Goal: Task Accomplishment & Management: Manage account settings

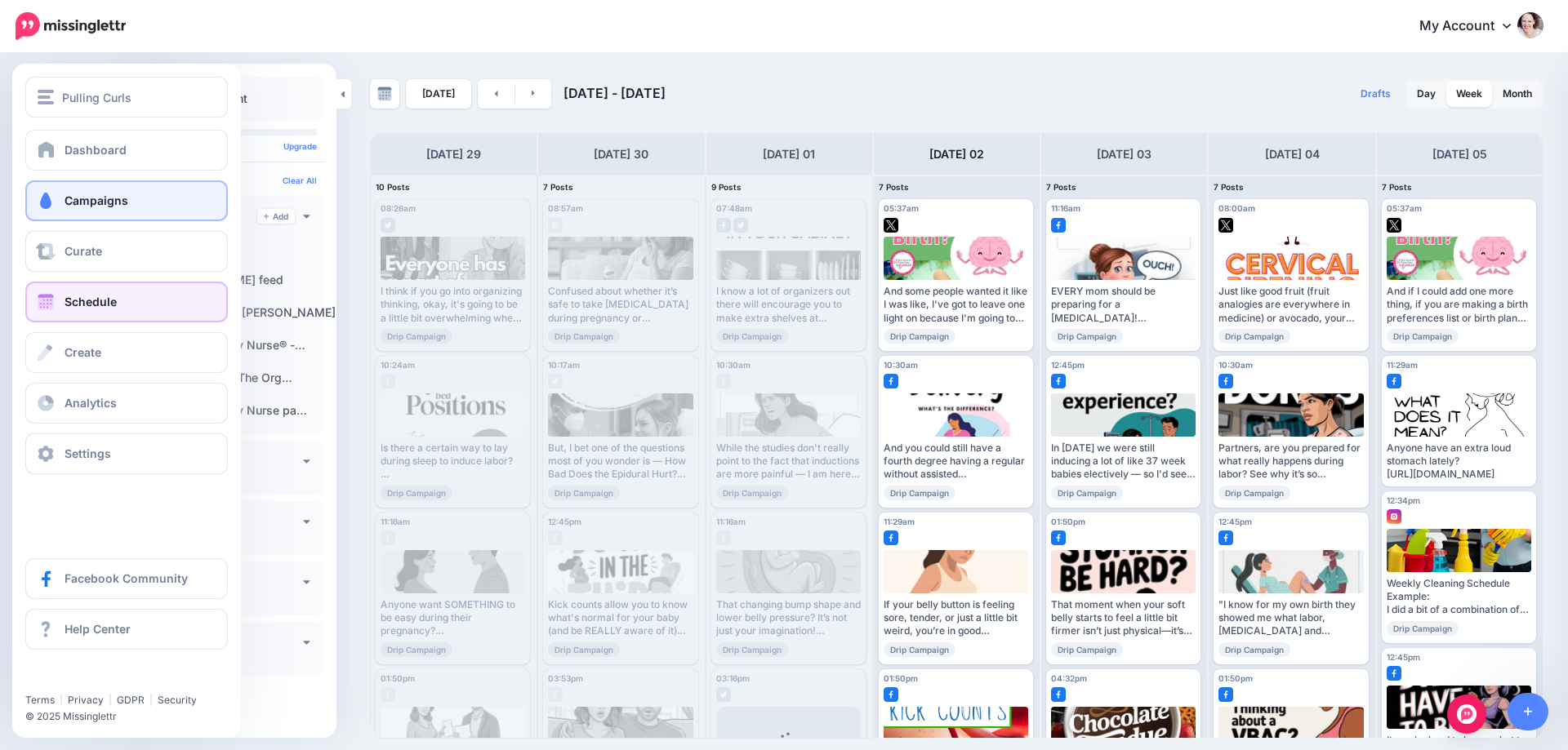
click at [41, 193] on span at bounding box center [46, 201] width 21 height 16
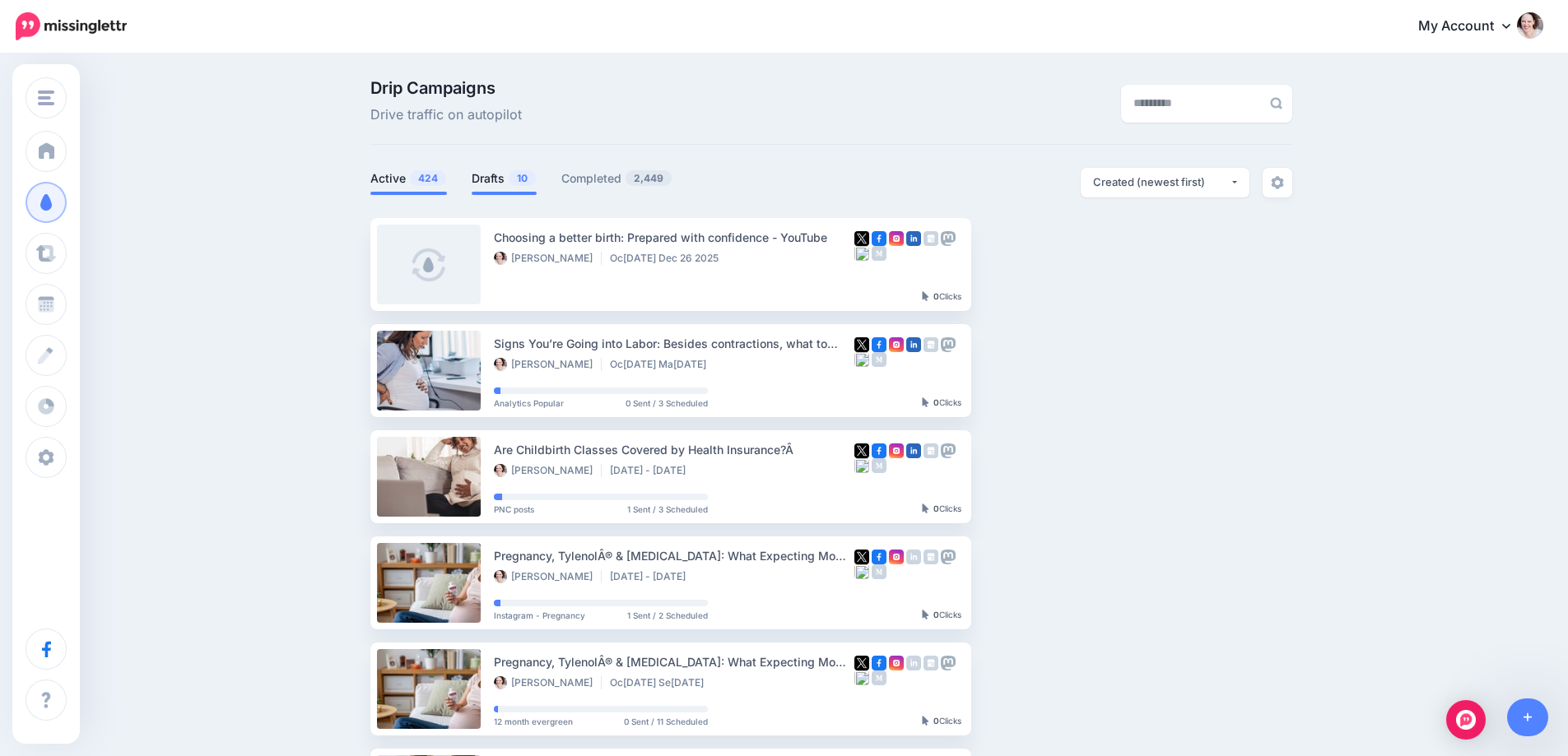
click at [502, 179] on link "Drafts 10" at bounding box center [503, 178] width 65 height 19
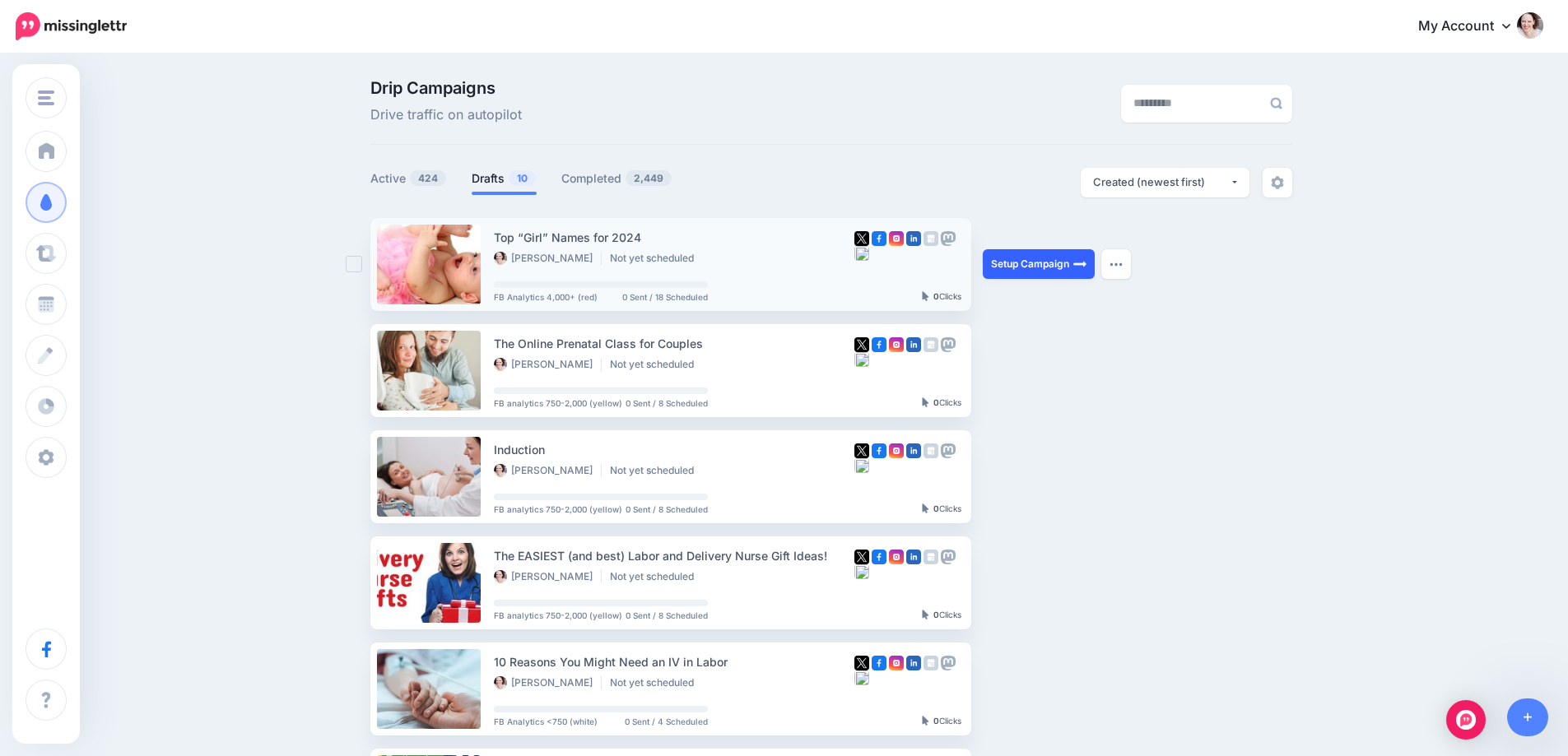
click at [1026, 260] on link "Setup Campaign" at bounding box center [1039, 264] width 112 height 30
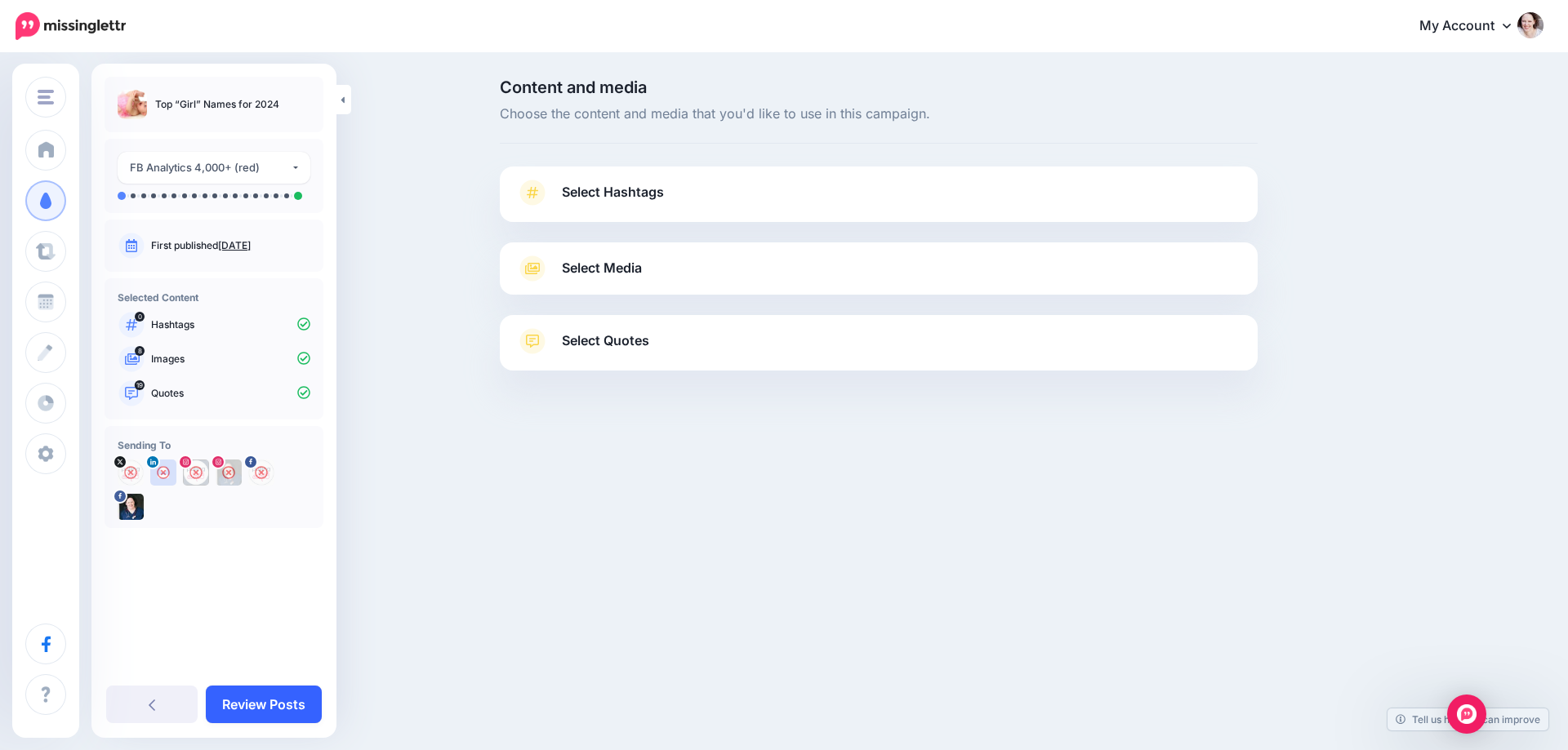
click at [283, 702] on link "Review Posts" at bounding box center [263, 704] width 116 height 37
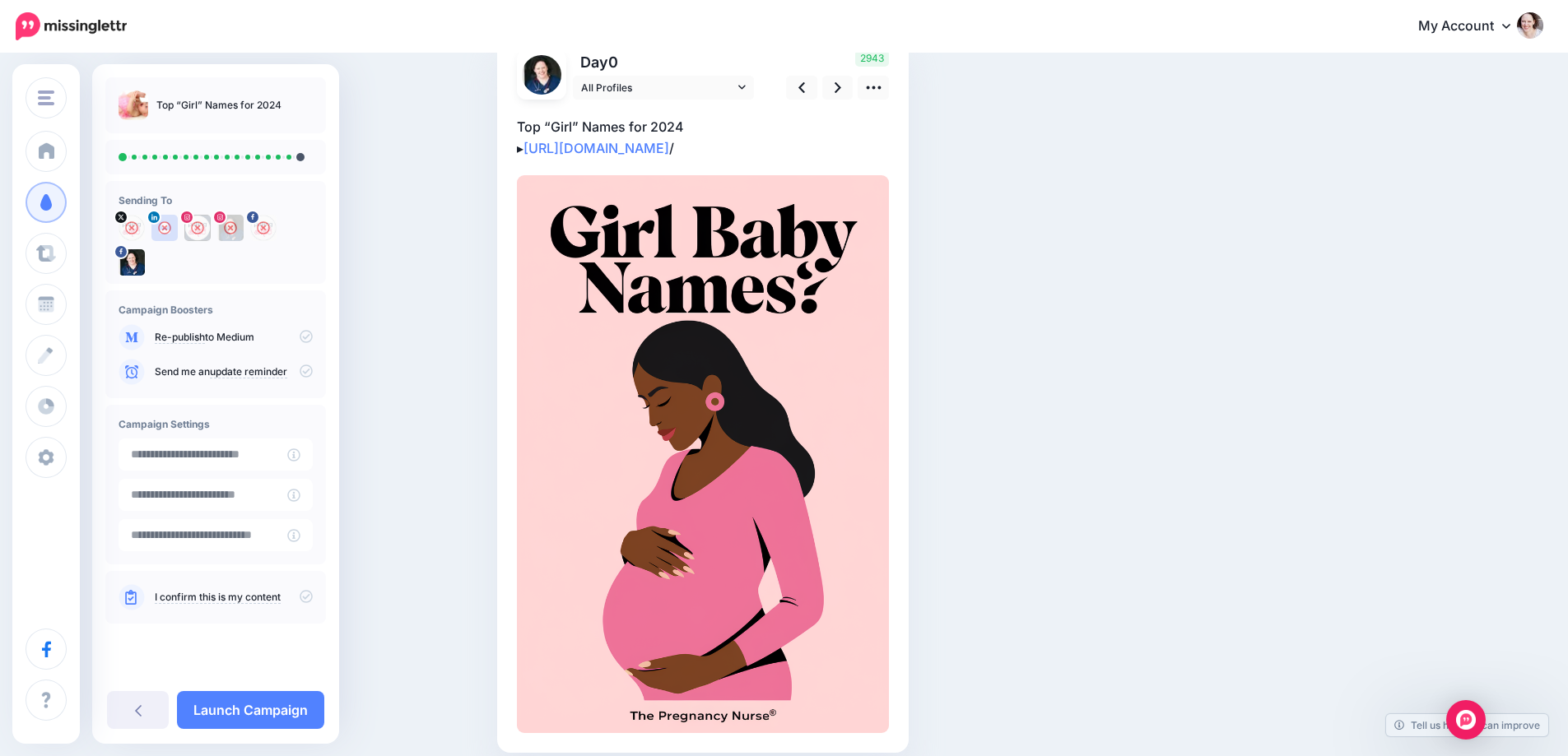
scroll to position [44, 0]
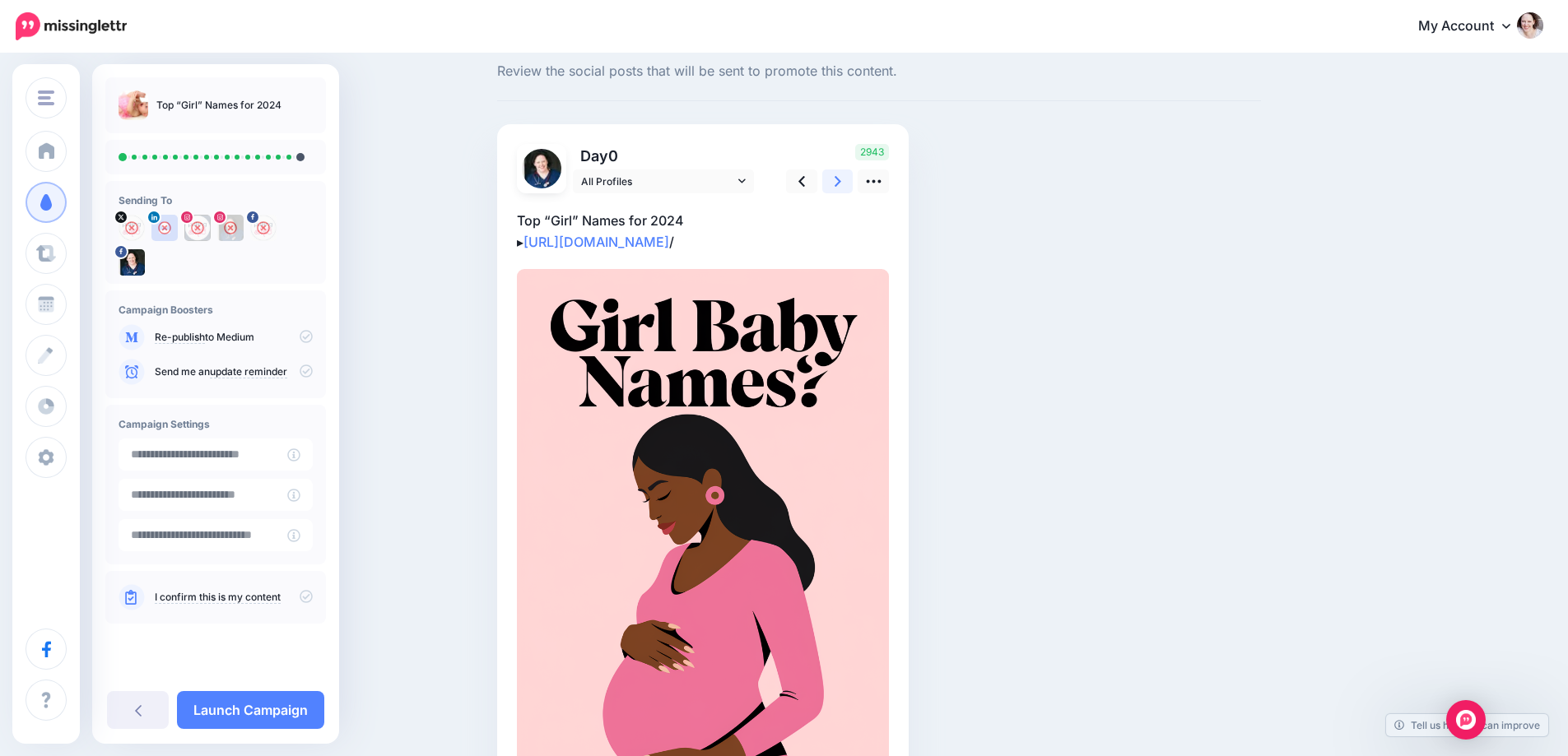
click at [848, 183] on link at bounding box center [837, 181] width 31 height 24
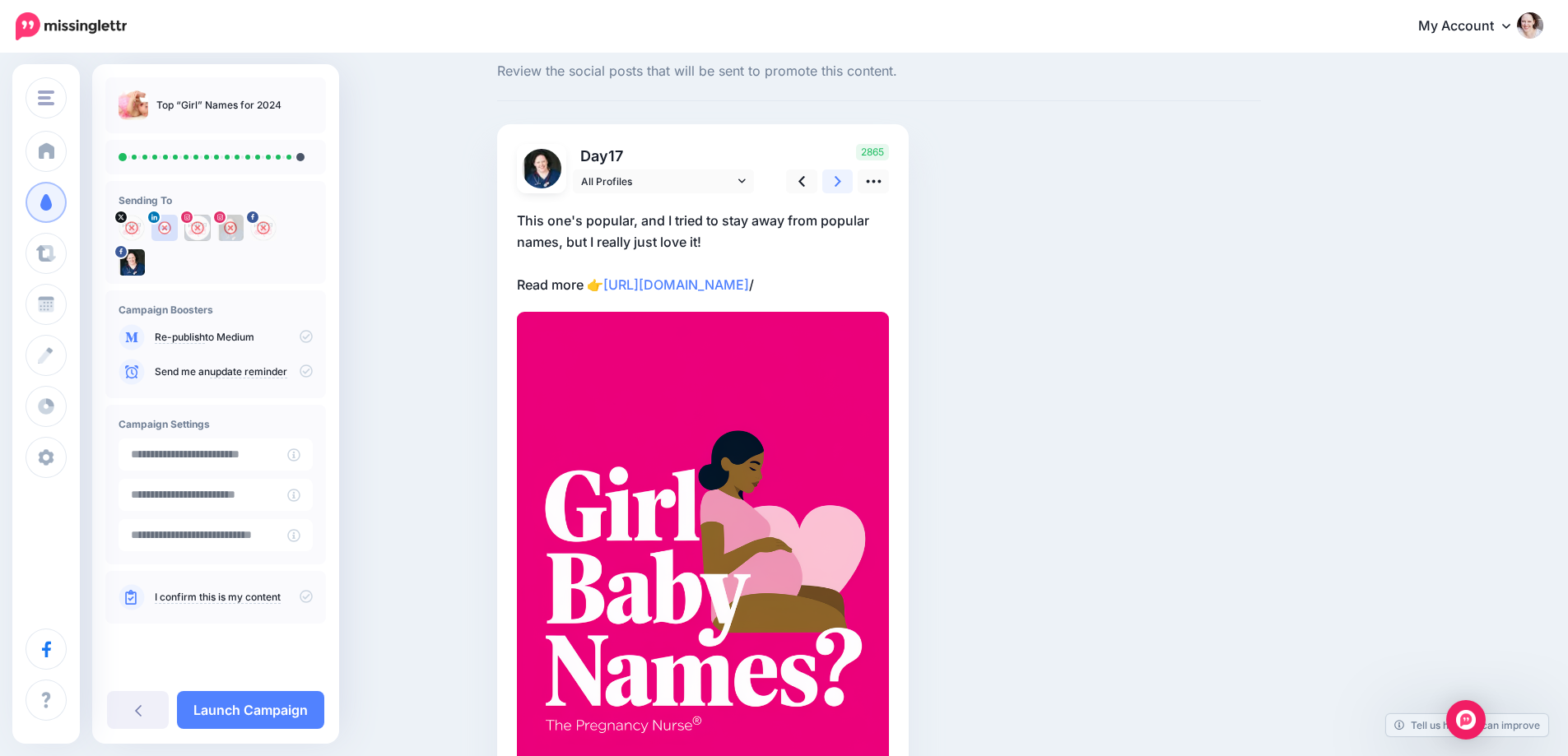
click at [848, 184] on link at bounding box center [837, 181] width 31 height 24
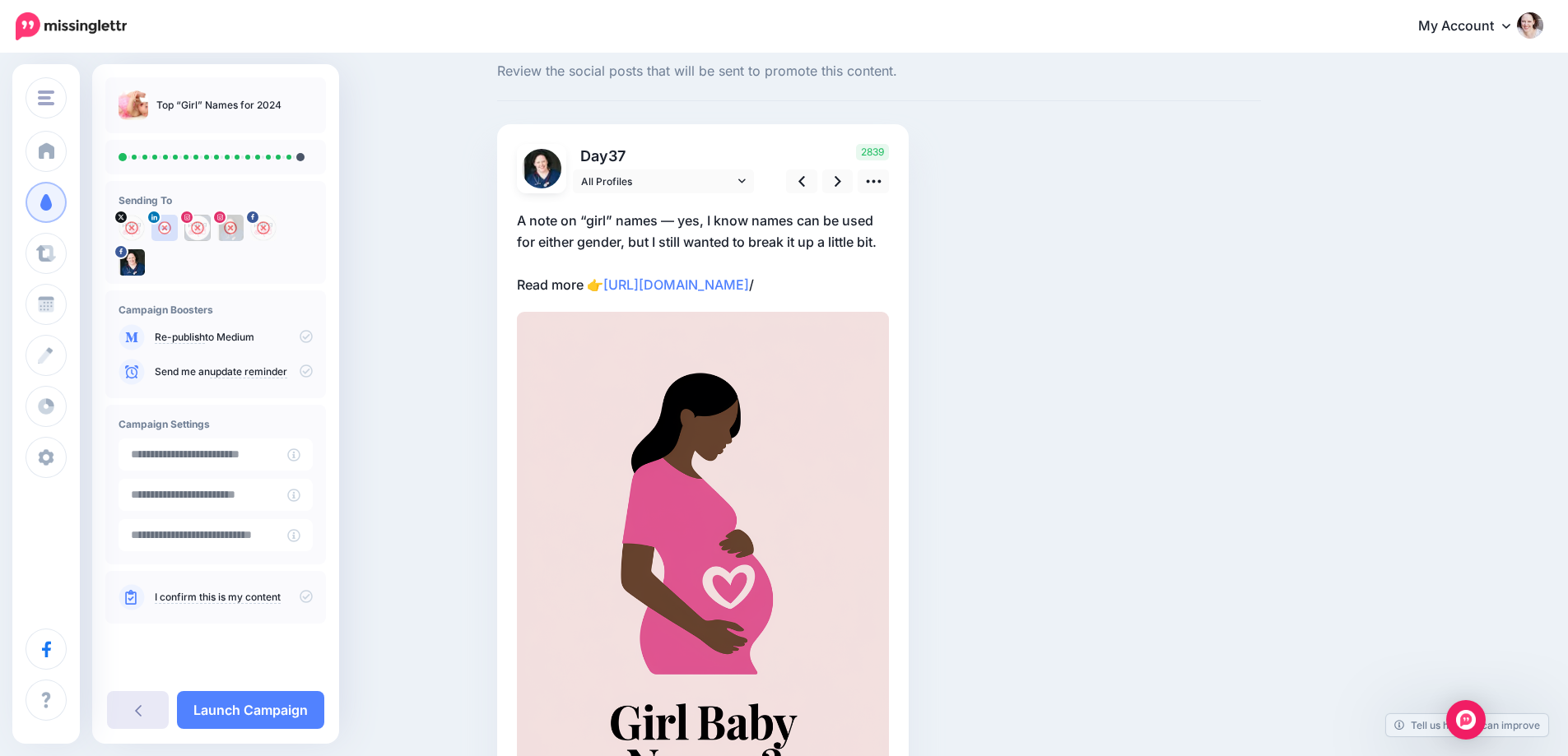
click at [140, 715] on icon at bounding box center [137, 711] width 7 height 14
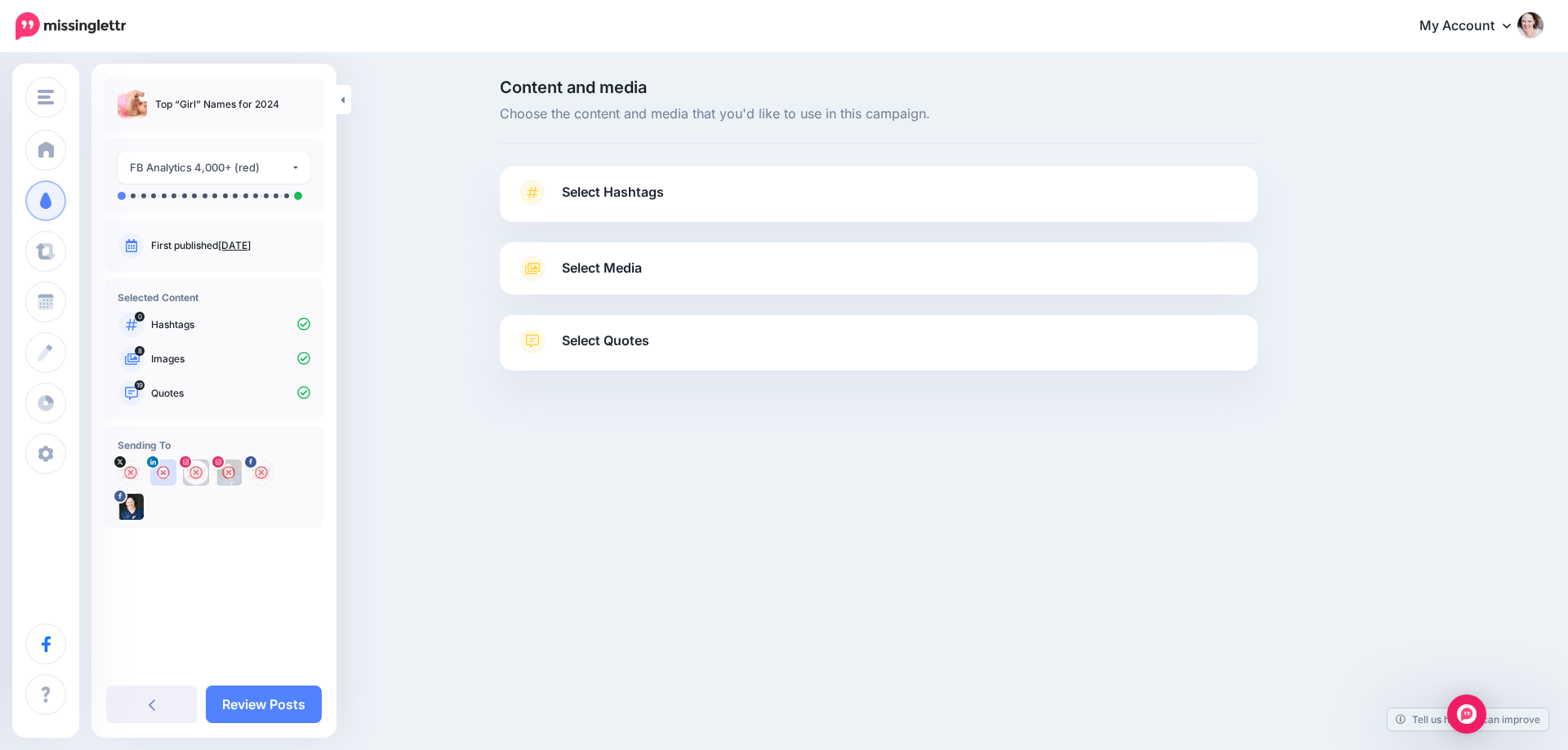
click at [638, 279] on span "Select Media" at bounding box center [601, 268] width 80 height 22
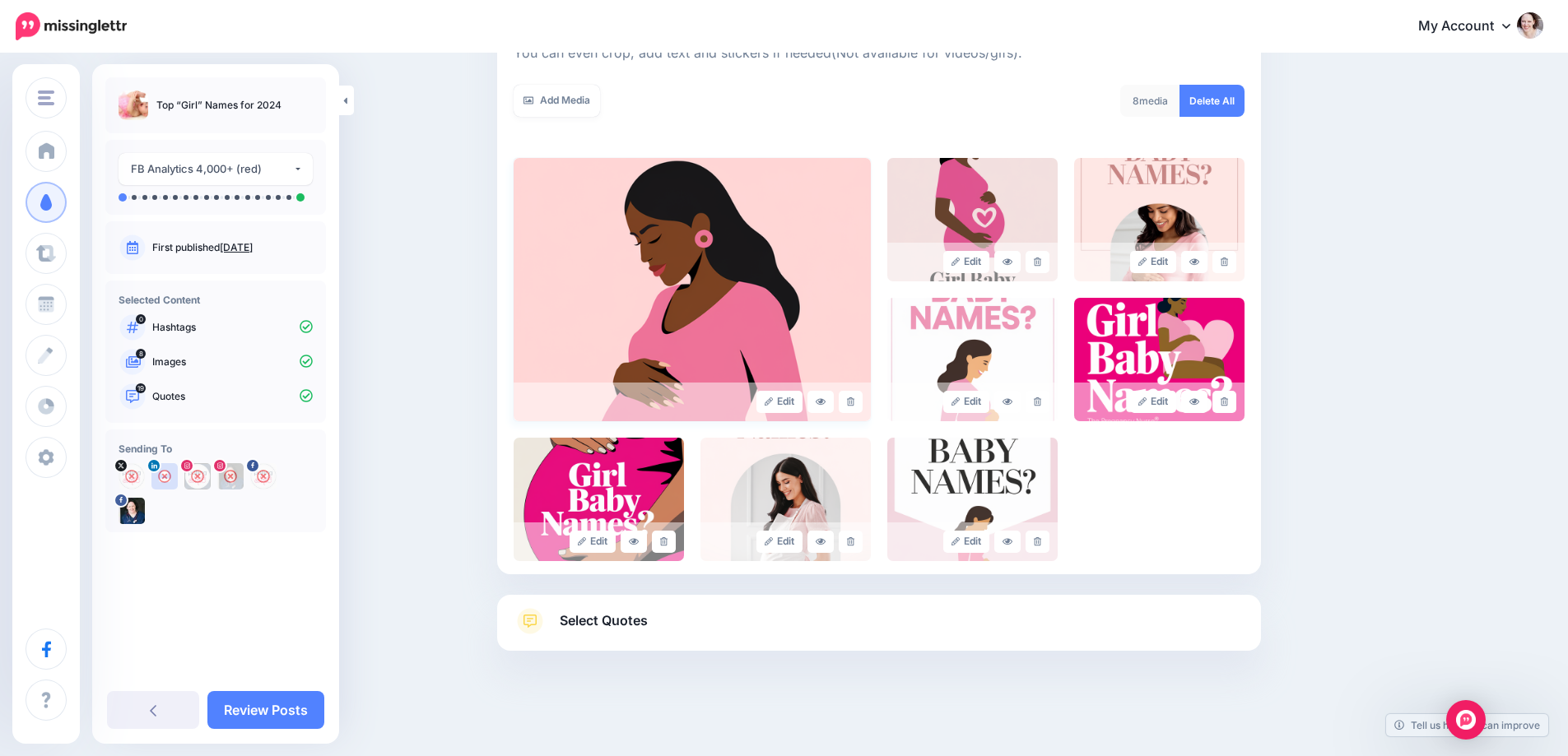
scroll to position [272, 0]
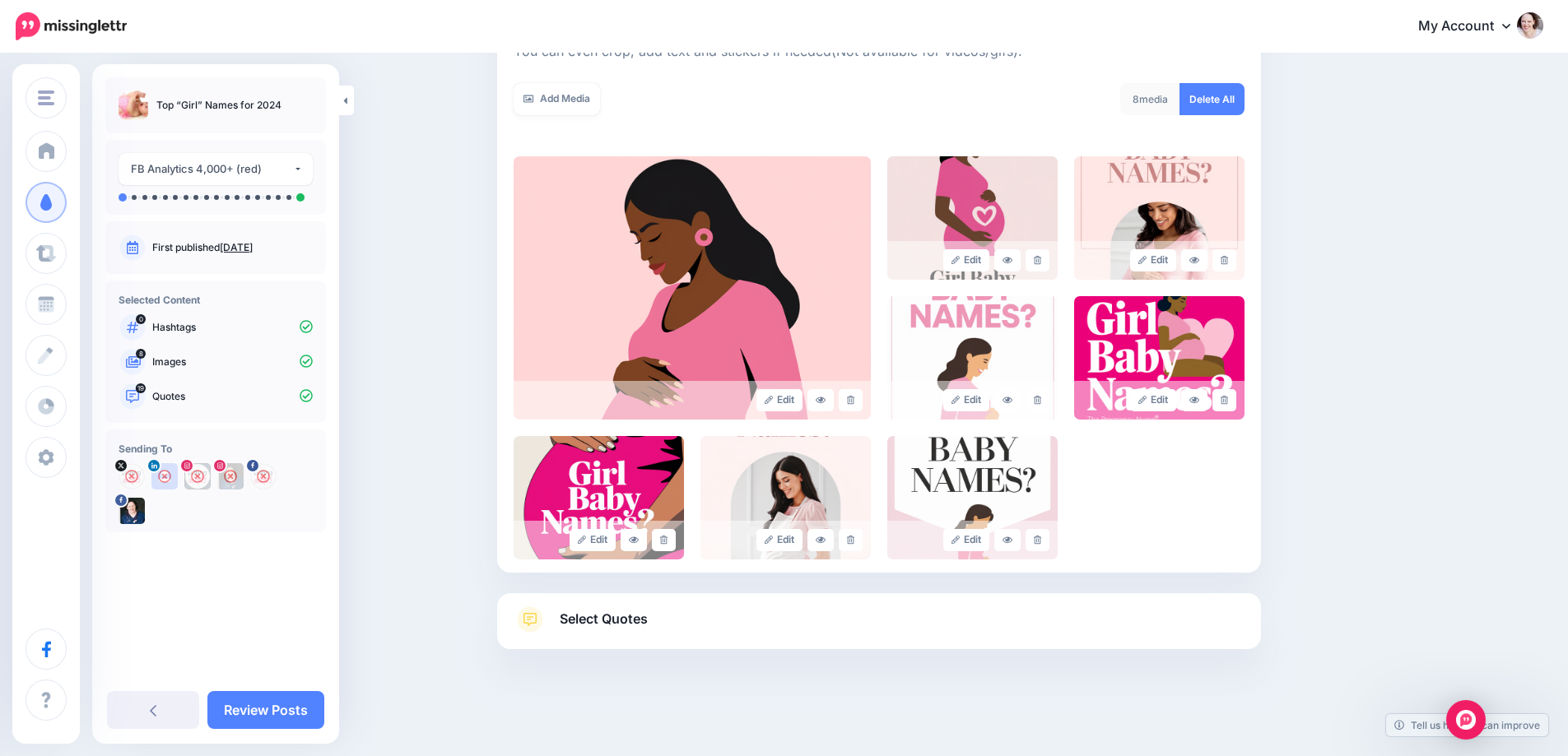
click at [608, 614] on span "Select Quotes" at bounding box center [603, 619] width 88 height 22
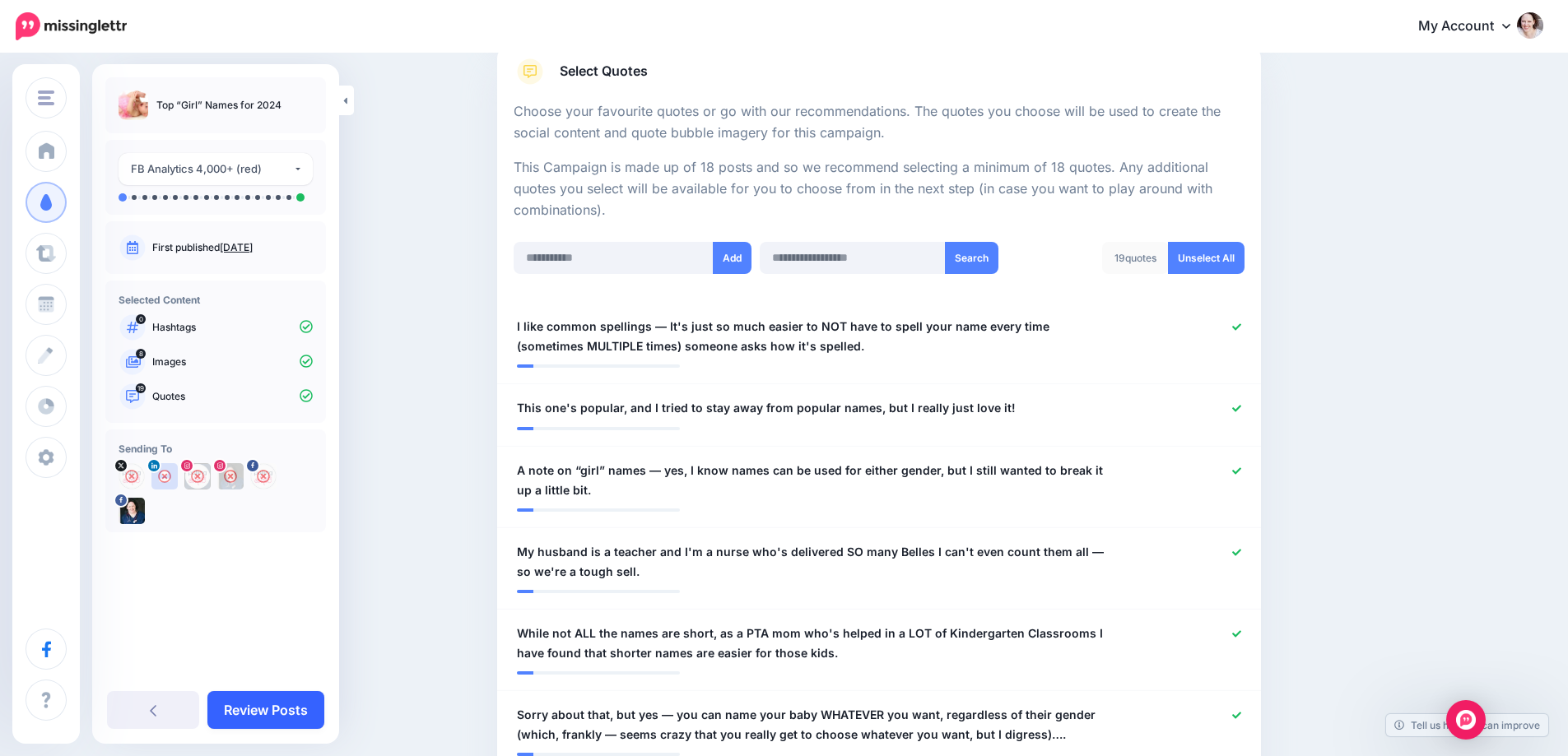
click at [256, 707] on link "Review Posts" at bounding box center [265, 710] width 117 height 38
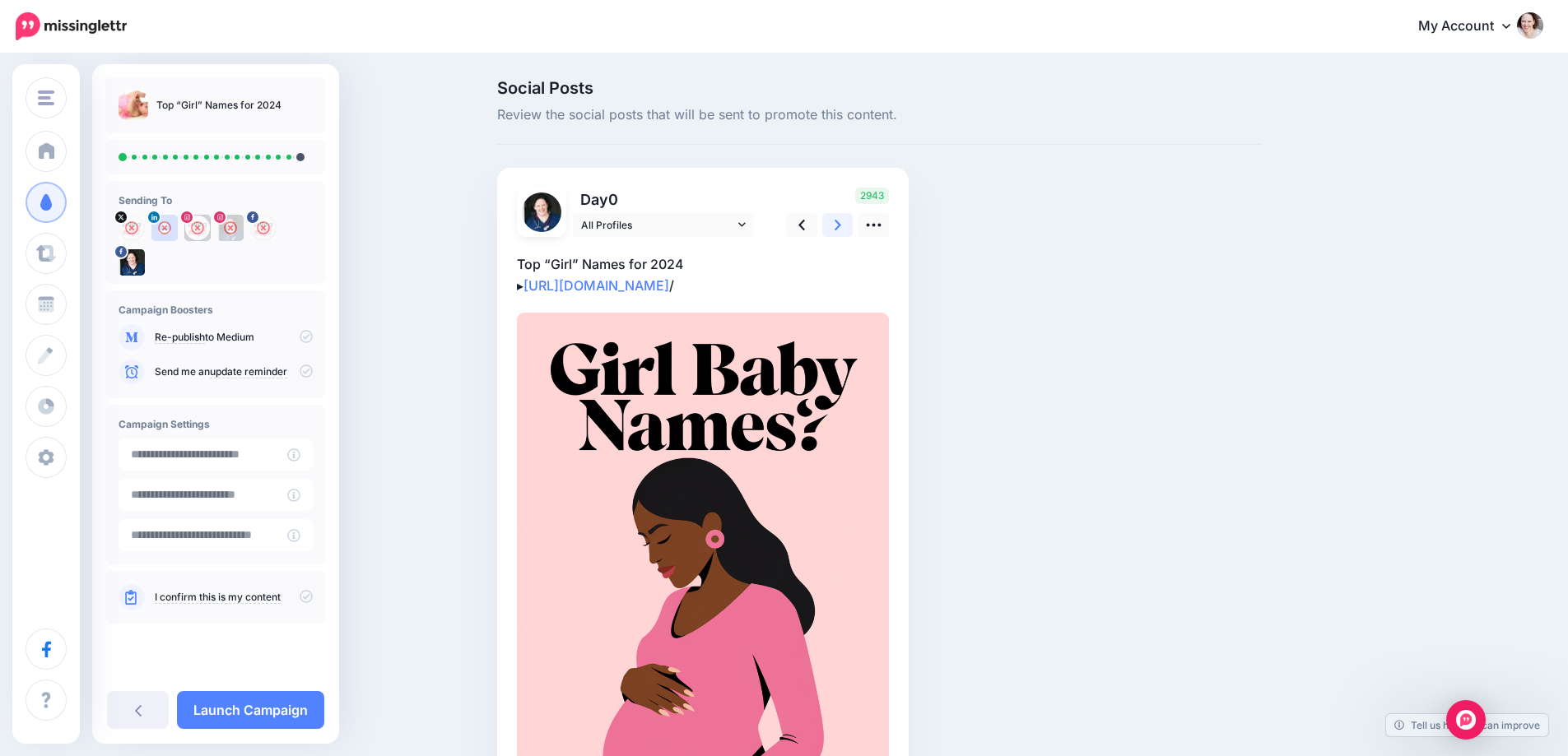
click at [838, 218] on link at bounding box center [837, 225] width 31 height 24
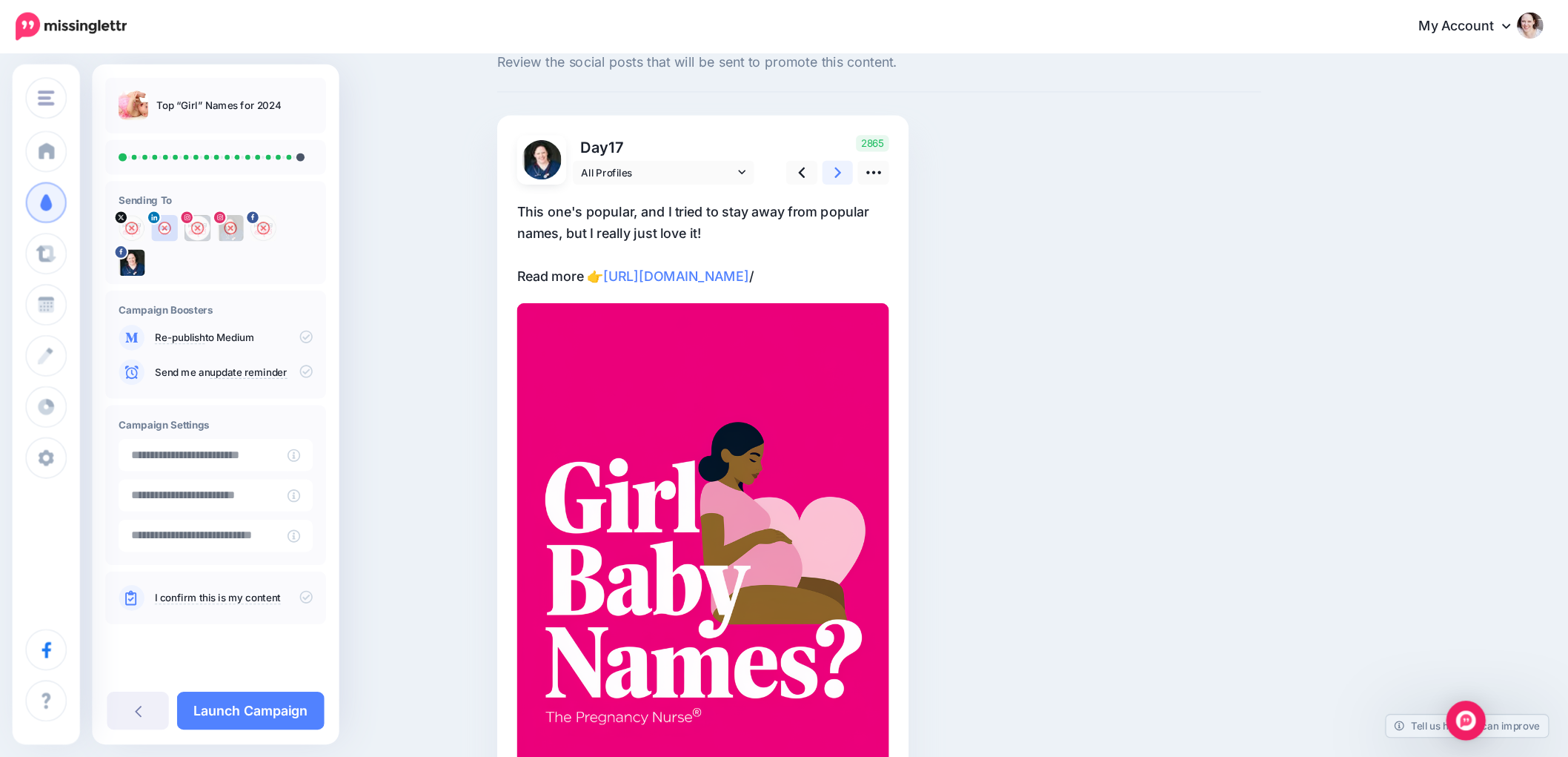
scroll to position [74, 0]
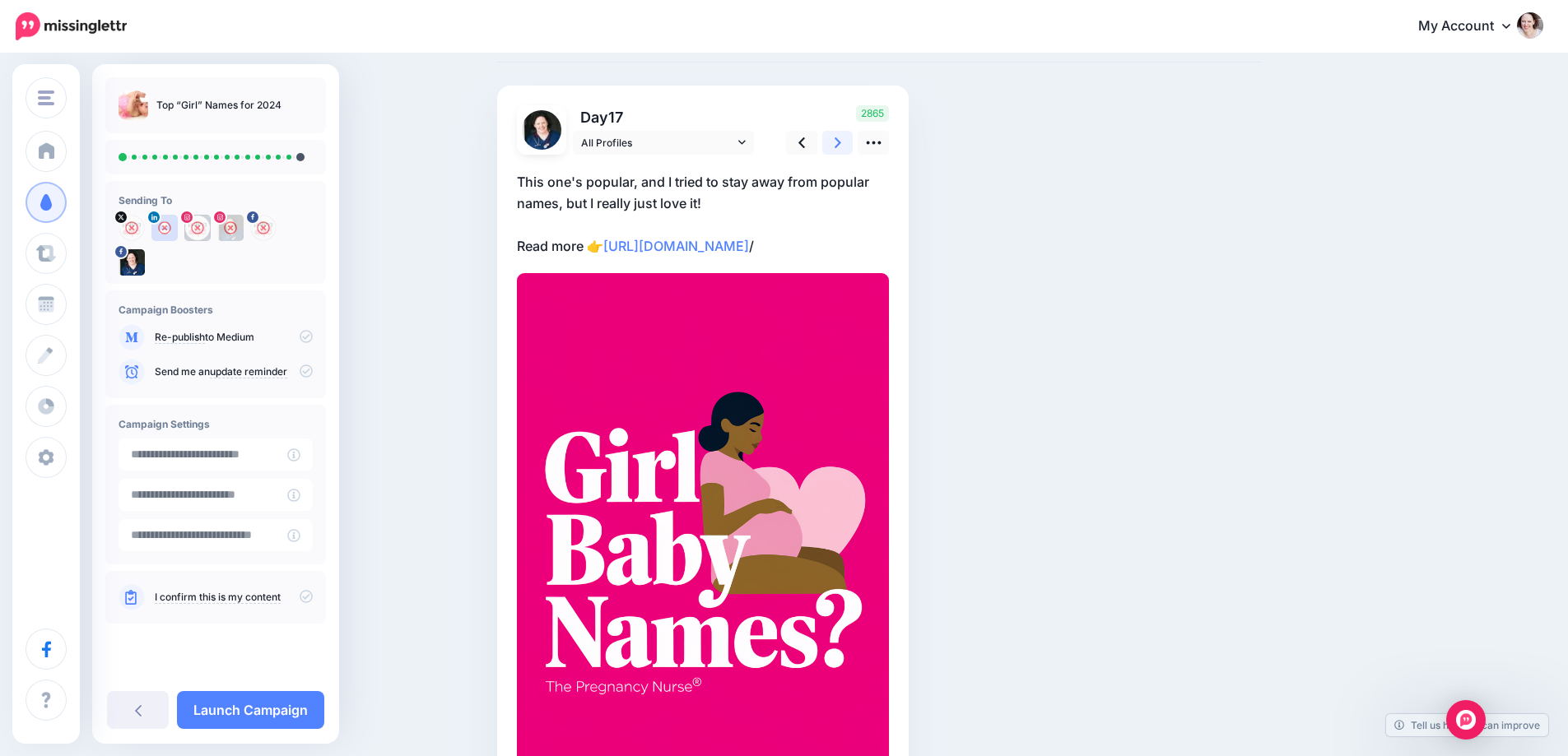
click at [841, 146] on icon at bounding box center [837, 143] width 7 height 17
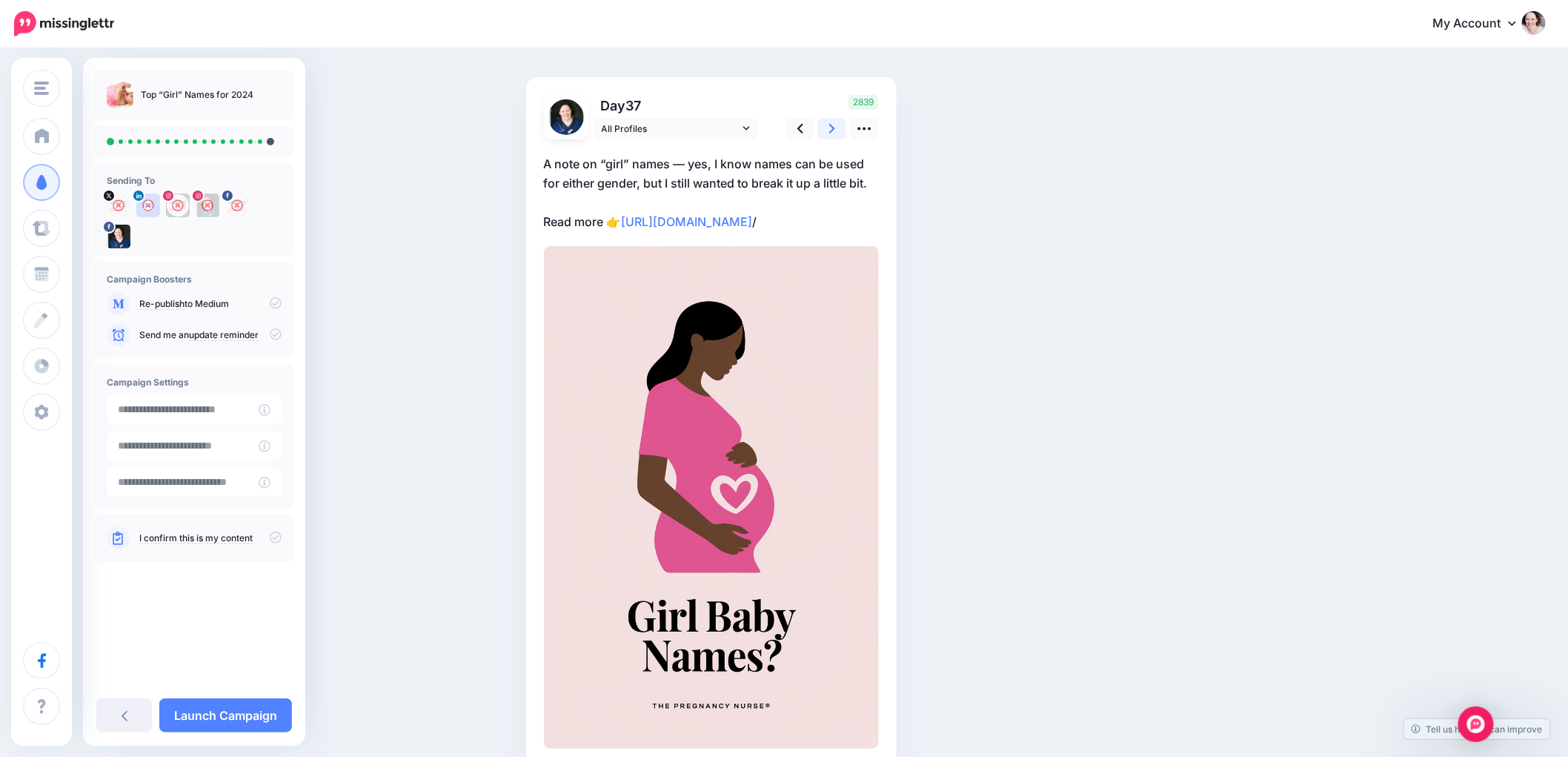
click at [831, 125] on link at bounding box center [832, 128] width 28 height 22
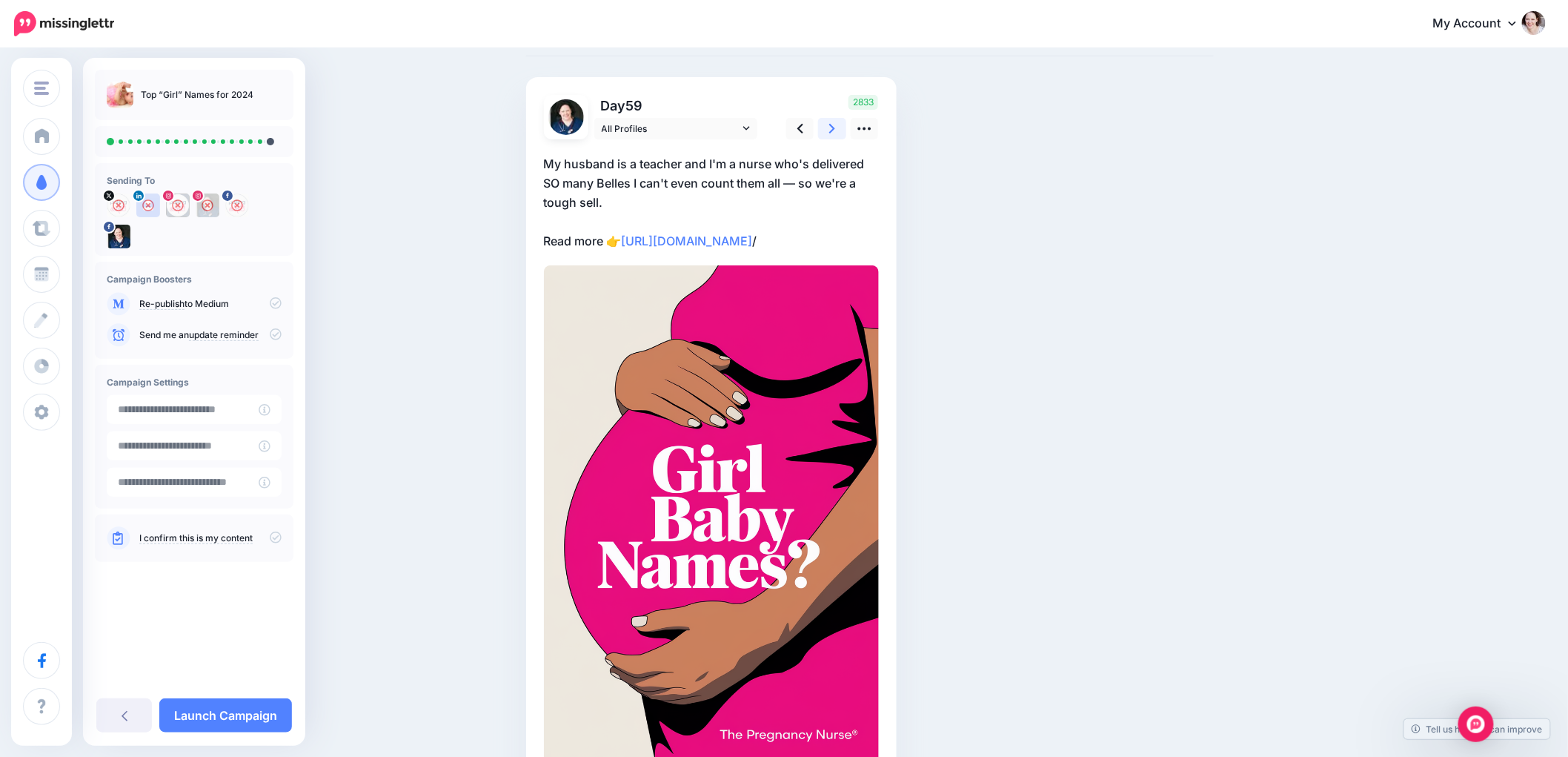
click at [835, 127] on icon at bounding box center [832, 129] width 6 height 16
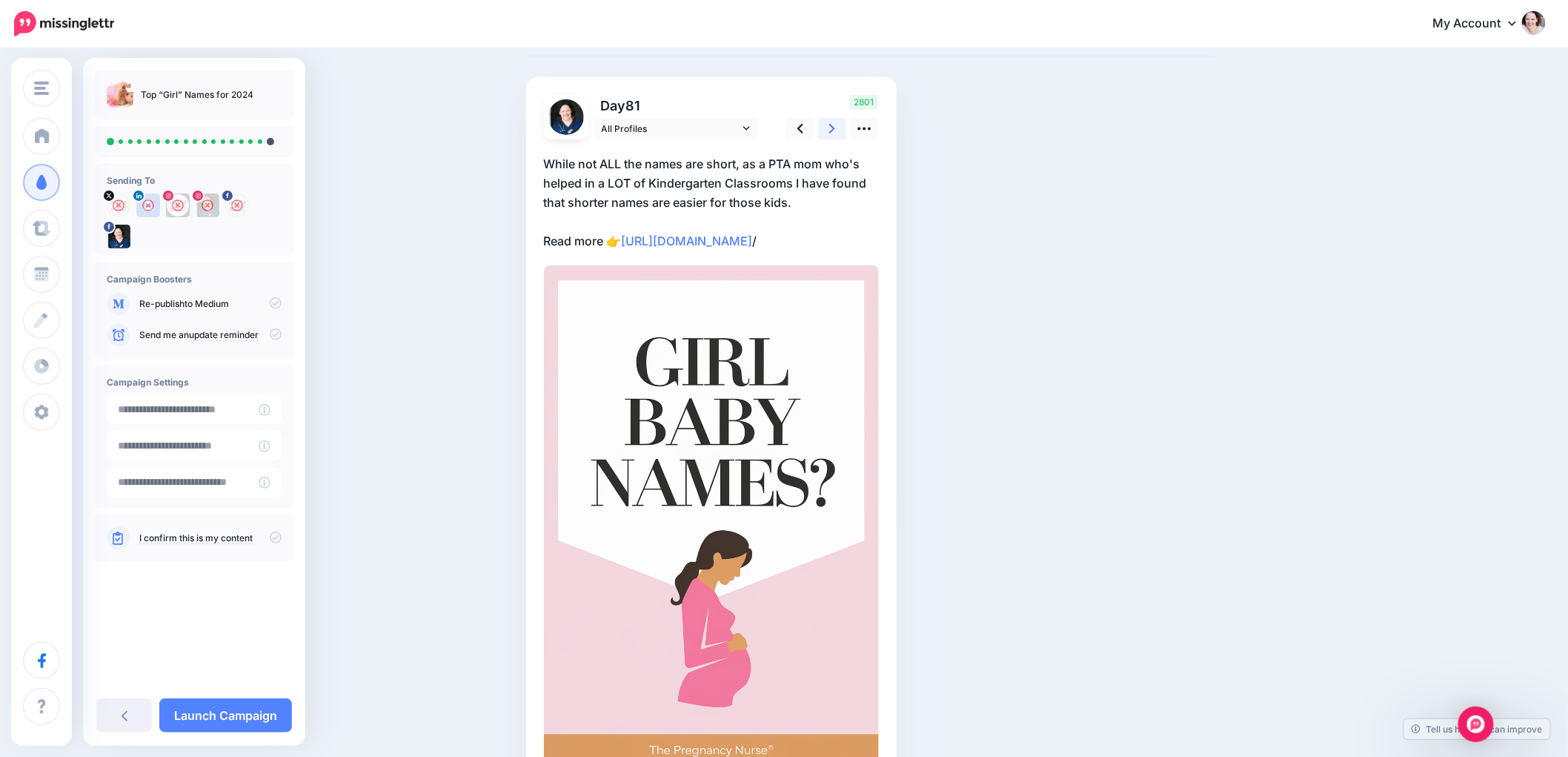
click at [835, 127] on icon at bounding box center [832, 129] width 6 height 16
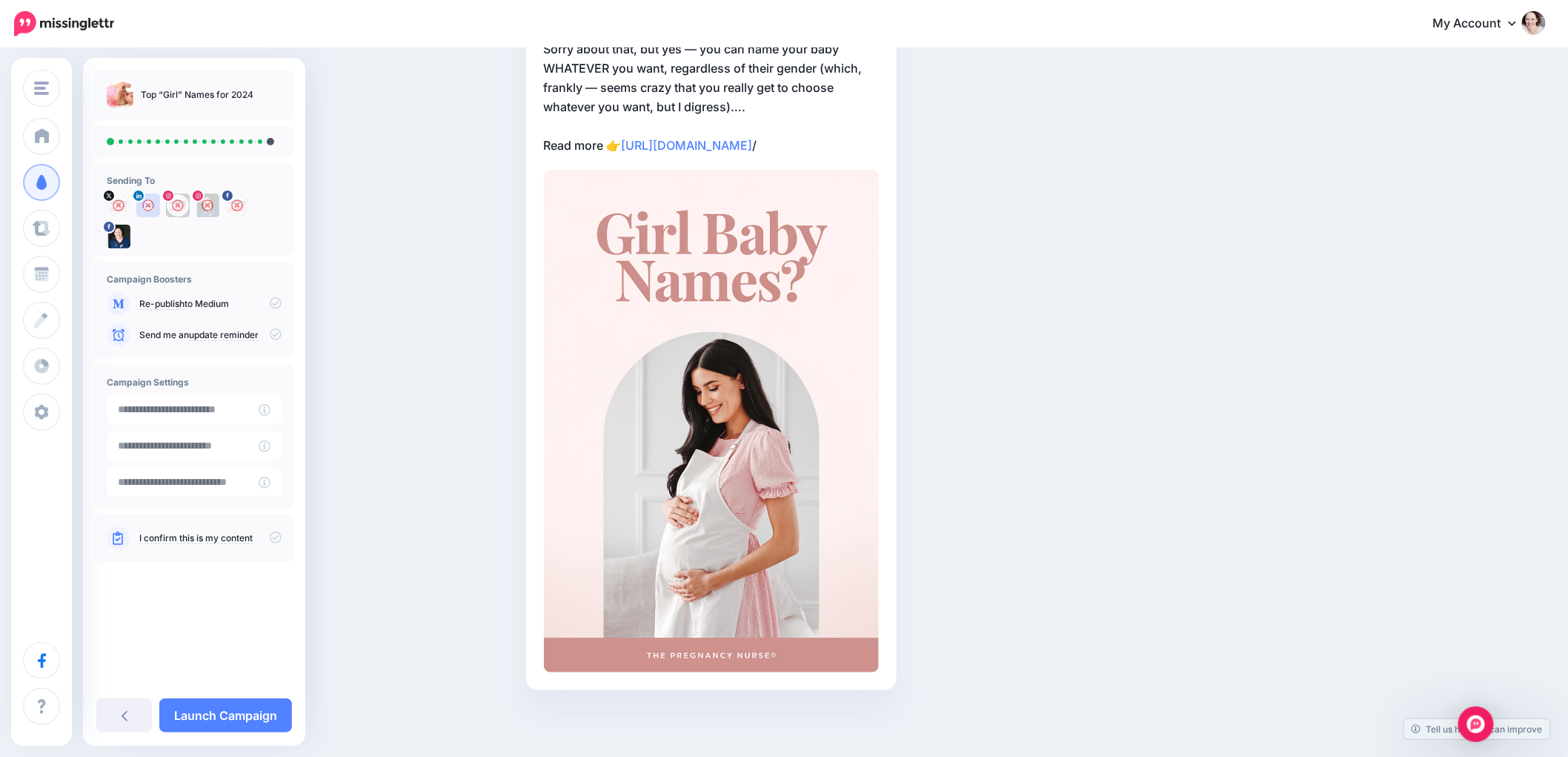
scroll to position [126, 0]
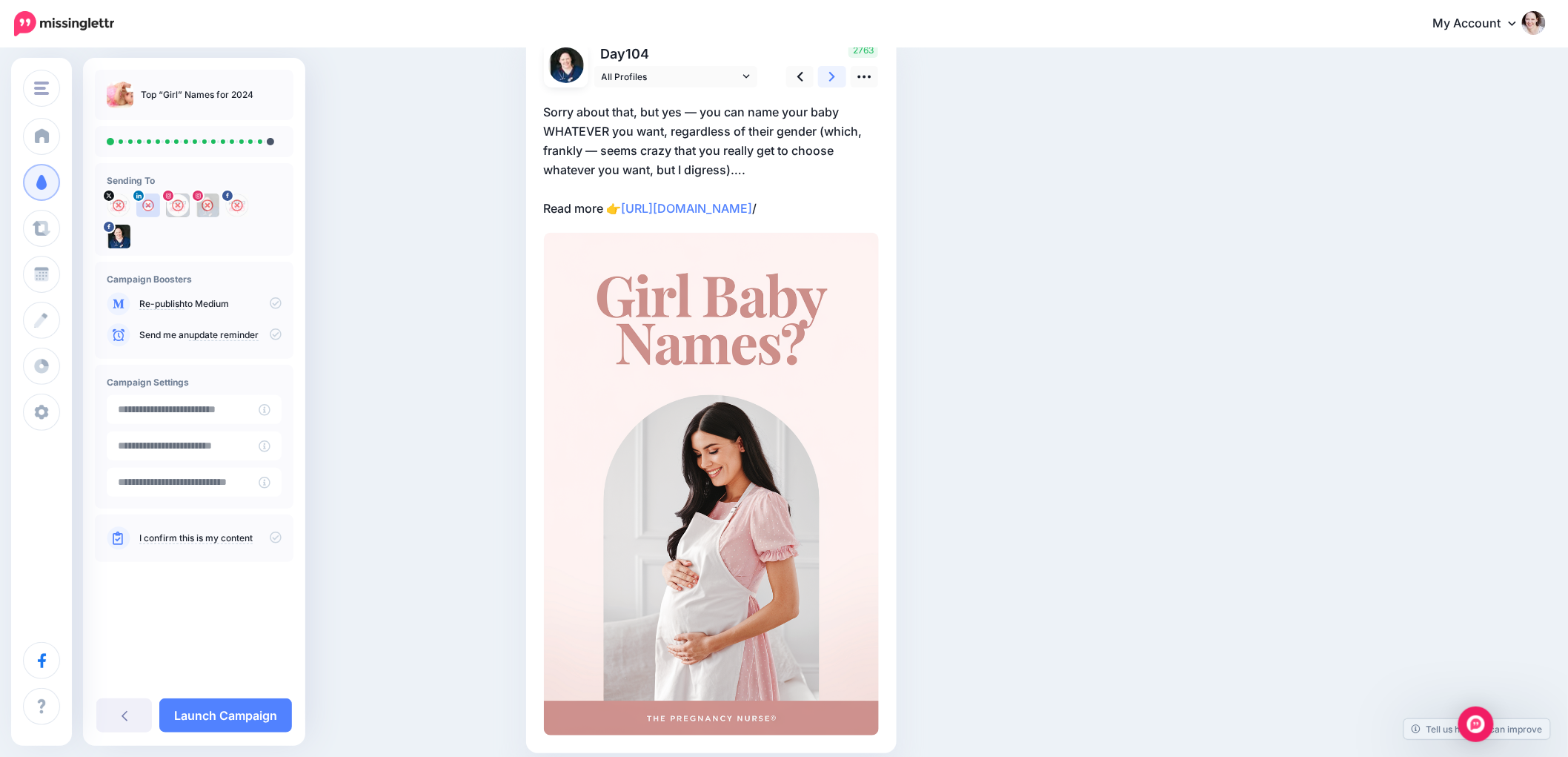
click at [835, 82] on icon at bounding box center [832, 77] width 6 height 16
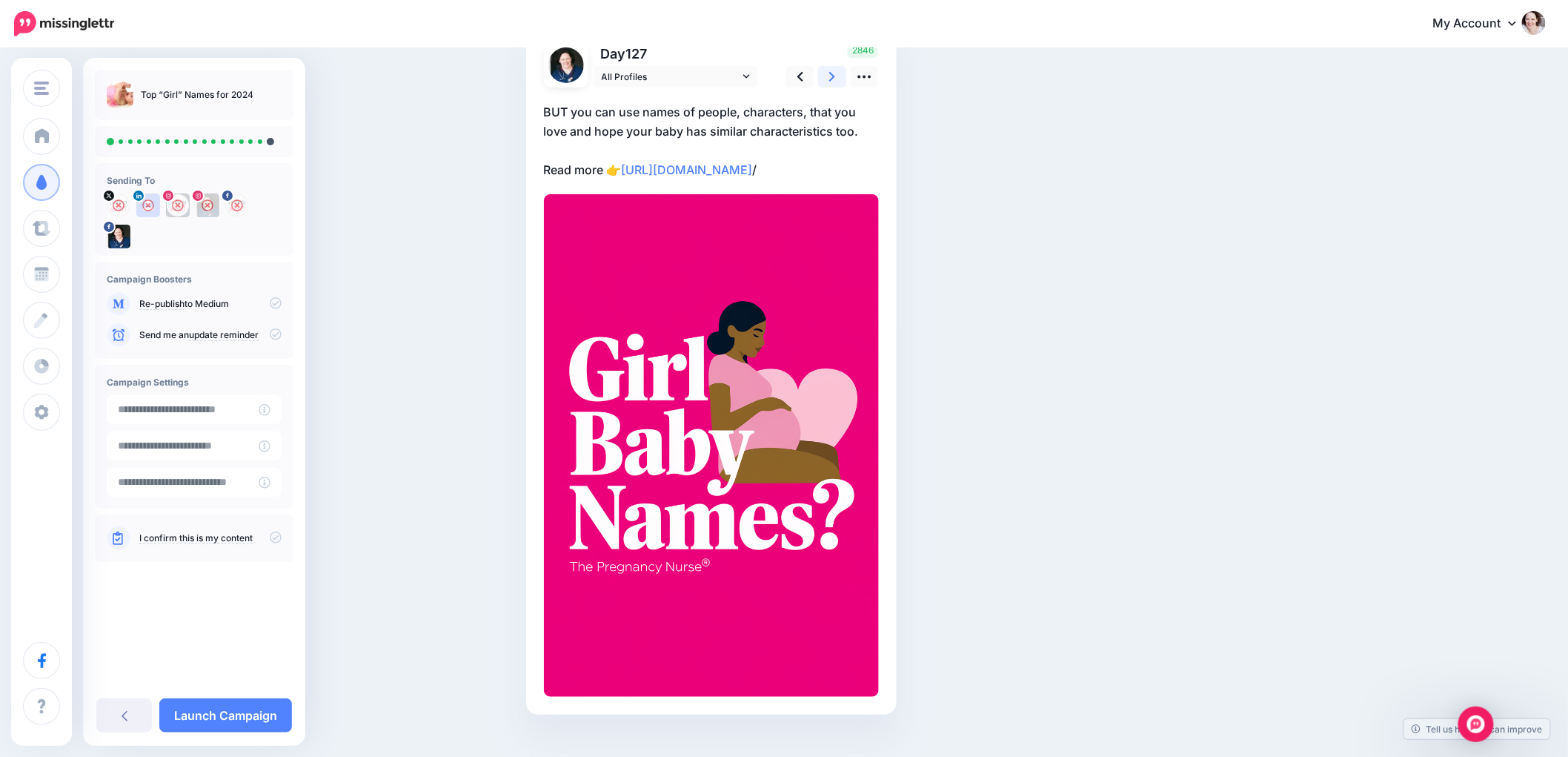
click at [835, 82] on icon at bounding box center [832, 77] width 6 height 16
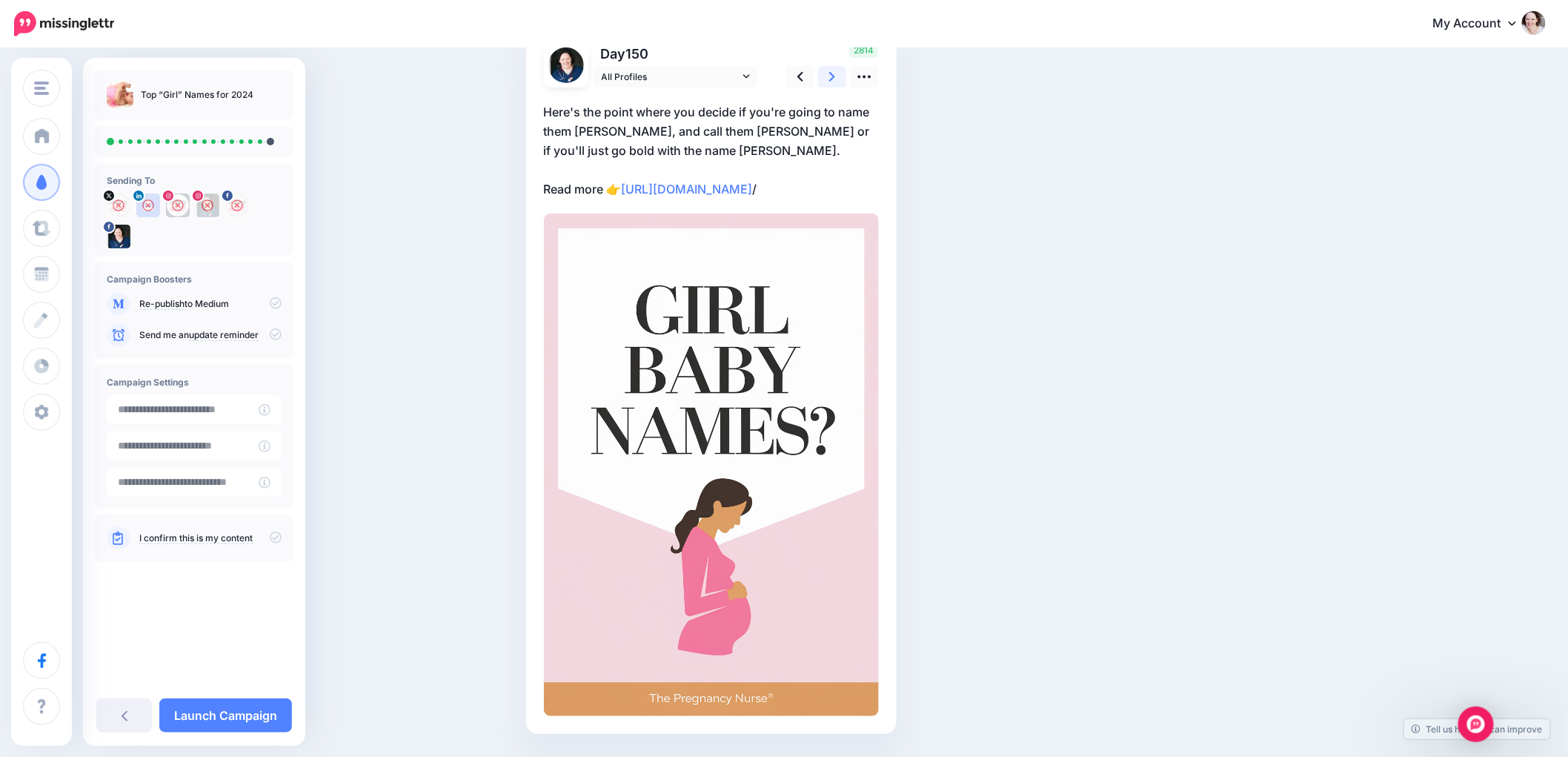
click at [835, 82] on icon at bounding box center [832, 77] width 6 height 16
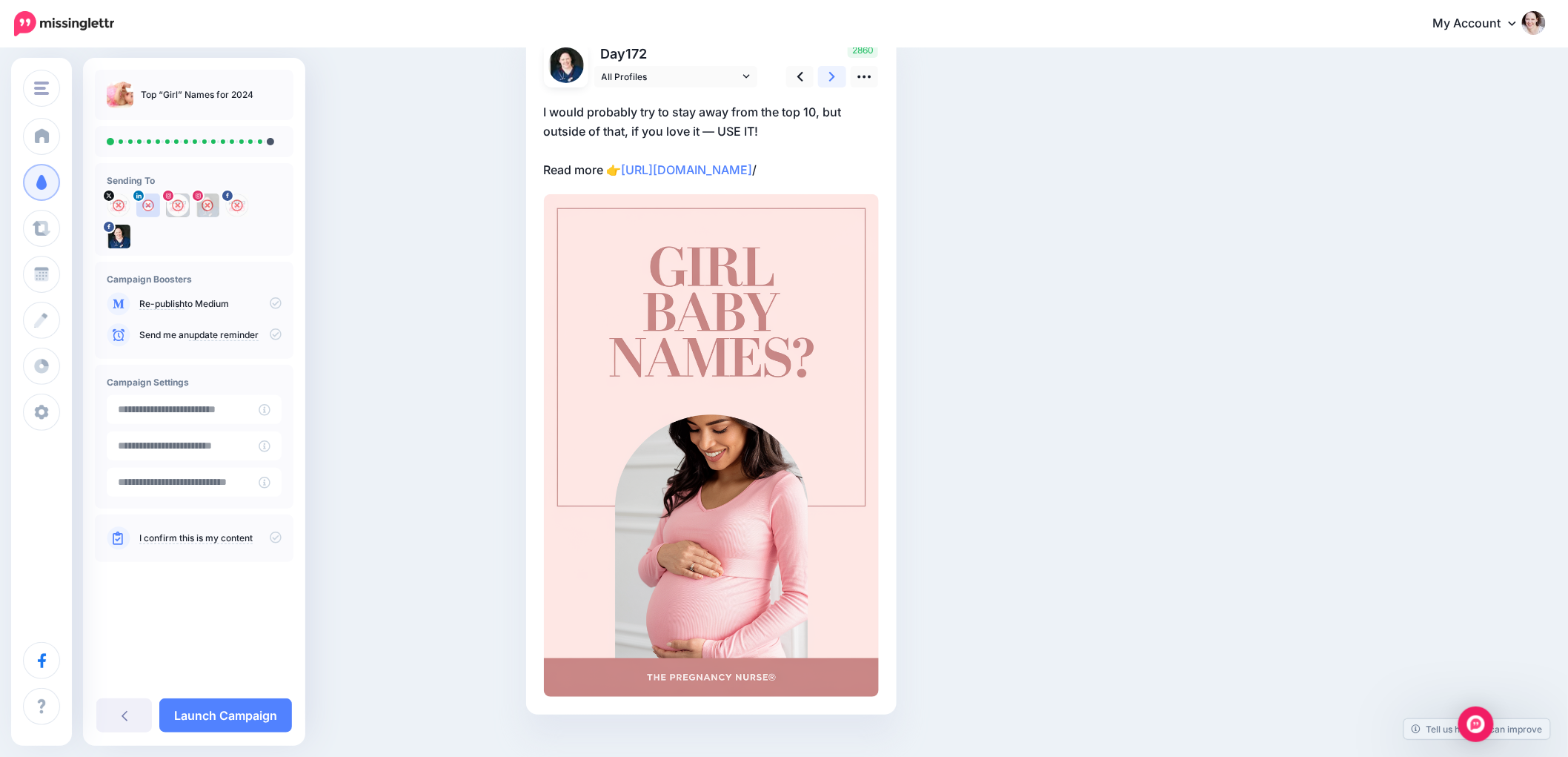
click at [835, 82] on icon at bounding box center [832, 77] width 6 height 16
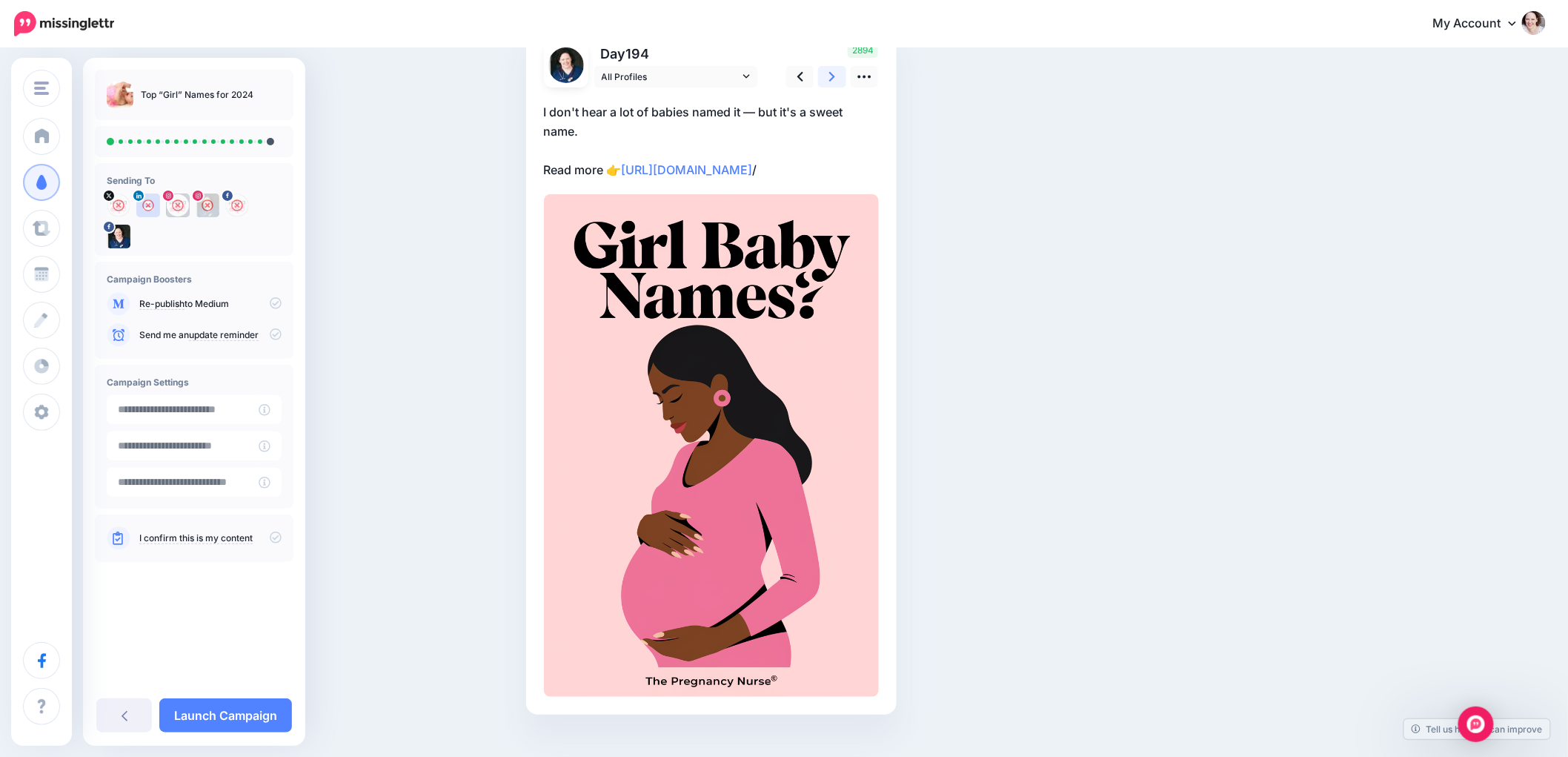
click at [835, 82] on icon at bounding box center [832, 77] width 6 height 16
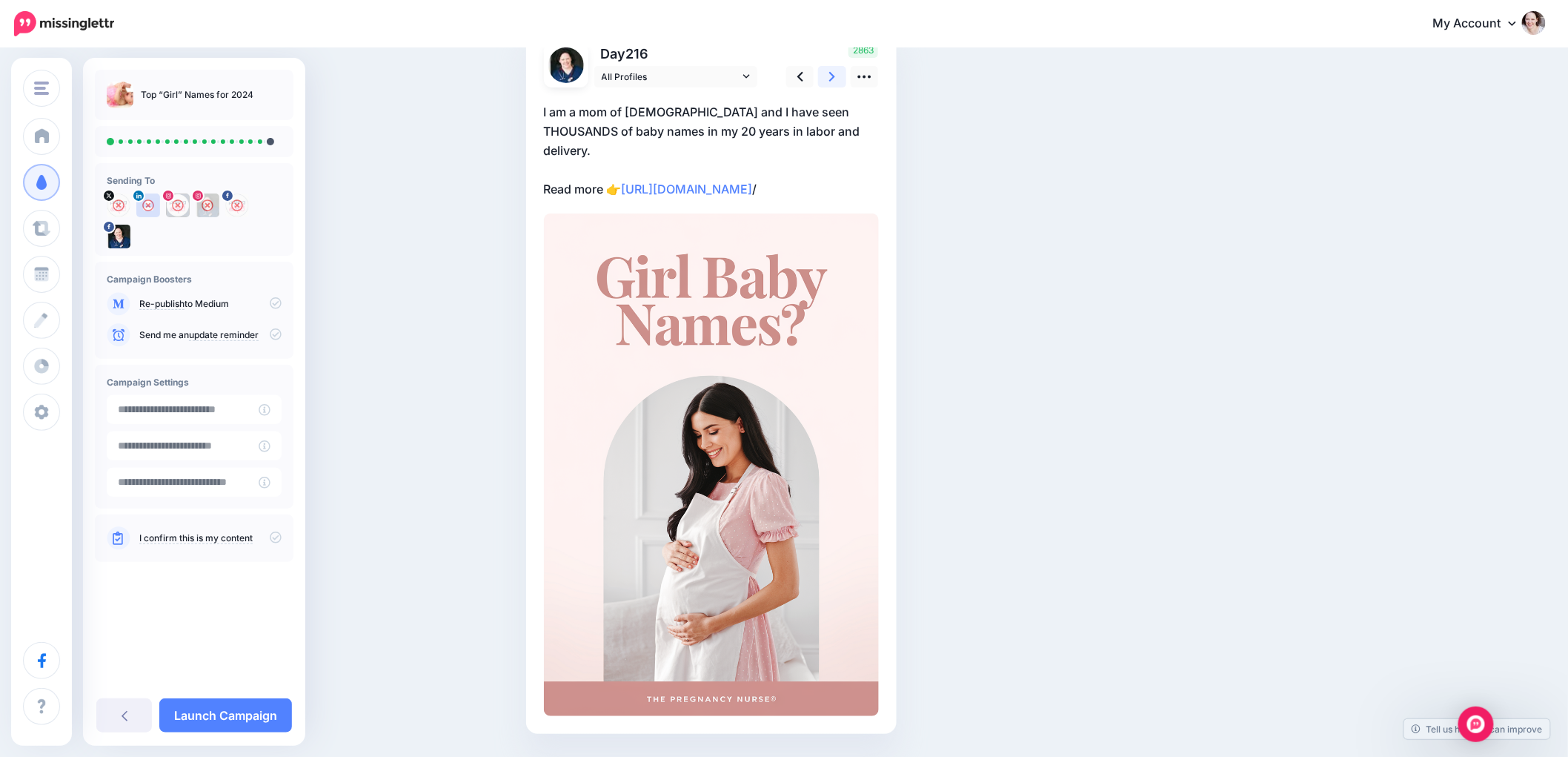
click at [834, 83] on link at bounding box center [832, 77] width 28 height 22
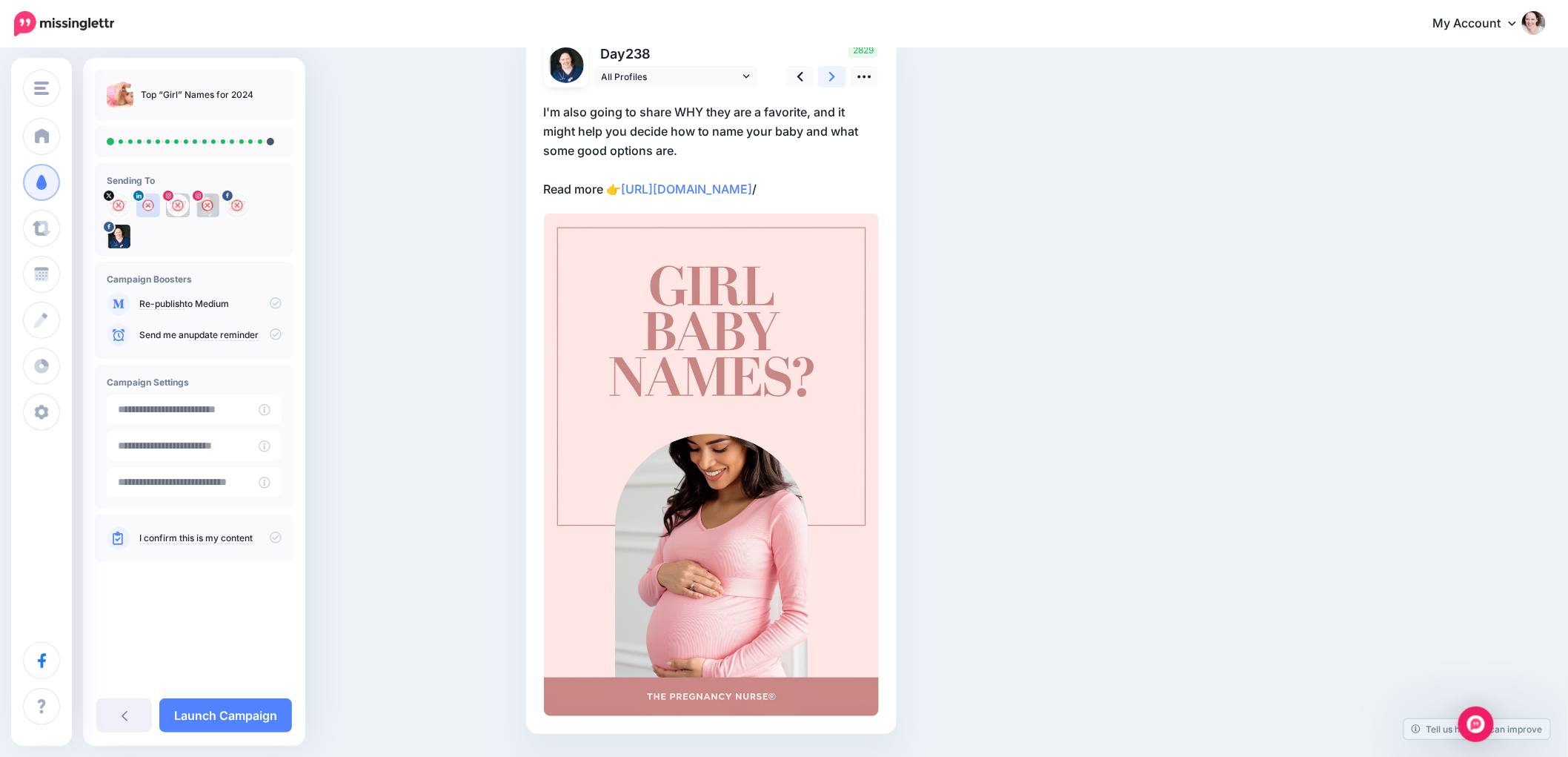
click at [834, 83] on link at bounding box center [832, 77] width 28 height 22
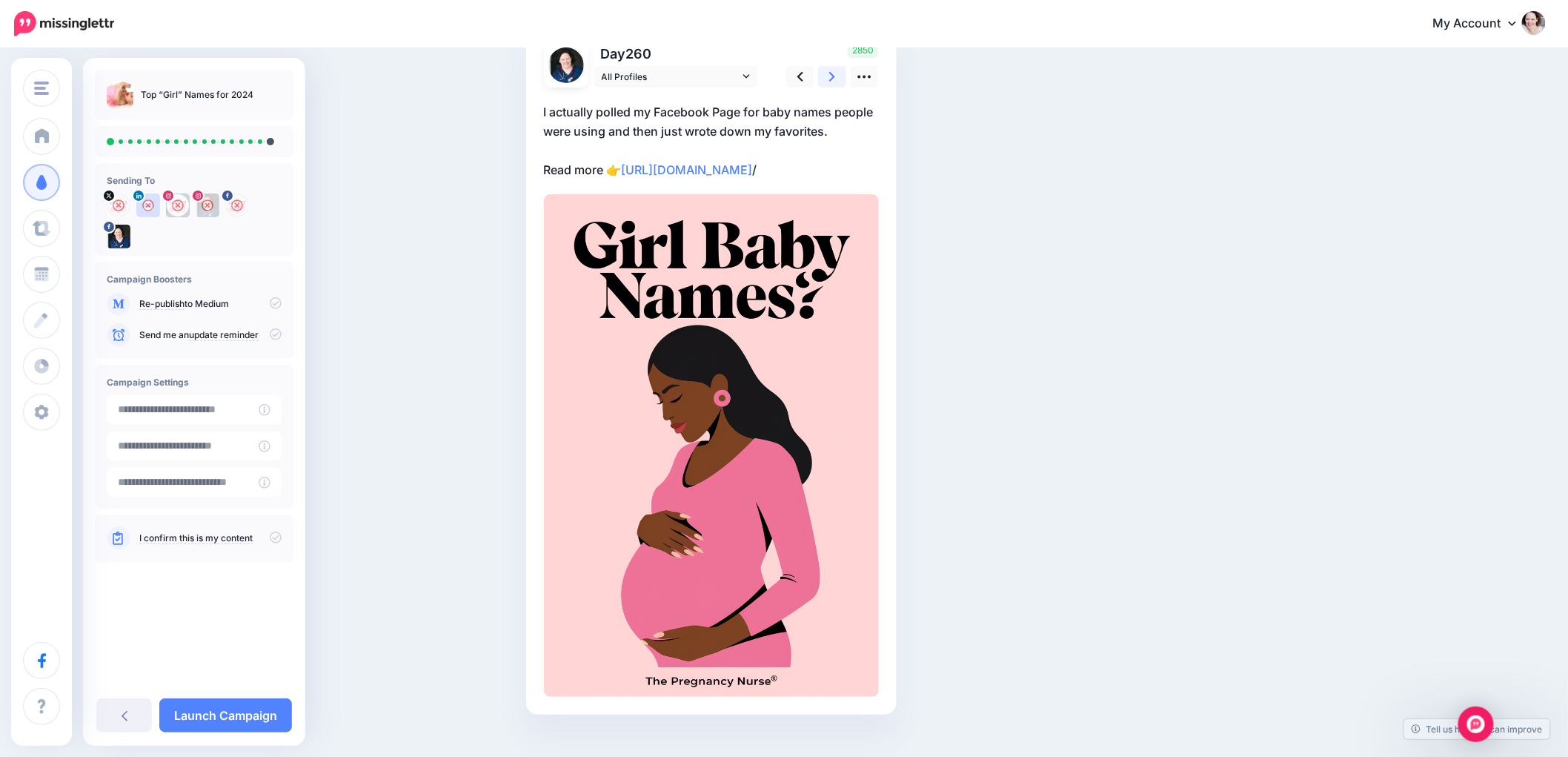
click at [834, 83] on link at bounding box center [832, 77] width 28 height 22
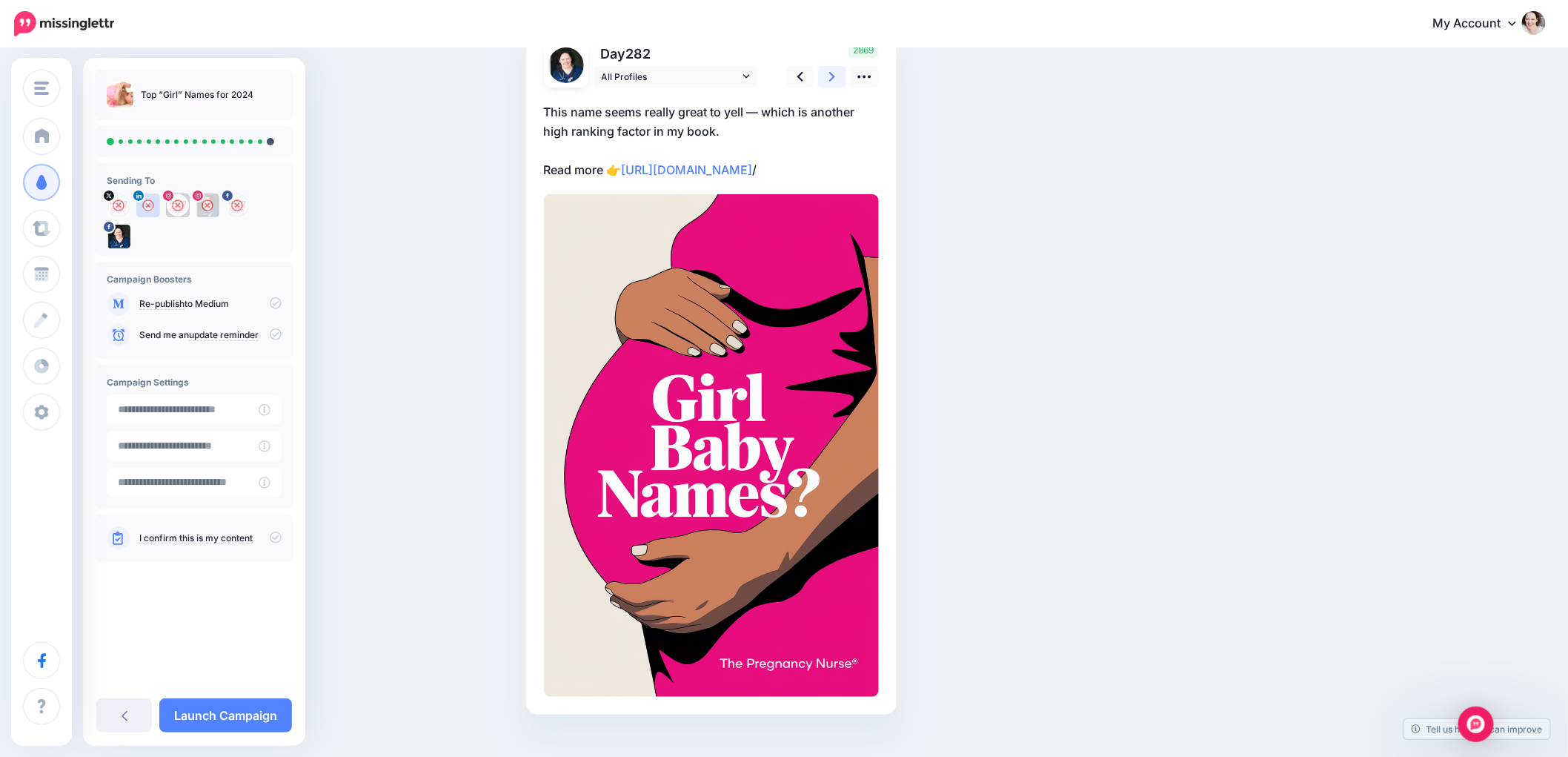
click at [834, 83] on link at bounding box center [832, 77] width 28 height 22
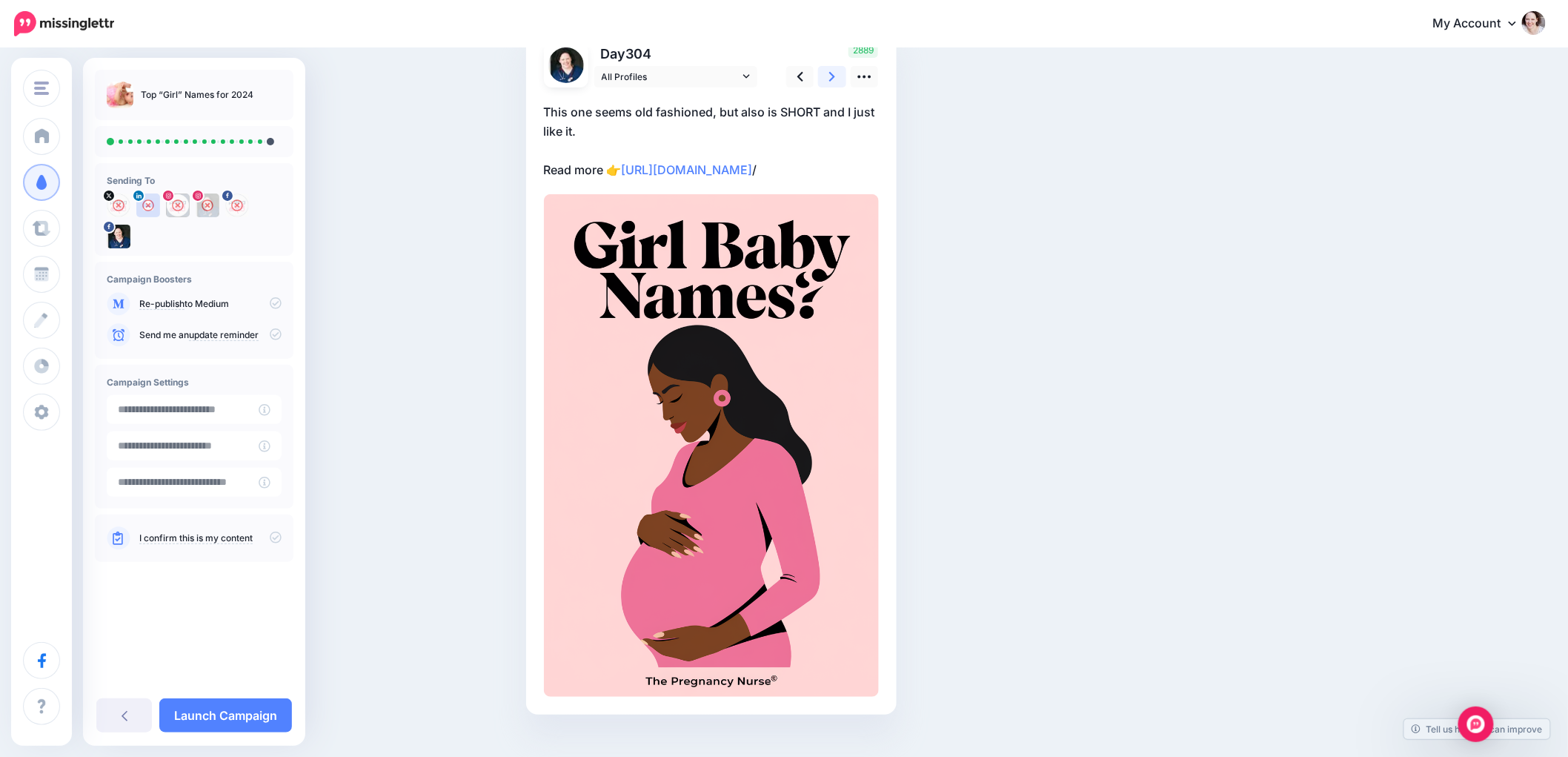
click at [834, 83] on link at bounding box center [832, 77] width 28 height 22
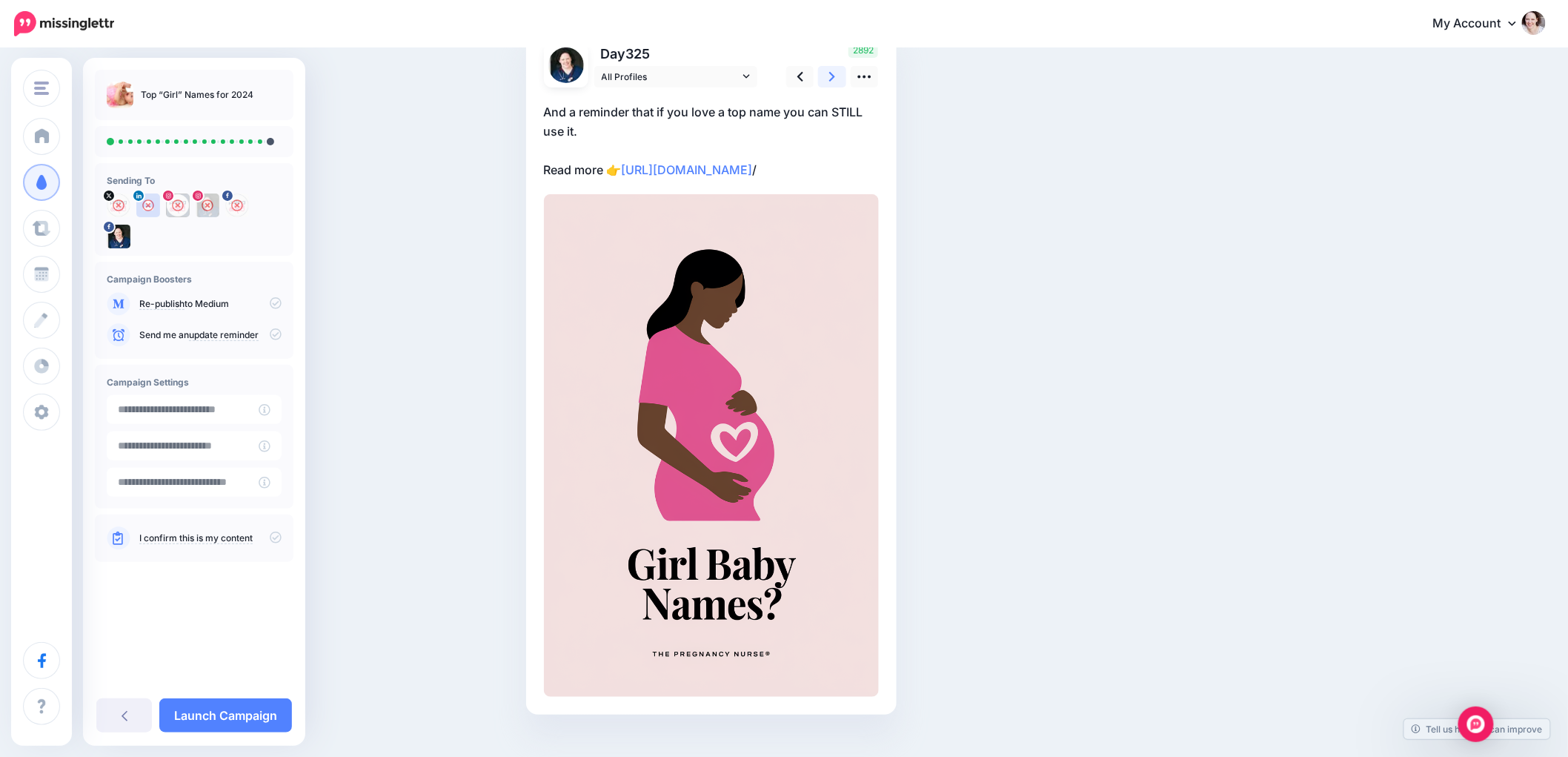
click at [834, 83] on link at bounding box center [832, 77] width 28 height 22
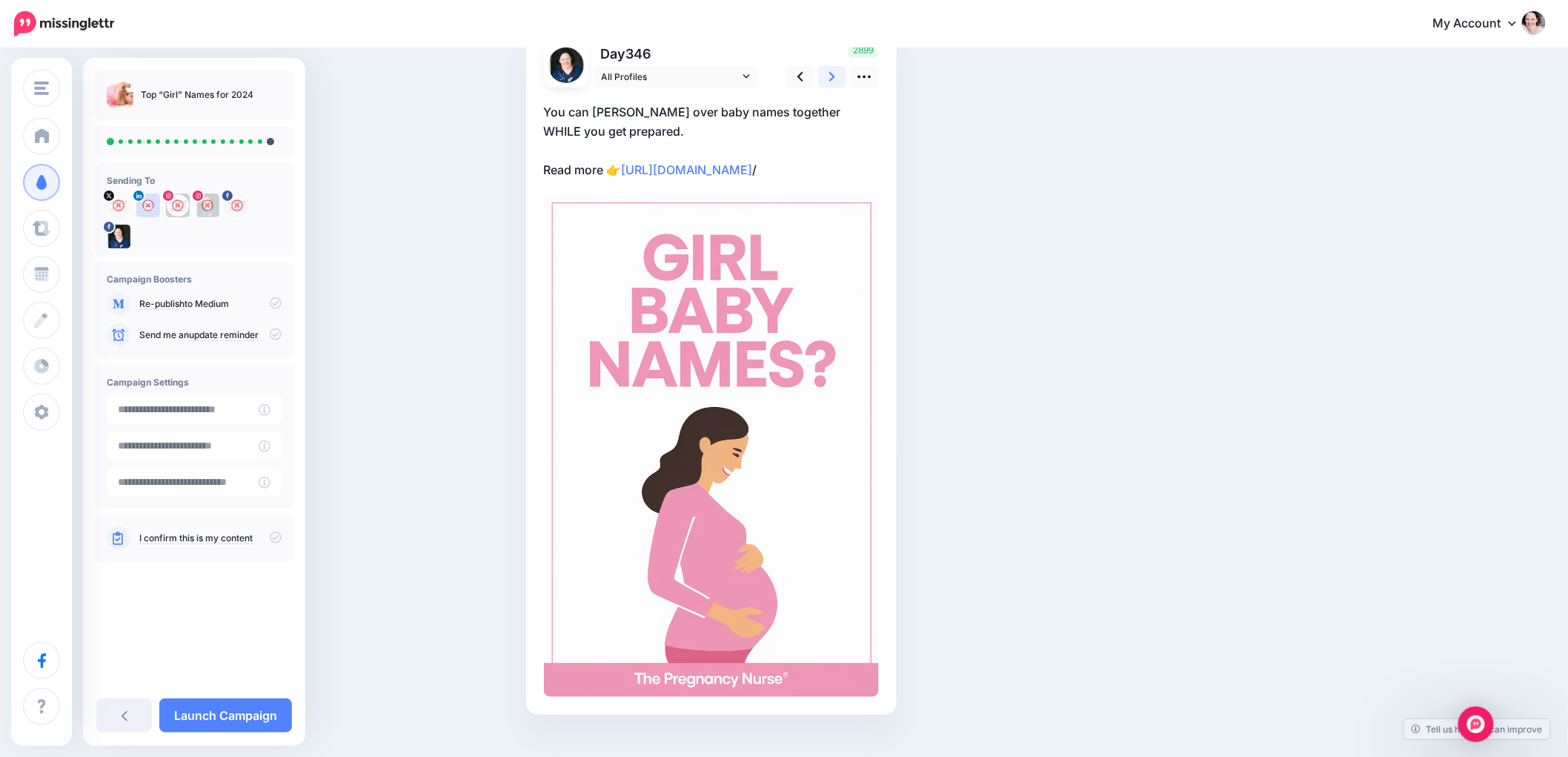
click at [834, 83] on link at bounding box center [832, 77] width 28 height 22
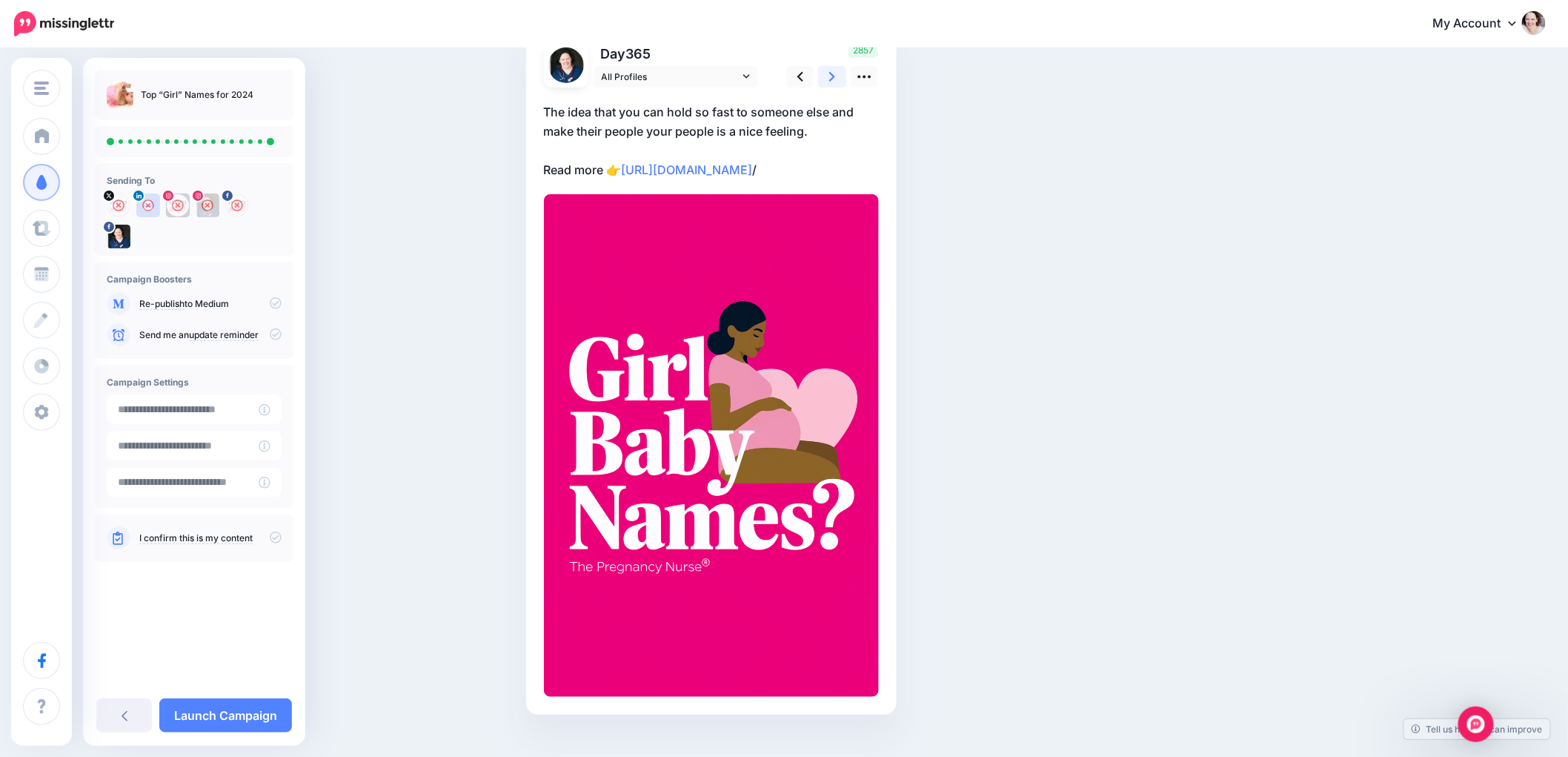
click at [834, 83] on link at bounding box center [832, 77] width 28 height 22
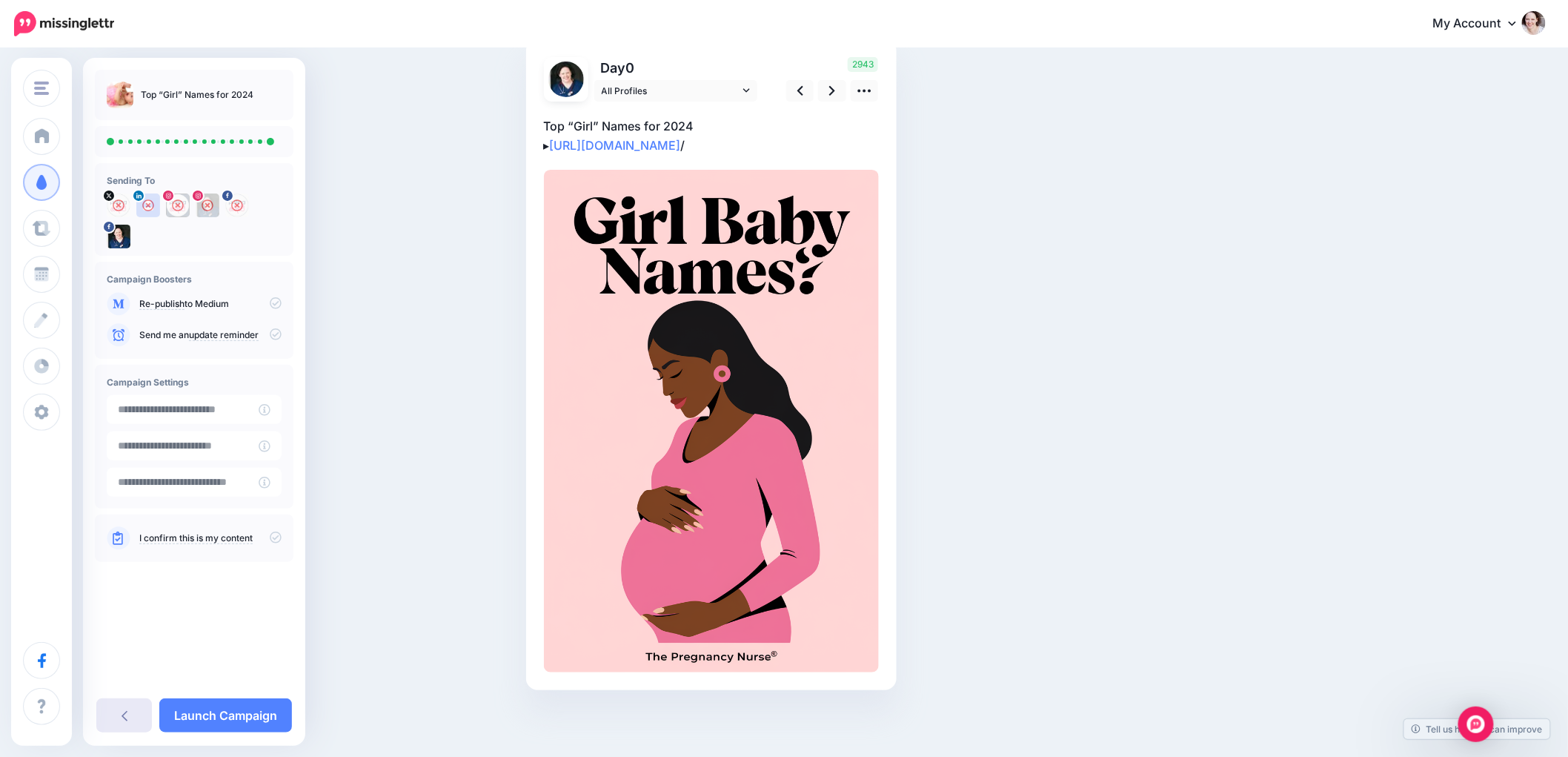
click at [125, 681] on icon at bounding box center [124, 716] width 6 height 12
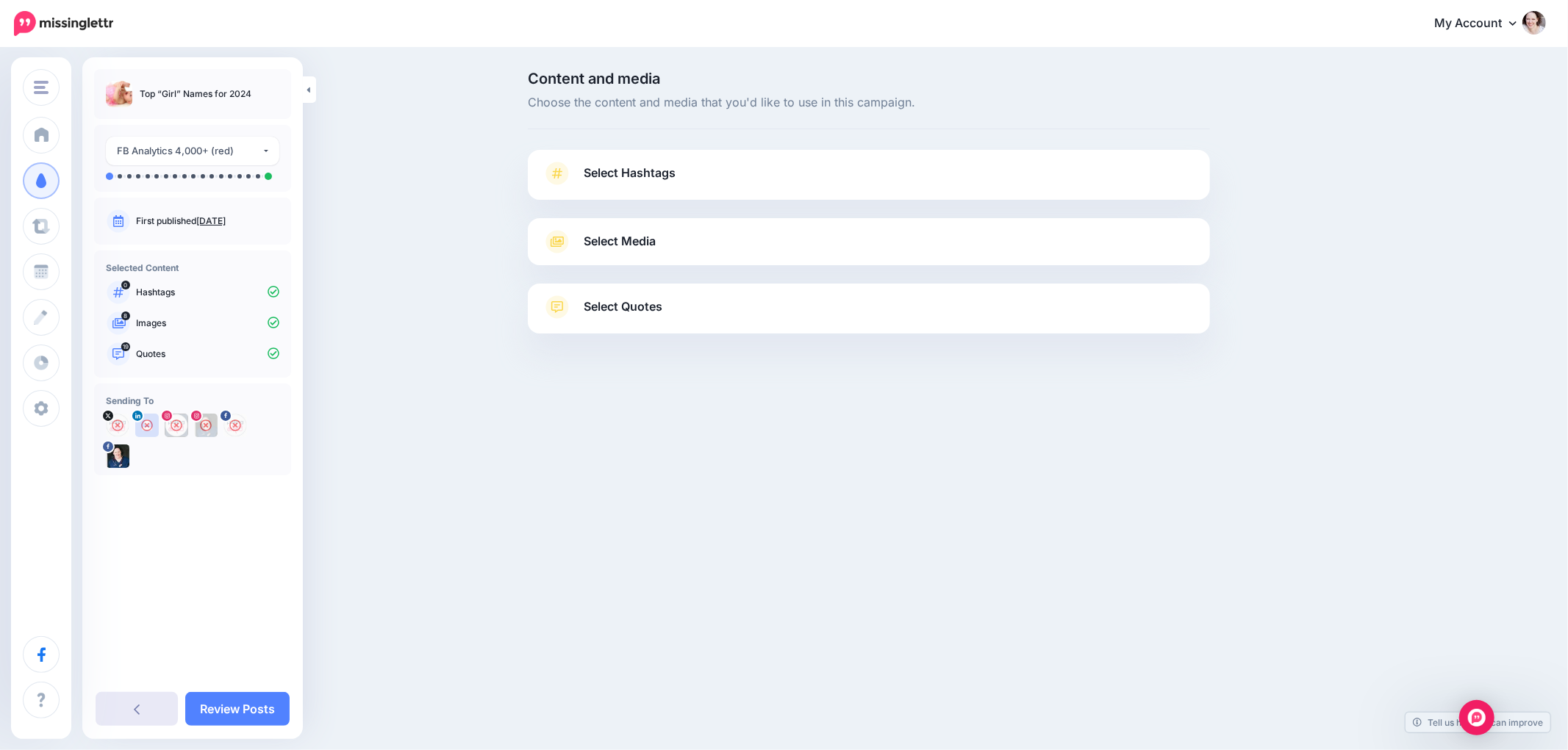
click at [137, 707] on icon at bounding box center [137, 709] width 6 height 12
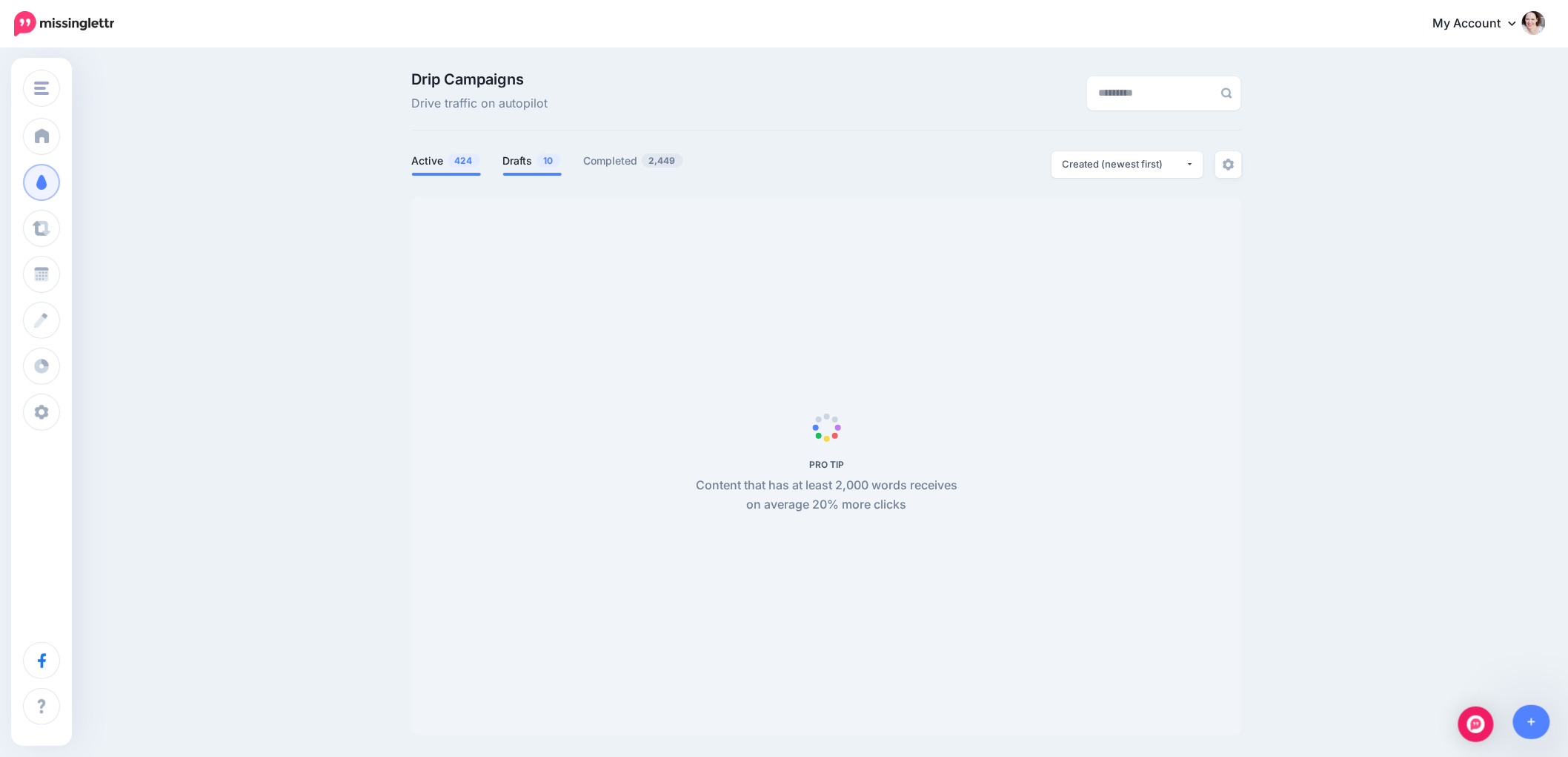
click at [513, 159] on link "Drafts 10" at bounding box center [532, 160] width 58 height 17
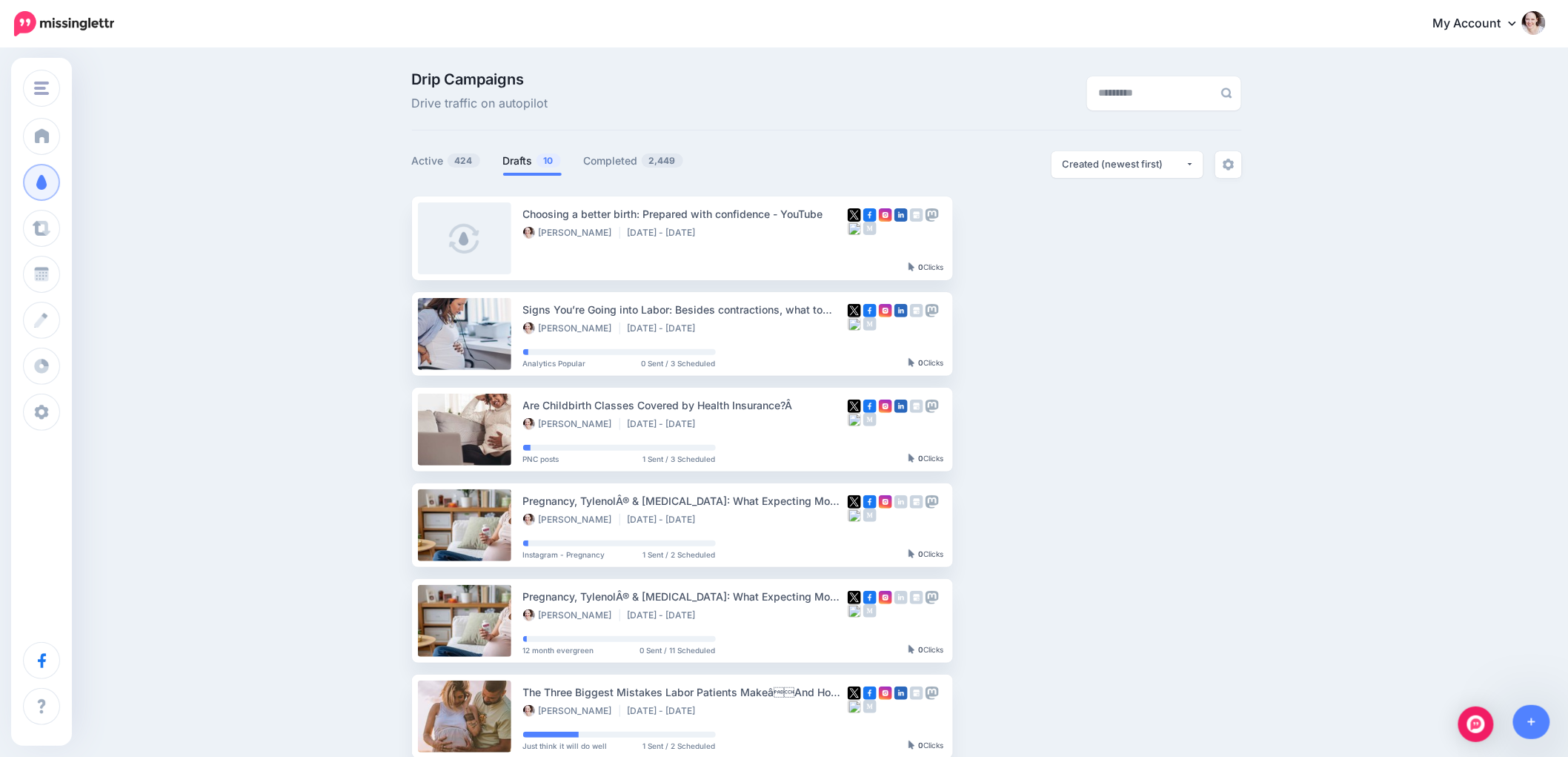
click at [516, 159] on link "Drafts 10" at bounding box center [532, 160] width 58 height 17
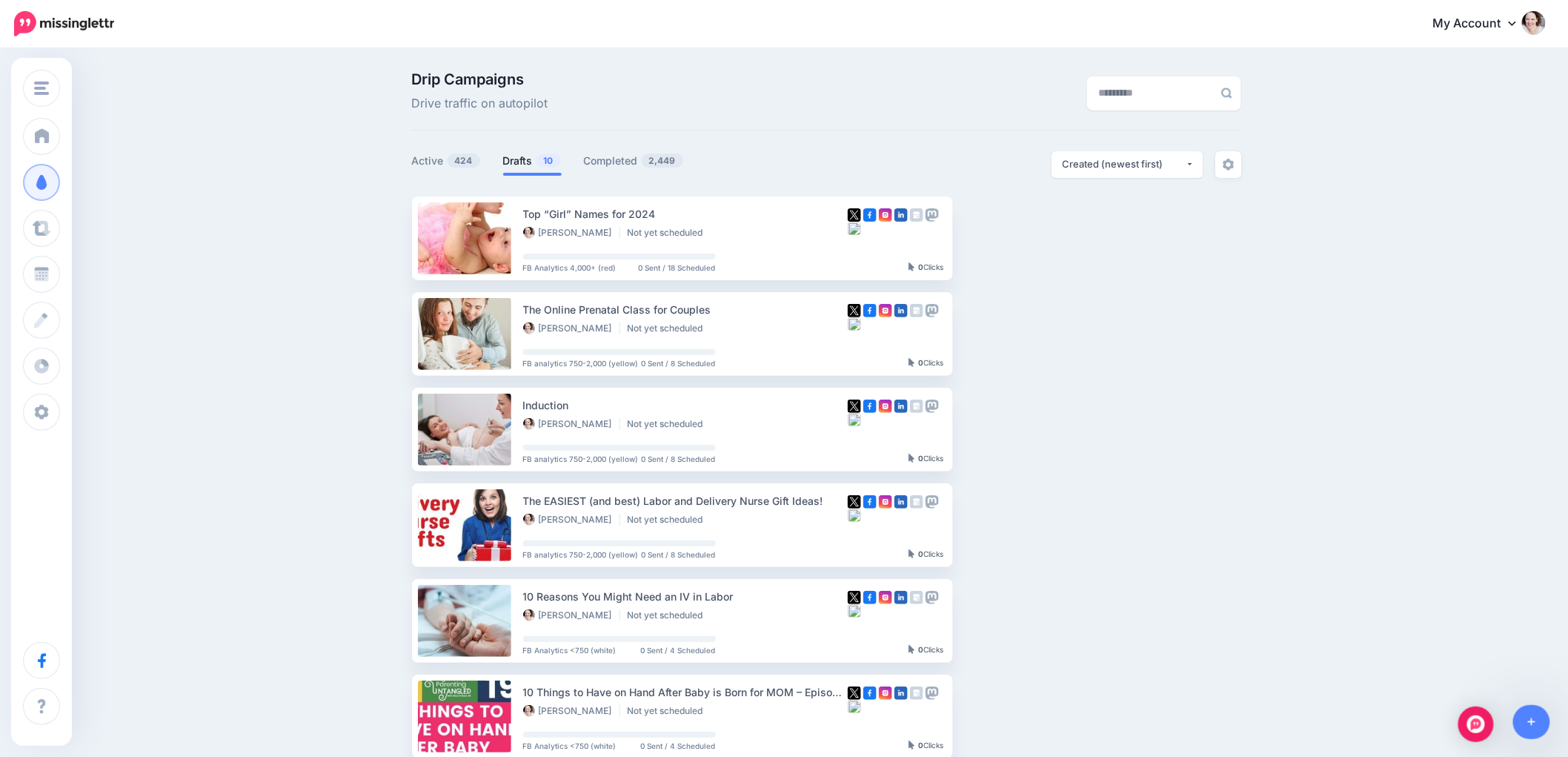
click at [1022, 334] on link "Setup Campaign" at bounding box center [1014, 333] width 101 height 27
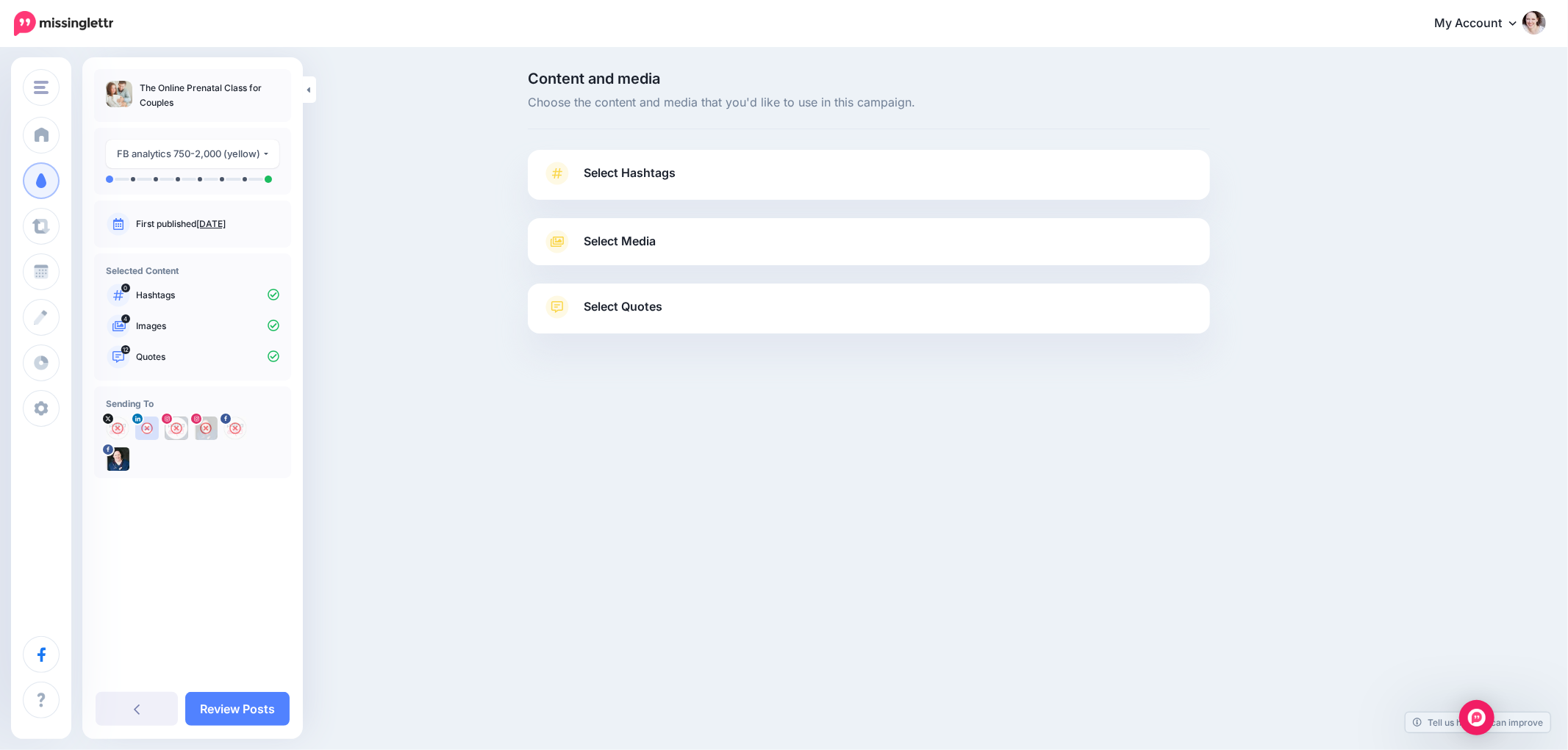
click at [633, 243] on span "Select Media" at bounding box center [619, 241] width 72 height 20
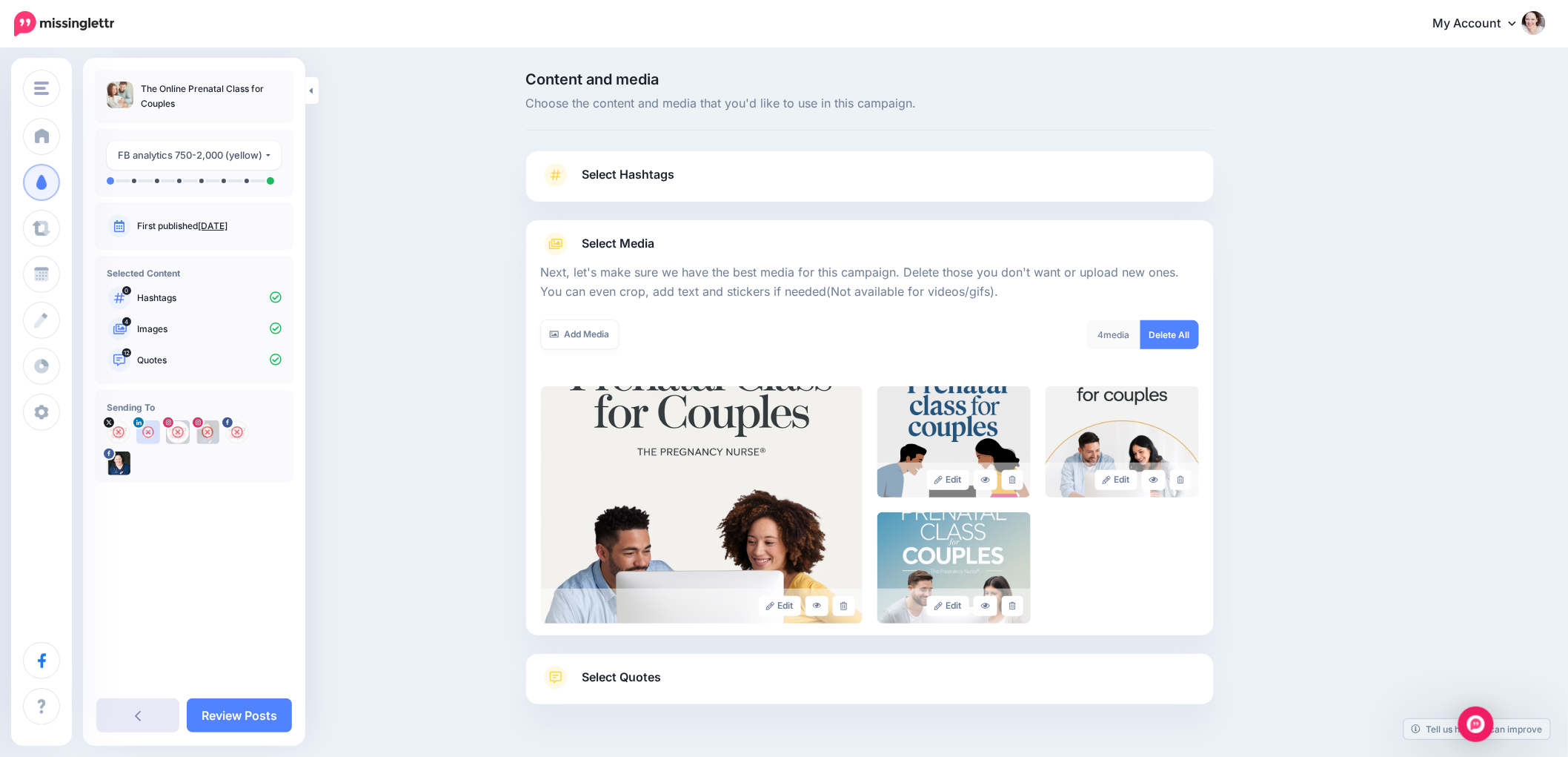
click at [135, 715] on icon at bounding box center [138, 716] width 6 height 12
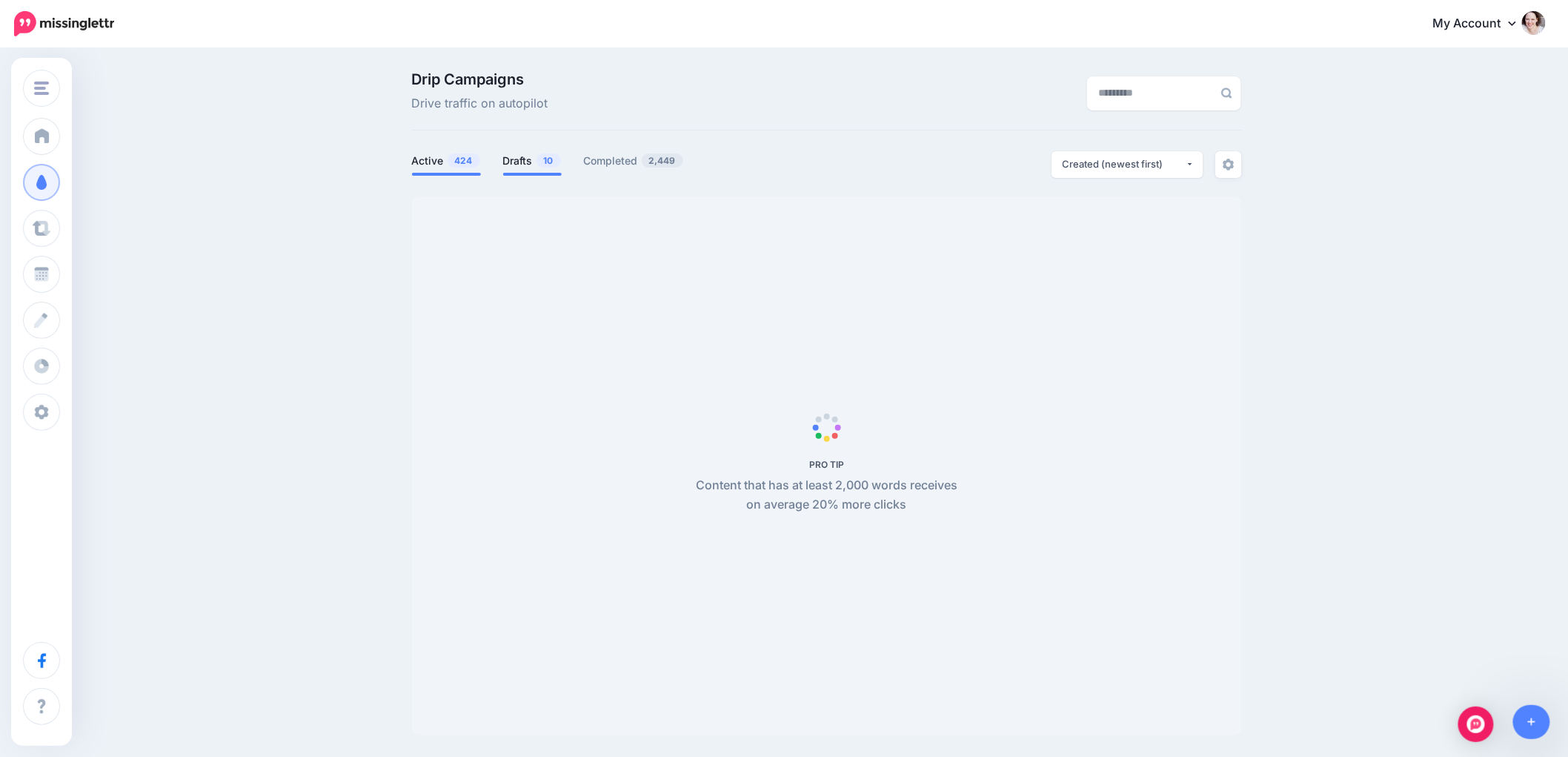
click at [526, 158] on link "Drafts 10" at bounding box center [532, 160] width 58 height 17
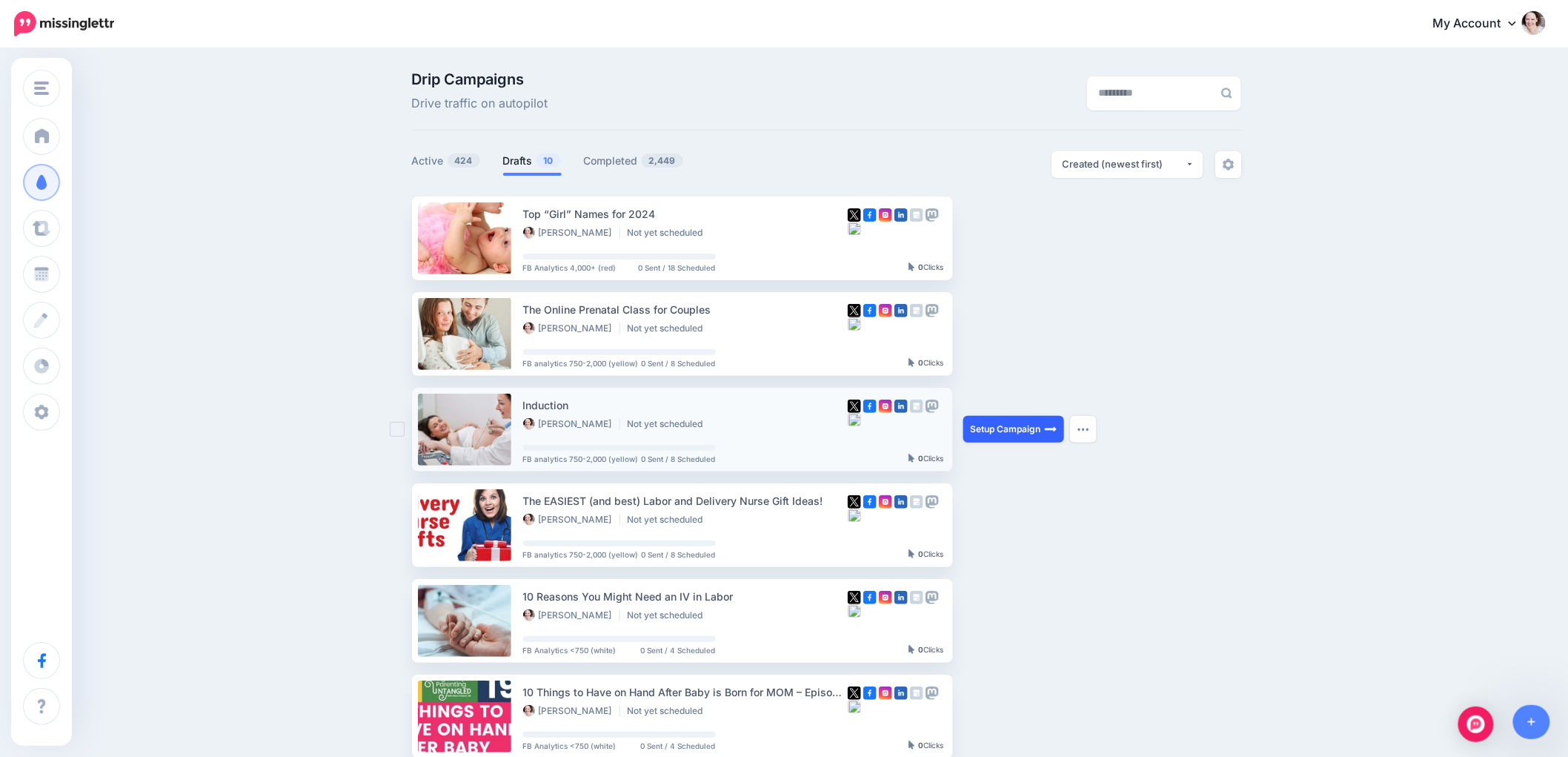
click at [1004, 435] on link "Setup Campaign" at bounding box center [1014, 429] width 101 height 27
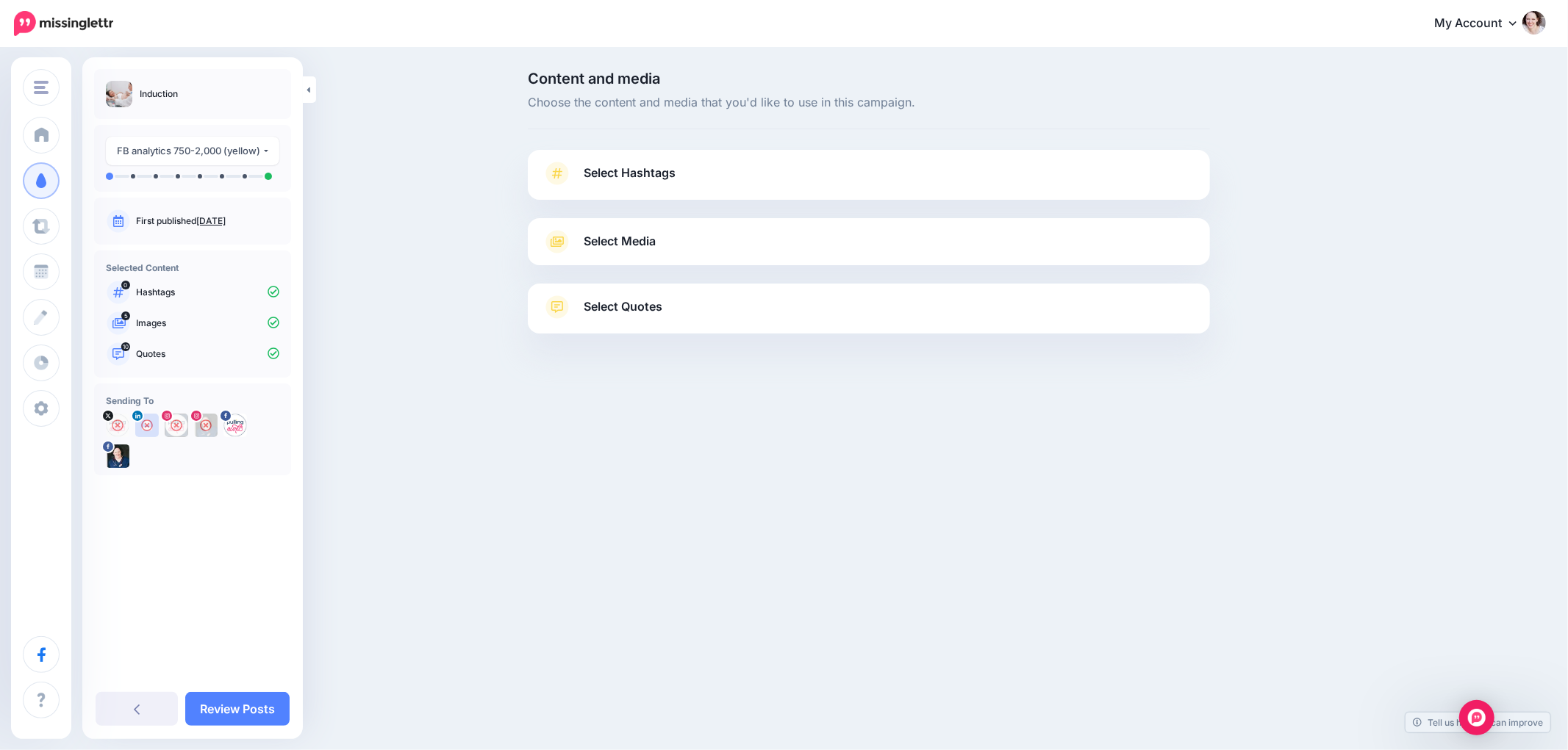
click at [600, 238] on span "Select Media" at bounding box center [619, 241] width 72 height 20
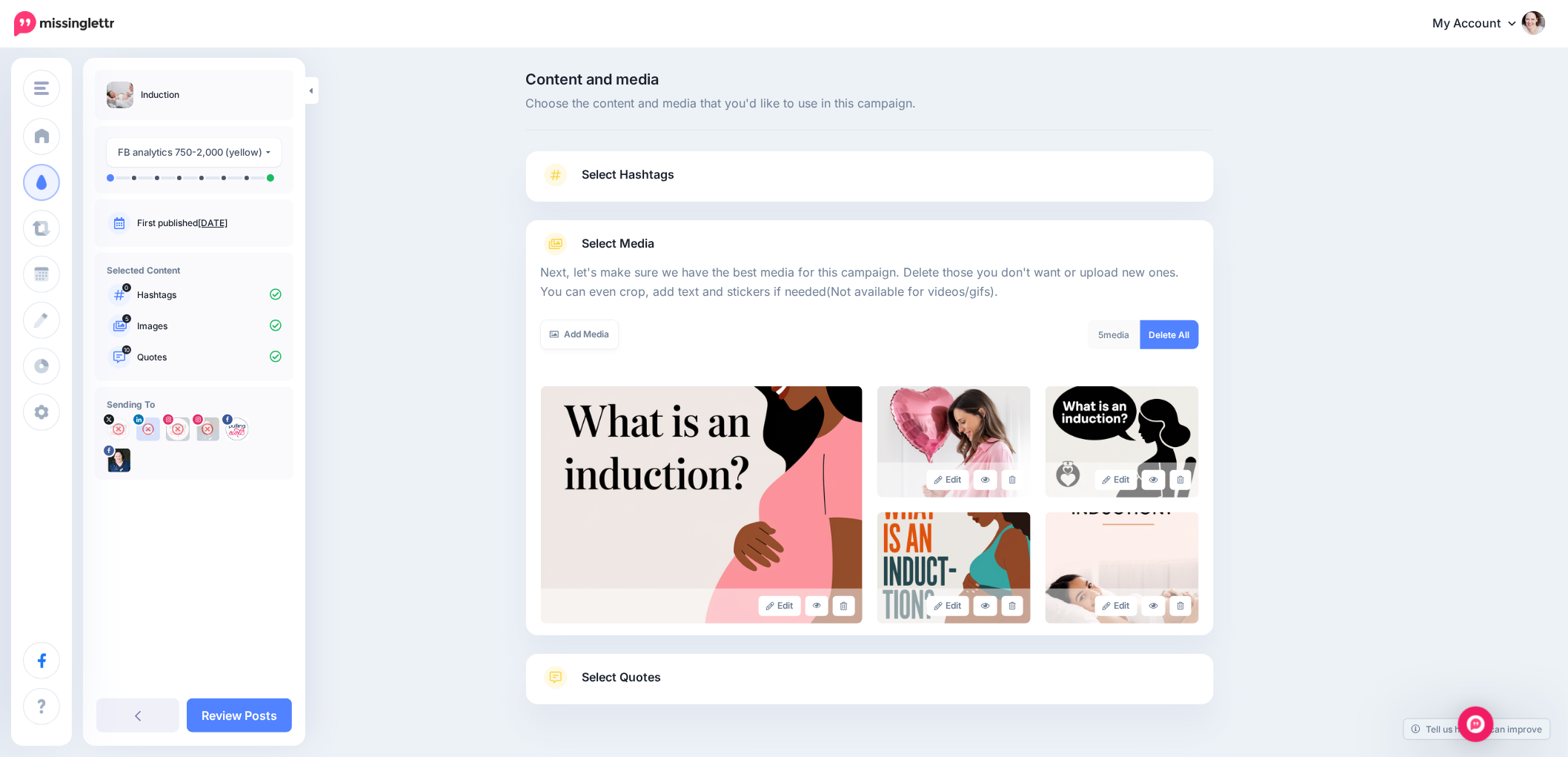
click at [597, 691] on link "Select Quotes" at bounding box center [870, 685] width 658 height 38
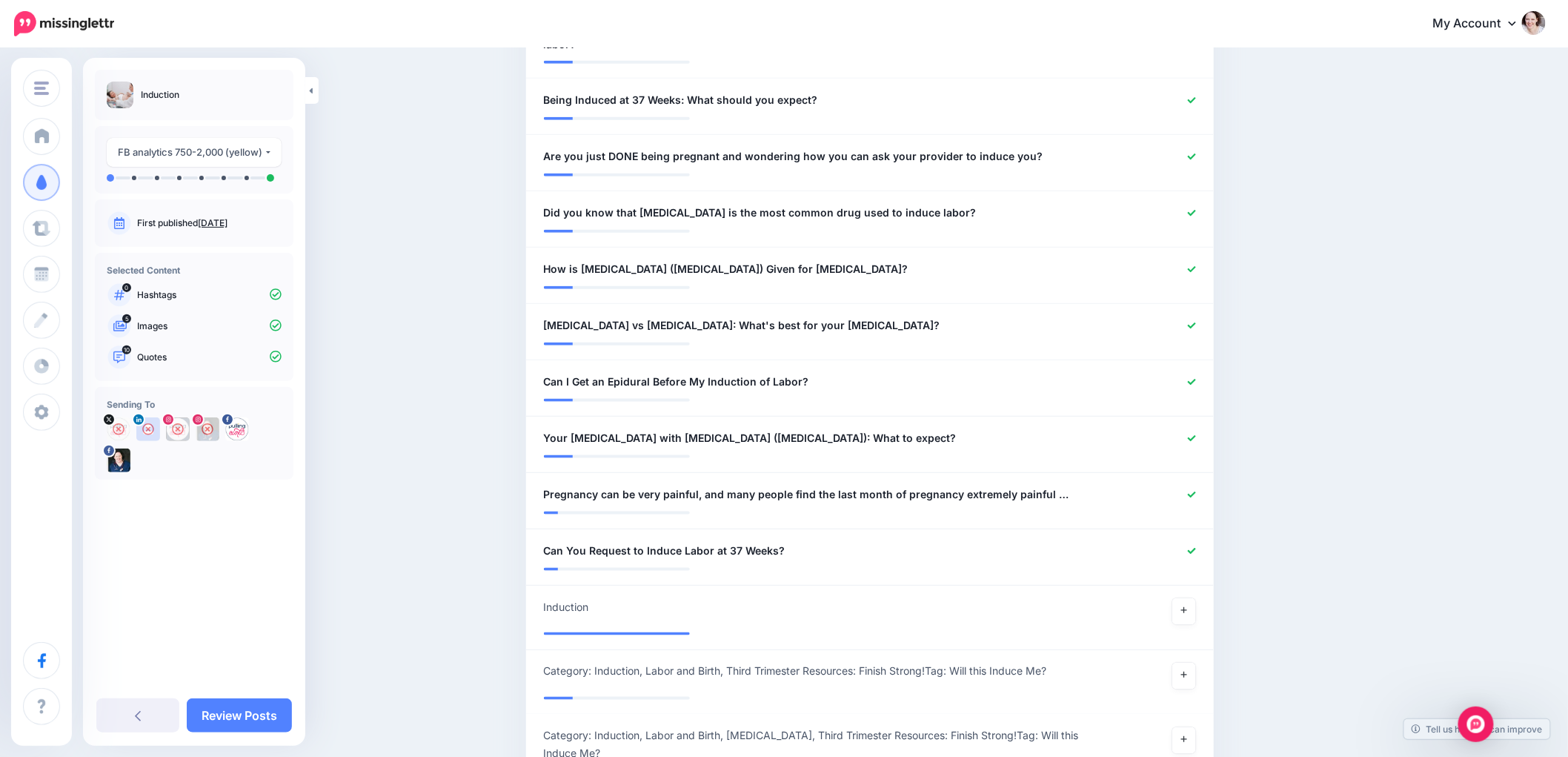
scroll to position [576, 0]
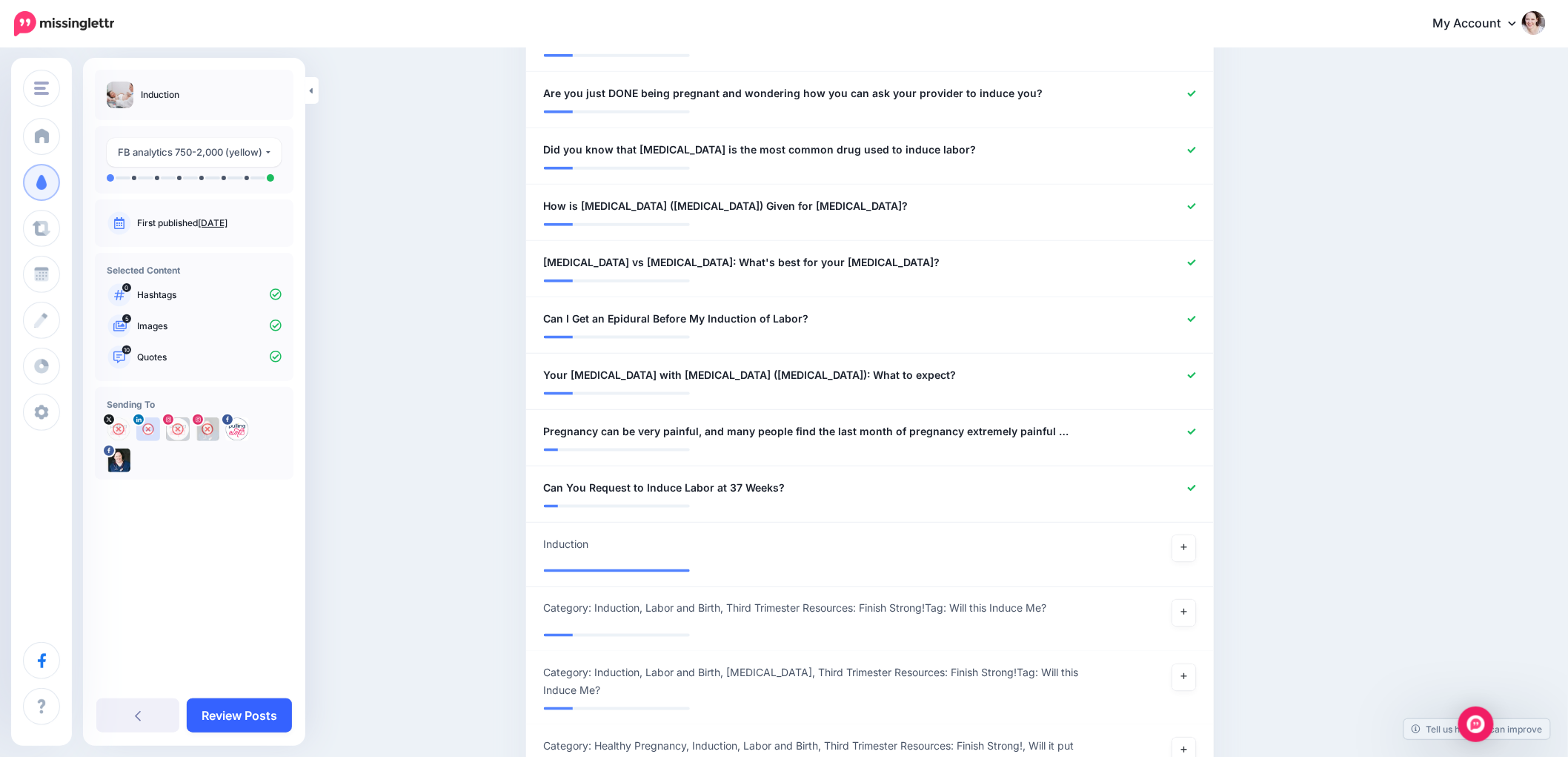
click at [238, 710] on link "Review Posts" at bounding box center [239, 715] width 105 height 34
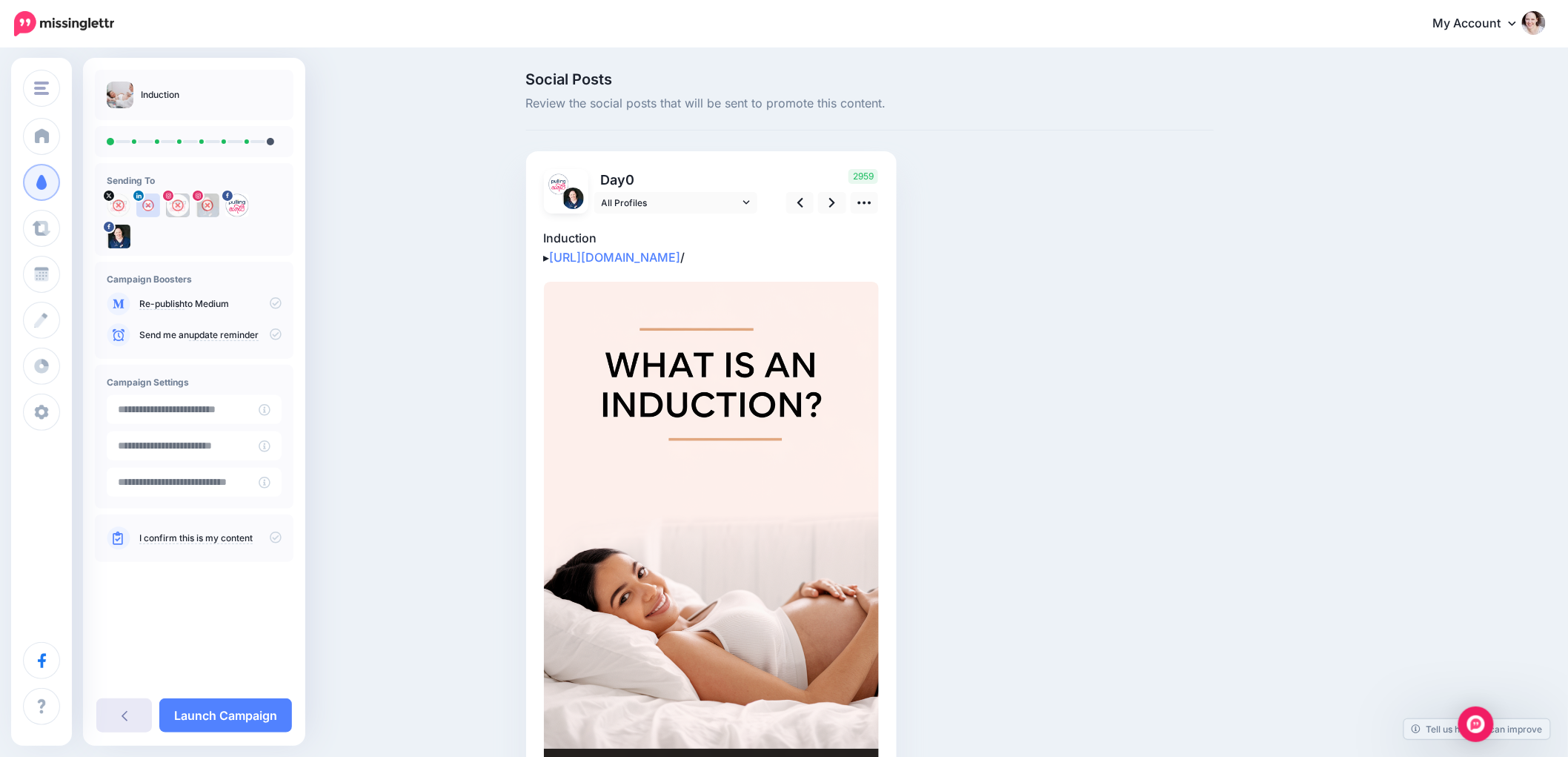
click at [126, 711] on icon at bounding box center [124, 716] width 6 height 12
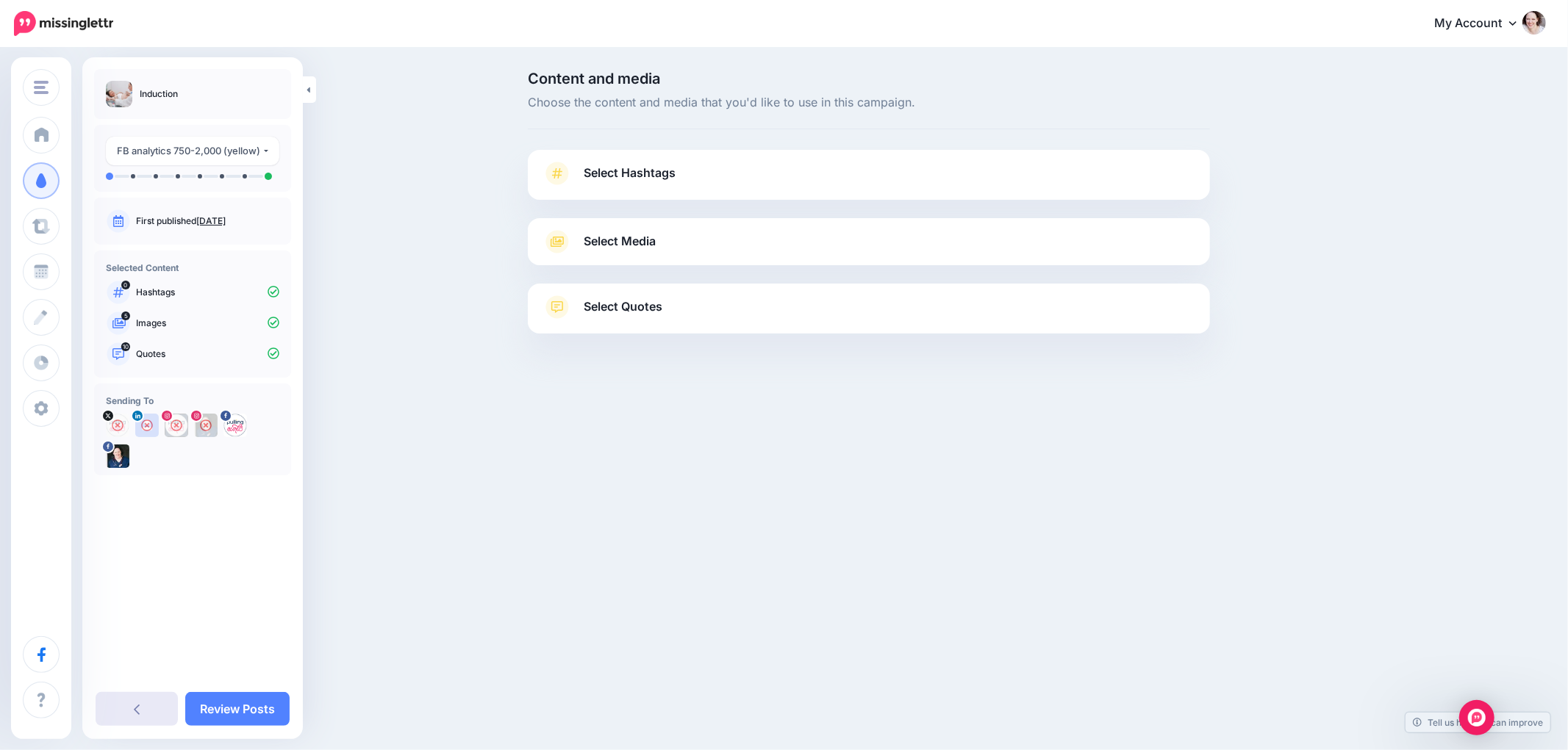
click at [136, 709] on icon at bounding box center [137, 709] width 6 height 12
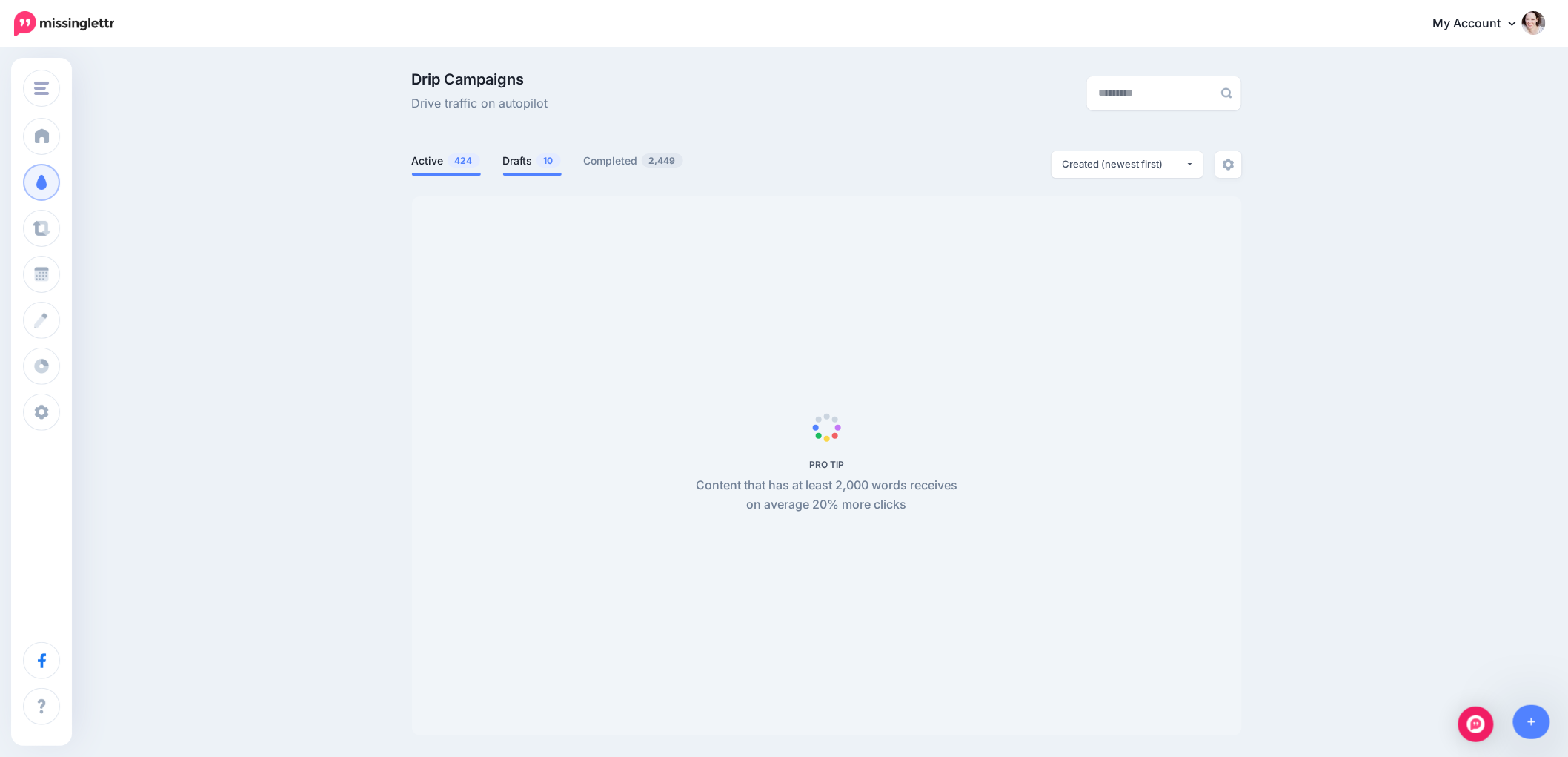
click at [522, 159] on link "Drafts 10" at bounding box center [532, 160] width 58 height 17
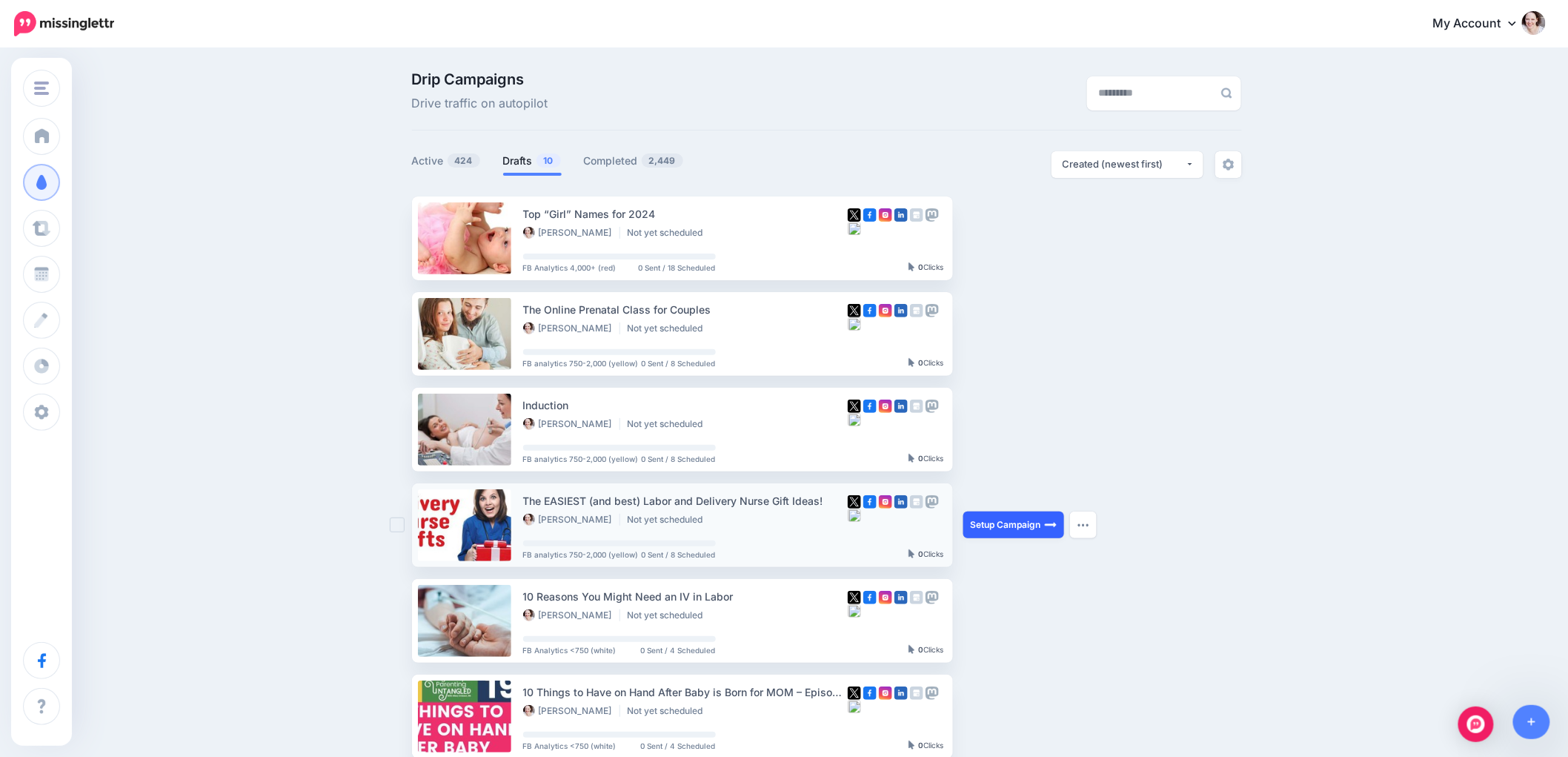
click at [1013, 522] on link "Setup Campaign" at bounding box center [1014, 525] width 101 height 27
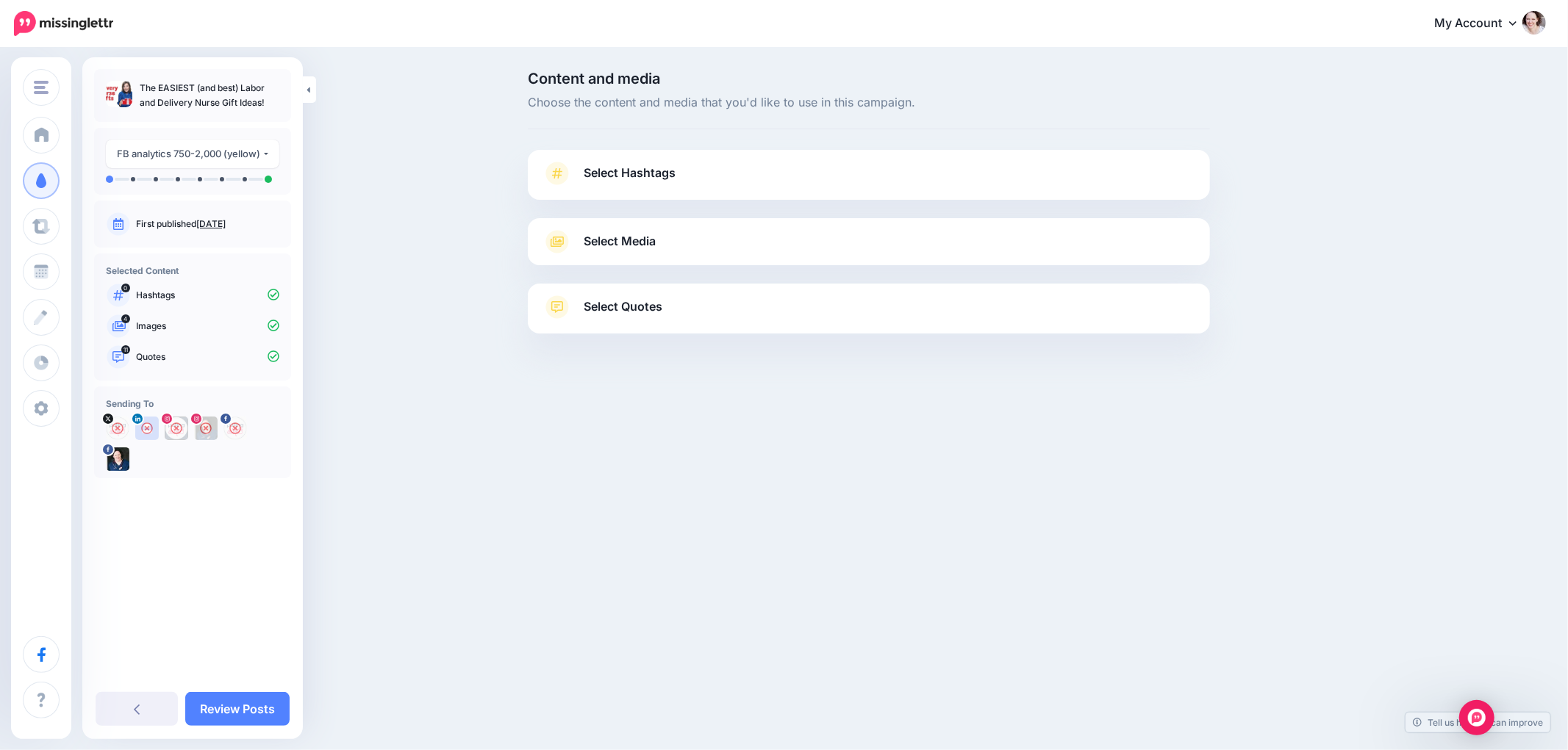
click at [625, 228] on div "Select Media Next, let's make sure we have the best media for this campaign. De…" at bounding box center [869, 242] width 682 height 47
click at [623, 239] on span "Select Media" at bounding box center [619, 241] width 72 height 20
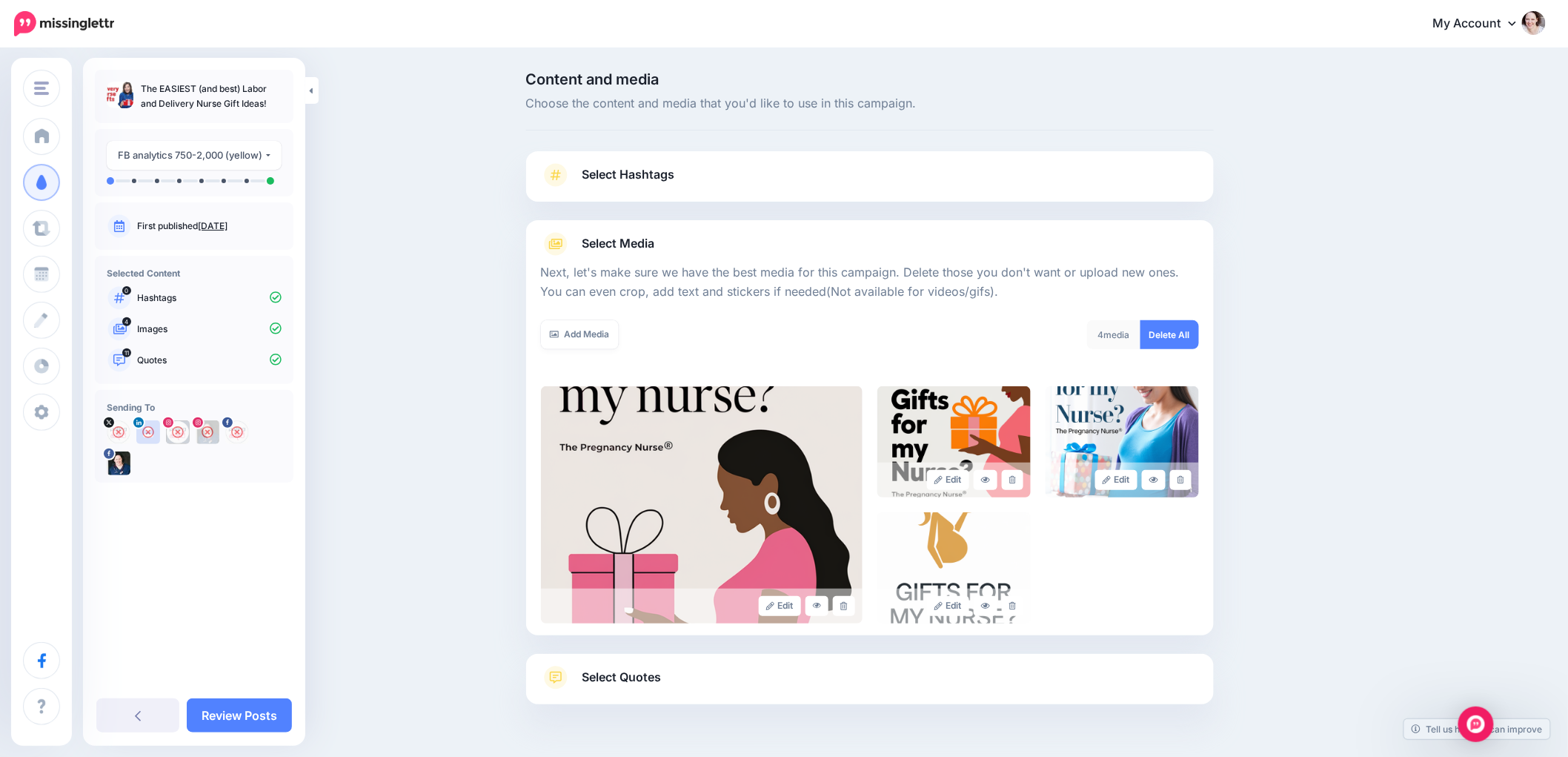
click at [610, 688] on link "Select Quotes" at bounding box center [870, 685] width 658 height 38
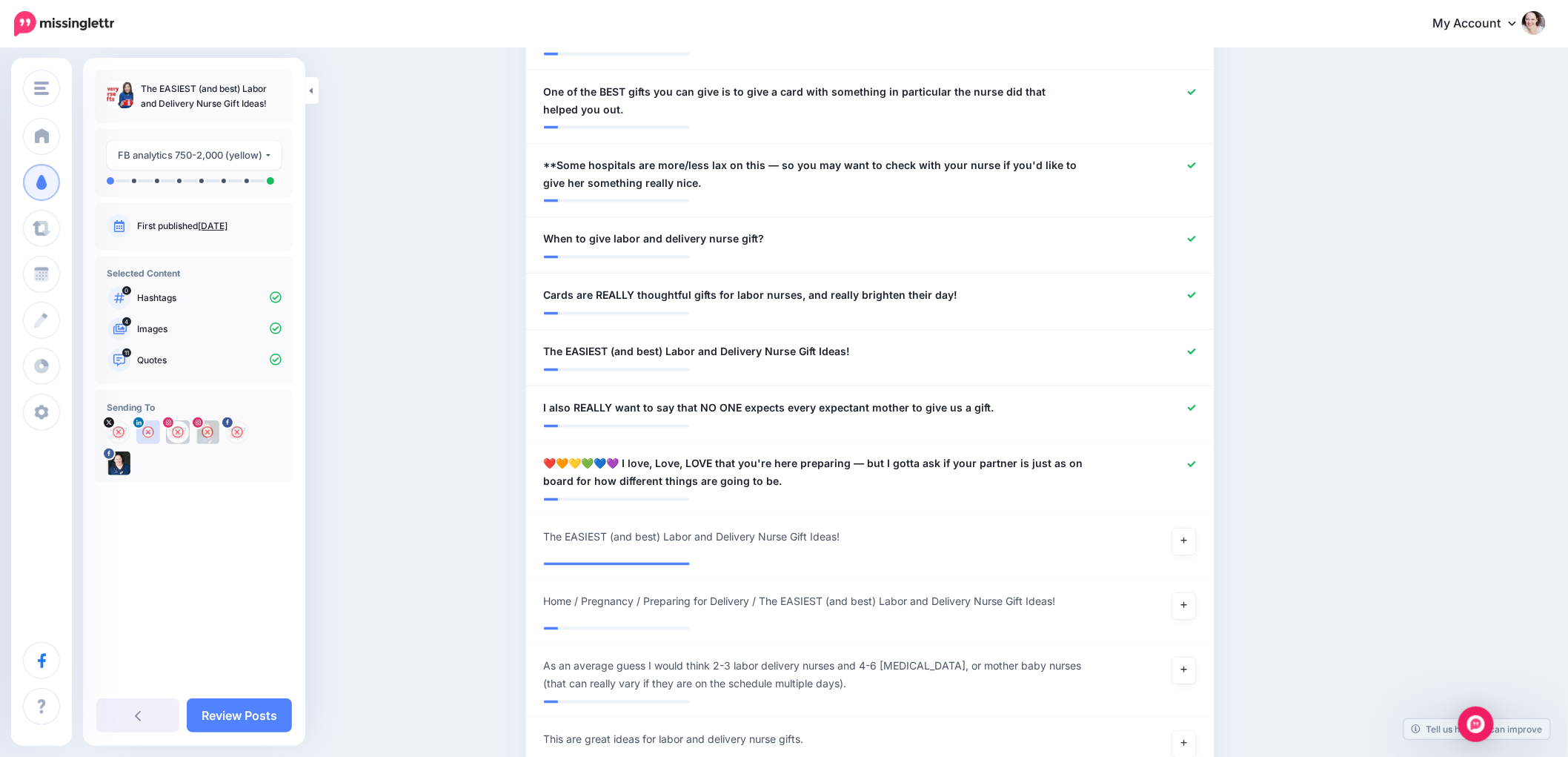
scroll to position [824, 0]
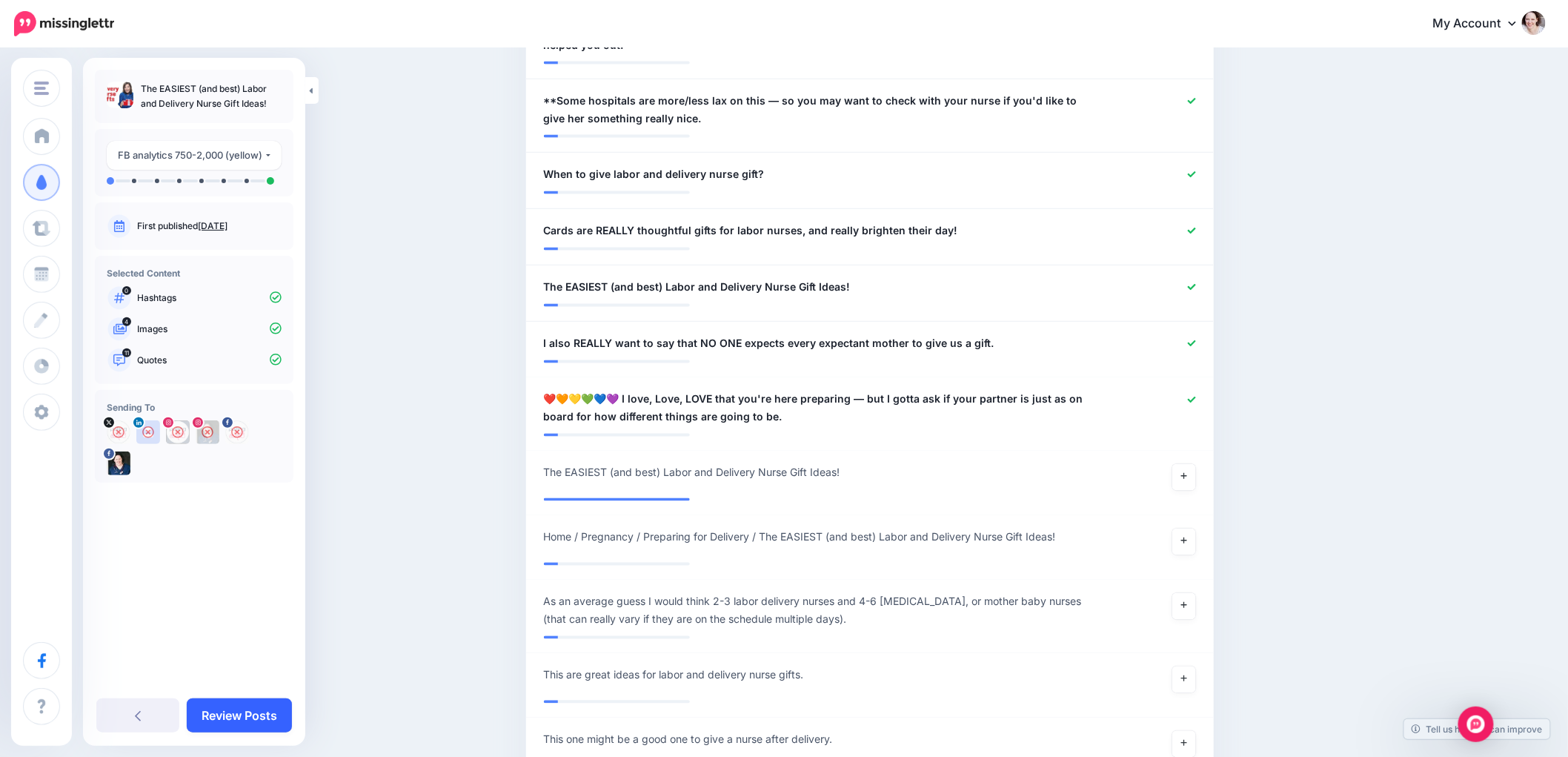
click at [226, 717] on link "Review Posts" at bounding box center [239, 715] width 105 height 34
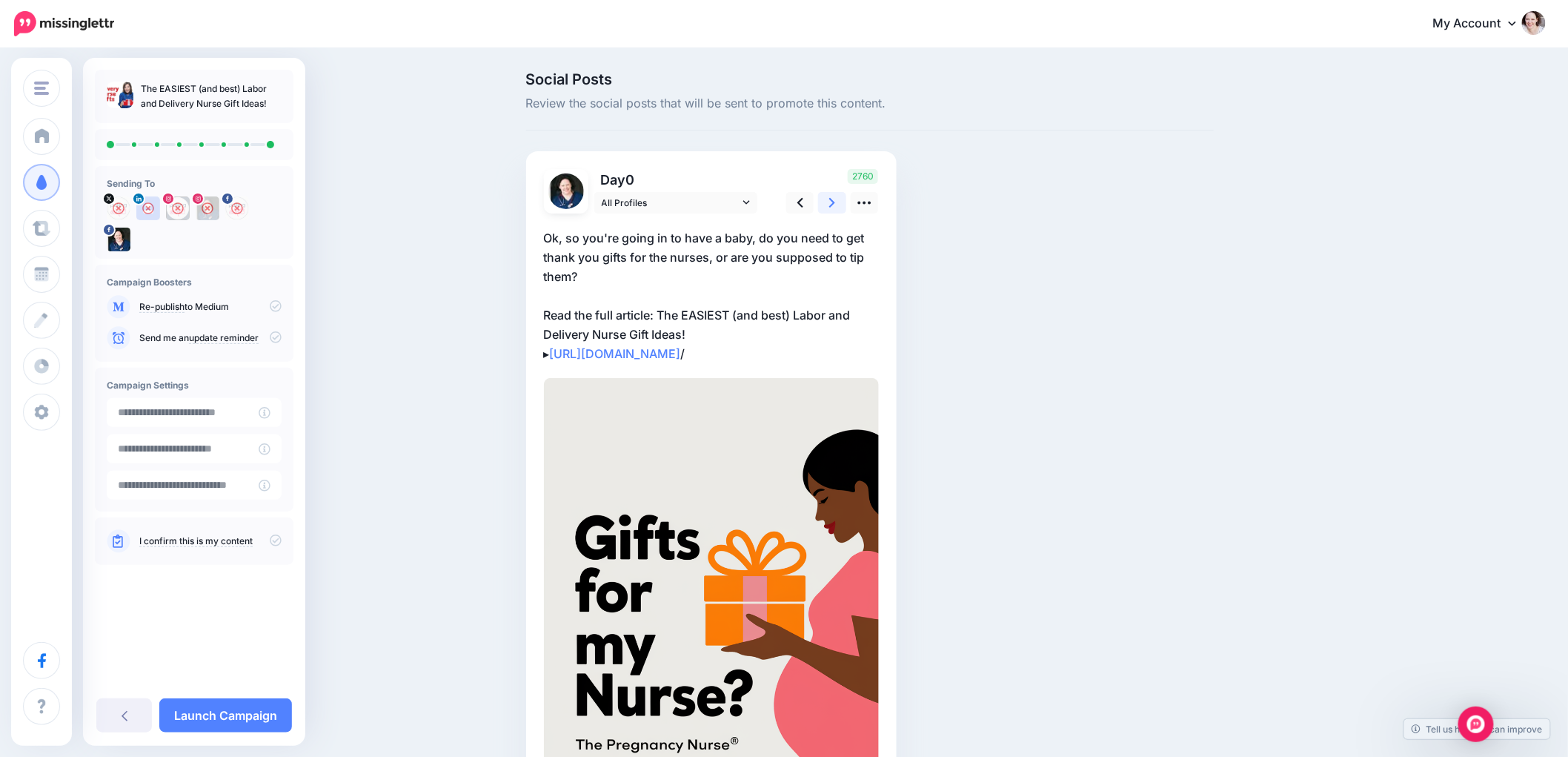
click at [835, 201] on icon at bounding box center [832, 203] width 6 height 16
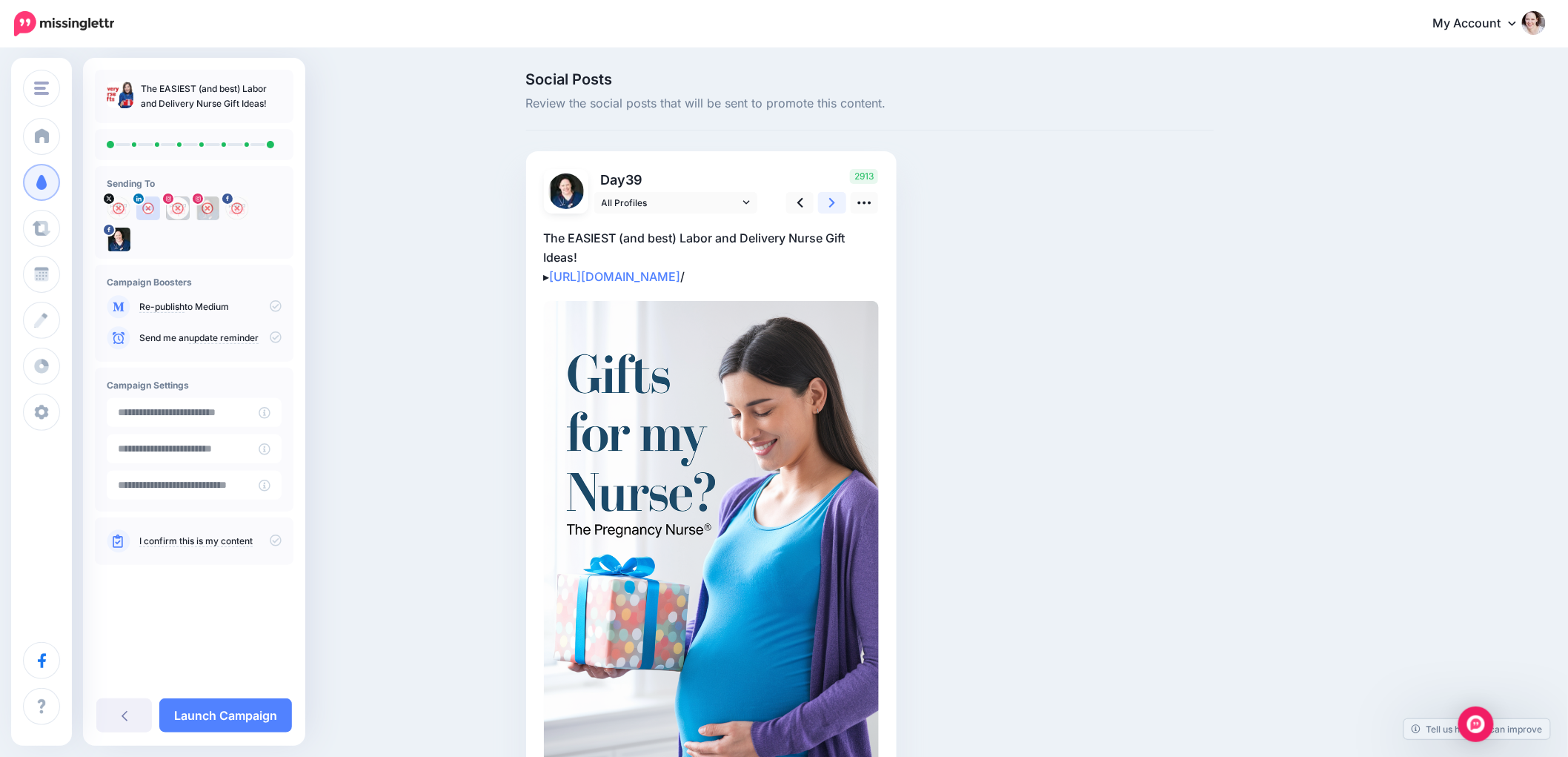
click at [835, 202] on icon at bounding box center [832, 203] width 6 height 16
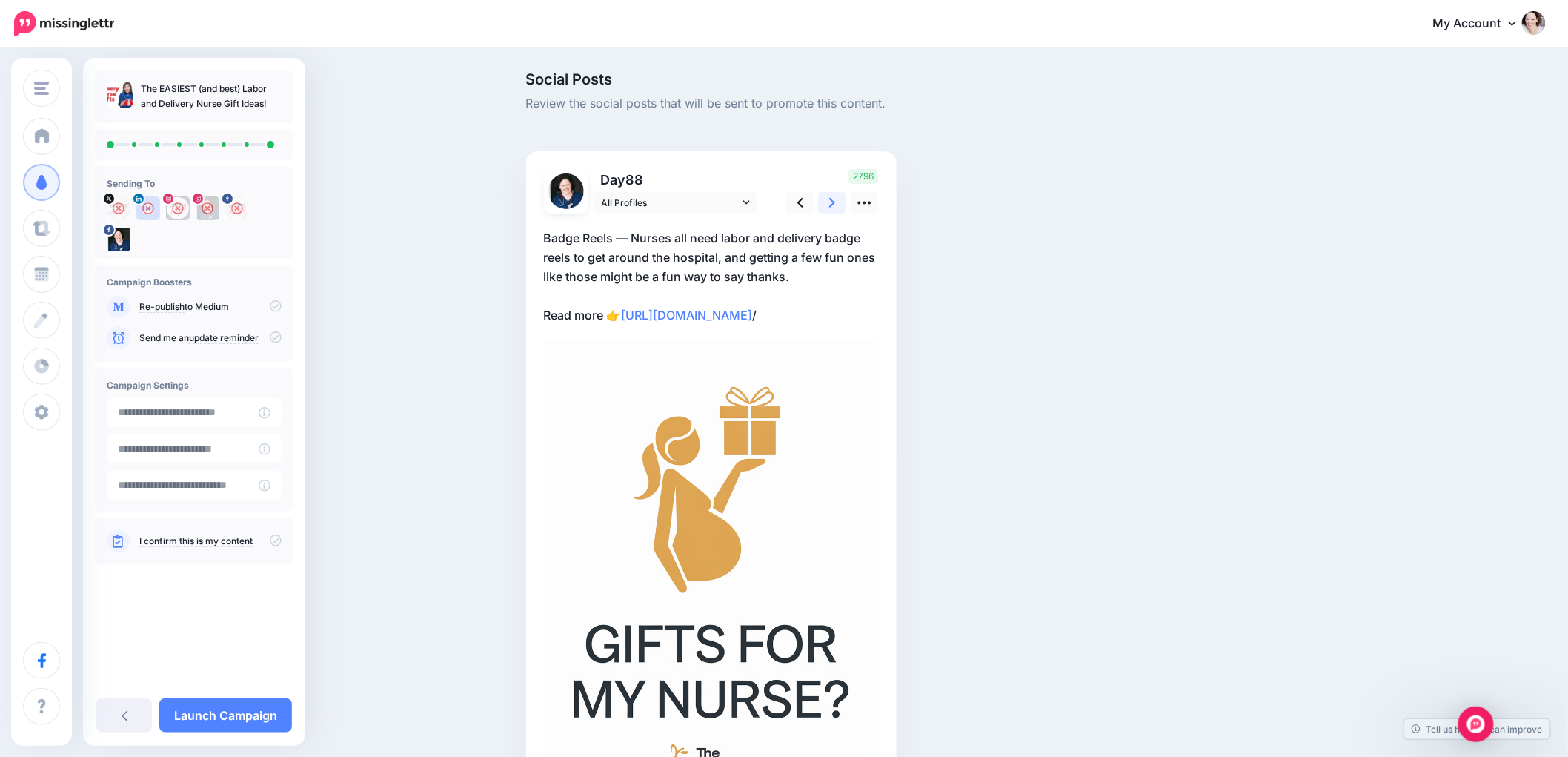
click at [835, 197] on icon at bounding box center [832, 203] width 6 height 16
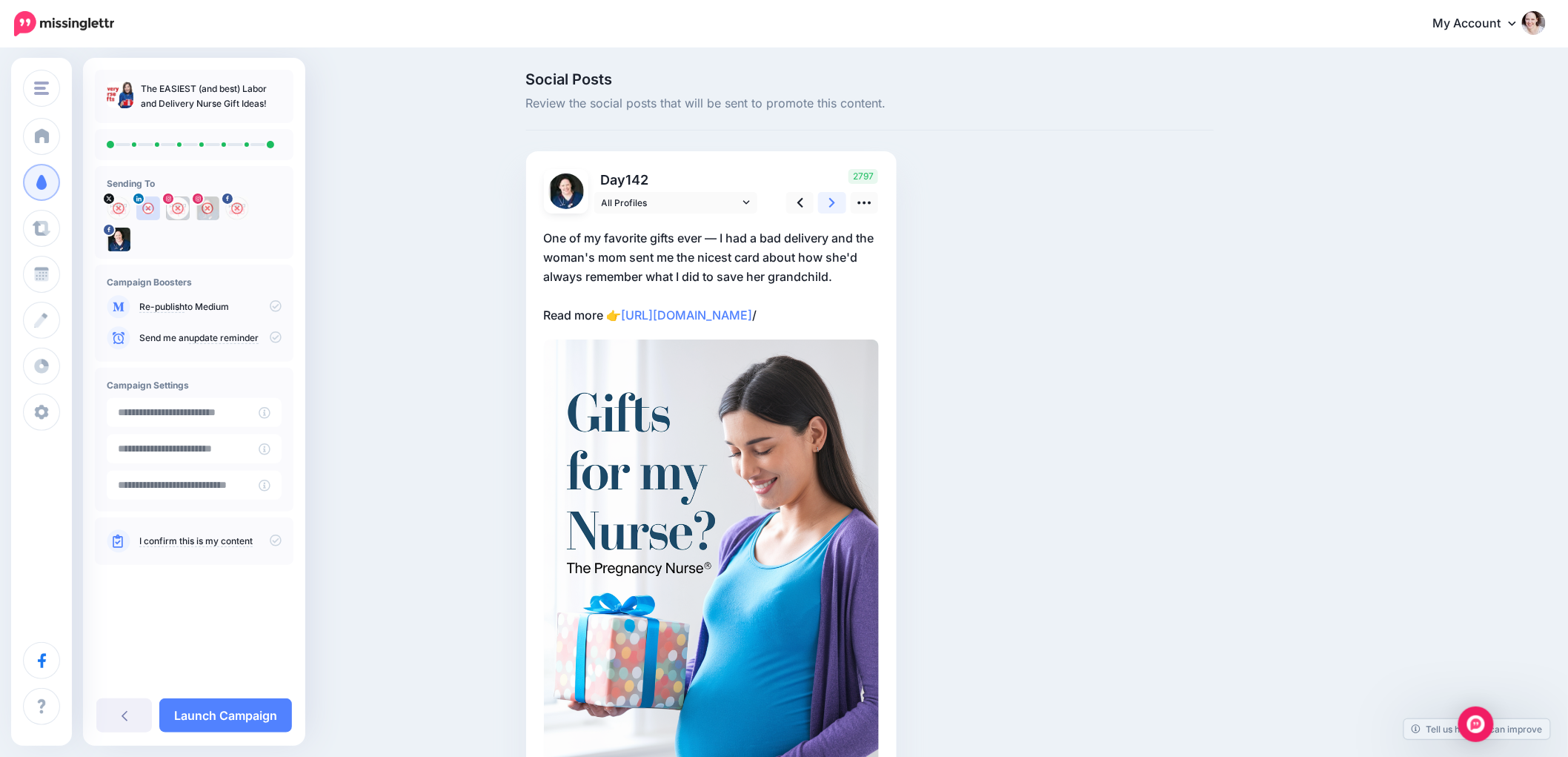
click at [835, 198] on icon at bounding box center [832, 203] width 6 height 16
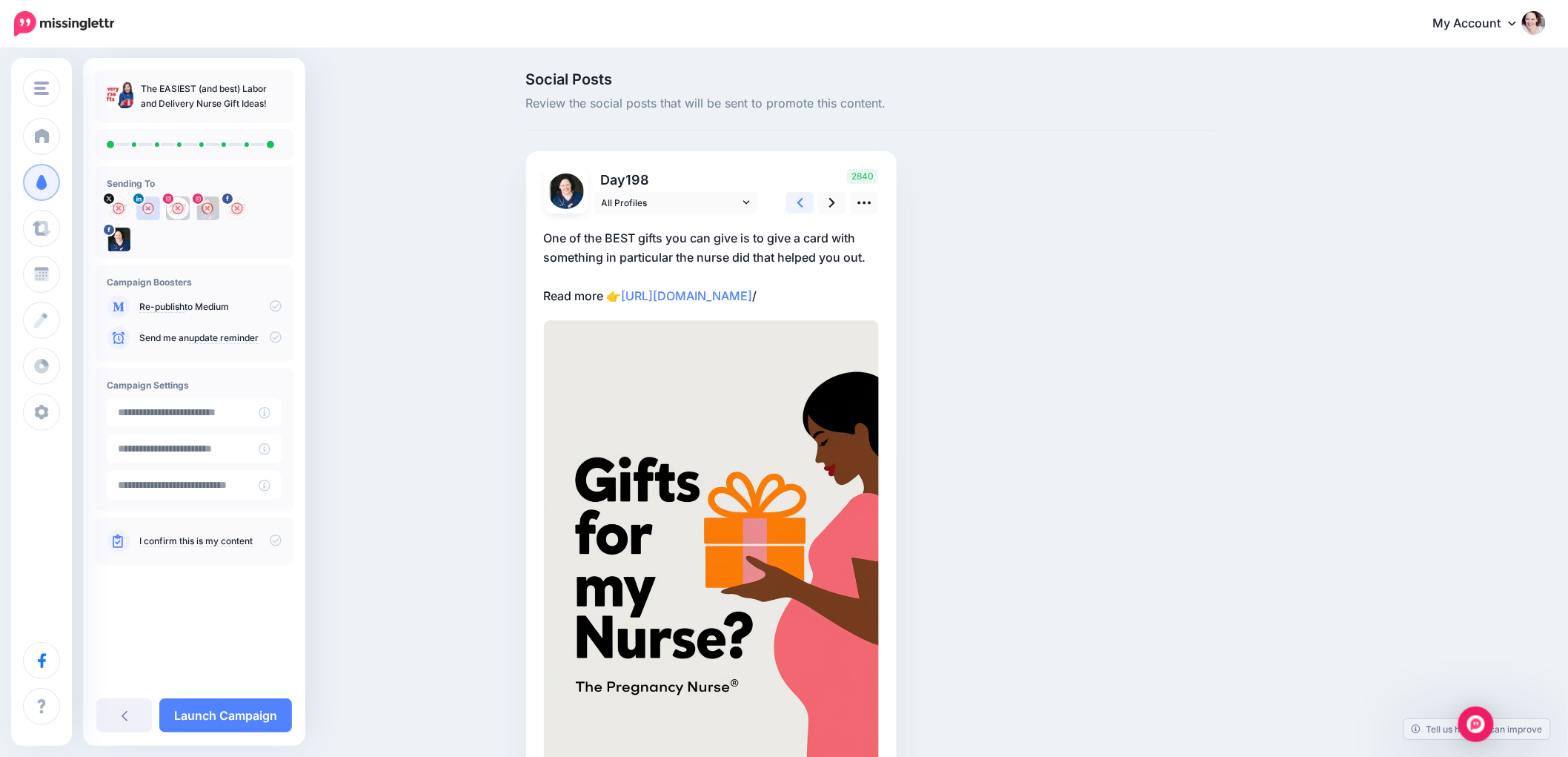
click at [802, 201] on link at bounding box center [800, 202] width 28 height 22
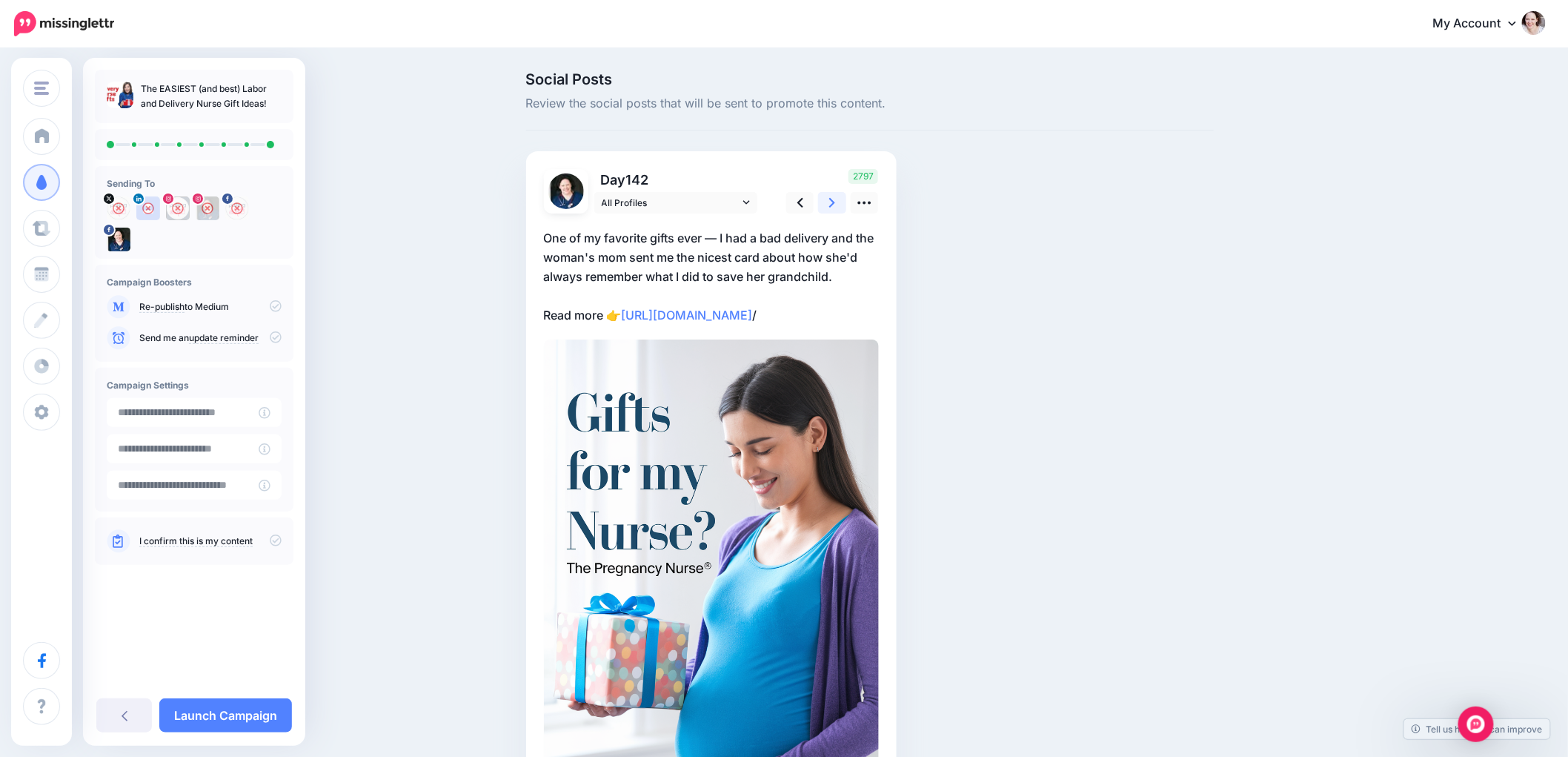
click at [846, 204] on link at bounding box center [832, 202] width 28 height 22
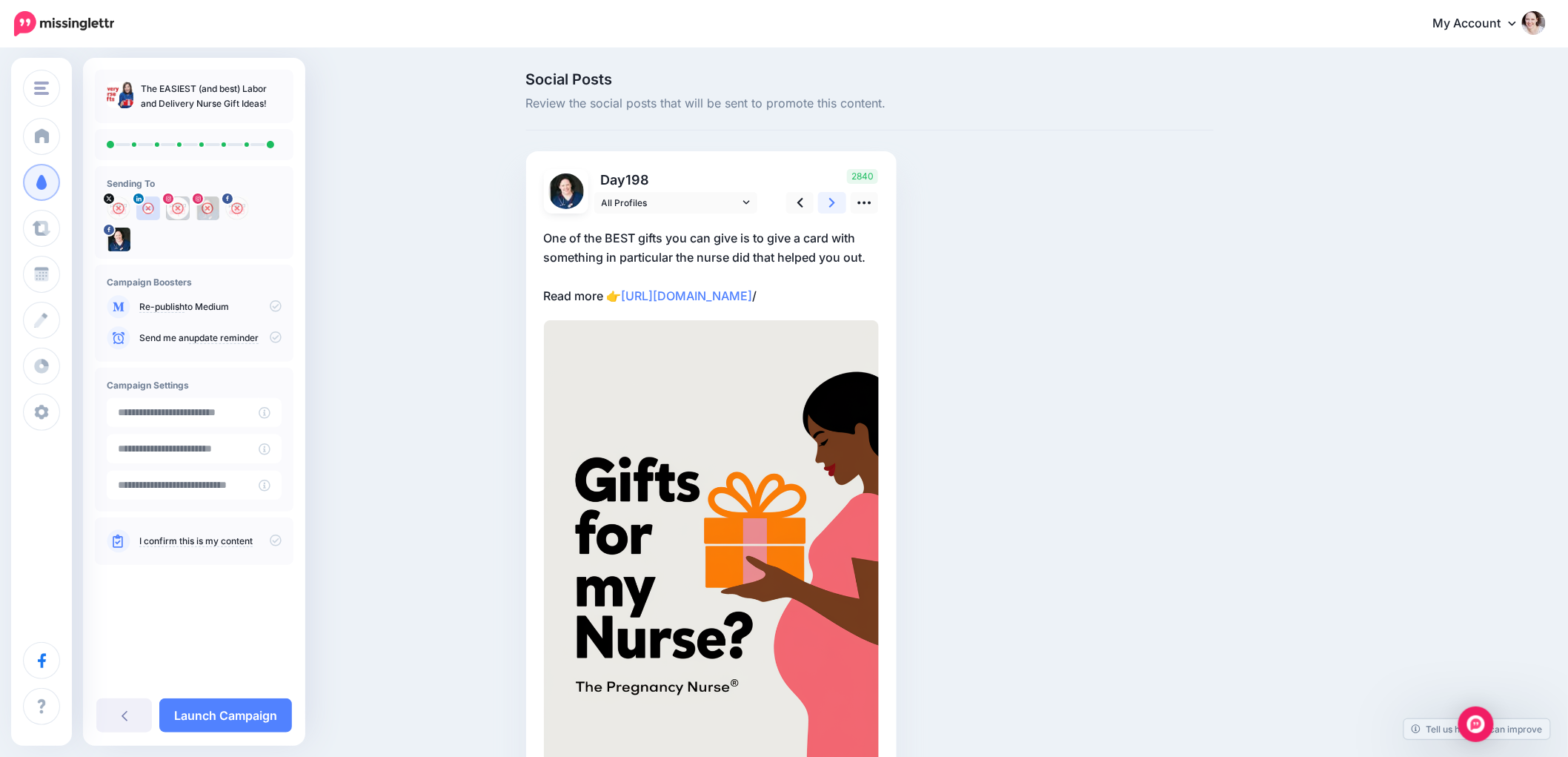
click at [846, 204] on link at bounding box center [832, 202] width 28 height 22
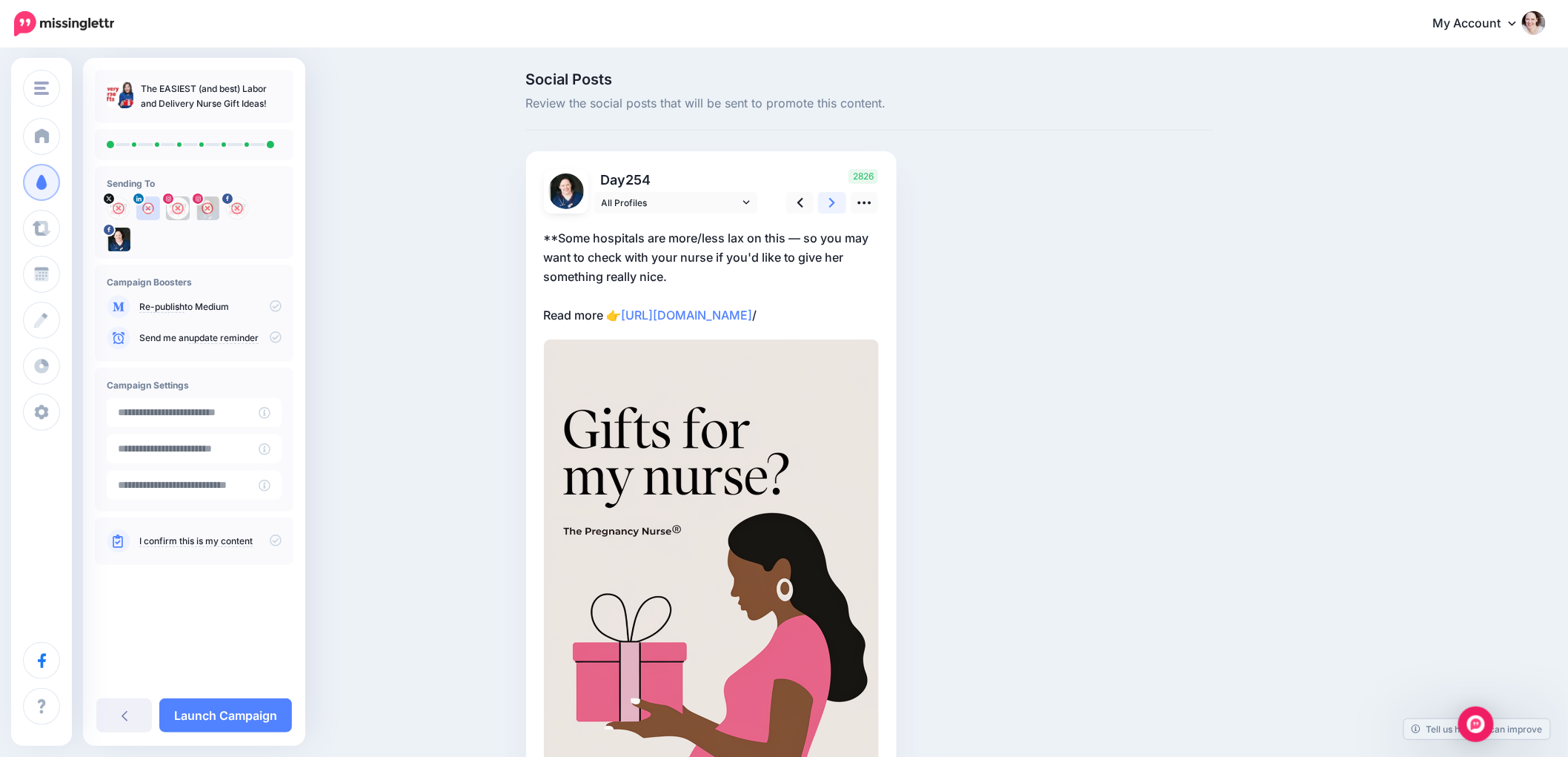
click at [846, 204] on link at bounding box center [832, 202] width 28 height 22
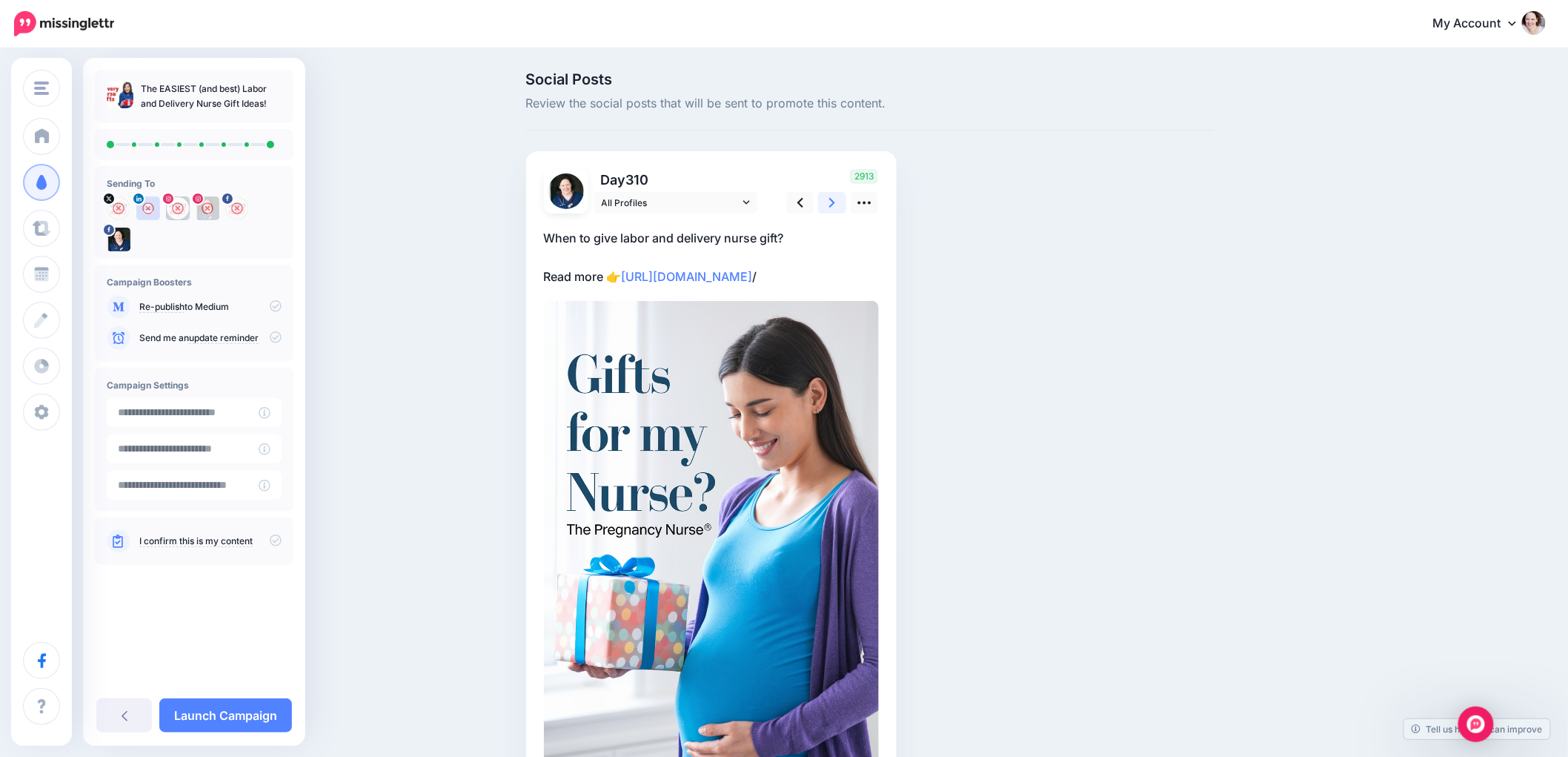
click at [846, 204] on link at bounding box center [832, 202] width 28 height 22
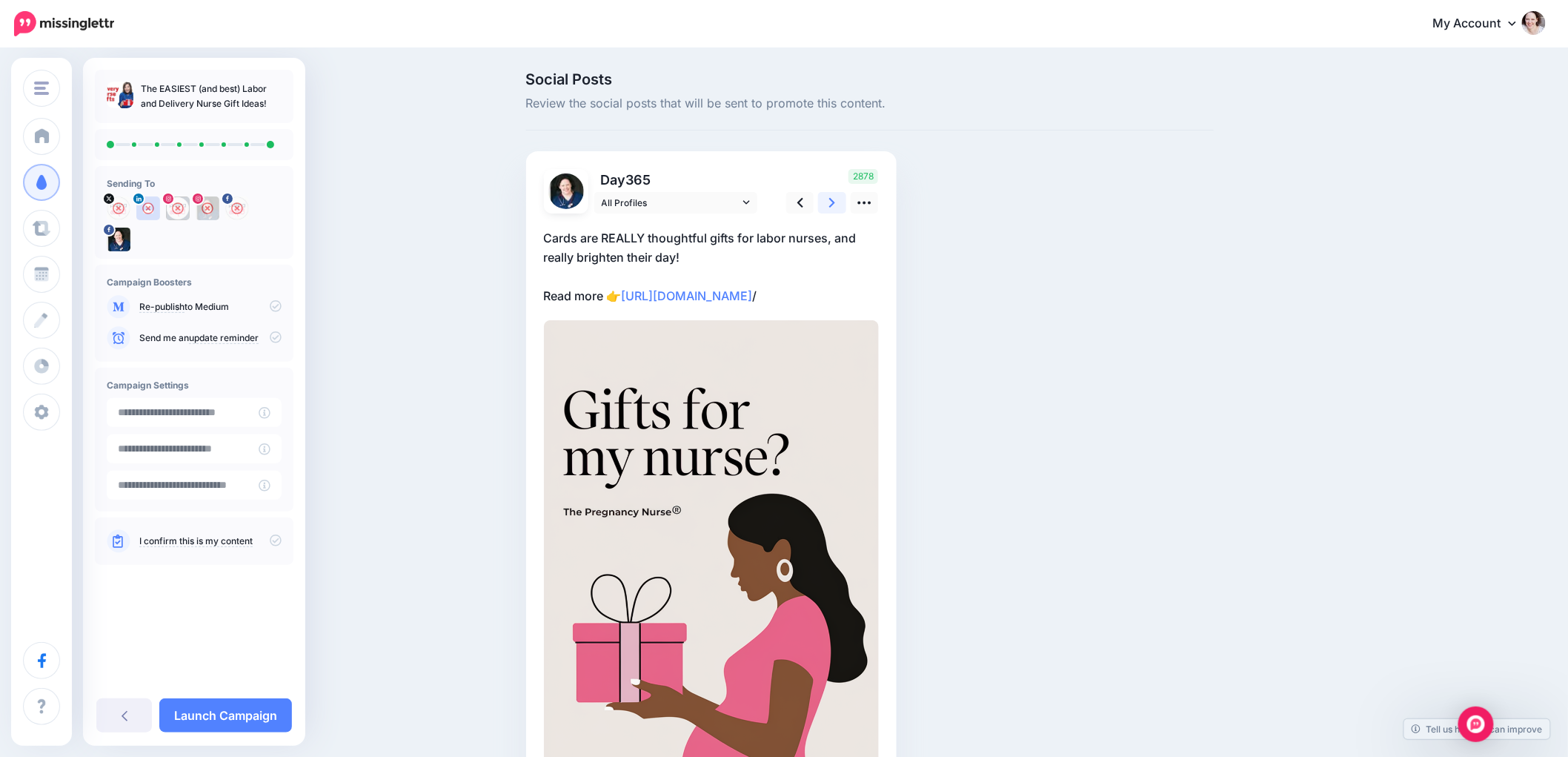
click at [846, 204] on link at bounding box center [832, 202] width 28 height 22
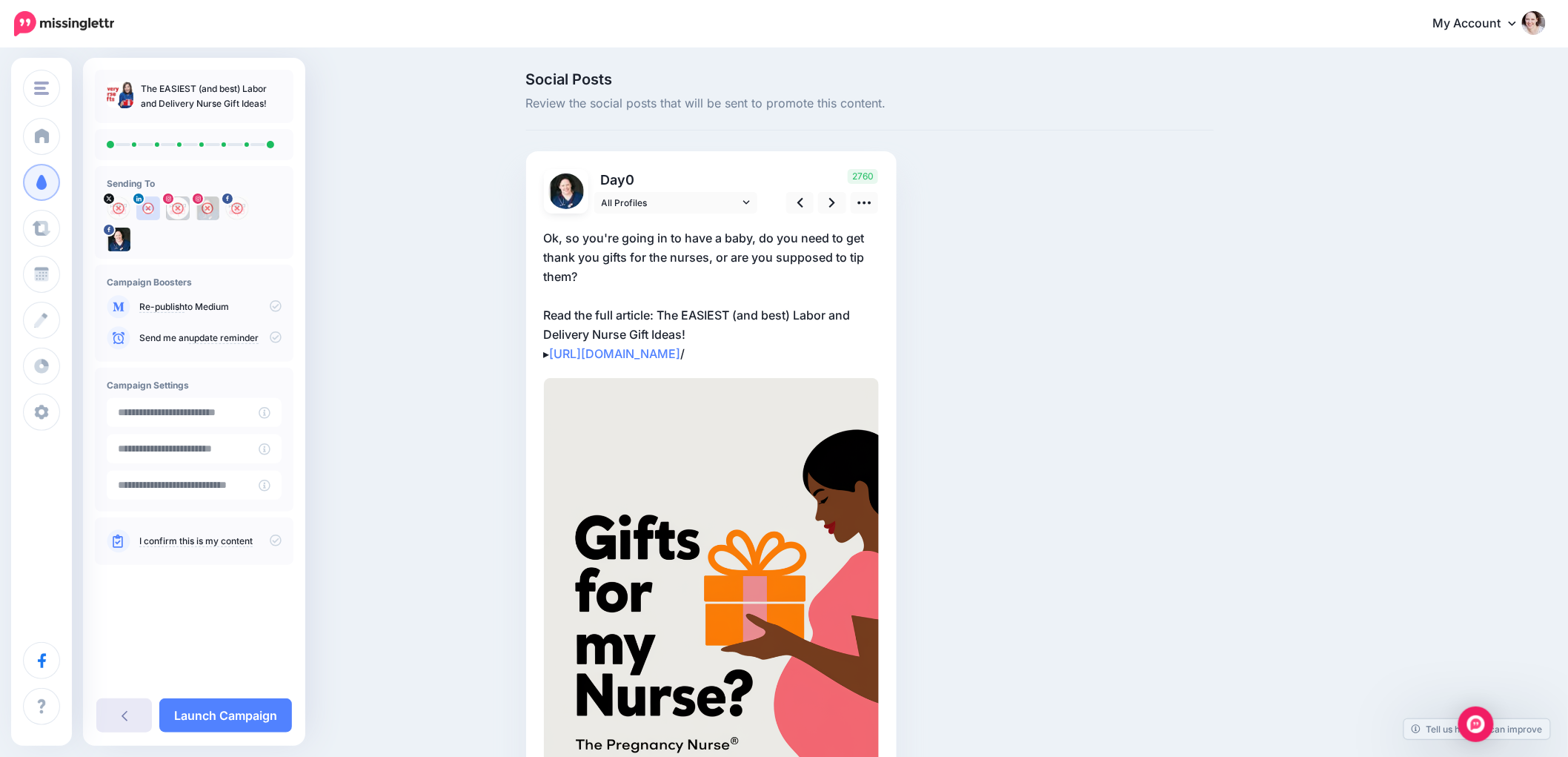
click at [138, 713] on link at bounding box center [125, 715] width 56 height 34
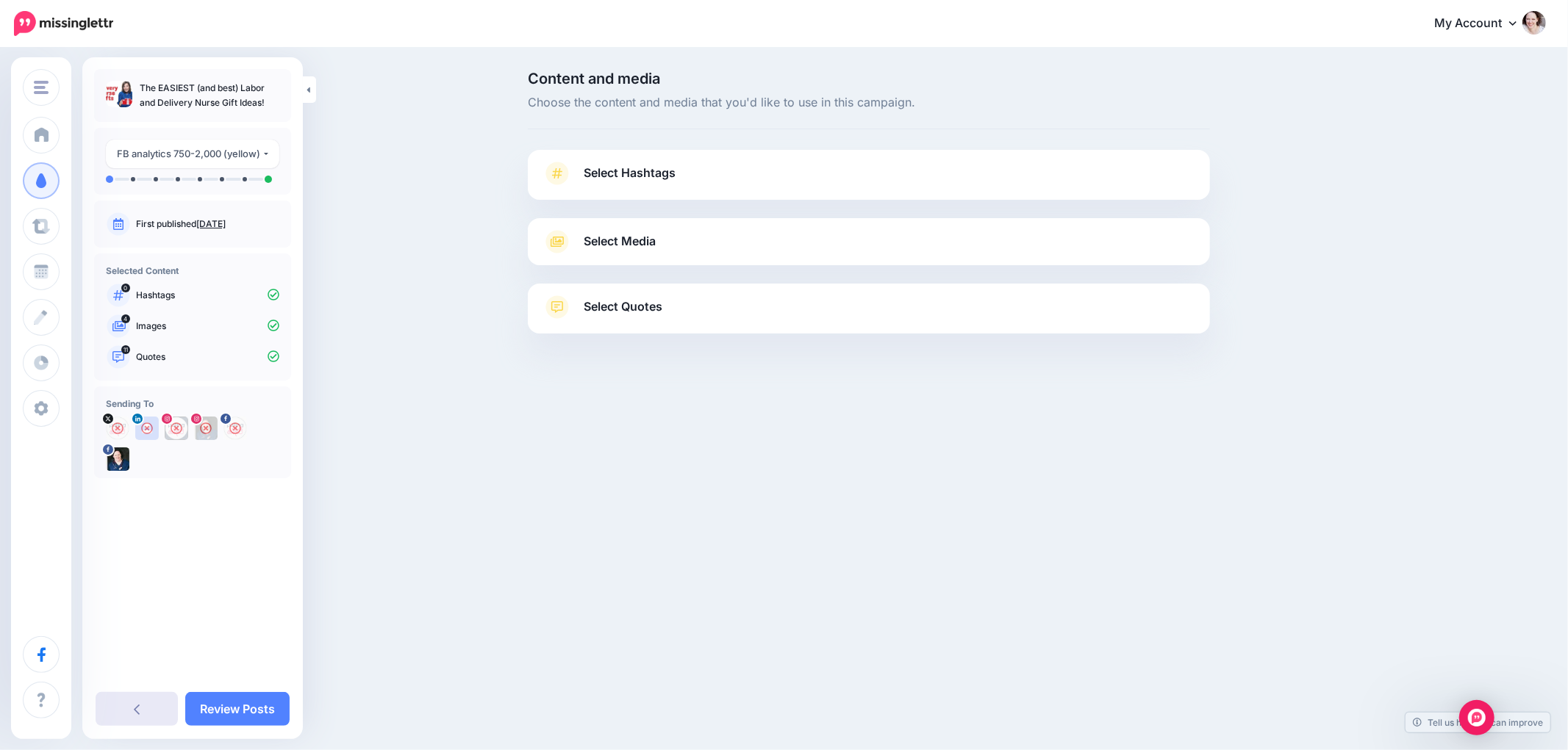
click at [145, 710] on link at bounding box center [137, 709] width 82 height 34
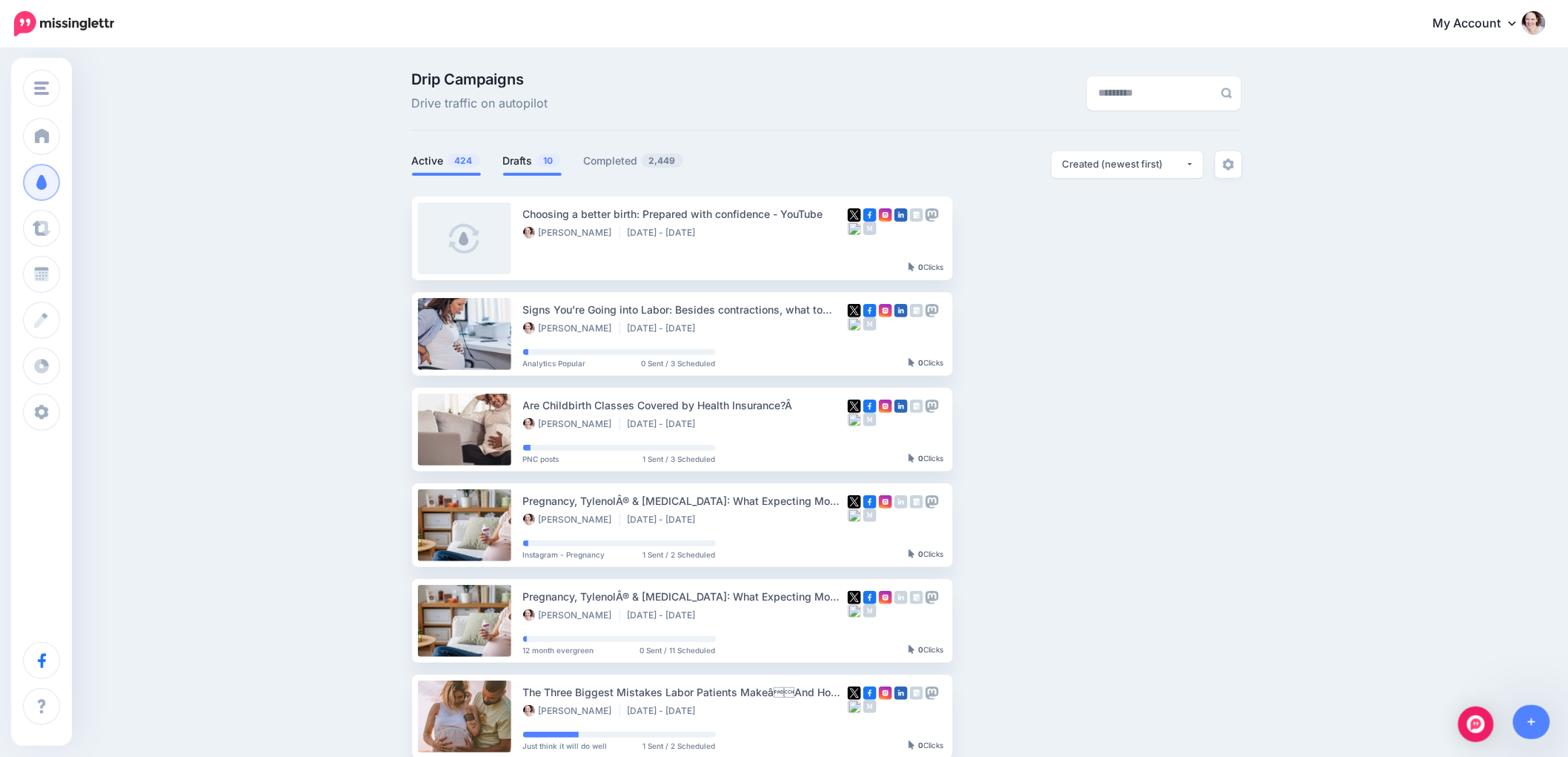
click at [521, 165] on link "Drafts 10" at bounding box center [532, 160] width 58 height 17
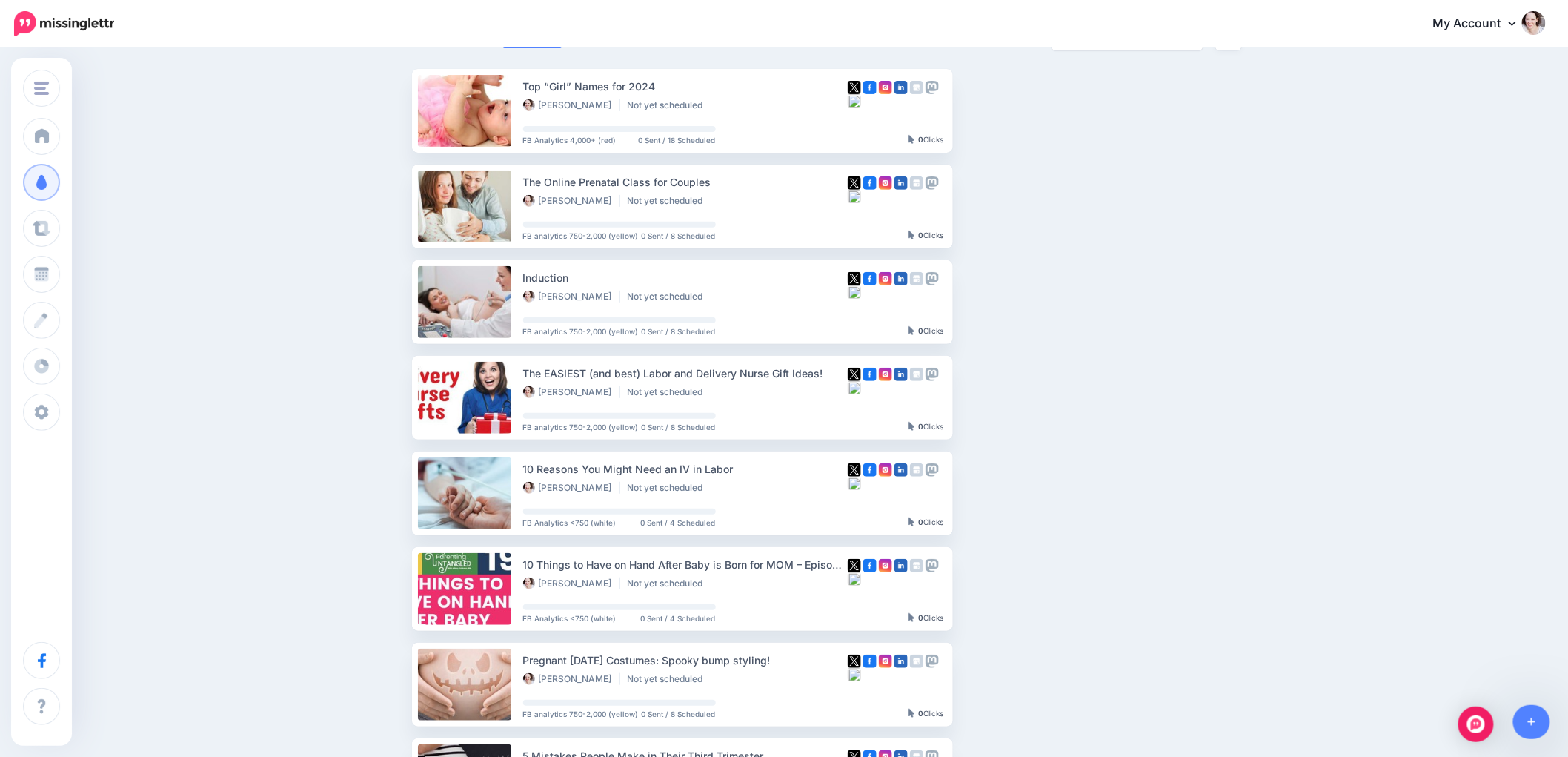
scroll to position [165, 0]
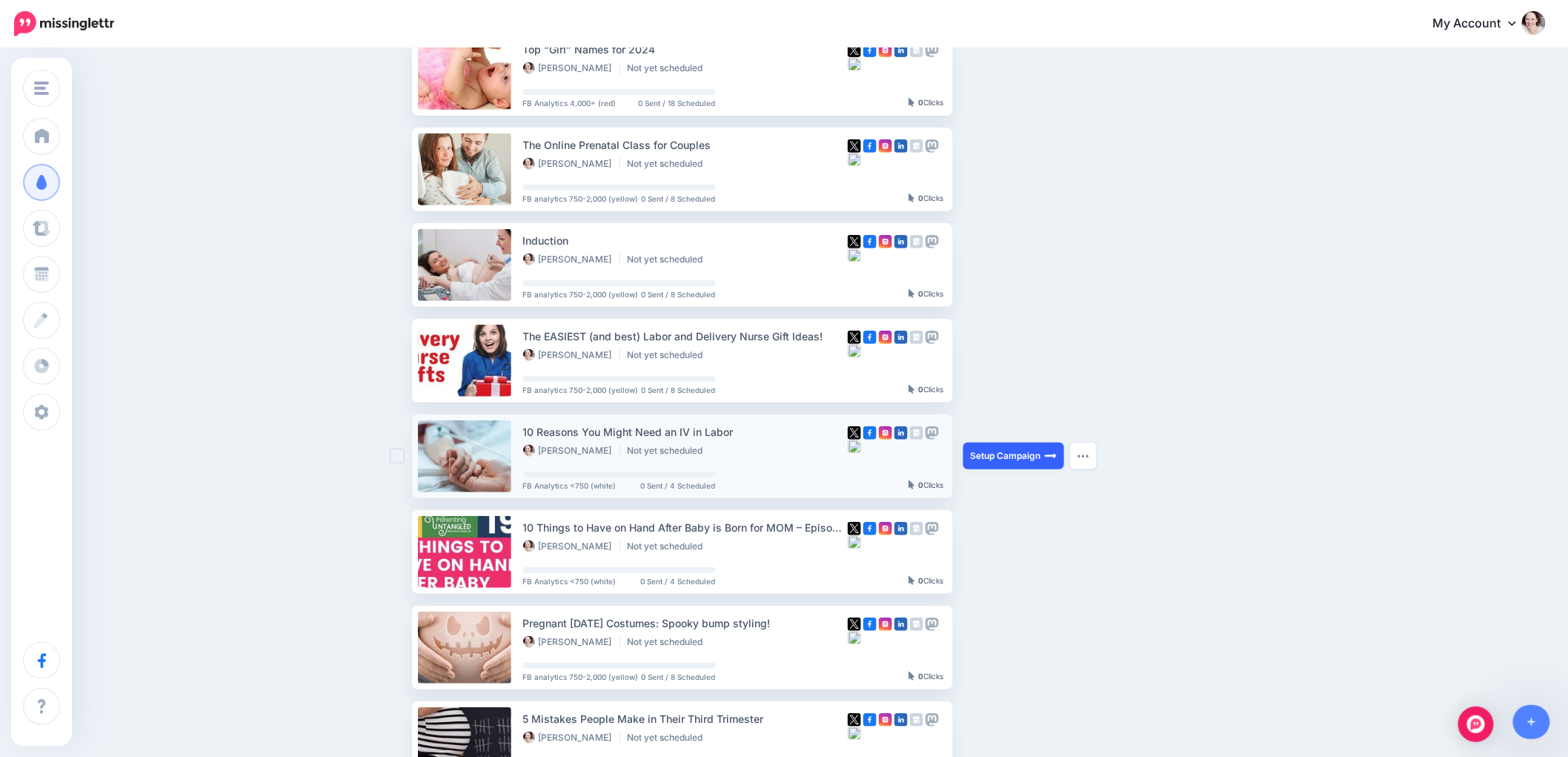
click at [1047, 454] on link "Setup Campaign" at bounding box center [1014, 456] width 101 height 27
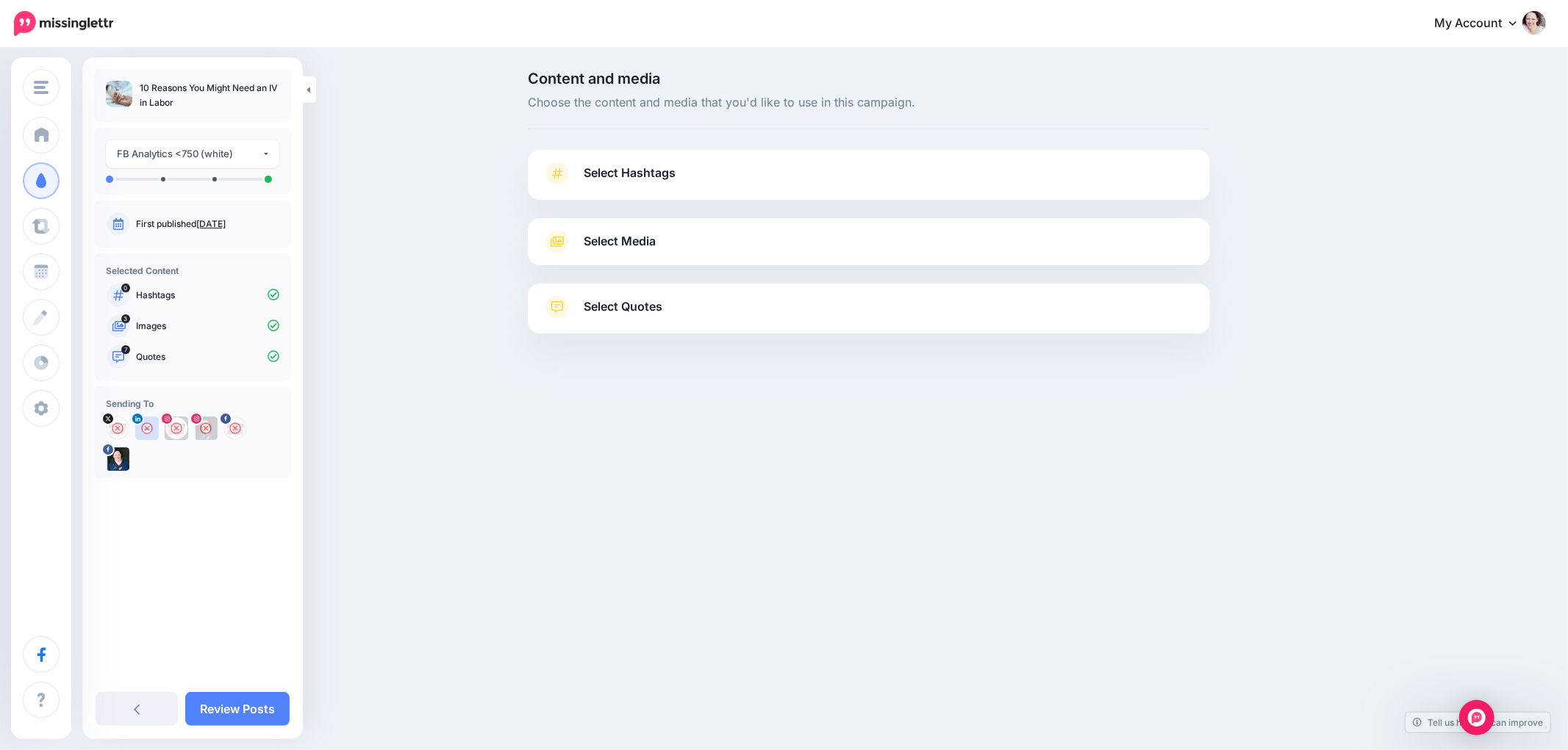
click at [619, 312] on span "Select Quotes" at bounding box center [622, 307] width 79 height 20
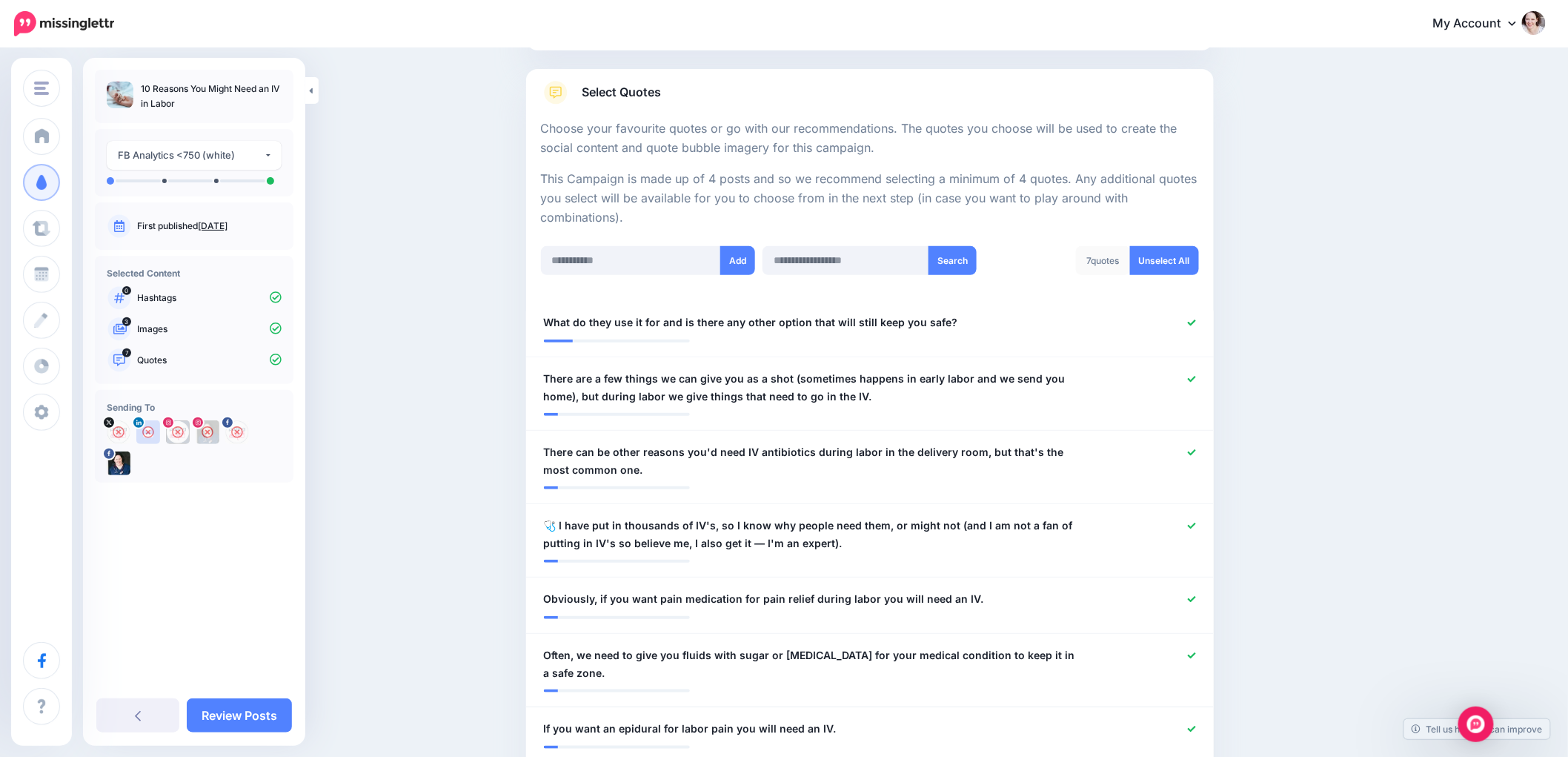
scroll to position [247, 0]
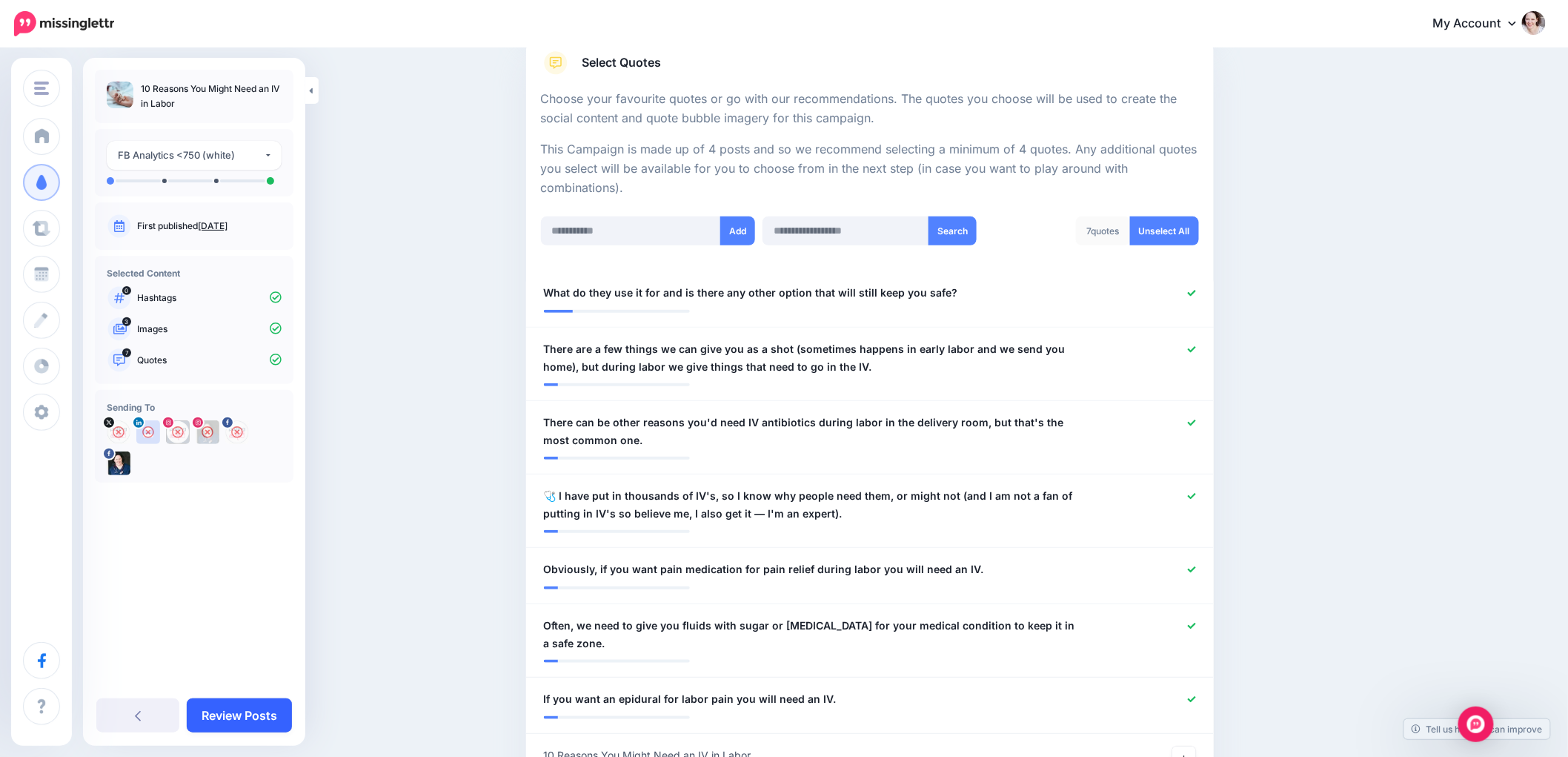
click at [257, 710] on link "Review Posts" at bounding box center [239, 715] width 105 height 34
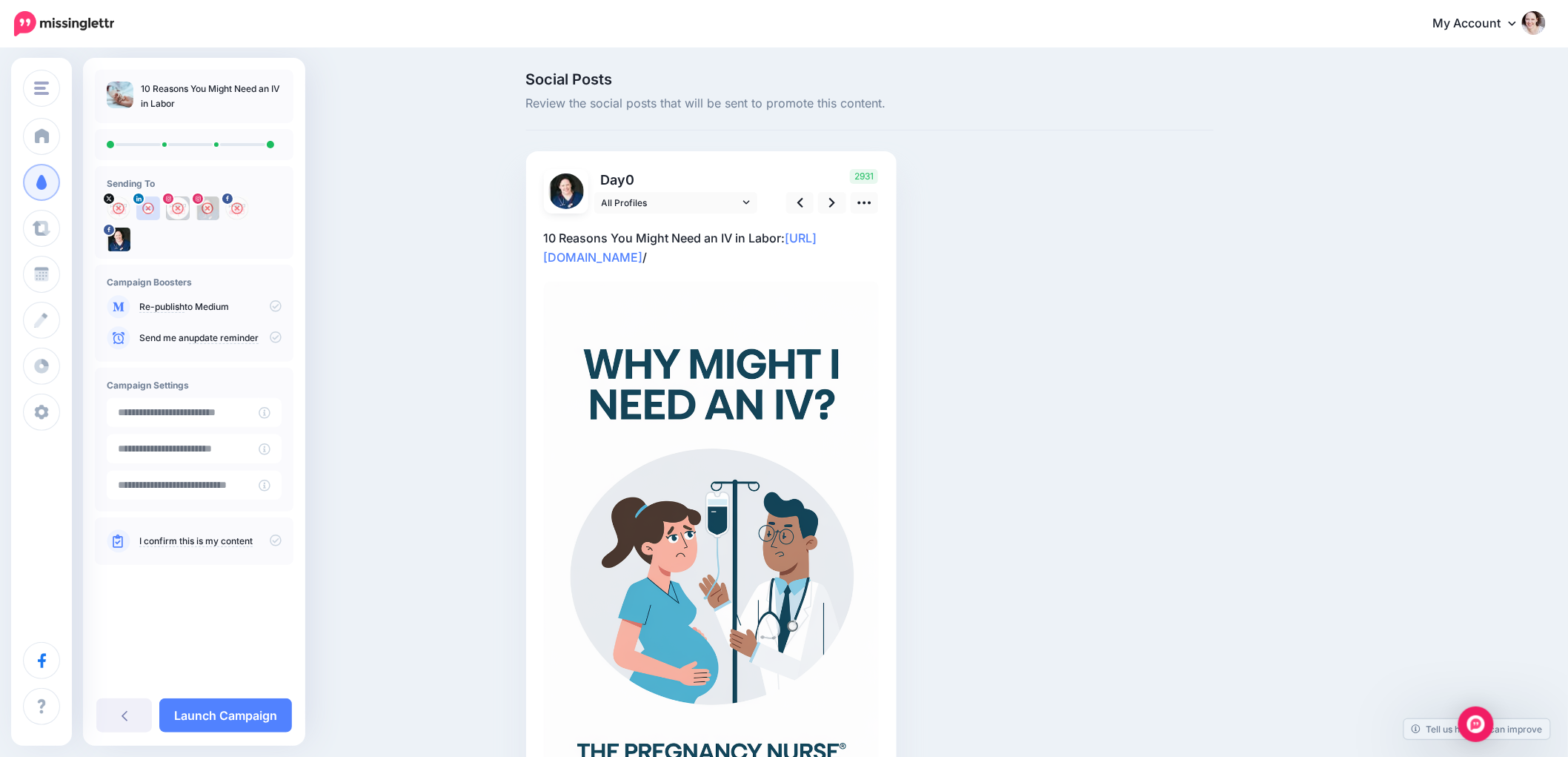
scroll to position [82, 0]
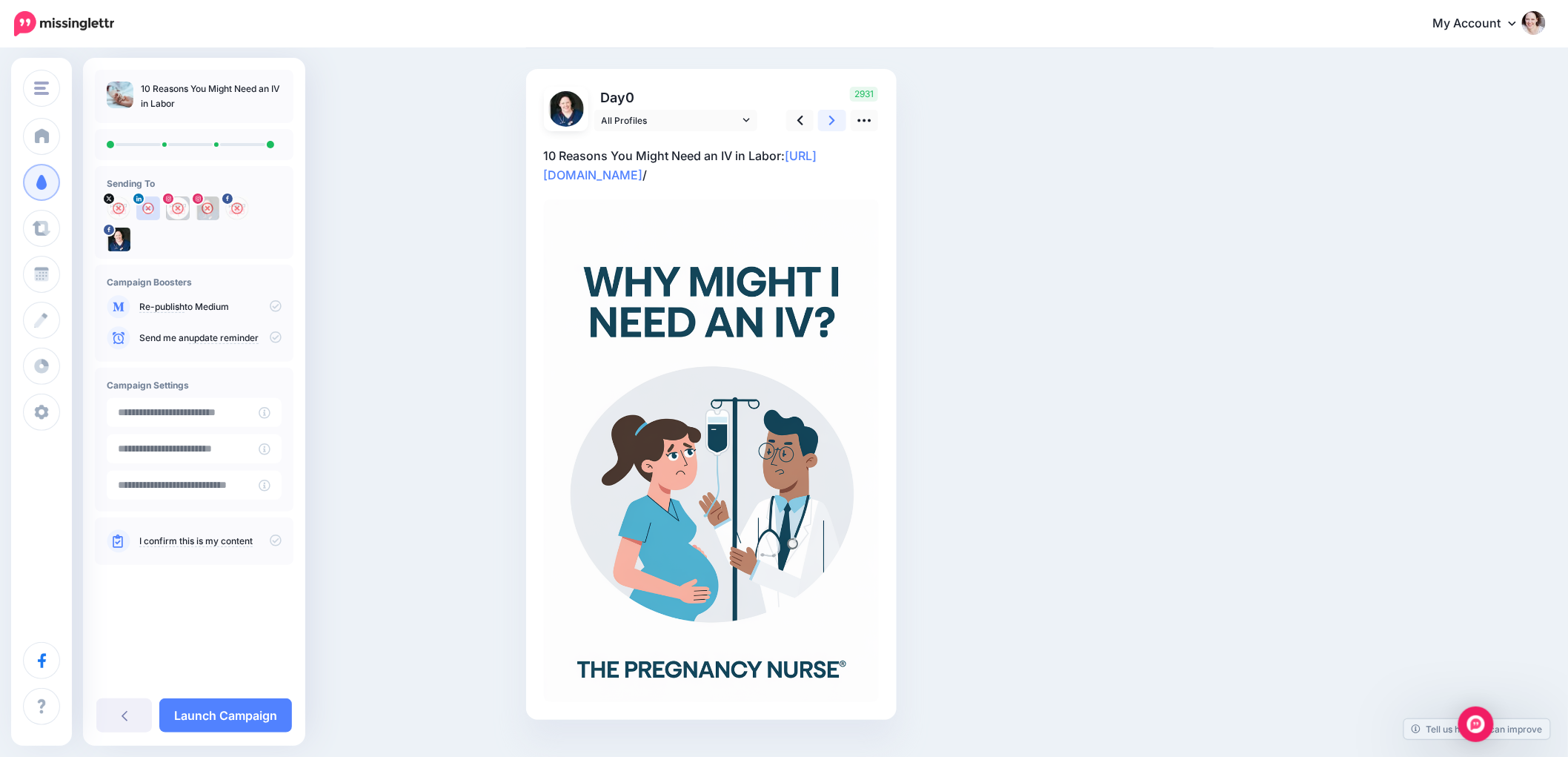
click at [833, 119] on link at bounding box center [832, 120] width 28 height 22
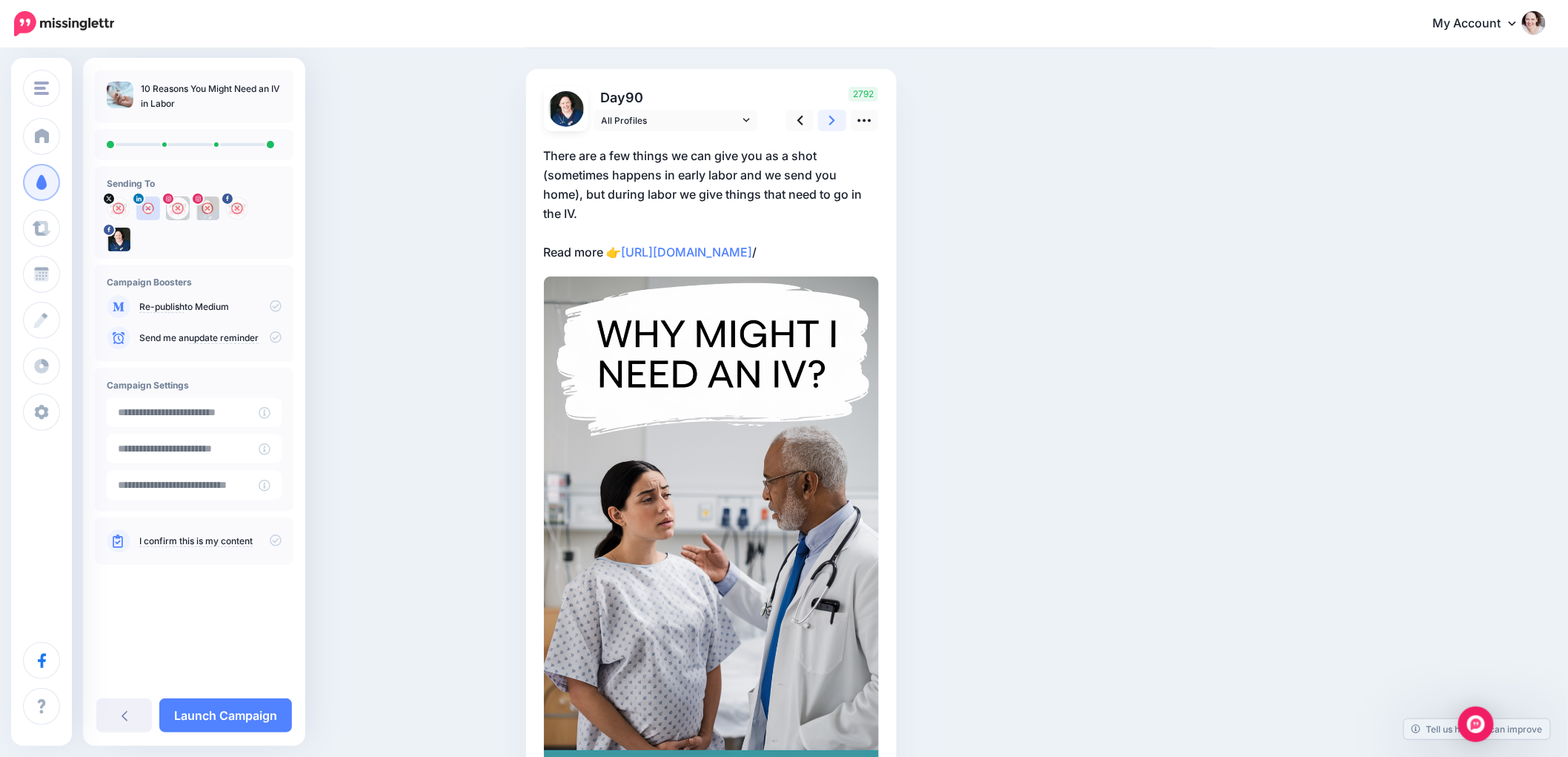
click at [843, 116] on link at bounding box center [832, 120] width 28 height 22
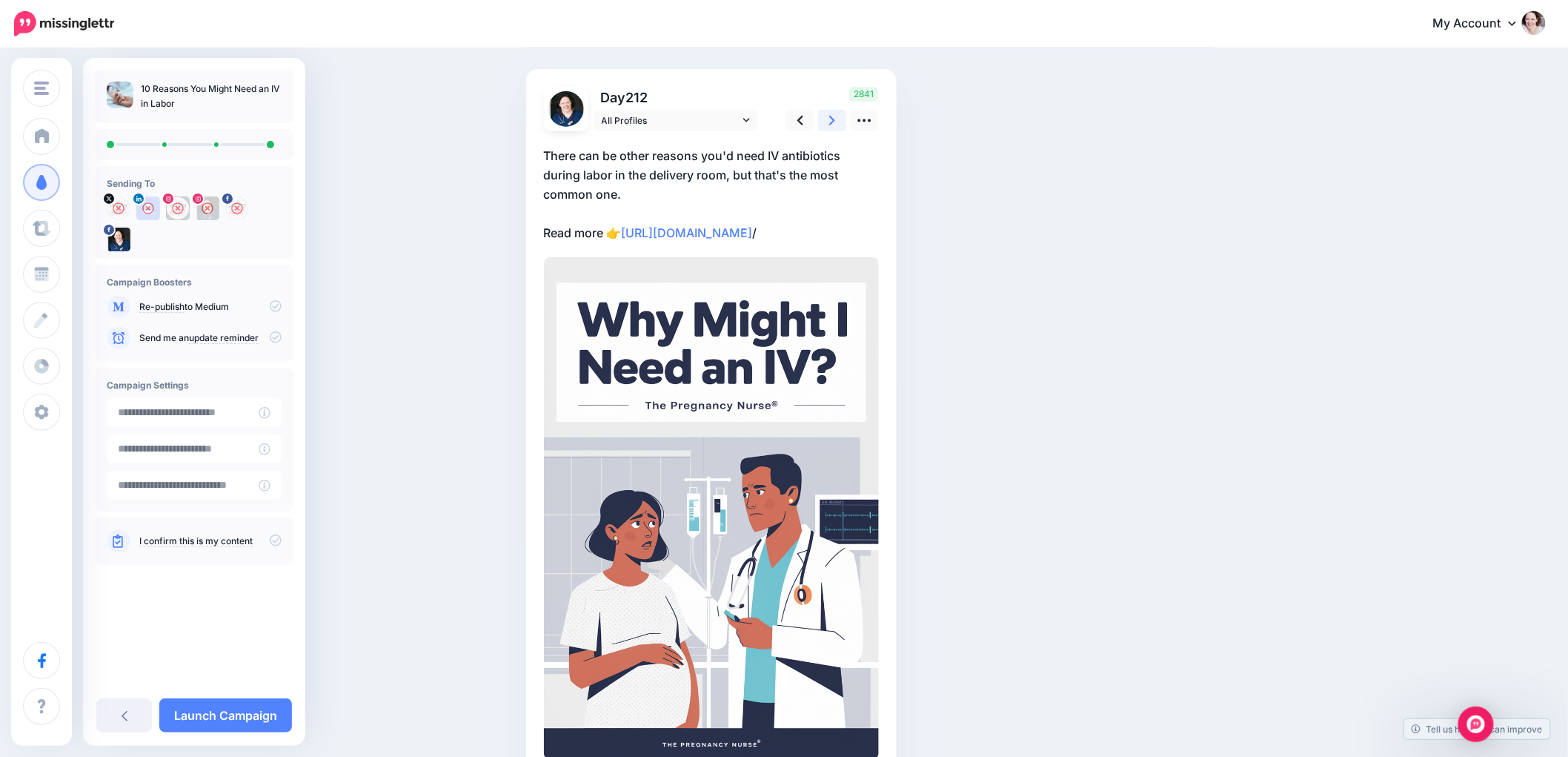
click at [843, 116] on link at bounding box center [832, 120] width 28 height 22
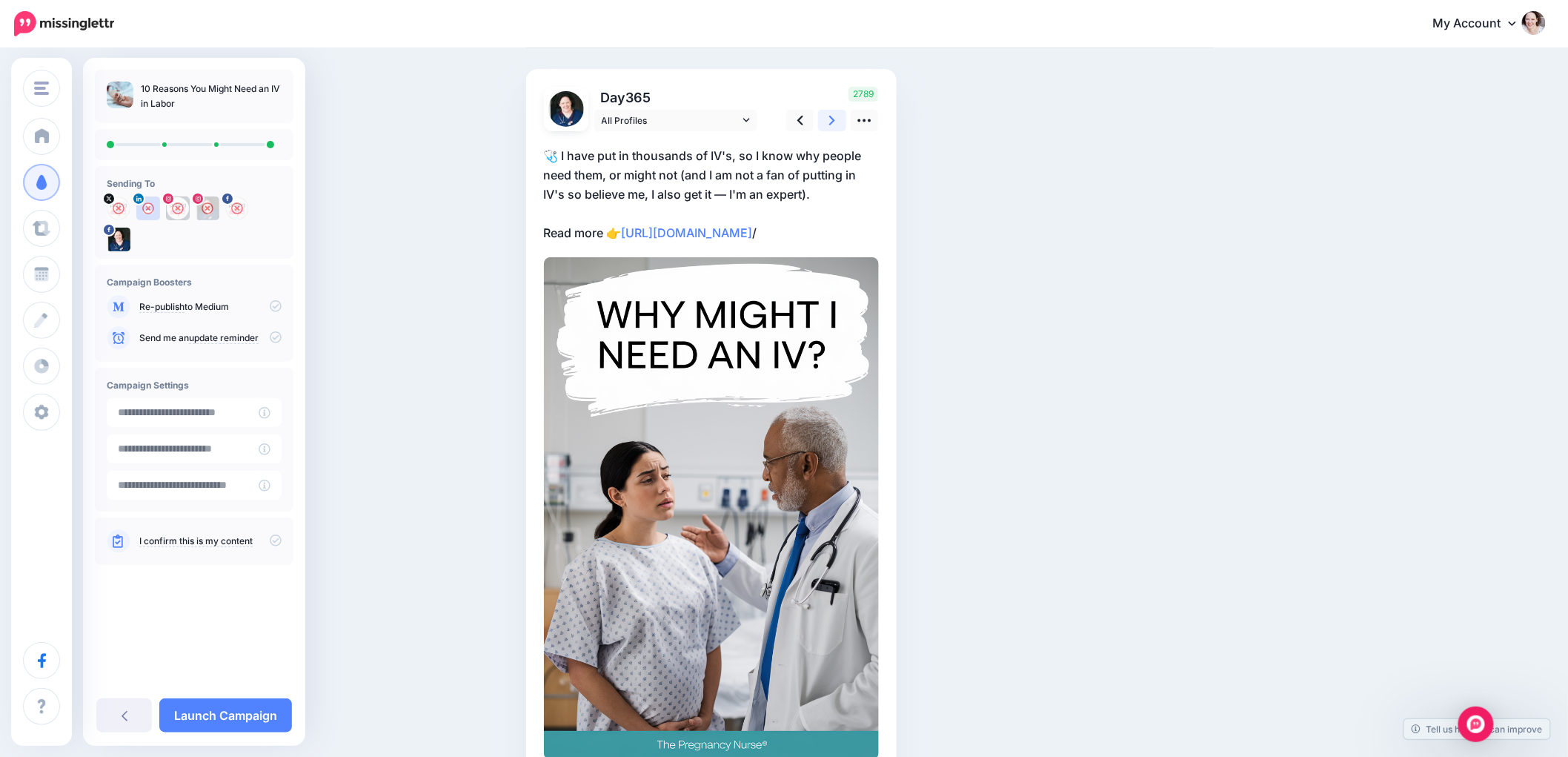
click at [843, 116] on link at bounding box center [832, 120] width 28 height 22
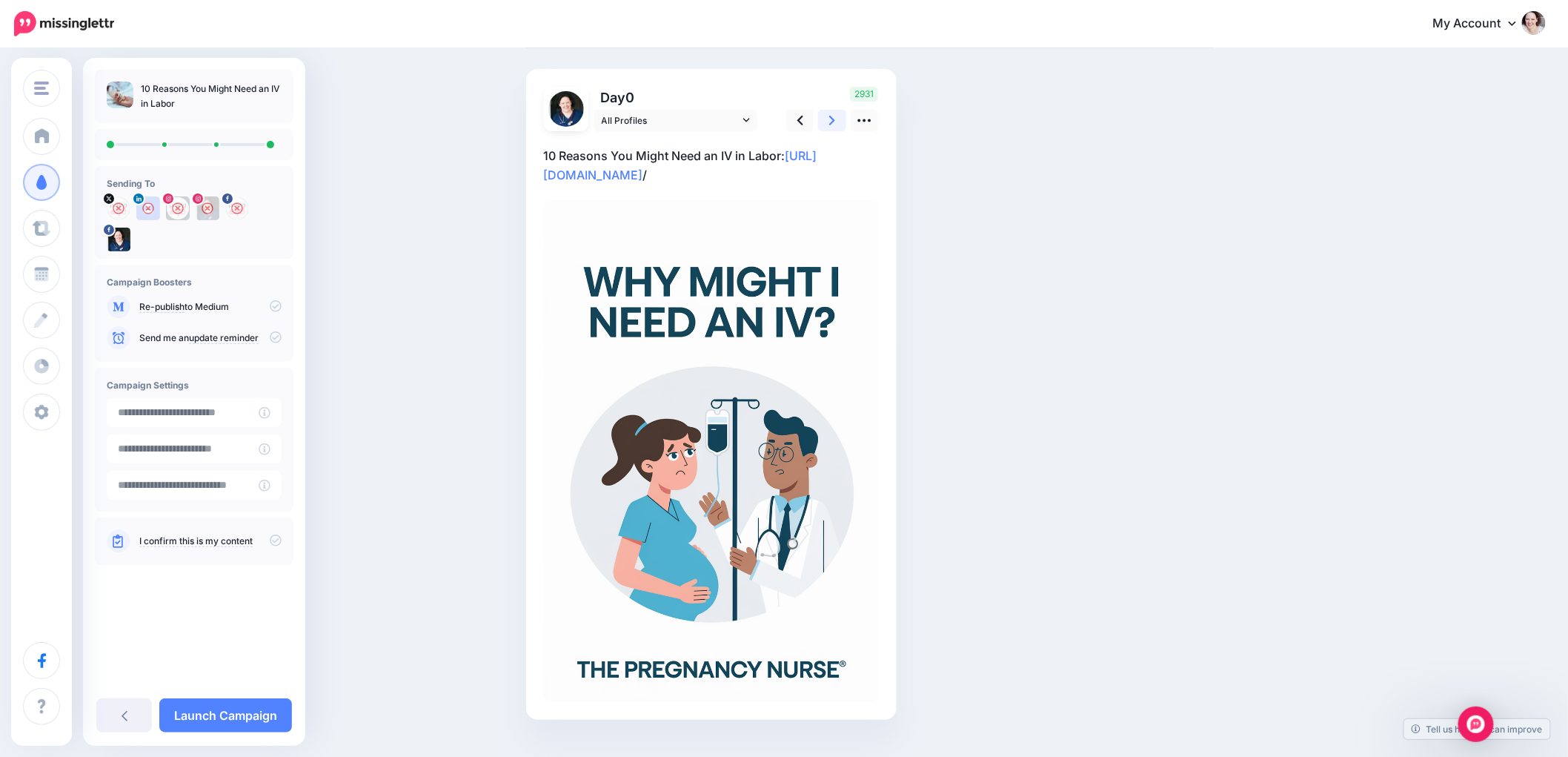
click at [843, 116] on link at bounding box center [832, 120] width 28 height 22
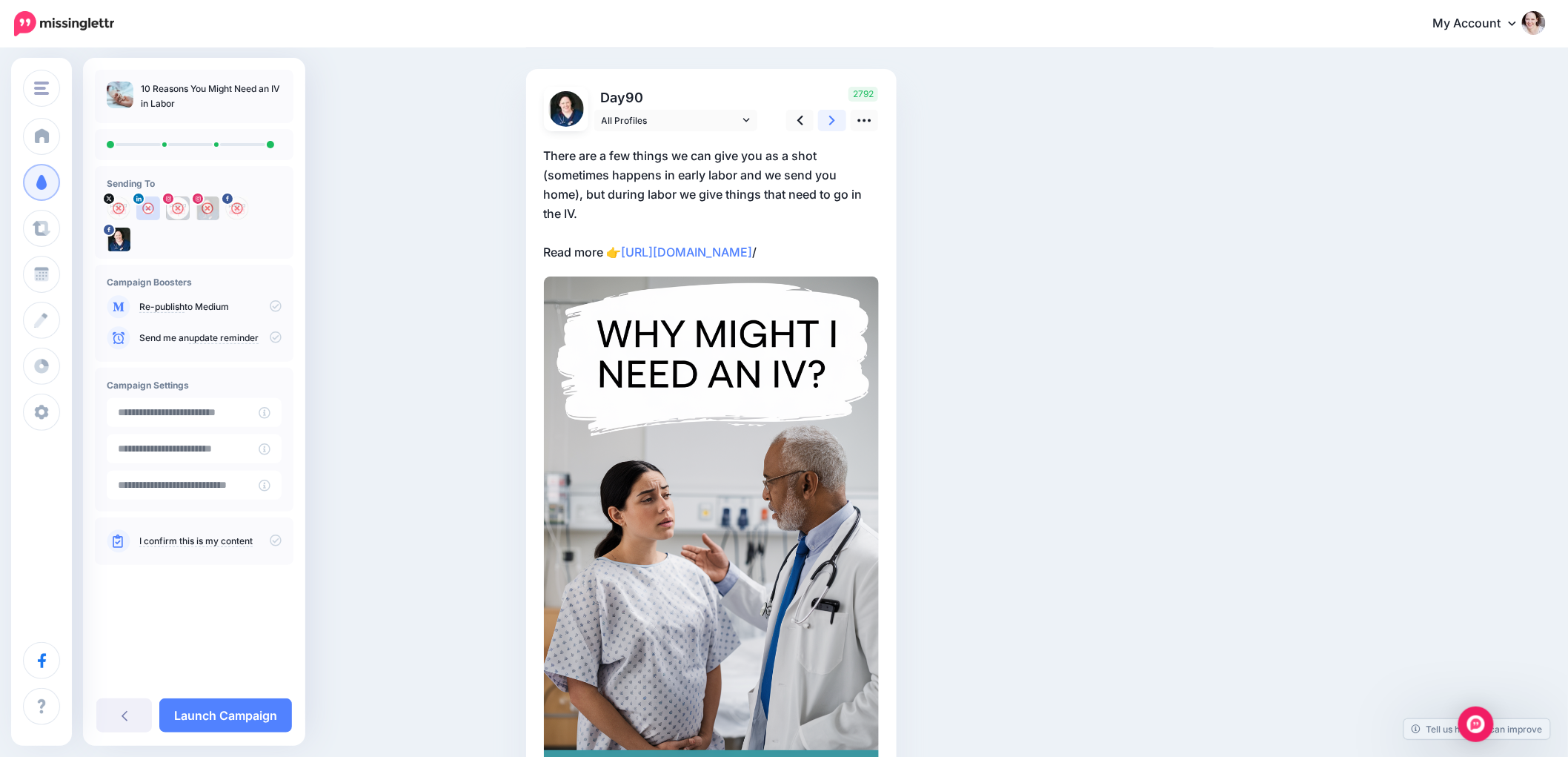
click at [843, 116] on link at bounding box center [832, 120] width 28 height 22
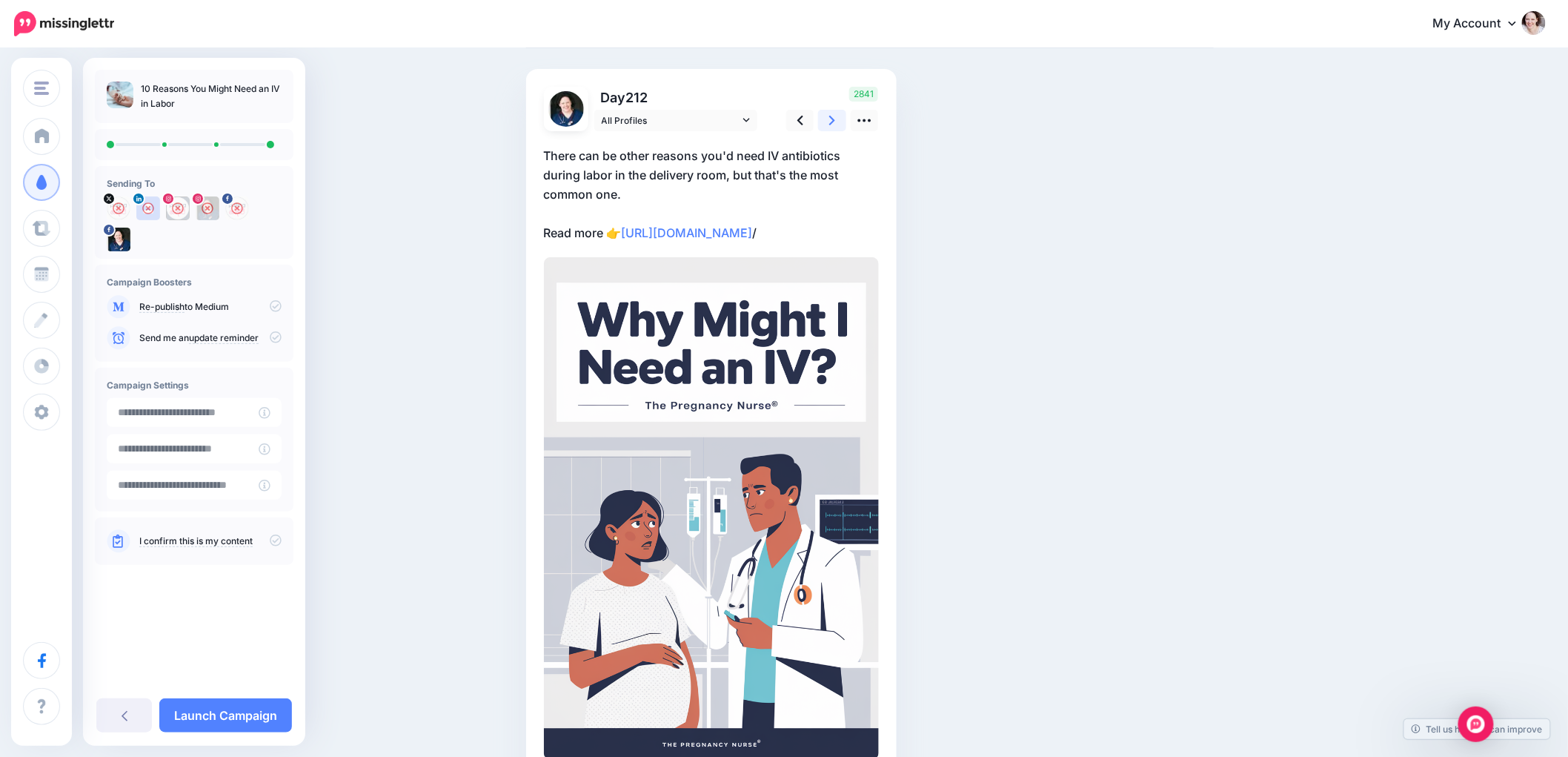
click at [843, 116] on link at bounding box center [832, 120] width 28 height 22
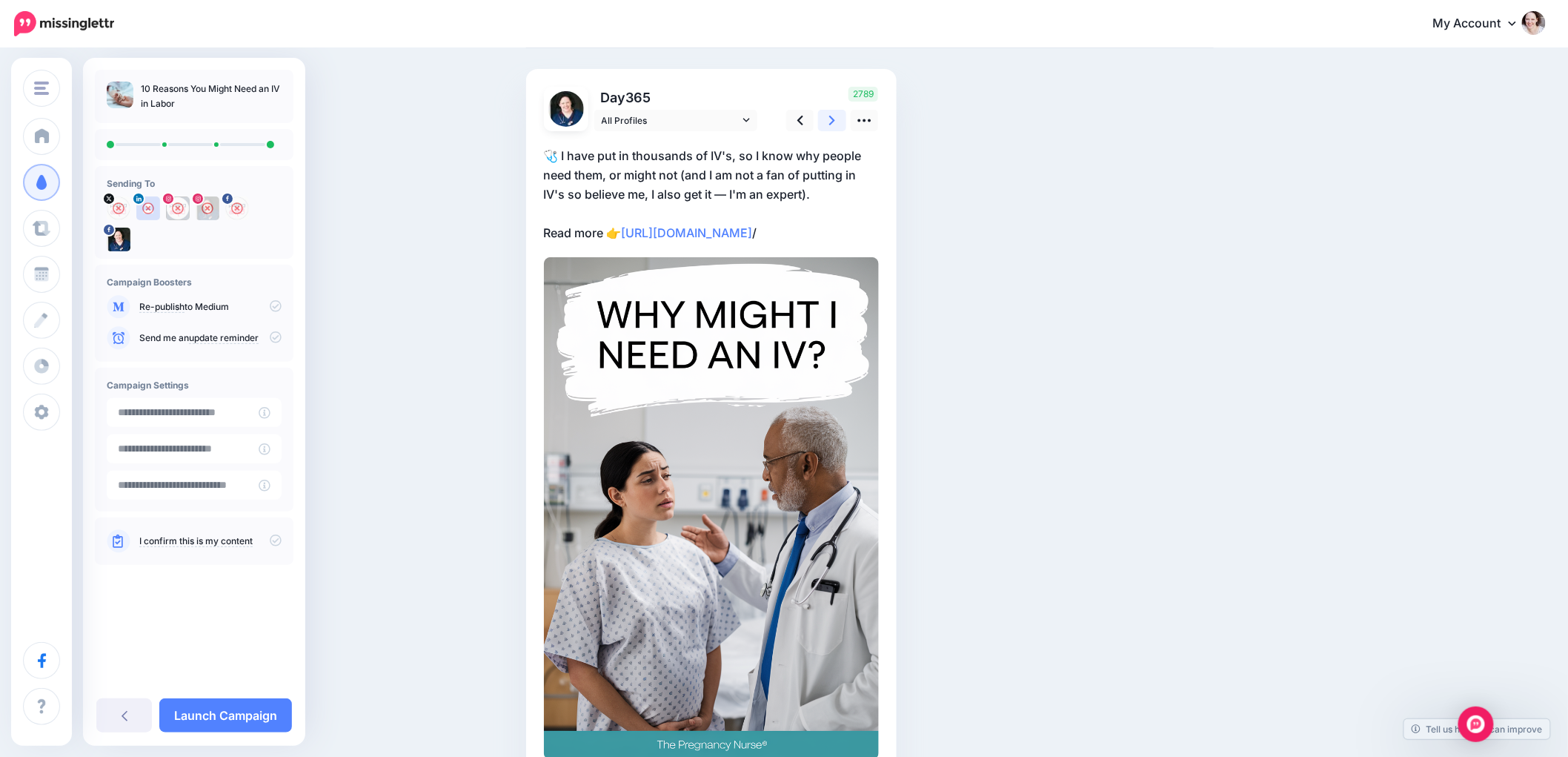
click at [835, 119] on icon at bounding box center [832, 120] width 6 height 10
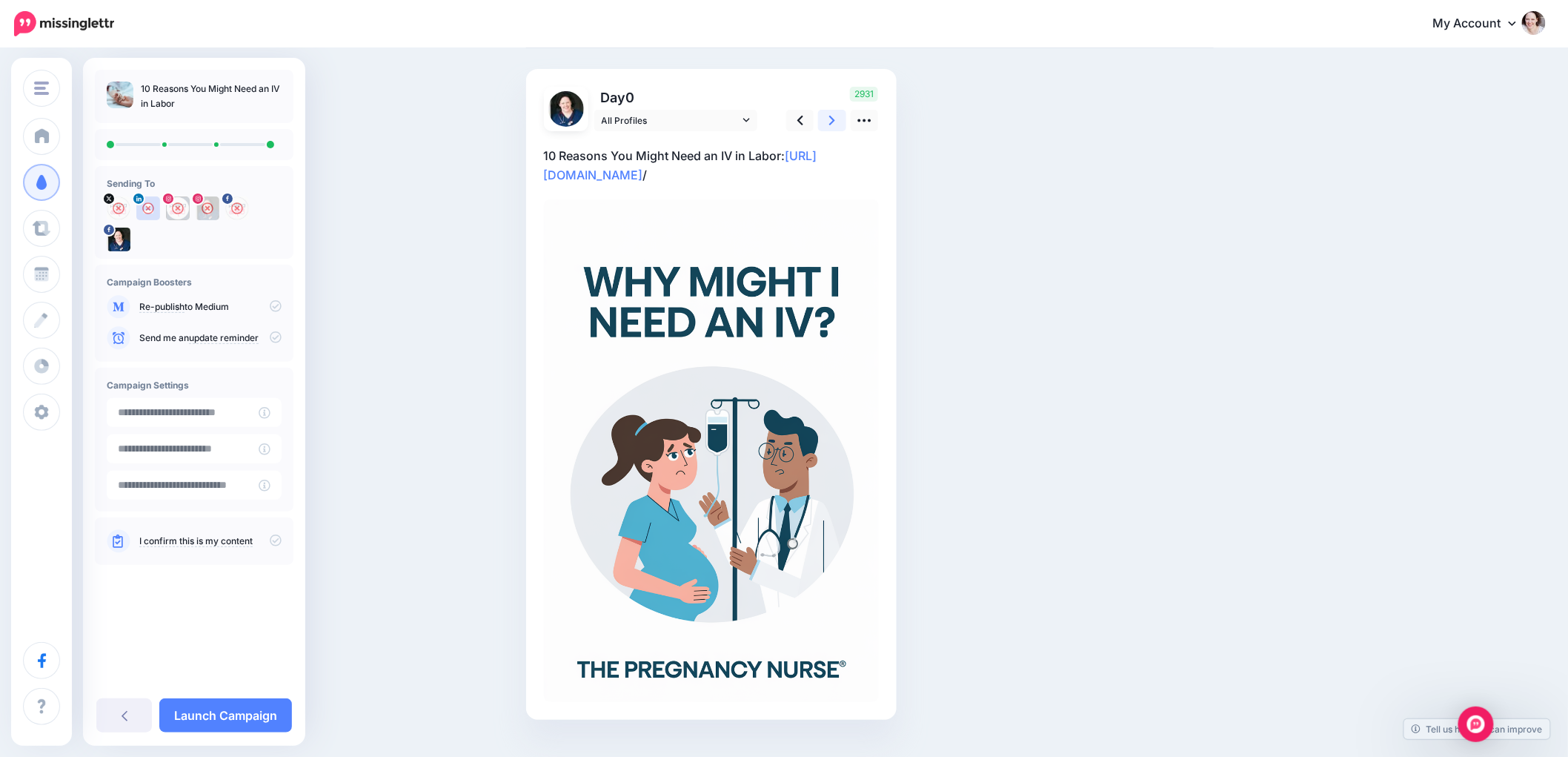
click at [835, 119] on icon at bounding box center [832, 120] width 6 height 10
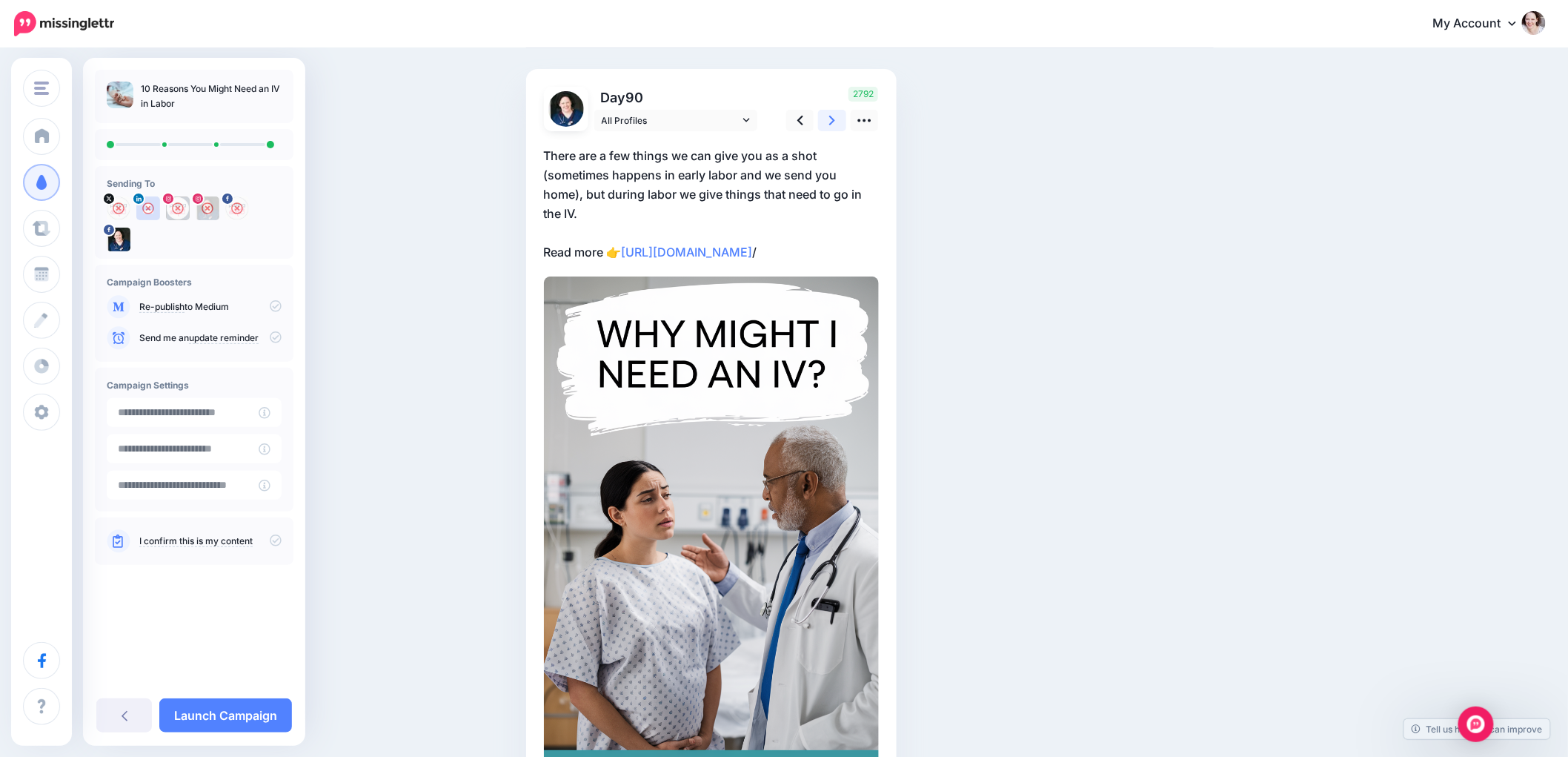
click at [835, 119] on icon at bounding box center [832, 120] width 6 height 10
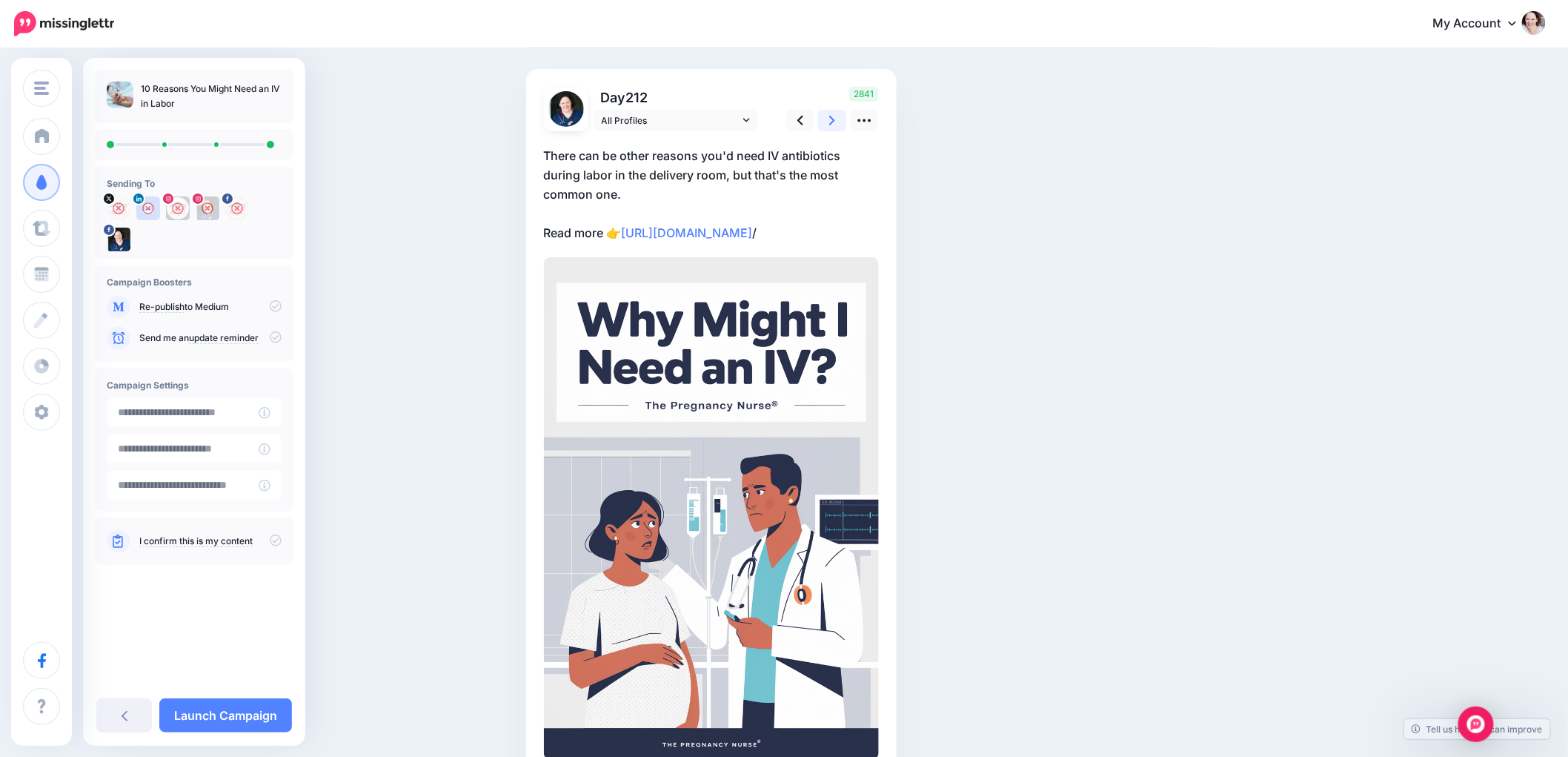
click at [835, 119] on icon at bounding box center [832, 120] width 6 height 10
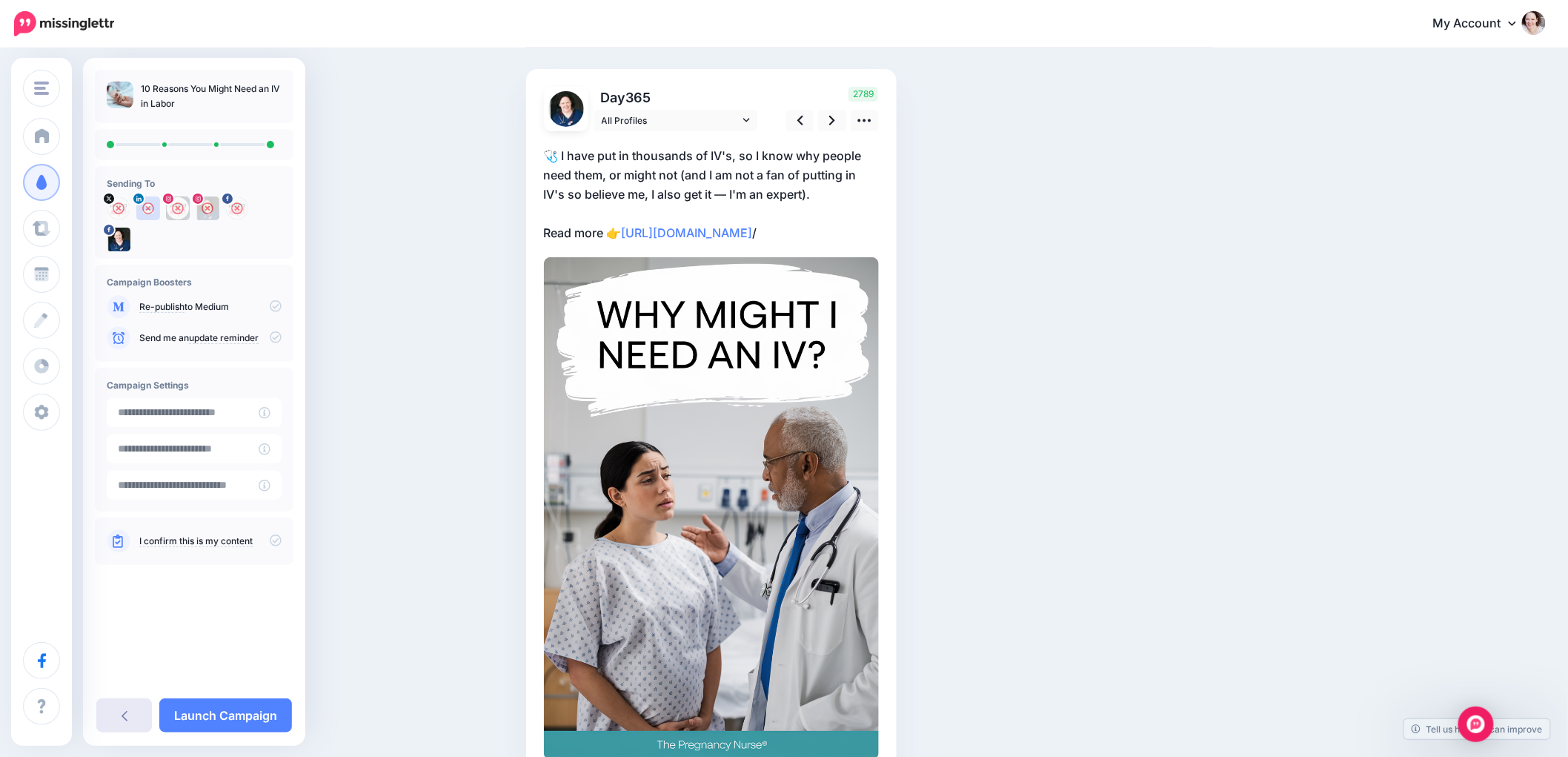
click at [115, 731] on link at bounding box center [125, 715] width 56 height 34
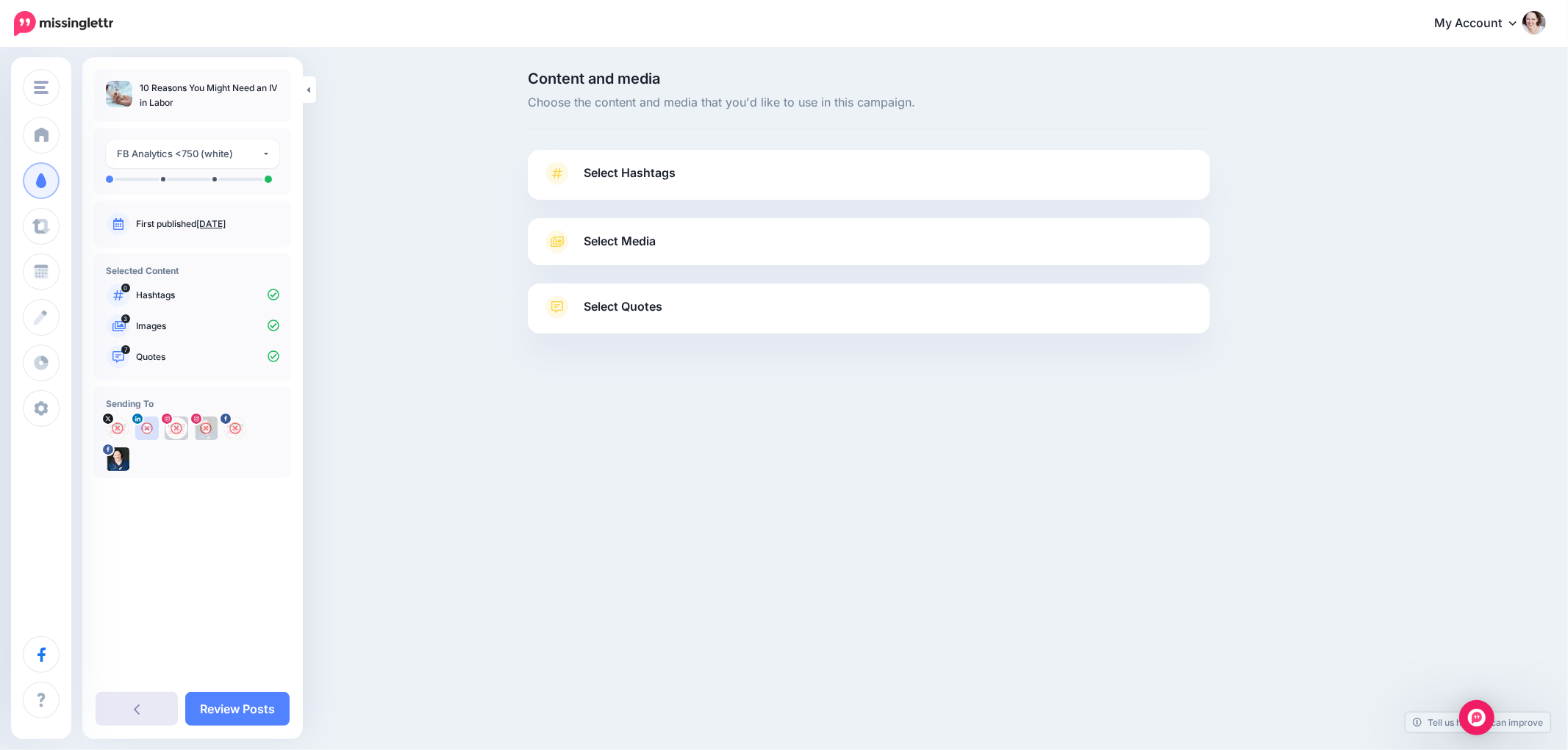
click at [144, 709] on link at bounding box center [137, 709] width 82 height 34
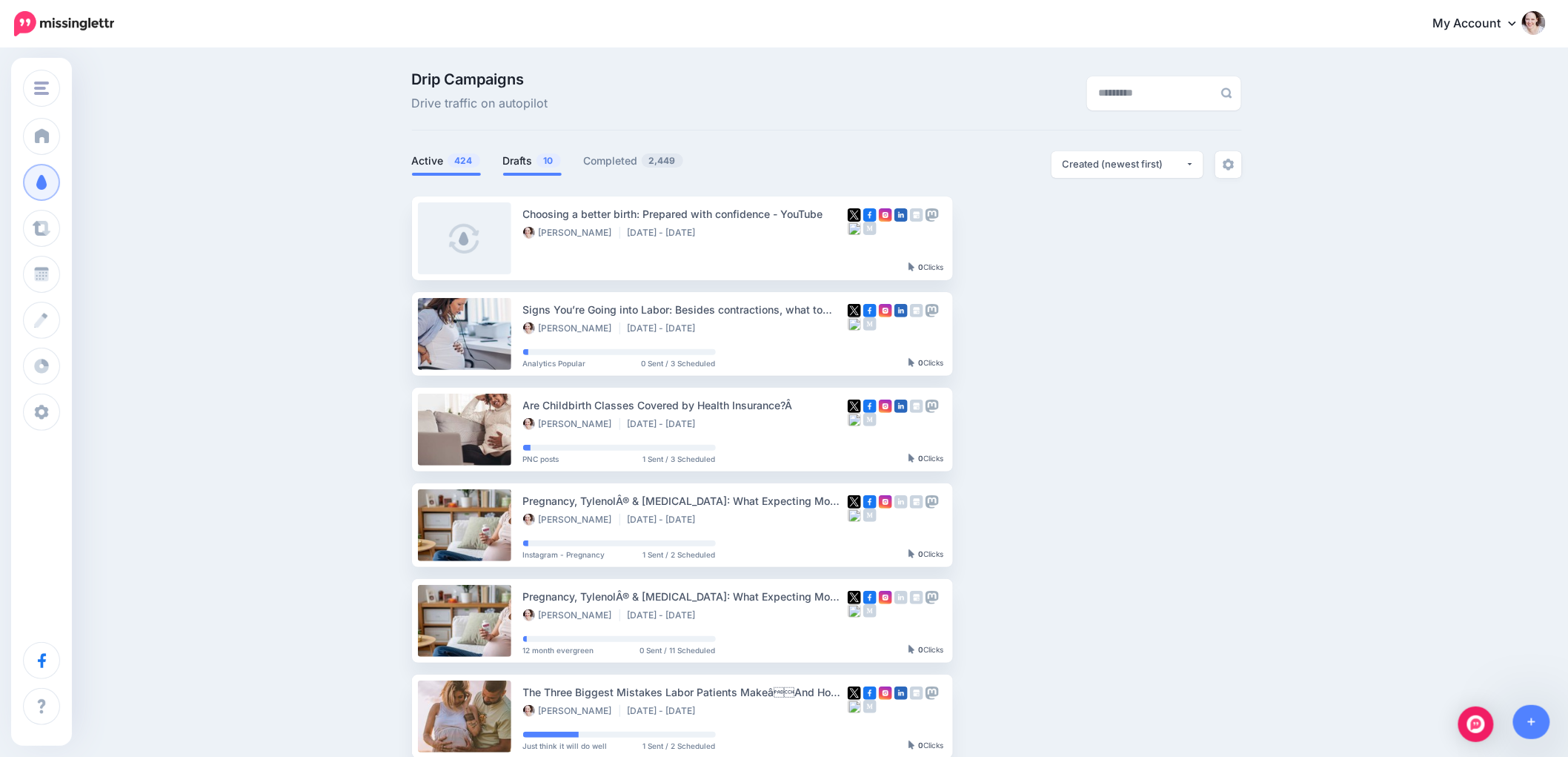
click at [525, 156] on link "Drafts 10" at bounding box center [532, 160] width 58 height 17
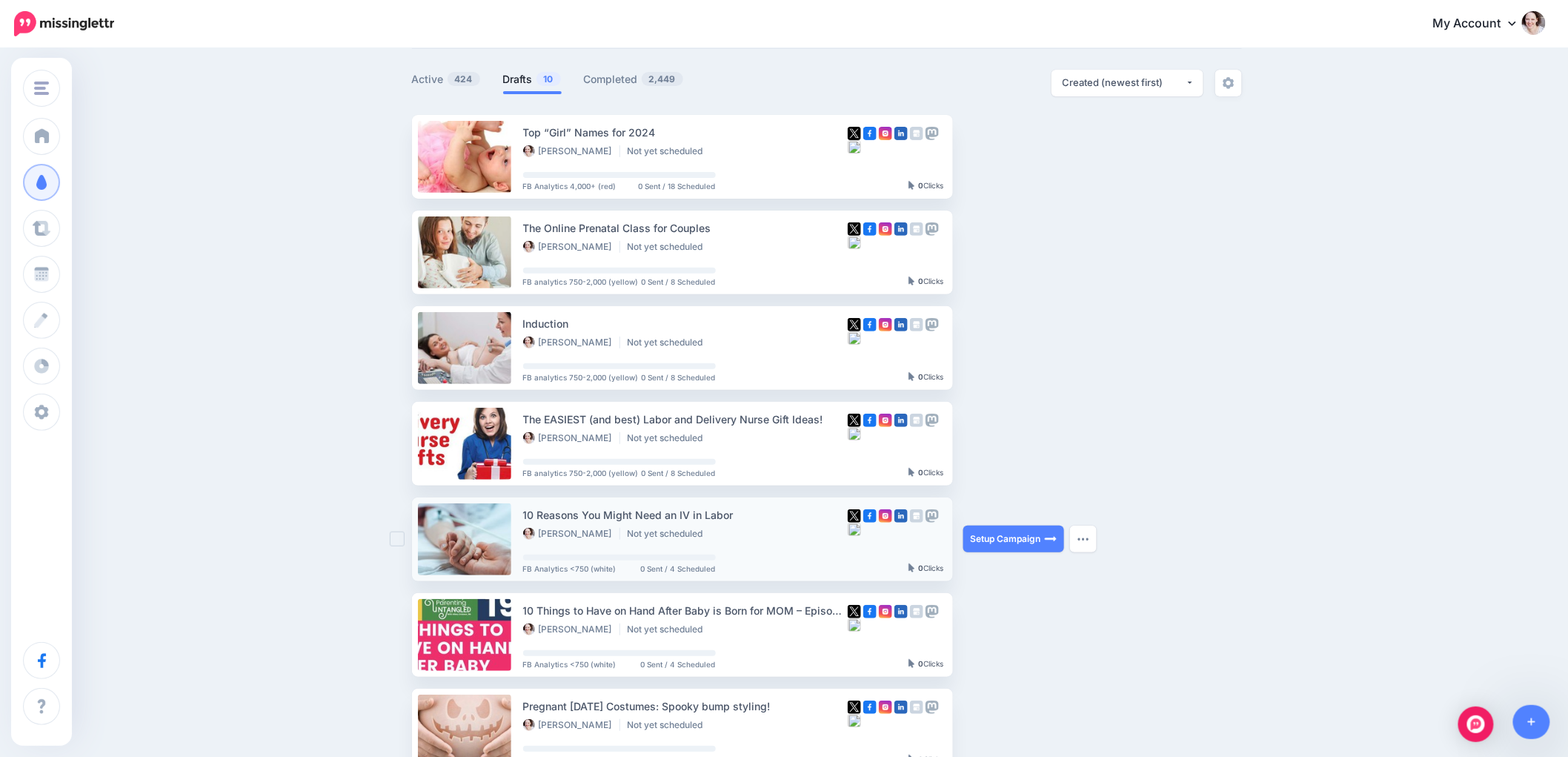
scroll to position [82, 0]
click at [1022, 637] on link "Setup Campaign" at bounding box center [1014, 634] width 101 height 27
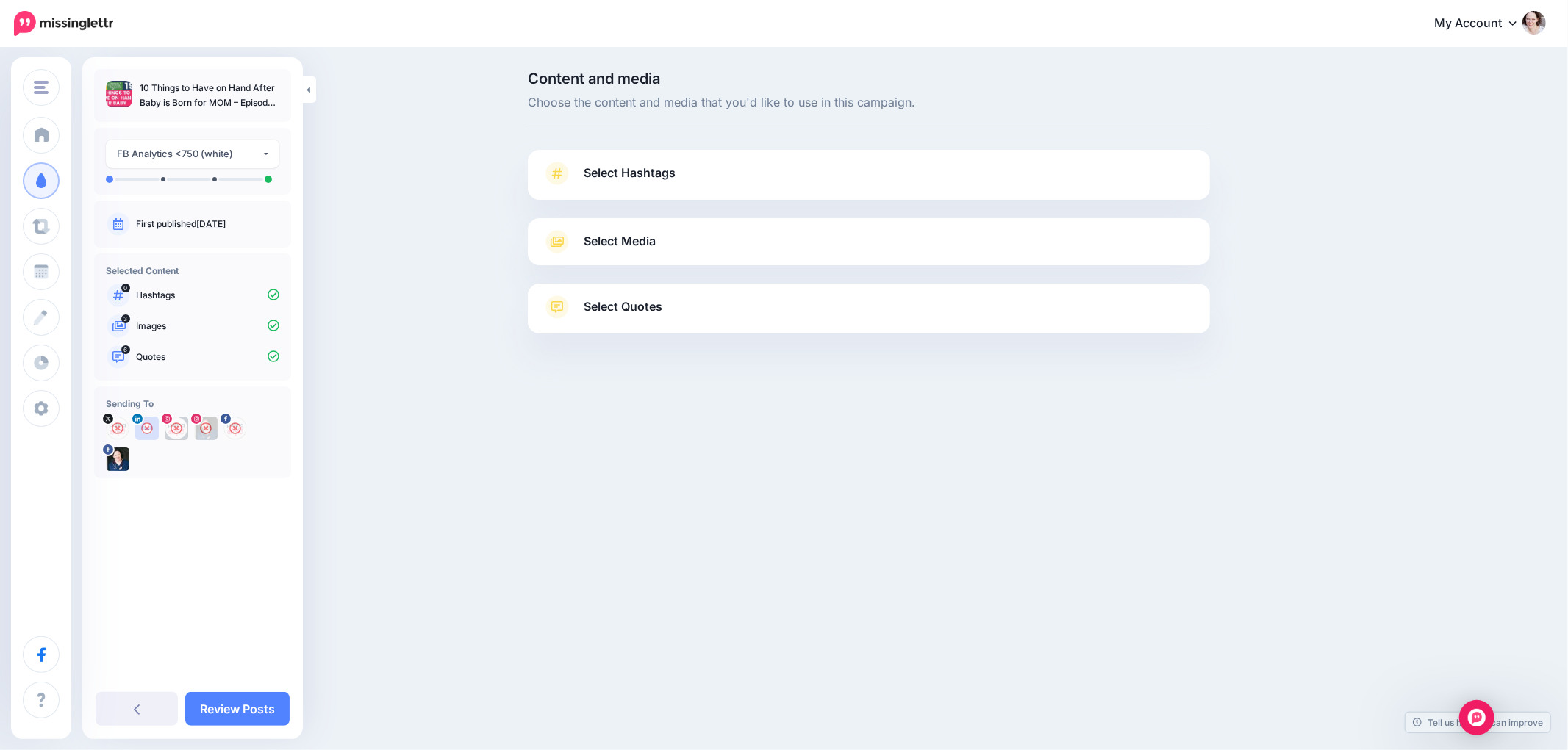
click at [611, 238] on span "Select Media" at bounding box center [619, 241] width 72 height 20
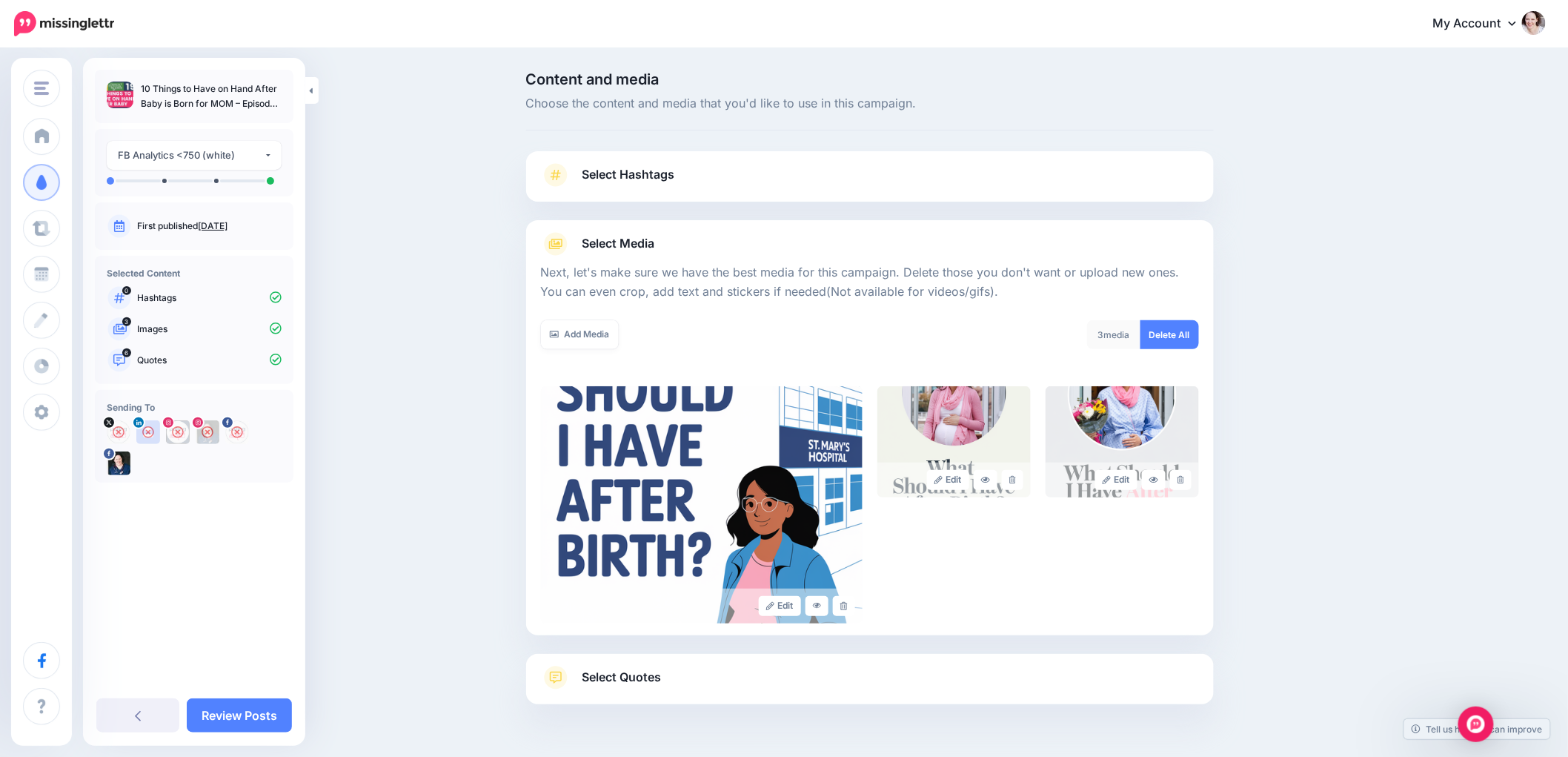
click at [661, 670] on span "Select Quotes" at bounding box center [621, 677] width 79 height 20
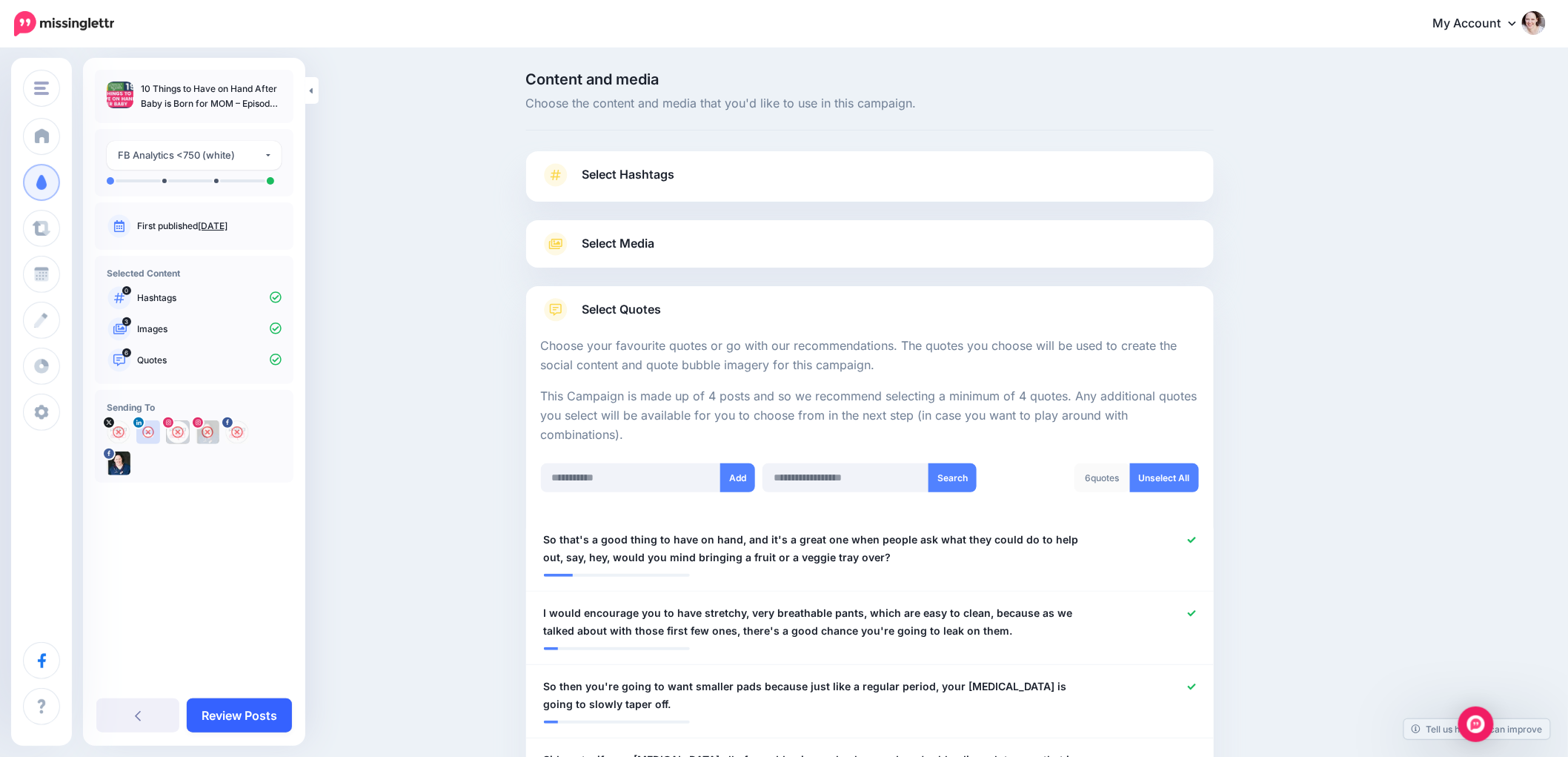
click at [217, 716] on link "Review Posts" at bounding box center [239, 715] width 105 height 34
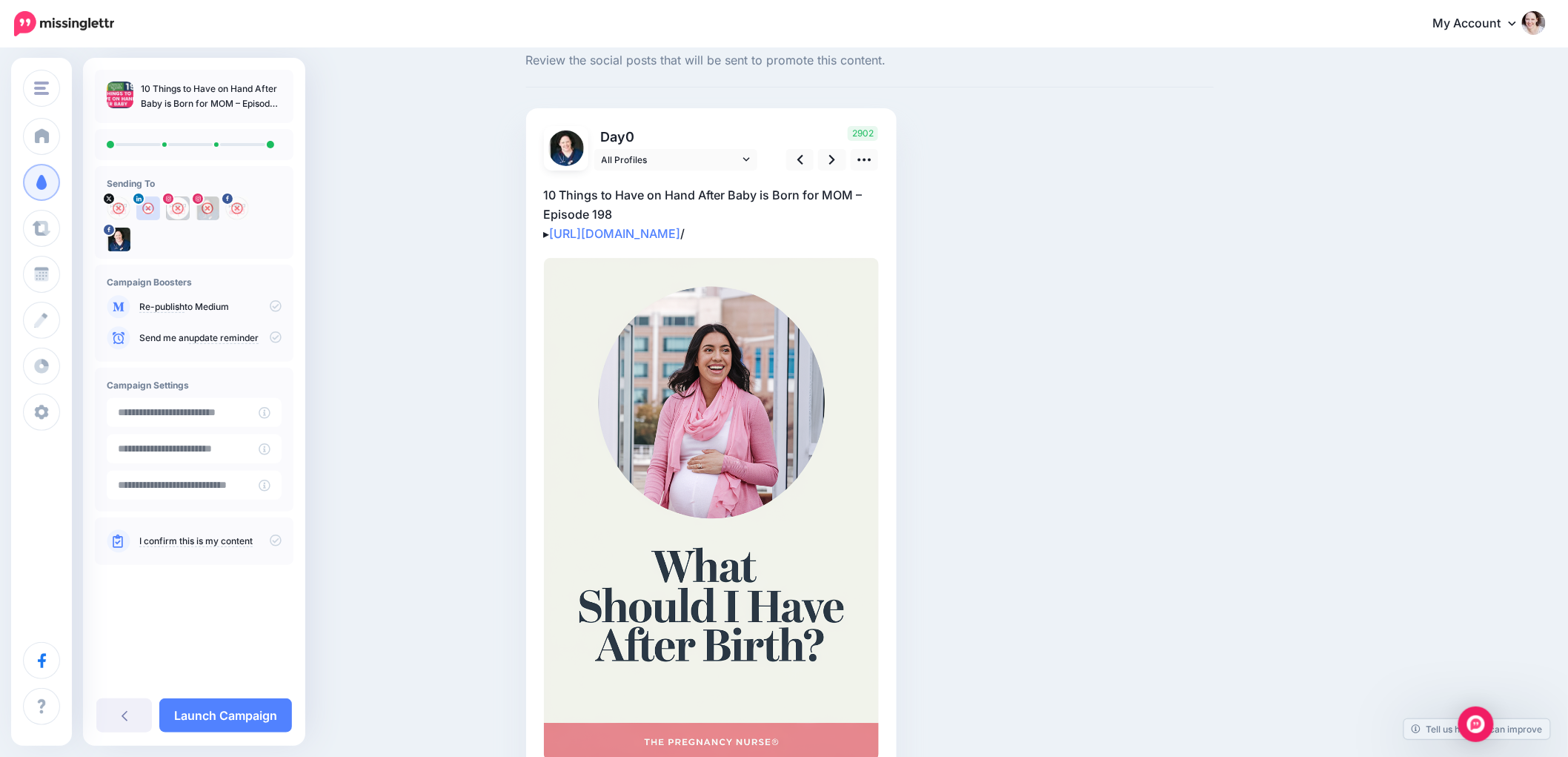
scroll to position [82, 0]
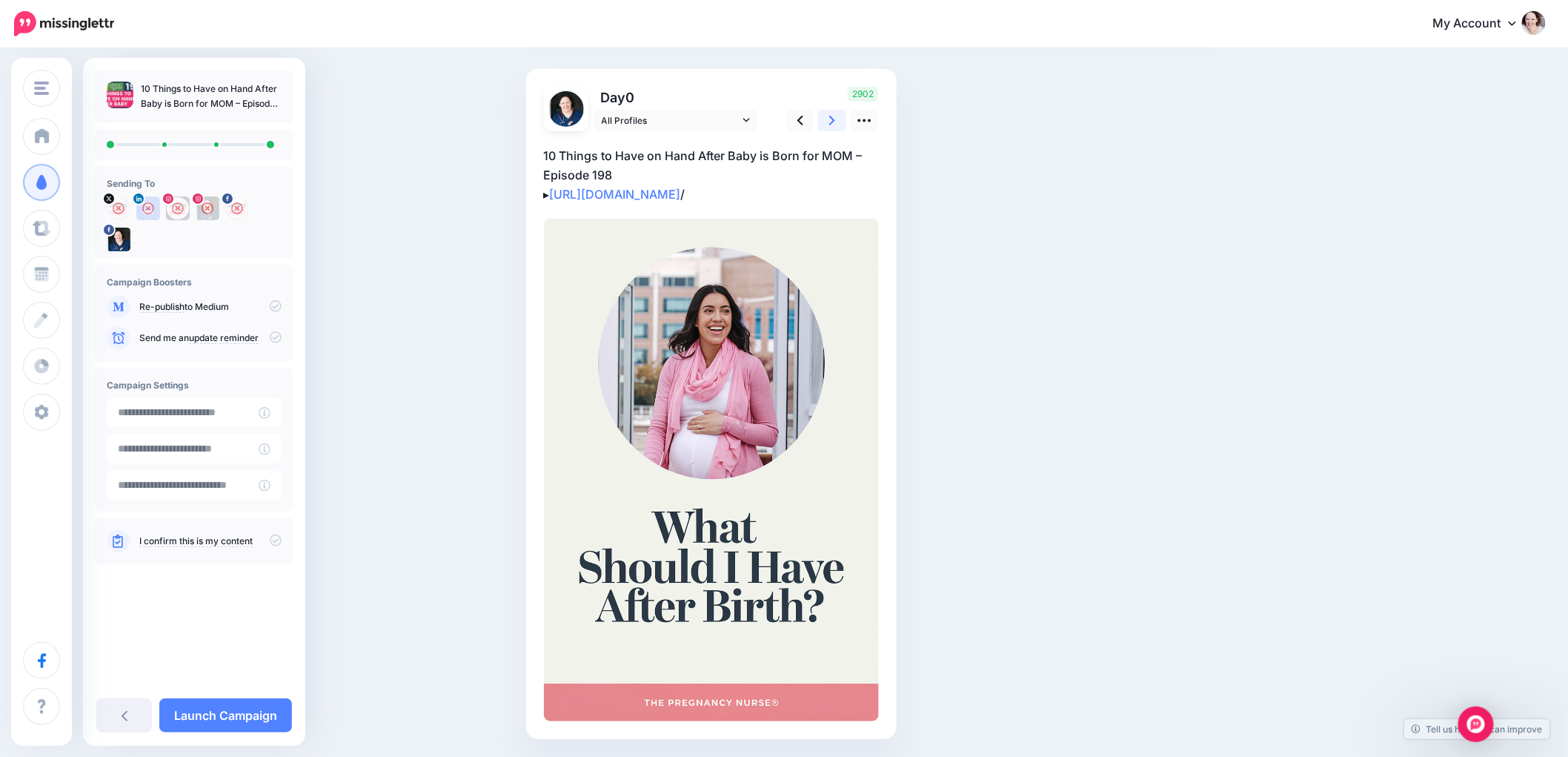
click at [835, 121] on icon at bounding box center [832, 120] width 6 height 16
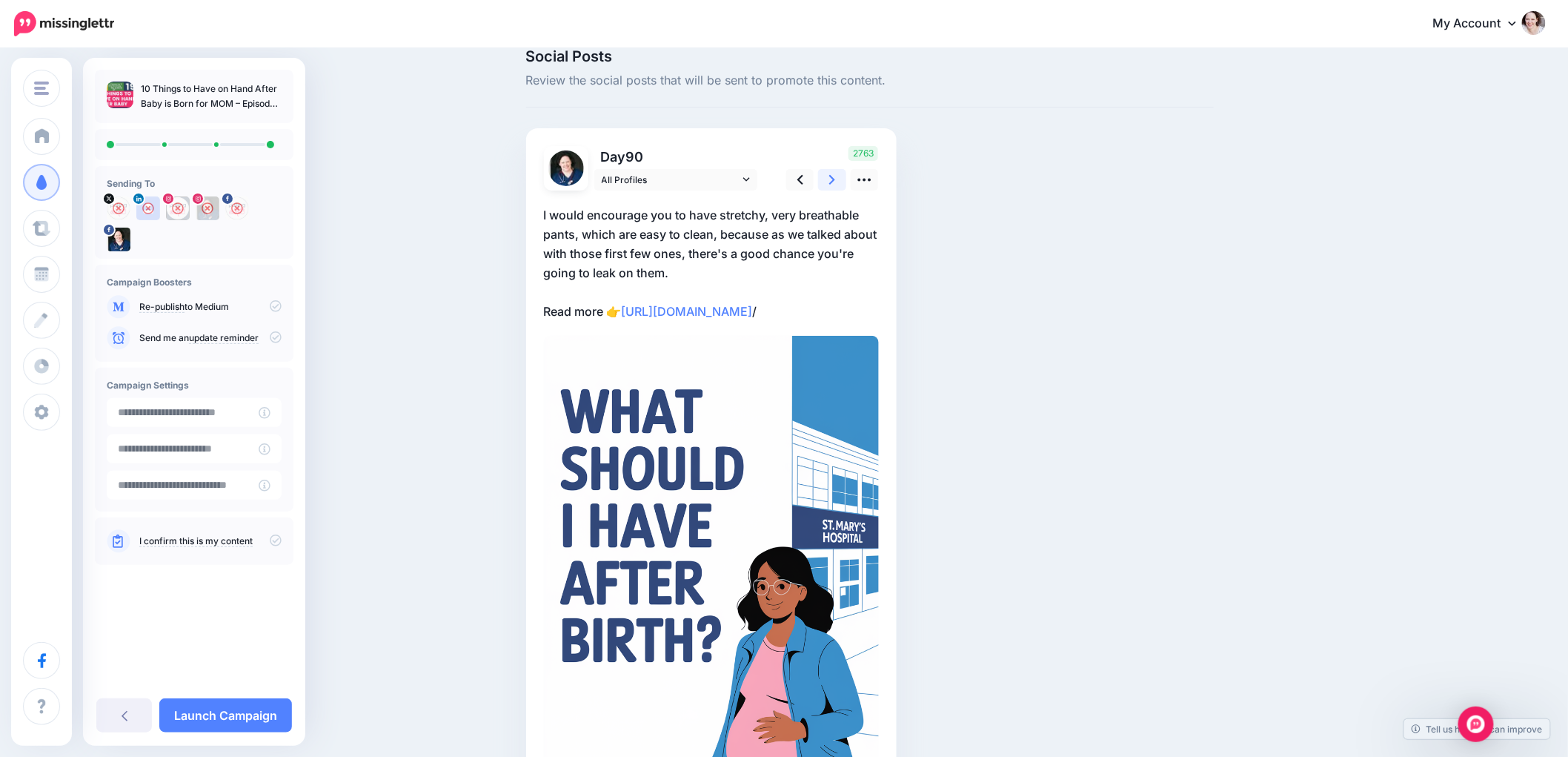
scroll to position [0, 0]
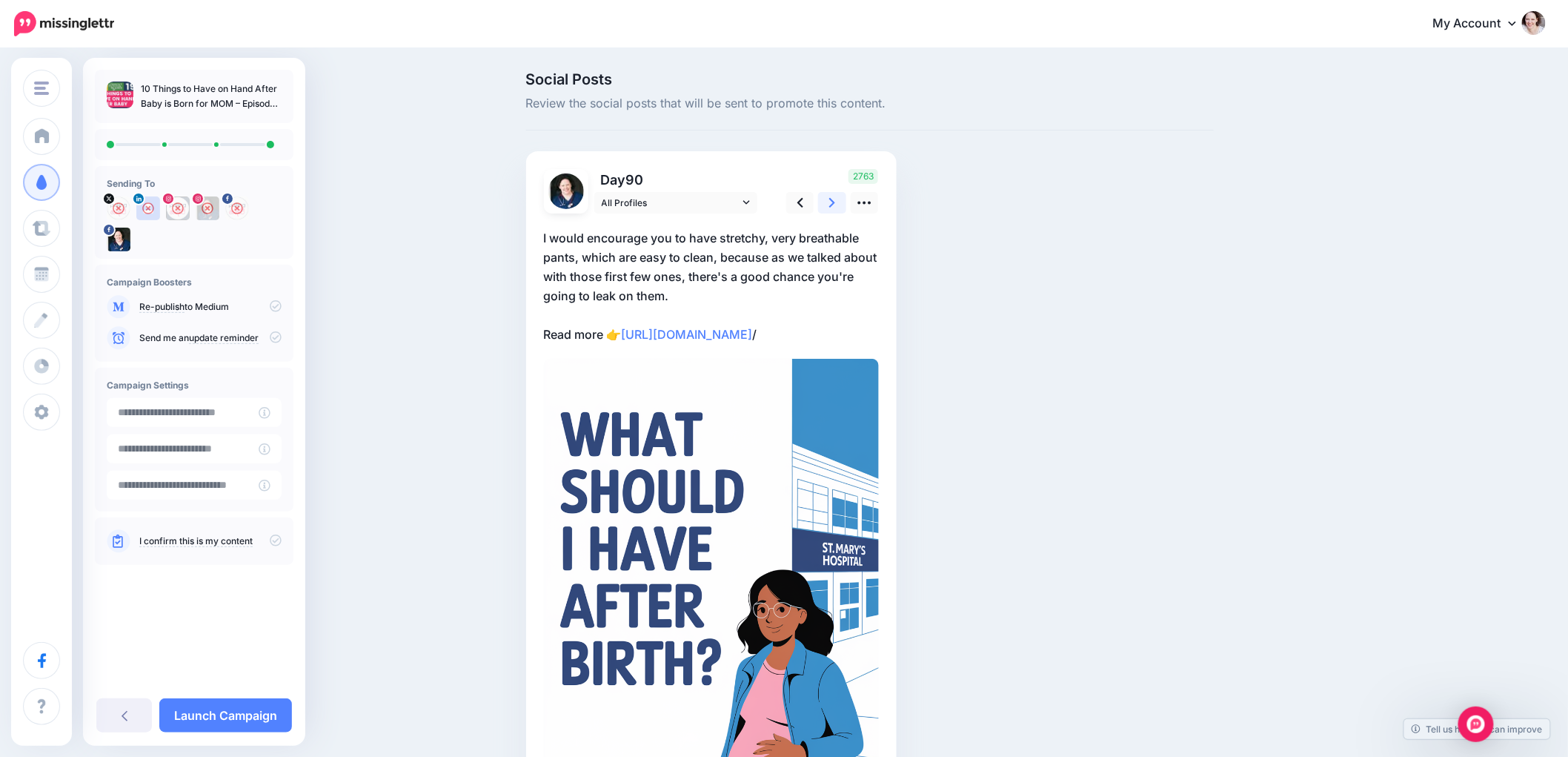
click at [835, 201] on icon at bounding box center [832, 202] width 6 height 10
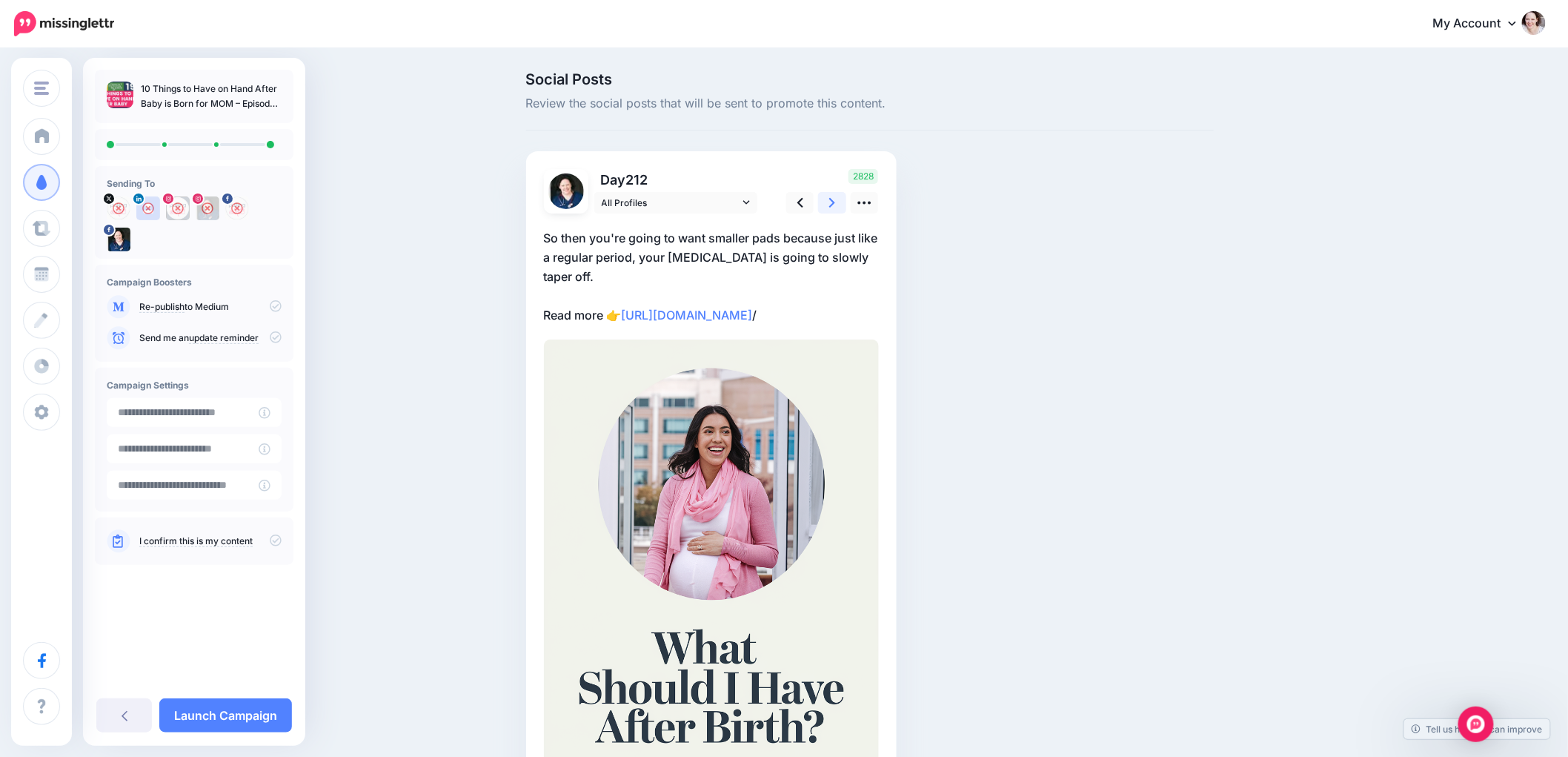
click at [832, 201] on link at bounding box center [832, 202] width 28 height 22
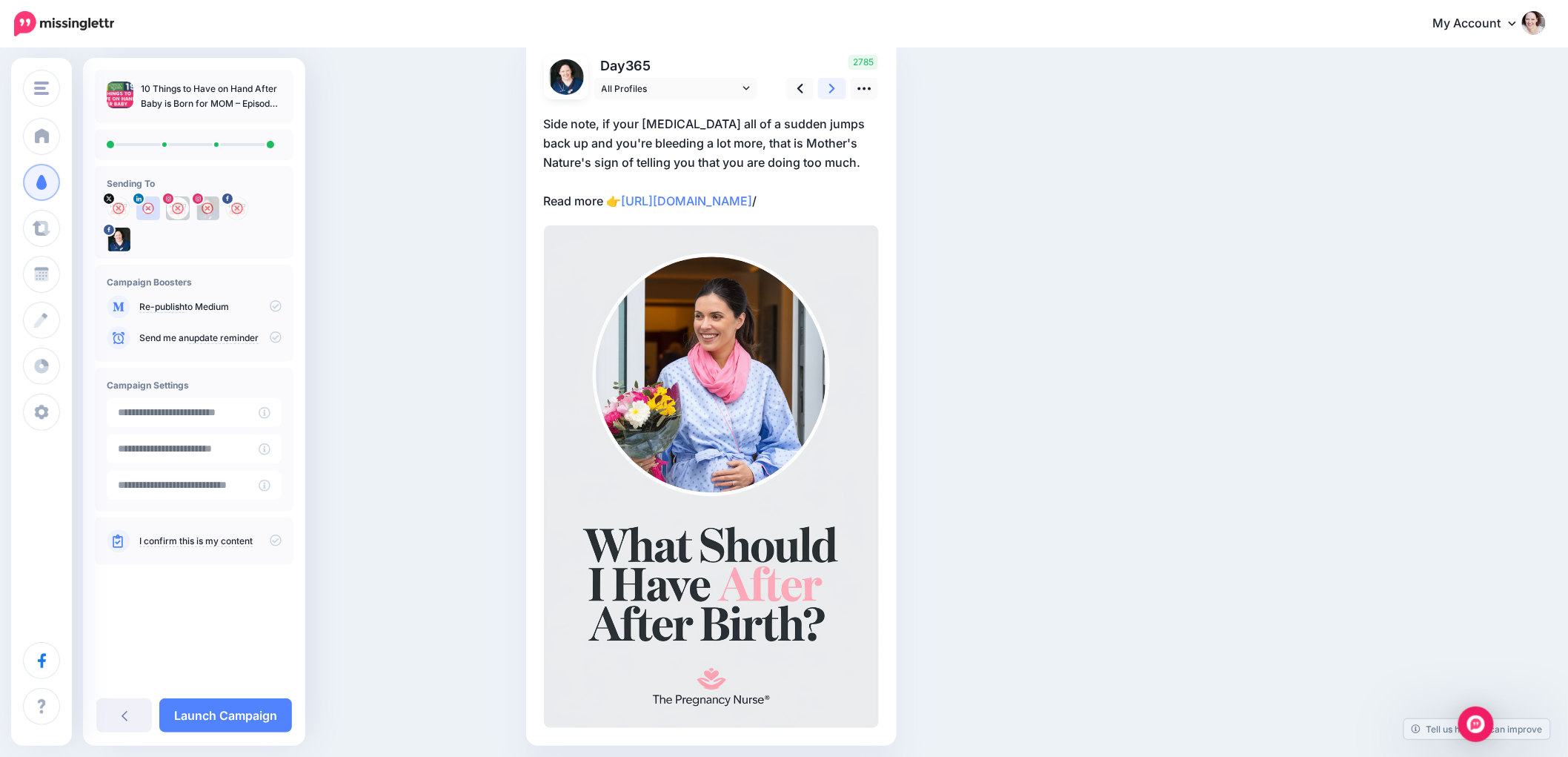
scroll to position [165, 0]
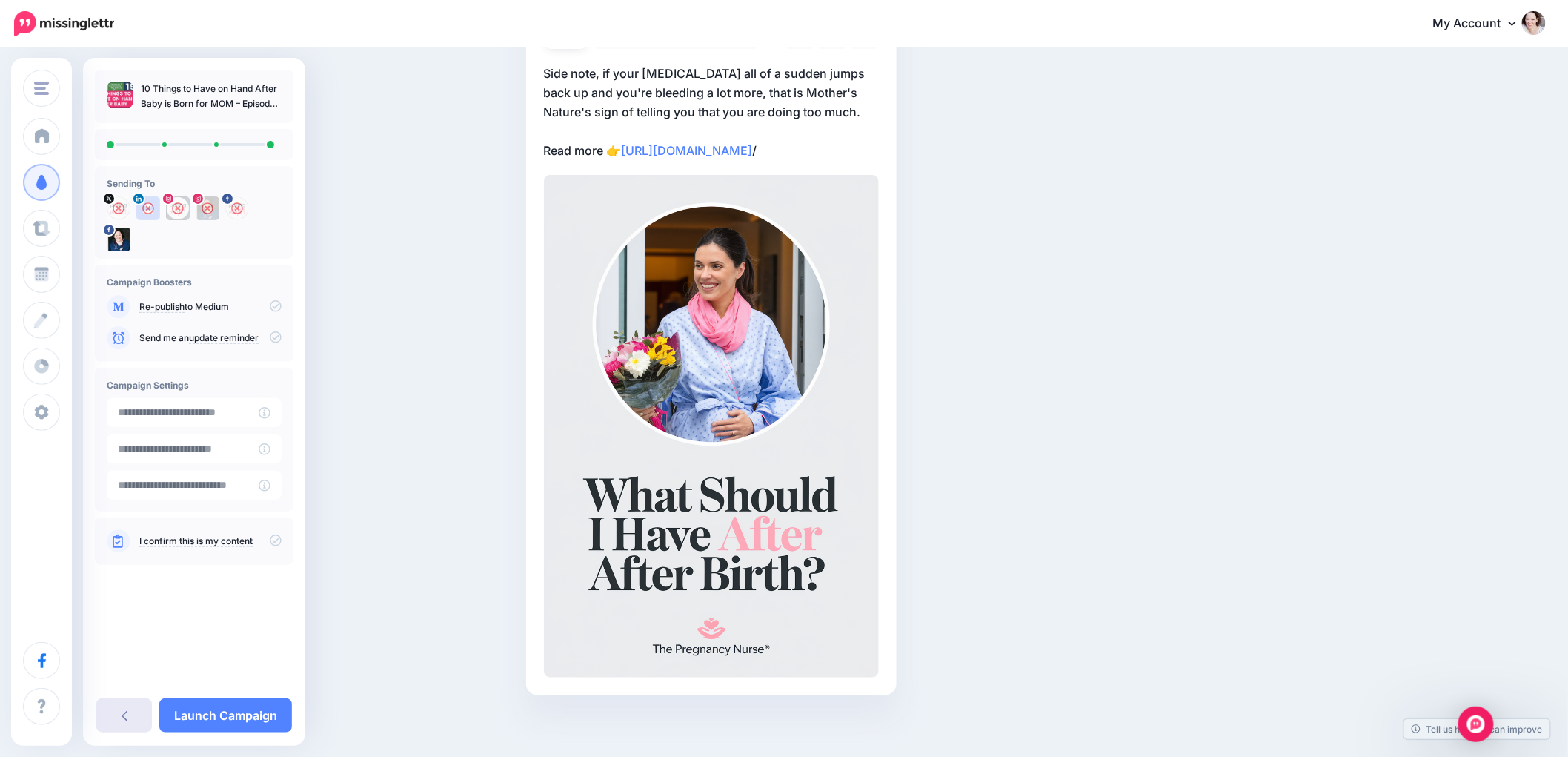
click at [129, 711] on link at bounding box center [125, 715] width 56 height 34
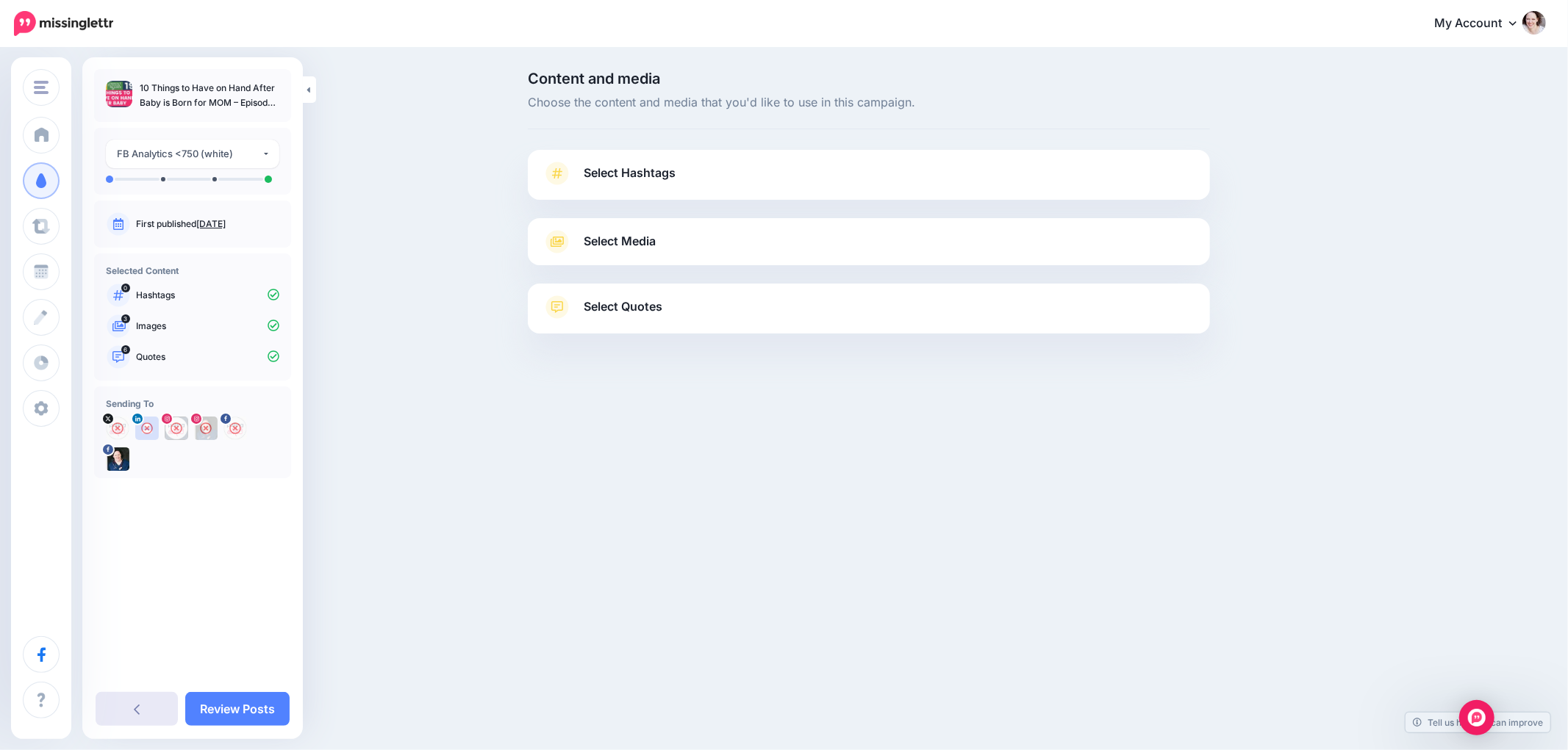
click at [123, 696] on link at bounding box center [137, 709] width 82 height 34
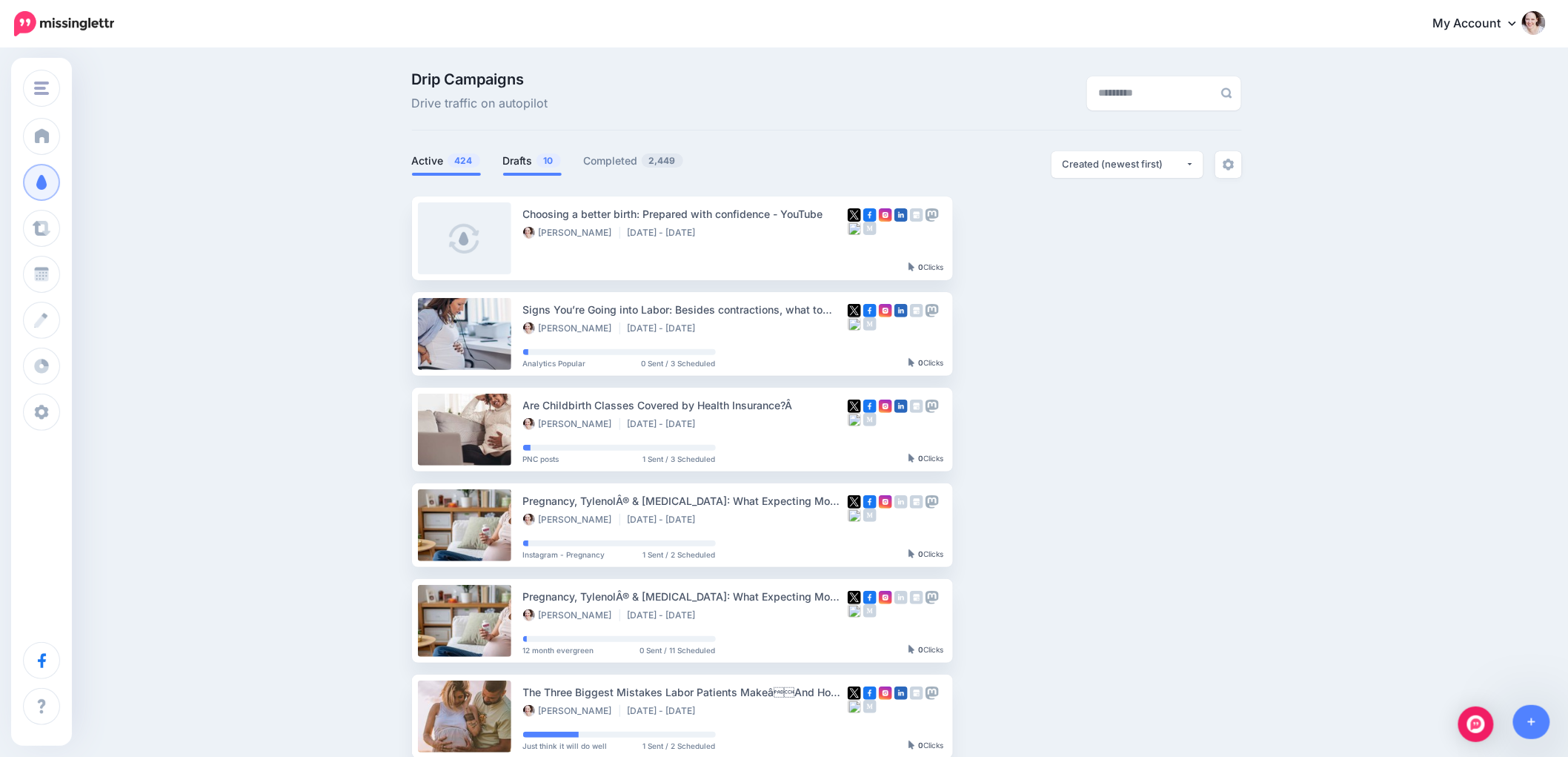
click at [537, 168] on link "Drafts 10" at bounding box center [532, 160] width 58 height 17
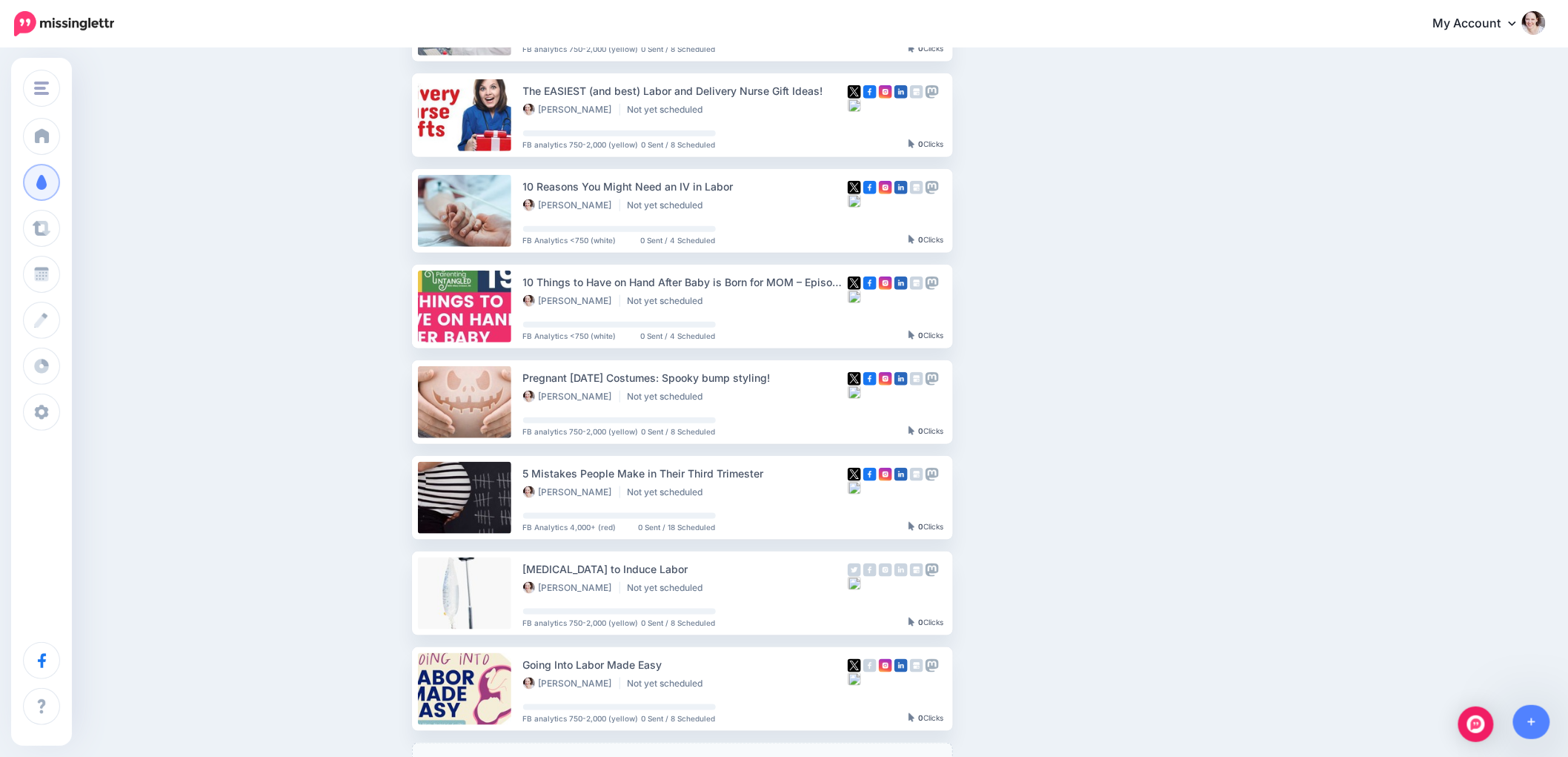
scroll to position [412, 0]
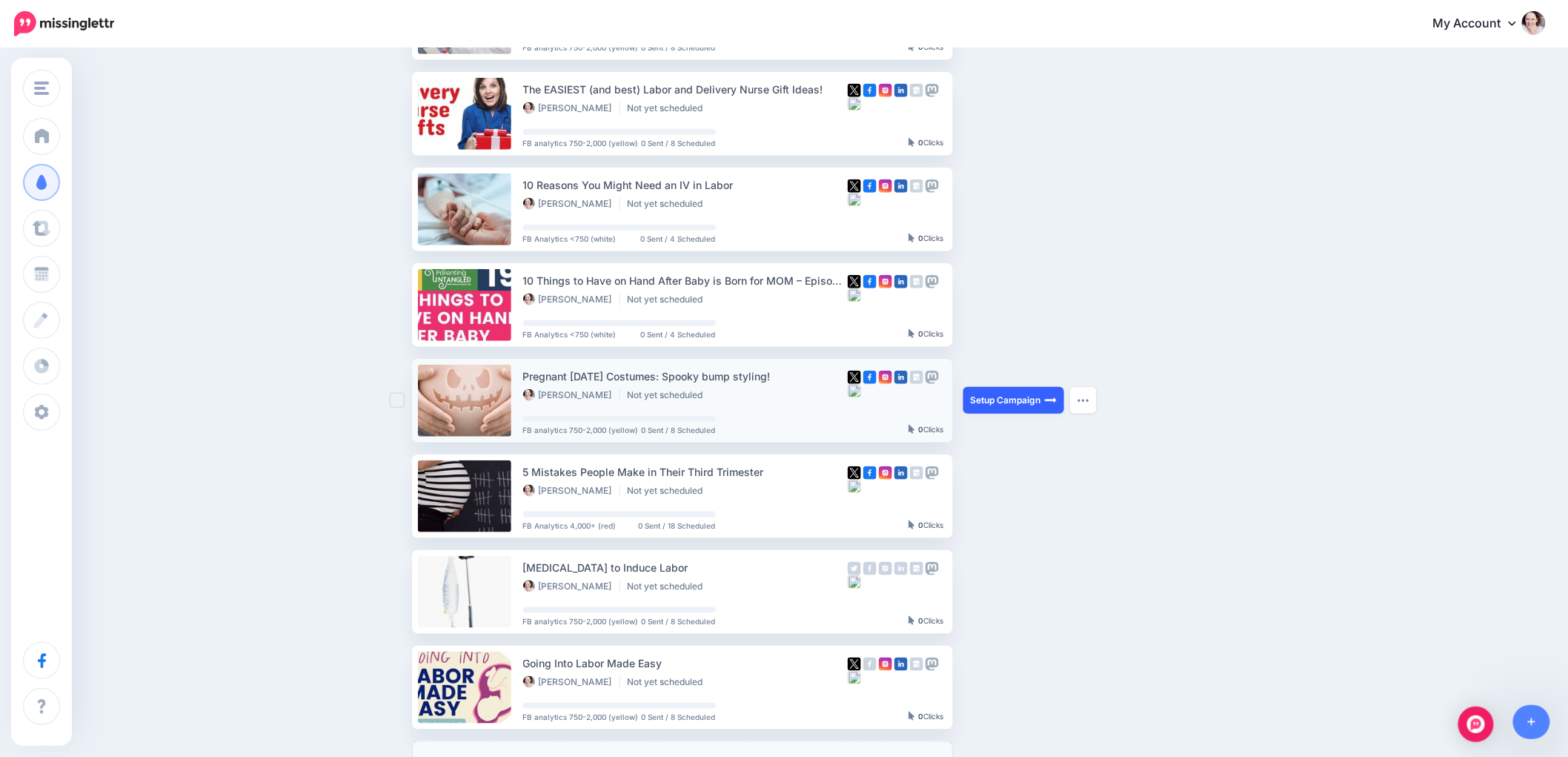
click at [998, 393] on link "Setup Campaign" at bounding box center [1014, 400] width 101 height 27
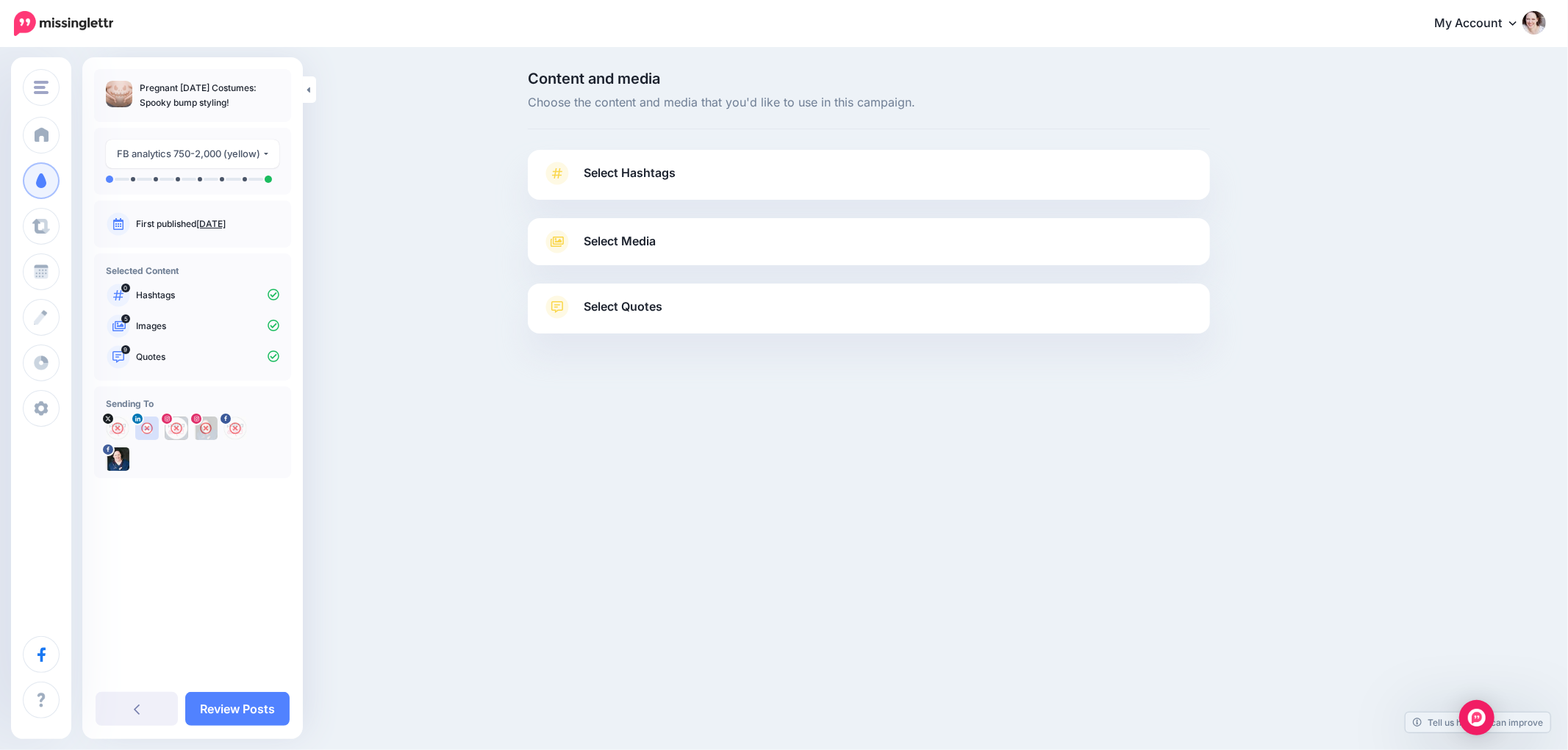
click at [575, 240] on link "Select Media" at bounding box center [869, 241] width 653 height 23
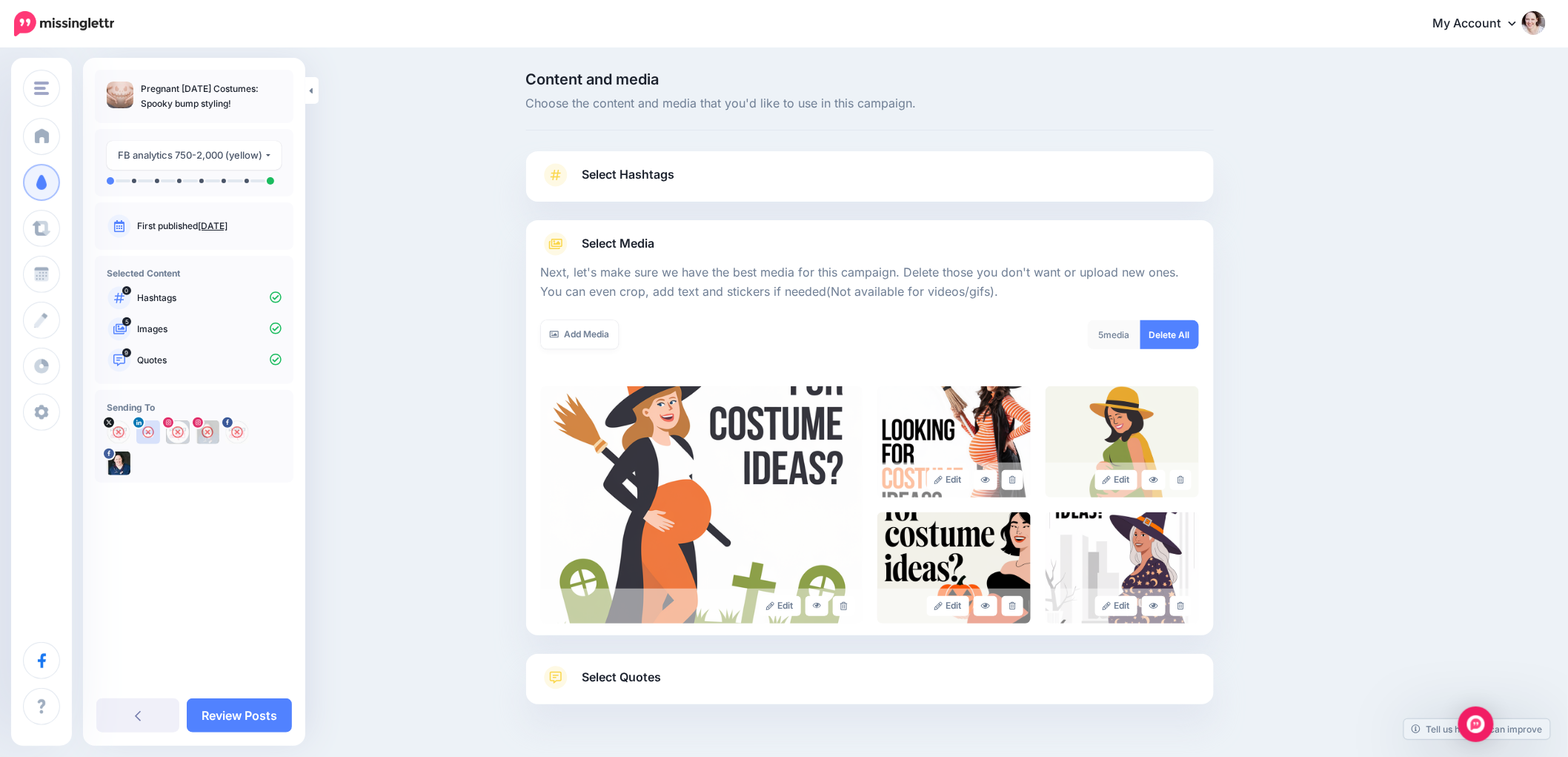
click at [631, 681] on span "Select Quotes" at bounding box center [621, 677] width 79 height 20
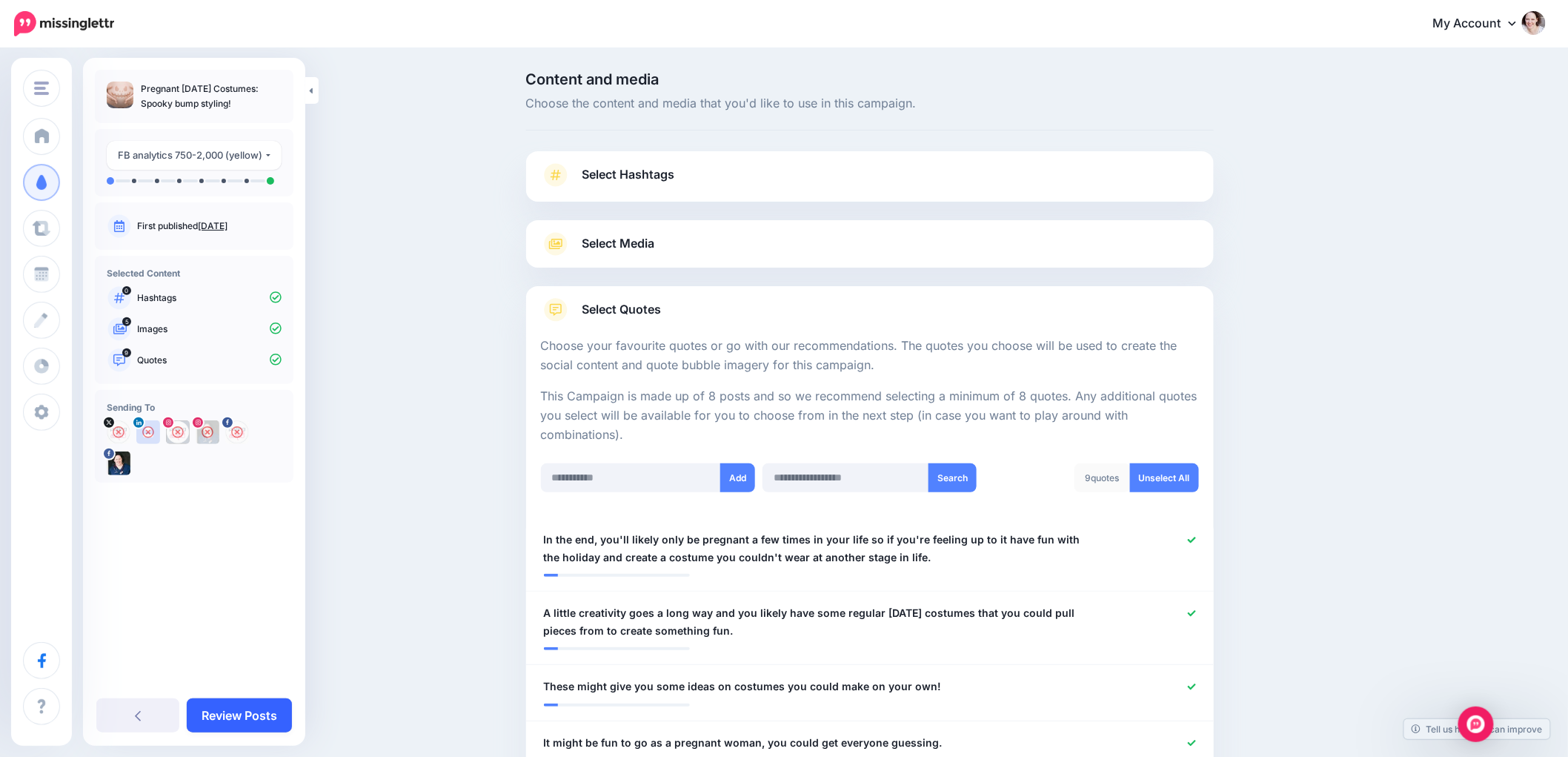
click at [219, 714] on link "Review Posts" at bounding box center [239, 715] width 105 height 34
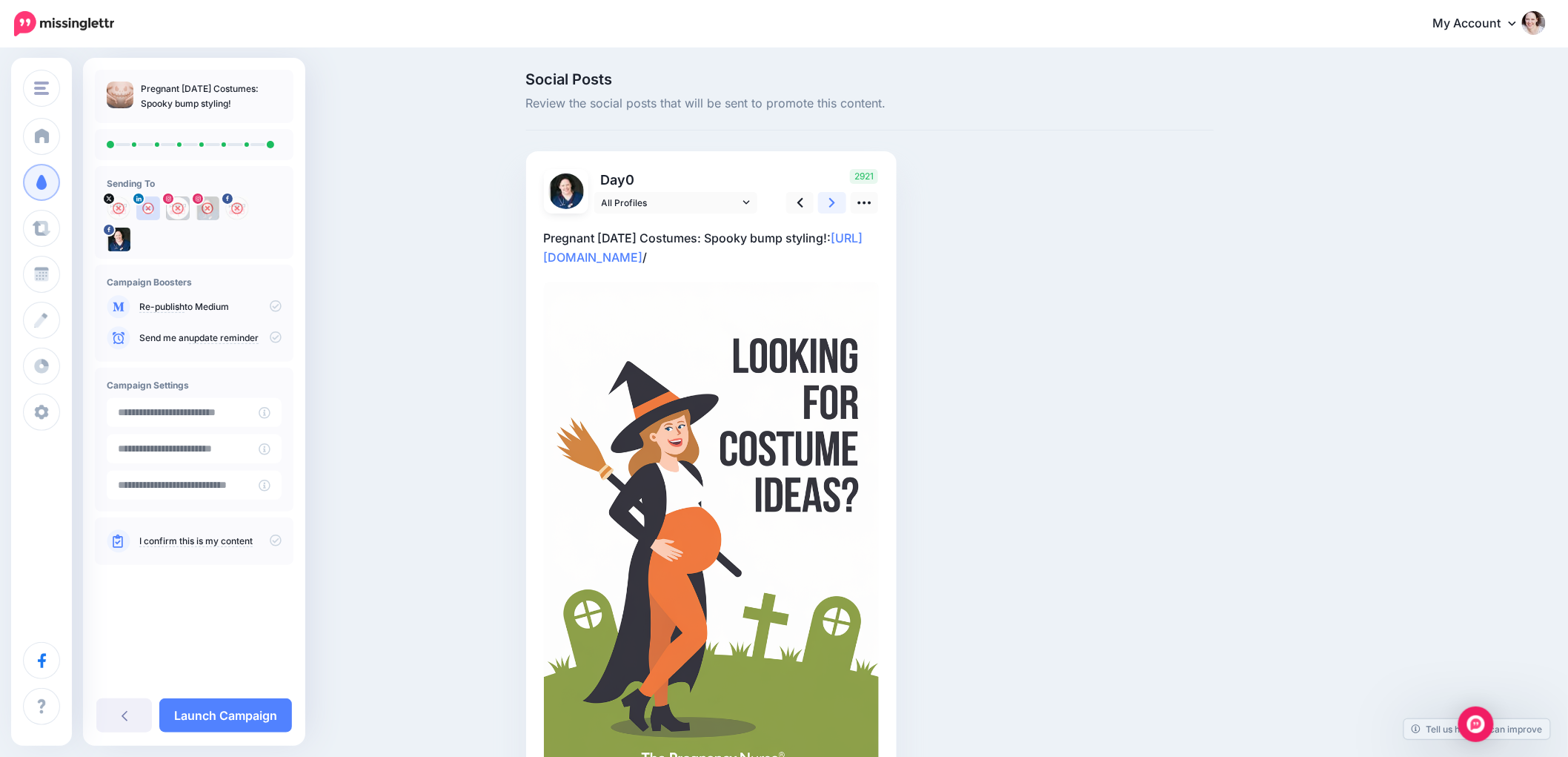
click at [835, 195] on icon at bounding box center [832, 203] width 6 height 16
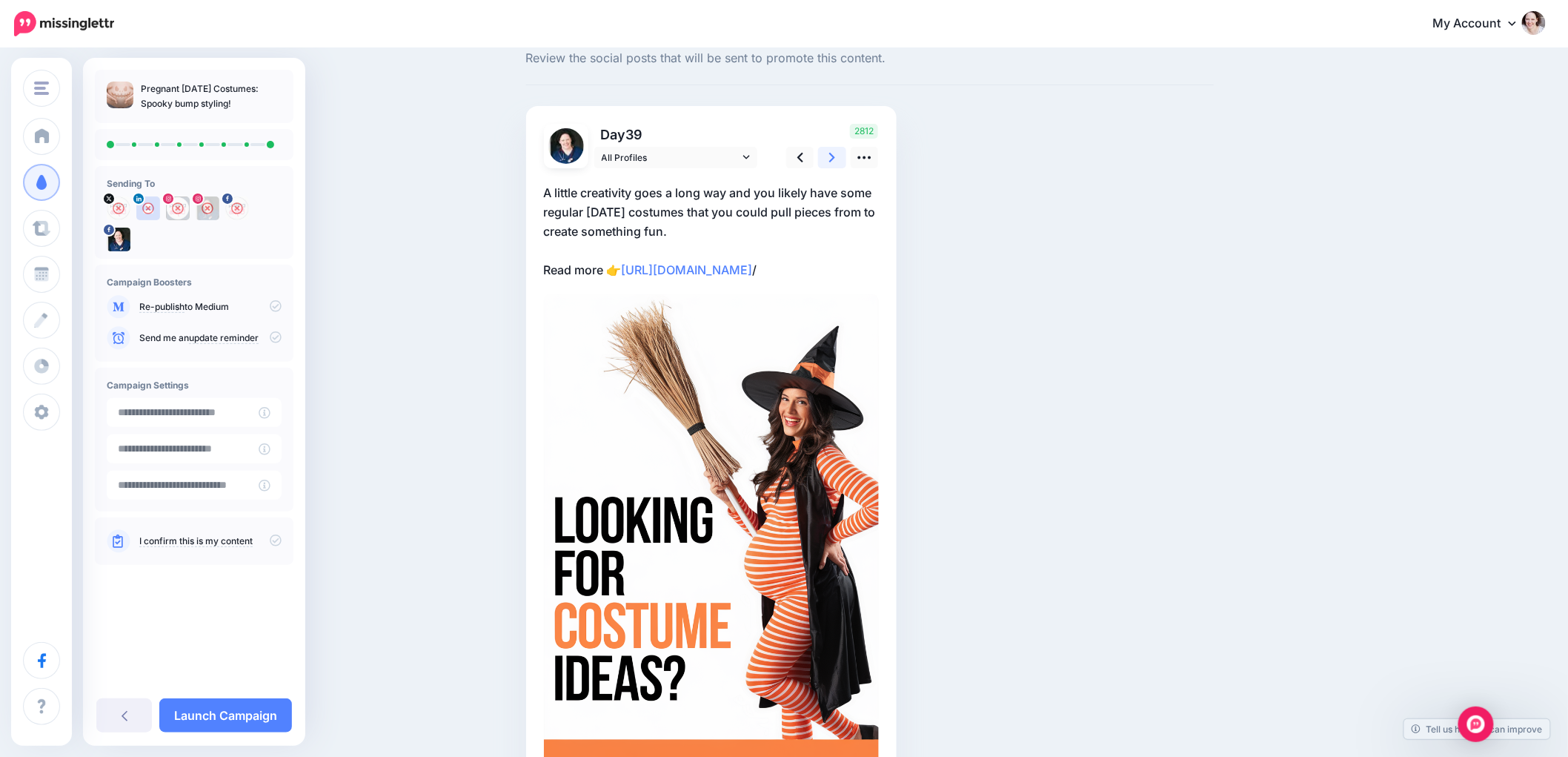
scroll to position [24, 0]
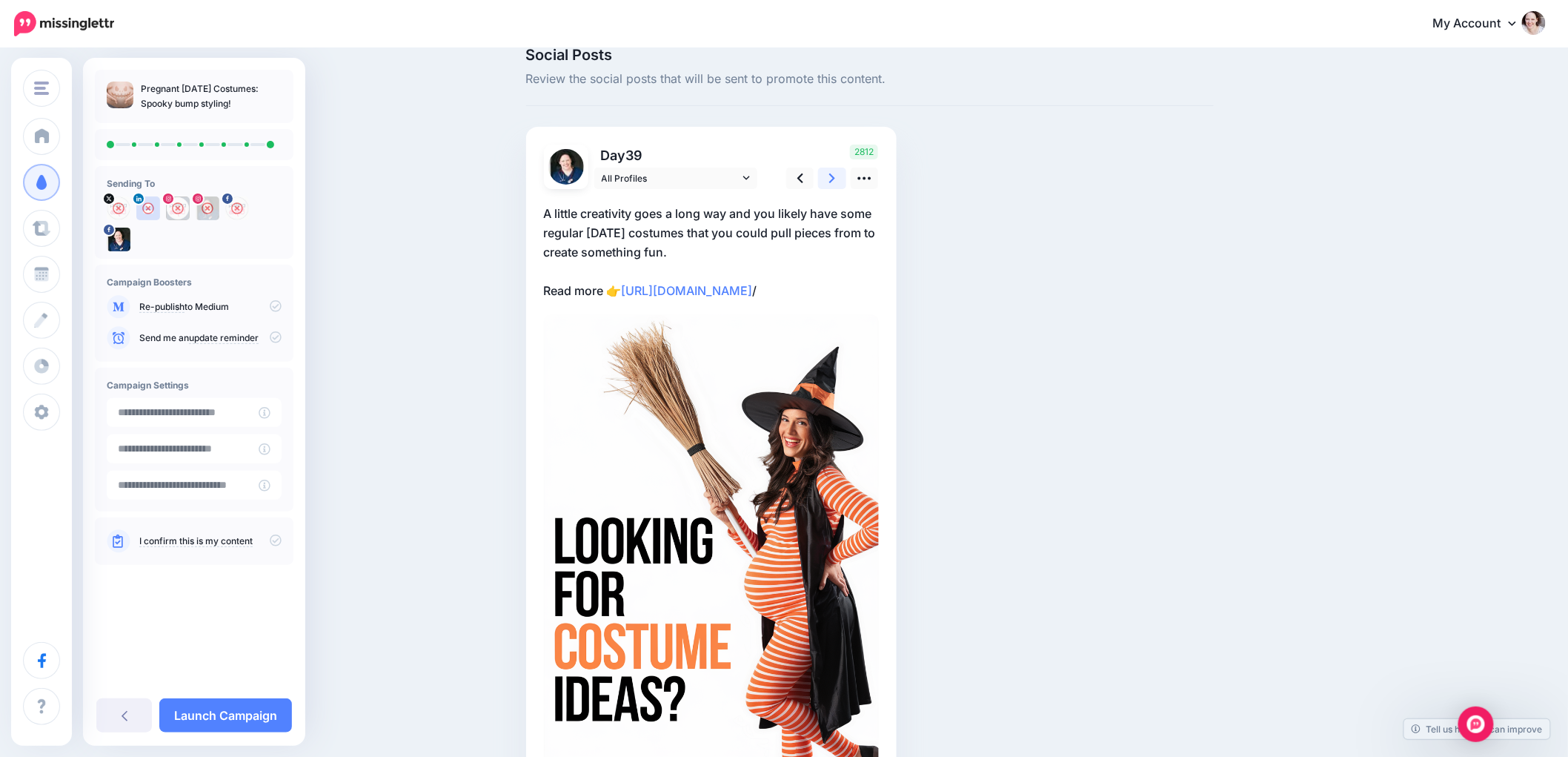
click at [835, 171] on icon at bounding box center [832, 179] width 6 height 16
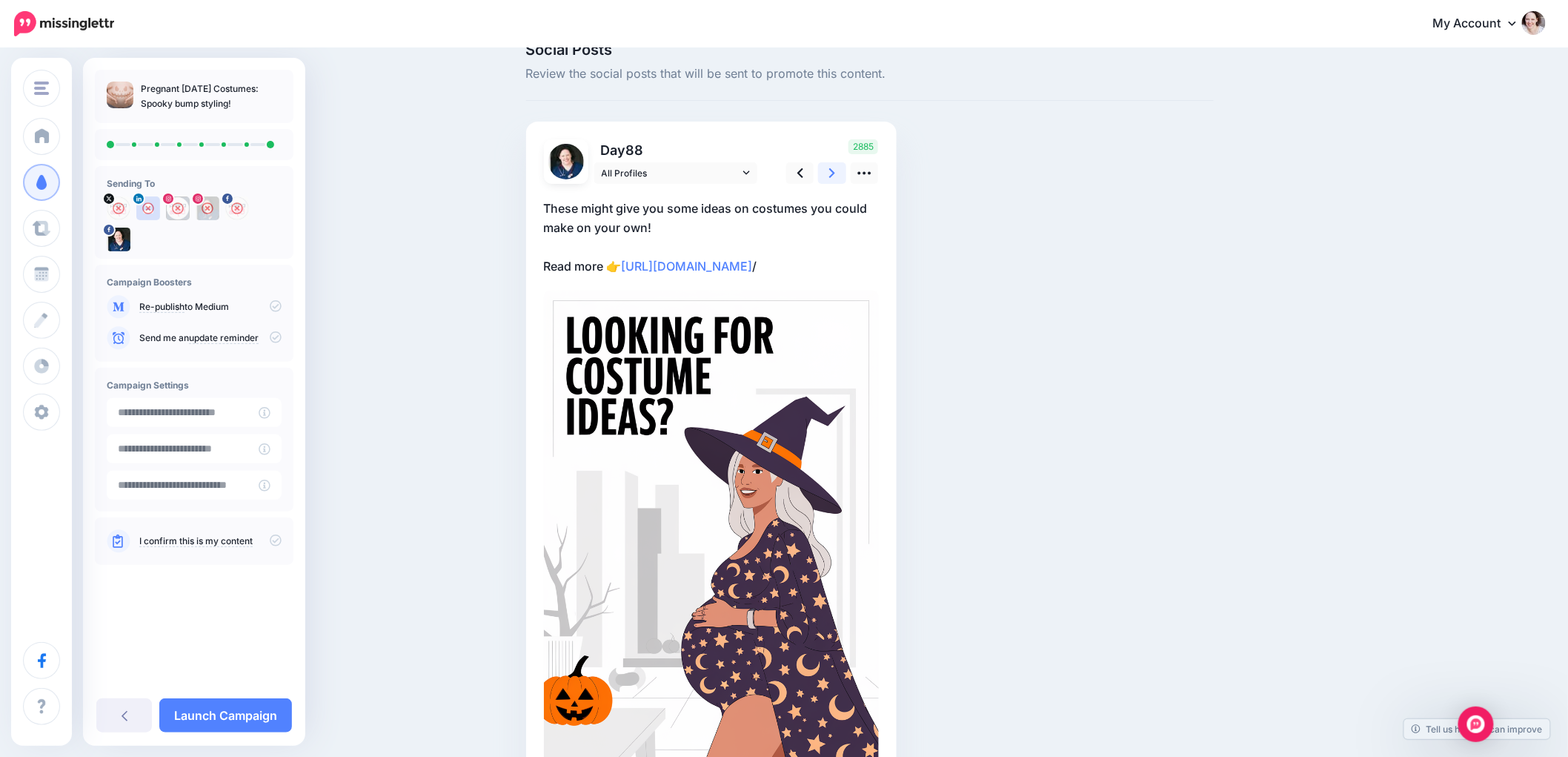
scroll to position [4, 0]
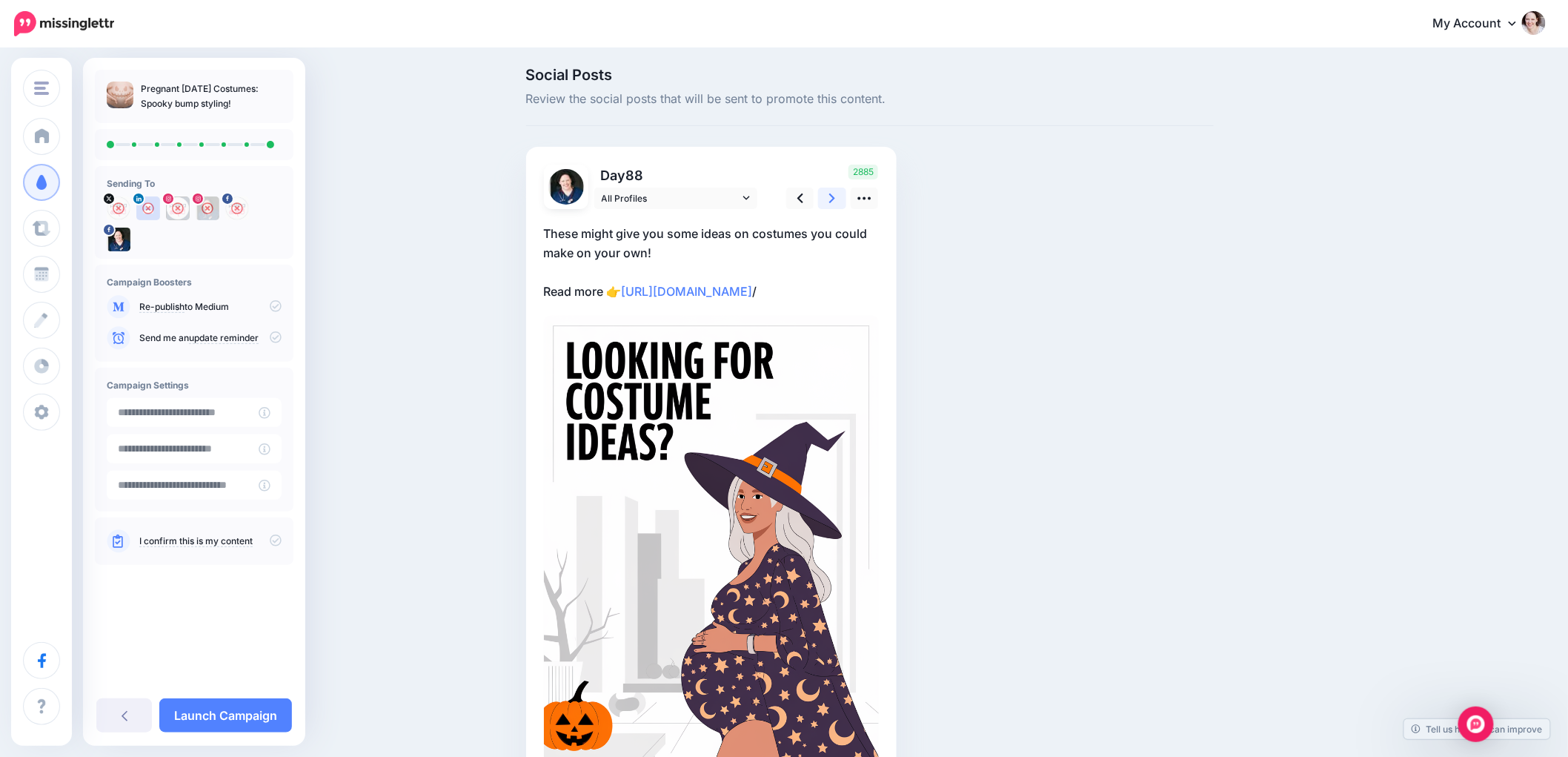
click at [835, 194] on icon at bounding box center [832, 199] width 6 height 16
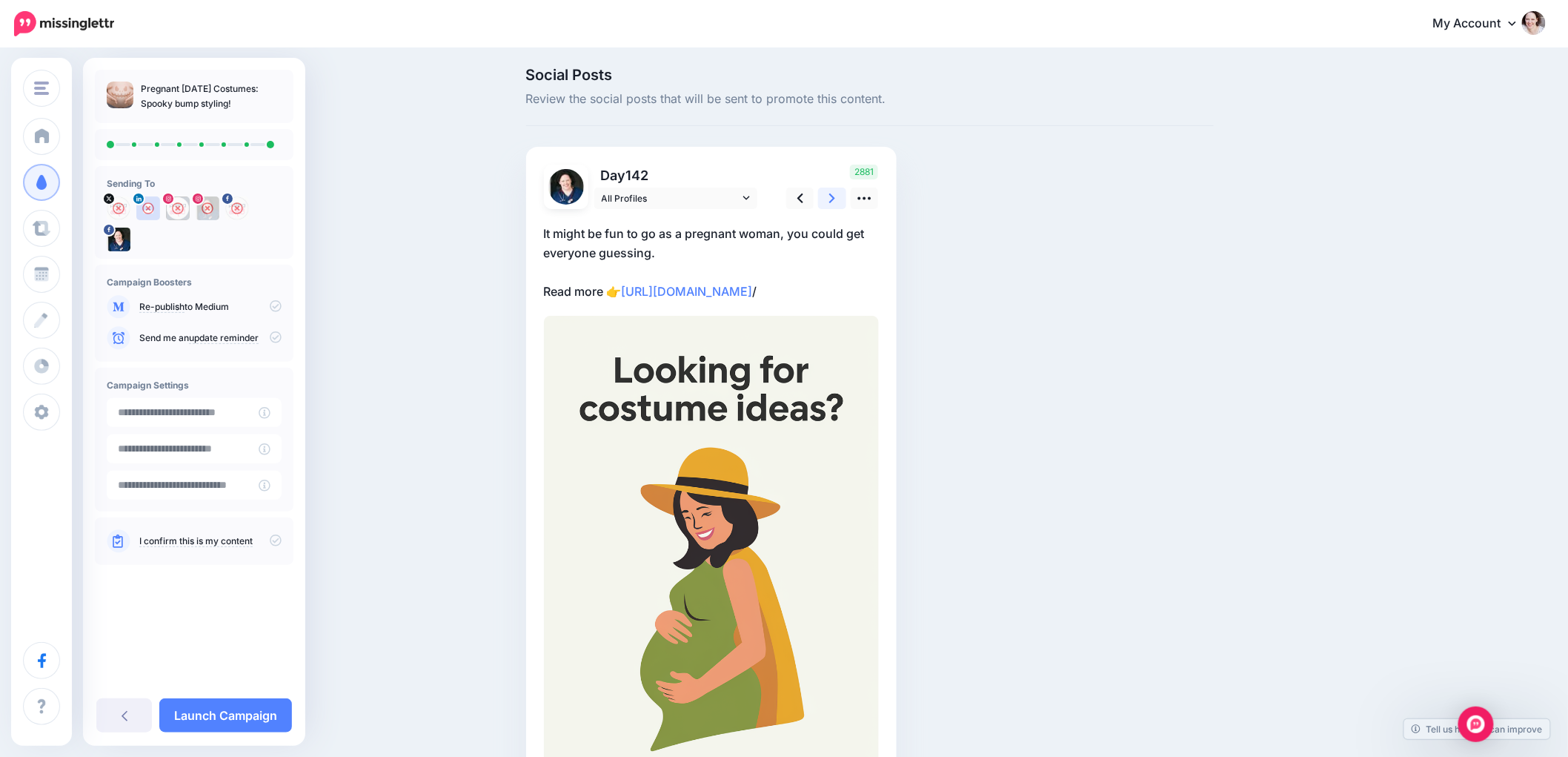
click at [845, 198] on link at bounding box center [832, 198] width 28 height 22
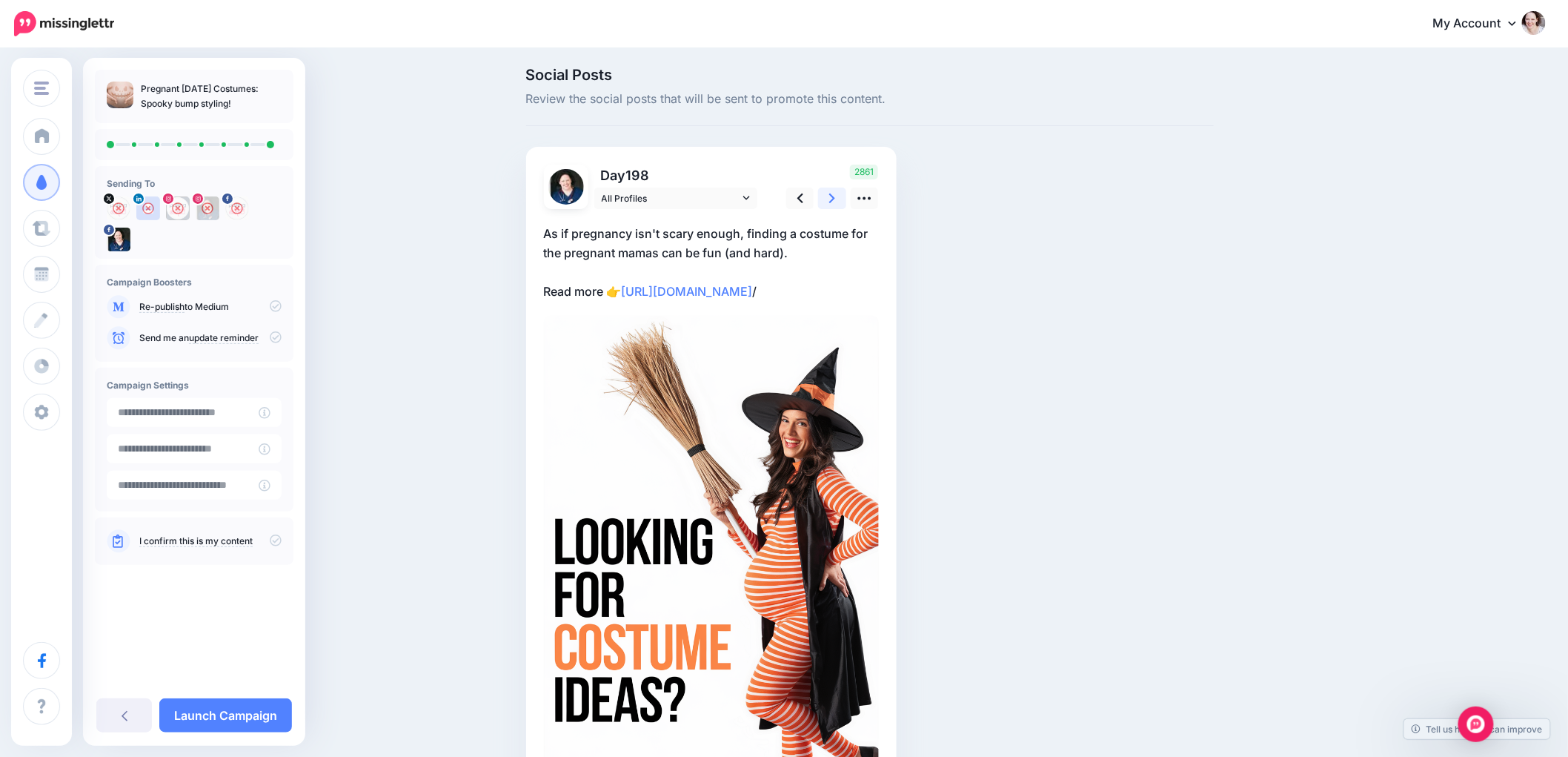
click at [835, 201] on icon at bounding box center [832, 198] width 6 height 10
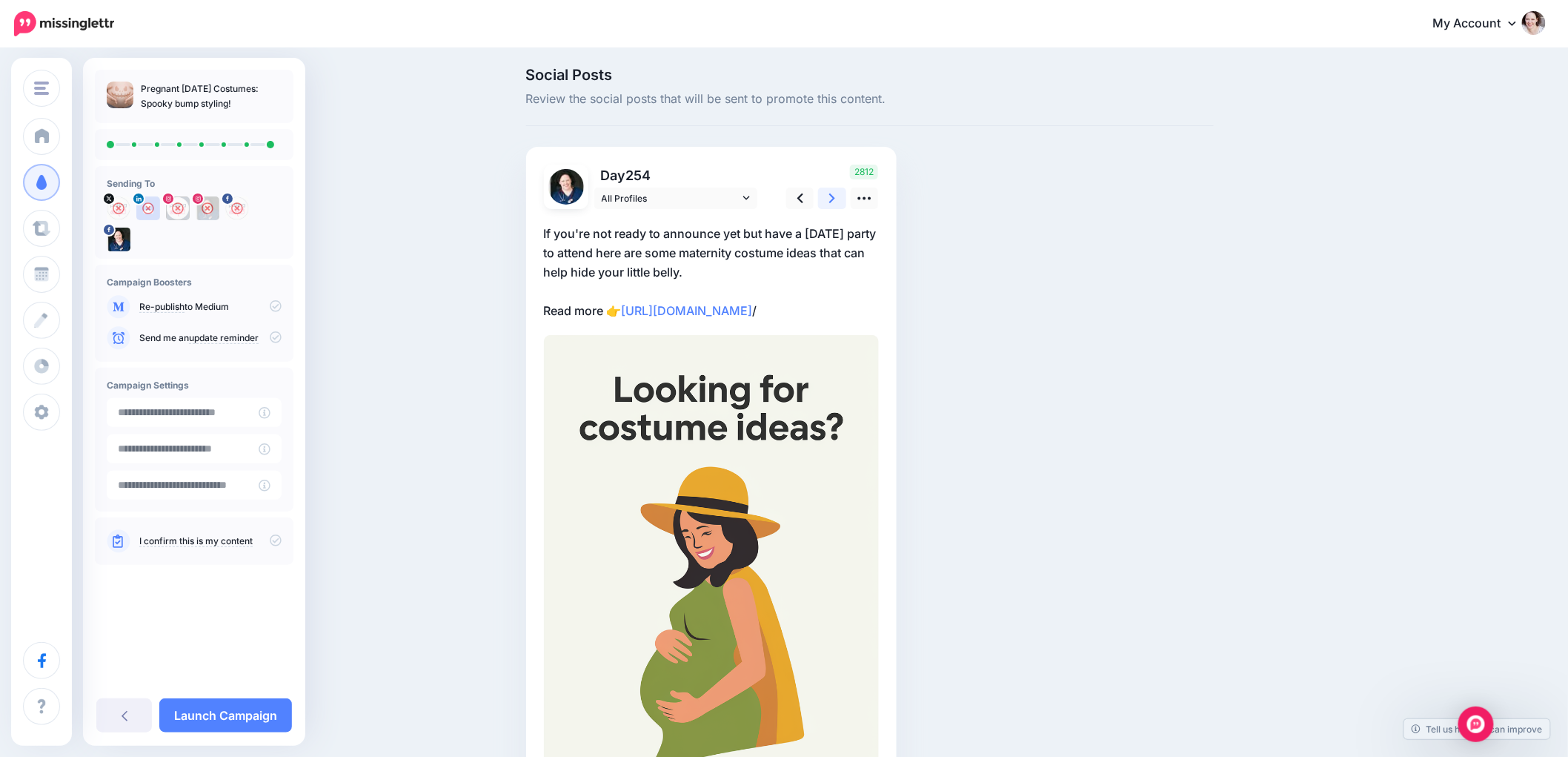
click at [835, 201] on icon at bounding box center [832, 198] width 6 height 10
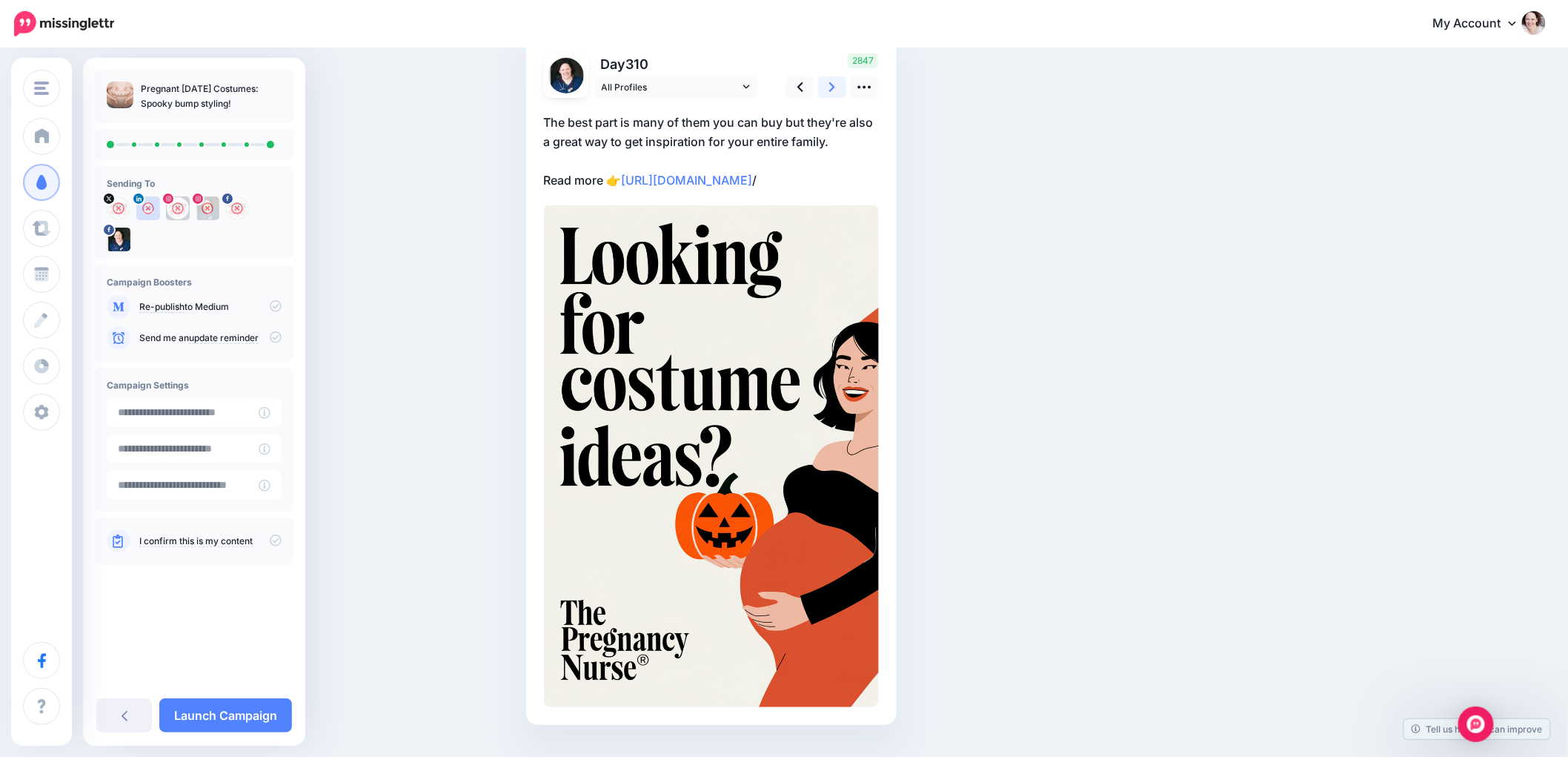
scroll to position [86, 0]
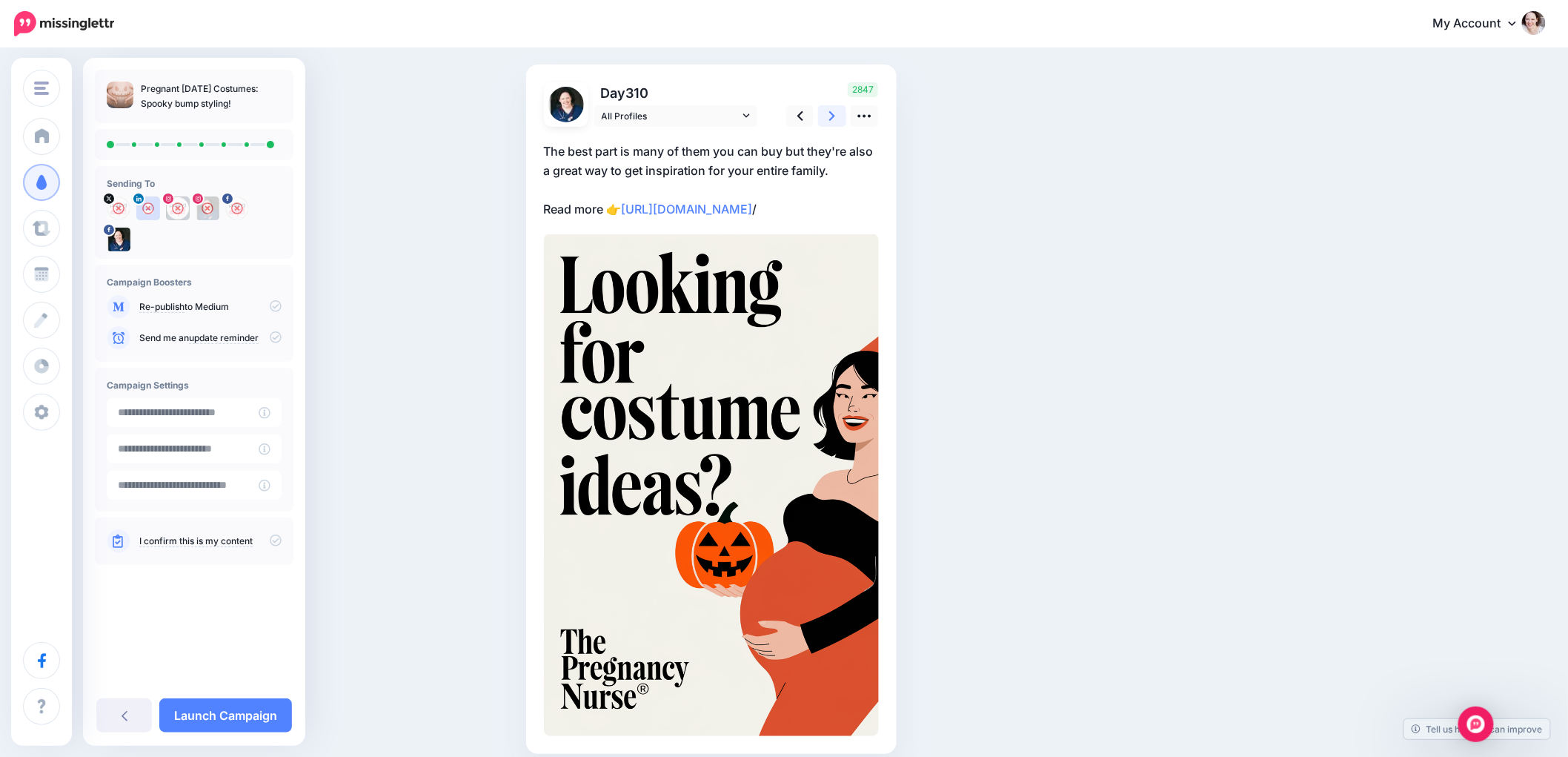
click at [833, 115] on link at bounding box center [832, 116] width 28 height 22
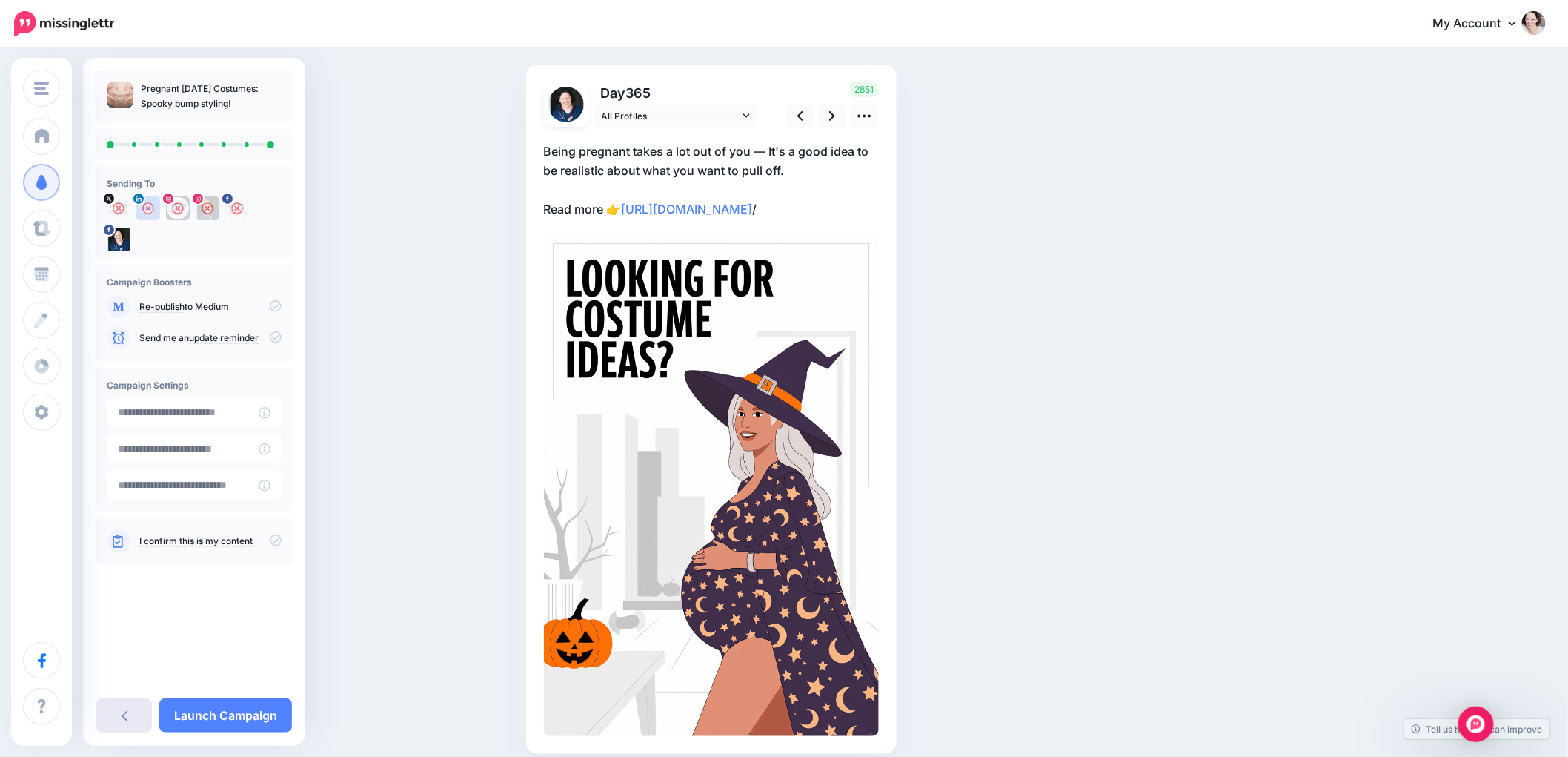
click at [114, 713] on link at bounding box center [125, 715] width 56 height 34
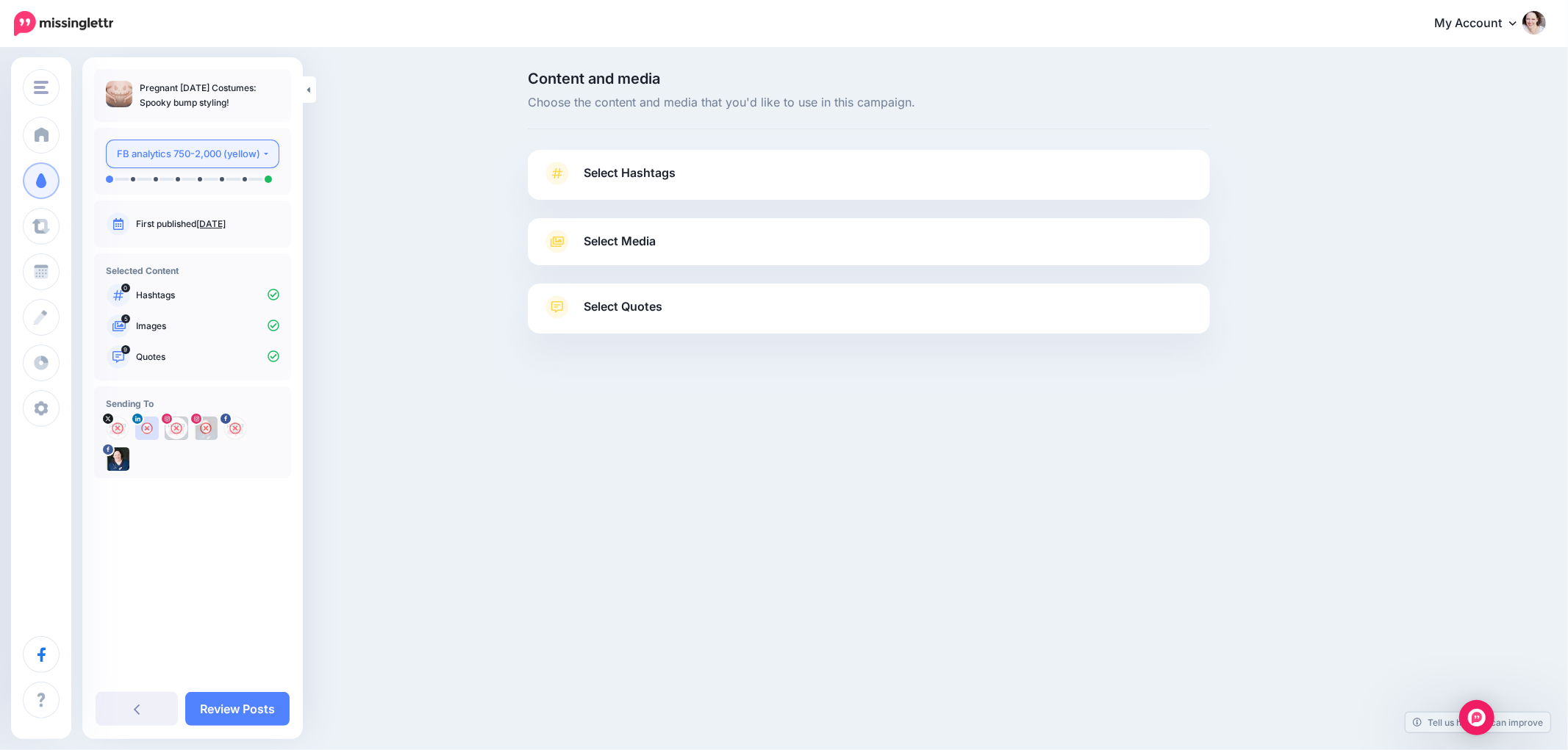
click at [212, 160] on div "FB analytics 750-2,000 (yellow)" at bounding box center [189, 154] width 145 height 17
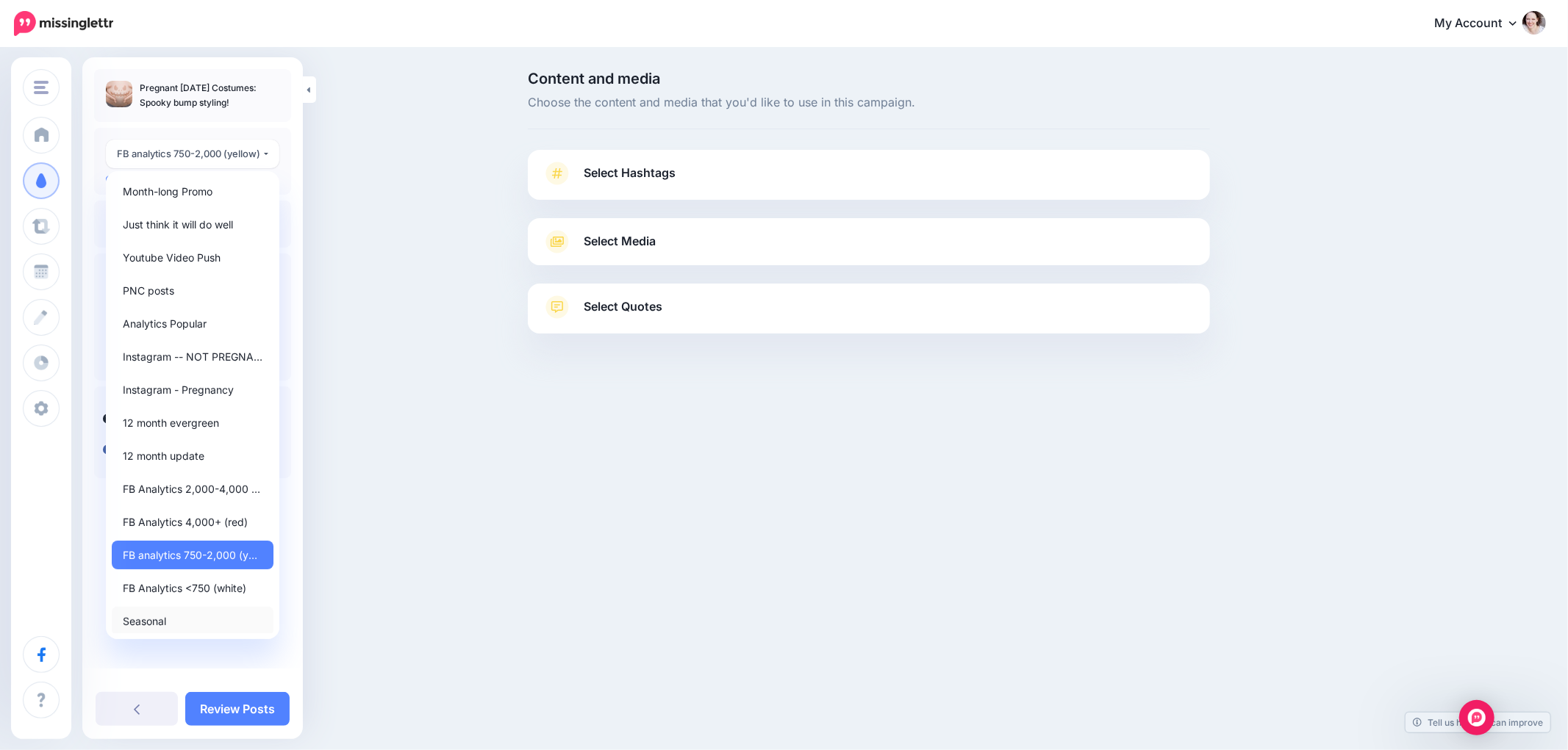
click at [153, 622] on span "Seasonal" at bounding box center [144, 621] width 43 height 17
select select "*****"
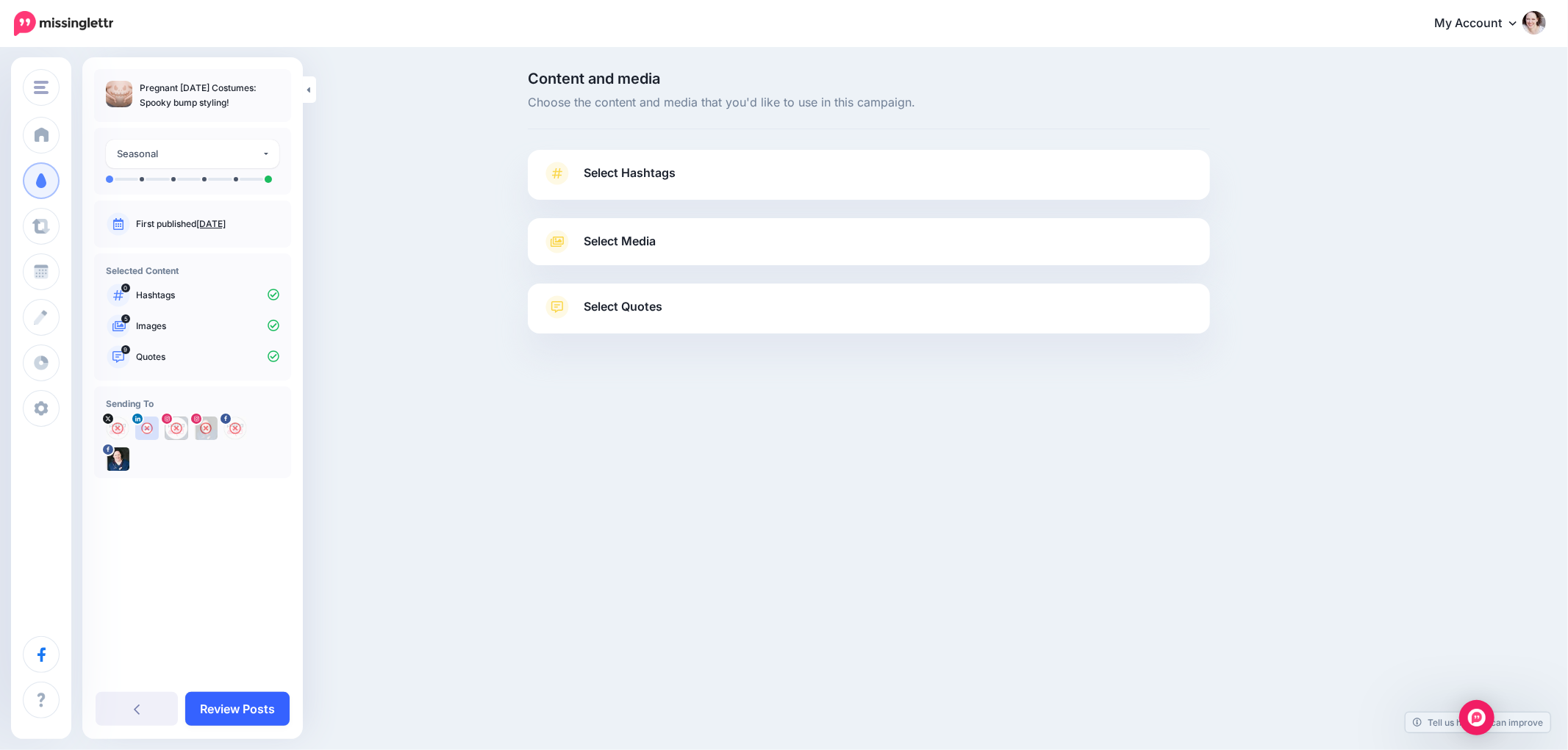
click at [237, 698] on link "Review Posts" at bounding box center [237, 709] width 105 height 34
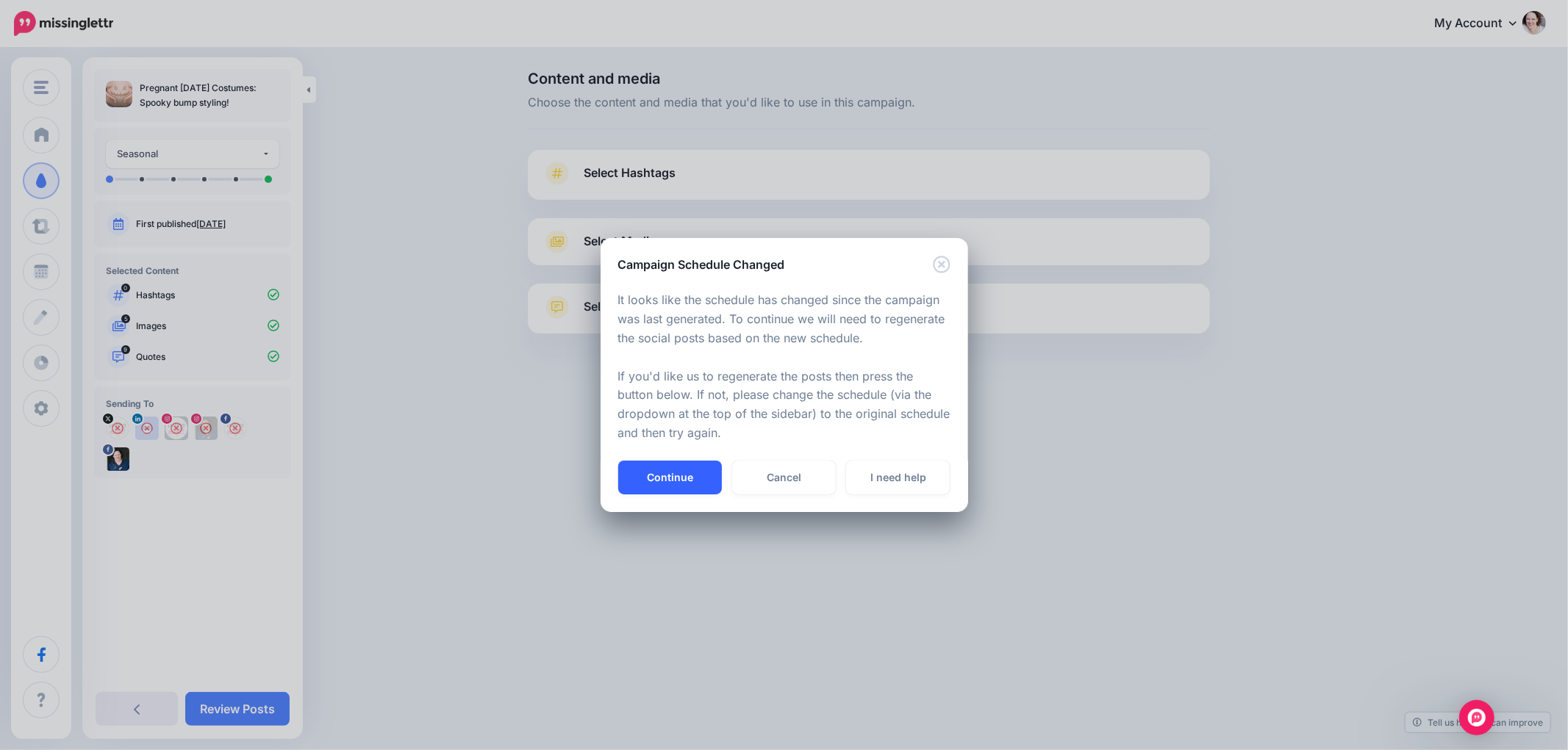
click at [659, 491] on button "Continue" at bounding box center [670, 477] width 104 height 34
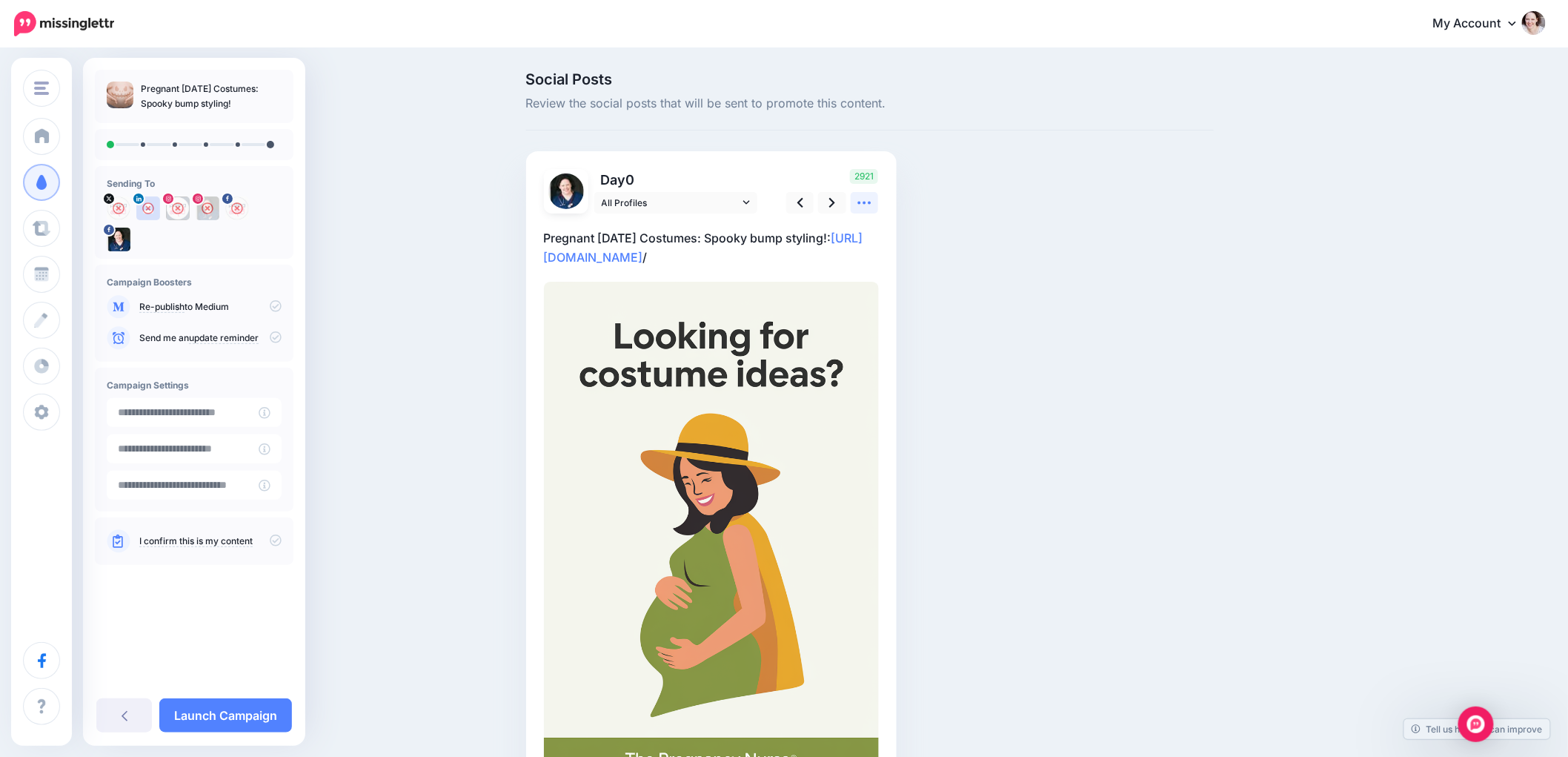
click at [869, 205] on icon at bounding box center [865, 203] width 16 height 16
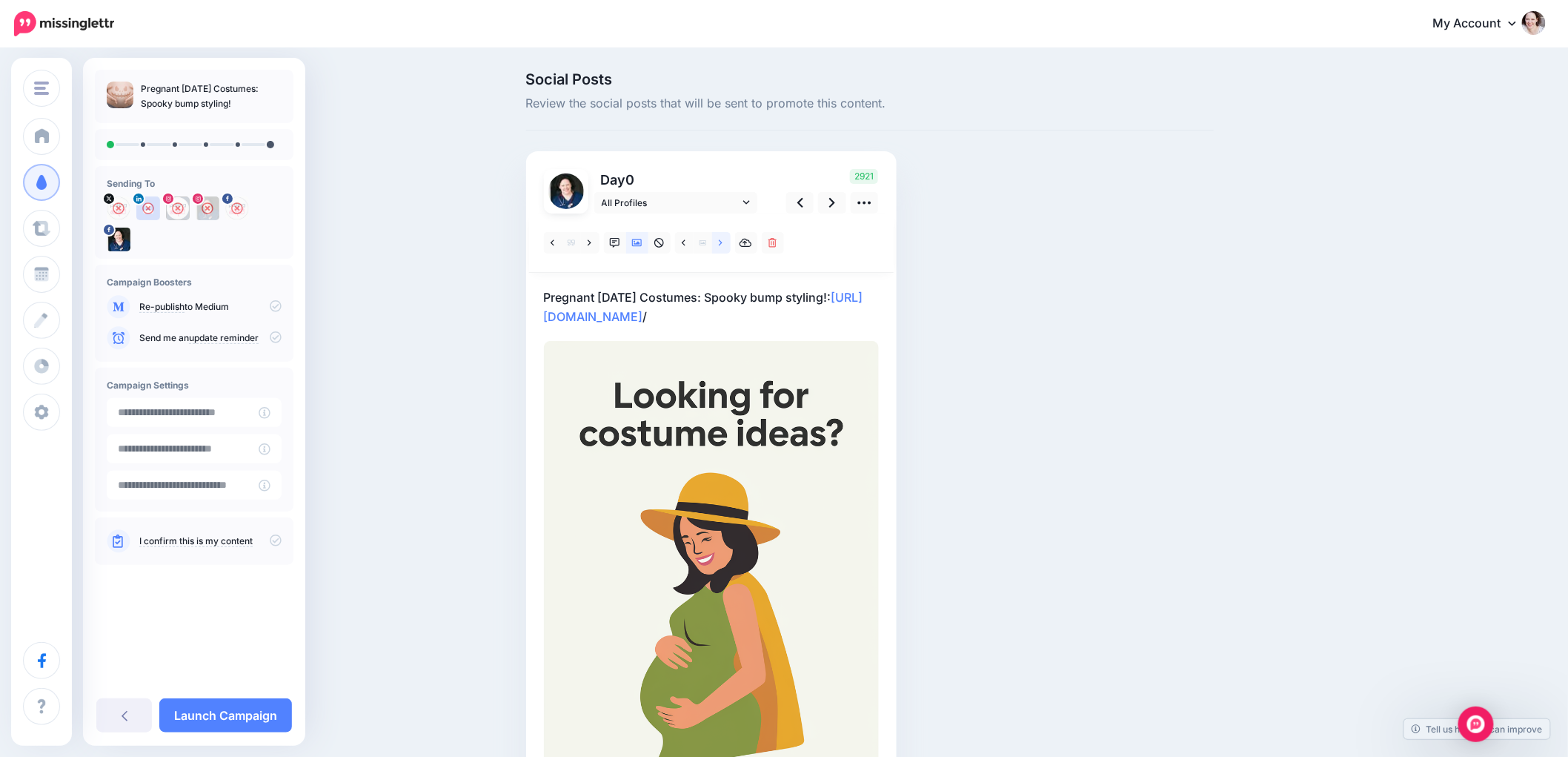
click at [725, 247] on link at bounding box center [721, 242] width 18 height 22
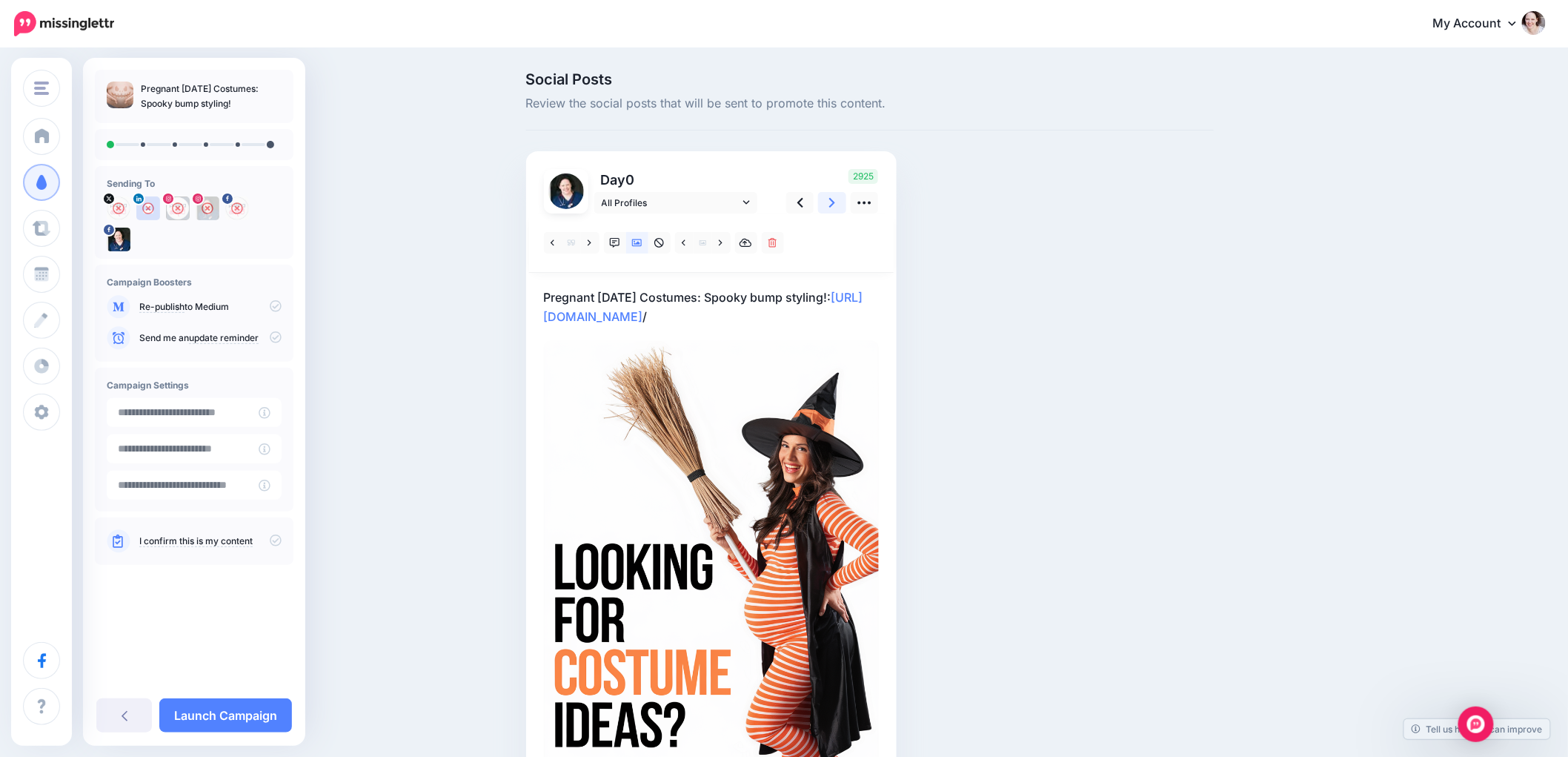
click at [835, 196] on icon at bounding box center [832, 203] width 6 height 16
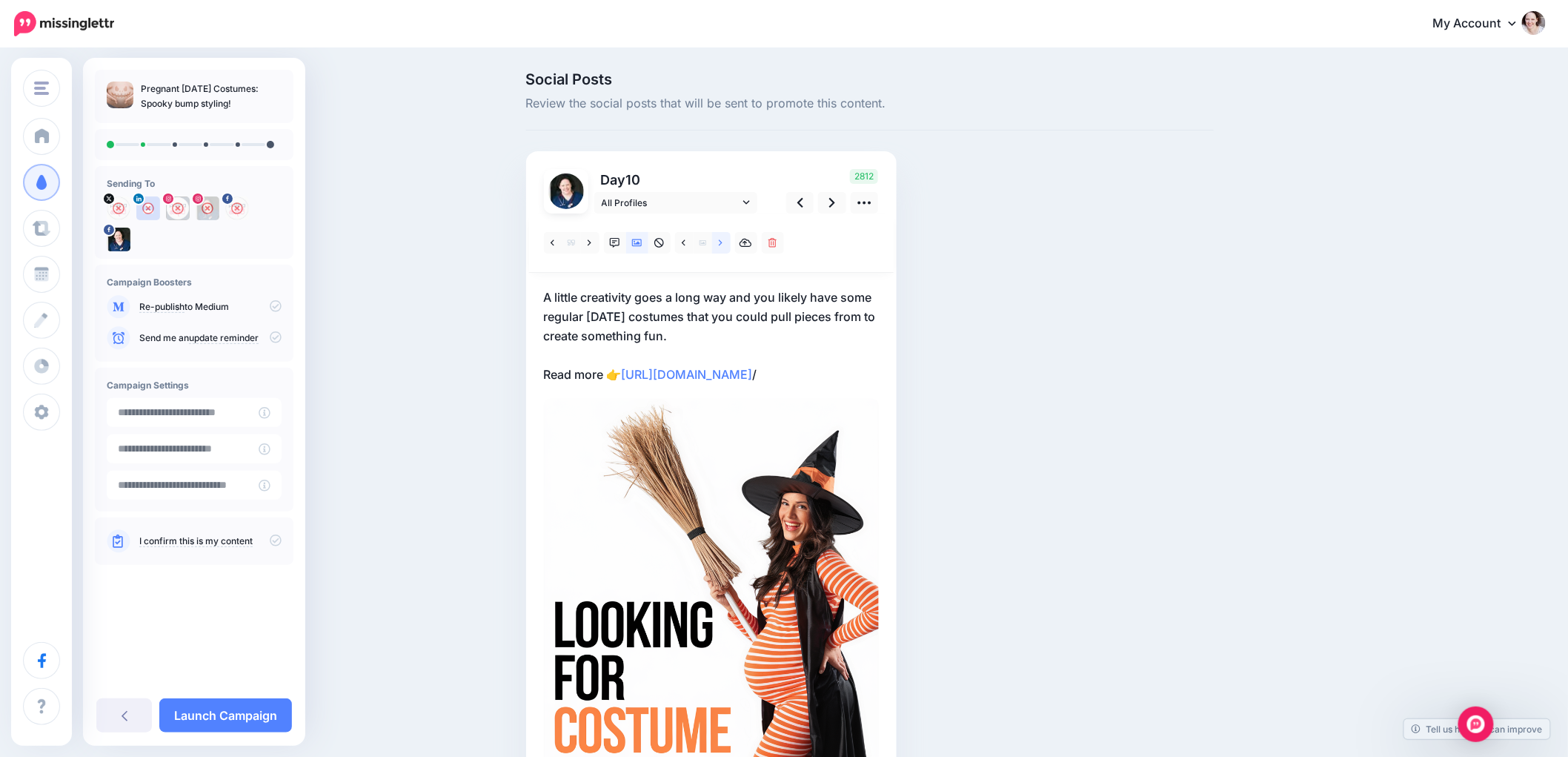
click at [723, 245] on link at bounding box center [721, 242] width 18 height 22
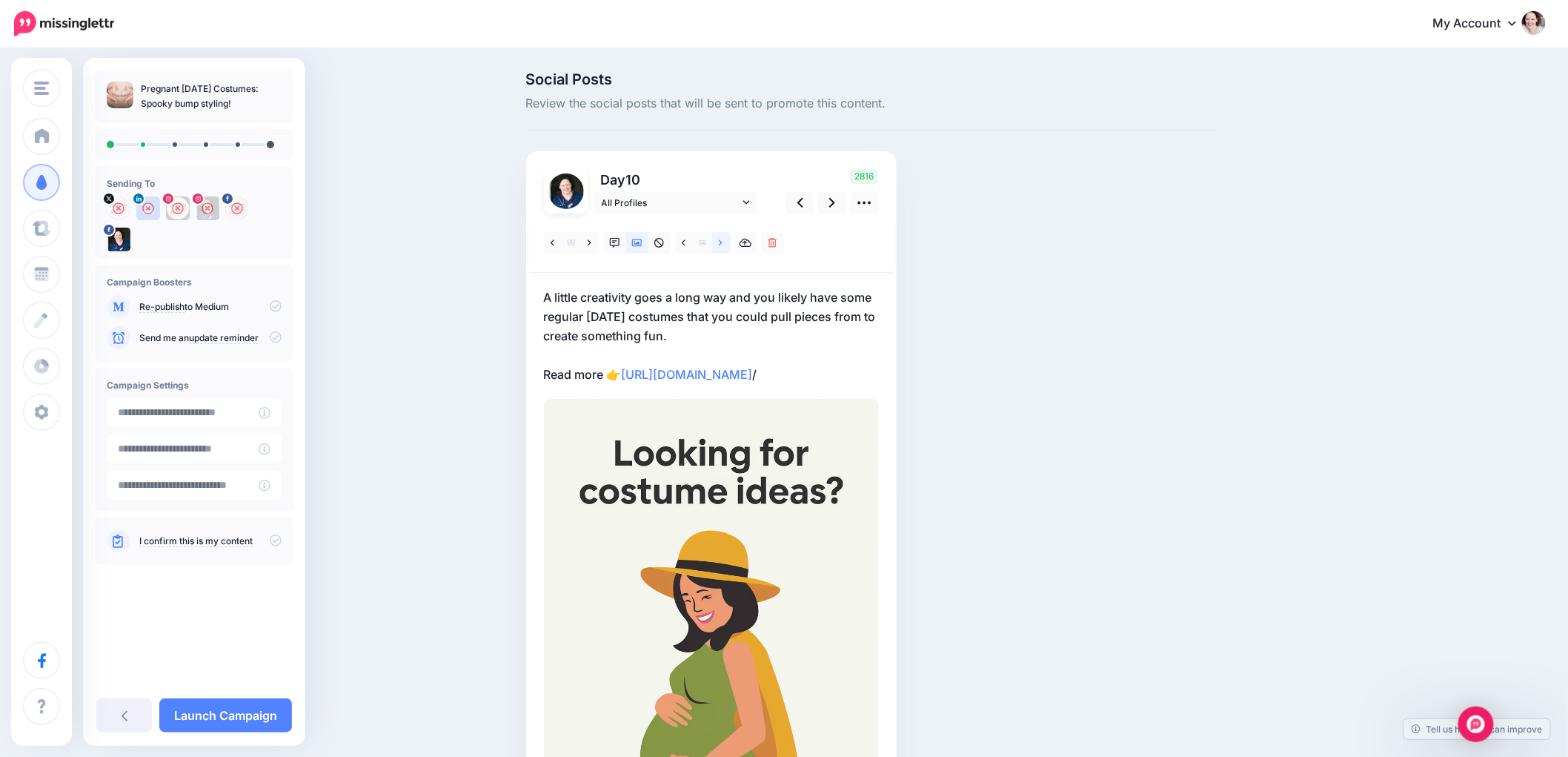
click at [723, 245] on icon at bounding box center [721, 243] width 3 height 10
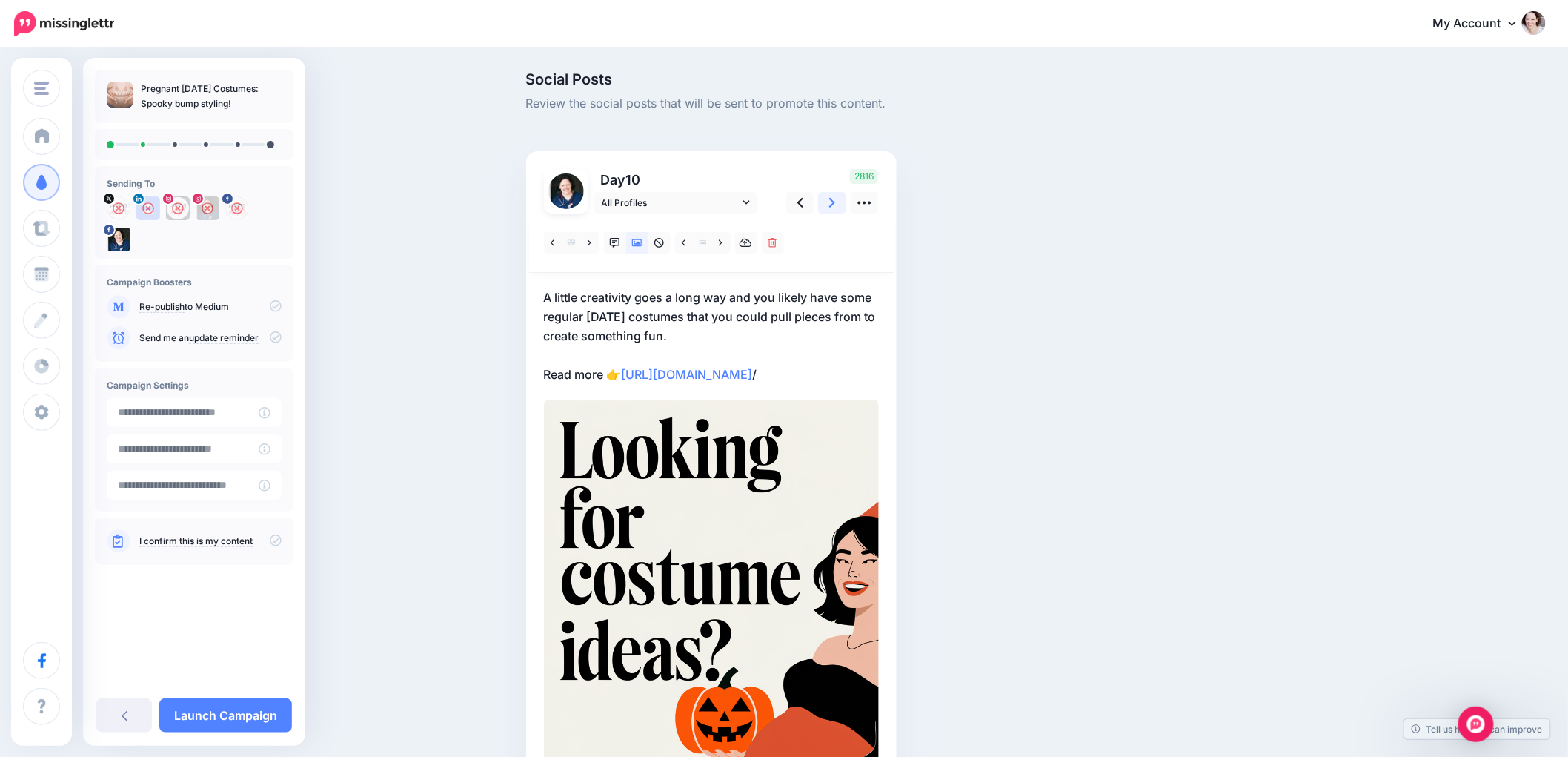
click at [835, 198] on icon at bounding box center [832, 203] width 6 height 16
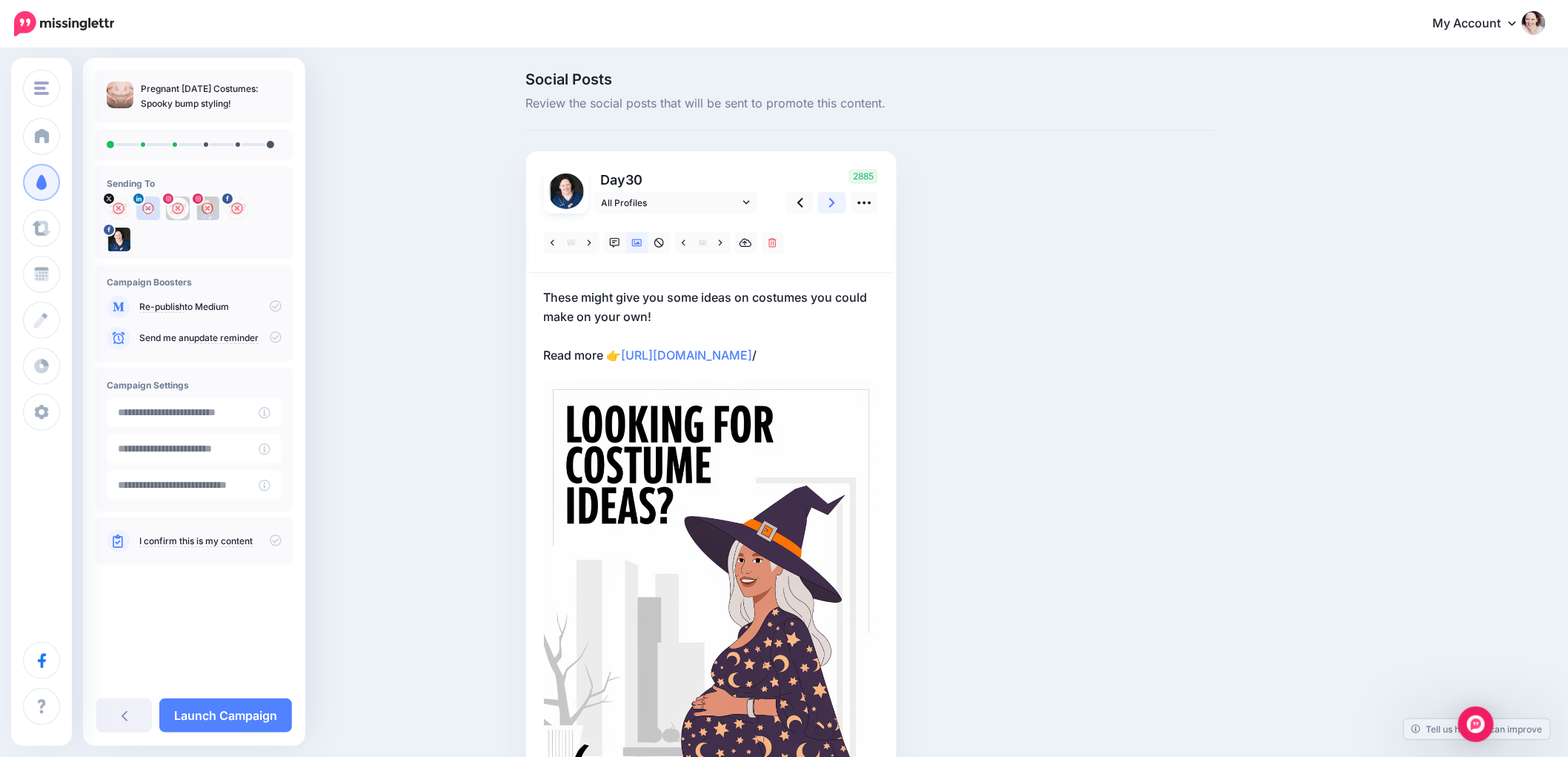
click at [835, 198] on icon at bounding box center [832, 203] width 6 height 16
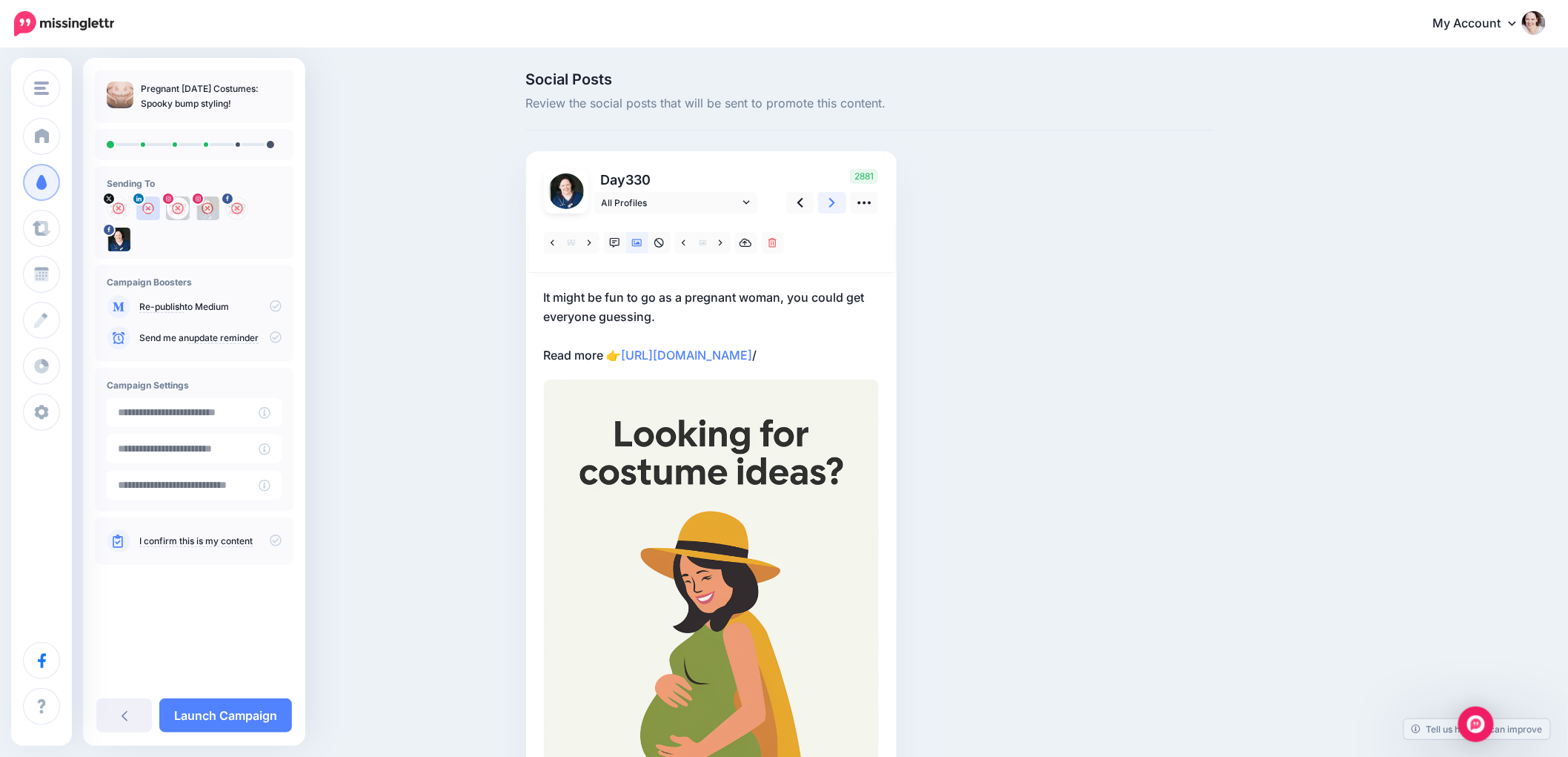
click at [835, 198] on icon at bounding box center [832, 203] width 6 height 16
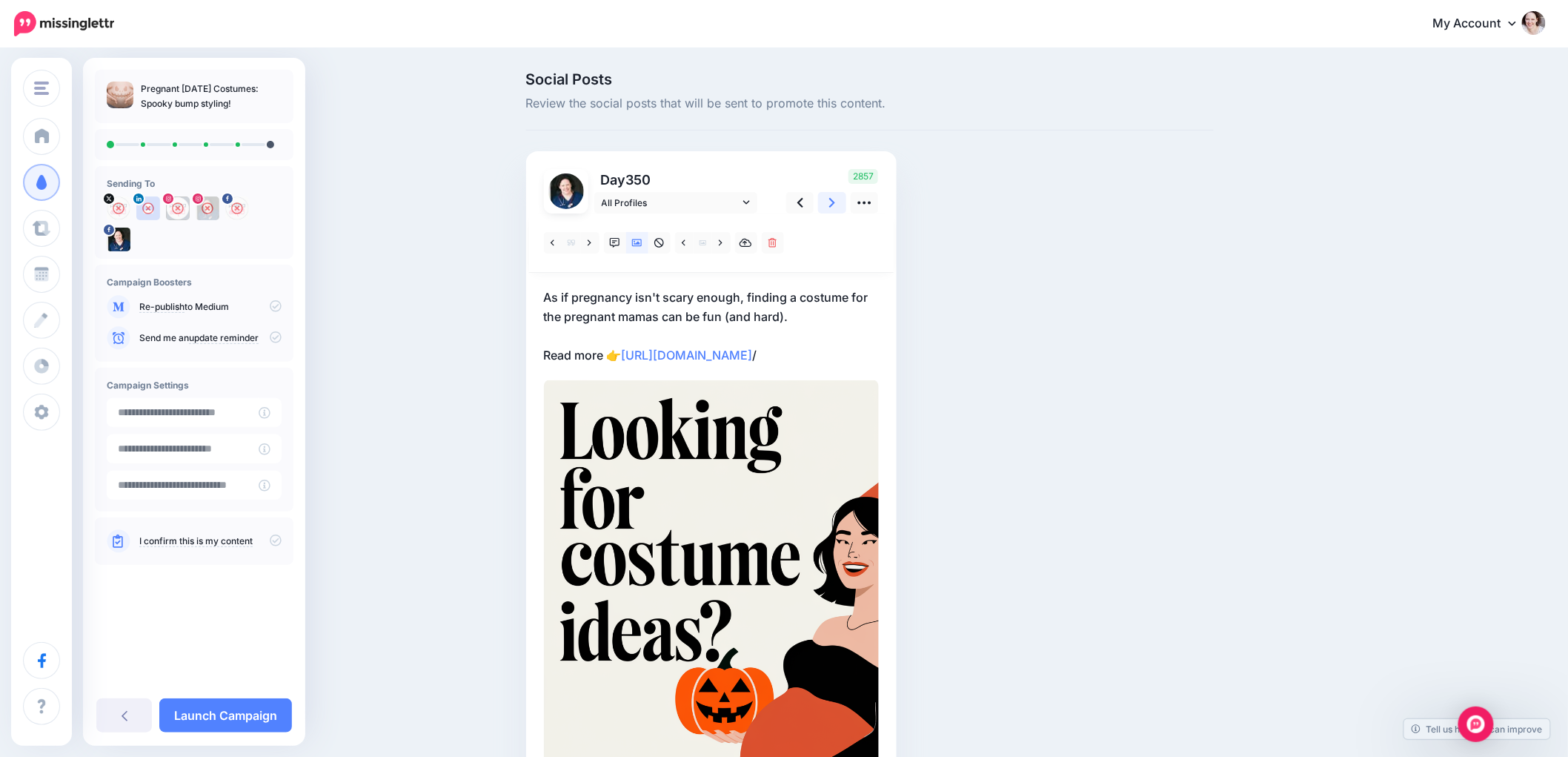
click at [835, 198] on icon at bounding box center [832, 203] width 6 height 16
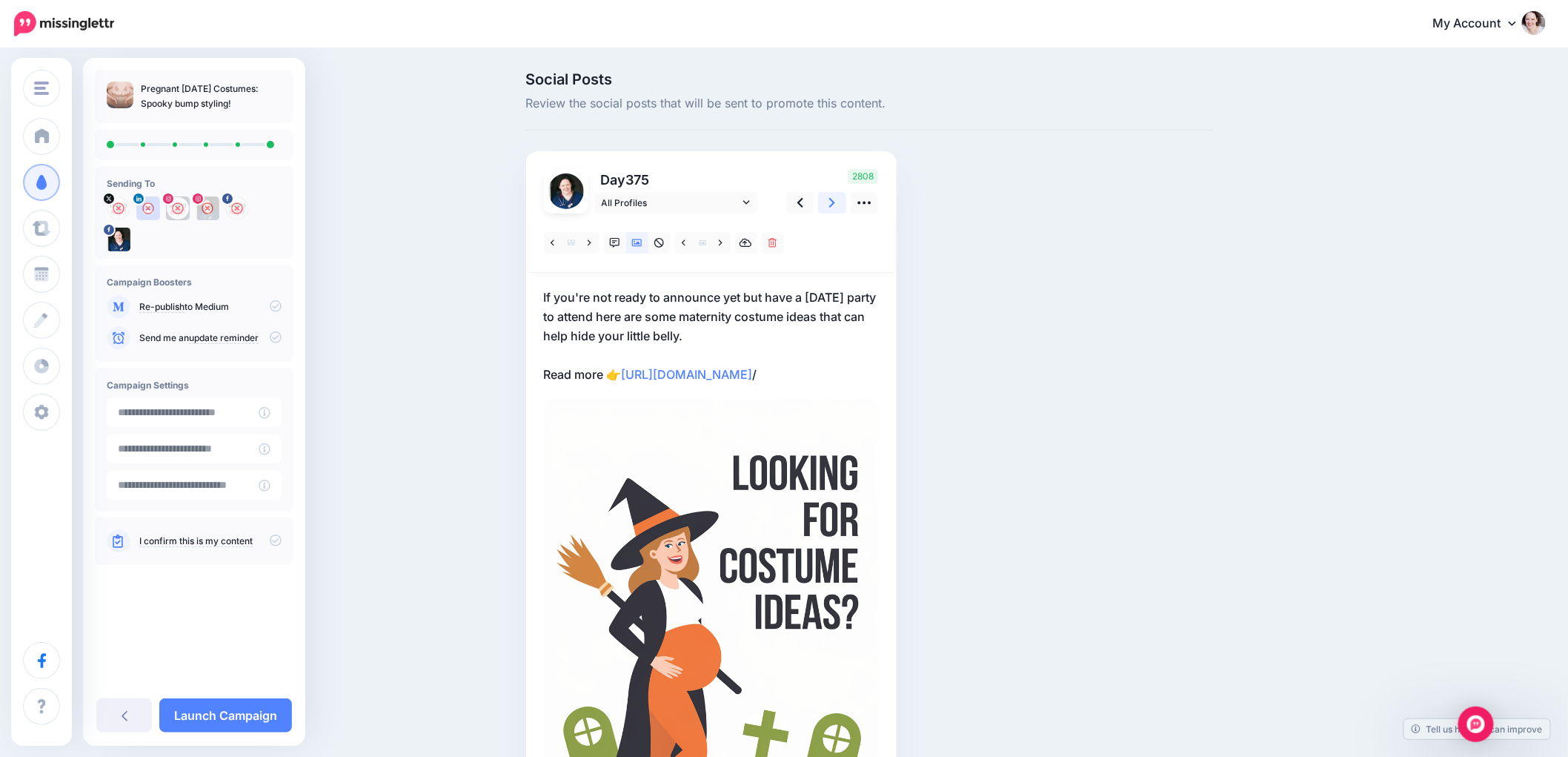
click at [835, 198] on icon at bounding box center [832, 203] width 6 height 16
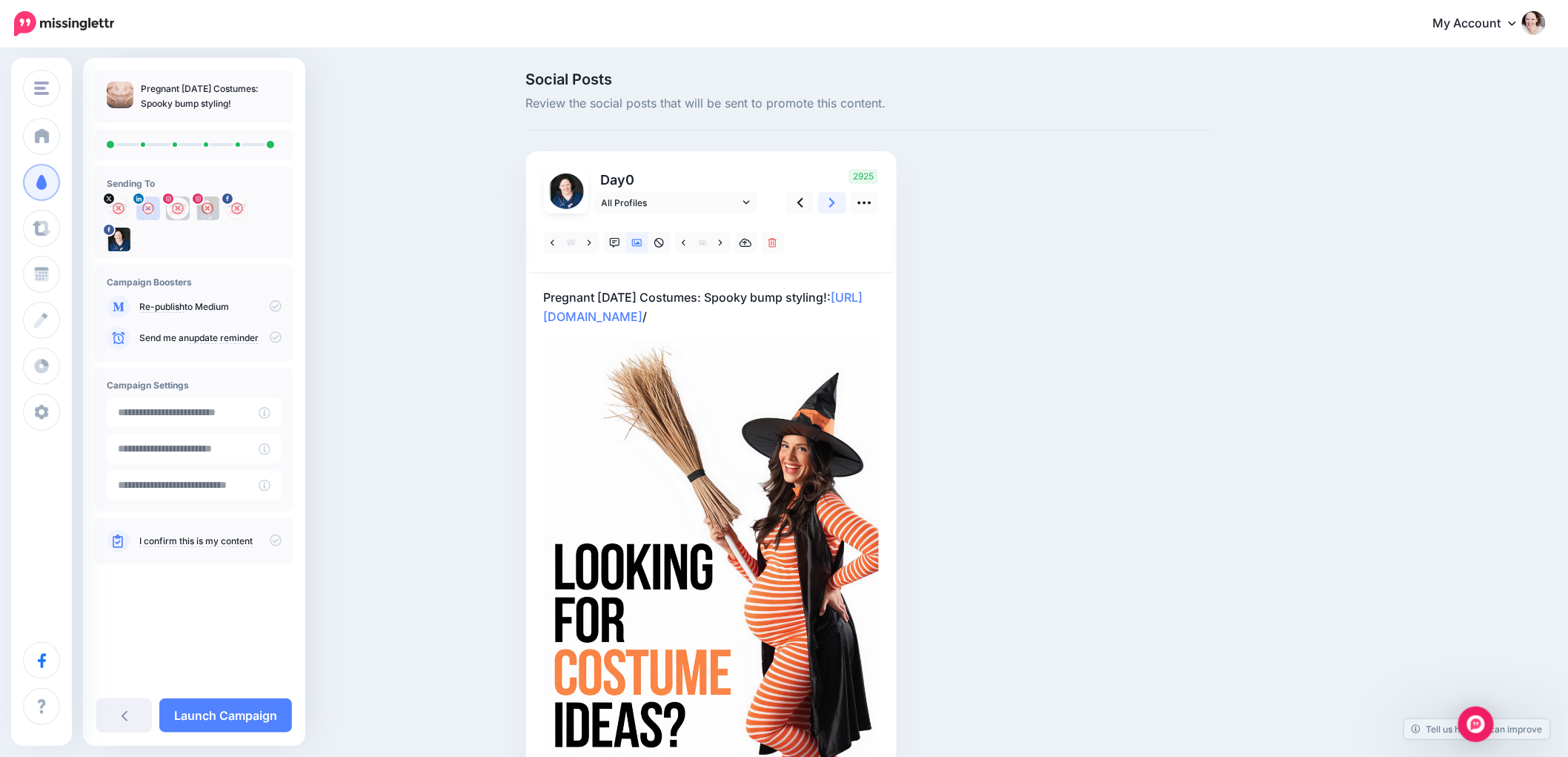
click at [835, 198] on icon at bounding box center [832, 203] width 6 height 16
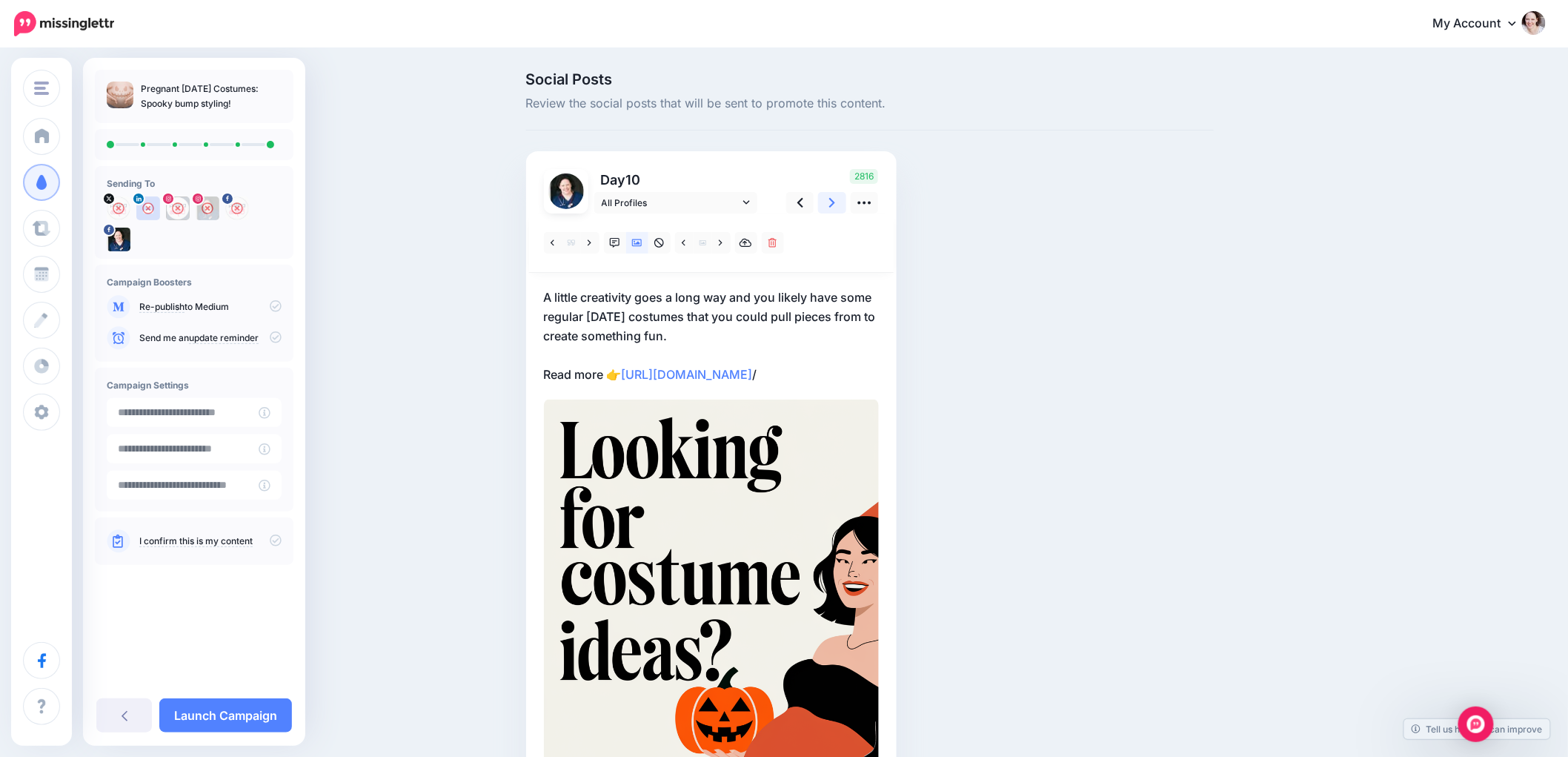
click at [835, 198] on icon at bounding box center [832, 203] width 6 height 16
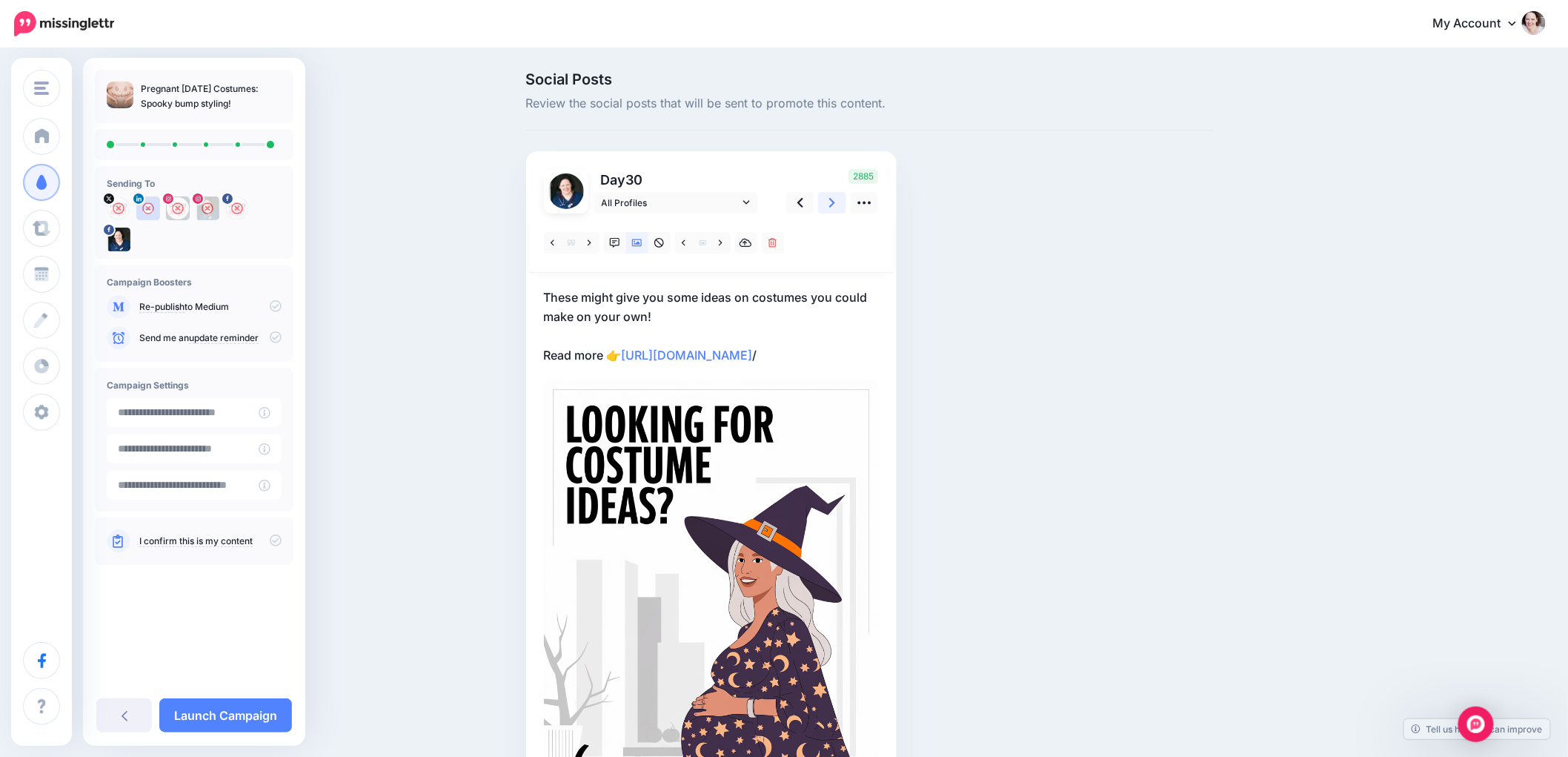
click at [835, 198] on icon at bounding box center [832, 203] width 6 height 16
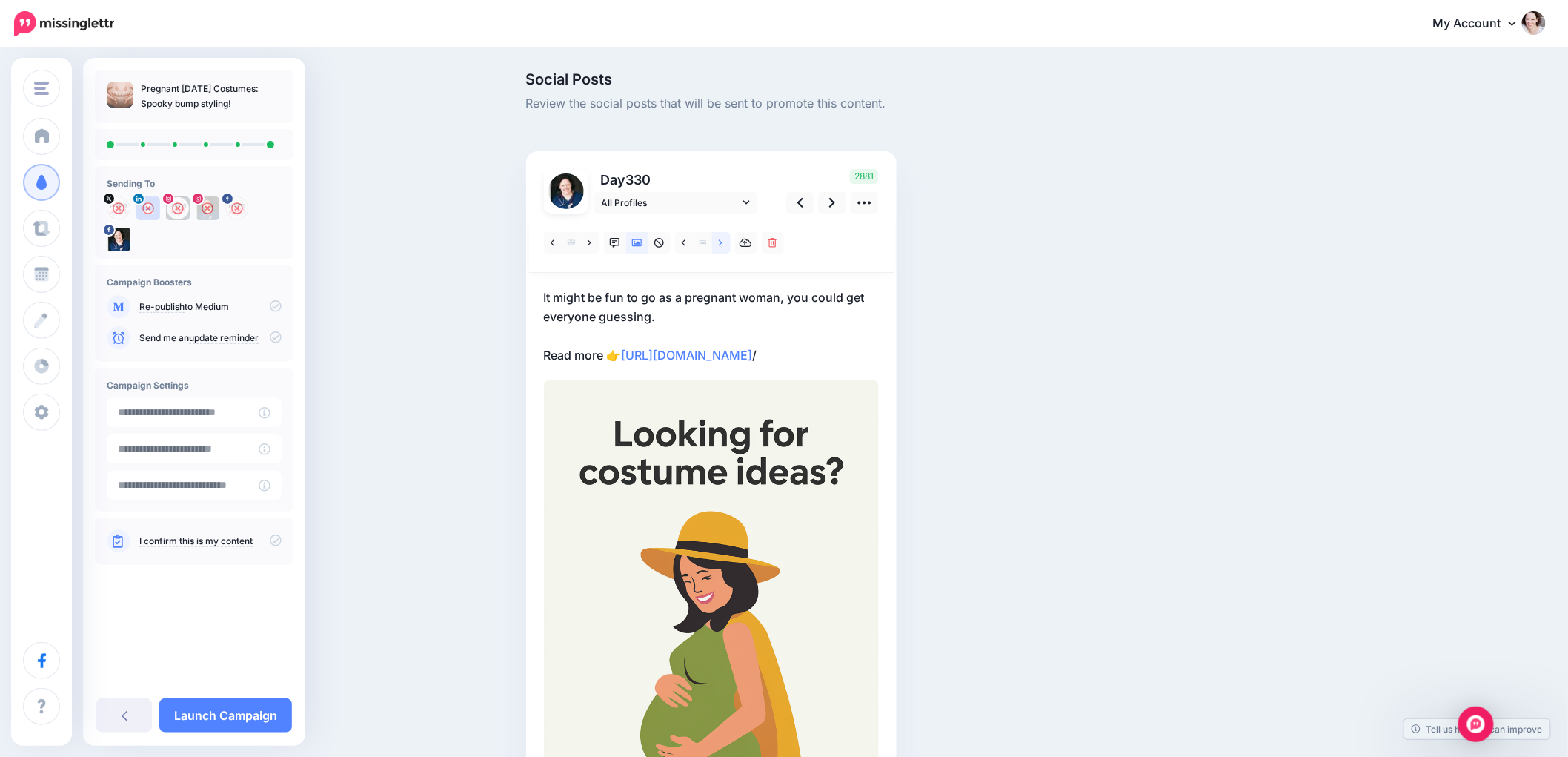
click at [730, 240] on link at bounding box center [721, 242] width 18 height 22
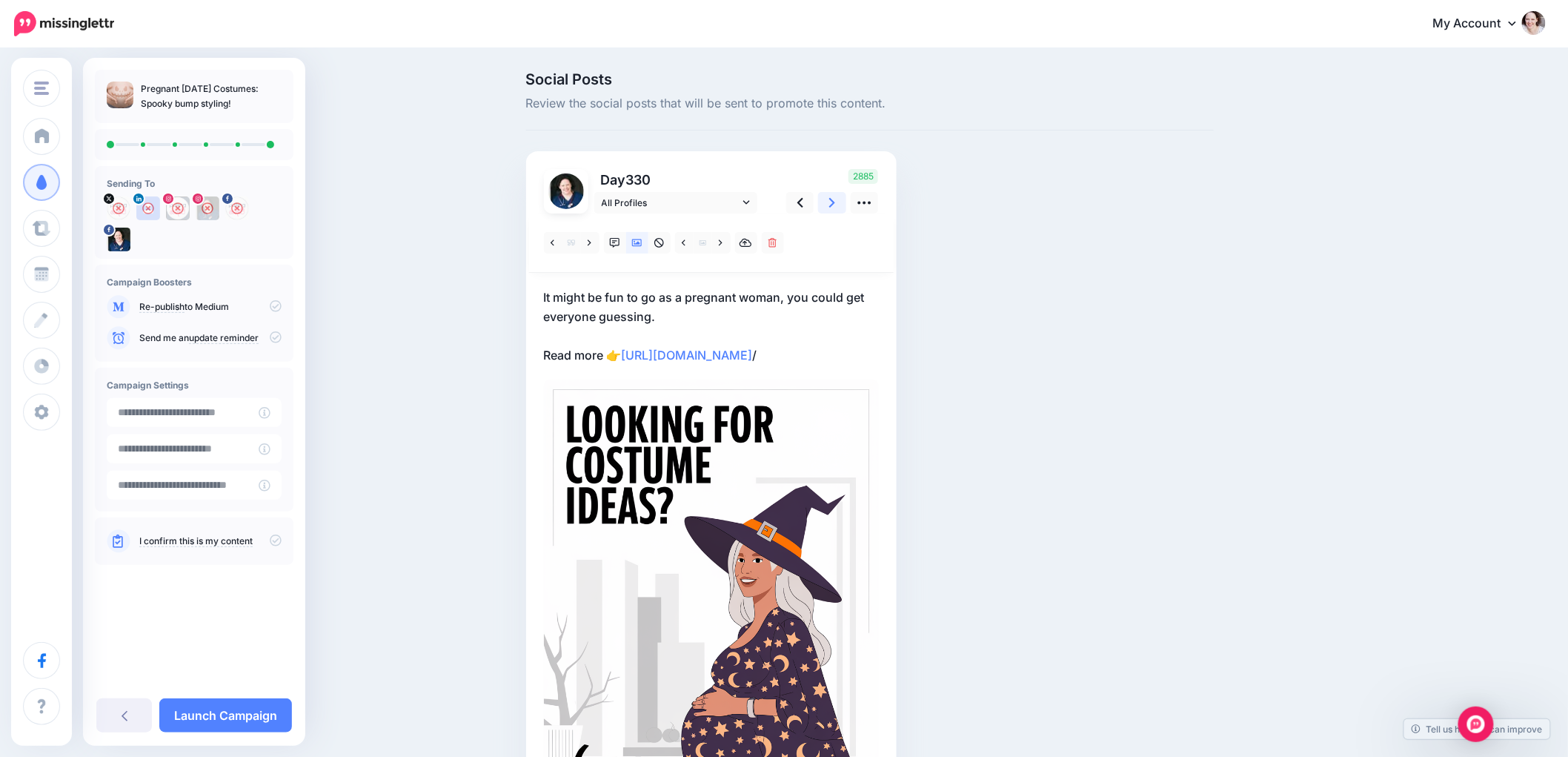
click at [835, 206] on icon at bounding box center [832, 203] width 6 height 16
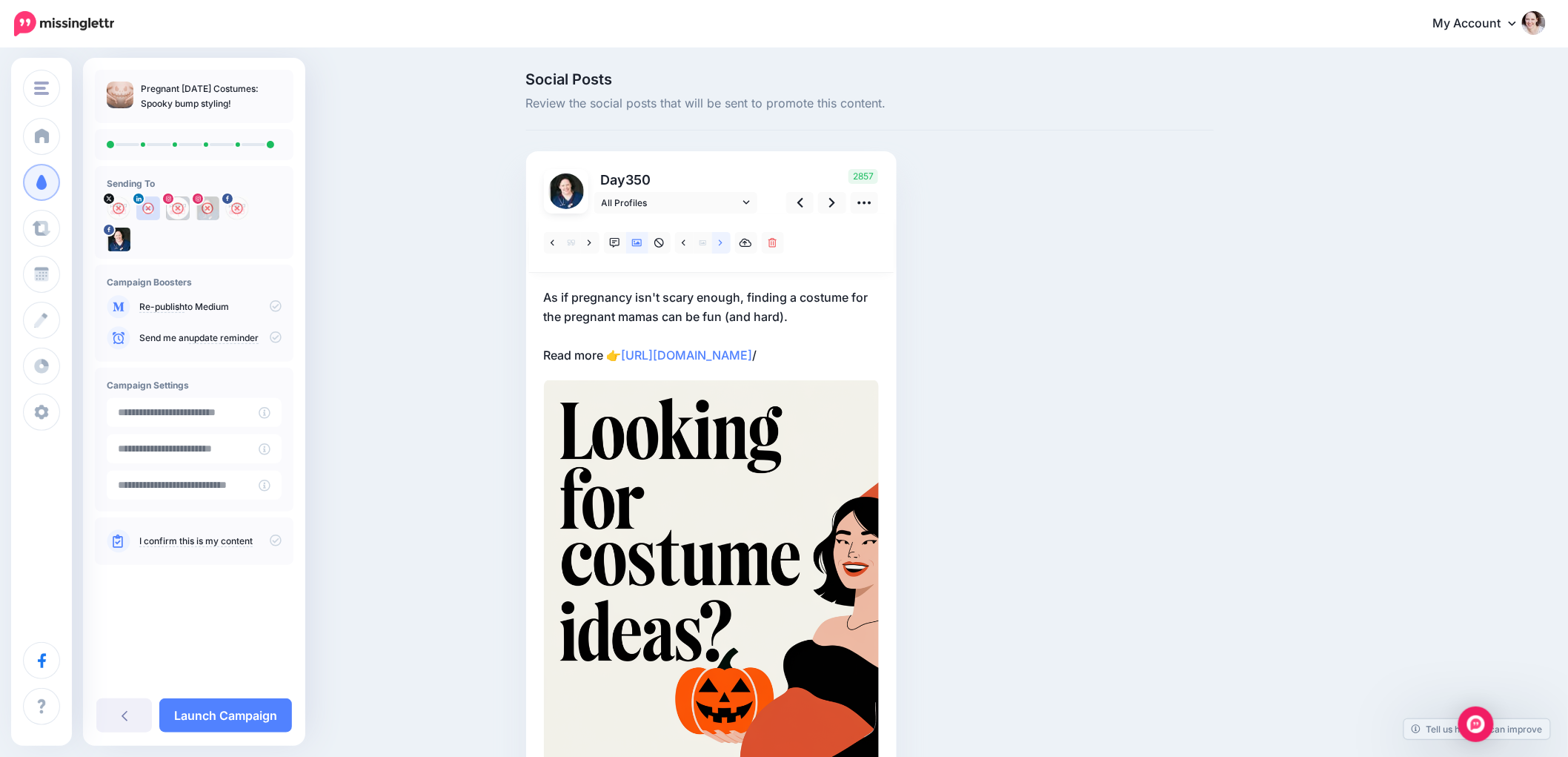
click at [726, 249] on link at bounding box center [721, 242] width 18 height 22
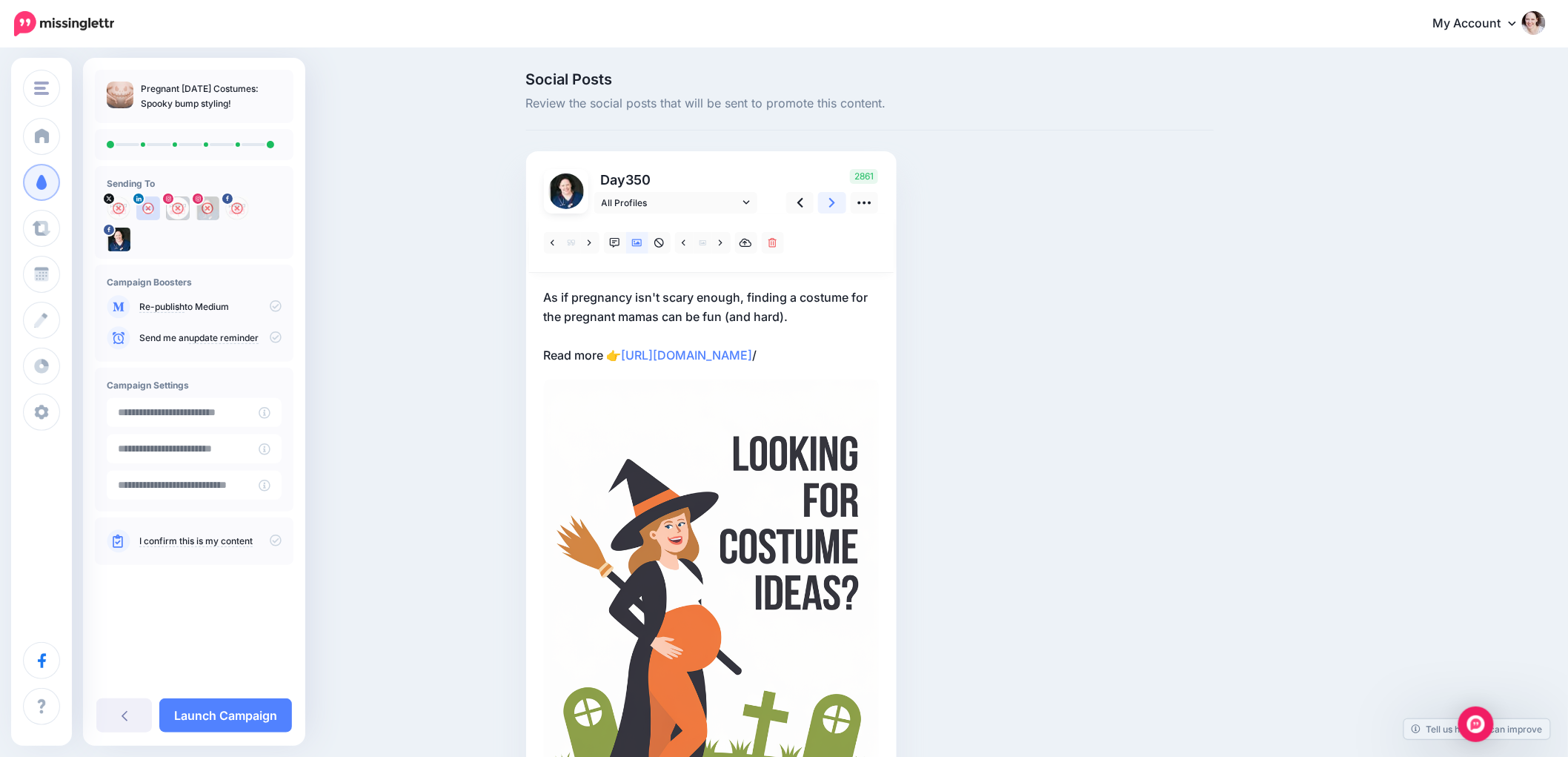
click at [835, 195] on icon at bounding box center [832, 203] width 6 height 16
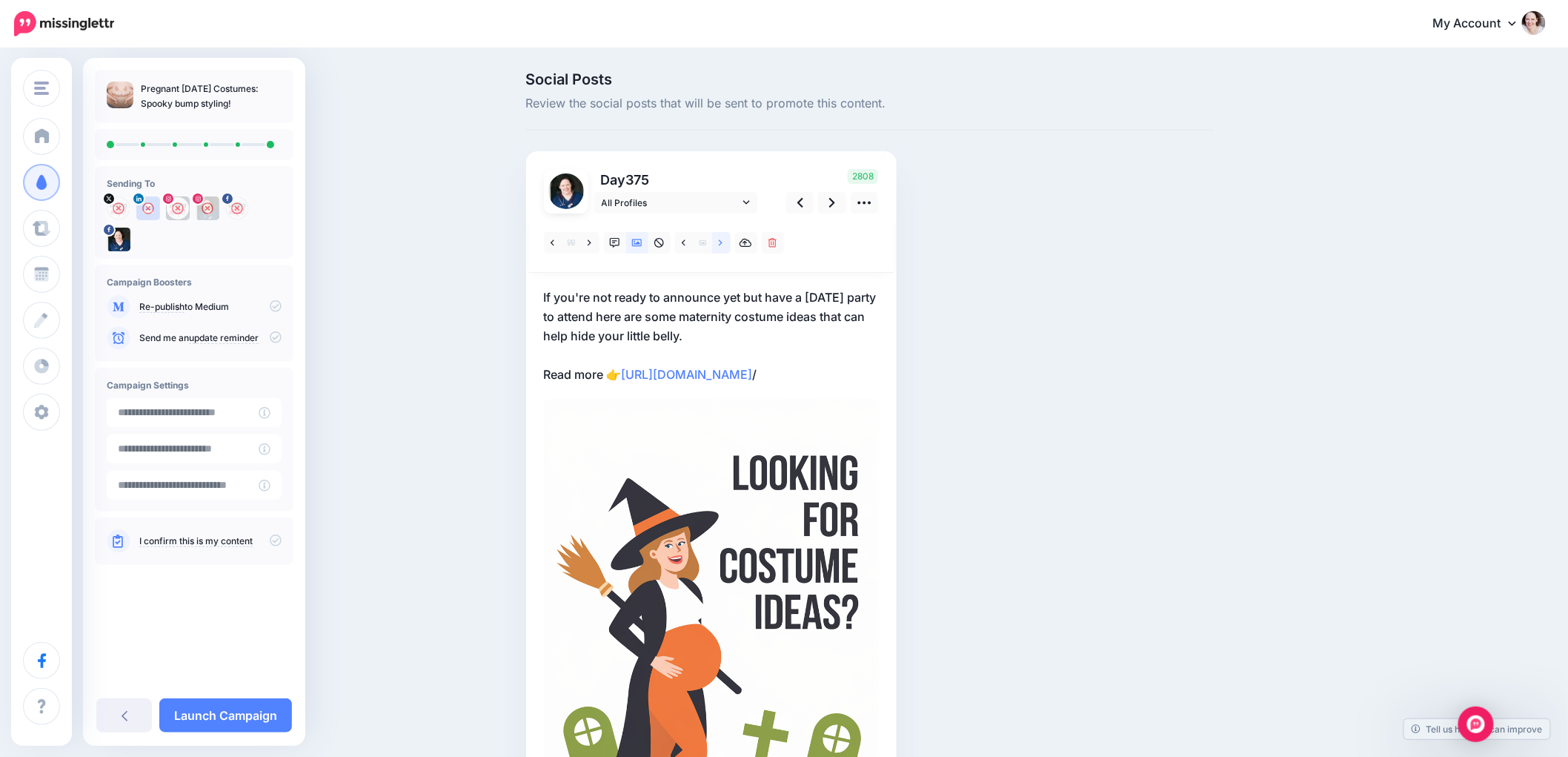
click at [730, 247] on link at bounding box center [721, 242] width 18 height 22
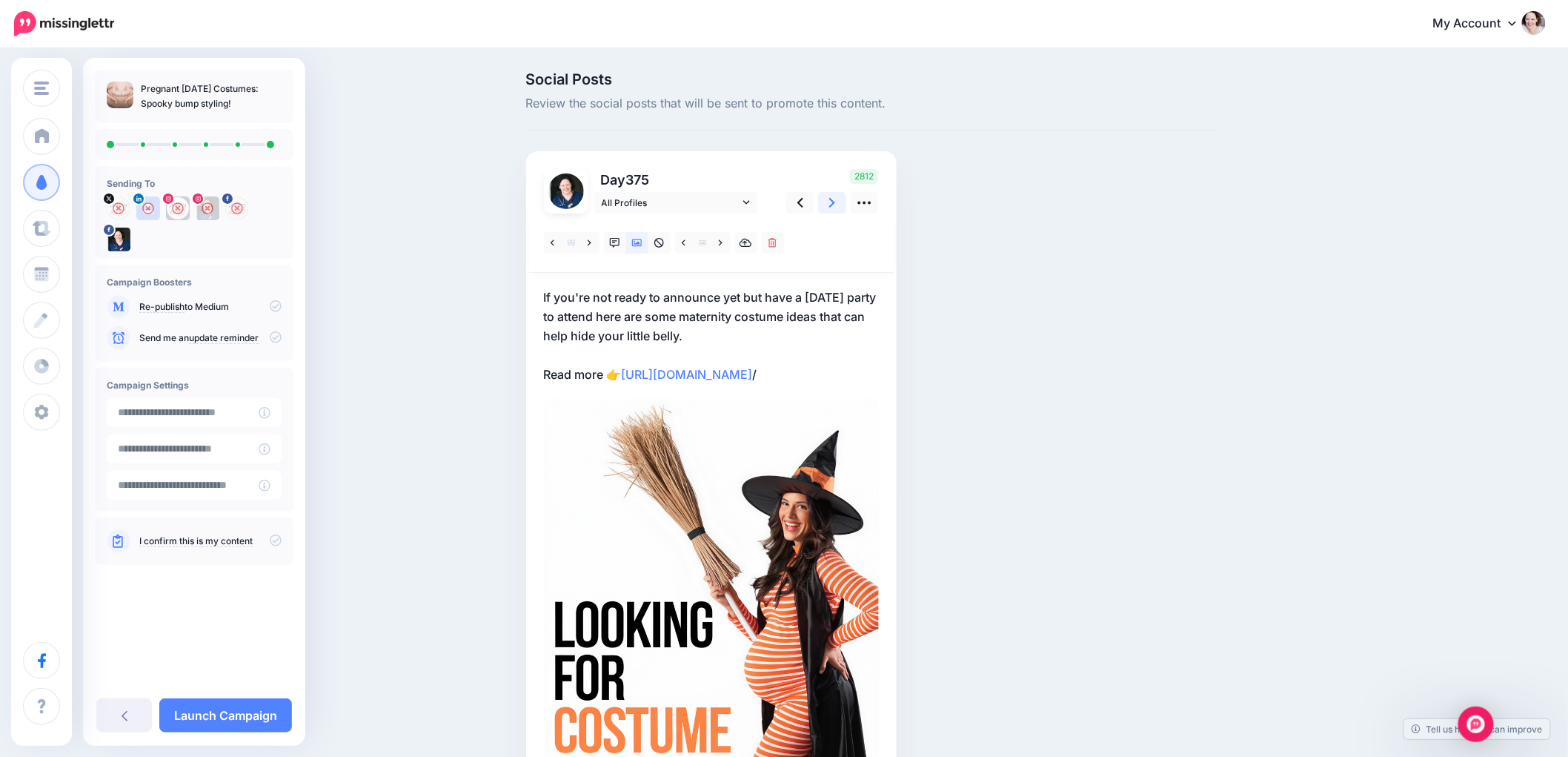
click at [835, 196] on icon at bounding box center [832, 203] width 6 height 16
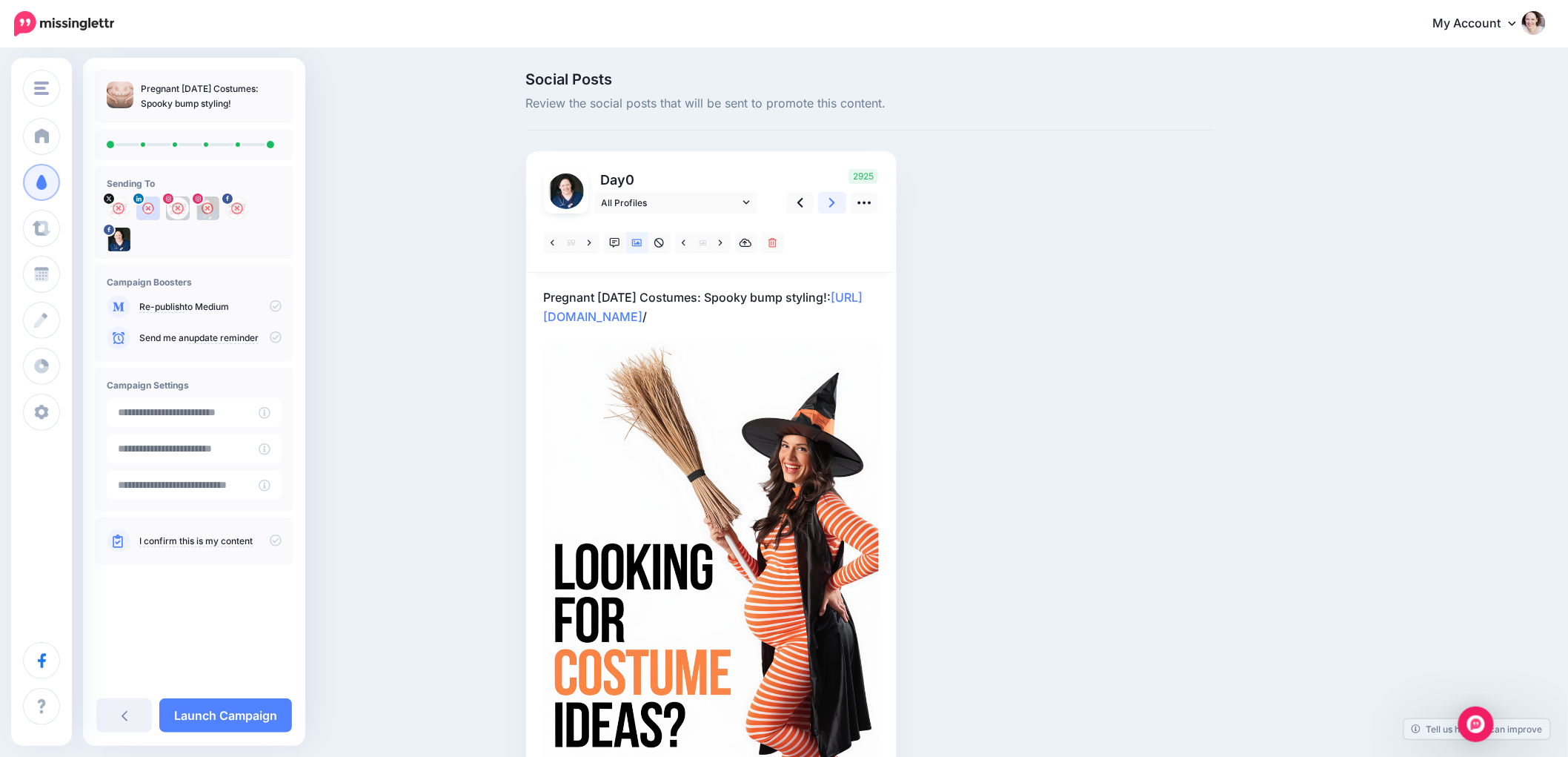
click at [835, 196] on icon at bounding box center [832, 203] width 6 height 16
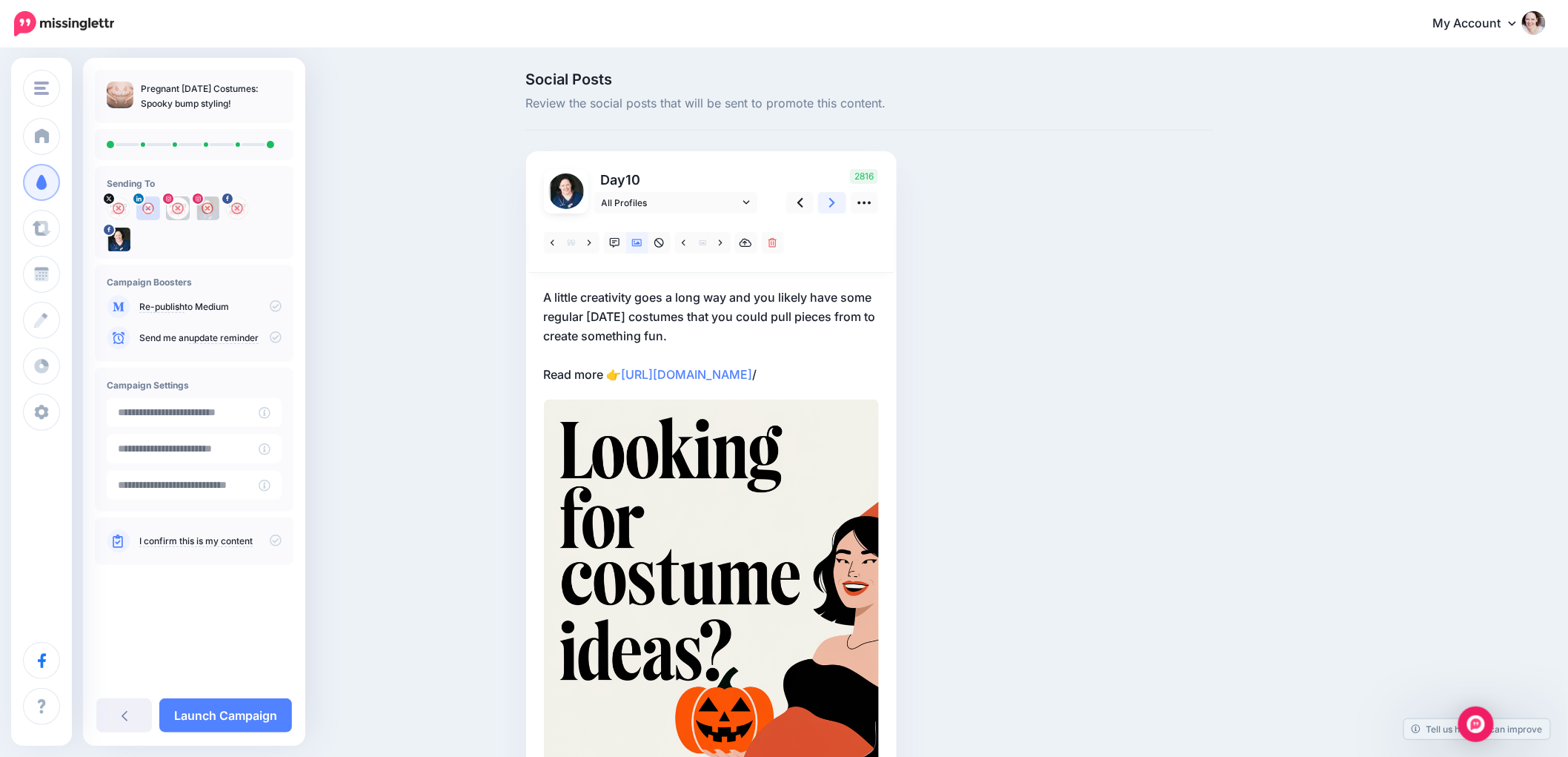
click at [835, 197] on icon at bounding box center [832, 203] width 6 height 16
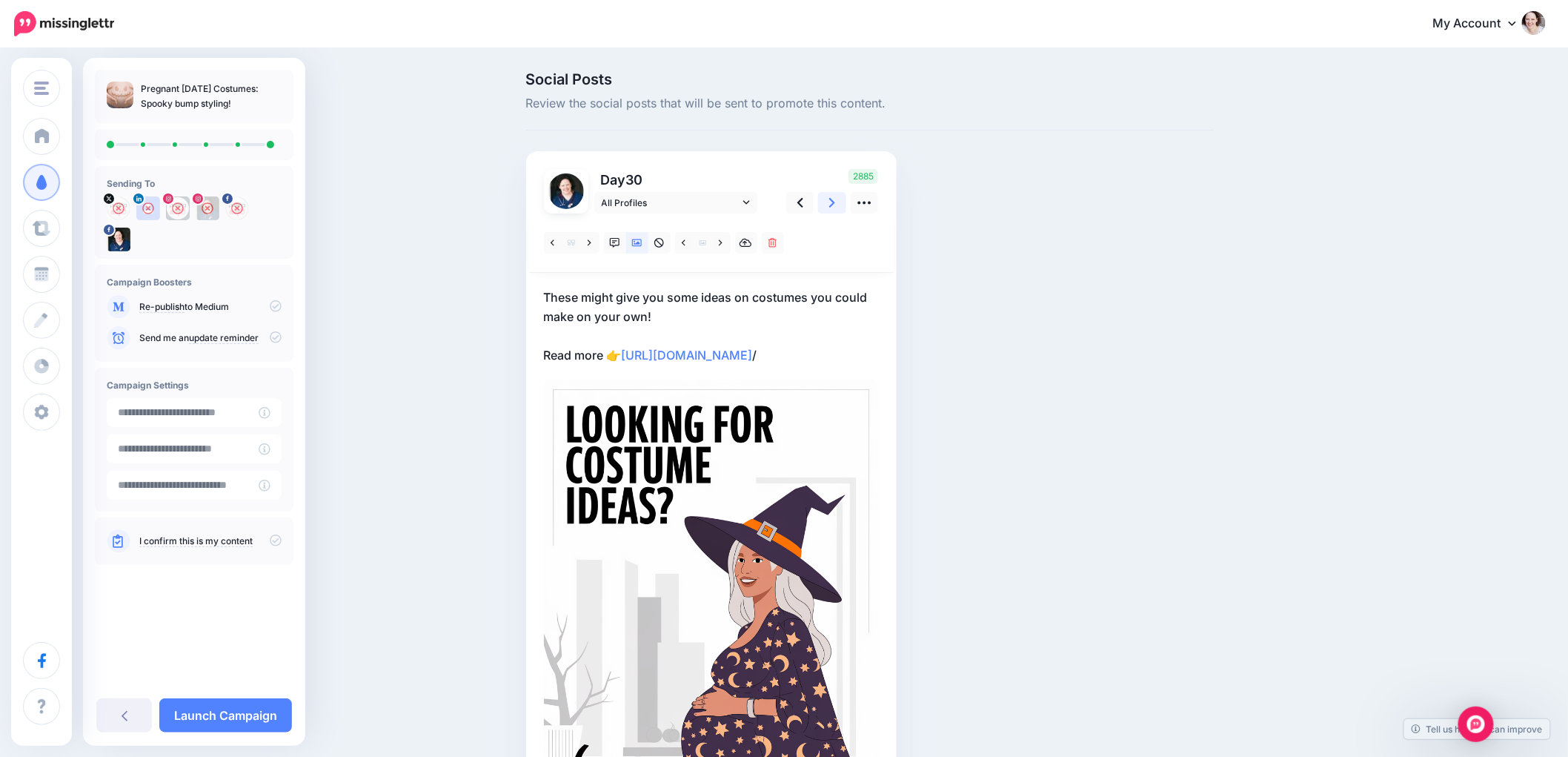
click at [835, 197] on icon at bounding box center [832, 203] width 6 height 16
click at [811, 198] on link at bounding box center [800, 202] width 28 height 22
click at [832, 198] on link at bounding box center [832, 202] width 28 height 22
click at [846, 201] on link at bounding box center [832, 202] width 28 height 22
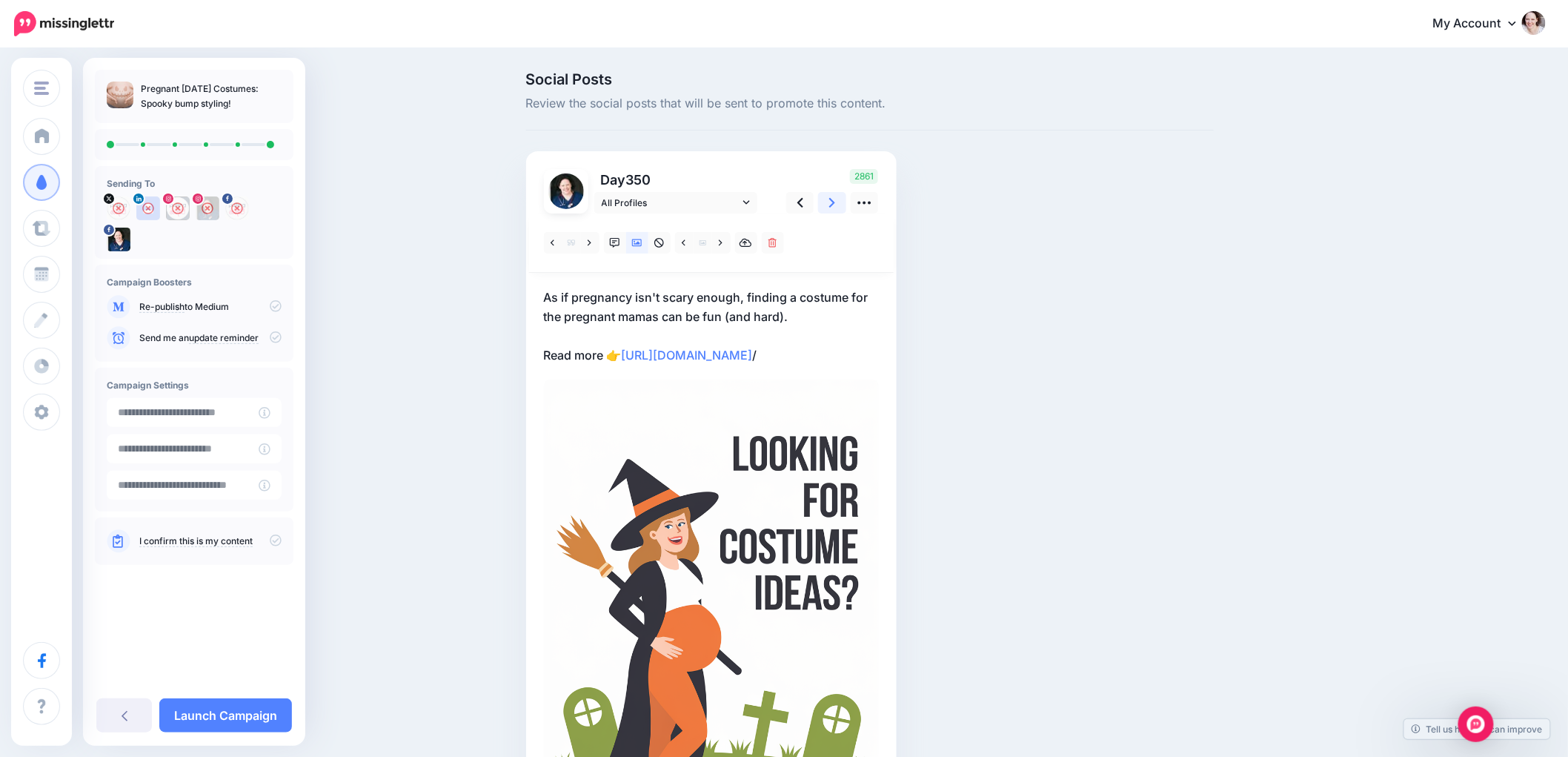
click at [835, 201] on icon at bounding box center [832, 203] width 6 height 16
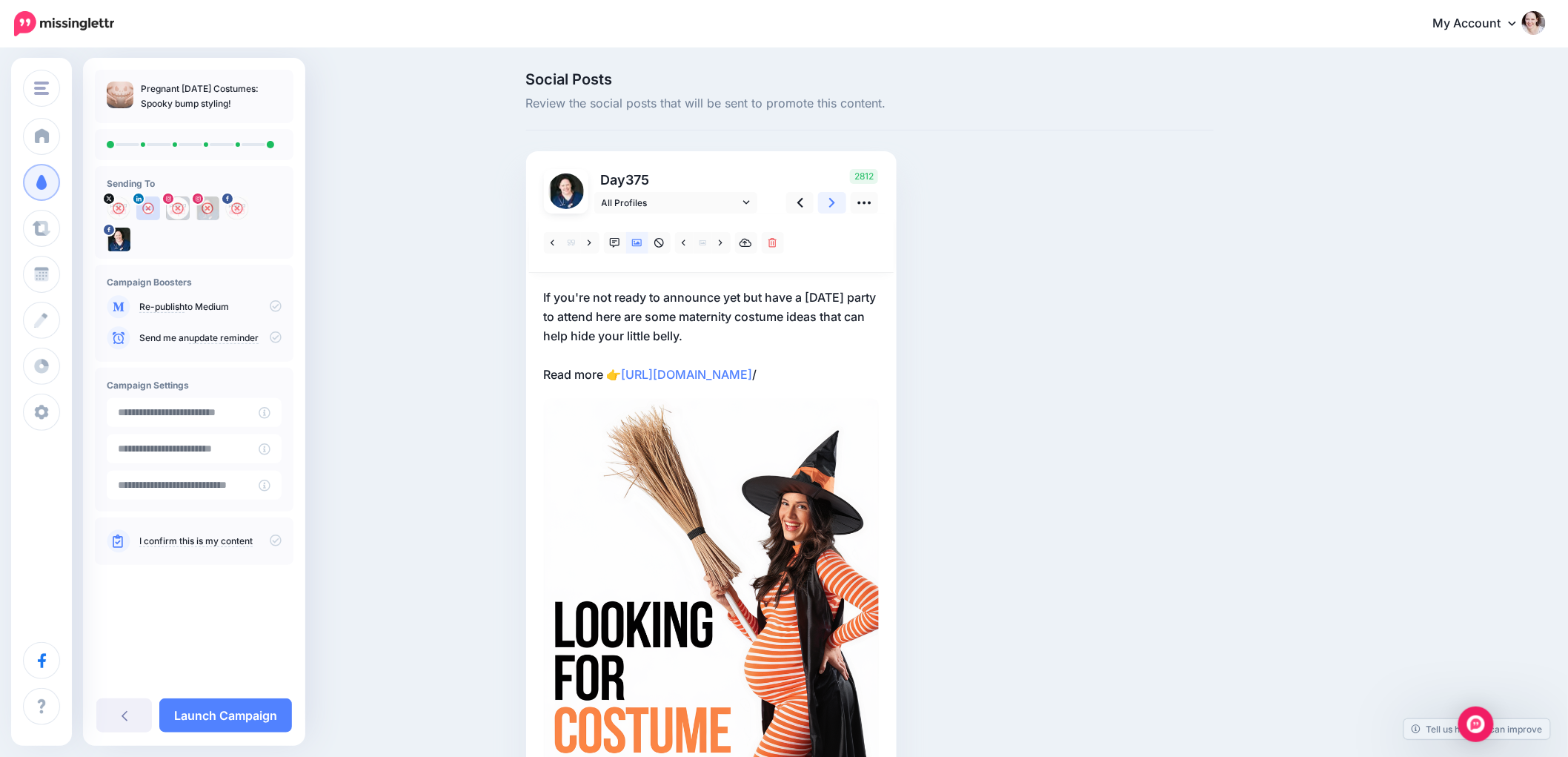
click at [835, 201] on icon at bounding box center [832, 203] width 6 height 16
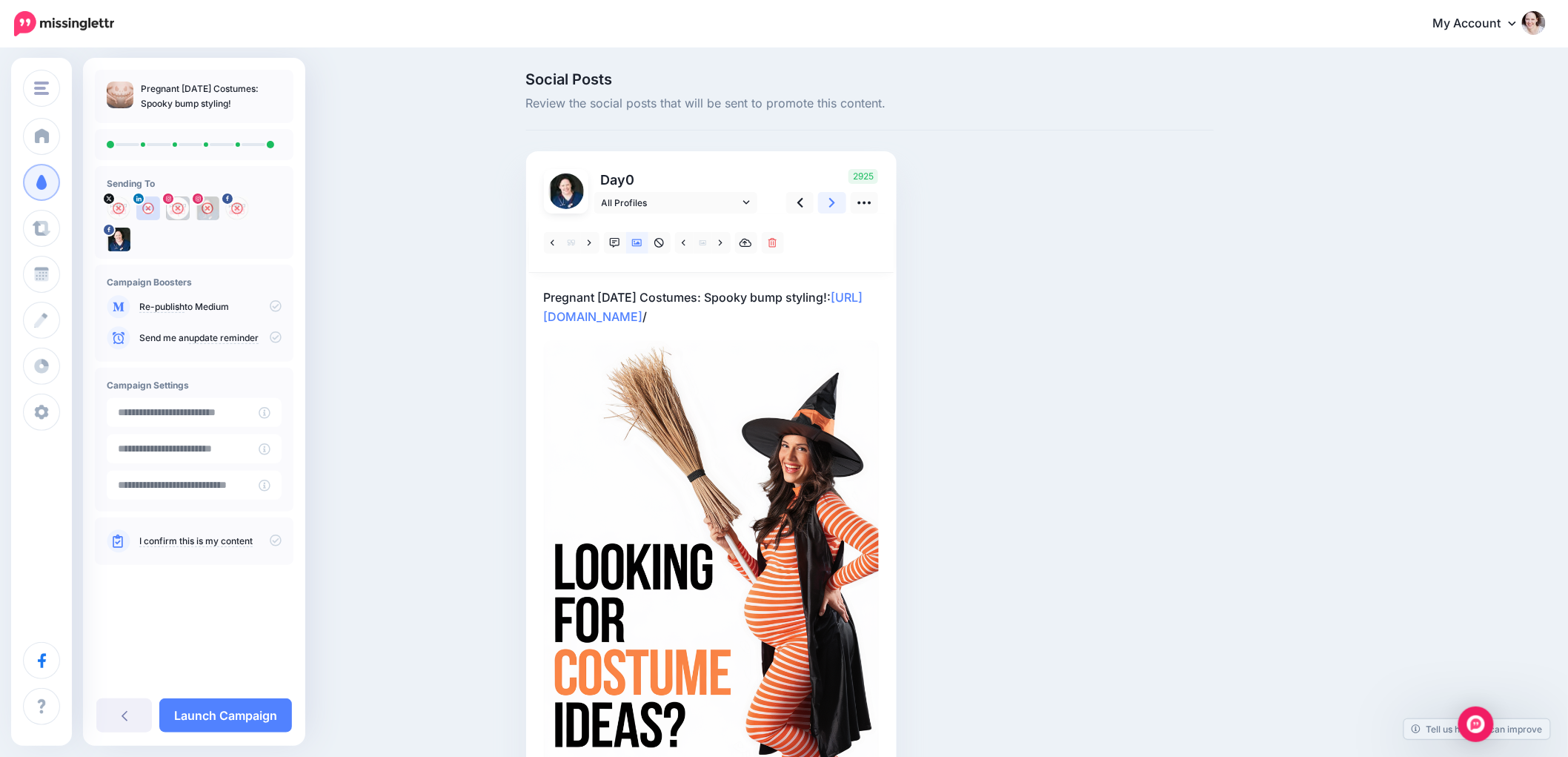
click at [835, 201] on icon at bounding box center [832, 203] width 6 height 16
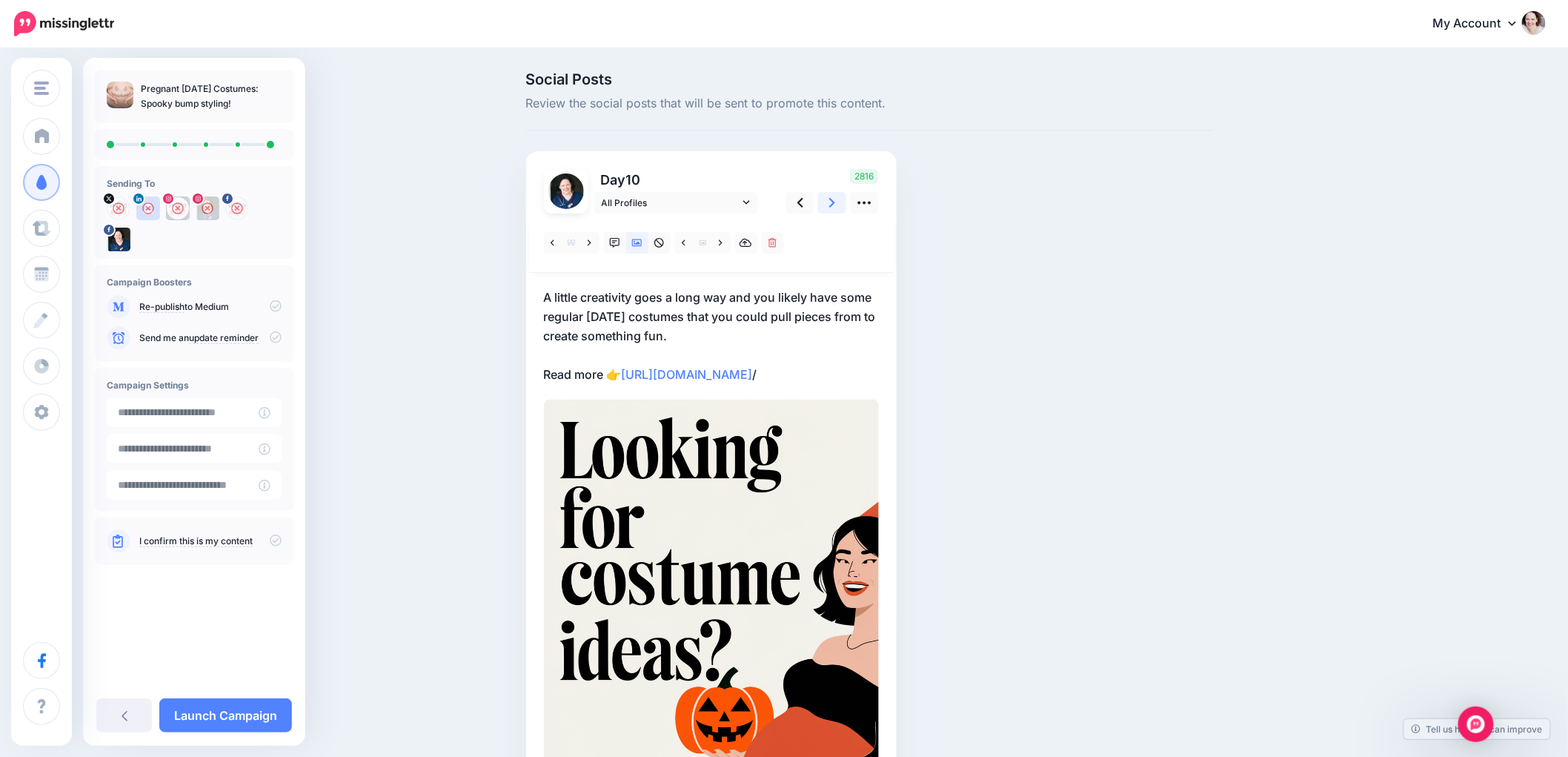
click at [835, 201] on icon at bounding box center [832, 203] width 6 height 16
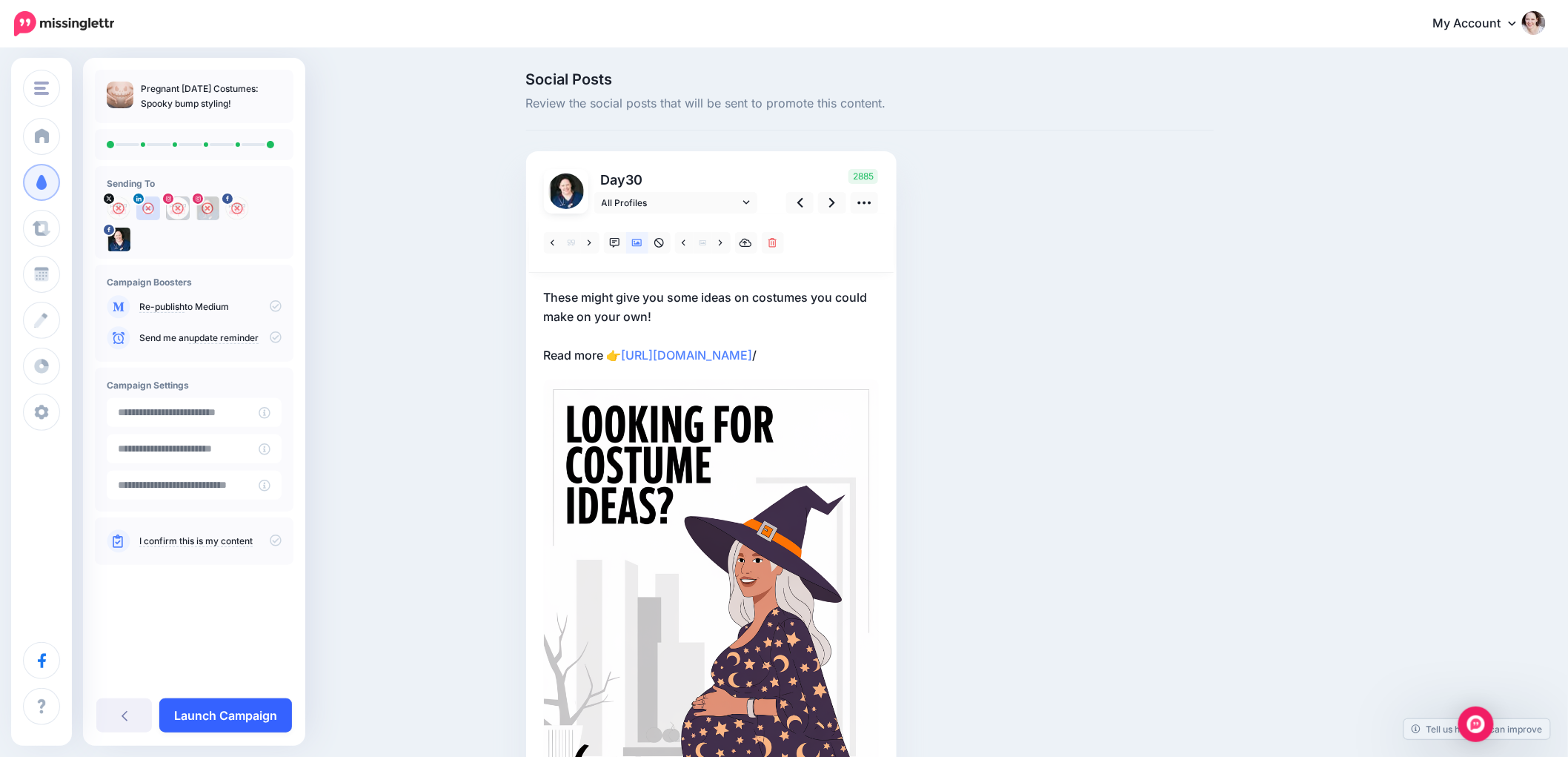
click at [258, 722] on link "Launch Campaign" at bounding box center [226, 715] width 132 height 34
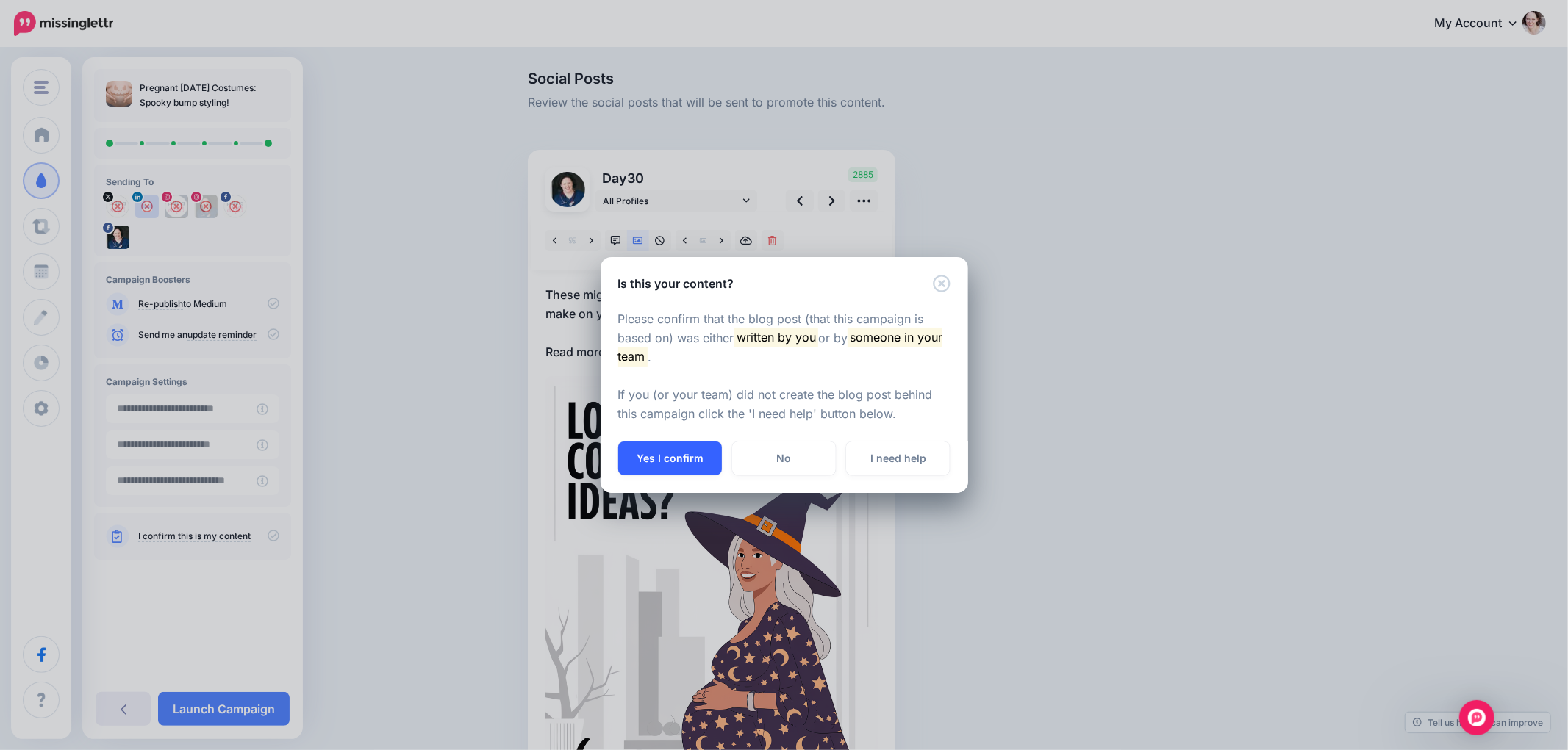
click at [672, 459] on button "Yes I confirm" at bounding box center [670, 458] width 104 height 34
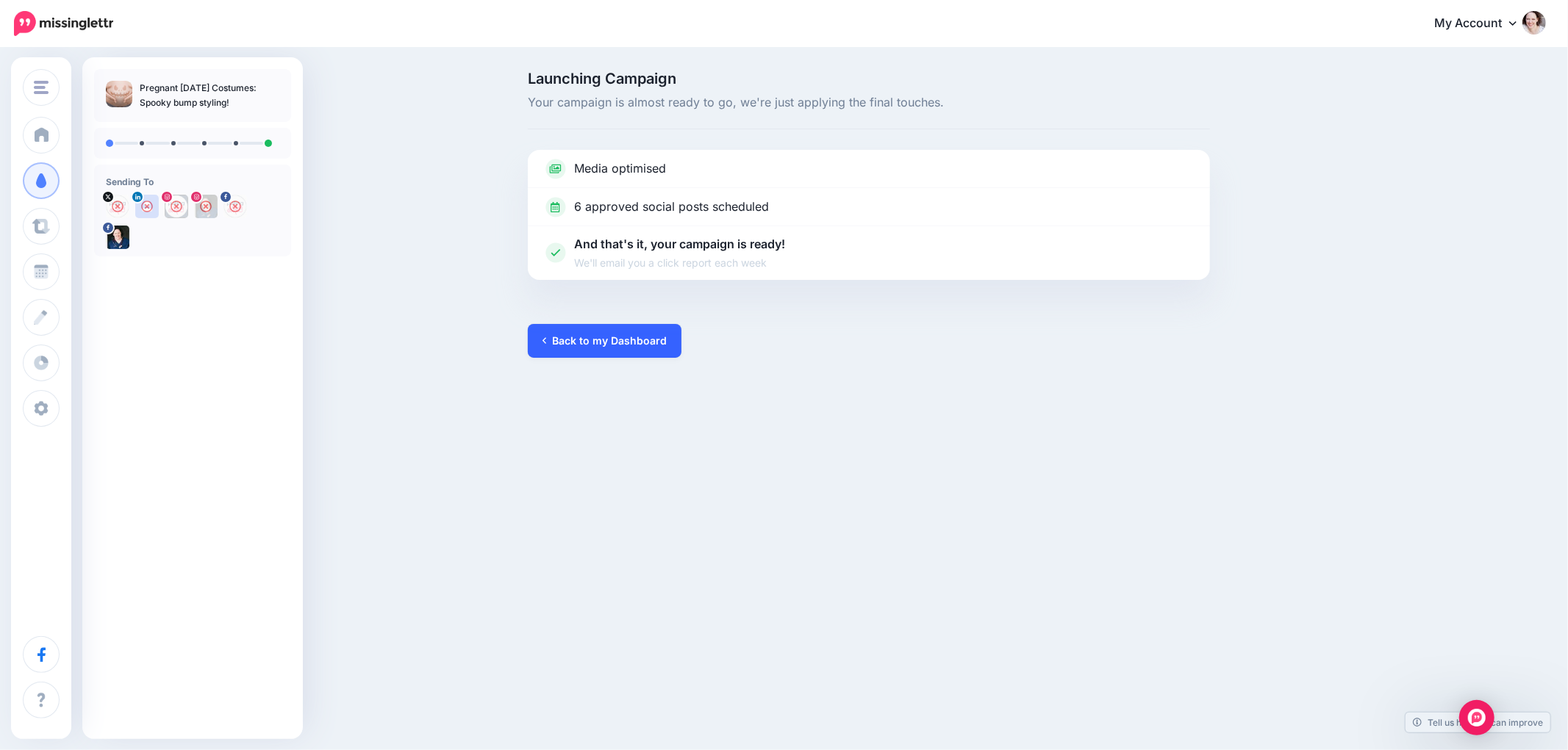
click at [611, 334] on link "Back to my Dashboard" at bounding box center [605, 340] width 154 height 34
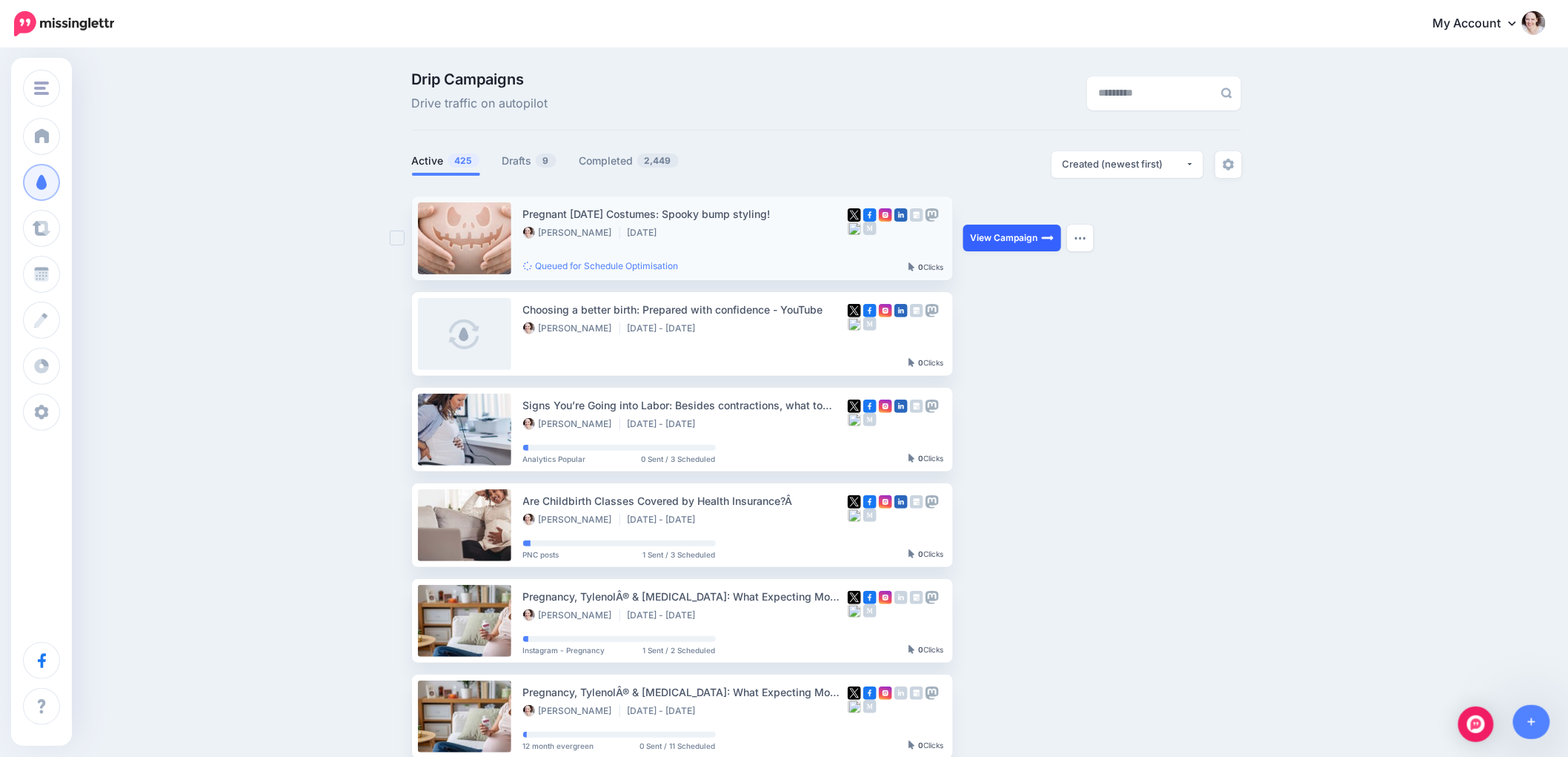
click at [1014, 235] on link "View Campaign" at bounding box center [1012, 238] width 98 height 27
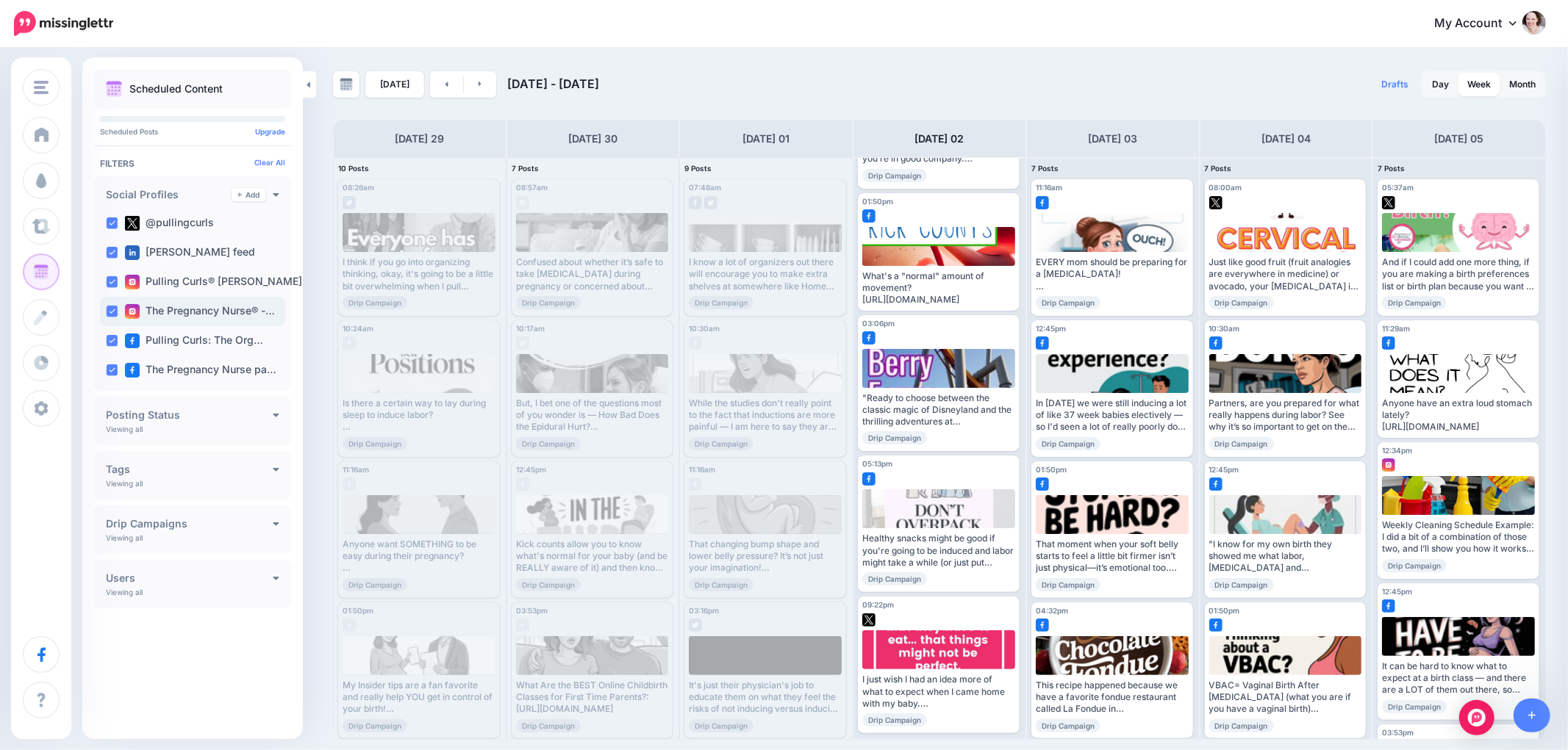
scroll to position [412, 0]
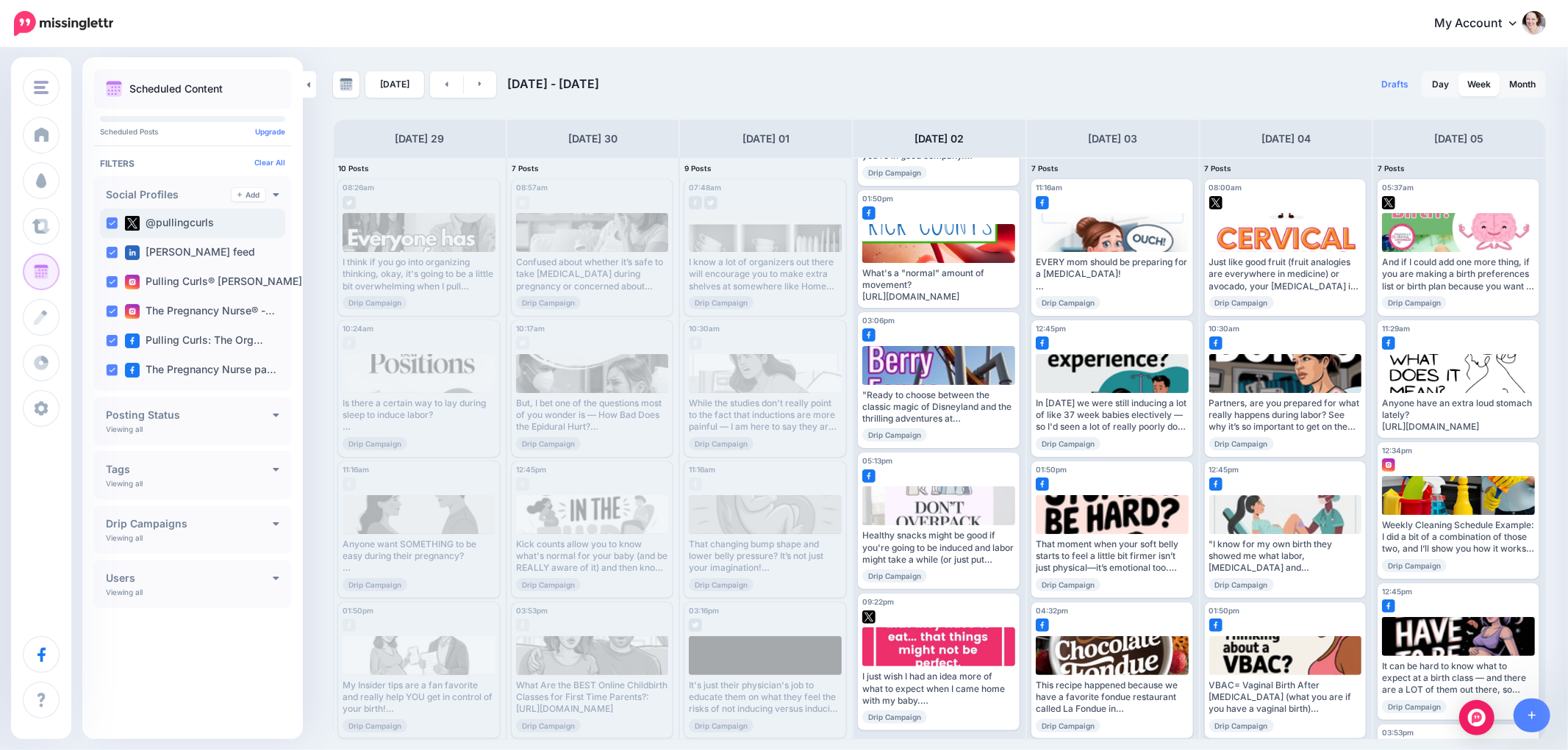
click at [116, 220] on ins at bounding box center [112, 224] width 12 height 12
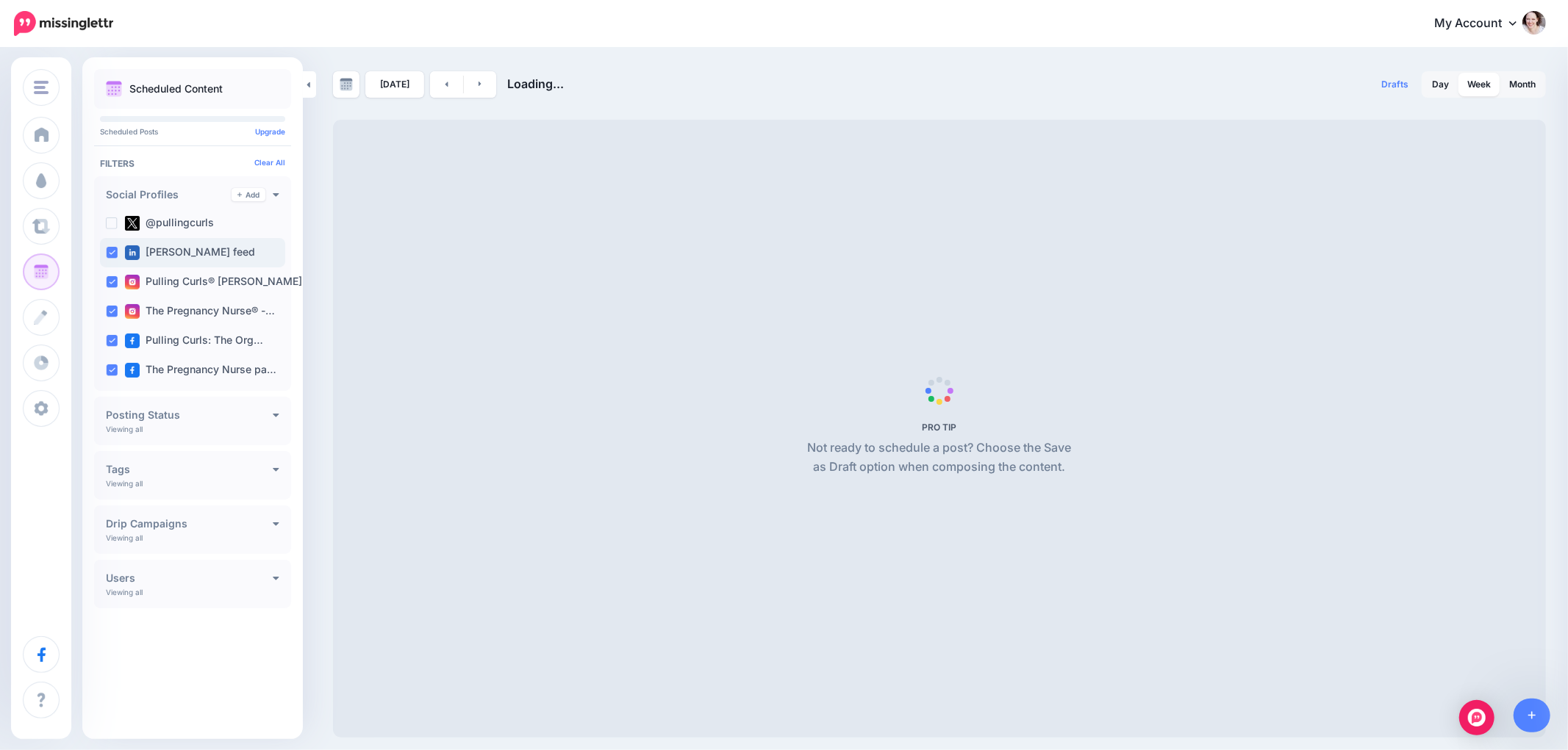
click at [116, 251] on ins at bounding box center [112, 253] width 12 height 12
click at [113, 282] on ins at bounding box center [112, 283] width 12 height 12
click at [108, 312] on ins at bounding box center [112, 312] width 12 height 12
click at [111, 340] on ins at bounding box center [112, 341] width 12 height 12
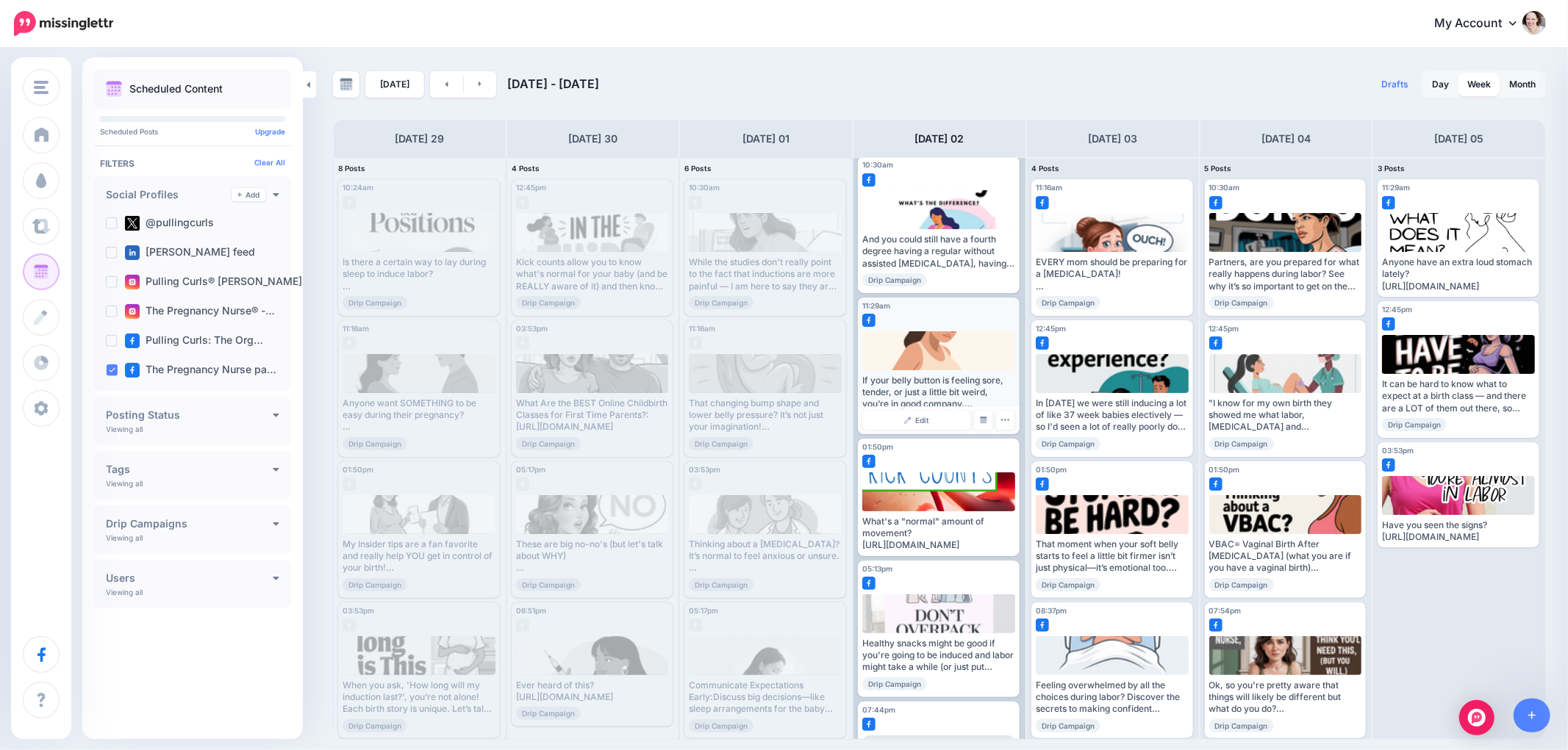
scroll to position [0, 0]
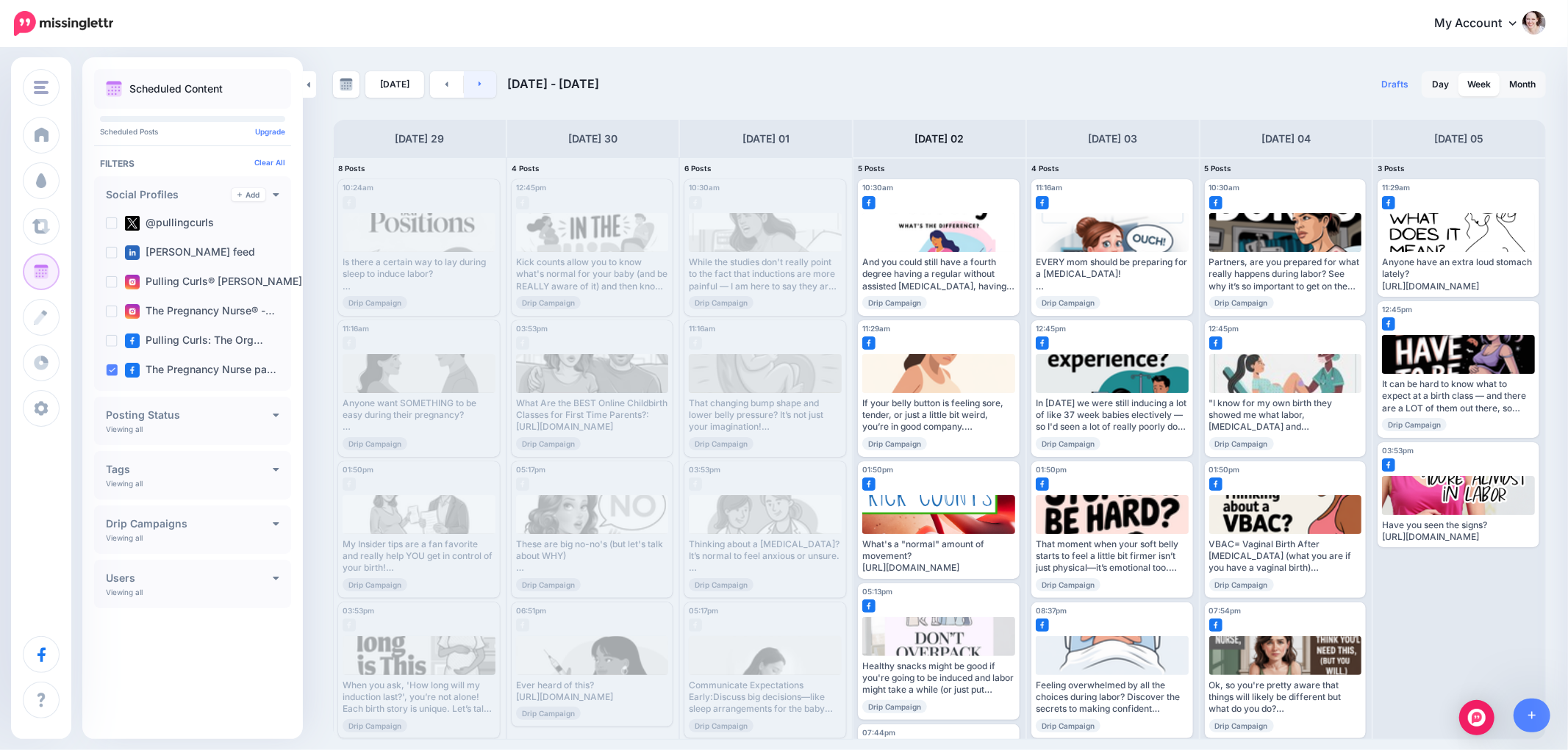
click at [479, 82] on icon at bounding box center [480, 84] width 3 height 5
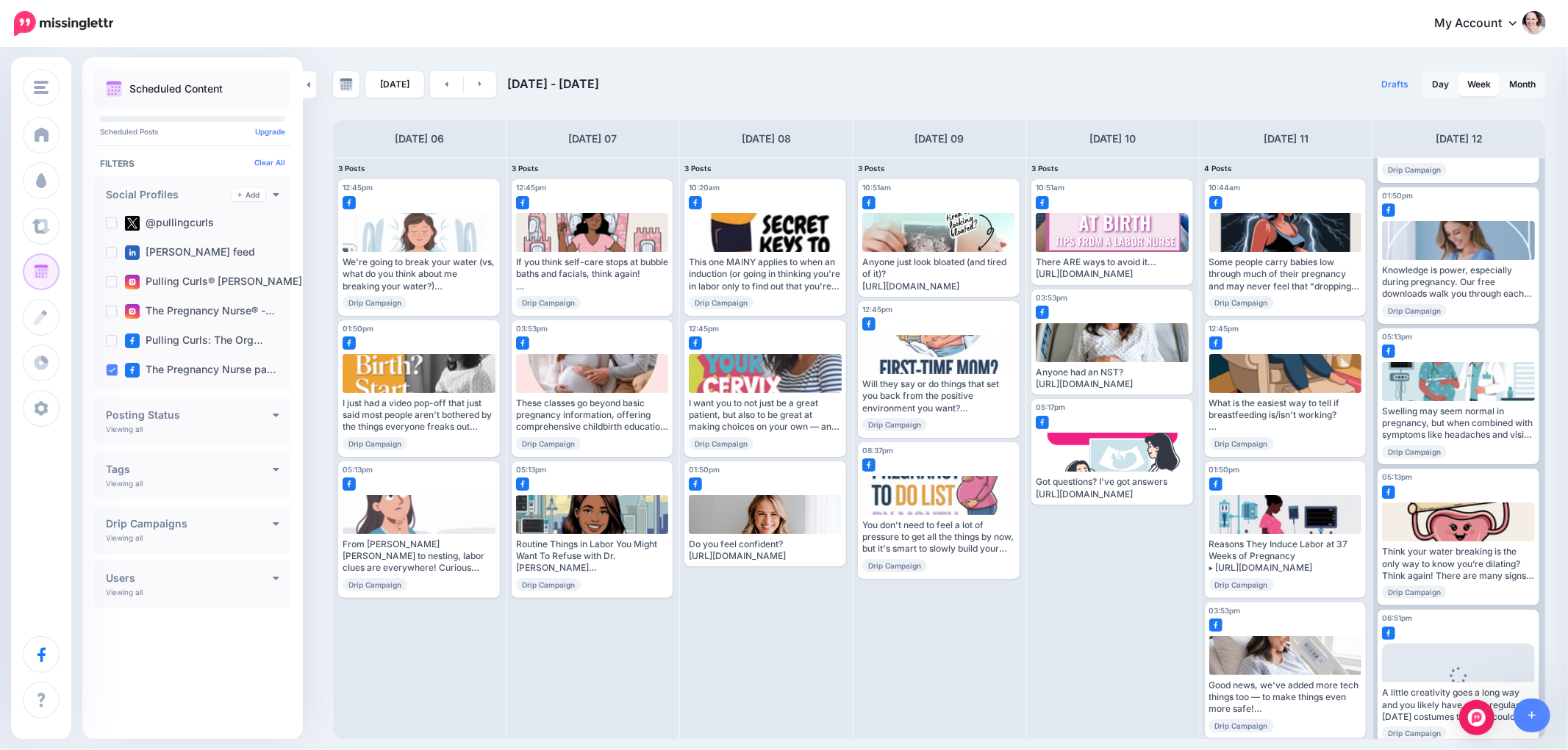
scroll to position [289, 0]
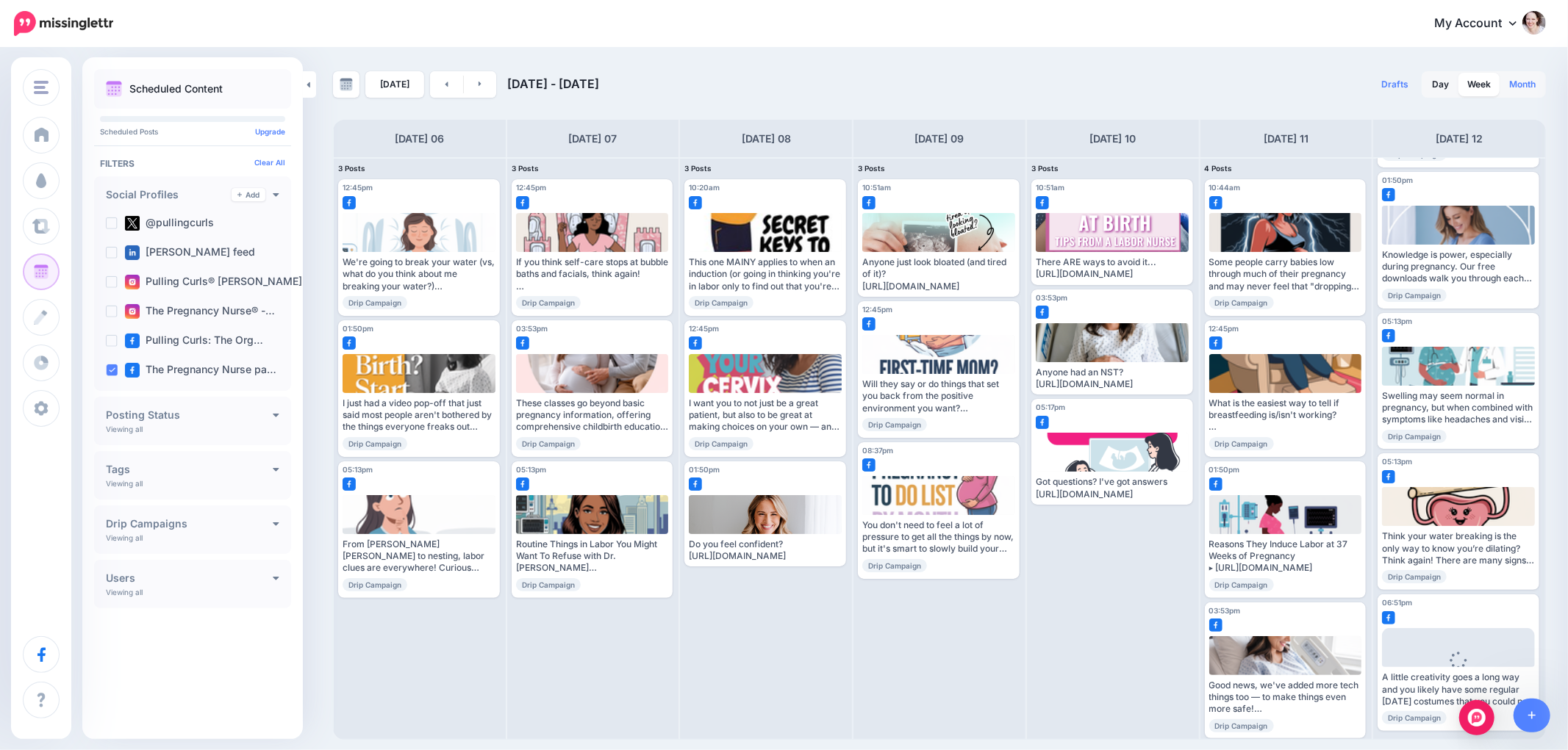
click at [1525, 86] on link "Month" at bounding box center [1521, 84] width 44 height 23
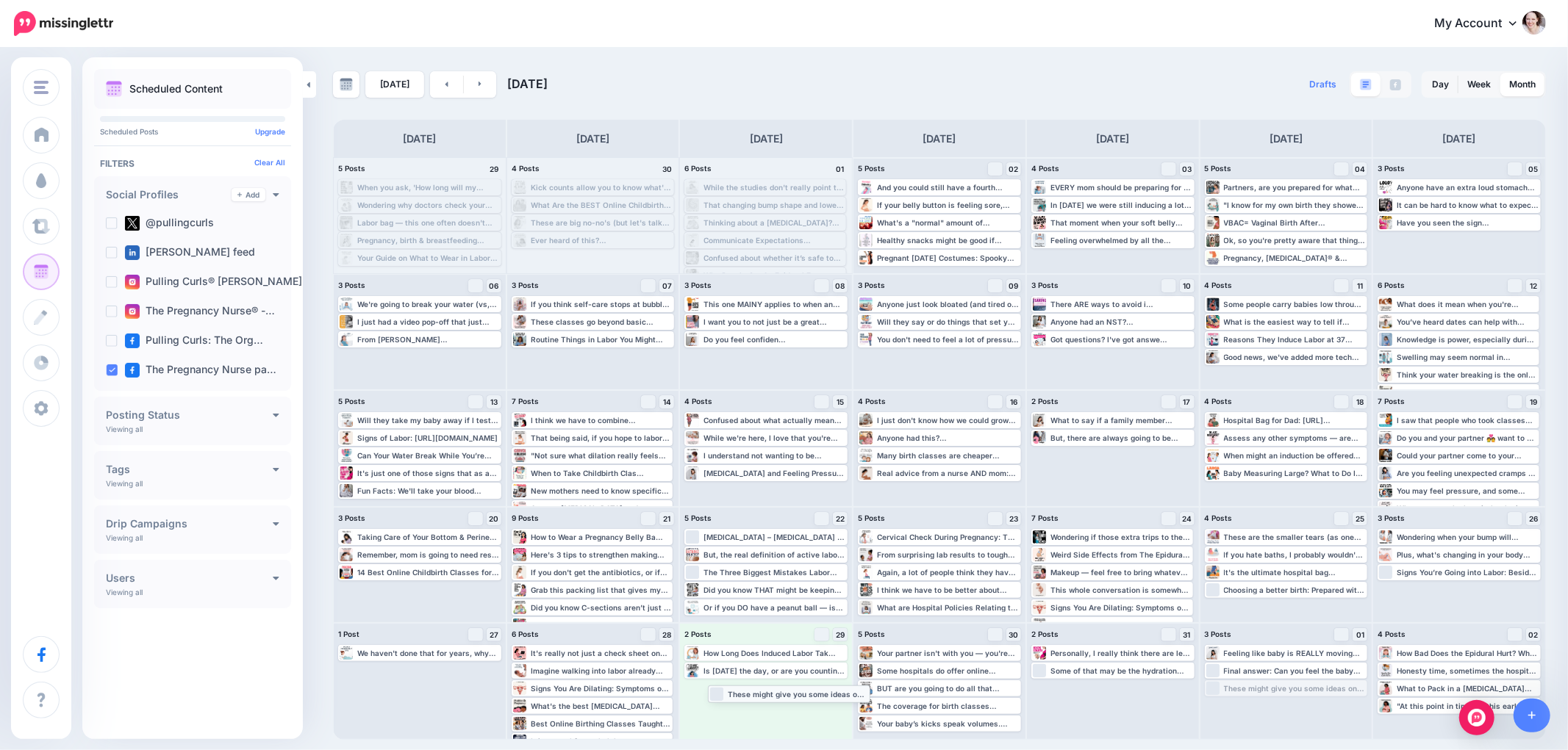
drag, startPoint x: 1259, startPoint y: 690, endPoint x: 762, endPoint y: 696, distance: 497.0
drag, startPoint x: 908, startPoint y: 255, endPoint x: 1093, endPoint y: 516, distance: 319.9
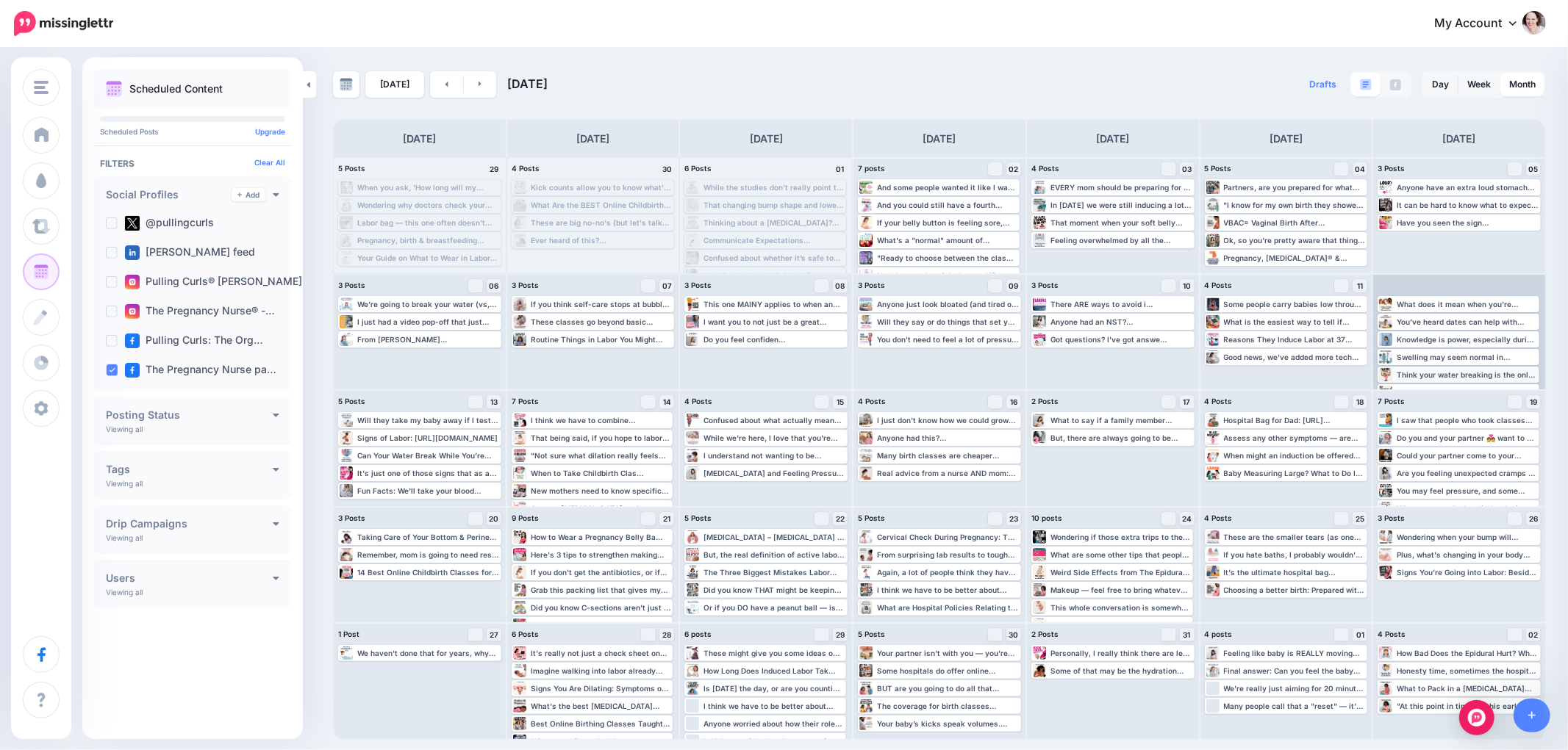
scroll to position [16, 0]
drag, startPoint x: 1431, startPoint y: 375, endPoint x: 1259, endPoint y: 401, distance: 174.0
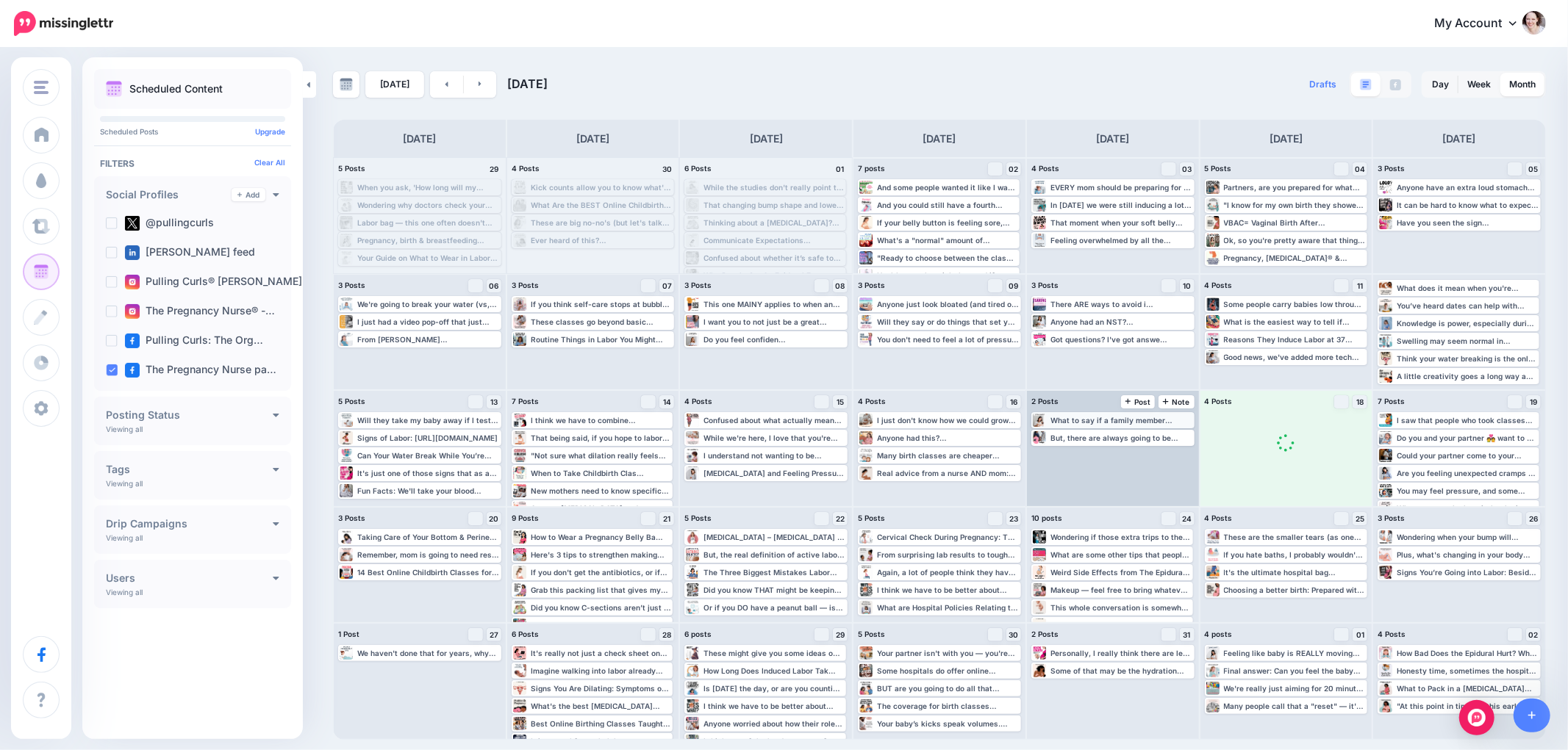
scroll to position [0, 0]
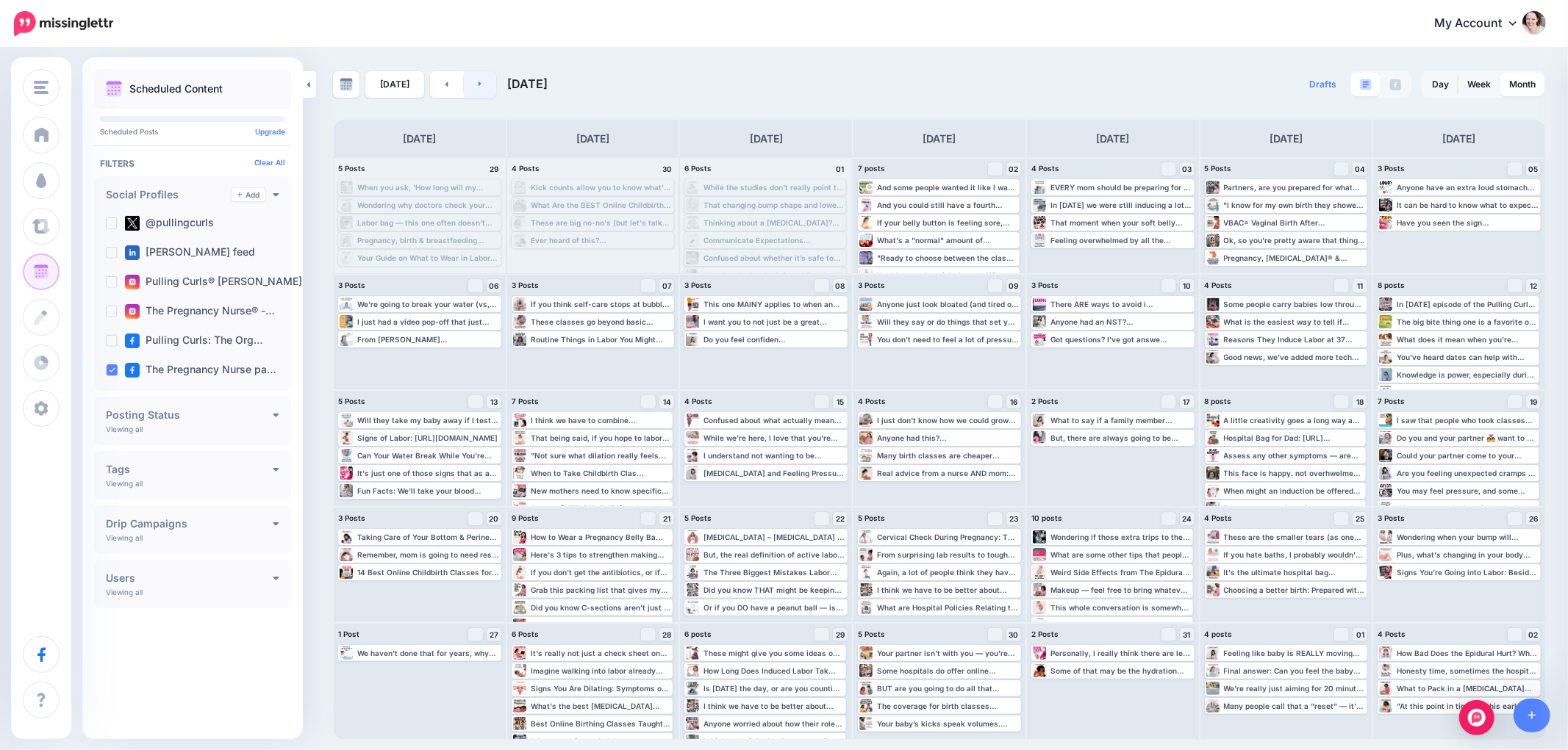
click at [487, 86] on link at bounding box center [481, 84] width 33 height 27
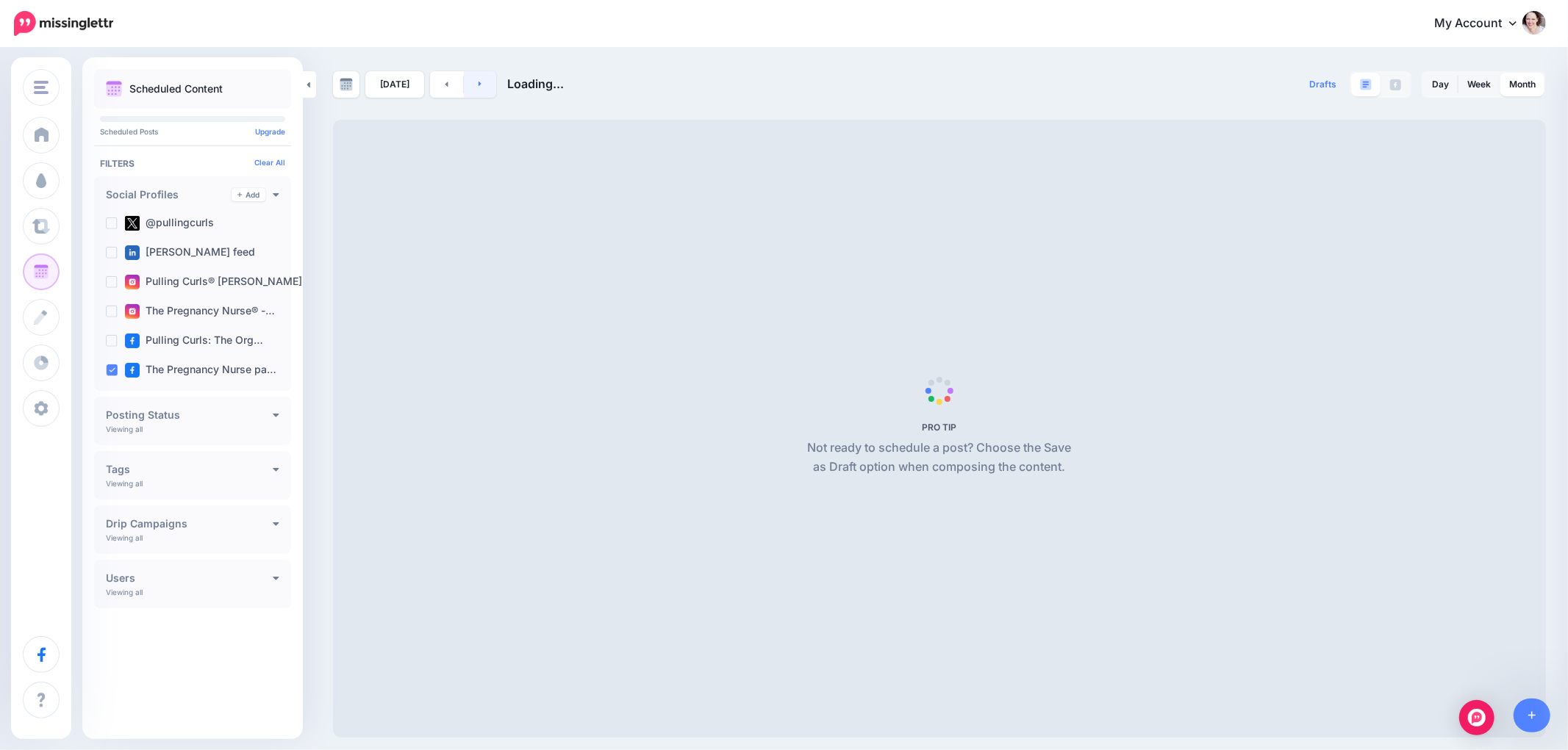
click at [487, 88] on link at bounding box center [481, 84] width 33 height 27
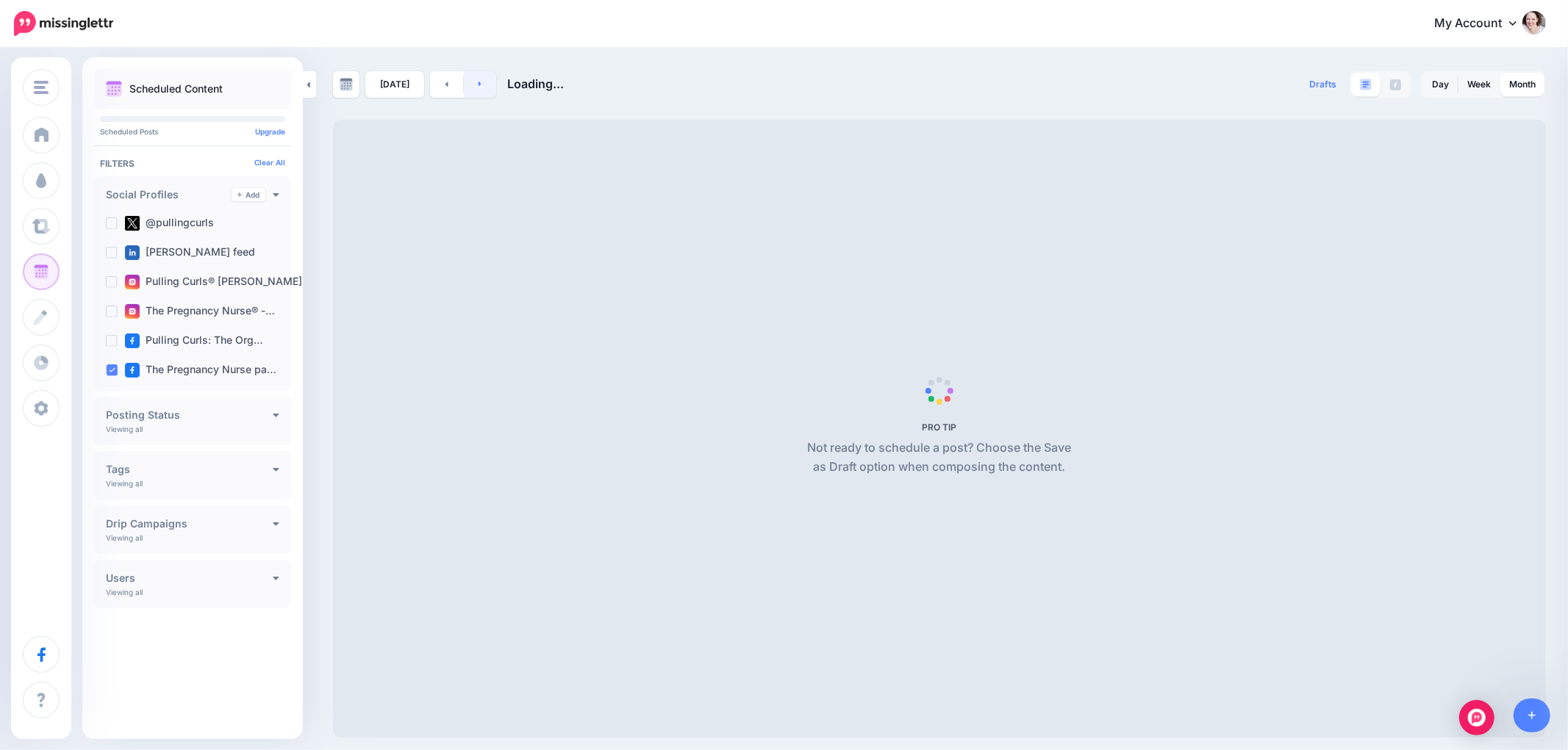
click at [487, 88] on link at bounding box center [481, 84] width 33 height 27
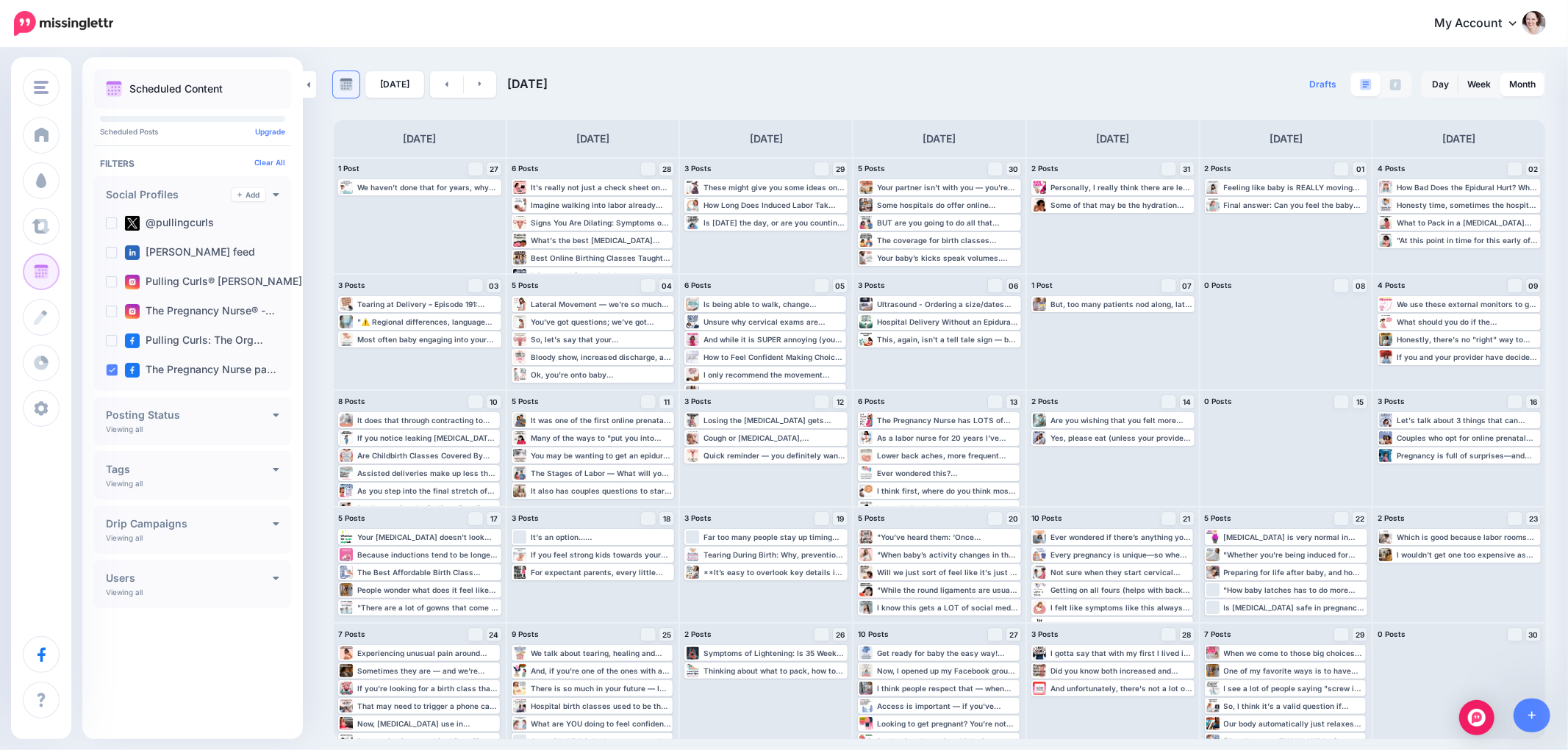
click at [351, 89] on img at bounding box center [346, 84] width 13 height 13
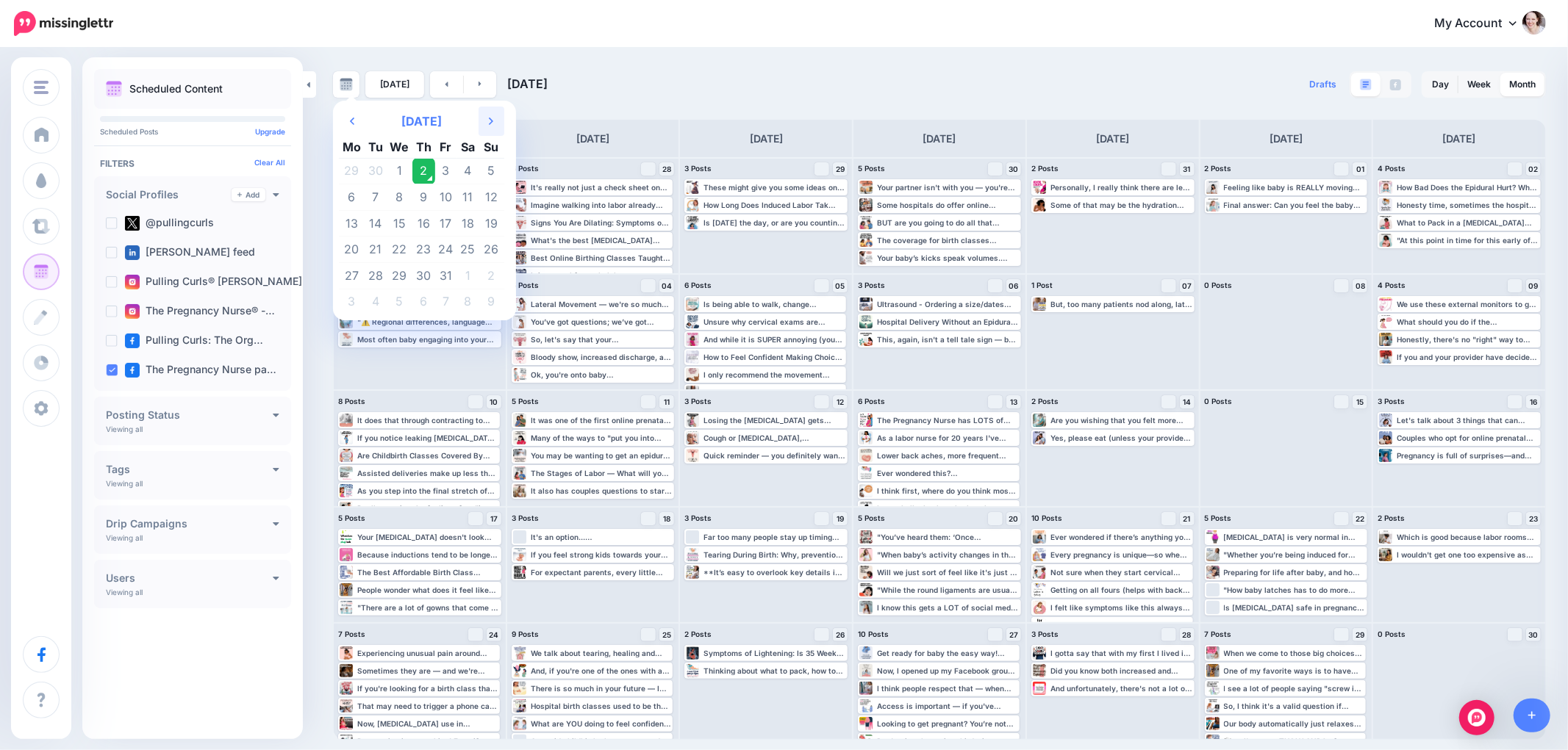
click at [488, 118] on icon "Next Month" at bounding box center [490, 121] width 4 height 12
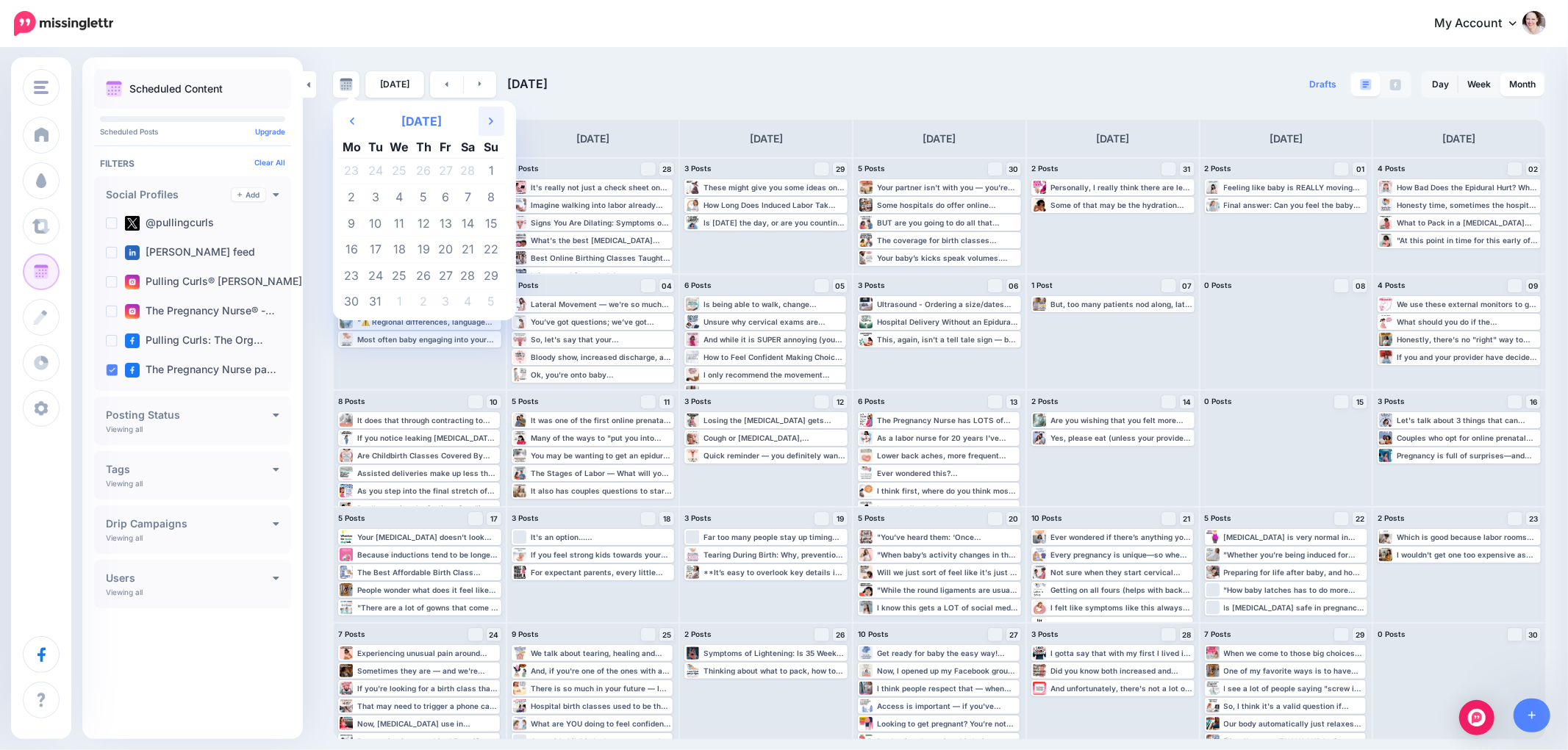
click at [488, 118] on icon "Next Month" at bounding box center [490, 121] width 4 height 12
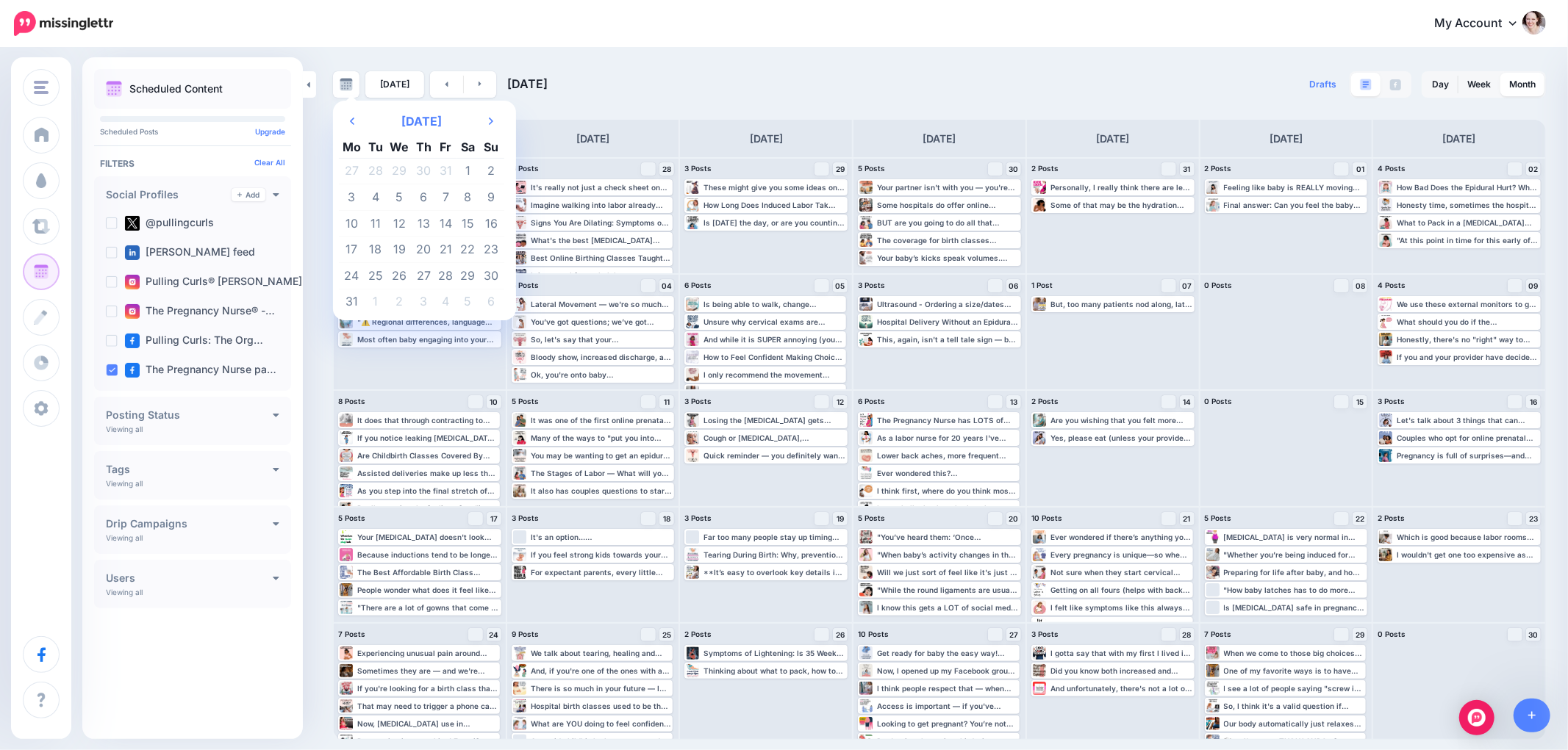
click at [367, 280] on td "25" at bounding box center [376, 276] width 22 height 27
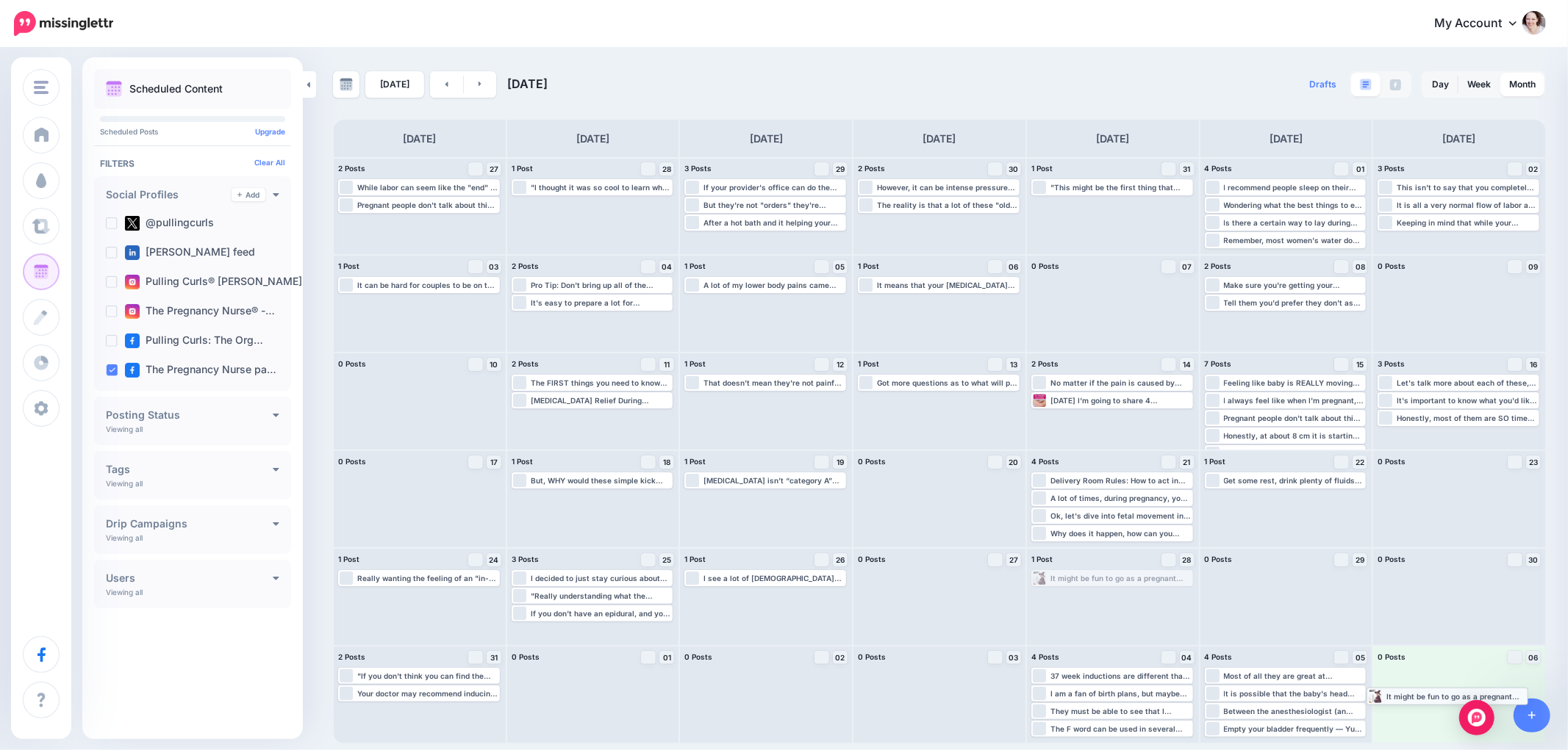
drag, startPoint x: 1091, startPoint y: 581, endPoint x: 1426, endPoint y: 698, distance: 354.8
click at [481, 89] on link at bounding box center [481, 84] width 33 height 27
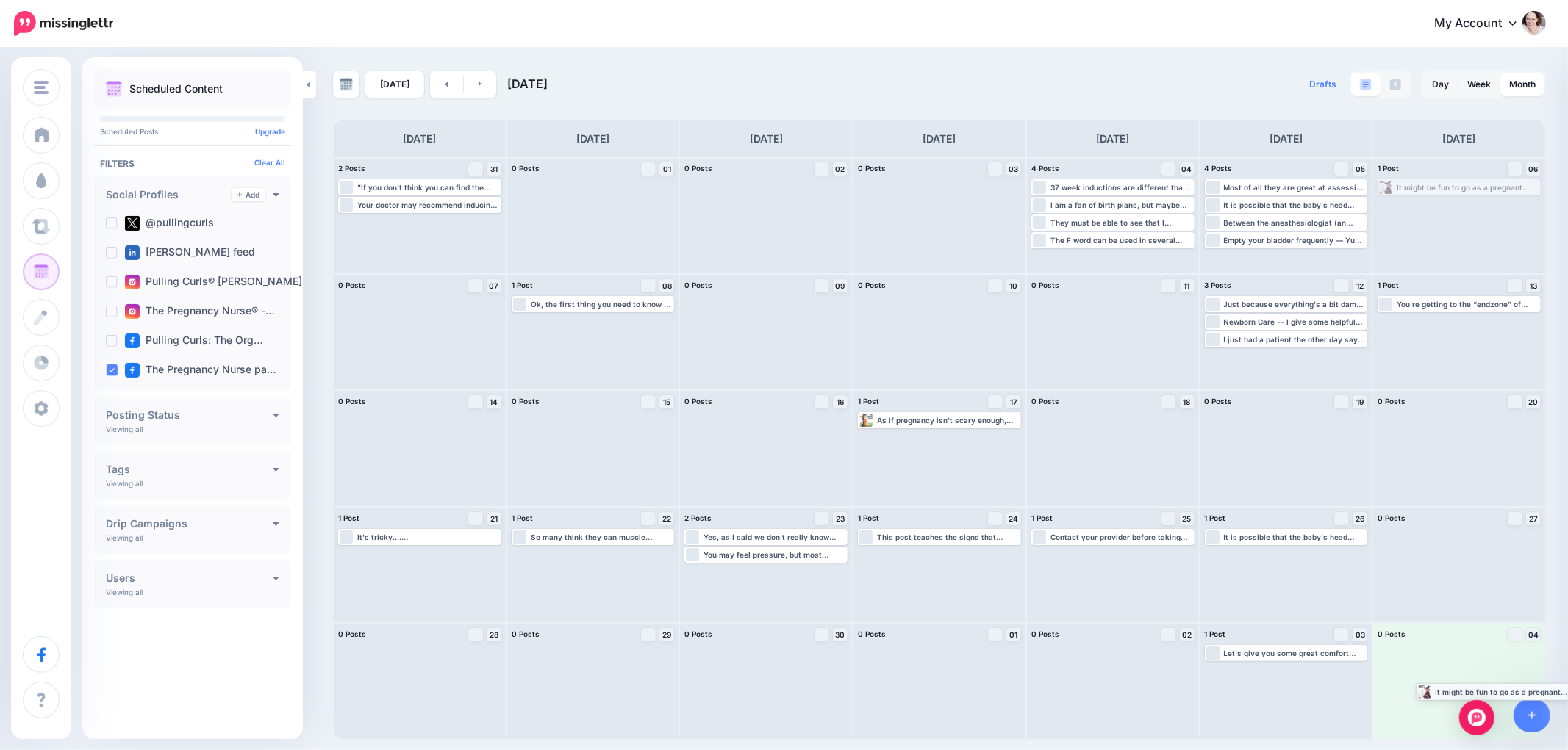
drag, startPoint x: 1426, startPoint y: 187, endPoint x: 1466, endPoint y: 690, distance: 504.6
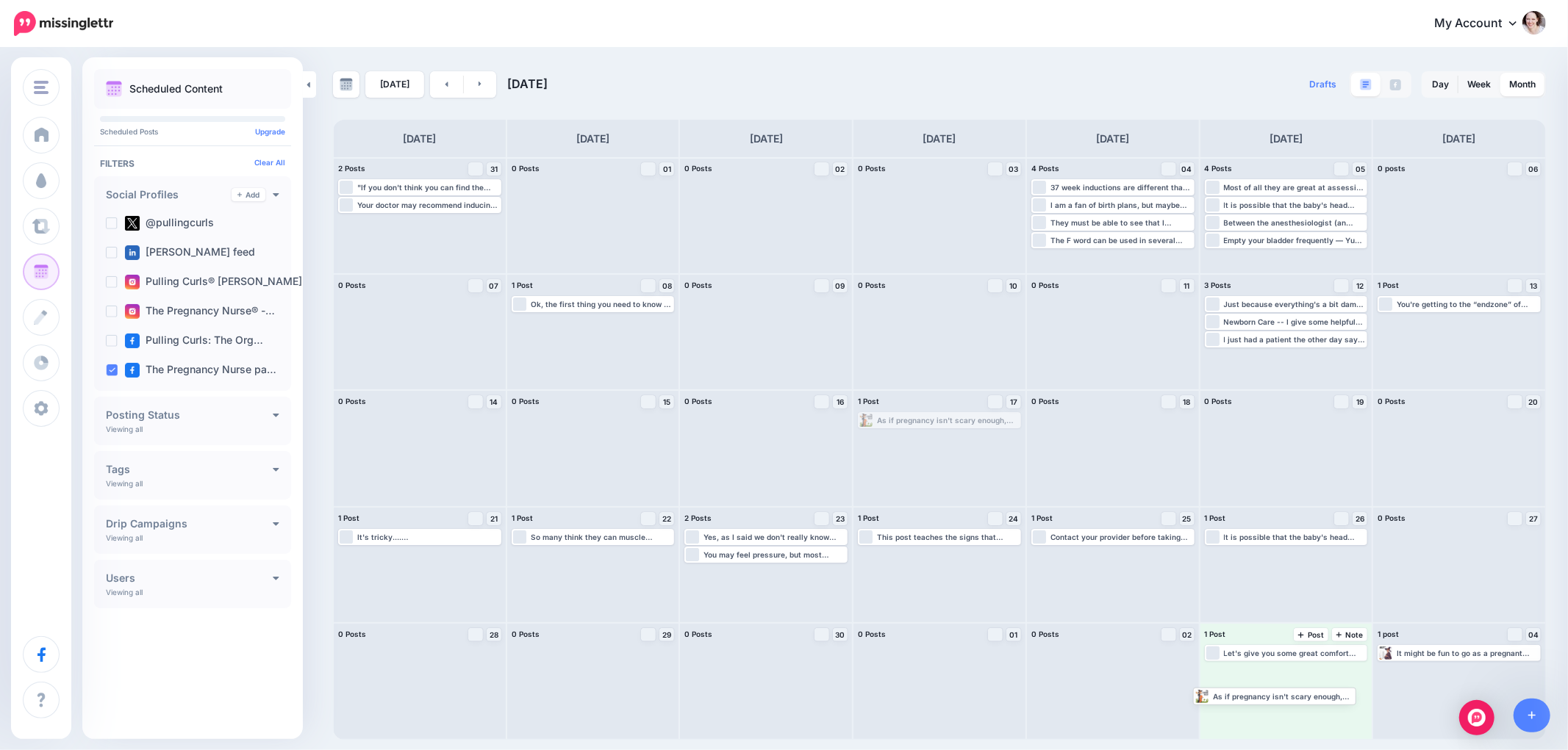
drag, startPoint x: 898, startPoint y: 415, endPoint x: 1233, endPoint y: 691, distance: 434.1
click at [479, 79] on icon at bounding box center [481, 84] width 3 height 9
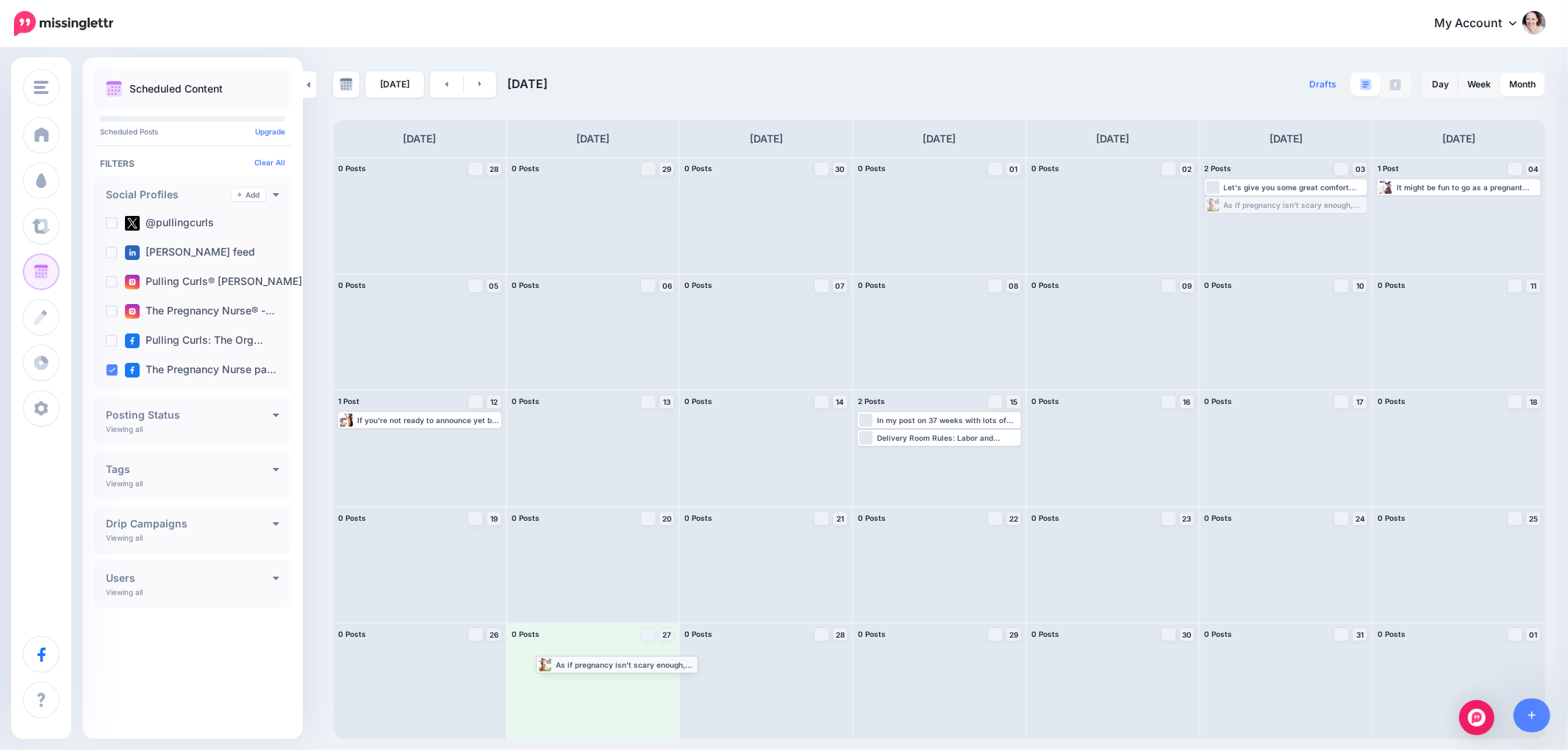
drag, startPoint x: 1253, startPoint y: 206, endPoint x: 584, endPoint y: 665, distance: 811.3
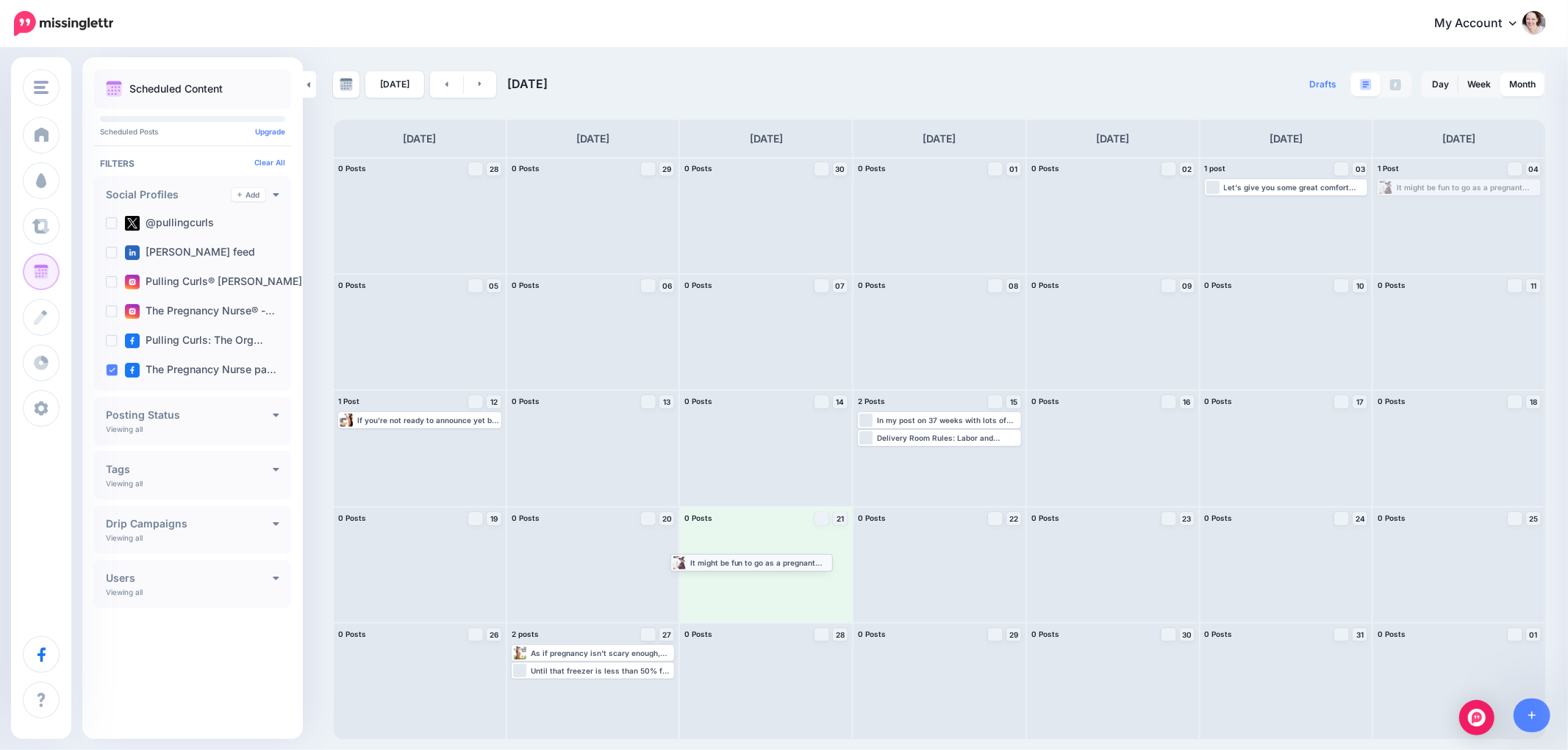
drag, startPoint x: 1437, startPoint y: 181, endPoint x: 730, endPoint y: 556, distance: 800.3
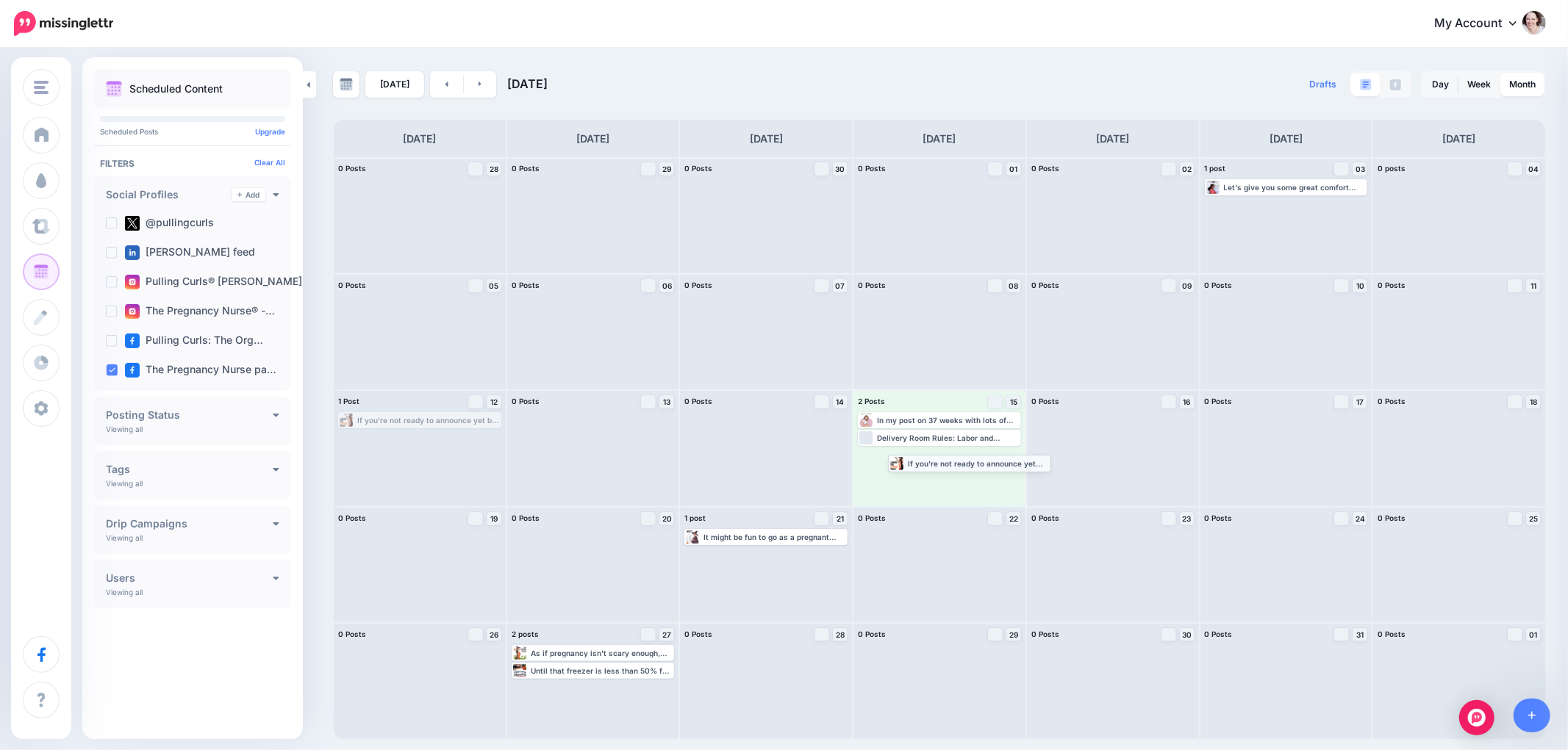
drag, startPoint x: 408, startPoint y: 420, endPoint x: 958, endPoint y: 463, distance: 551.7
click at [378, 86] on link "Today" at bounding box center [395, 84] width 59 height 27
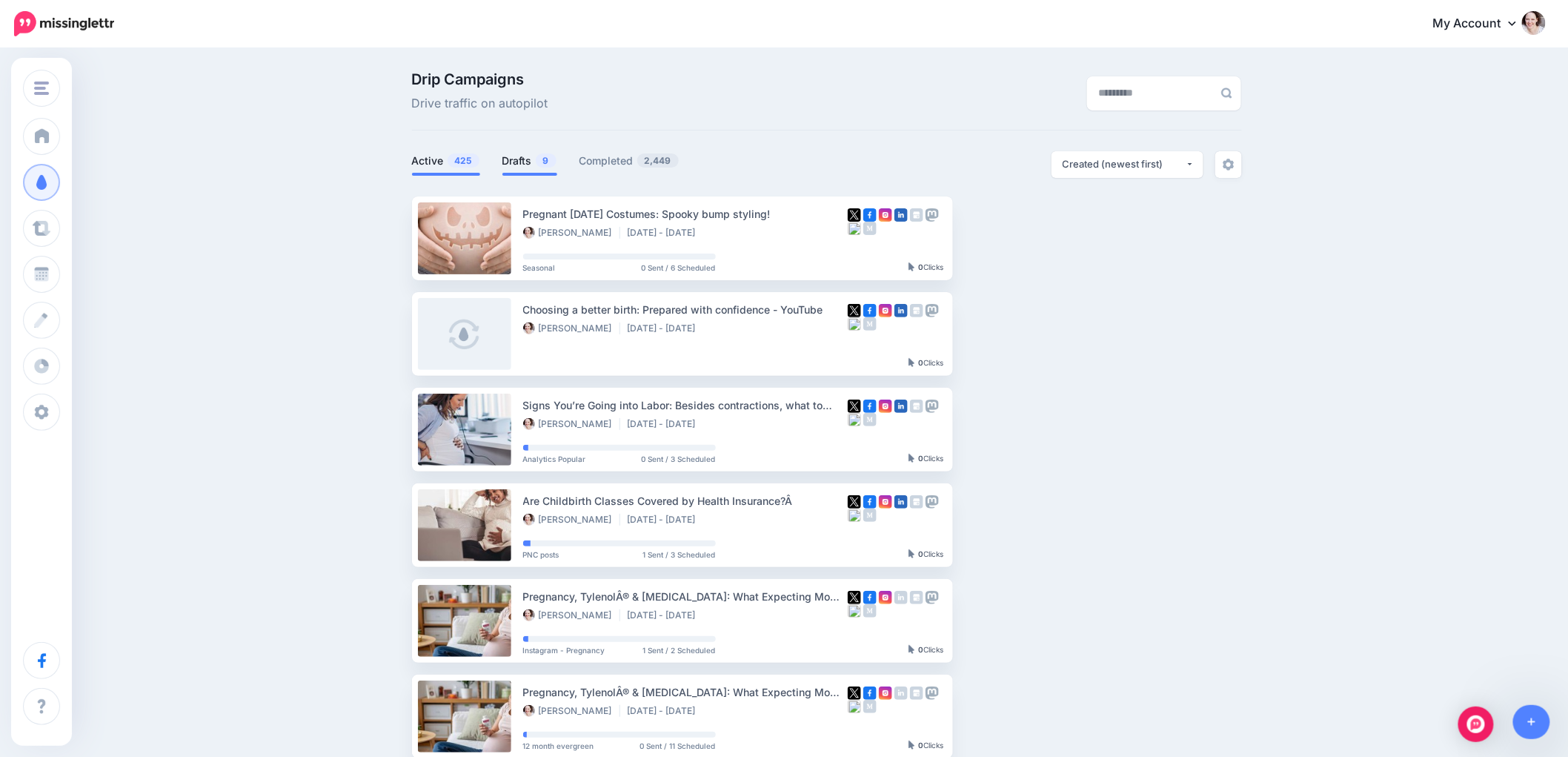
click at [525, 153] on link "Drafts 9" at bounding box center [530, 160] width 55 height 17
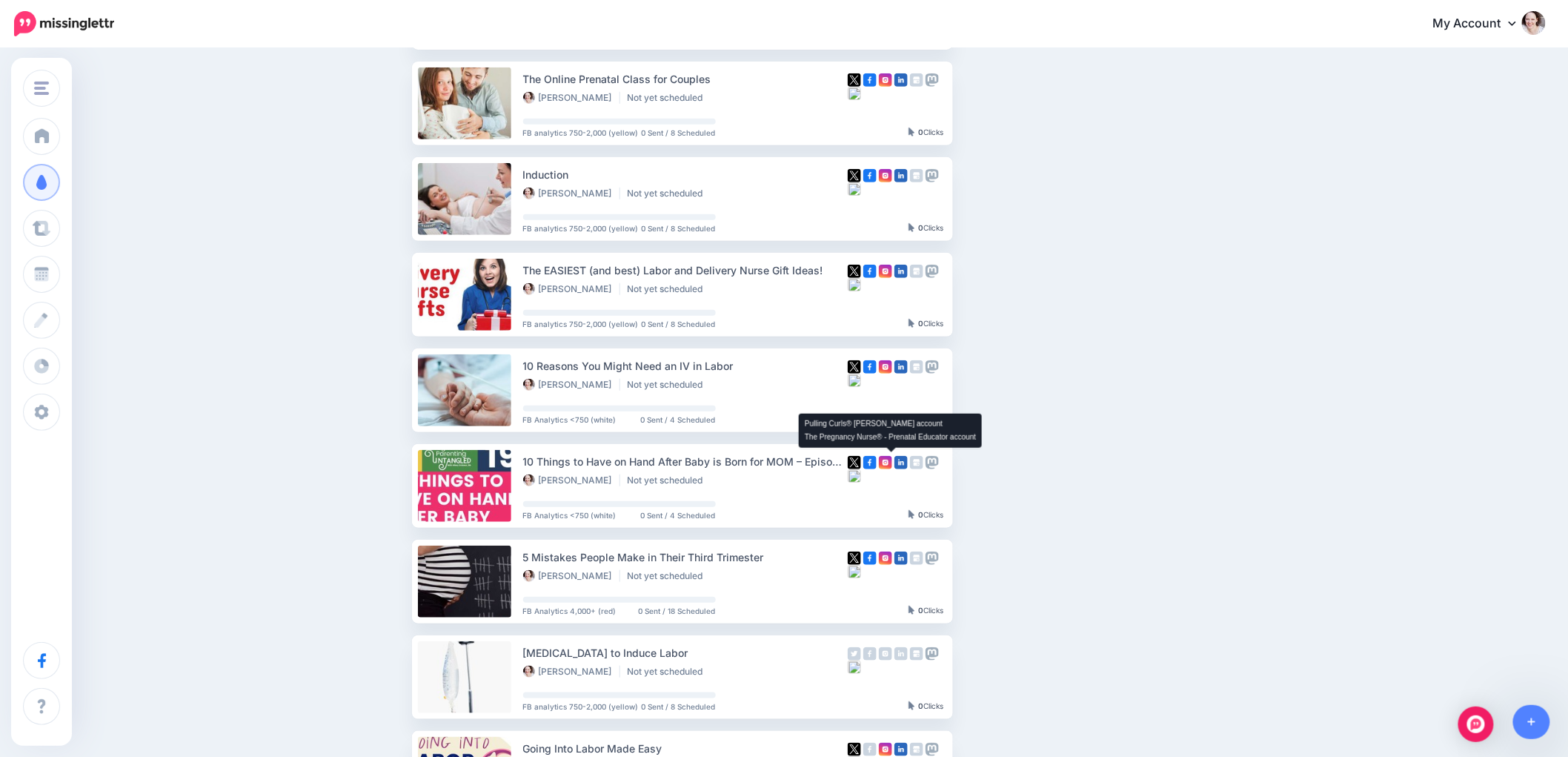
scroll to position [247, 0]
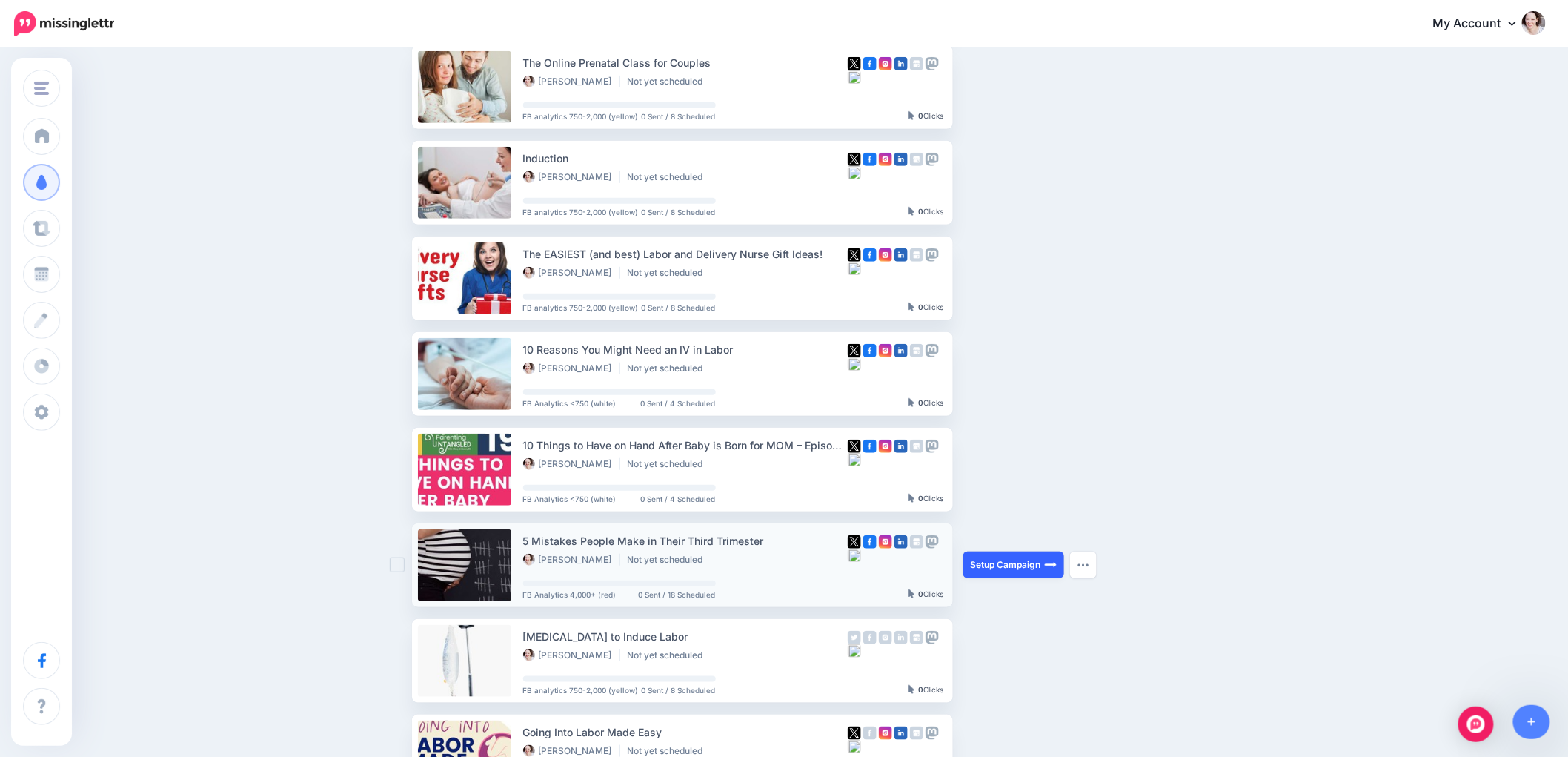
click at [1001, 572] on link "Setup Campaign" at bounding box center [1014, 565] width 101 height 27
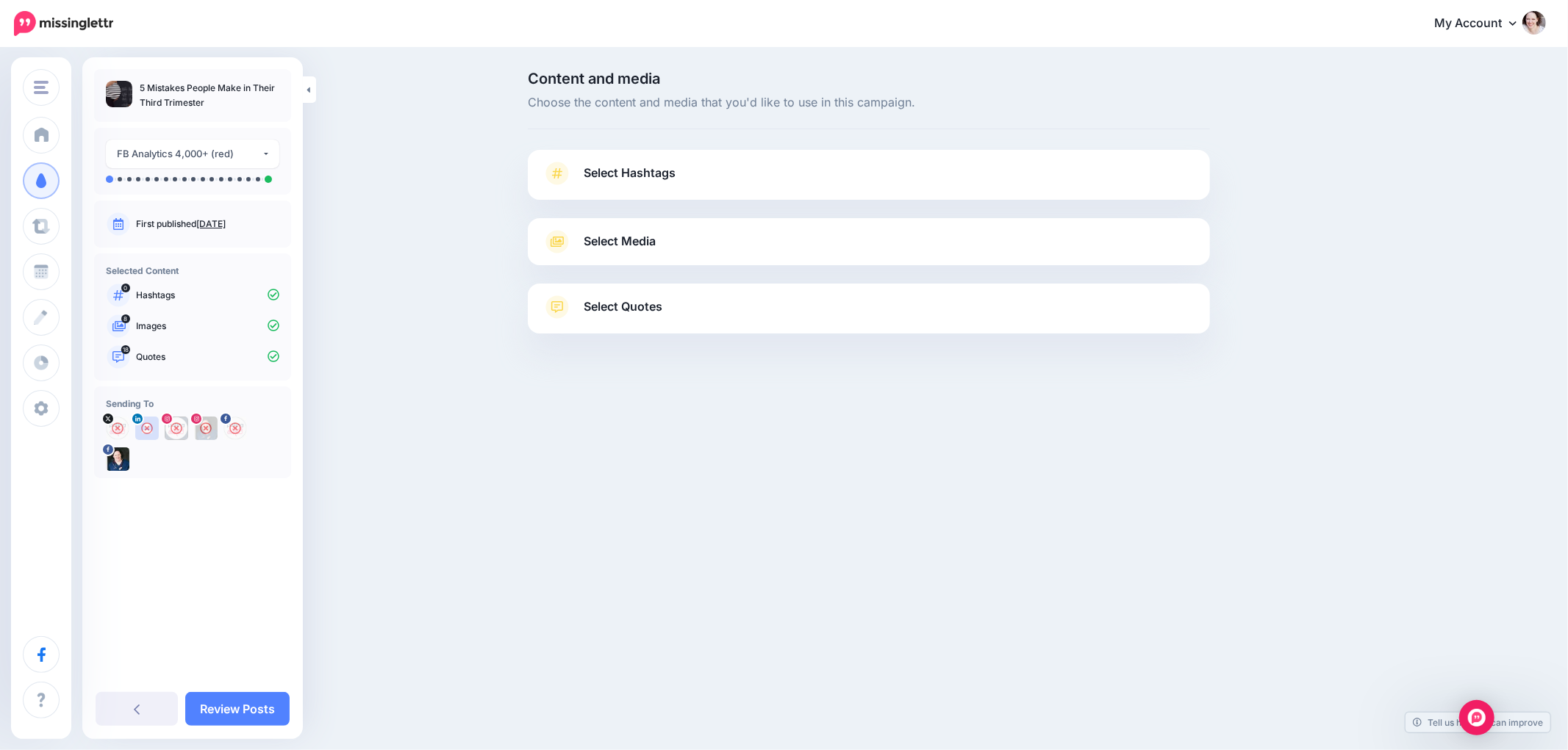
click at [640, 257] on div "Select Media Next, let's make sure we have the best media for this campaign. De…" at bounding box center [869, 242] width 682 height 47
click at [641, 243] on span "Select Media" at bounding box center [619, 241] width 72 height 20
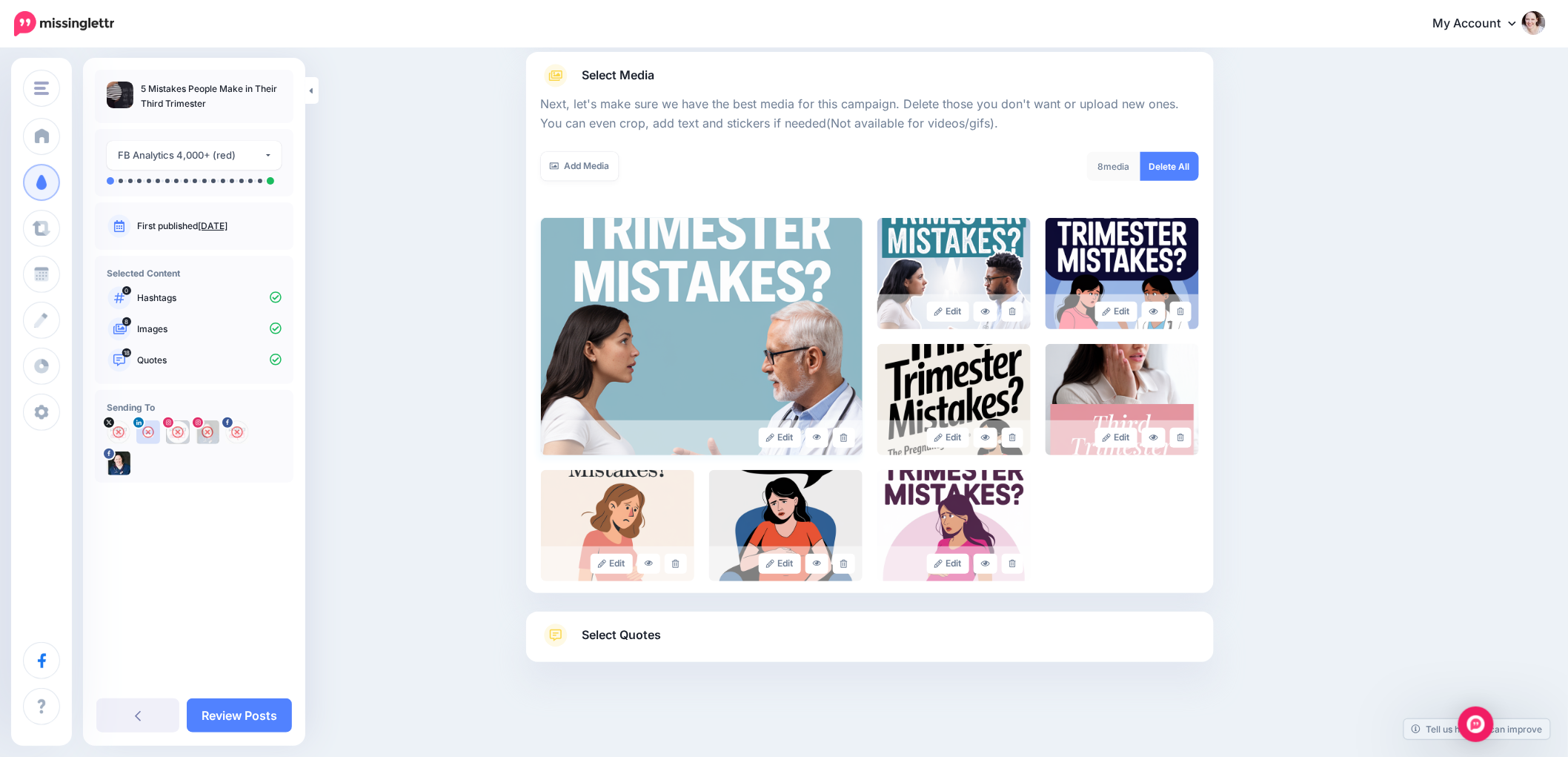
scroll to position [169, 0]
click at [624, 636] on span "Select Quotes" at bounding box center [621, 634] width 79 height 20
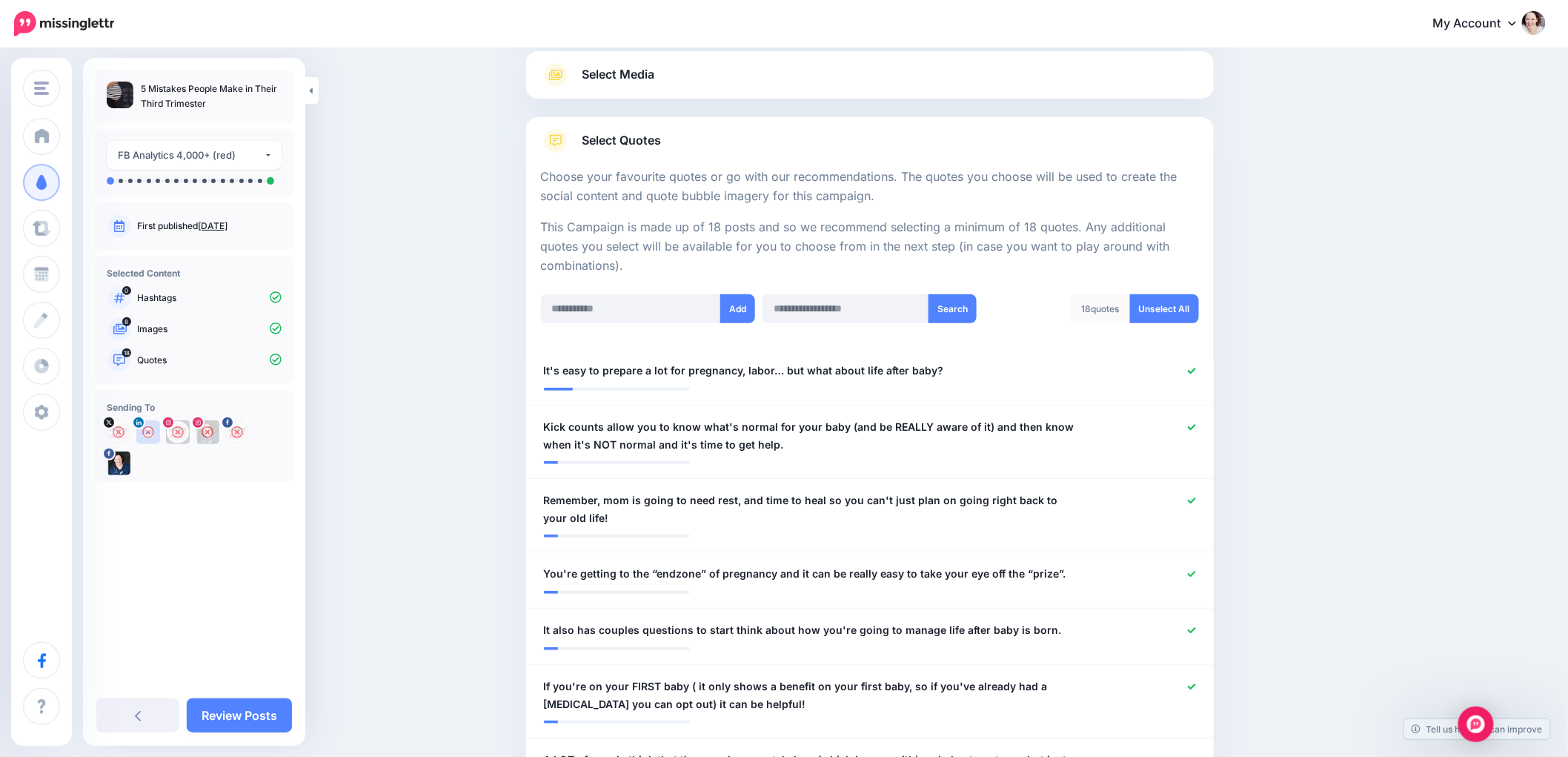
drag, startPoint x: 225, startPoint y: 718, endPoint x: 350, endPoint y: 561, distance: 200.7
click at [225, 717] on link "Review Posts" at bounding box center [239, 715] width 105 height 34
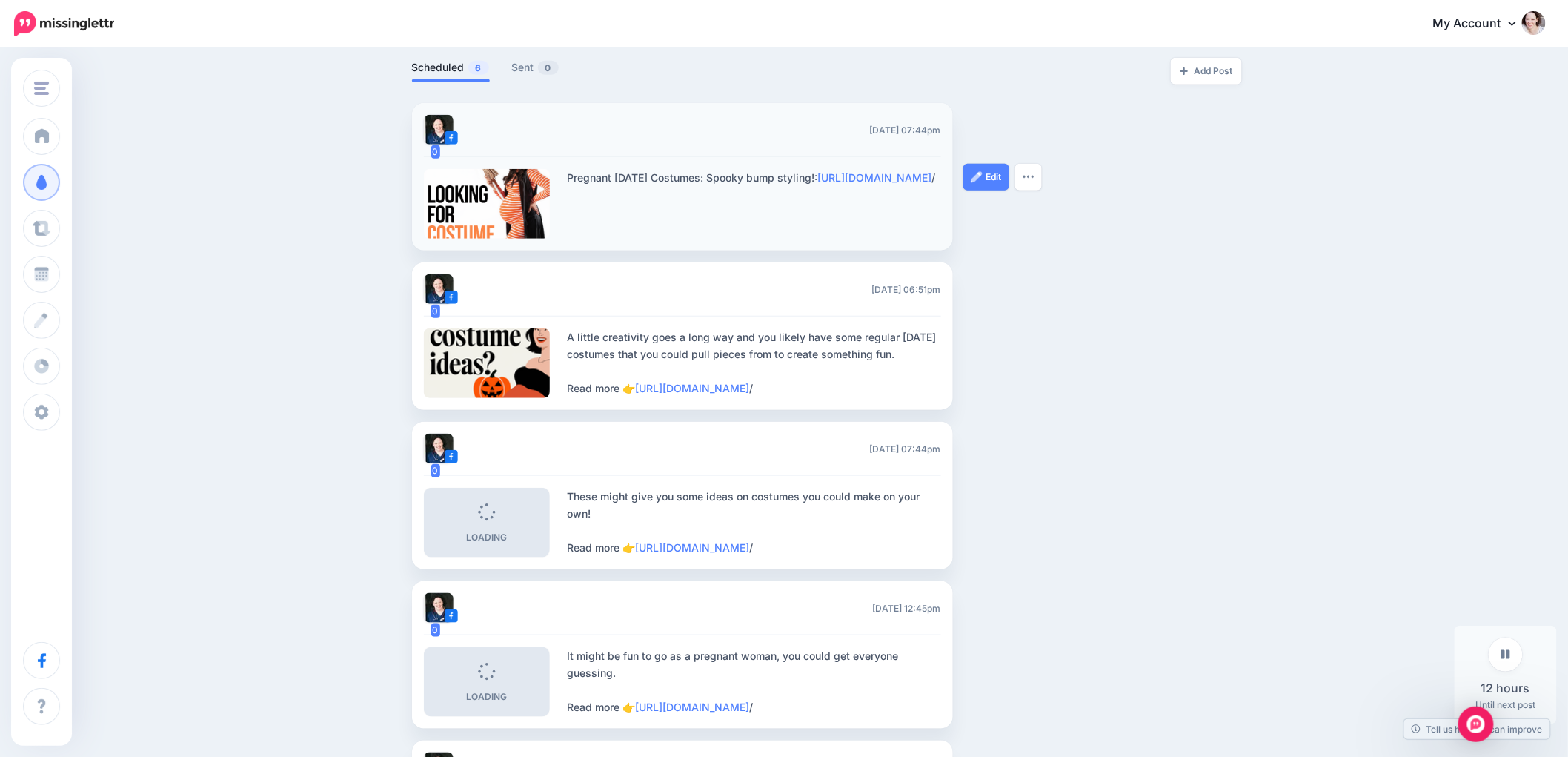
scroll to position [412, 0]
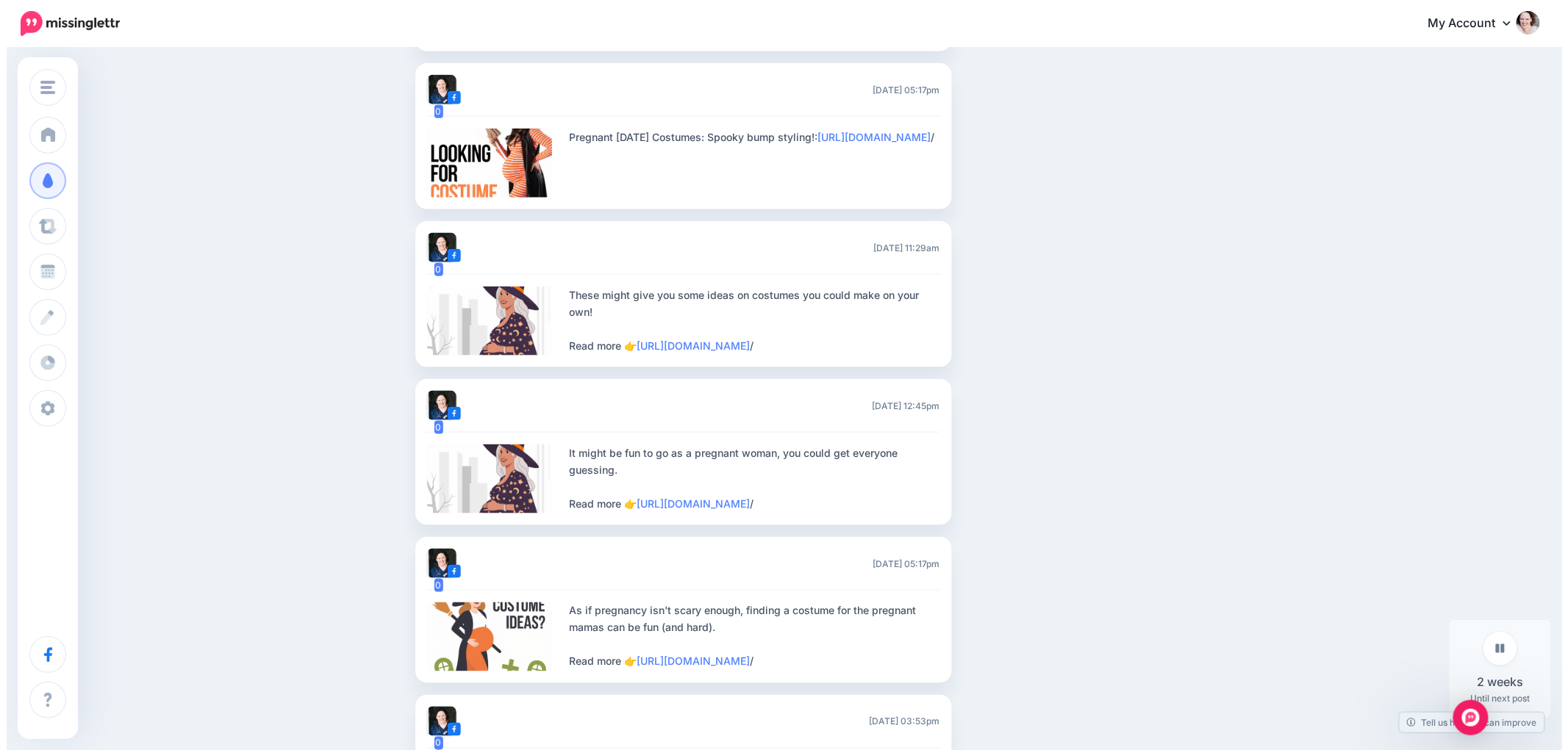
scroll to position [640, 0]
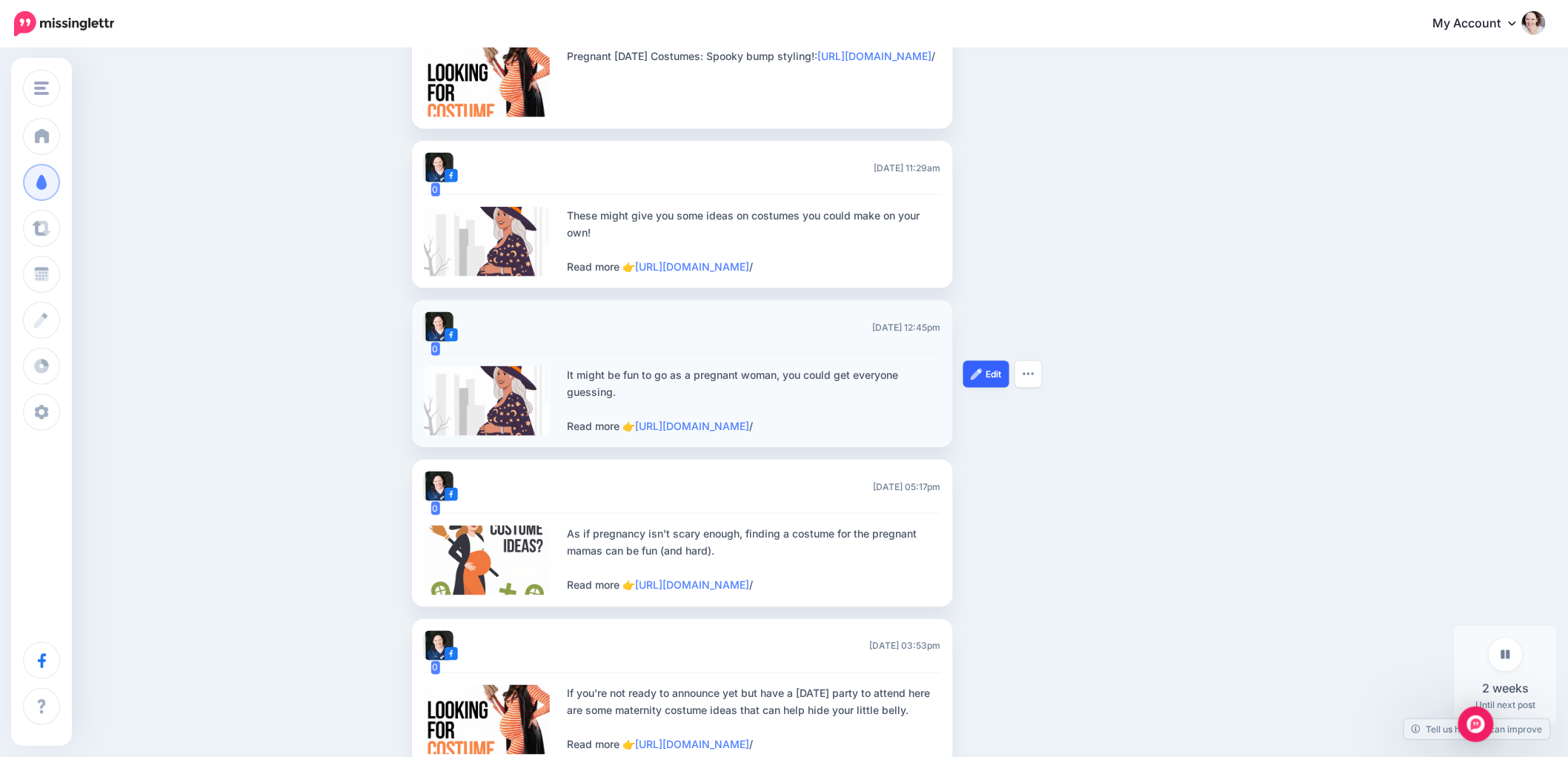
click at [983, 380] on img at bounding box center [977, 375] width 12 height 12
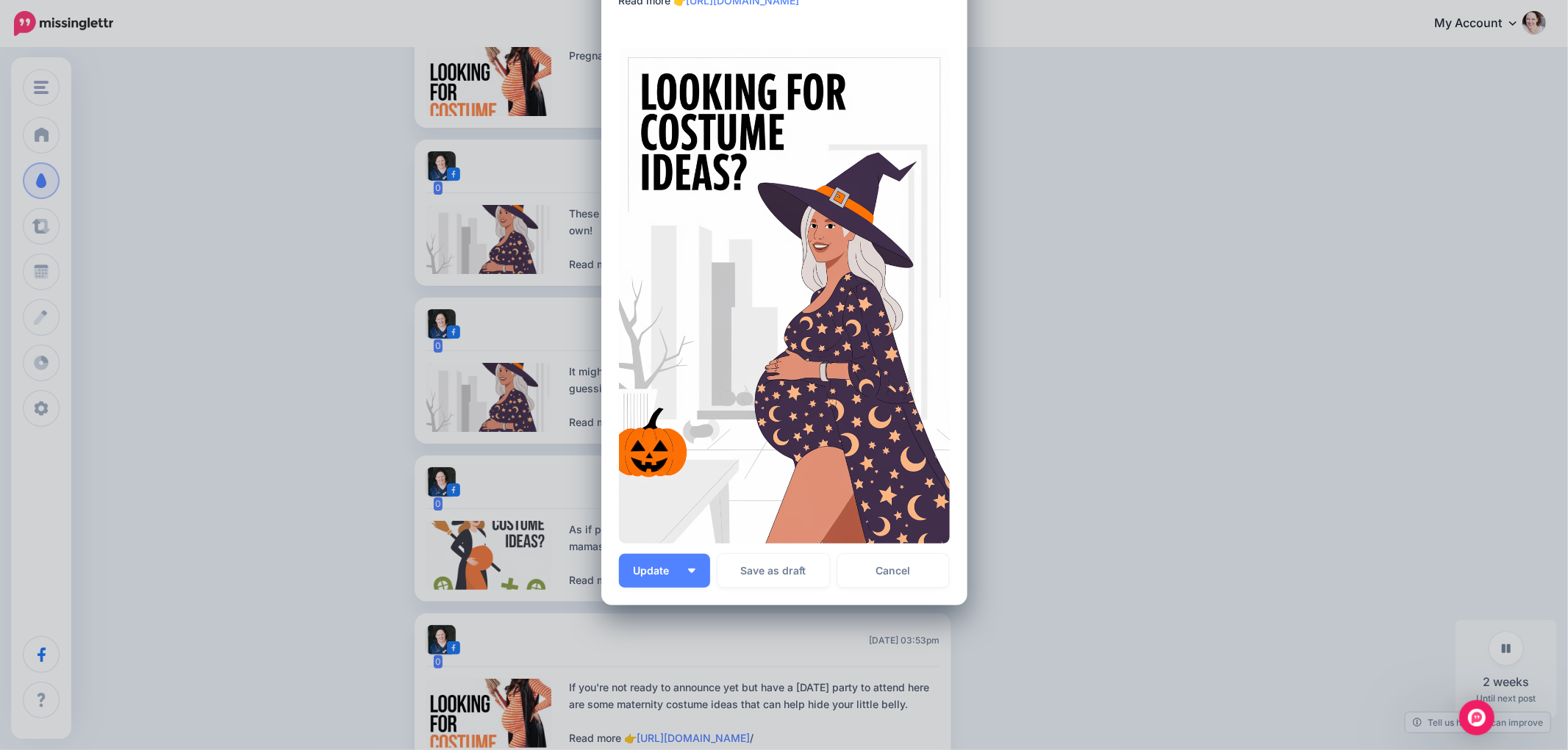
scroll to position [176, 0]
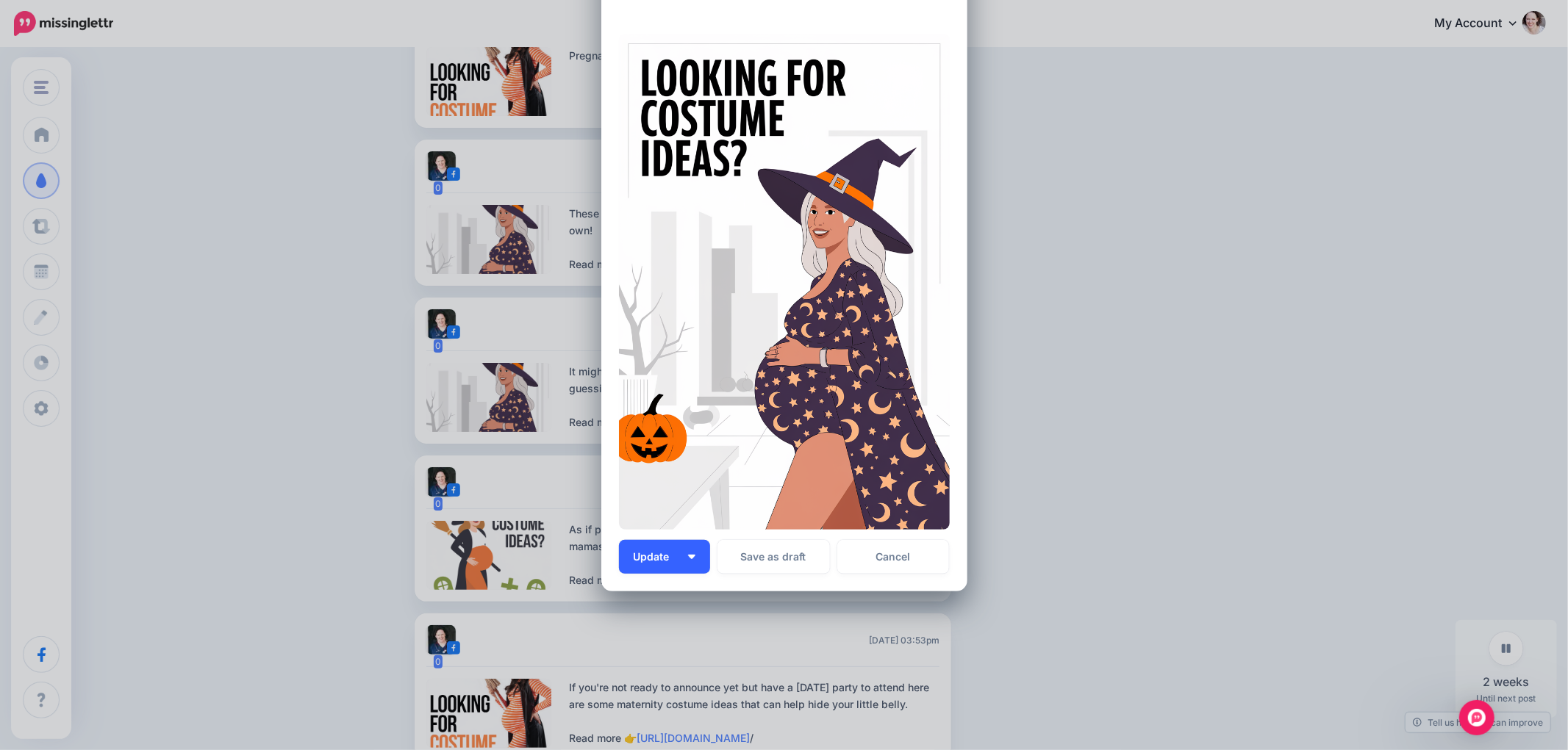
click at [693, 555] on button "Update" at bounding box center [664, 556] width 91 height 34
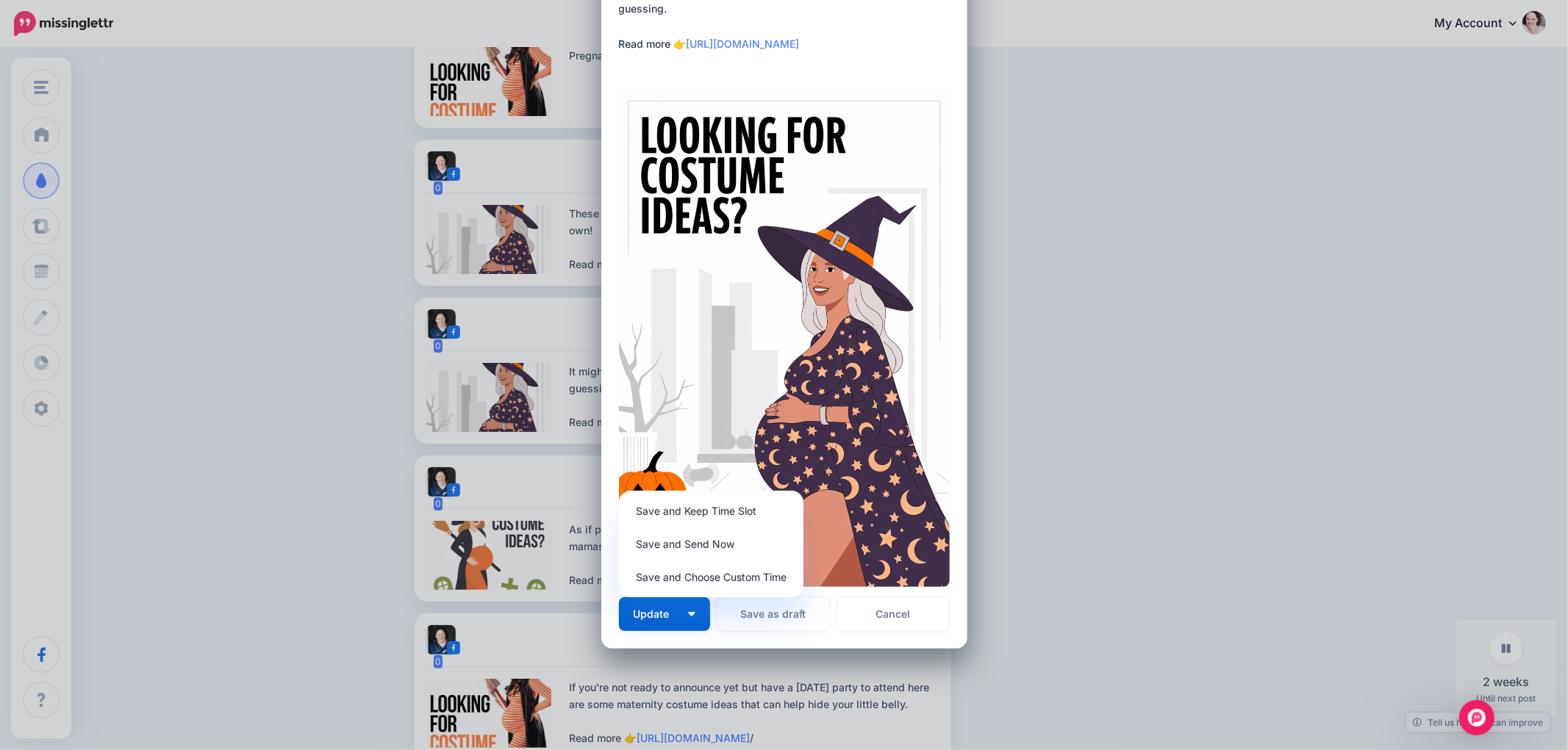
scroll to position [94, 0]
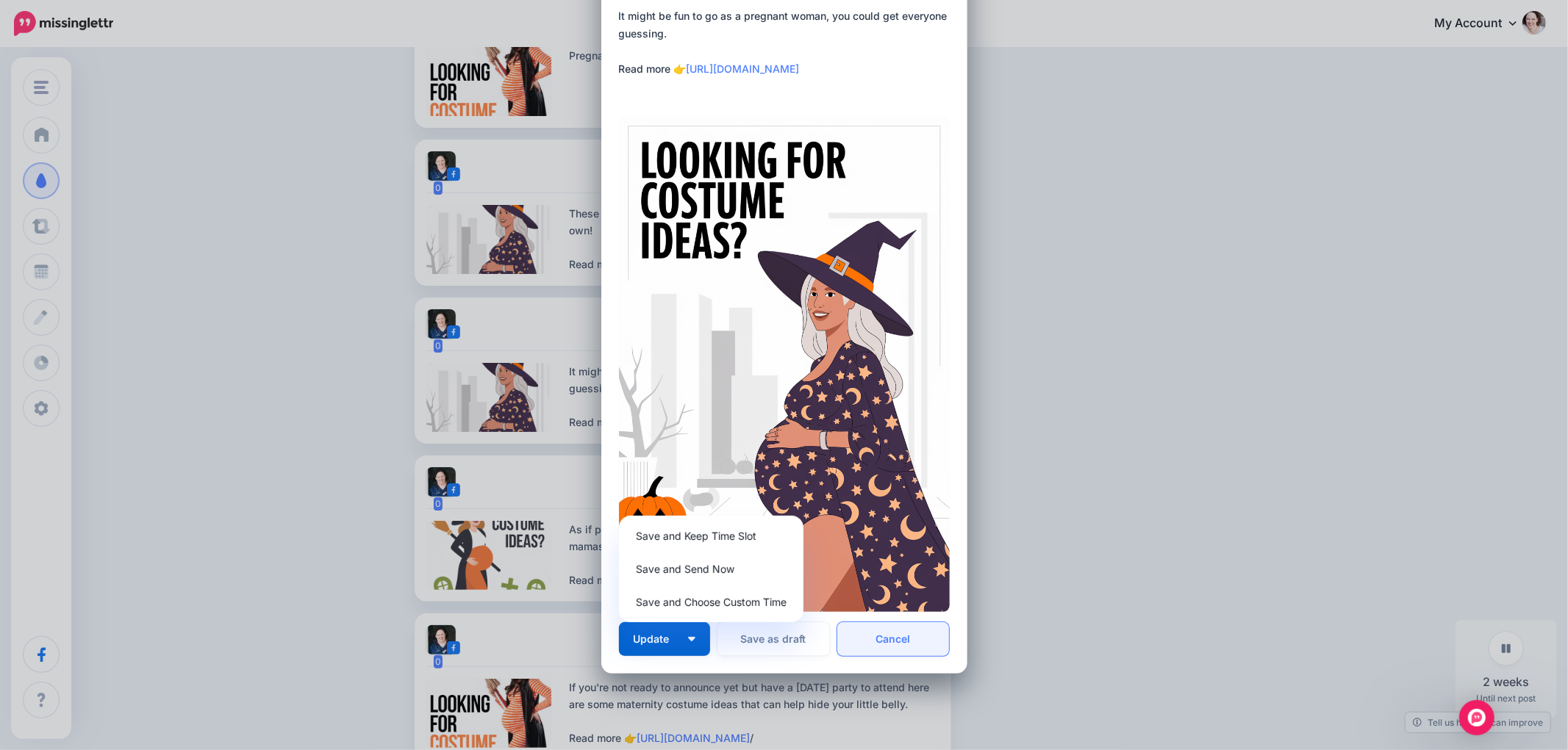
click at [907, 640] on link "Cancel" at bounding box center [893, 639] width 112 height 34
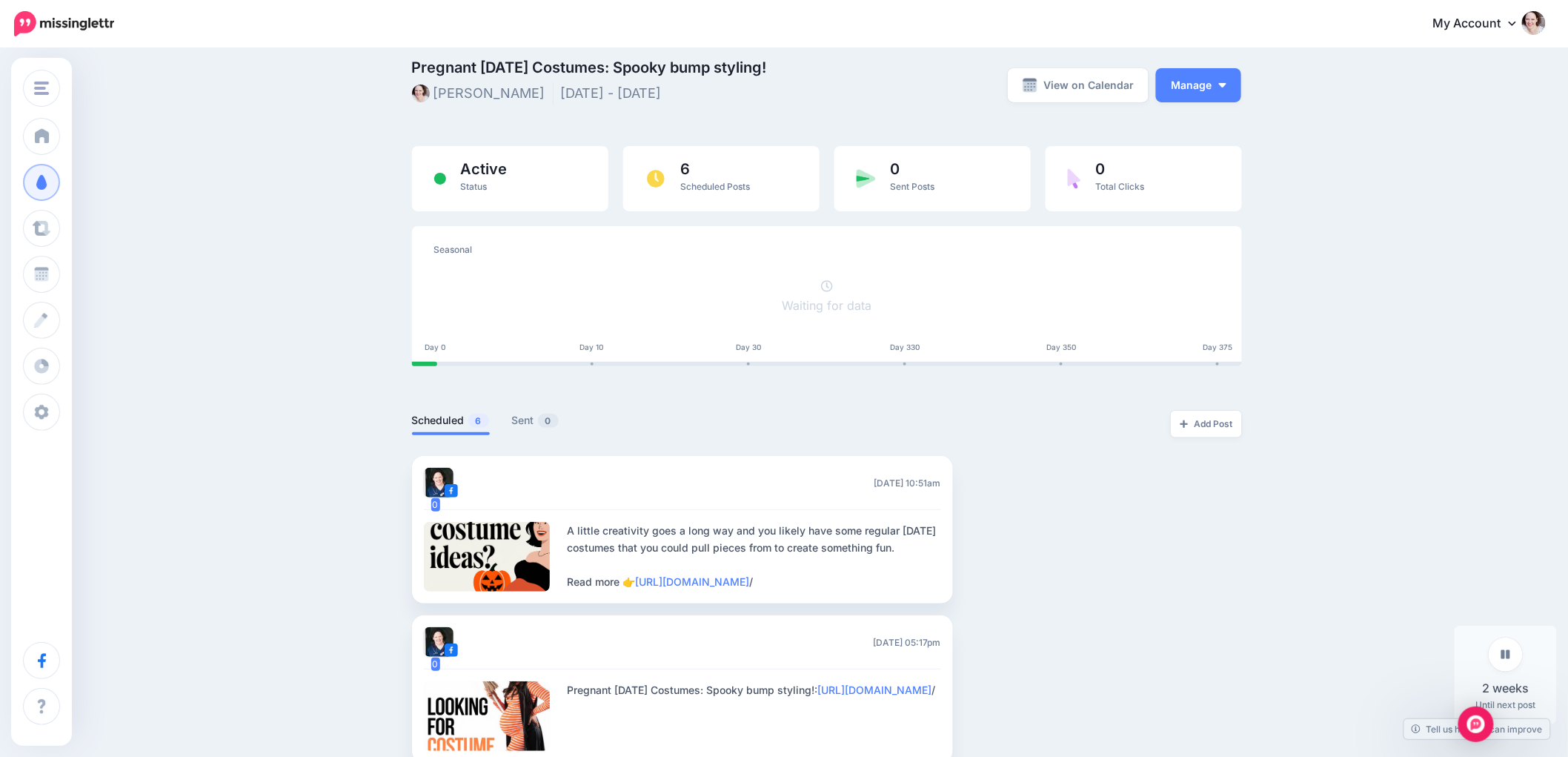
scroll to position [0, 0]
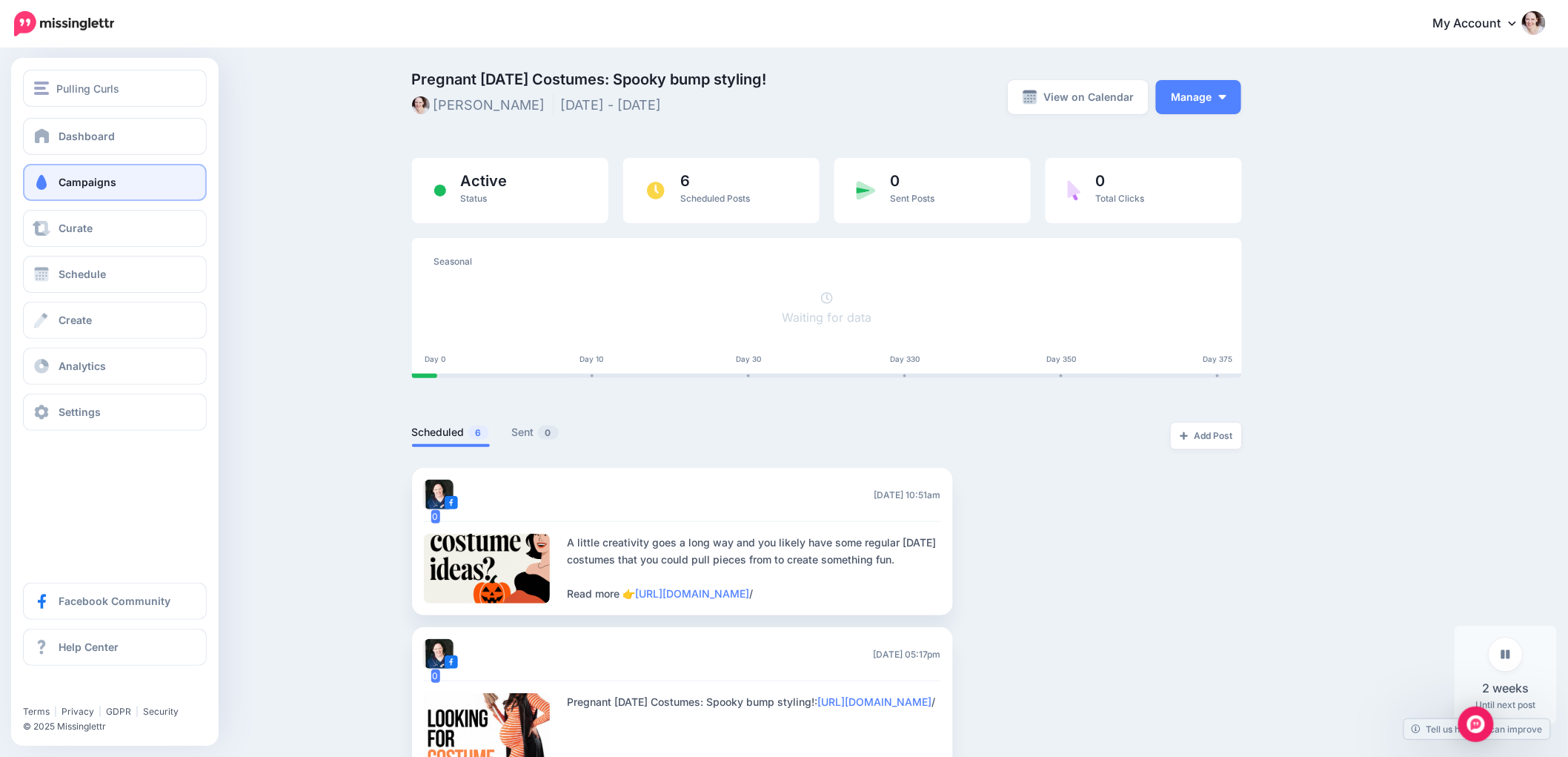
drag, startPoint x: 59, startPoint y: 181, endPoint x: 91, endPoint y: 174, distance: 32.8
click at [59, 180] on span "Campaigns" at bounding box center [87, 182] width 58 height 12
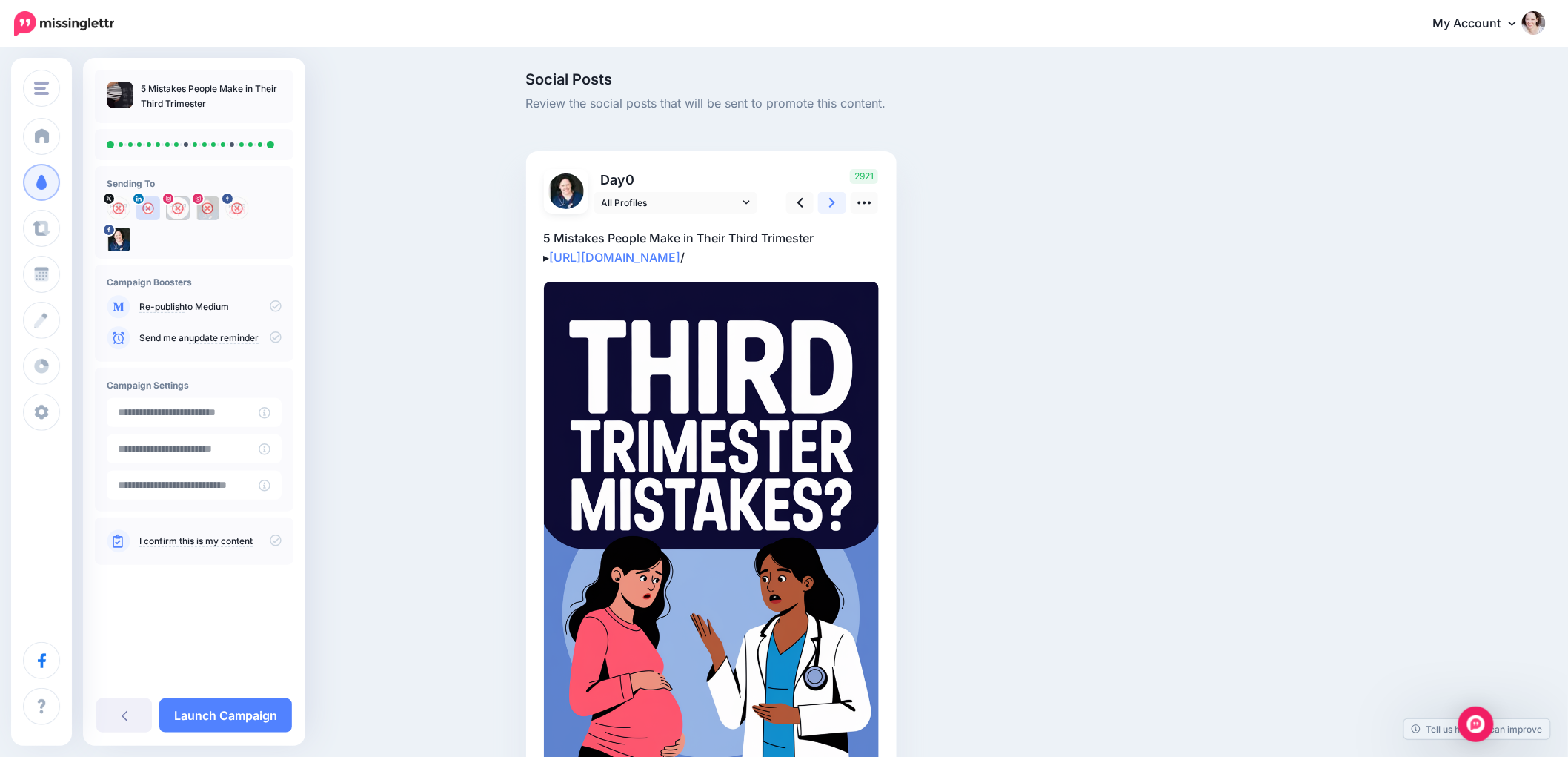
click at [843, 203] on link at bounding box center [832, 202] width 28 height 22
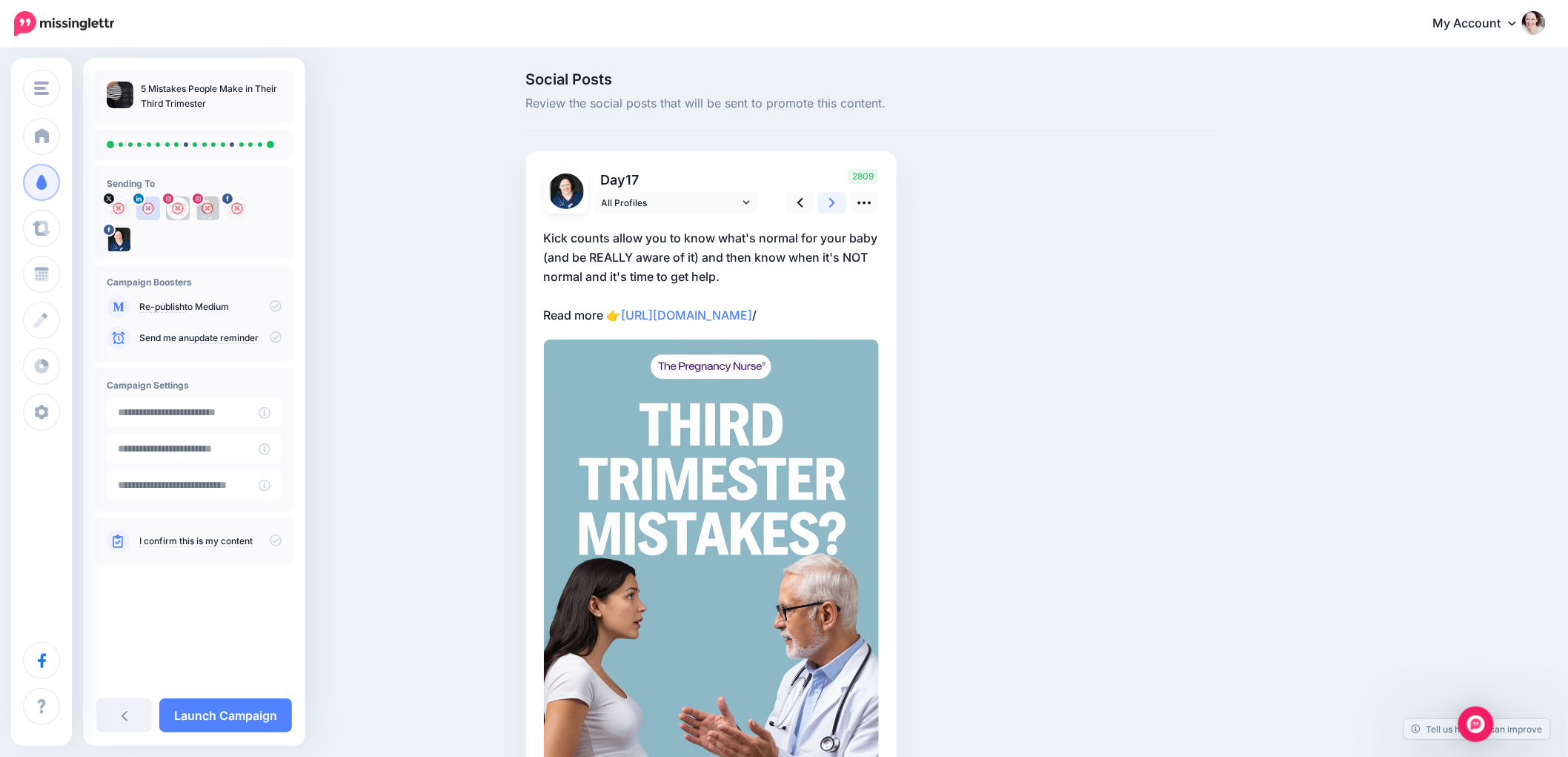
click at [843, 204] on link at bounding box center [832, 202] width 28 height 22
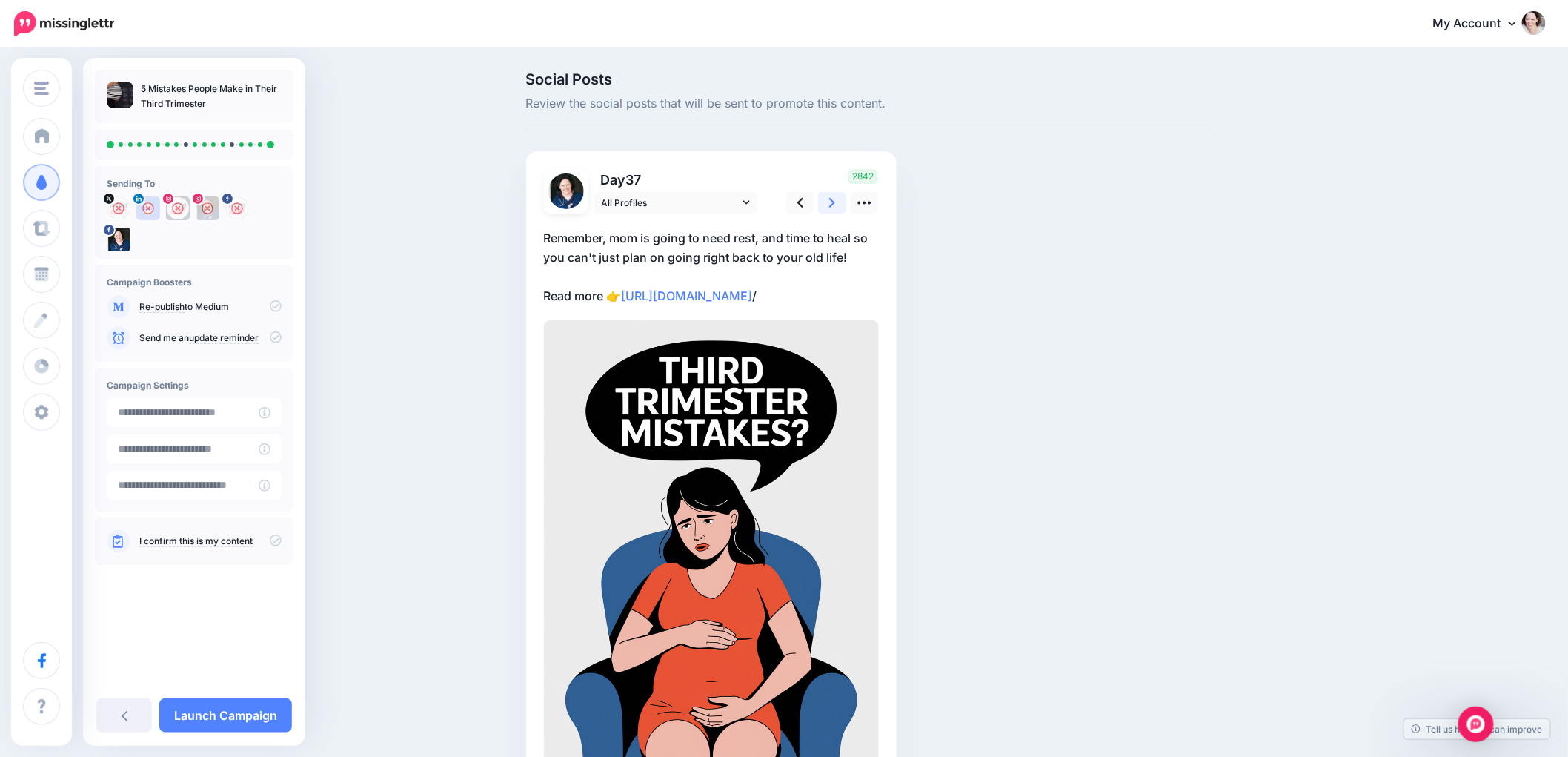
click at [834, 197] on link at bounding box center [832, 202] width 28 height 22
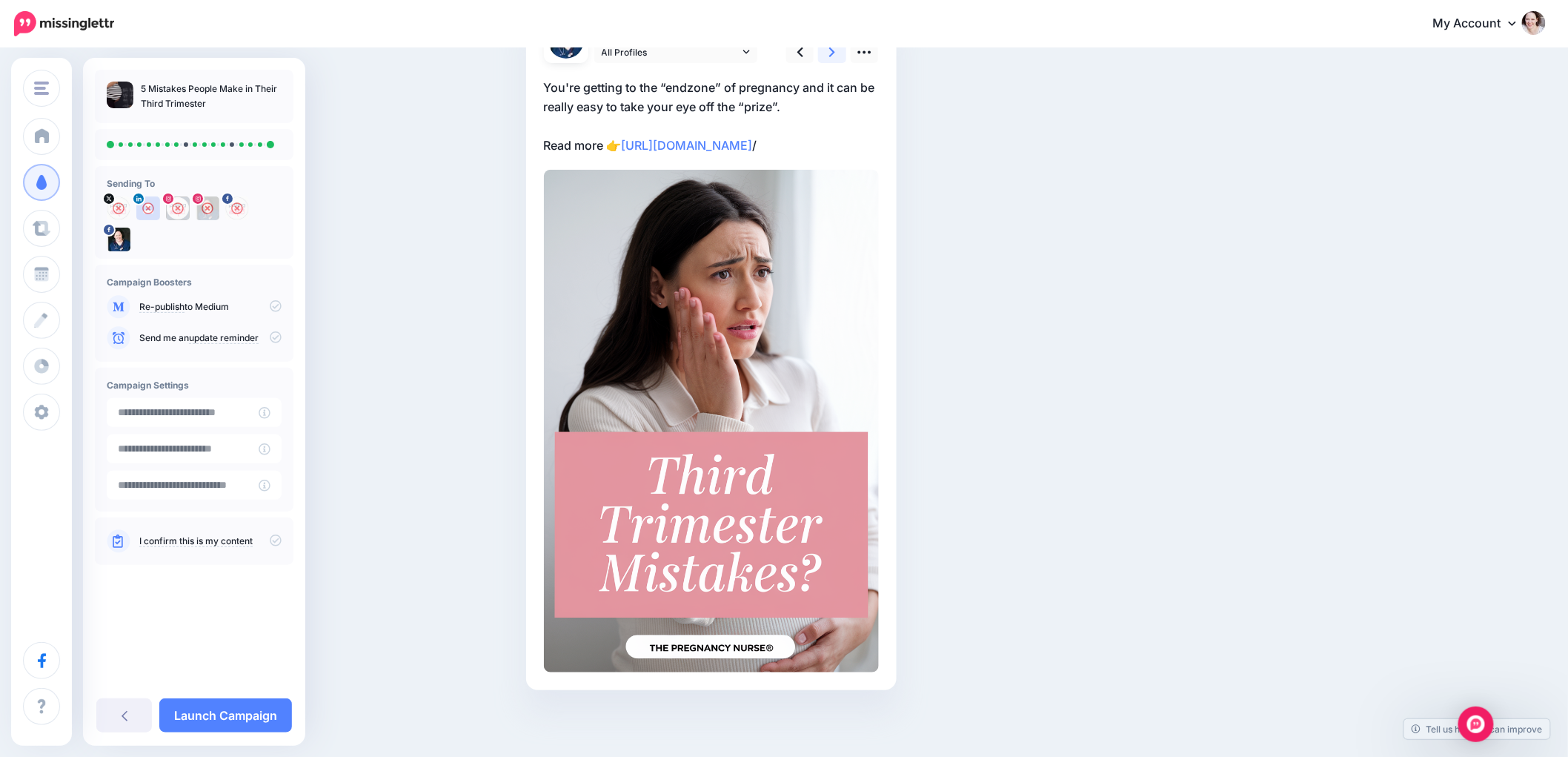
scroll to position [82, 0]
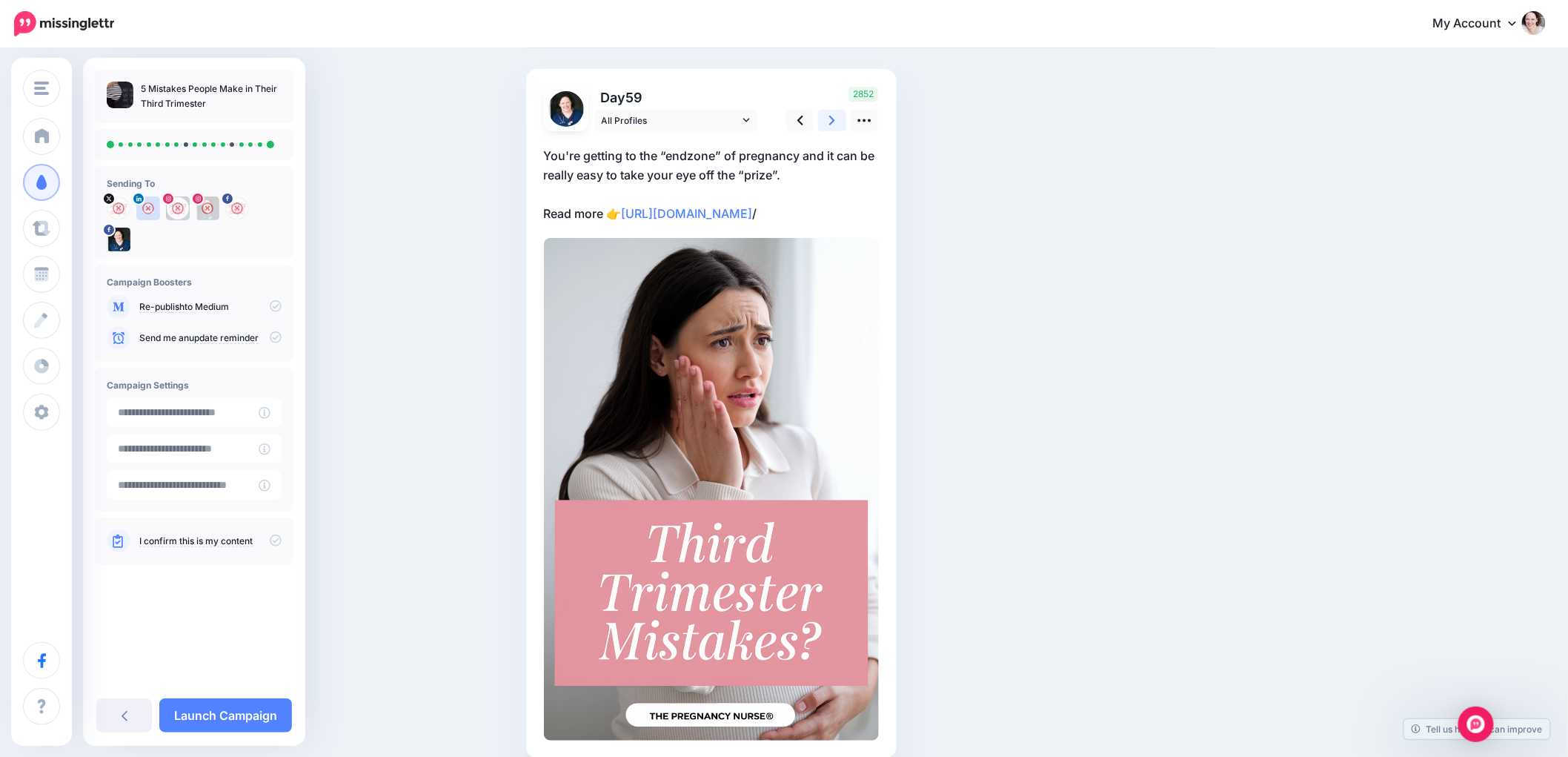
click at [835, 126] on icon at bounding box center [832, 120] width 6 height 16
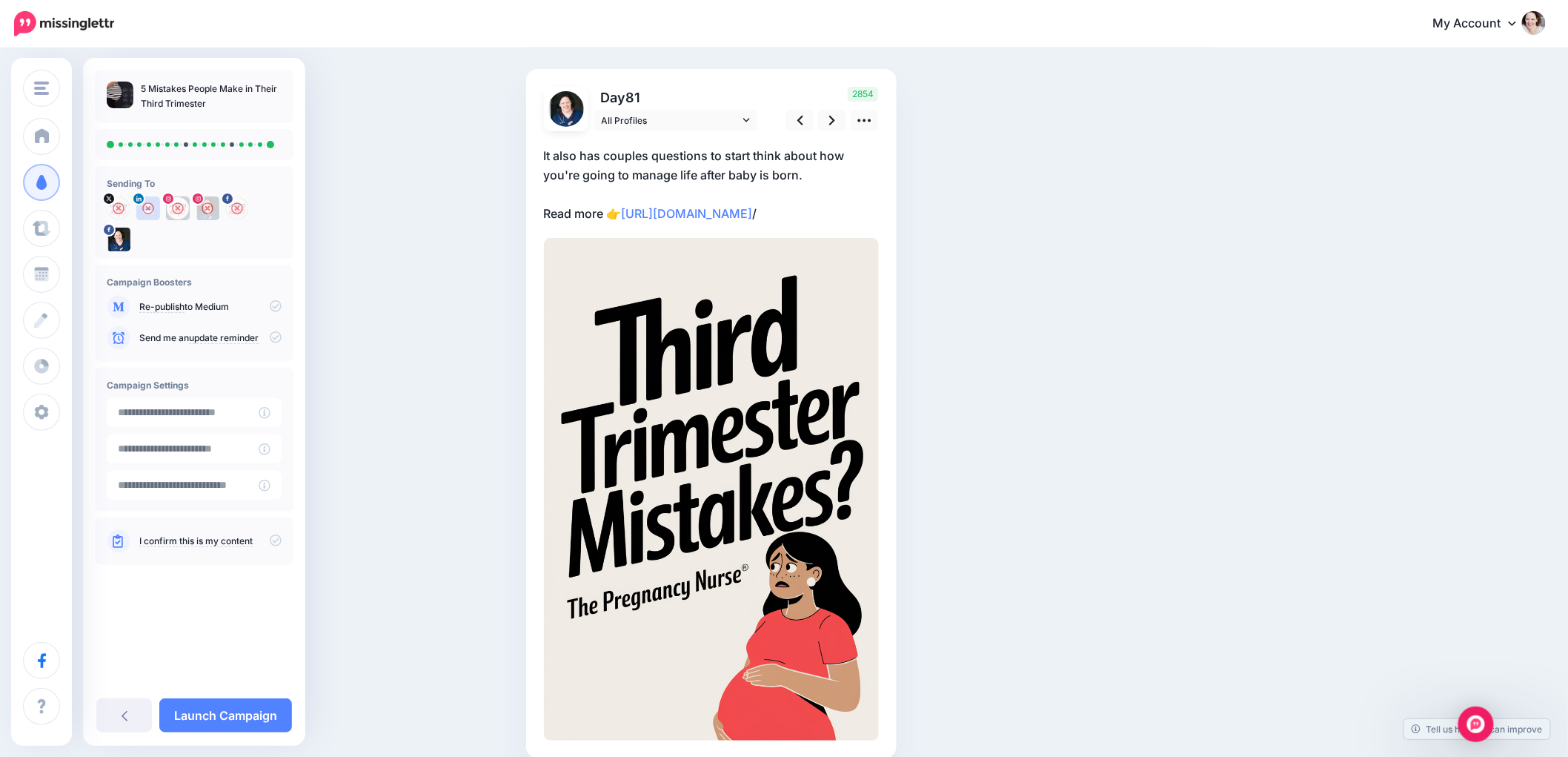
click at [838, 106] on div "2854" at bounding box center [830, 108] width 119 height 44
click at [834, 121] on link at bounding box center [832, 120] width 28 height 22
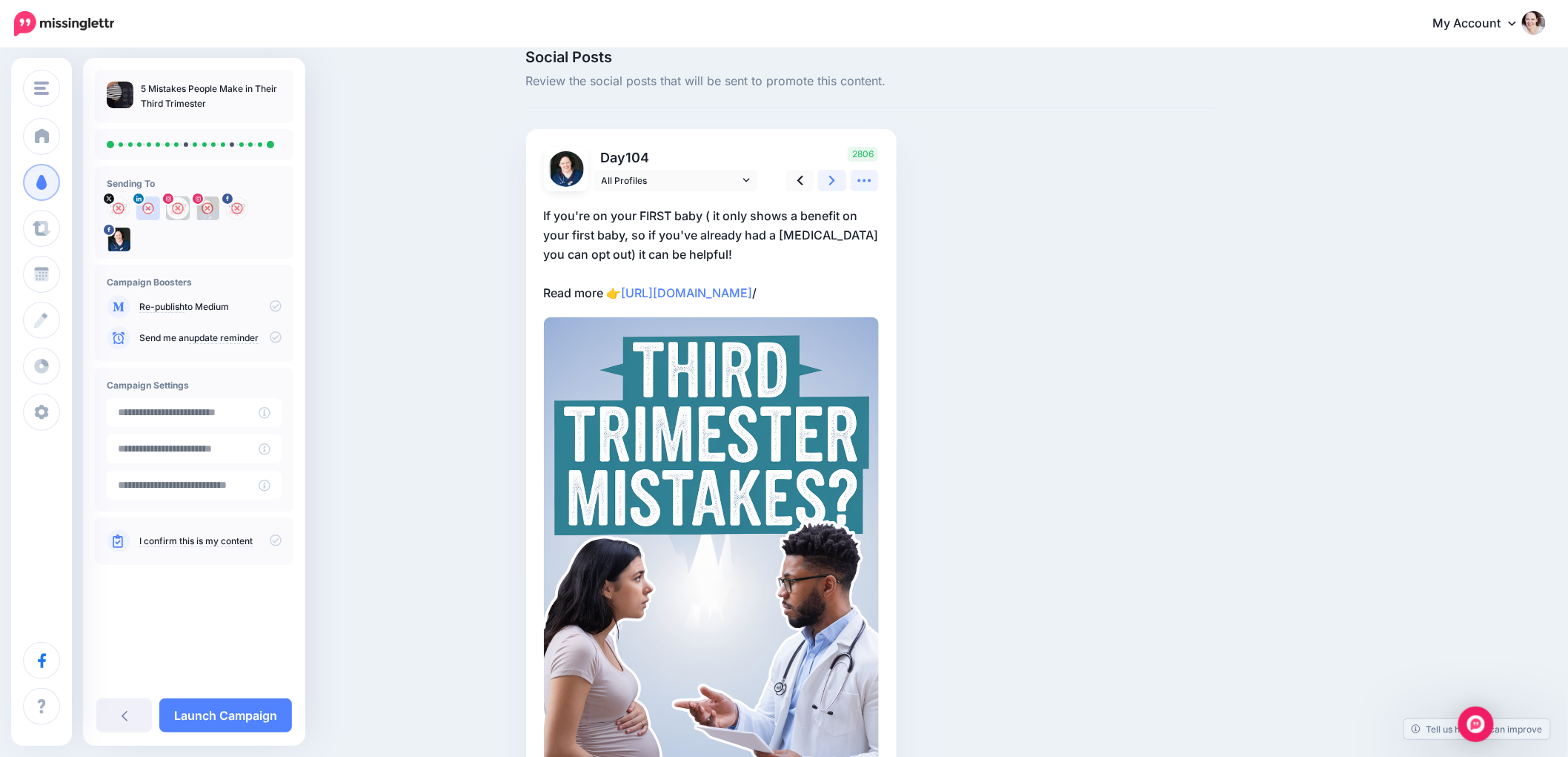
scroll to position [0, 0]
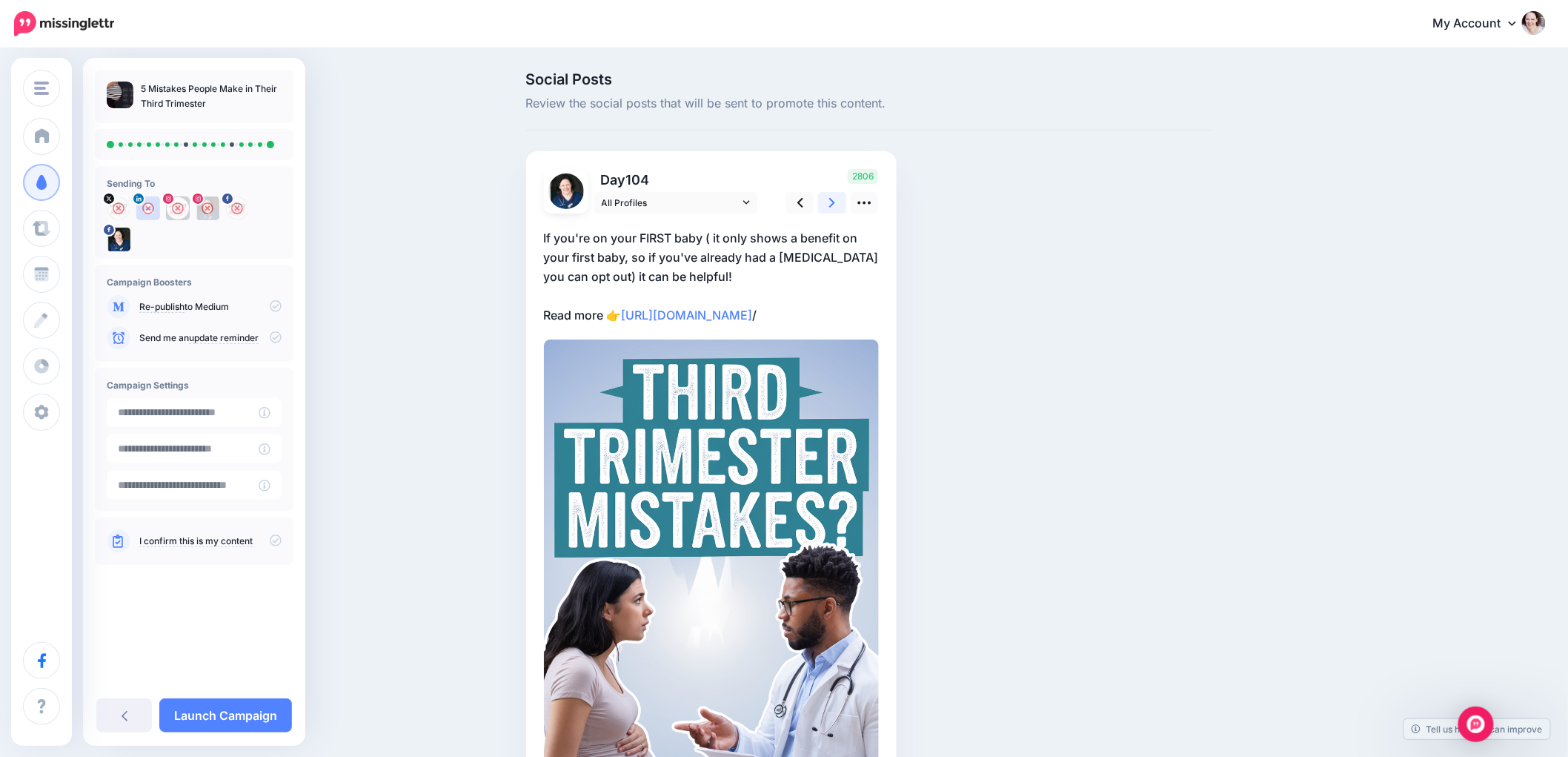
click at [835, 202] on icon at bounding box center [832, 203] width 6 height 16
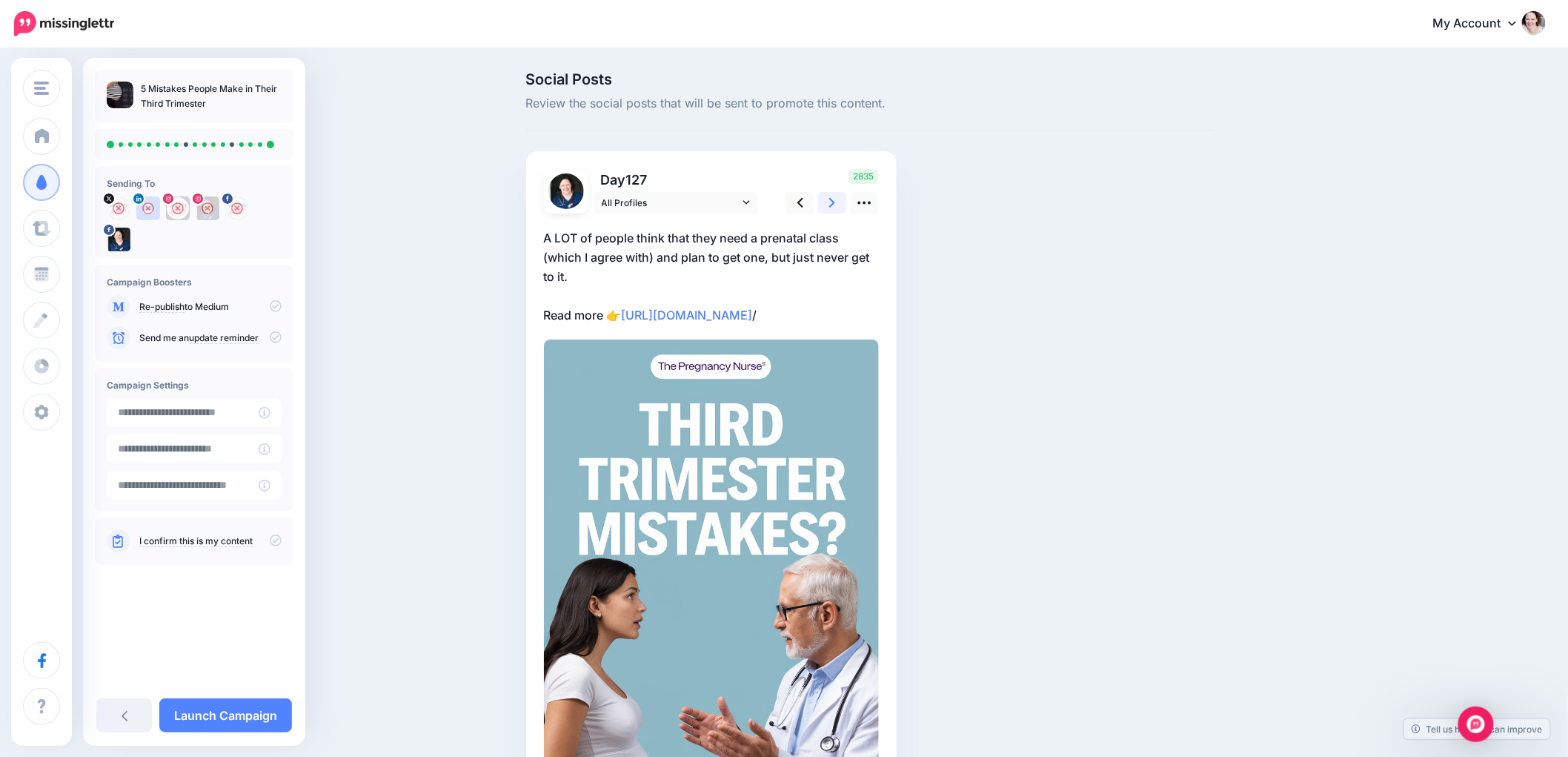
click at [835, 202] on icon at bounding box center [832, 203] width 6 height 16
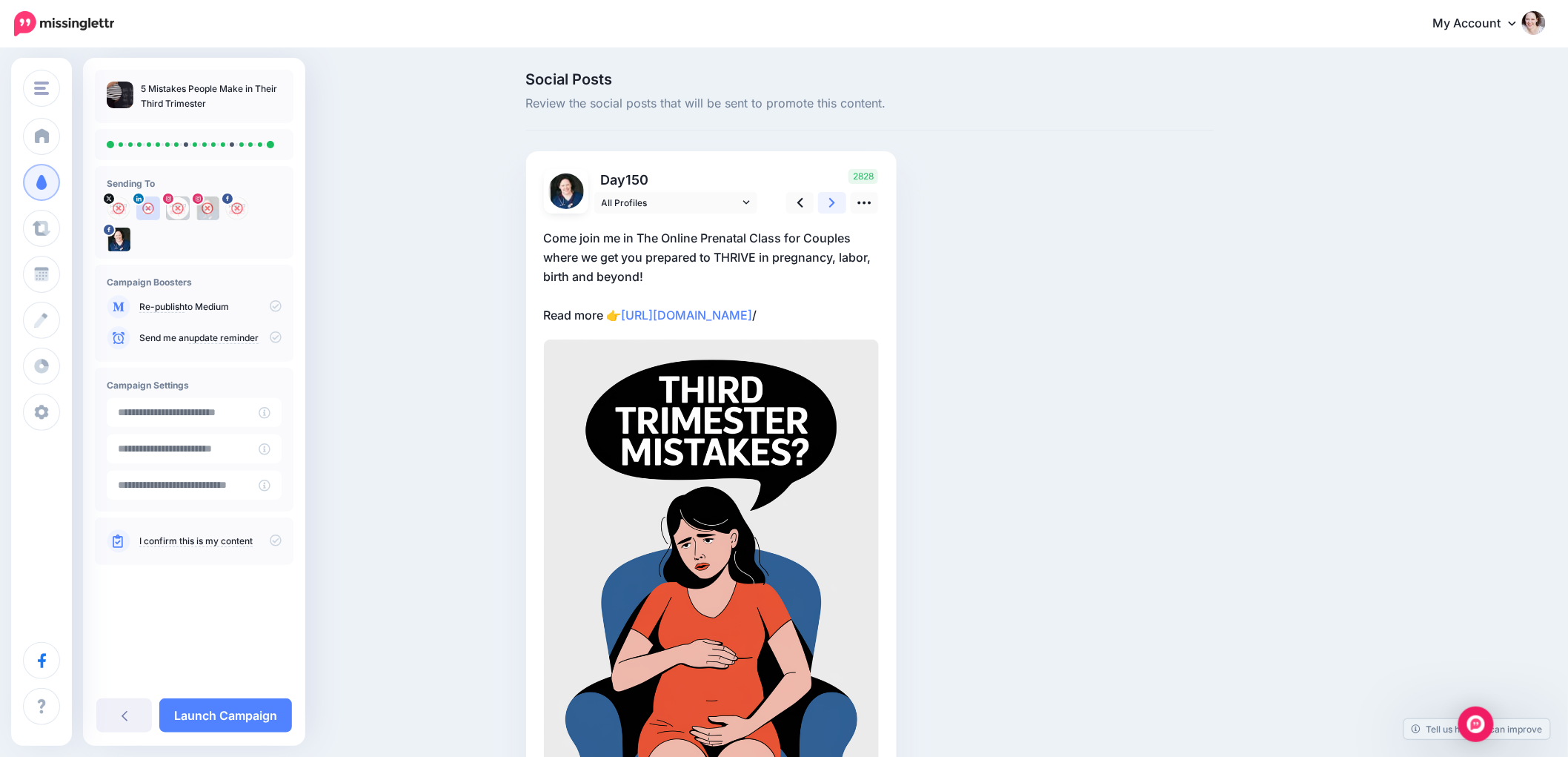
click at [835, 203] on icon at bounding box center [832, 203] width 6 height 16
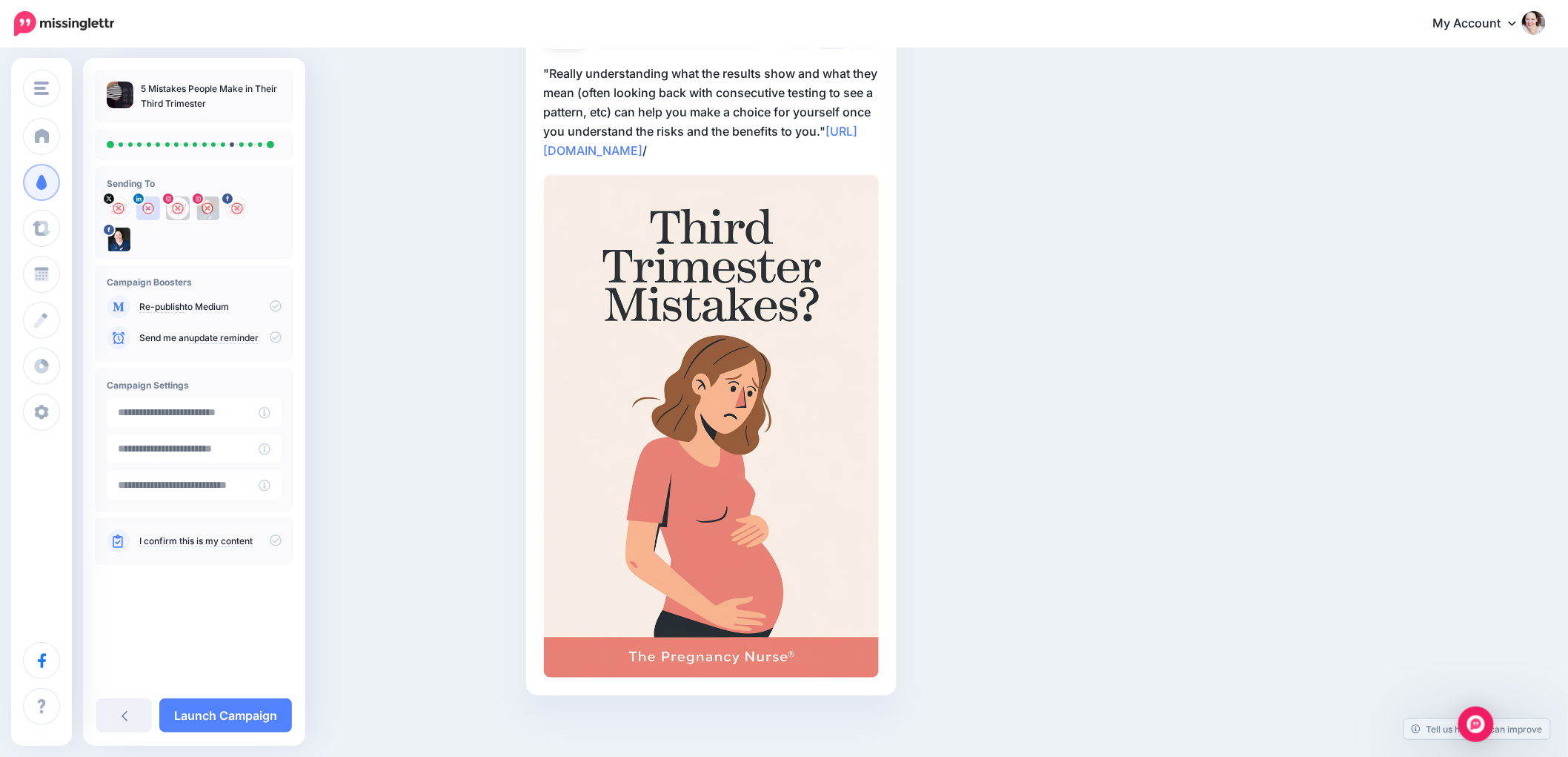
scroll to position [82, 0]
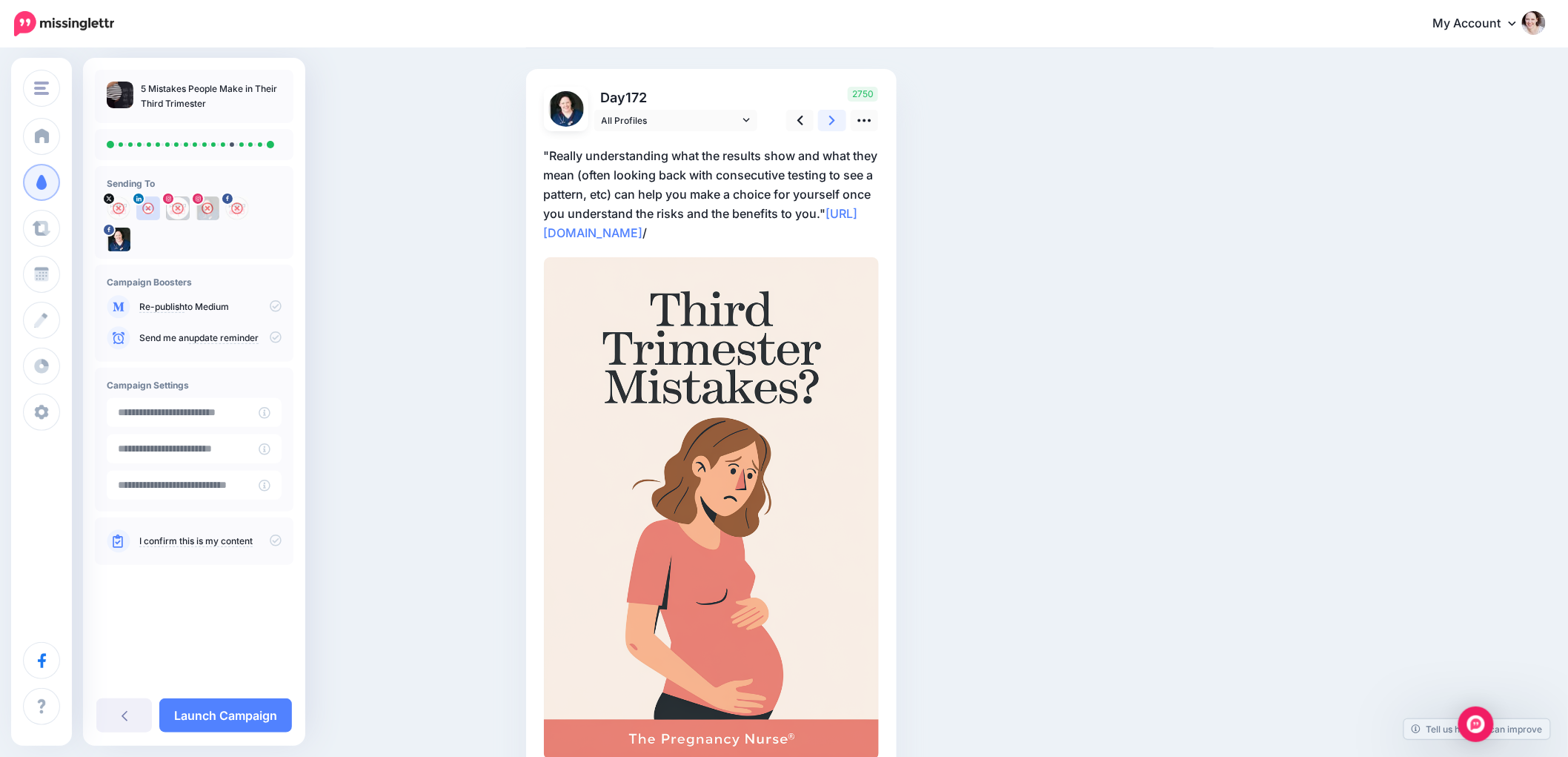
click at [845, 123] on link at bounding box center [832, 120] width 28 height 22
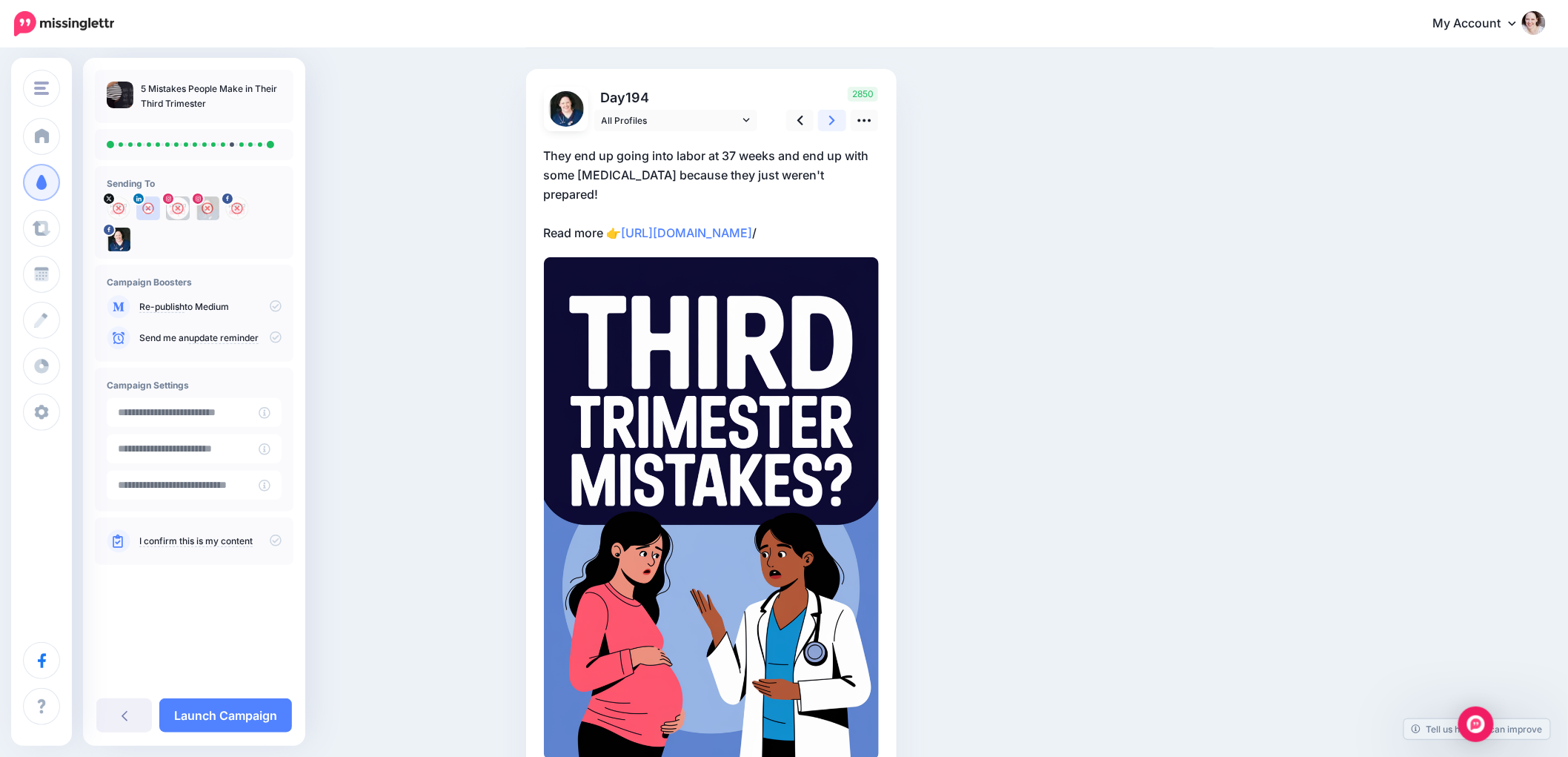
click at [845, 123] on link at bounding box center [832, 120] width 28 height 22
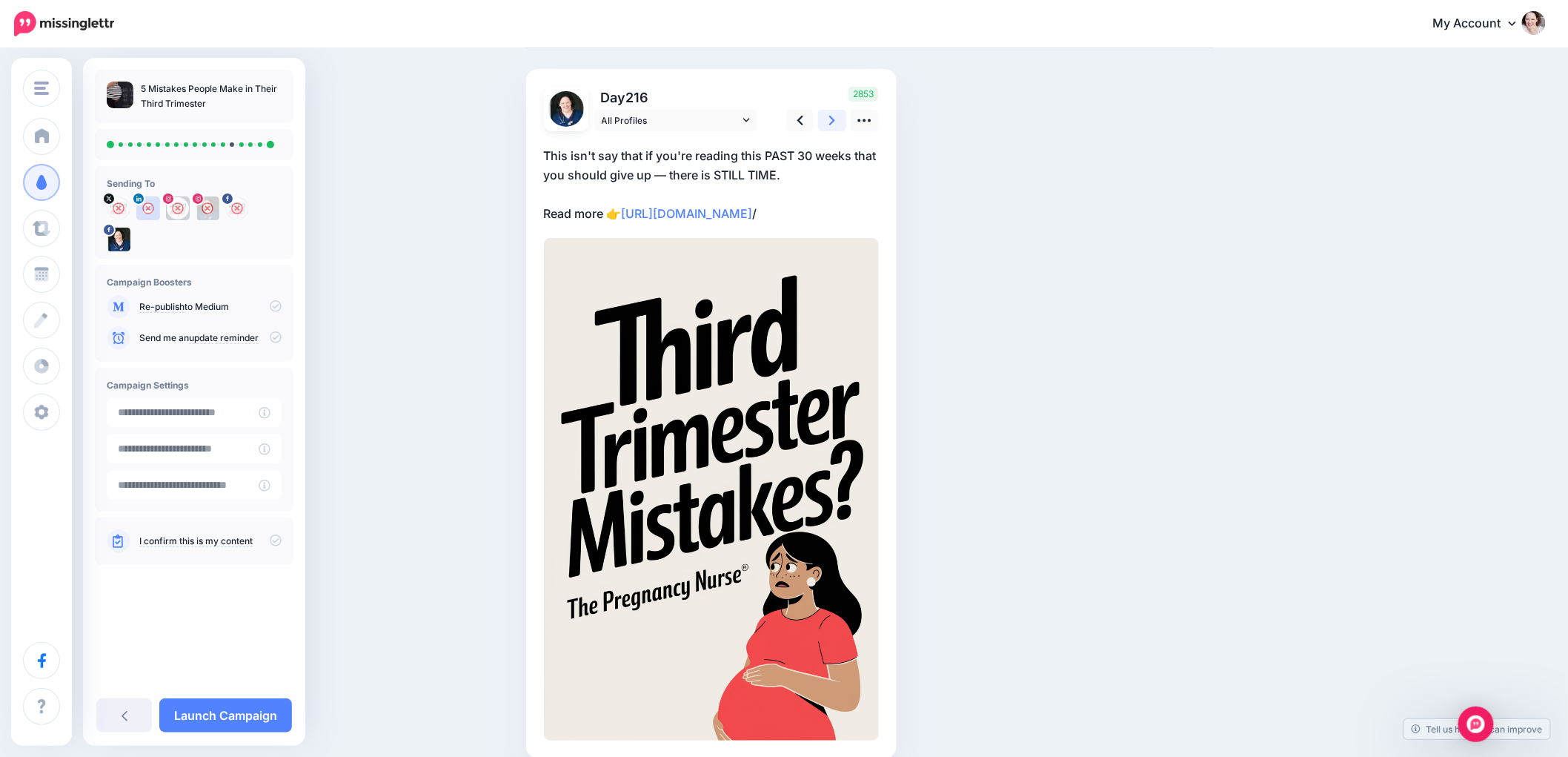
click at [845, 123] on link at bounding box center [832, 120] width 28 height 22
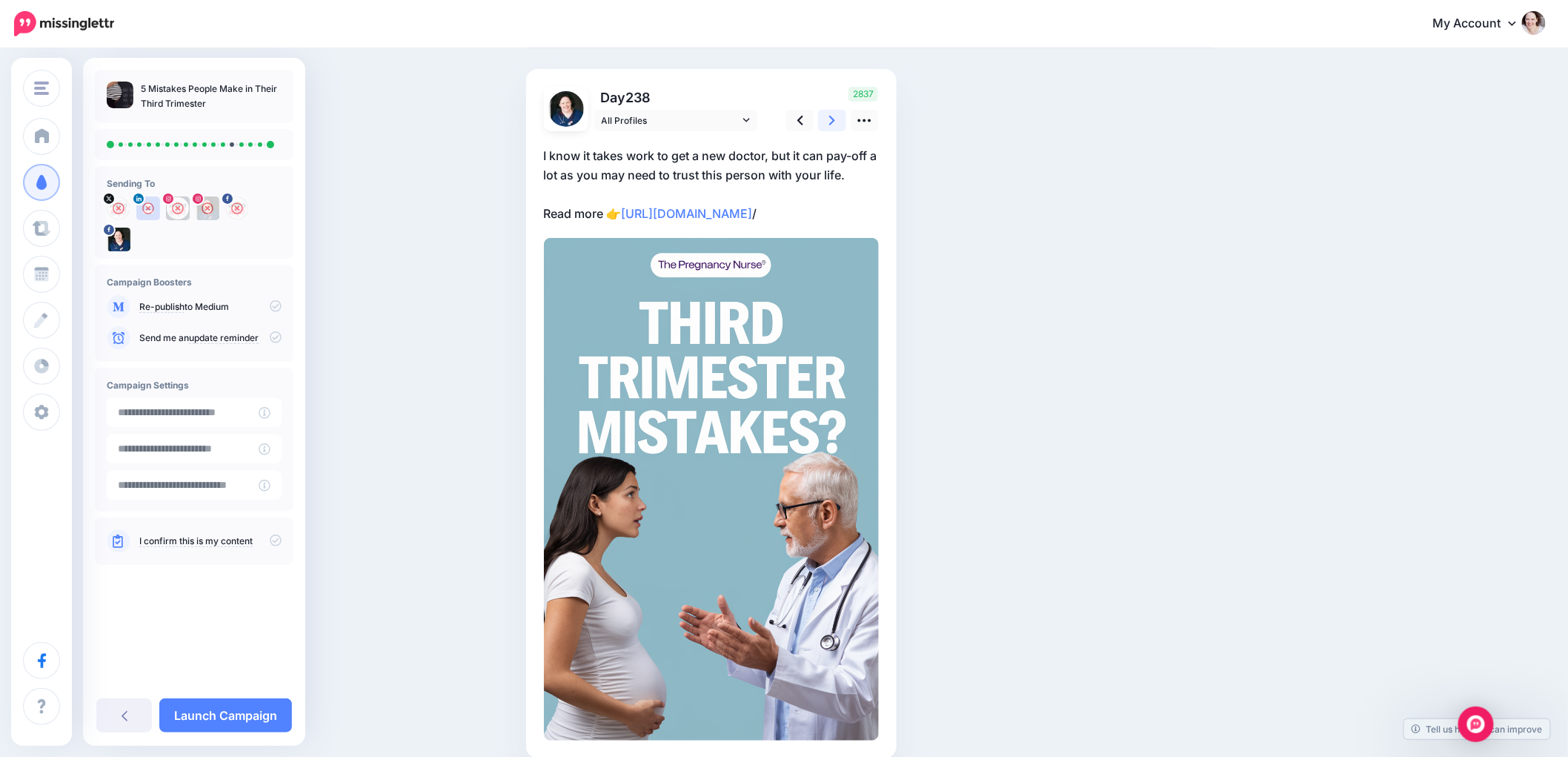
click at [845, 123] on link at bounding box center [832, 120] width 28 height 22
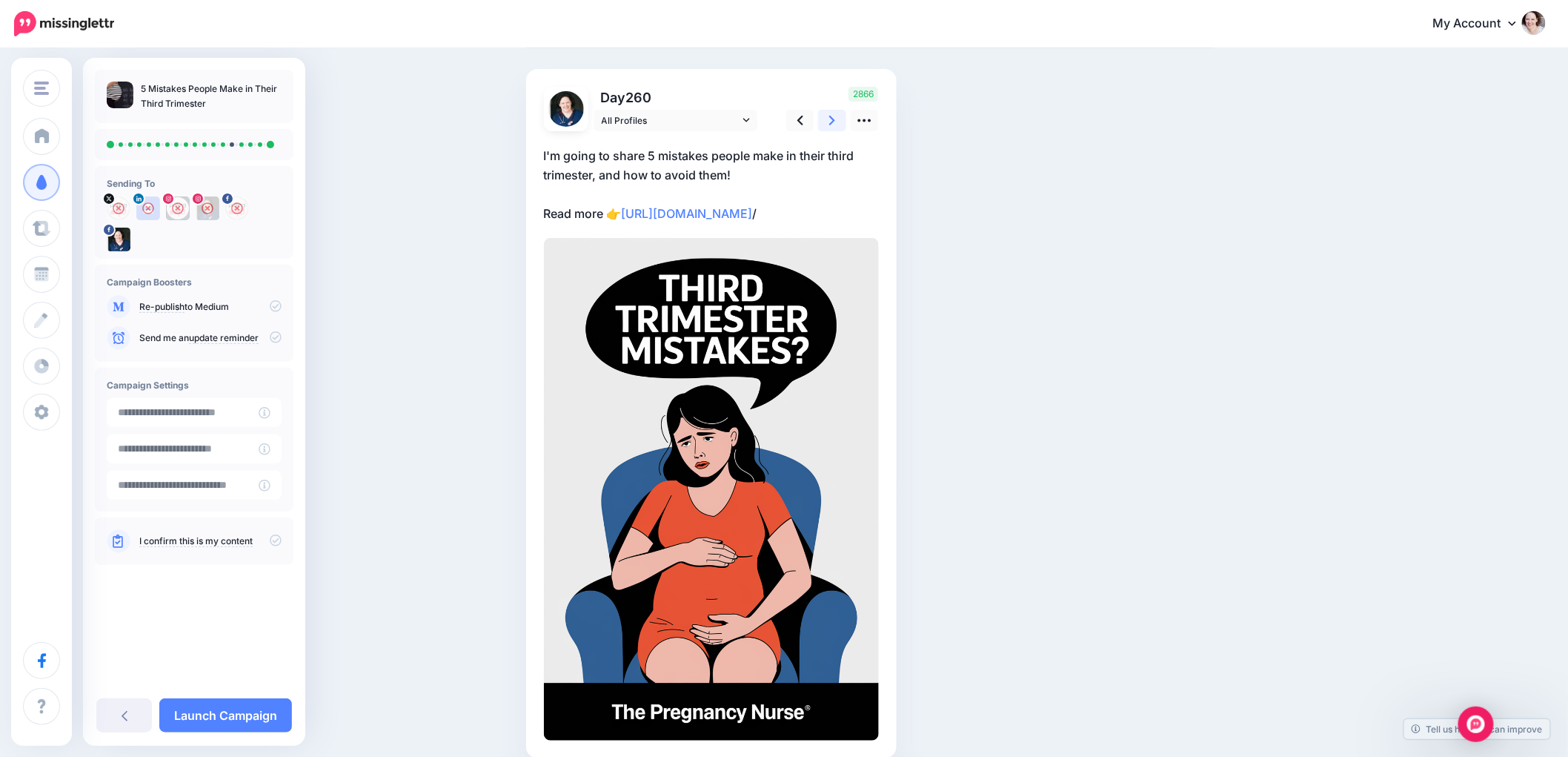
click at [845, 124] on link at bounding box center [832, 120] width 28 height 22
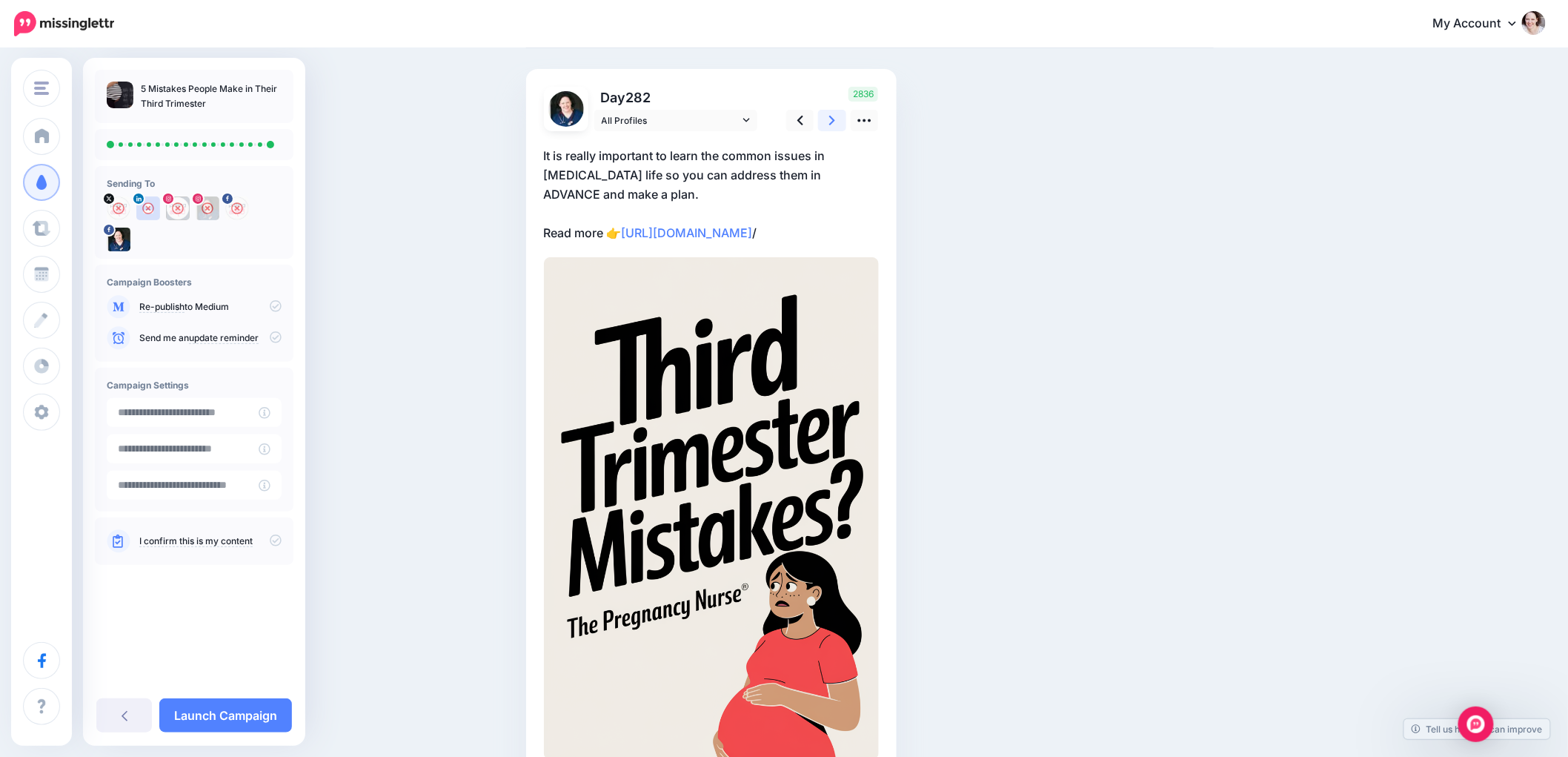
click at [845, 124] on link at bounding box center [832, 120] width 28 height 22
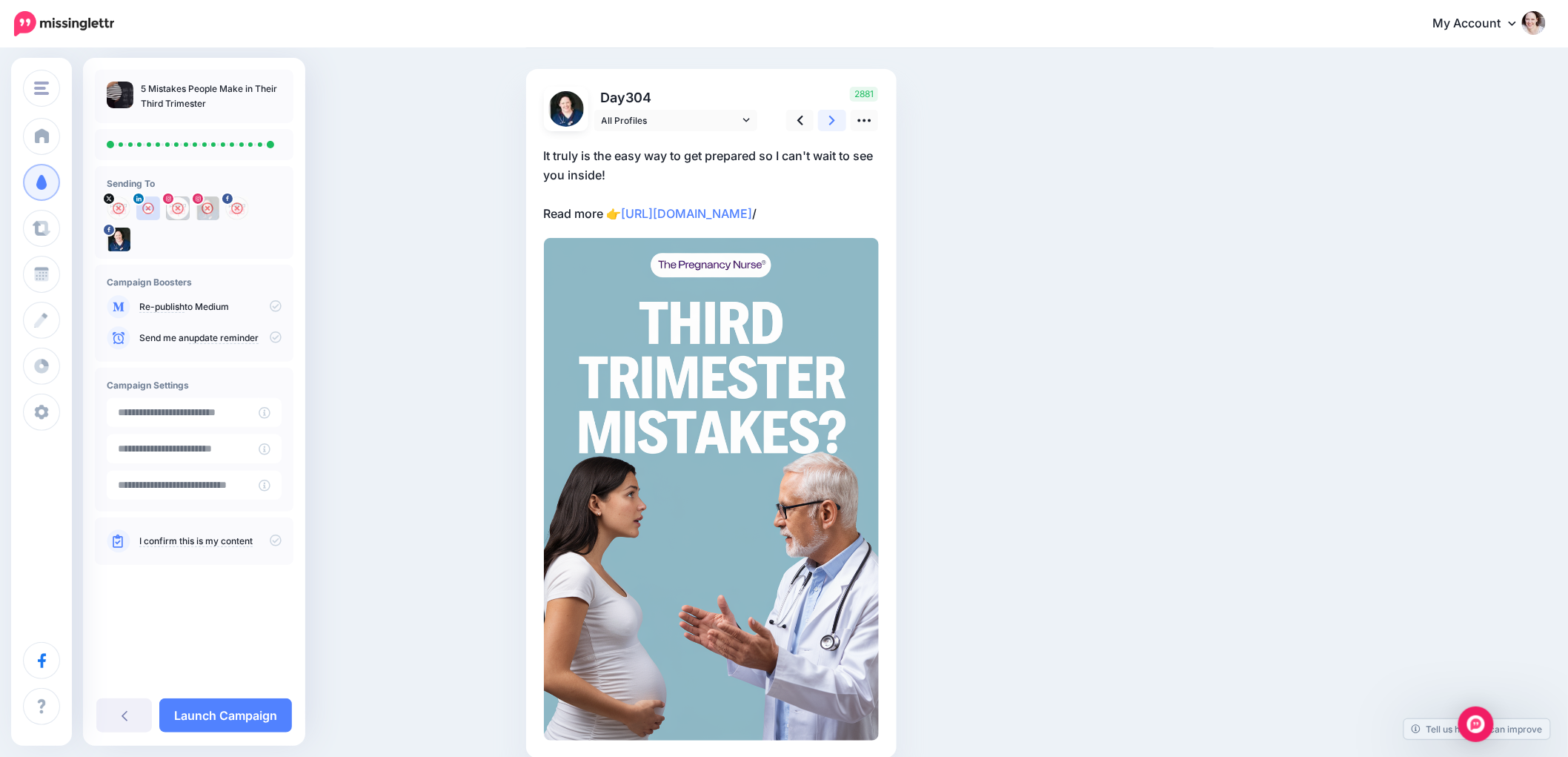
click at [845, 124] on link at bounding box center [832, 120] width 28 height 22
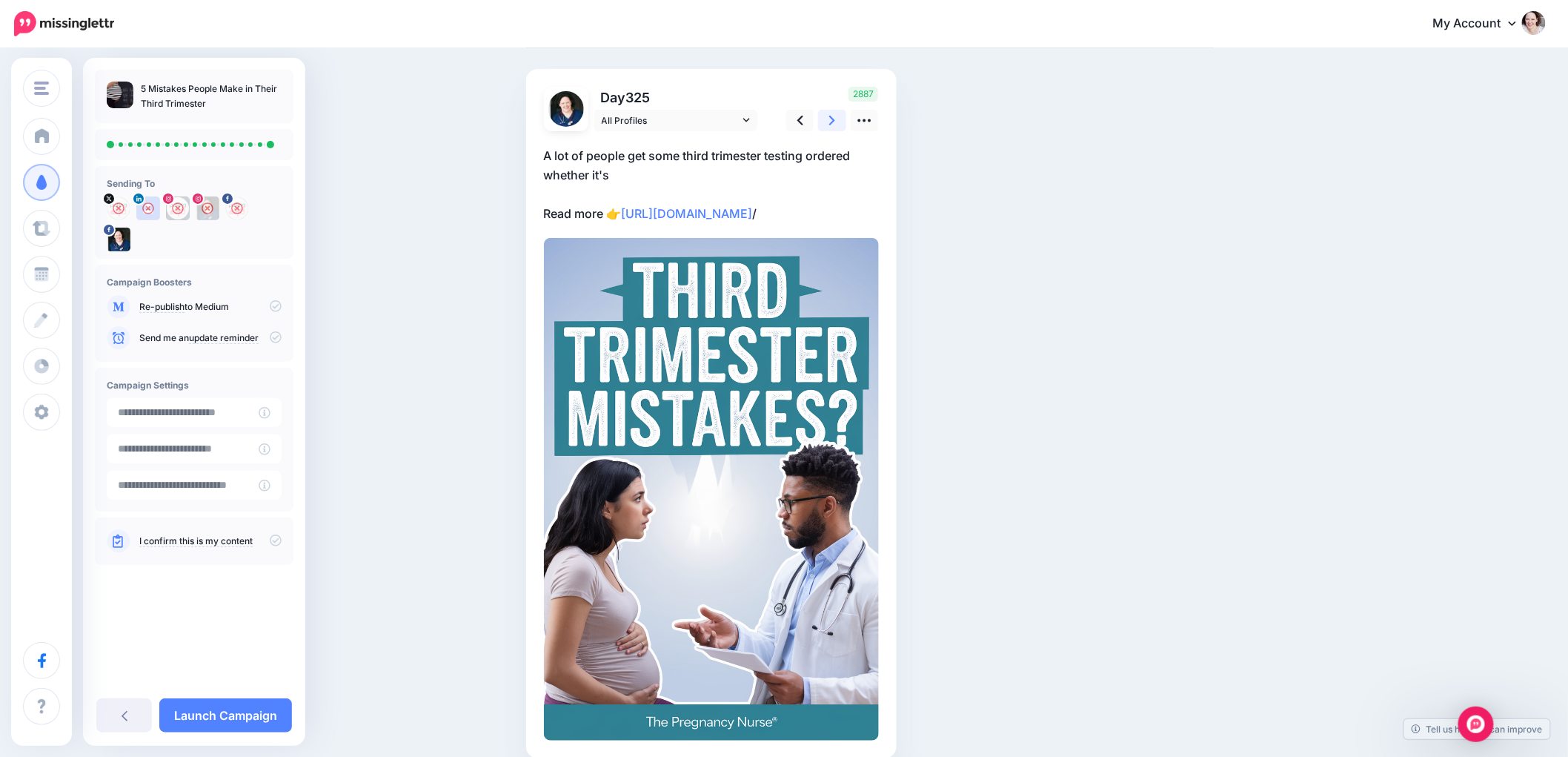
click at [845, 124] on link at bounding box center [832, 120] width 28 height 22
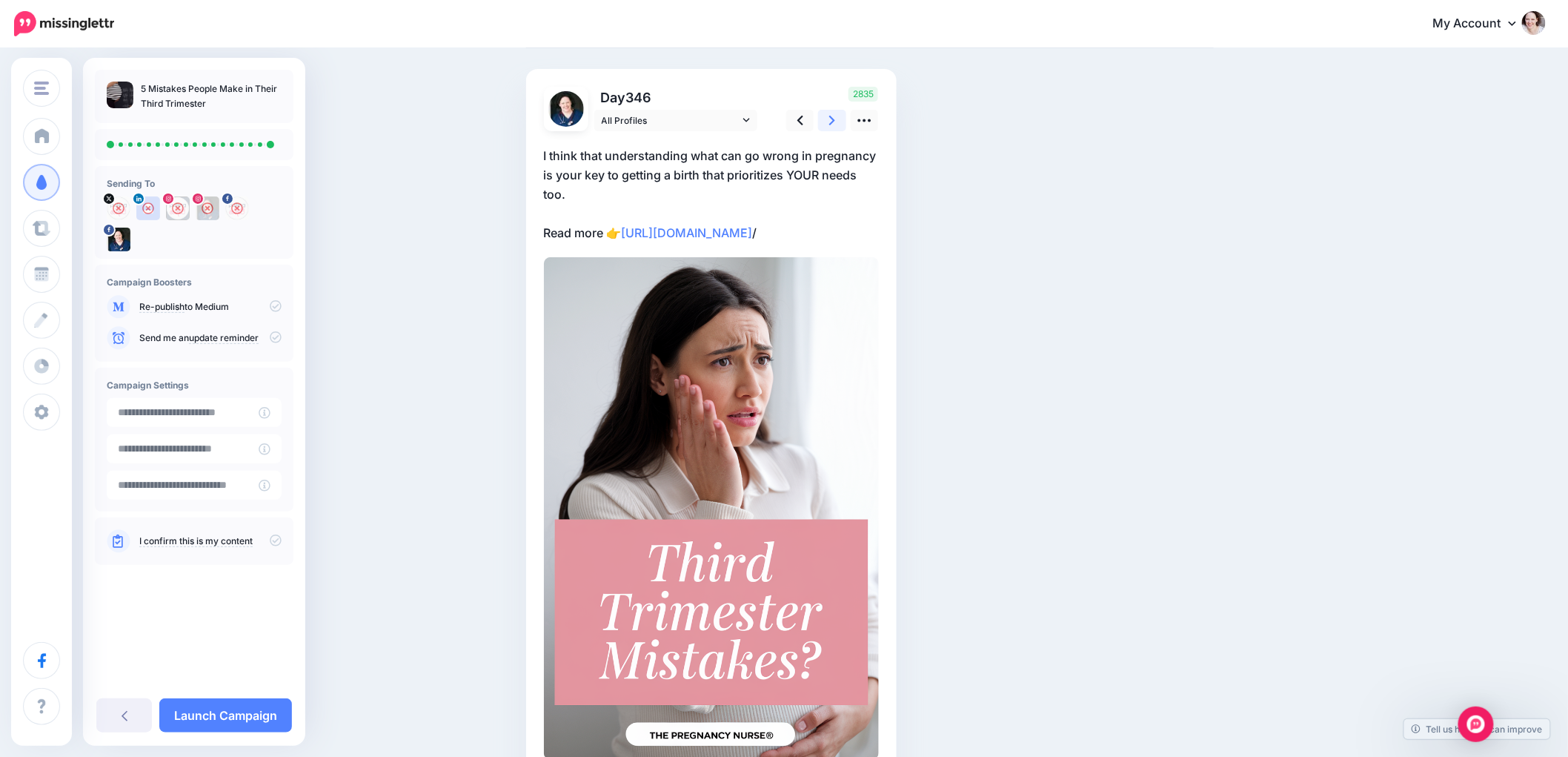
click at [845, 125] on link at bounding box center [832, 120] width 28 height 22
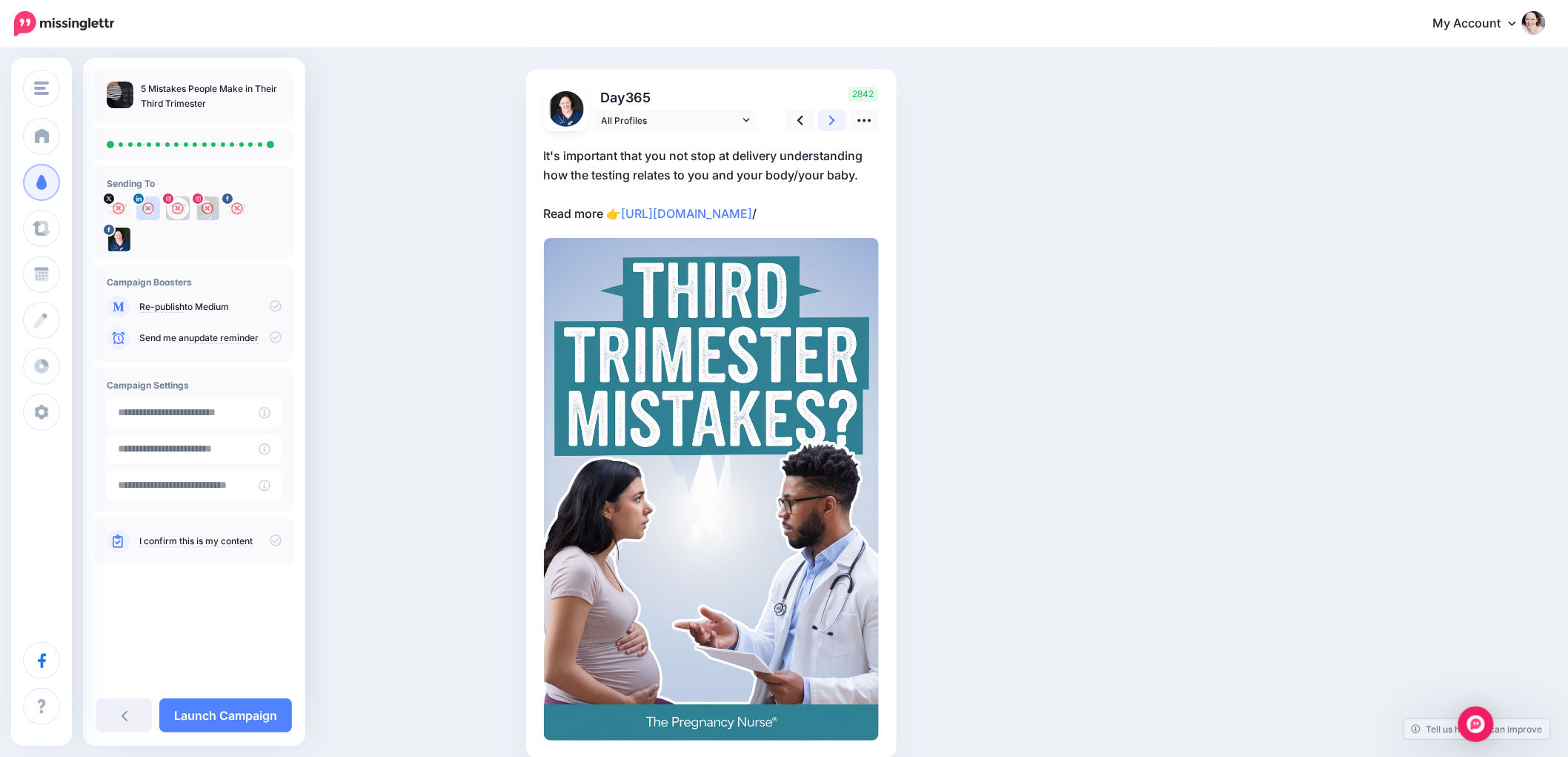
click at [845, 125] on link at bounding box center [832, 120] width 28 height 22
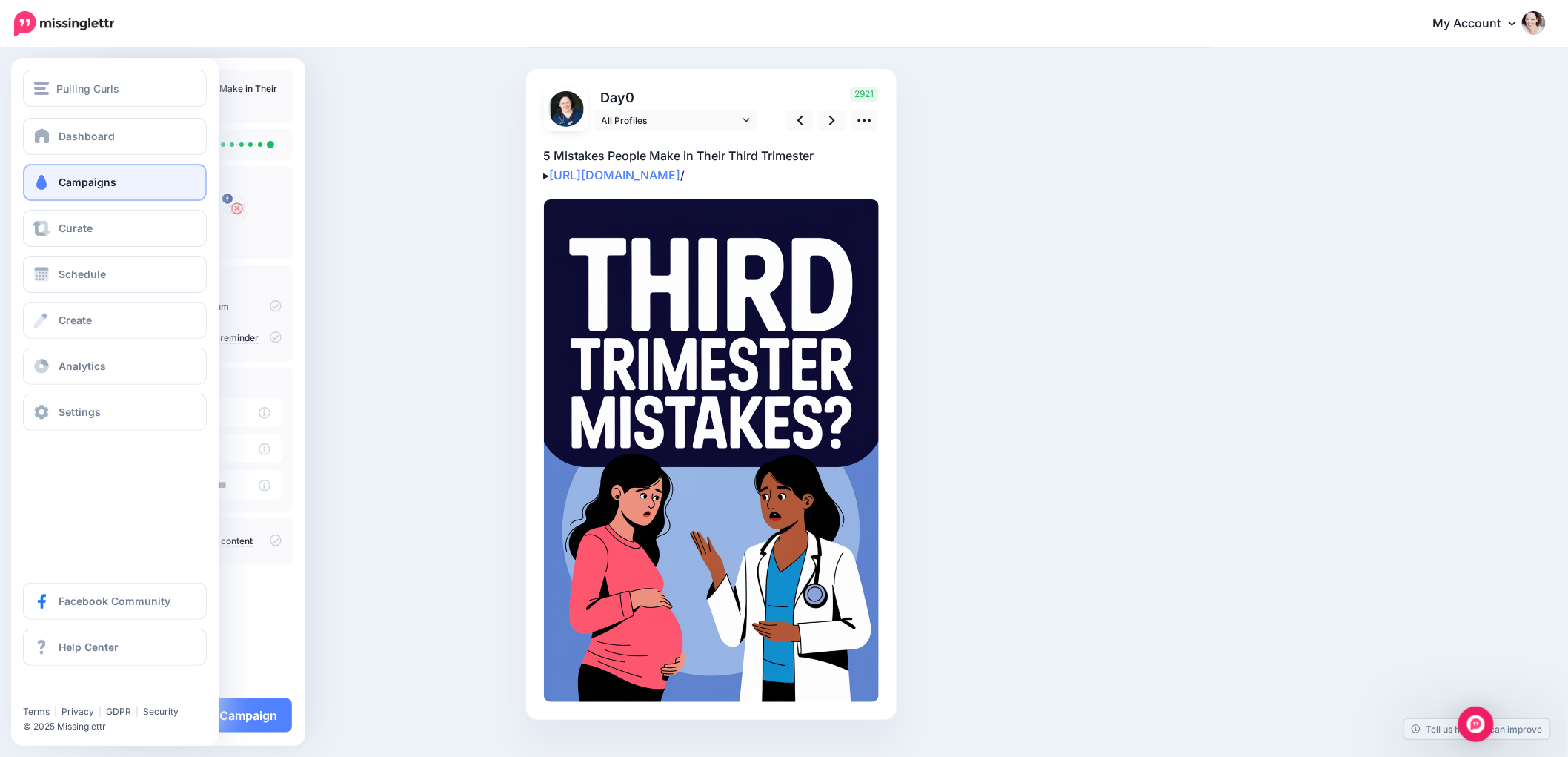
drag, startPoint x: 71, startPoint y: 186, endPoint x: 592, endPoint y: 40, distance: 541.1
click at [72, 186] on span "Campaigns" at bounding box center [87, 182] width 58 height 12
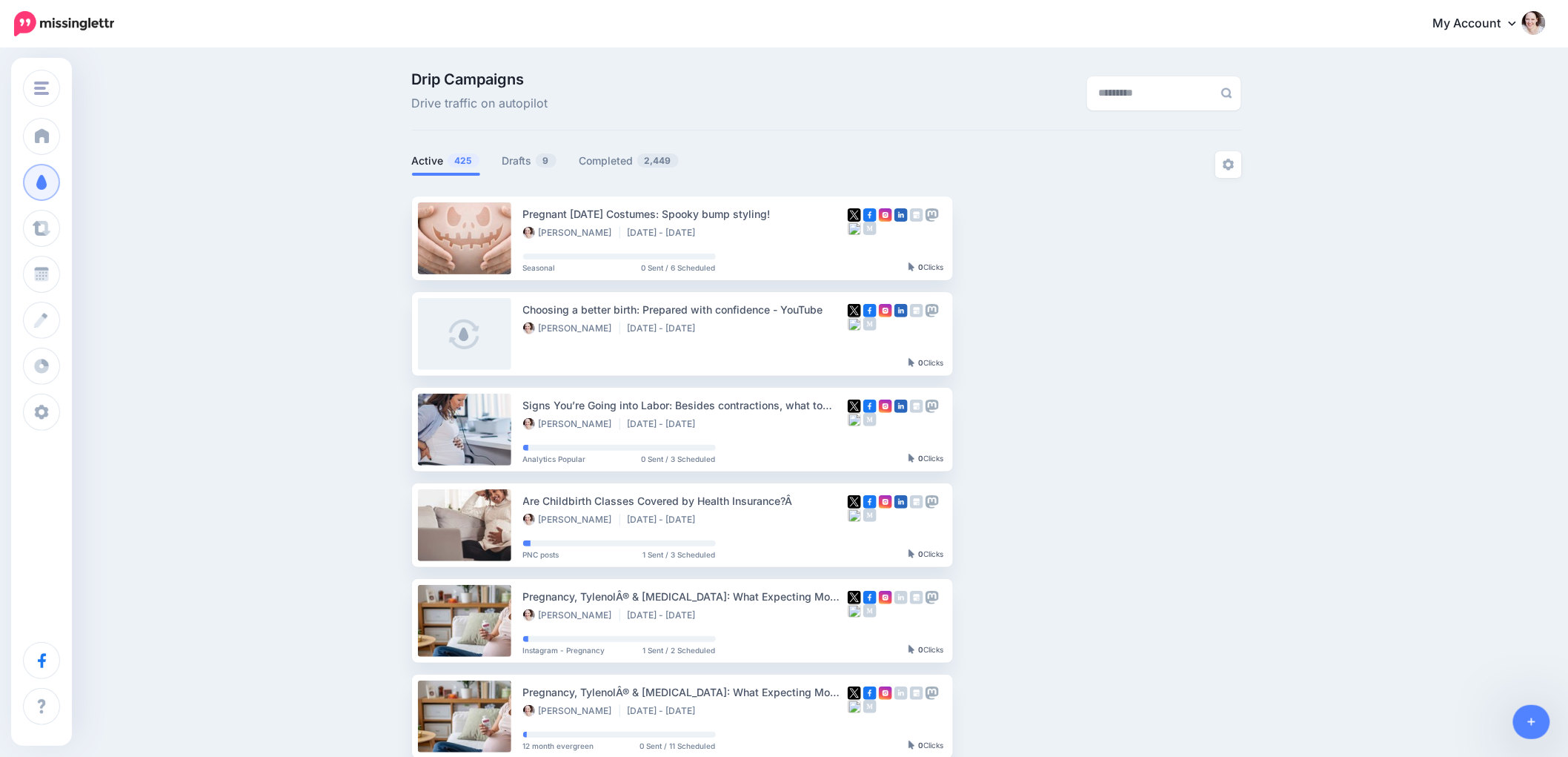
click at [522, 176] on div "Active 425 Drafts 9 Completed 2,449" at bounding box center [620, 164] width 415 height 27
click at [525, 152] on link "Drafts 9" at bounding box center [530, 160] width 55 height 17
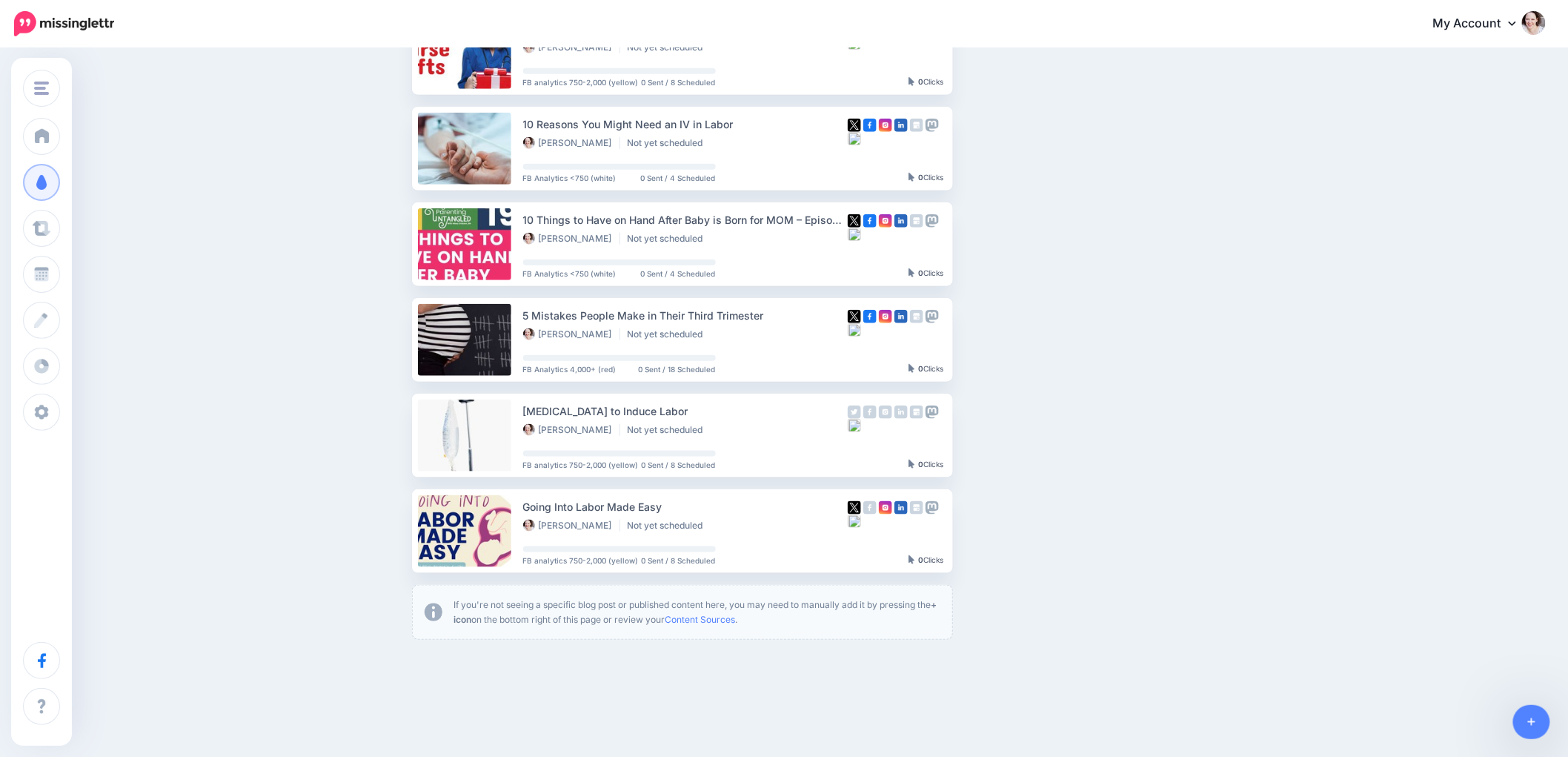
scroll to position [494, 0]
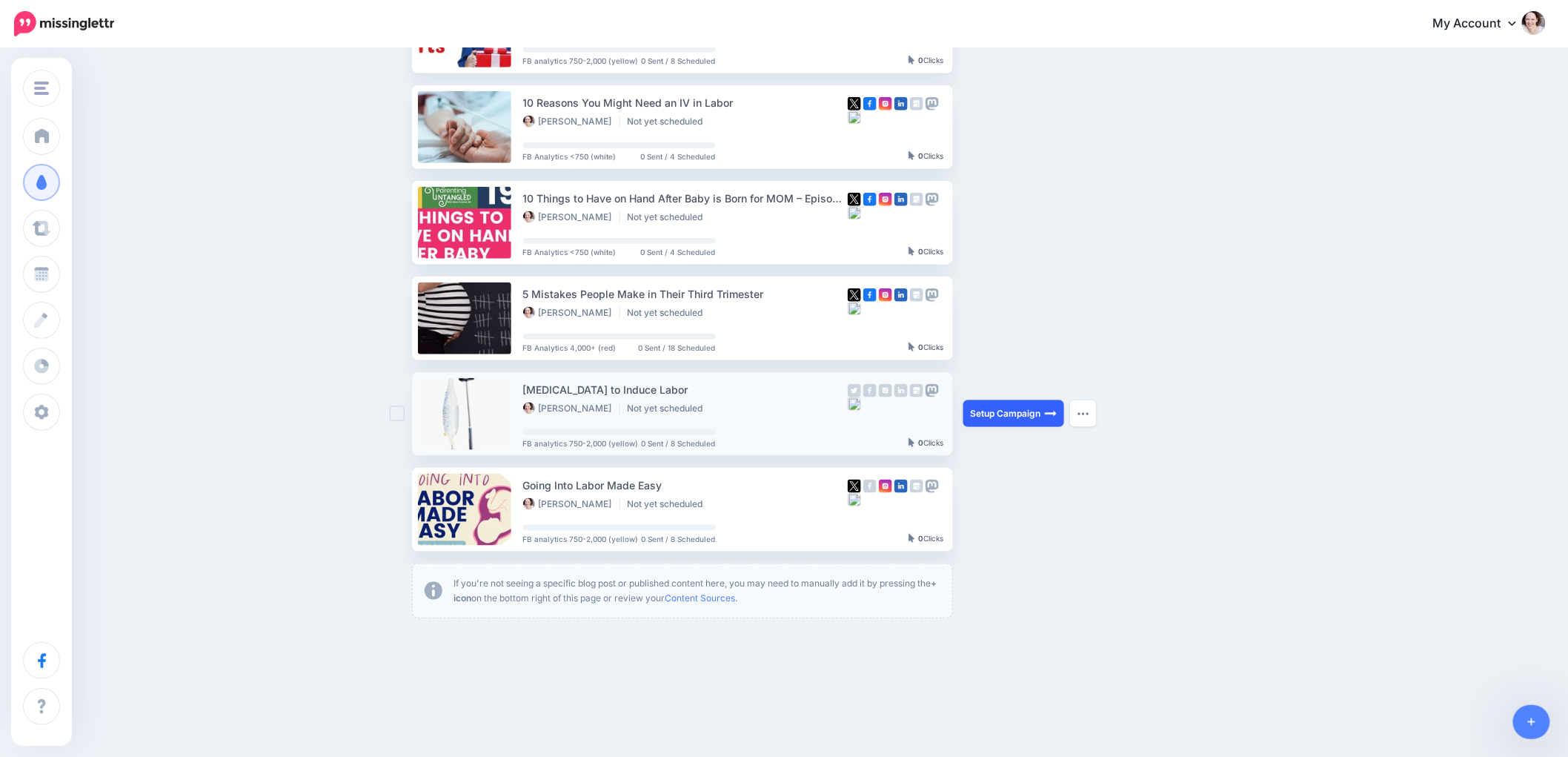
click at [1022, 418] on link "Setup Campaign" at bounding box center [1014, 413] width 101 height 27
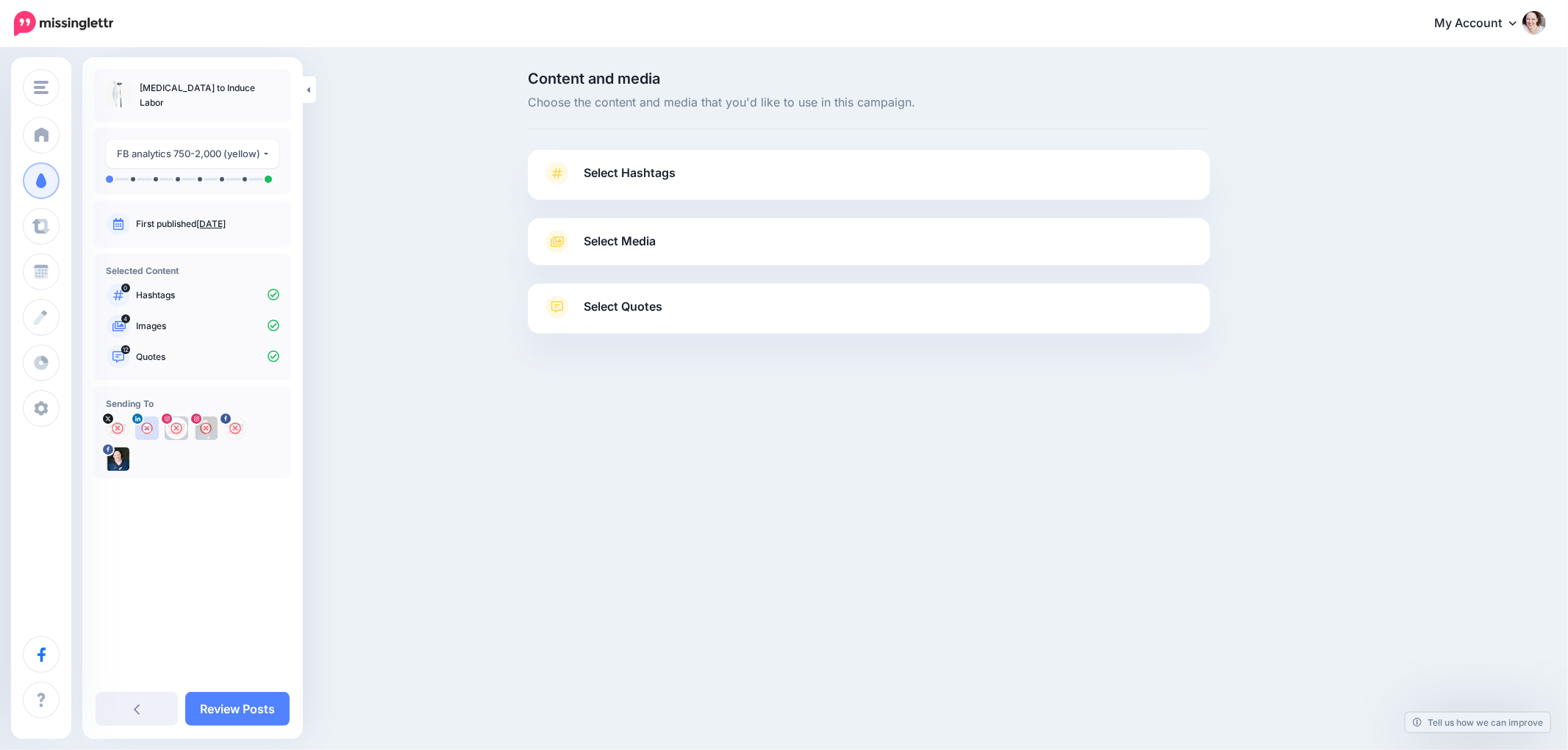
click at [632, 303] on span "Select Quotes" at bounding box center [622, 307] width 79 height 20
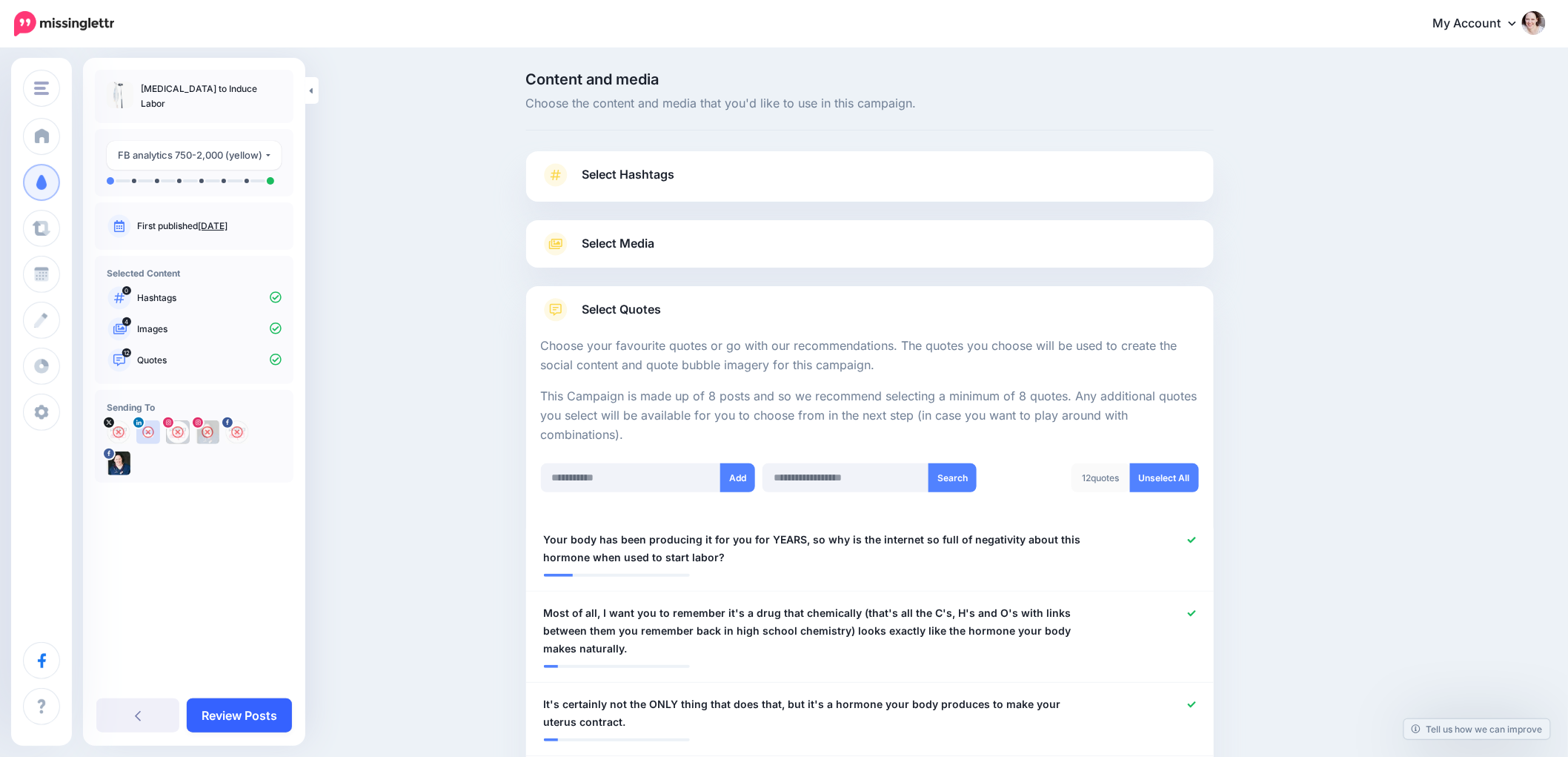
click at [228, 708] on link "Review Posts" at bounding box center [239, 715] width 105 height 34
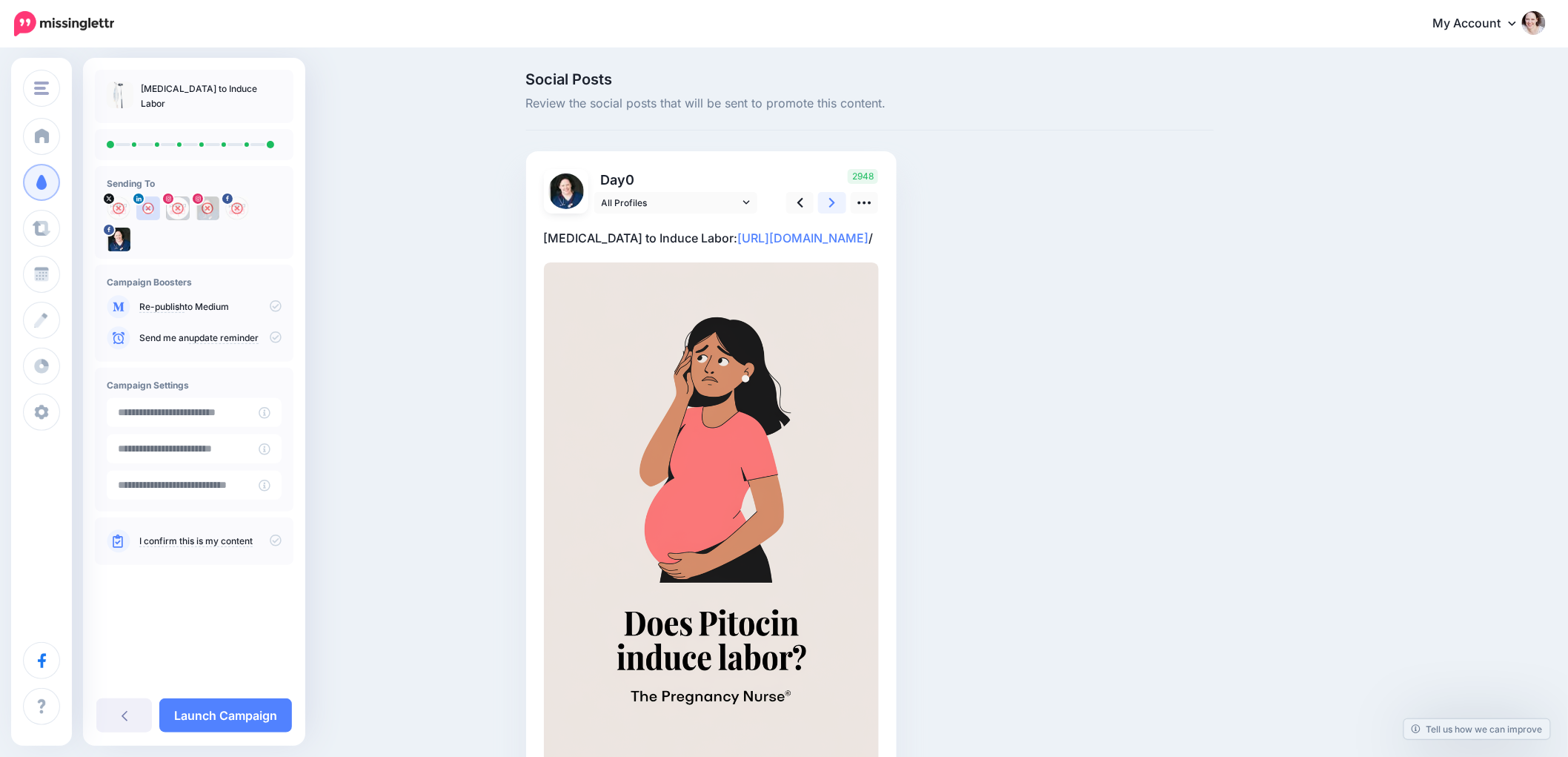
click at [835, 195] on icon at bounding box center [832, 203] width 6 height 16
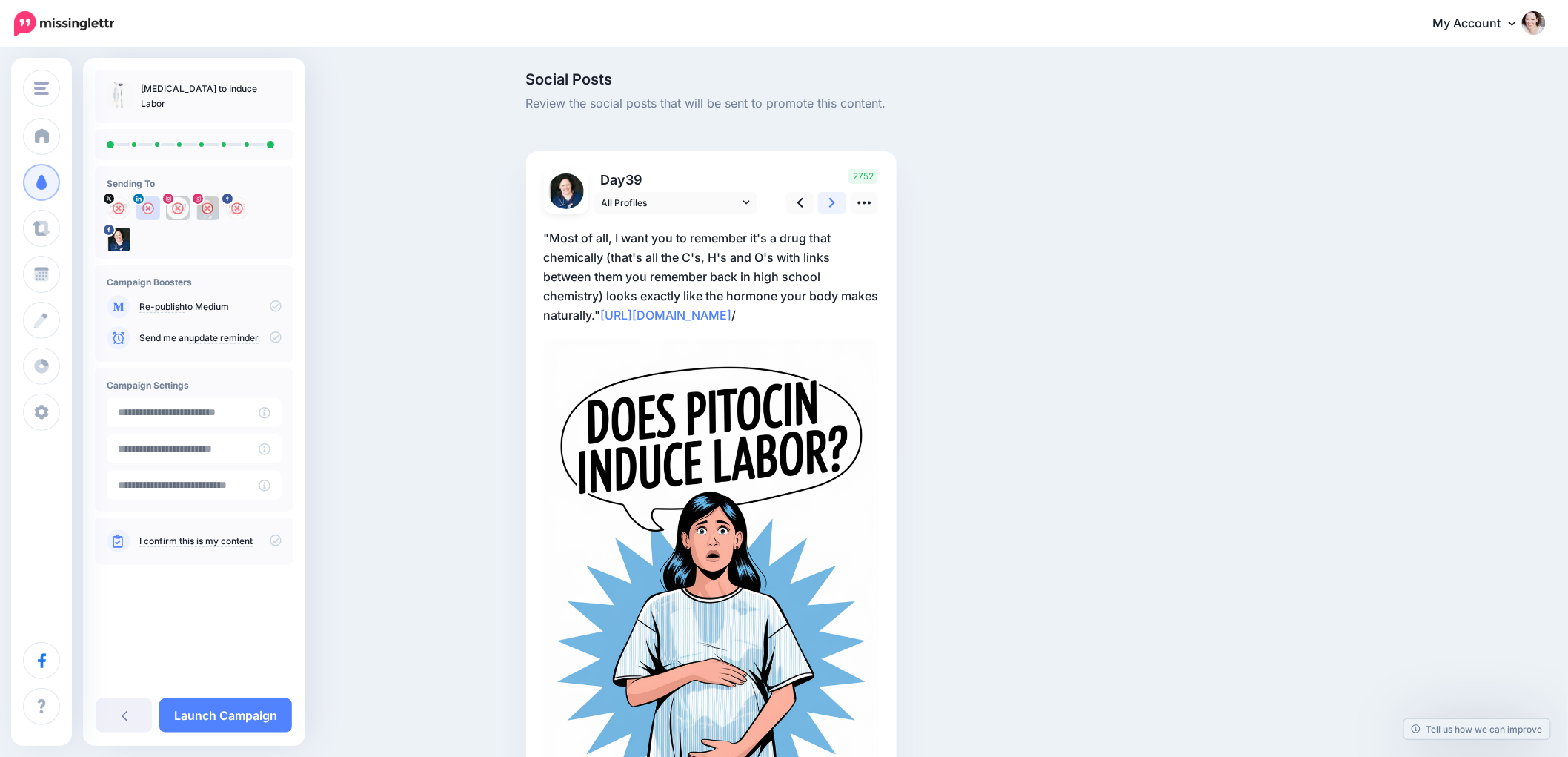
click at [846, 195] on link at bounding box center [832, 202] width 28 height 22
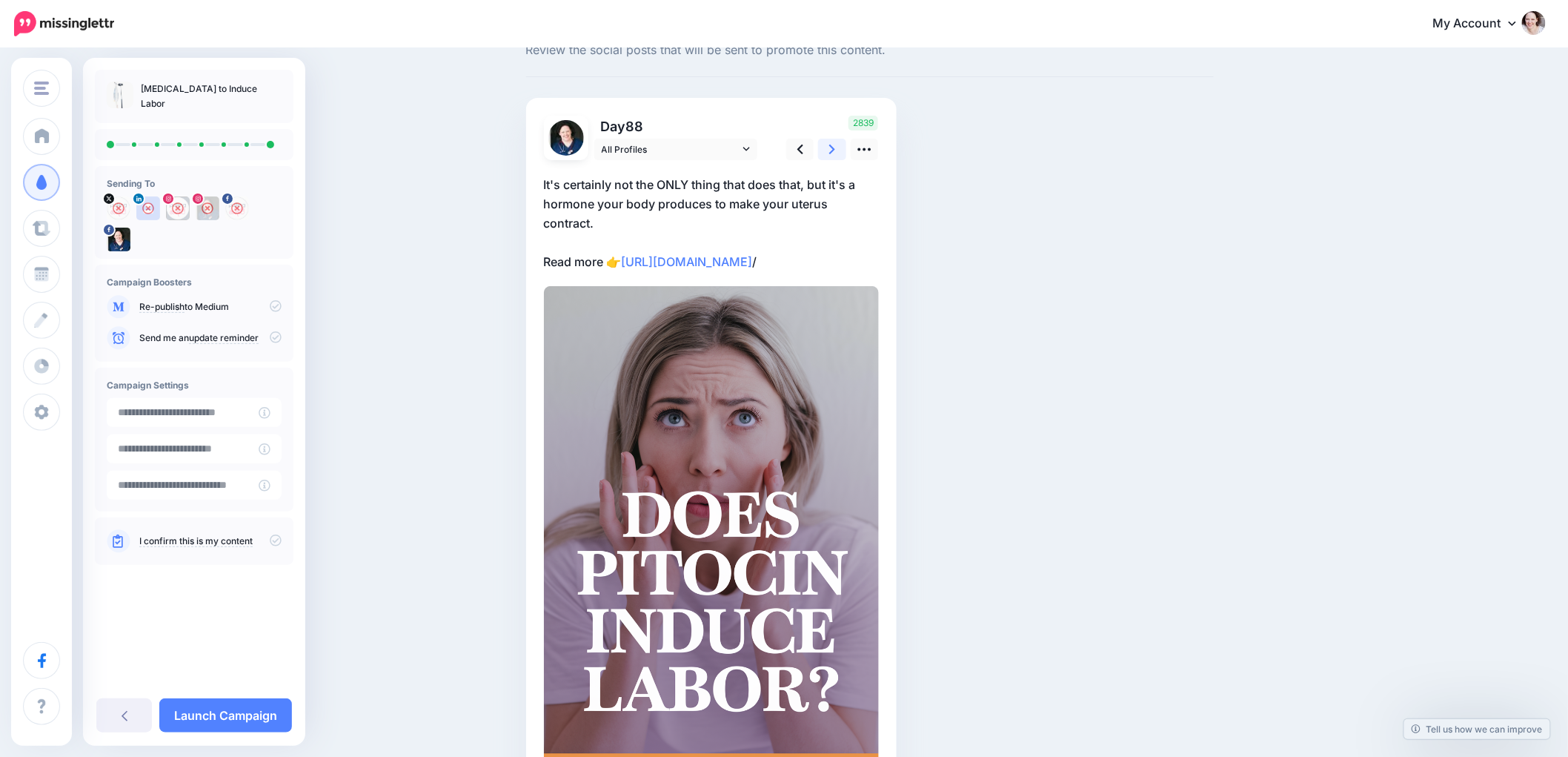
scroll to position [82, 0]
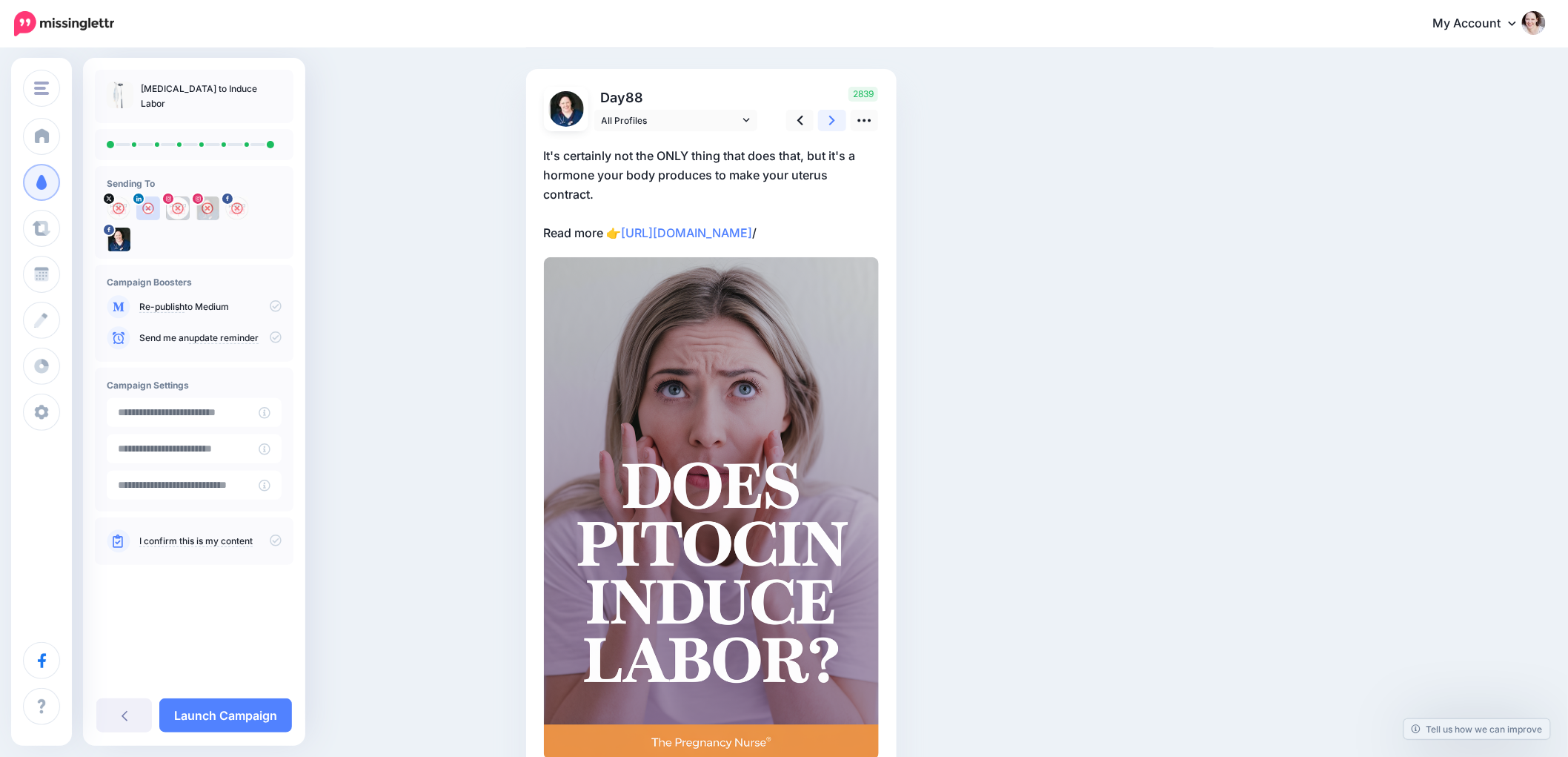
click at [844, 116] on link at bounding box center [832, 120] width 28 height 22
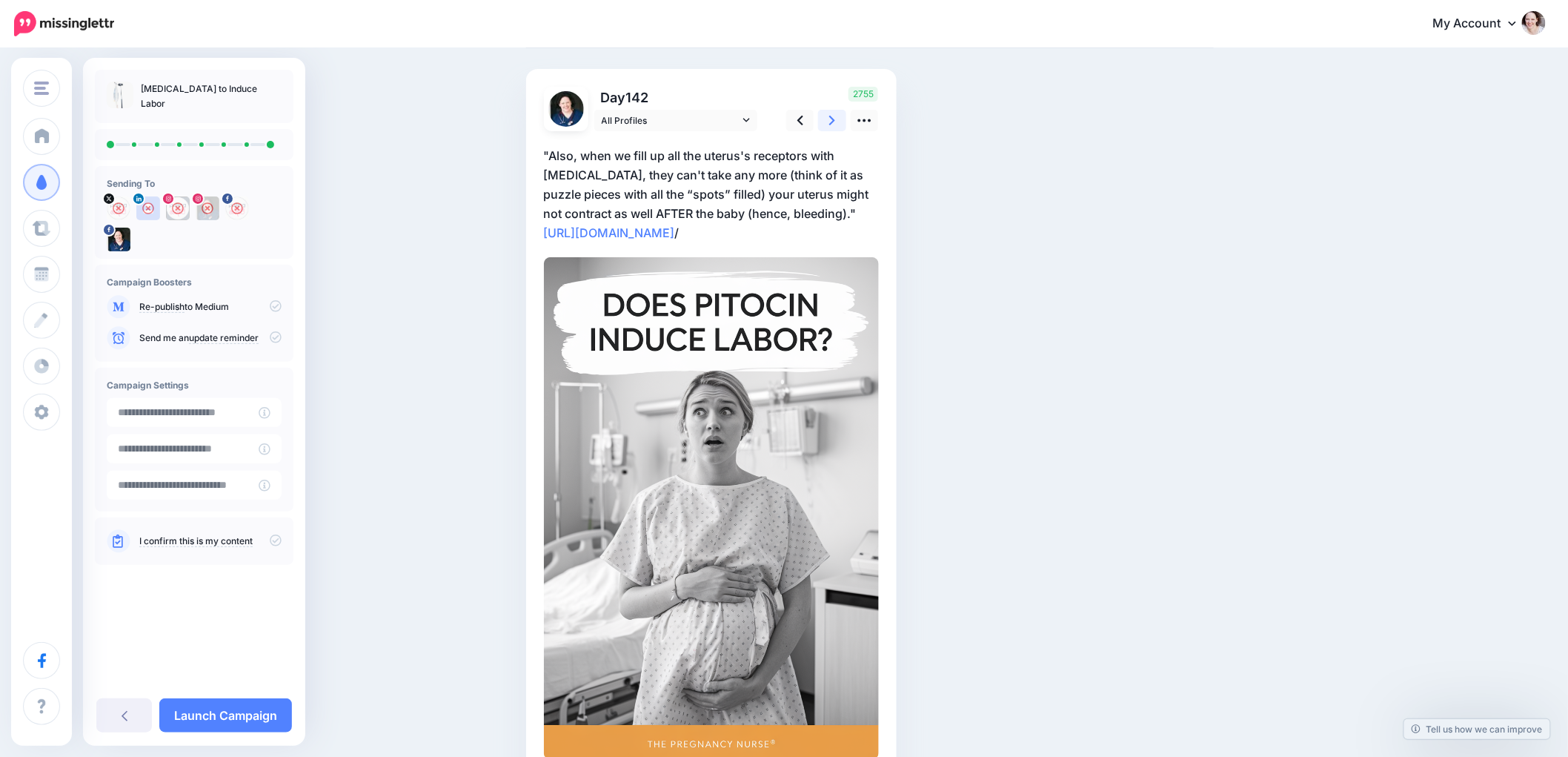
click at [844, 116] on link at bounding box center [832, 120] width 28 height 22
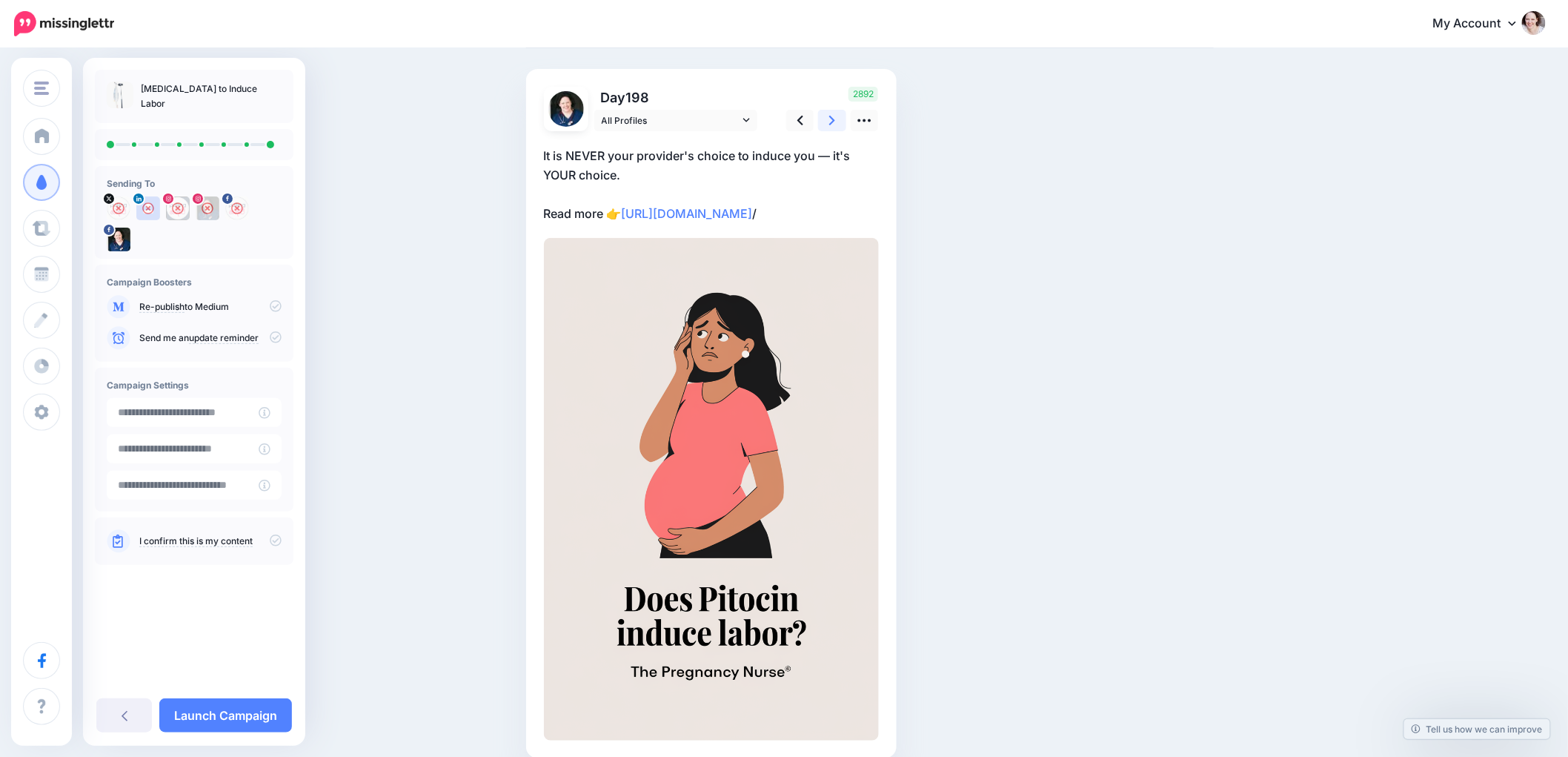
click at [844, 116] on link at bounding box center [832, 120] width 28 height 22
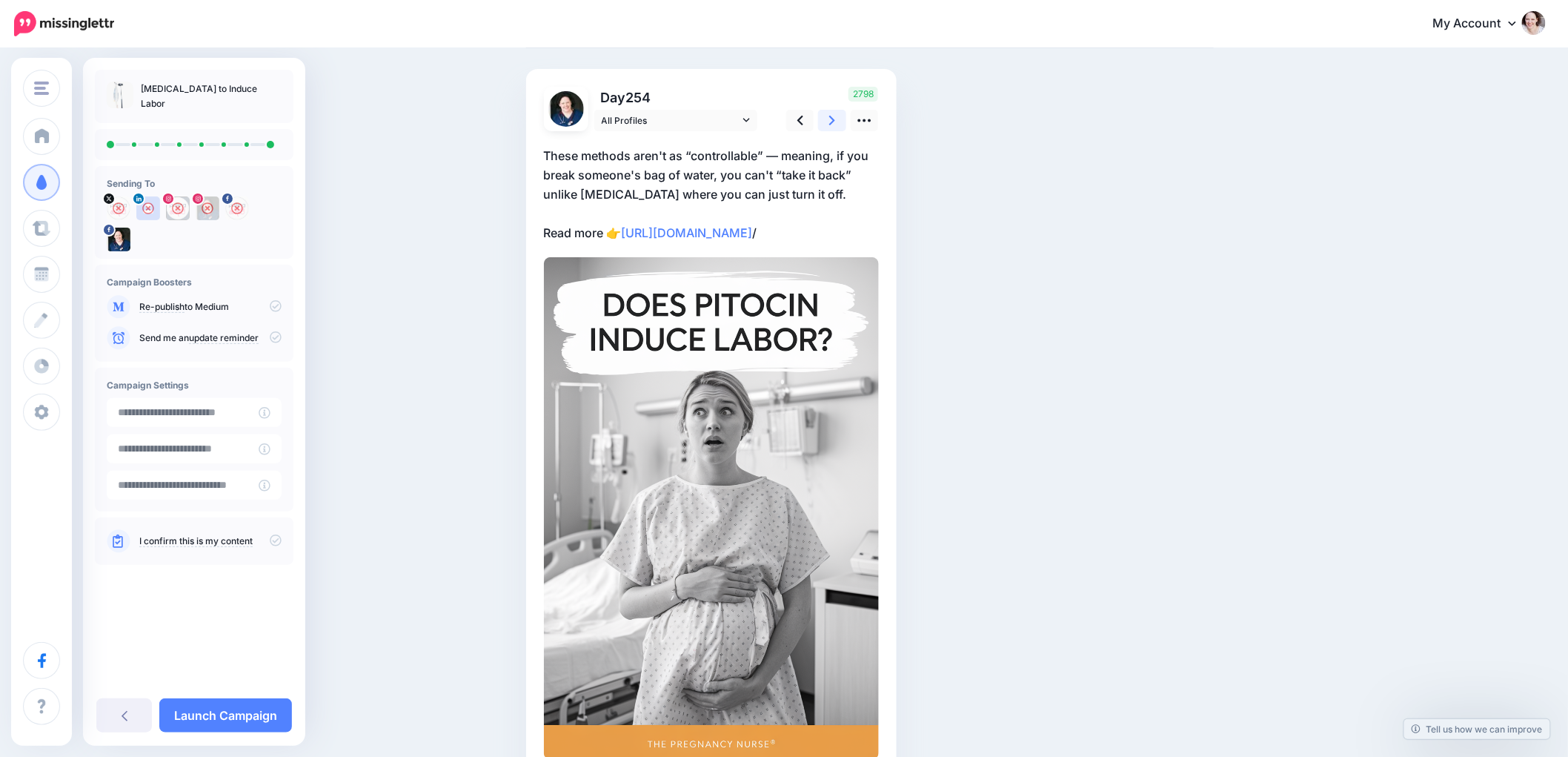
click at [844, 116] on link at bounding box center [832, 120] width 28 height 22
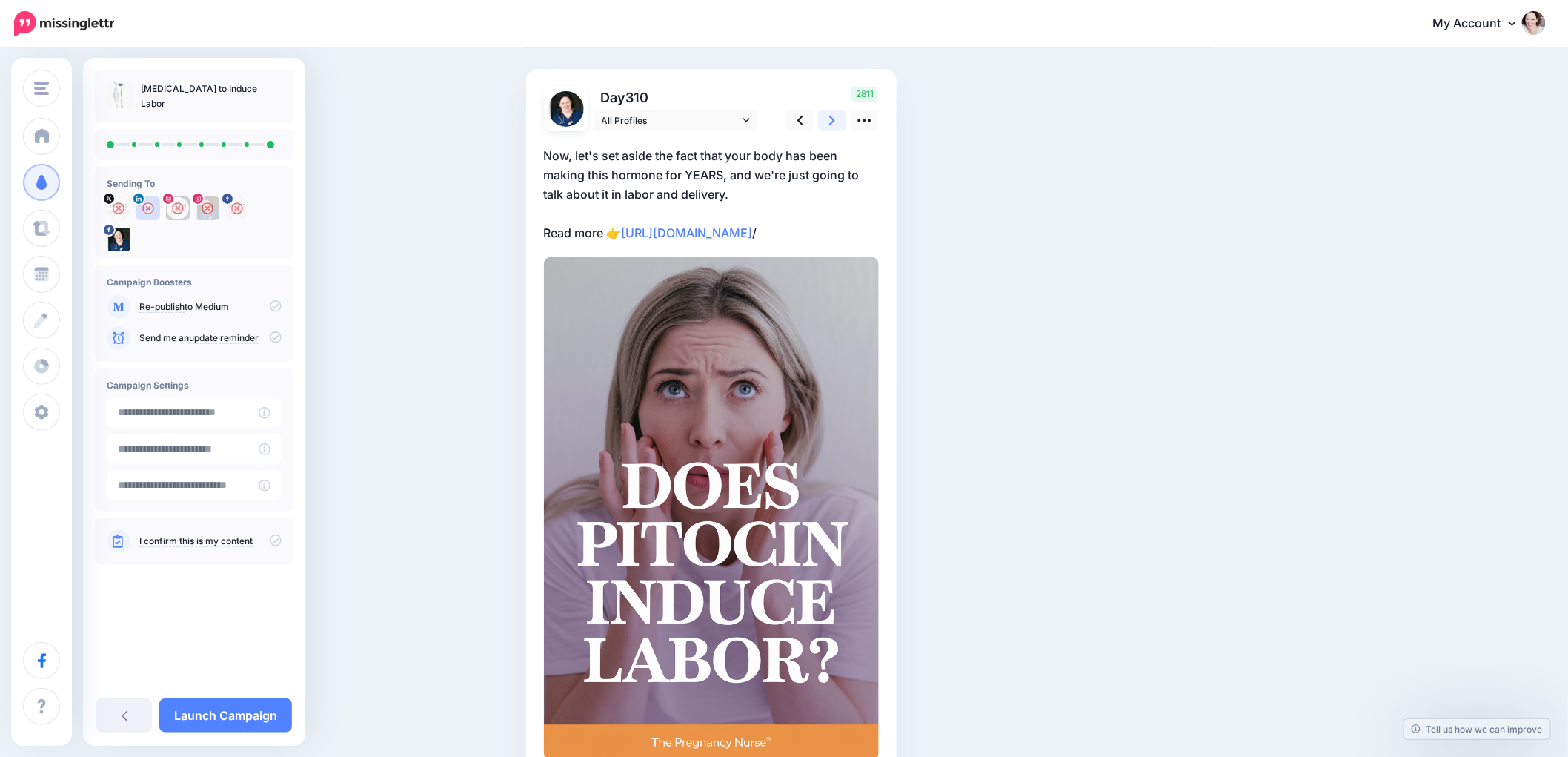
click at [844, 117] on link at bounding box center [832, 120] width 28 height 22
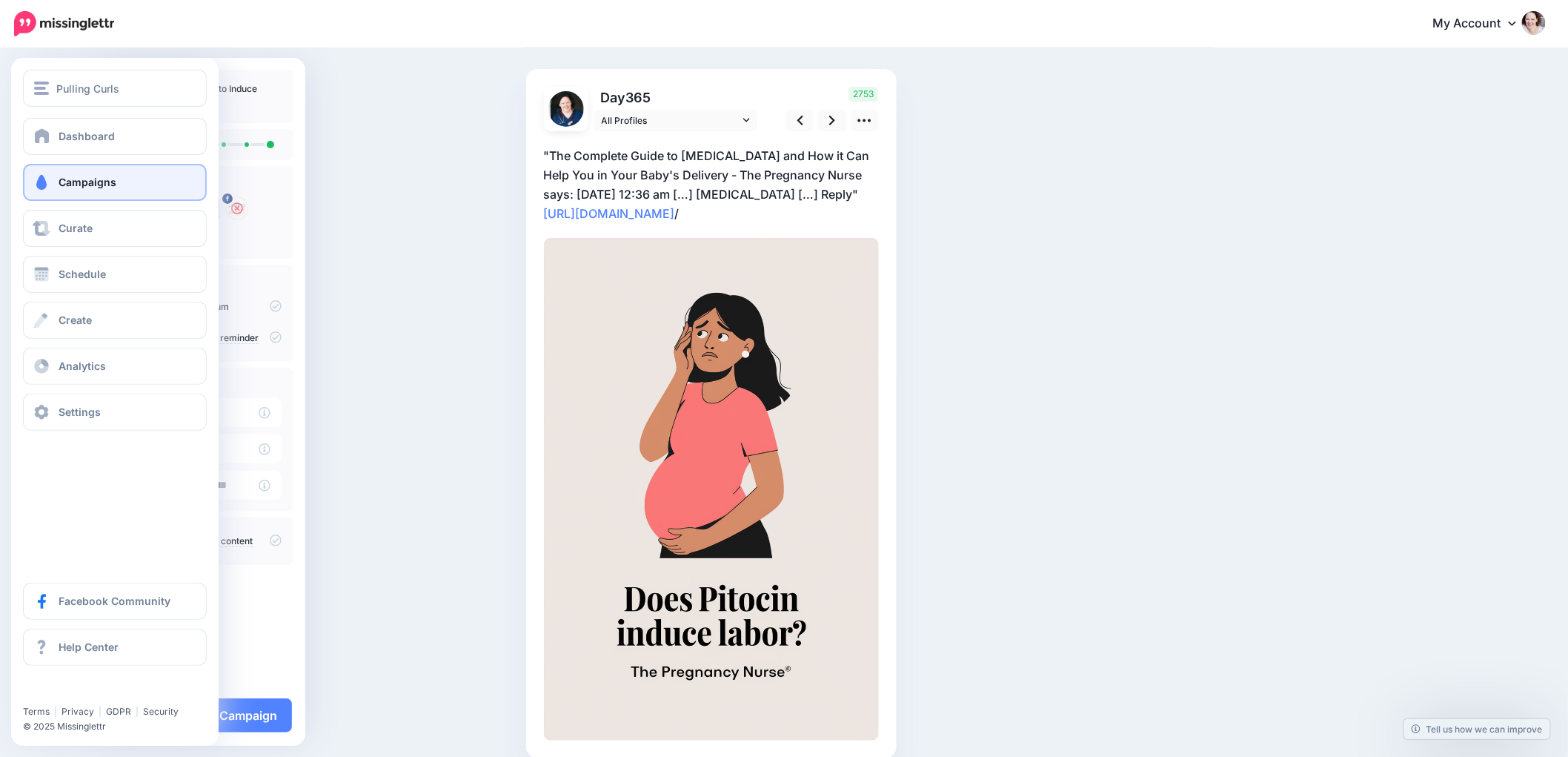
click at [47, 186] on span at bounding box center [42, 182] width 19 height 15
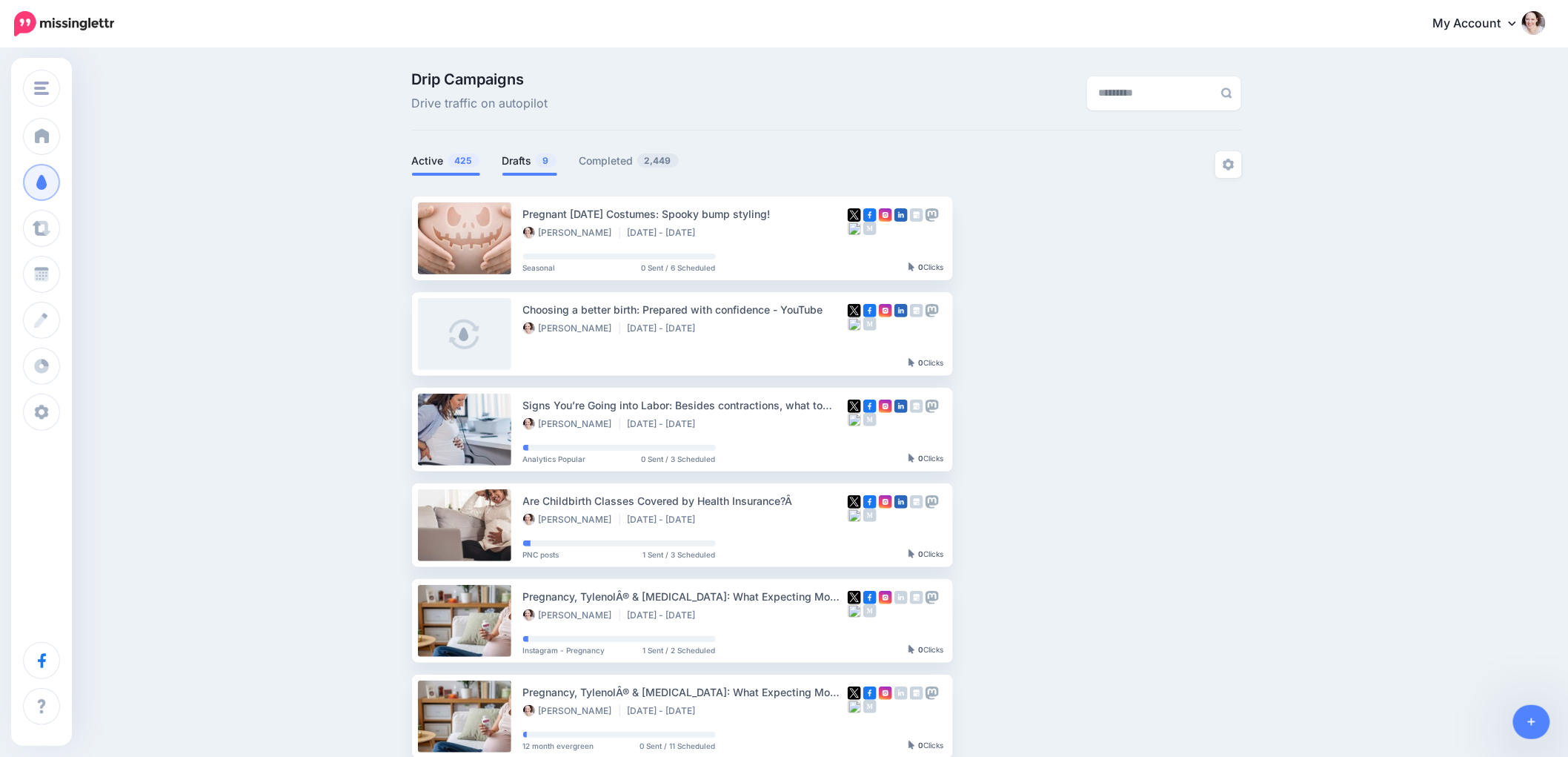
click at [534, 165] on link "Drafts 9" at bounding box center [530, 160] width 55 height 17
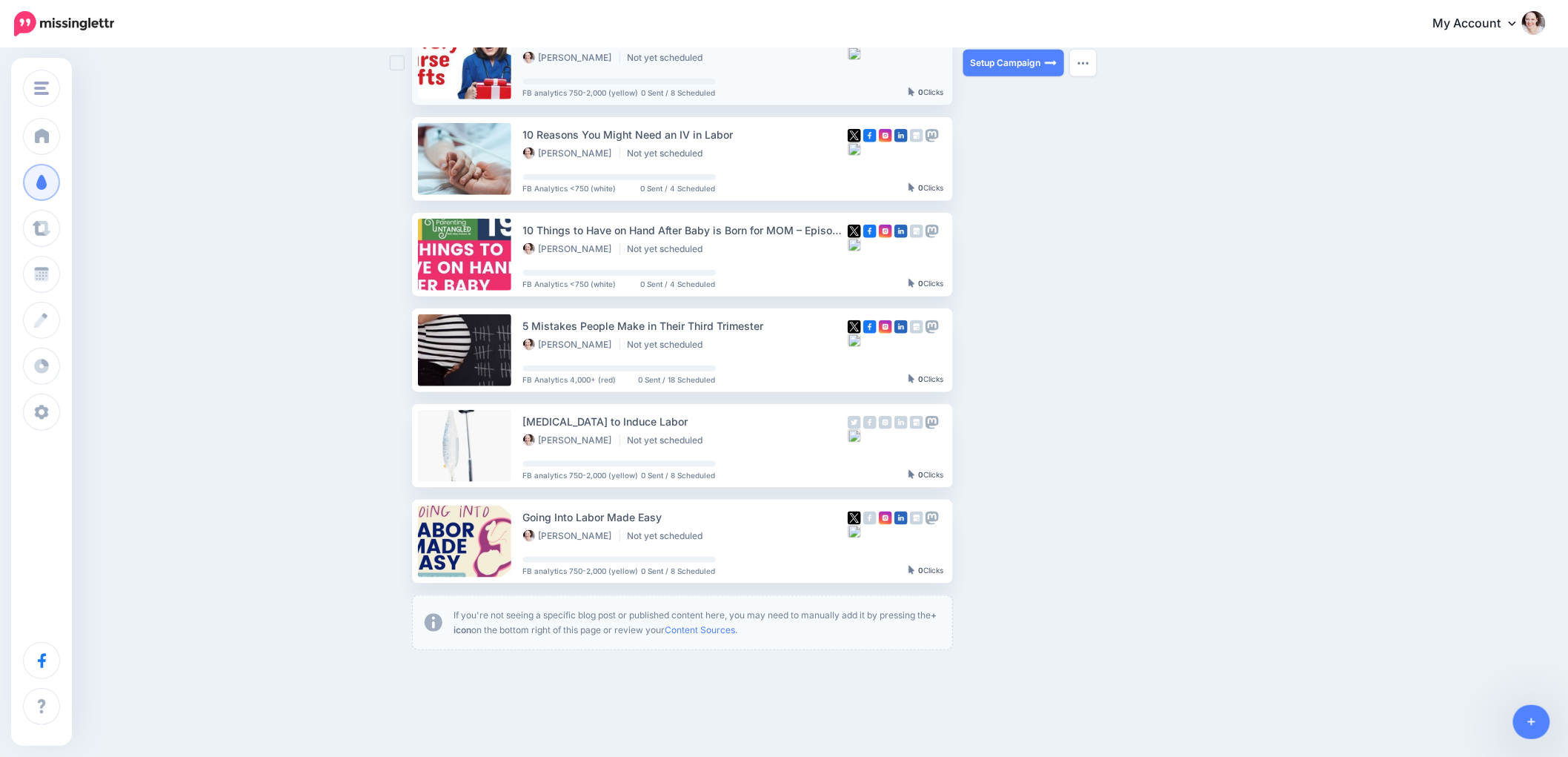
scroll to position [494, 0]
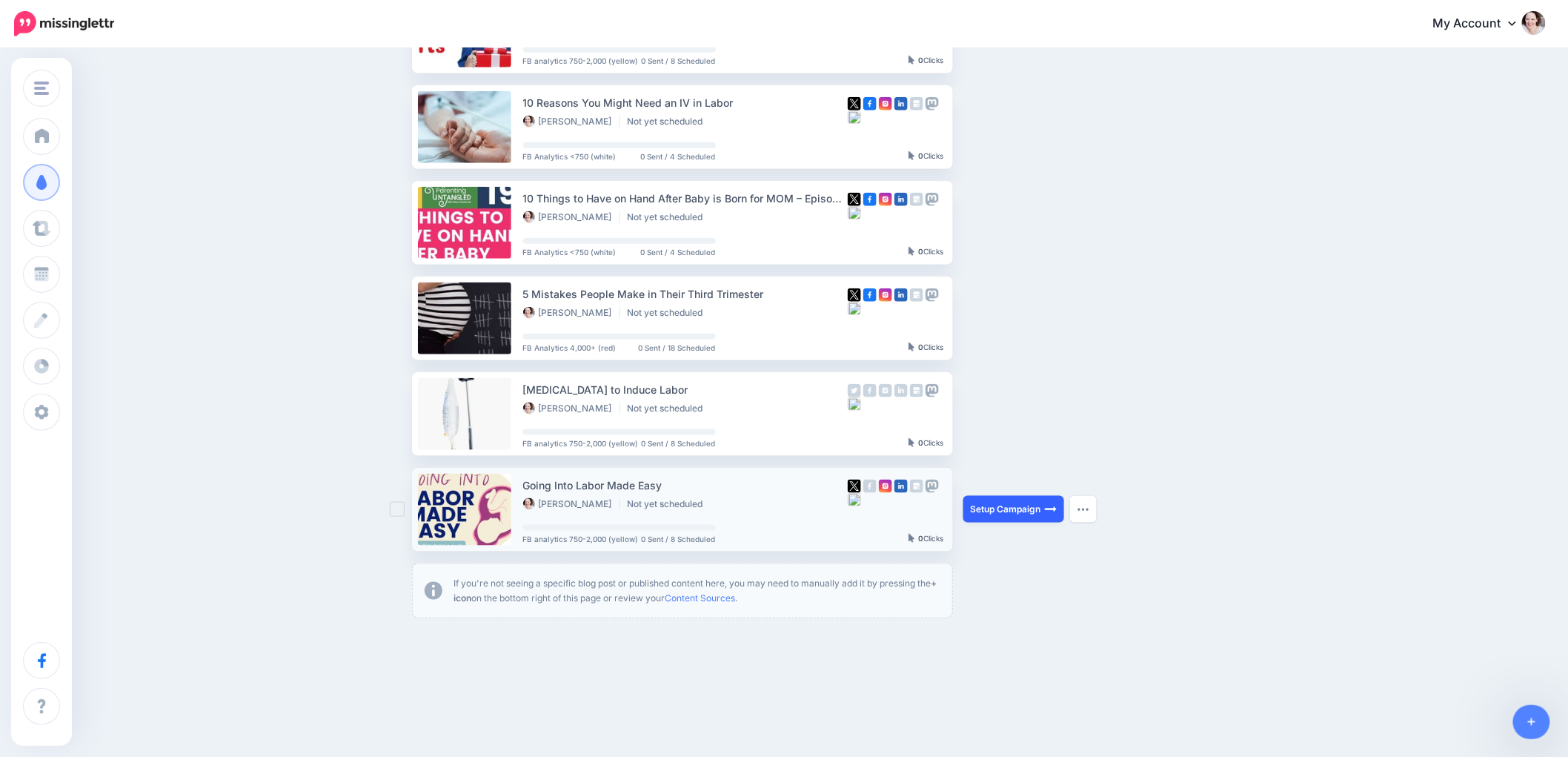
click at [1002, 509] on link "Setup Campaign" at bounding box center [1014, 509] width 101 height 27
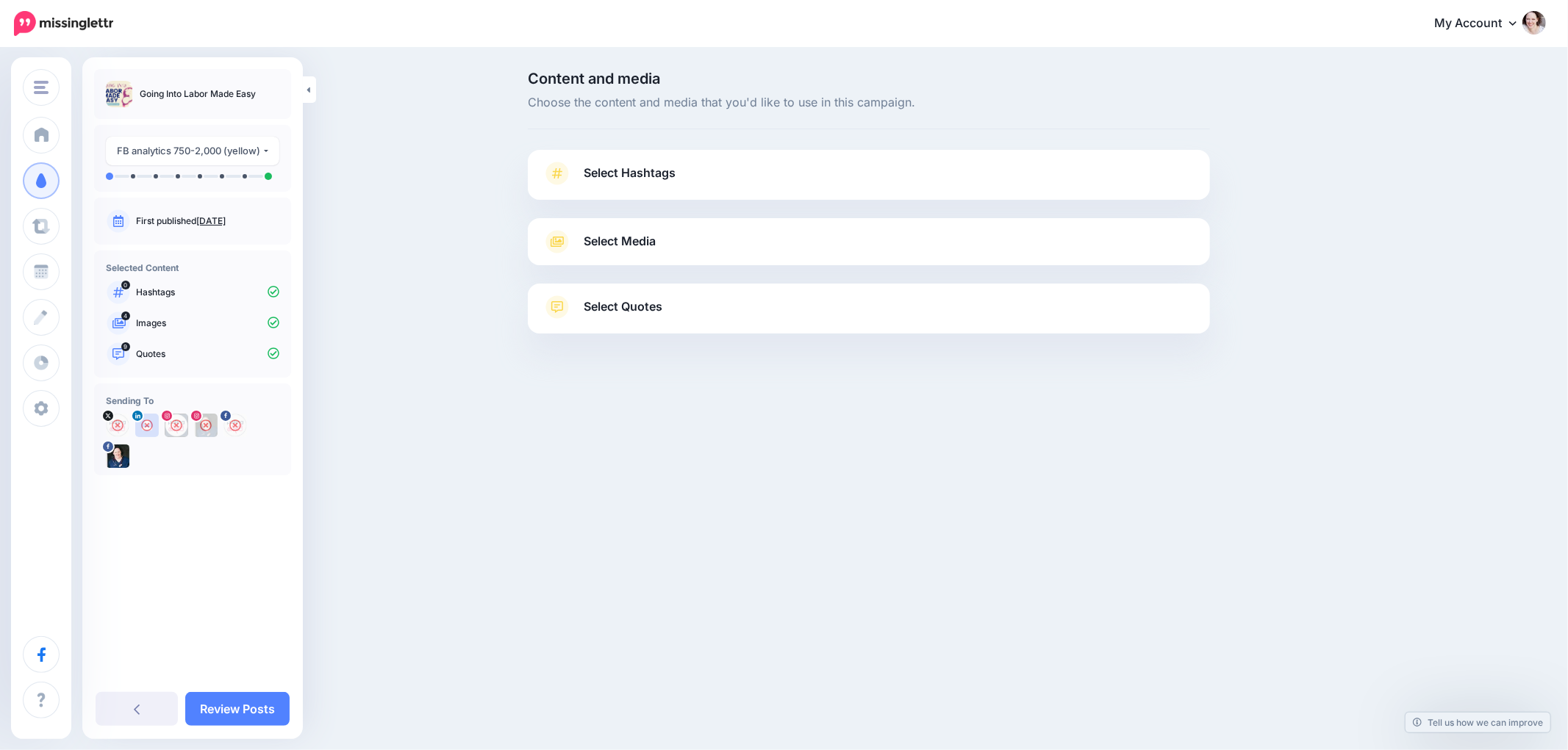
click at [590, 314] on span "Select Quotes" at bounding box center [622, 307] width 79 height 20
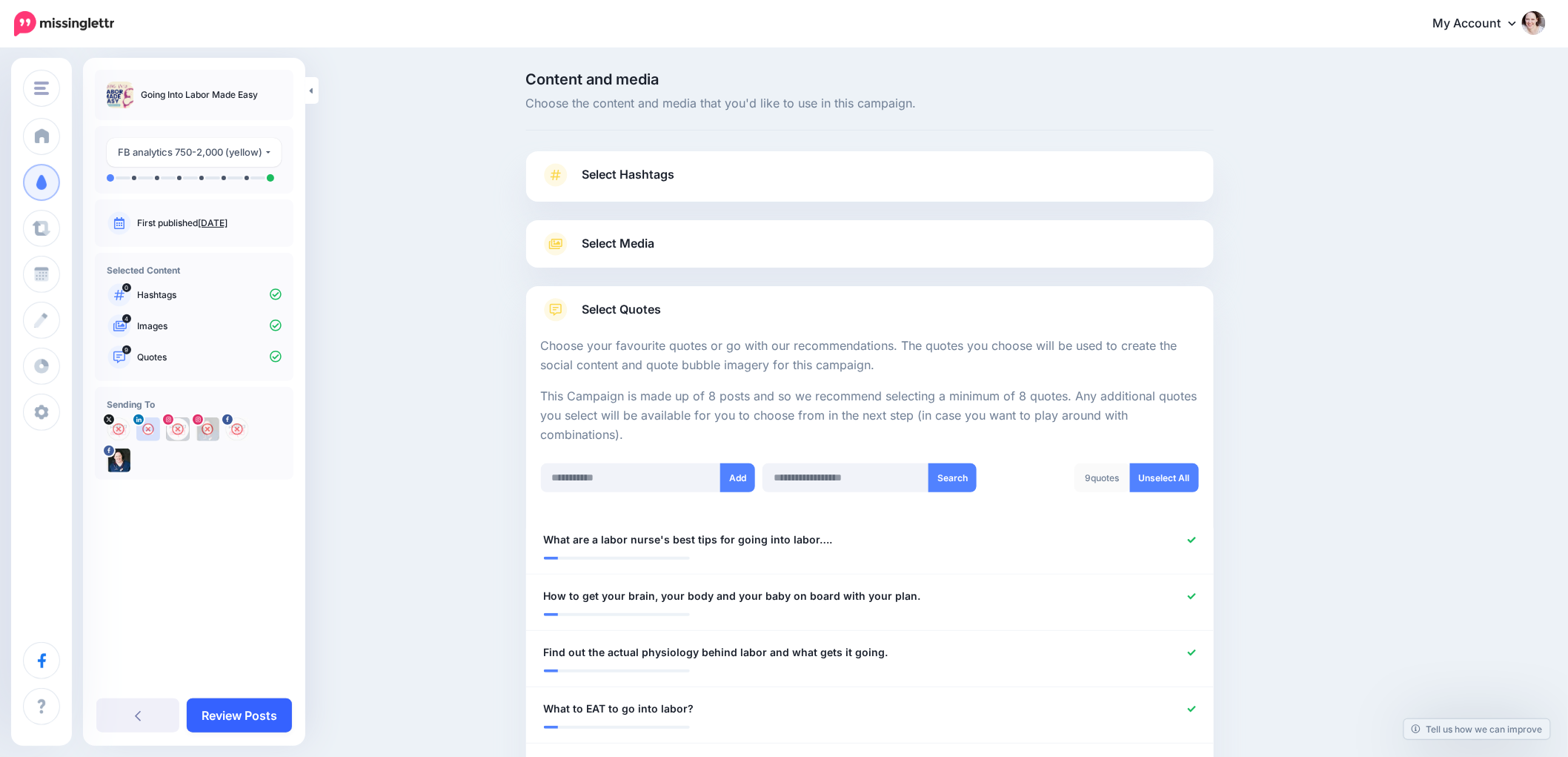
click at [205, 716] on link "Review Posts" at bounding box center [239, 715] width 105 height 34
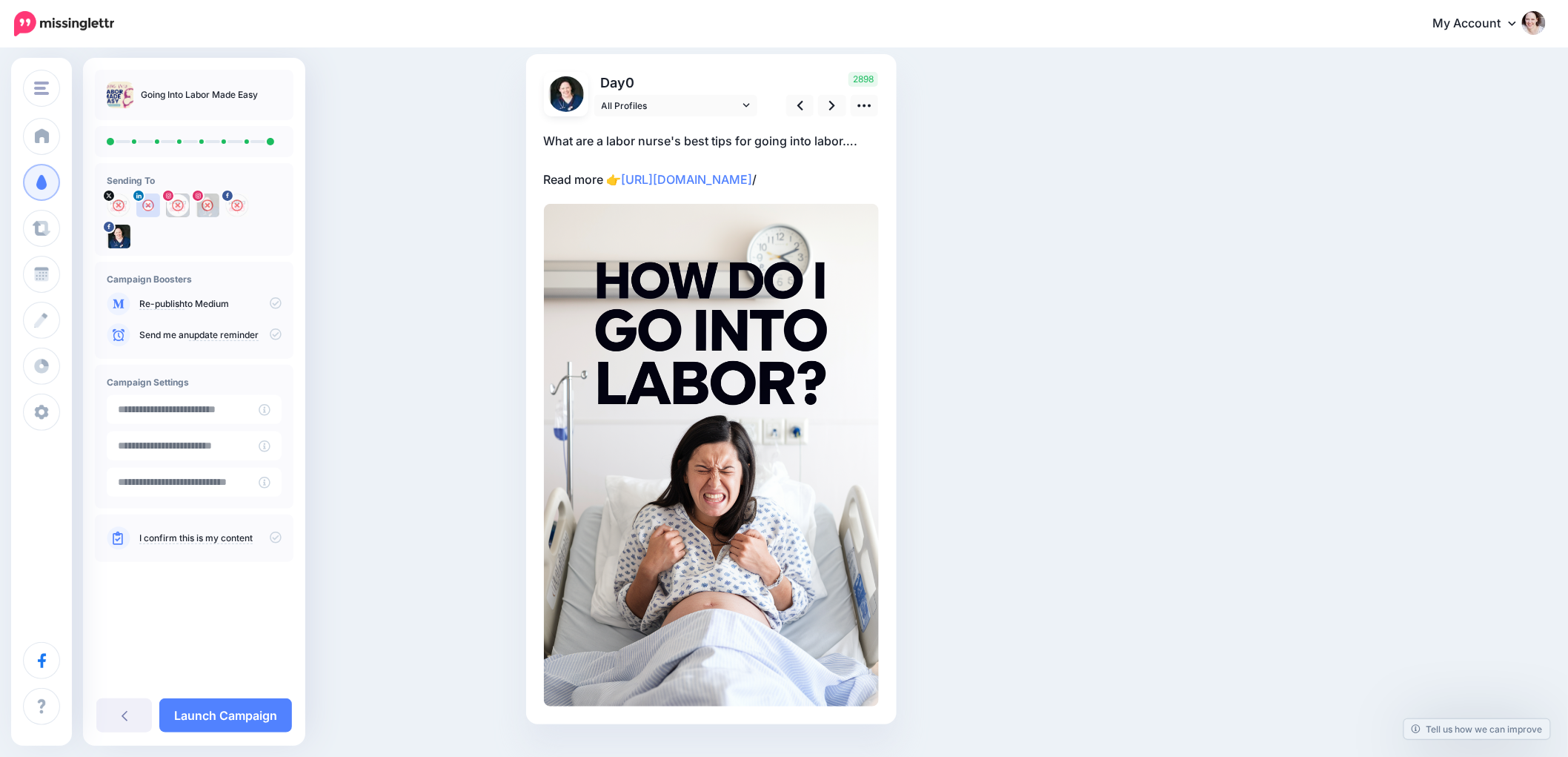
scroll to position [68, 0]
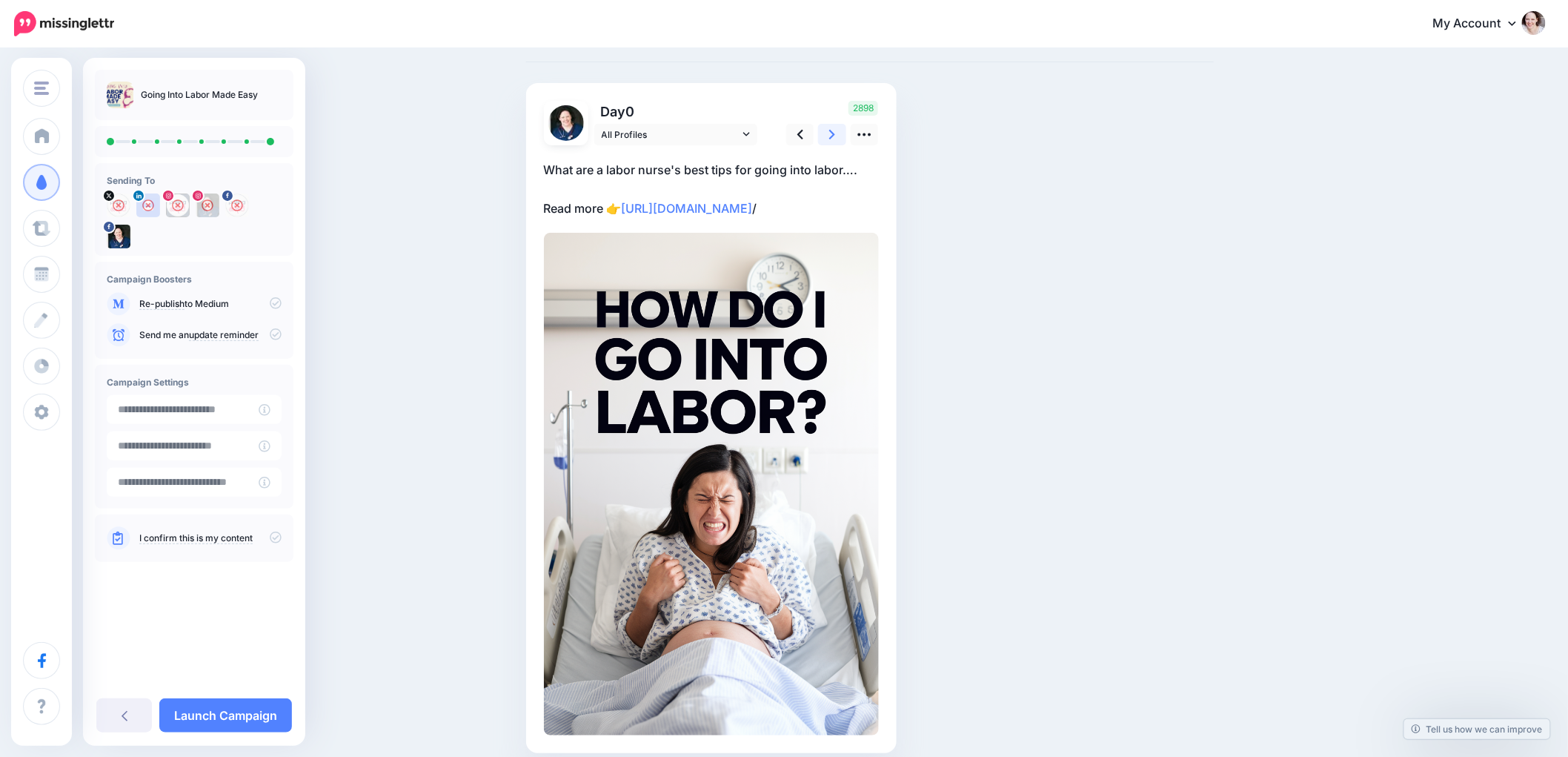
click at [844, 133] on link at bounding box center [832, 134] width 28 height 22
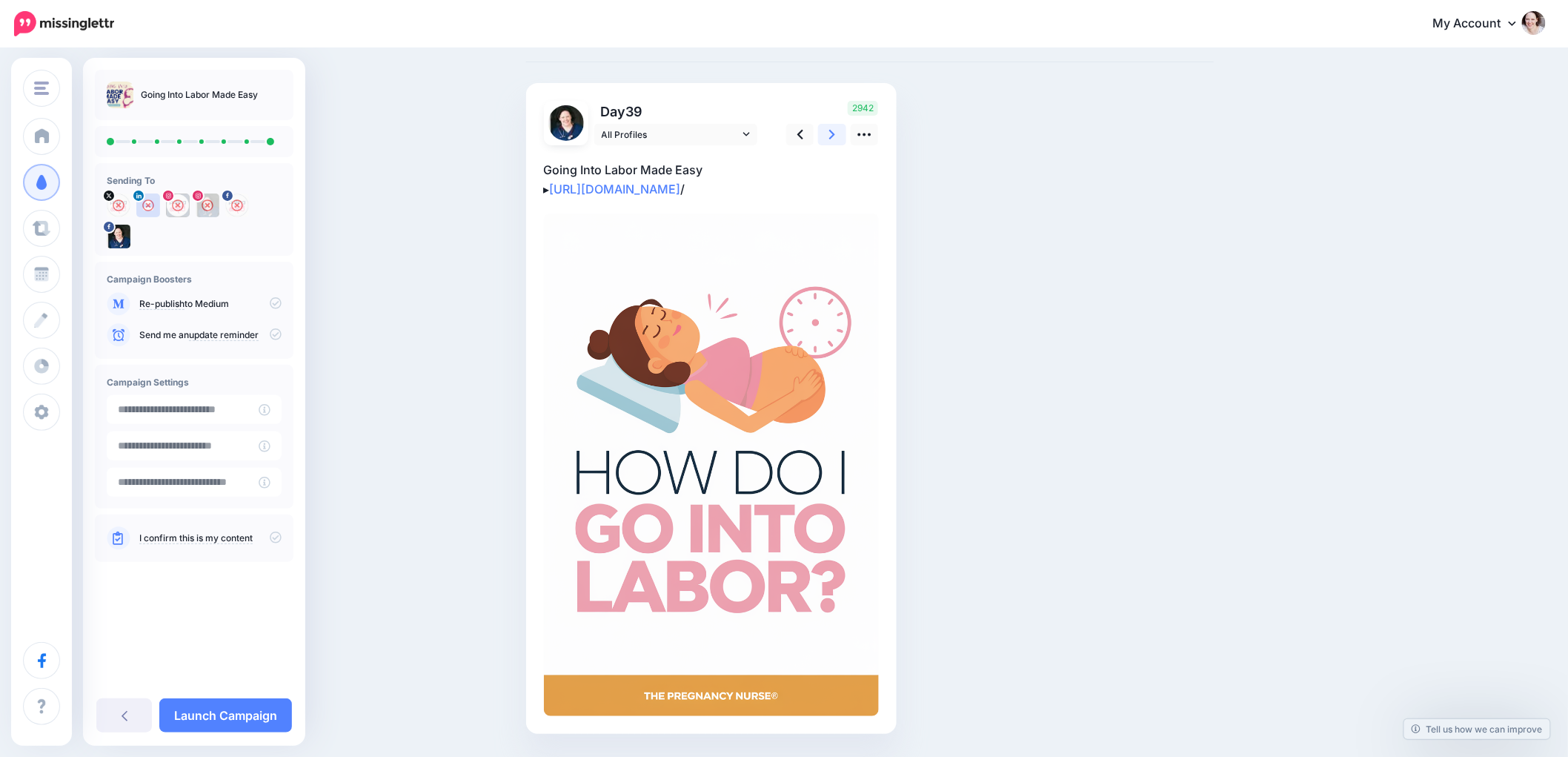
click at [841, 133] on link at bounding box center [832, 134] width 28 height 22
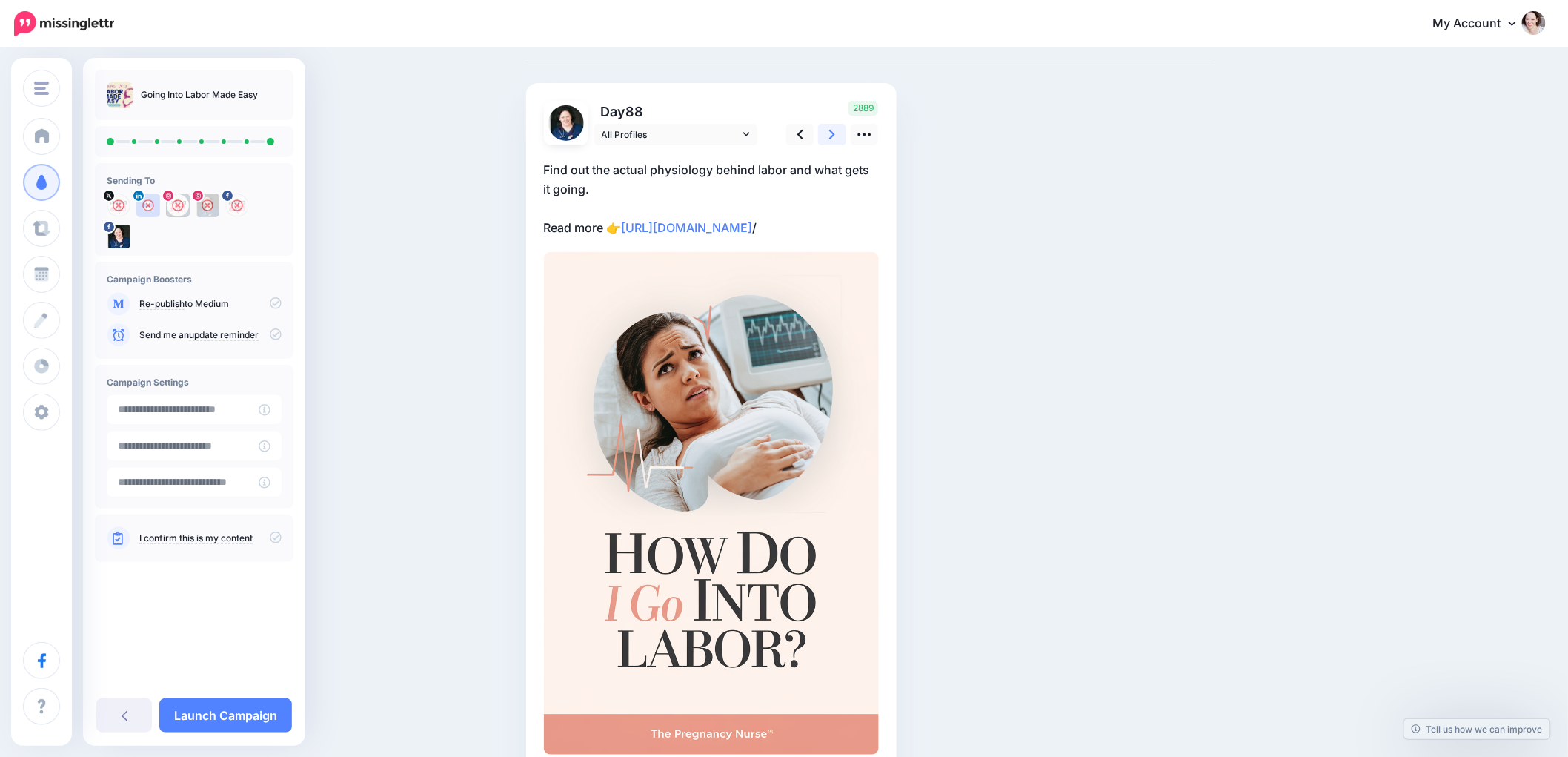
click at [835, 133] on icon at bounding box center [832, 134] width 6 height 16
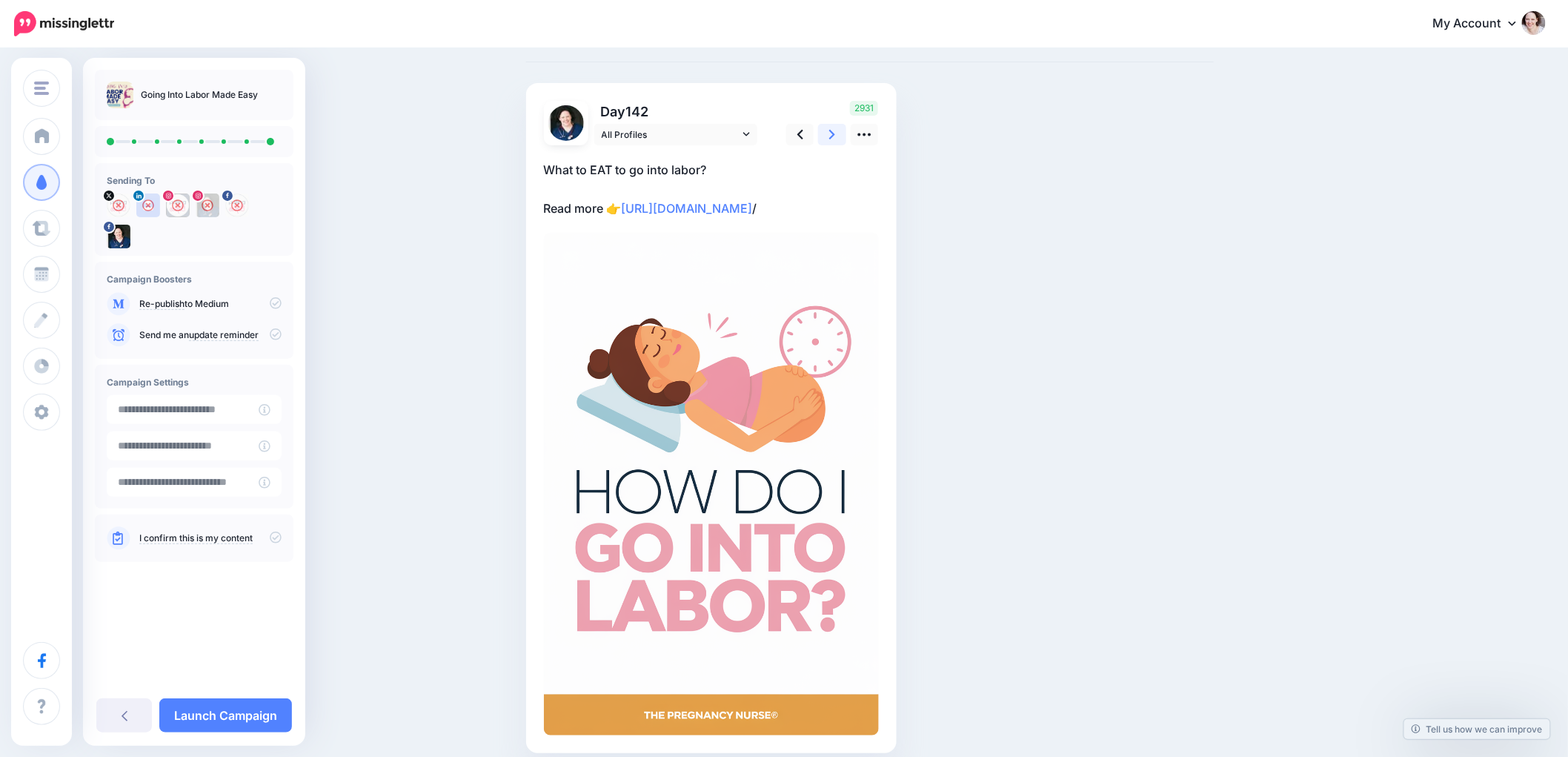
click at [835, 134] on icon at bounding box center [832, 134] width 6 height 10
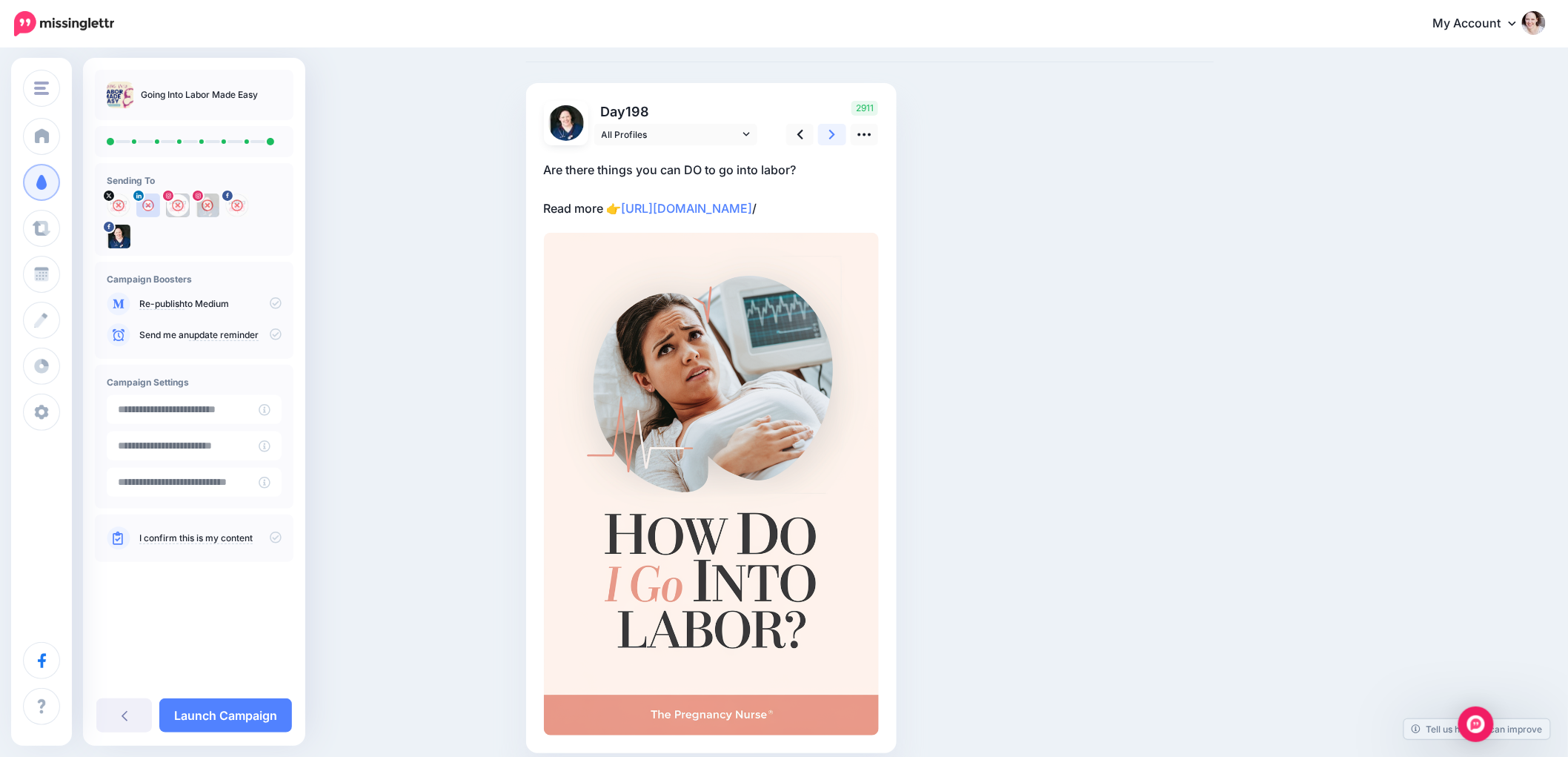
click at [835, 134] on icon at bounding box center [832, 134] width 6 height 10
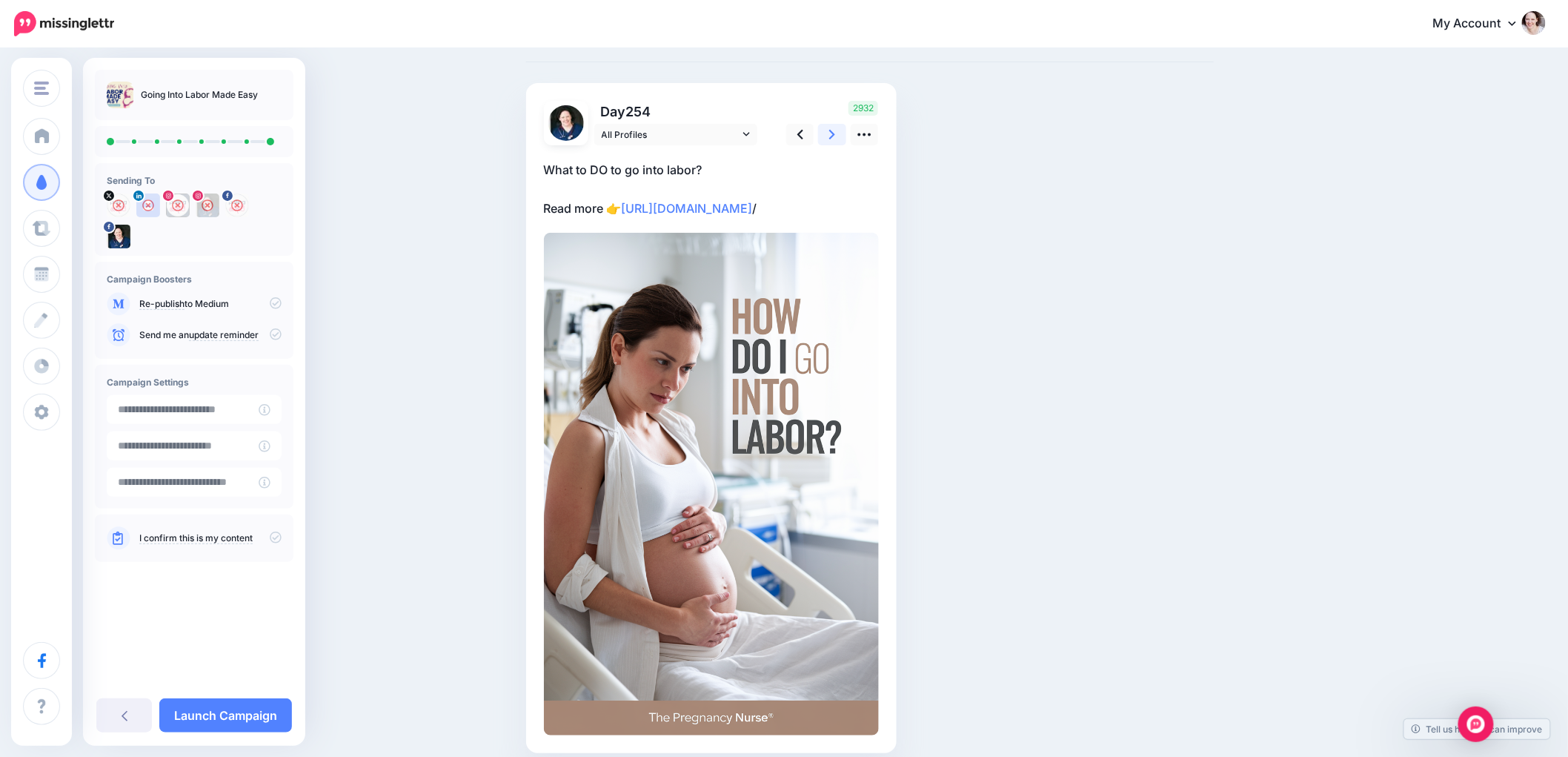
click at [835, 134] on icon at bounding box center [832, 134] width 6 height 10
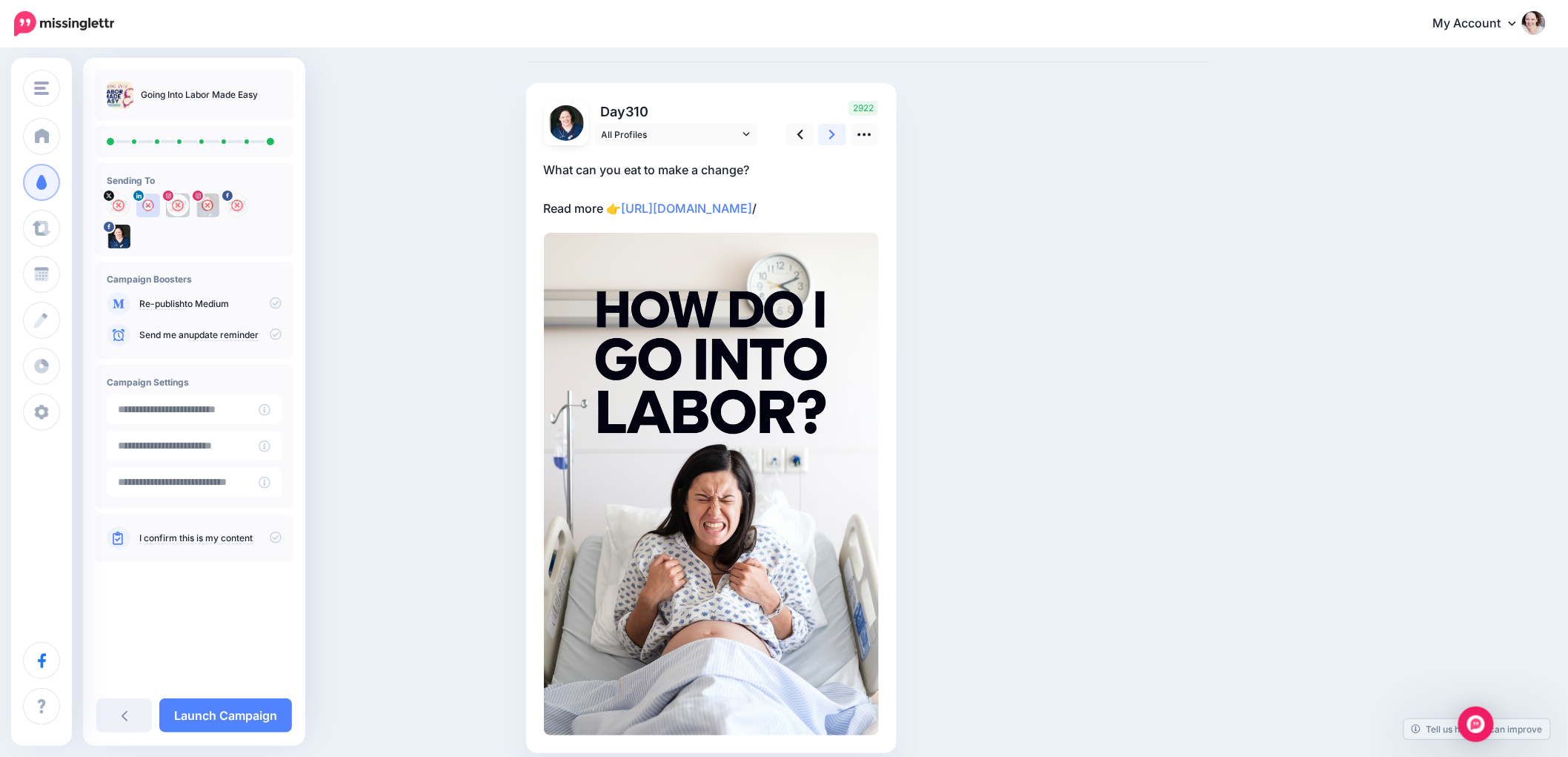
click at [835, 134] on icon at bounding box center [832, 134] width 6 height 10
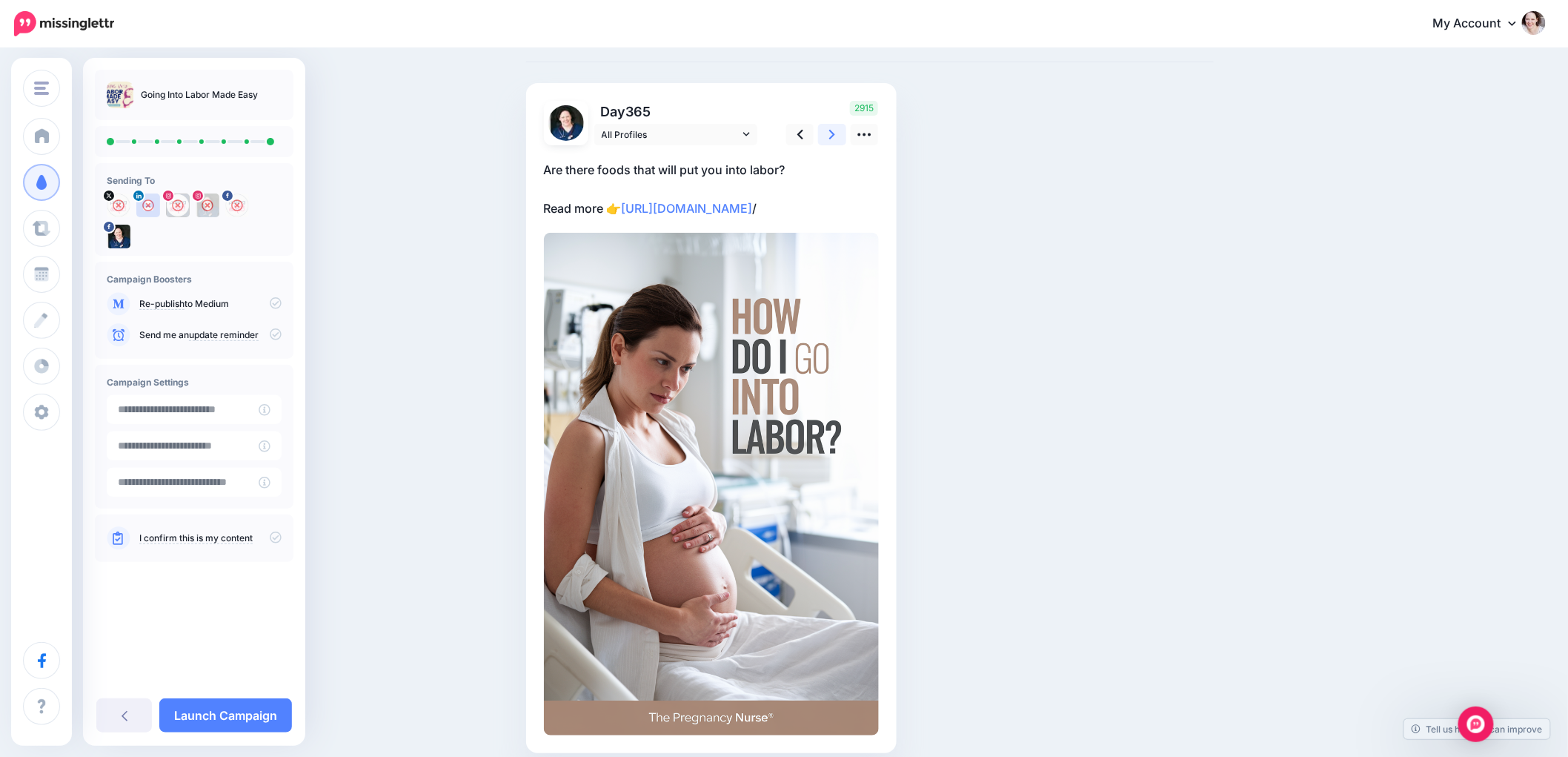
click at [835, 134] on icon at bounding box center [832, 134] width 6 height 10
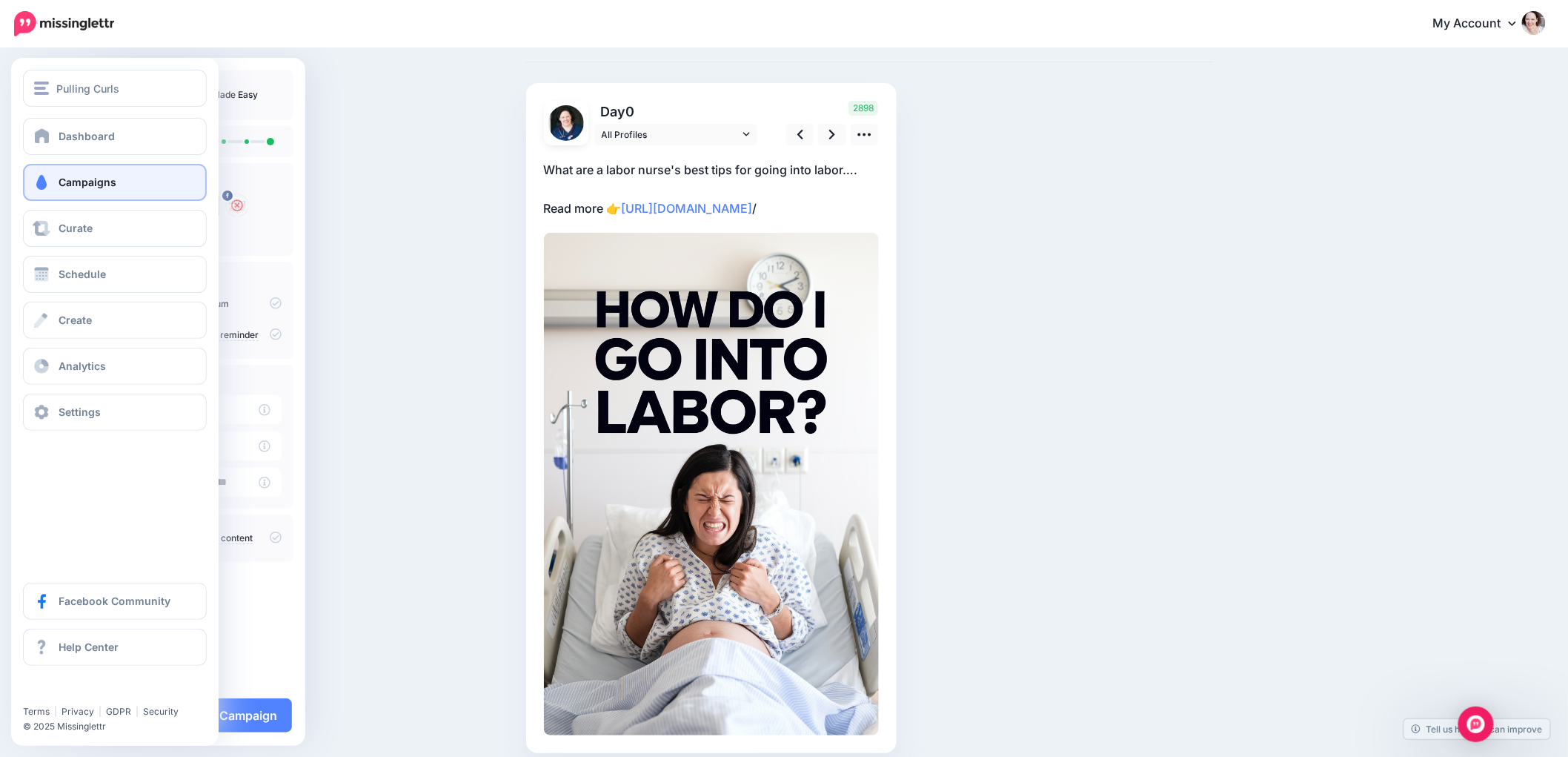
click at [112, 189] on link "Campaigns" at bounding box center [114, 182] width 184 height 38
